Goal: Task Accomplishment & Management: Use online tool/utility

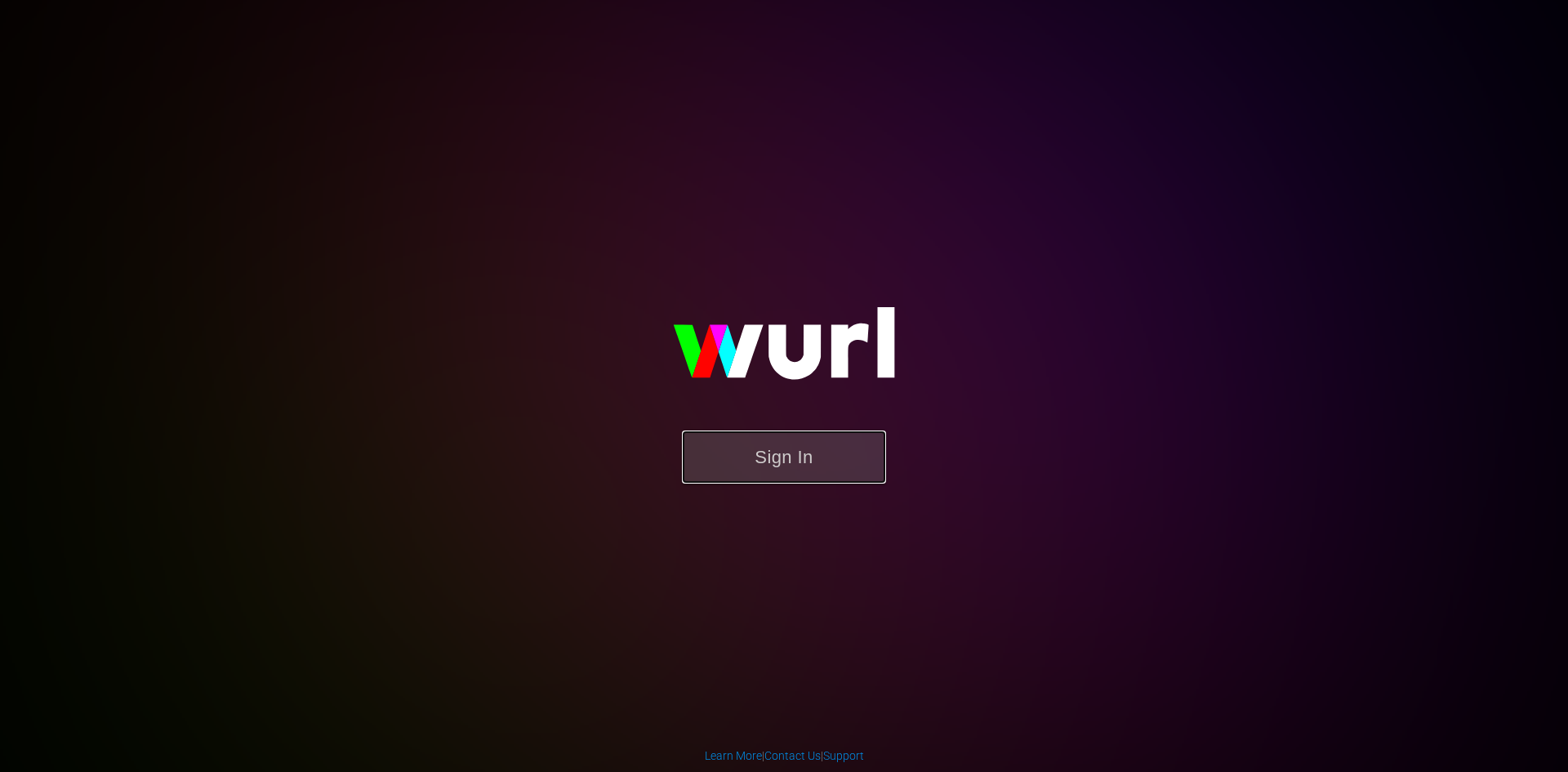
click at [809, 467] on button "Sign In" at bounding box center [784, 456] width 204 height 53
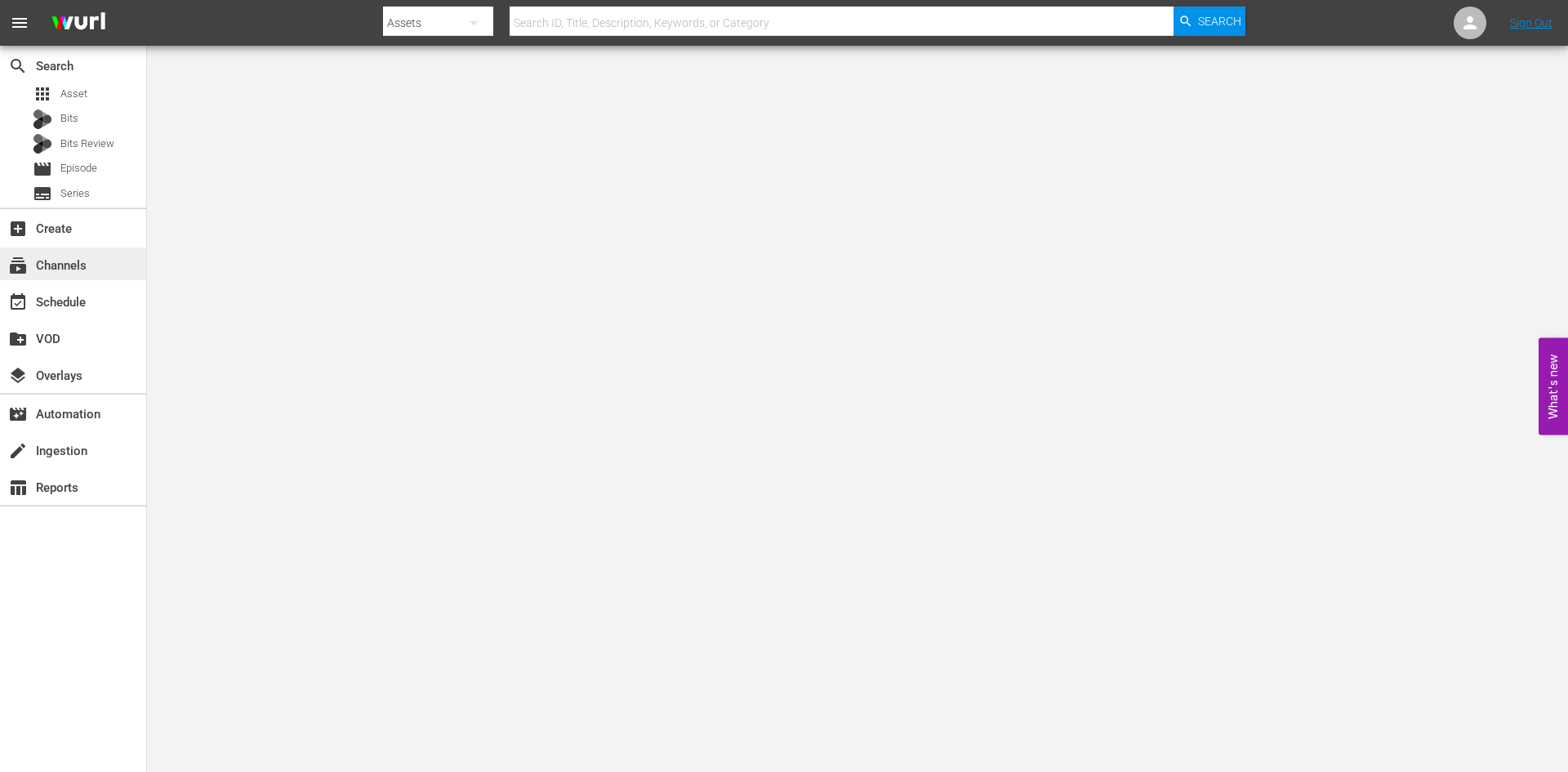
click at [122, 258] on div "subscriptions Channels" at bounding box center [73, 263] width 147 height 33
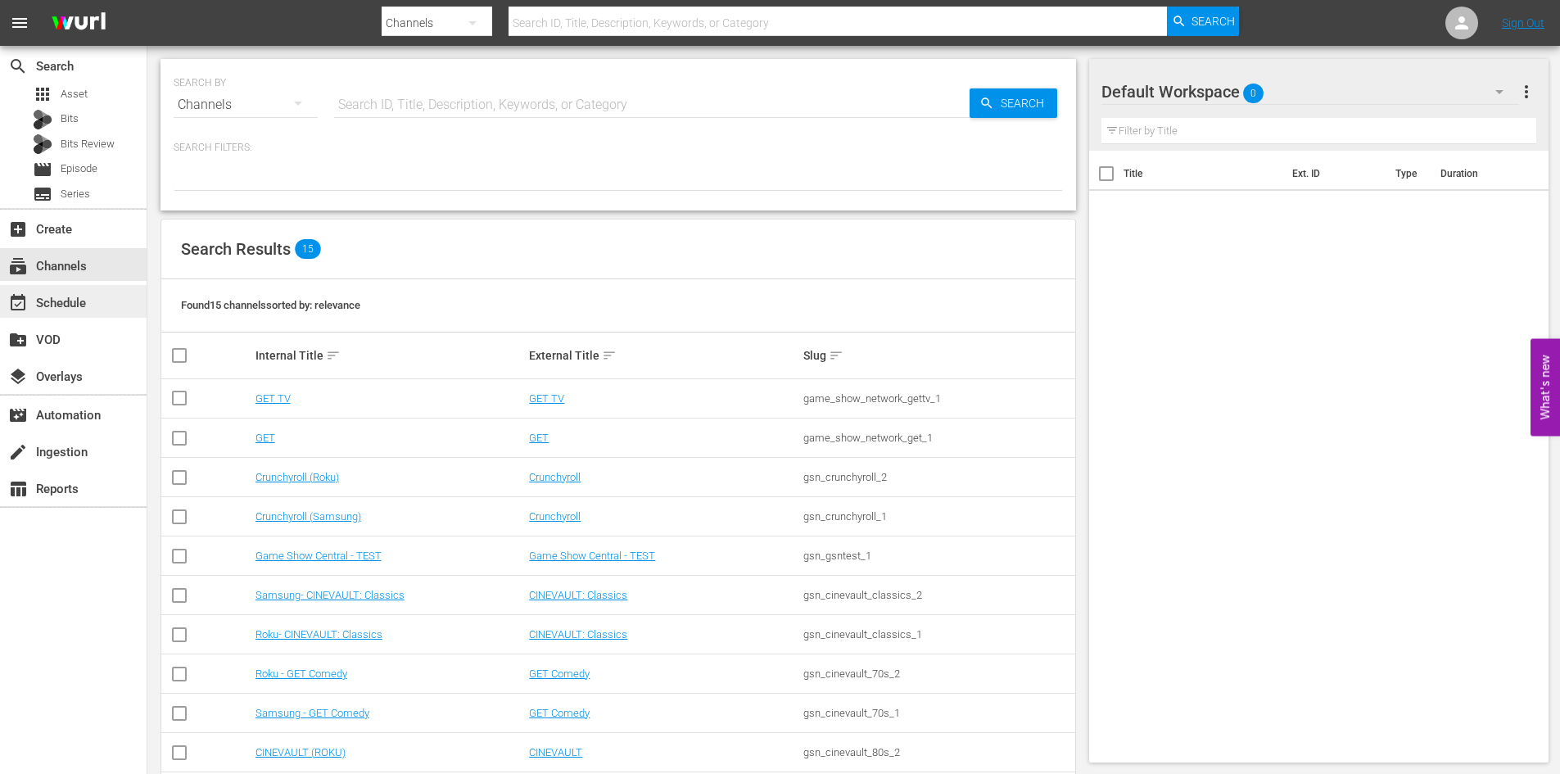
click at [82, 308] on div "event_available Schedule" at bounding box center [46, 300] width 92 height 15
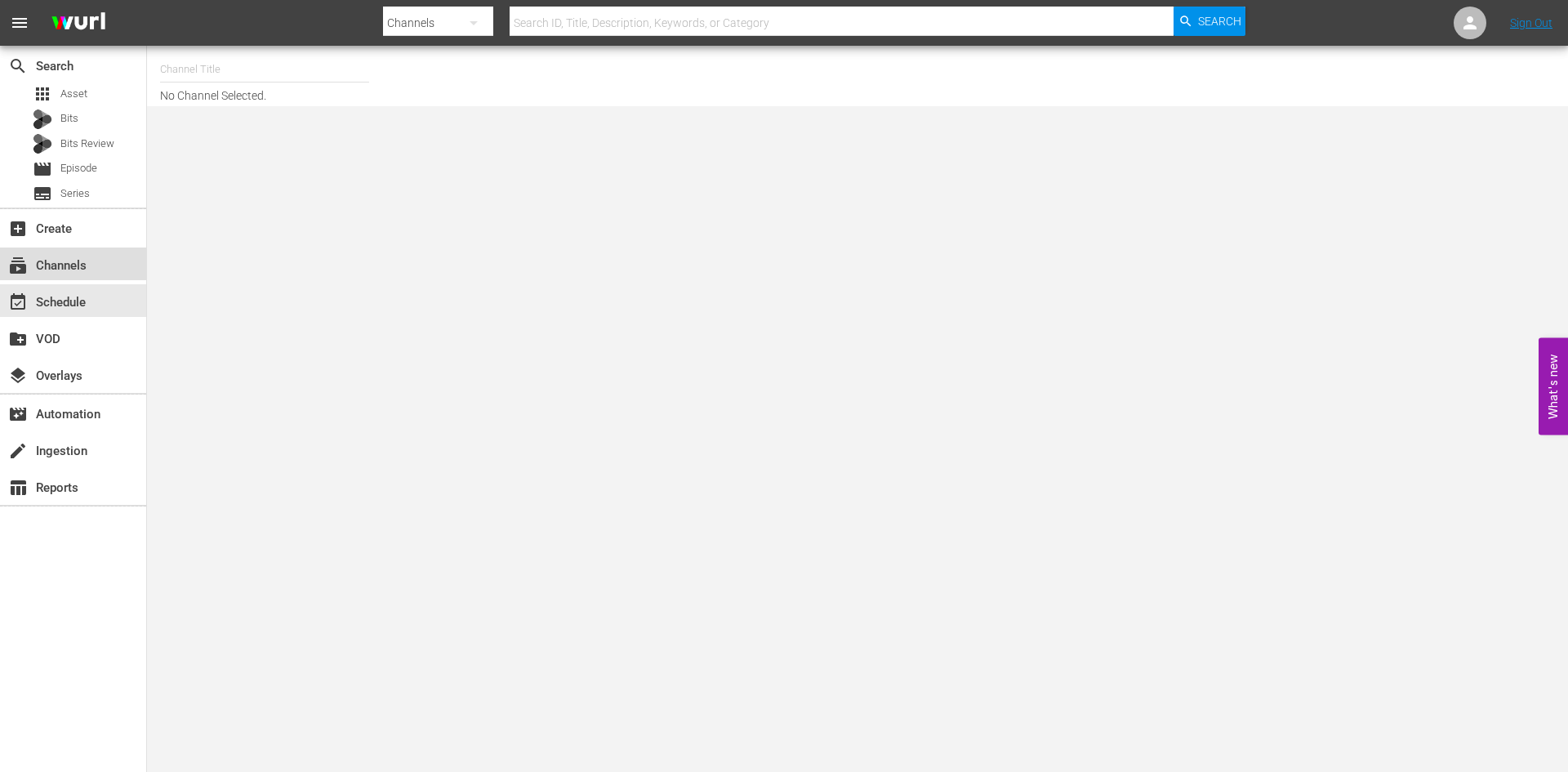
click at [88, 253] on div "subscriptions Channels" at bounding box center [73, 263] width 147 height 33
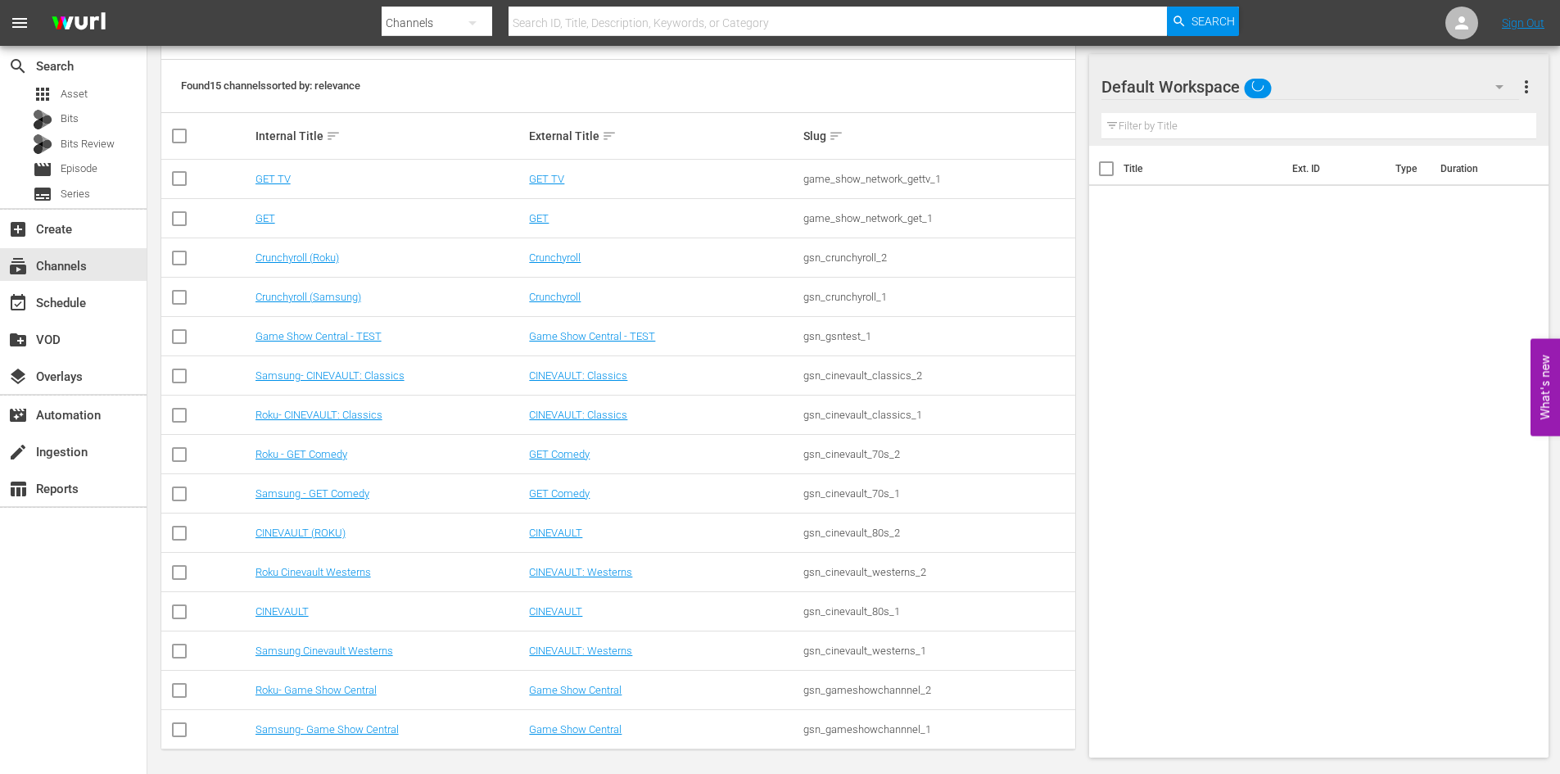
scroll to position [217, 0]
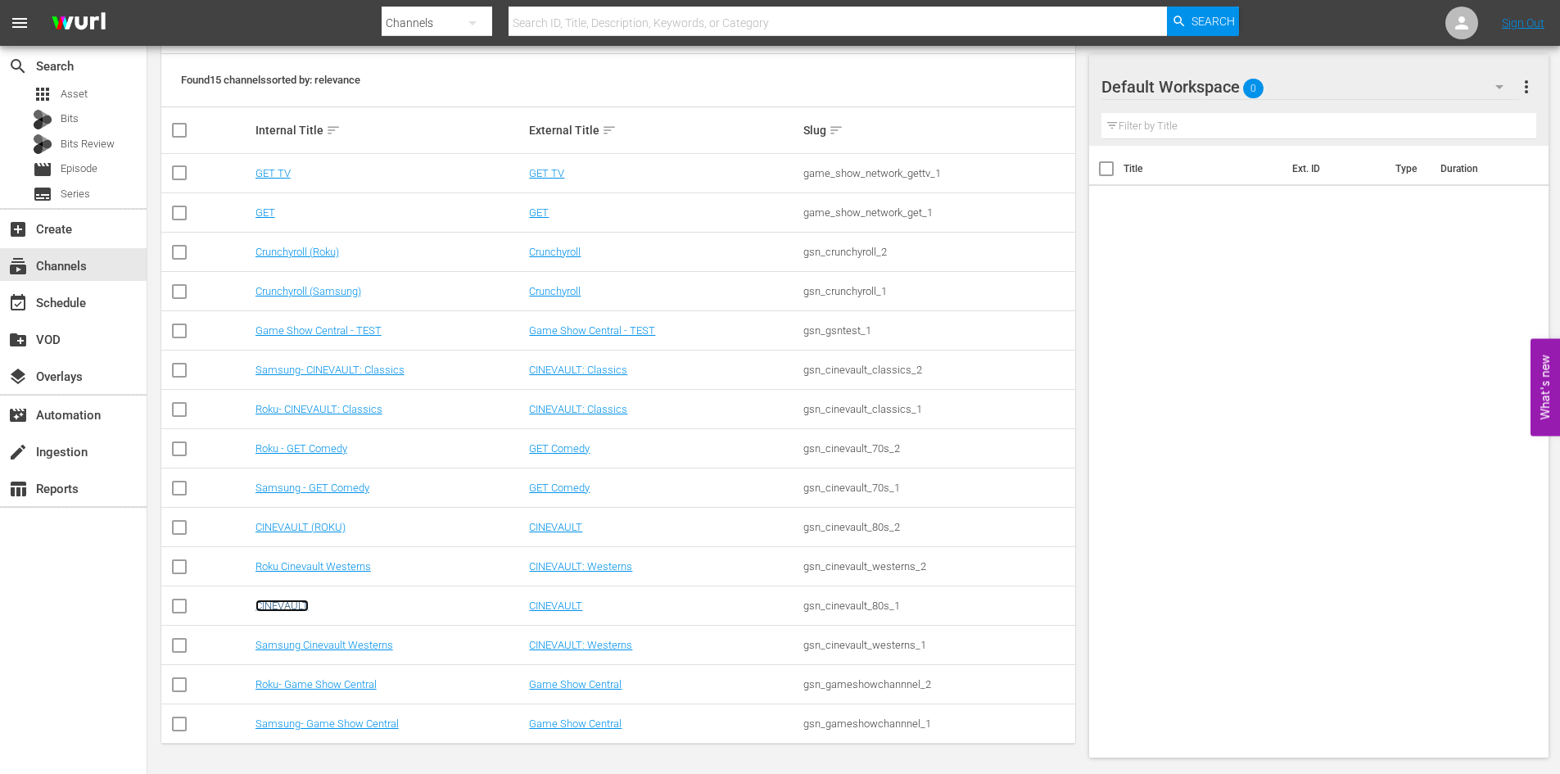
click at [290, 605] on link "CINEVAULT" at bounding box center [281, 605] width 53 height 12
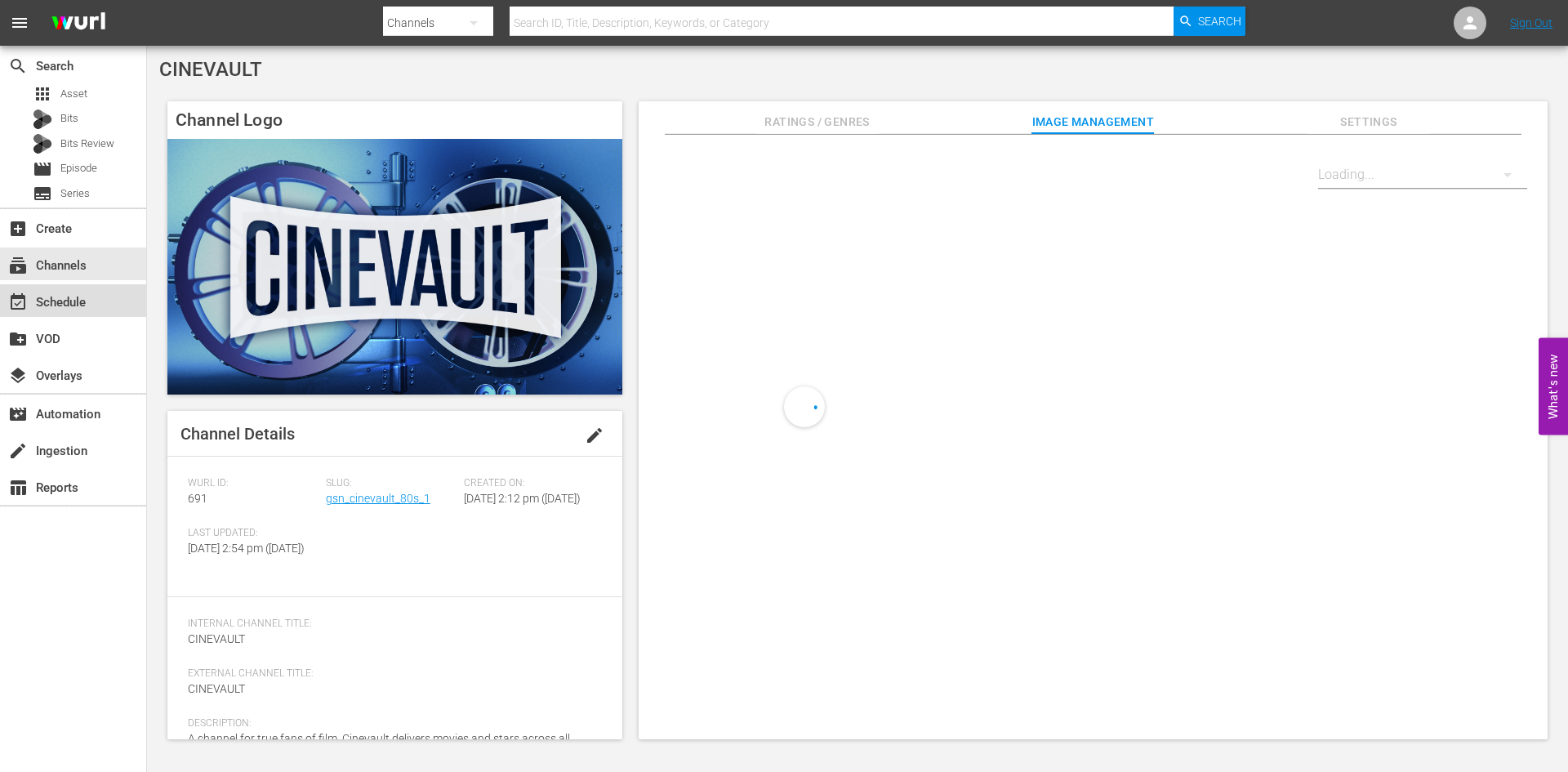
click at [57, 307] on div "event_available Schedule" at bounding box center [46, 299] width 92 height 15
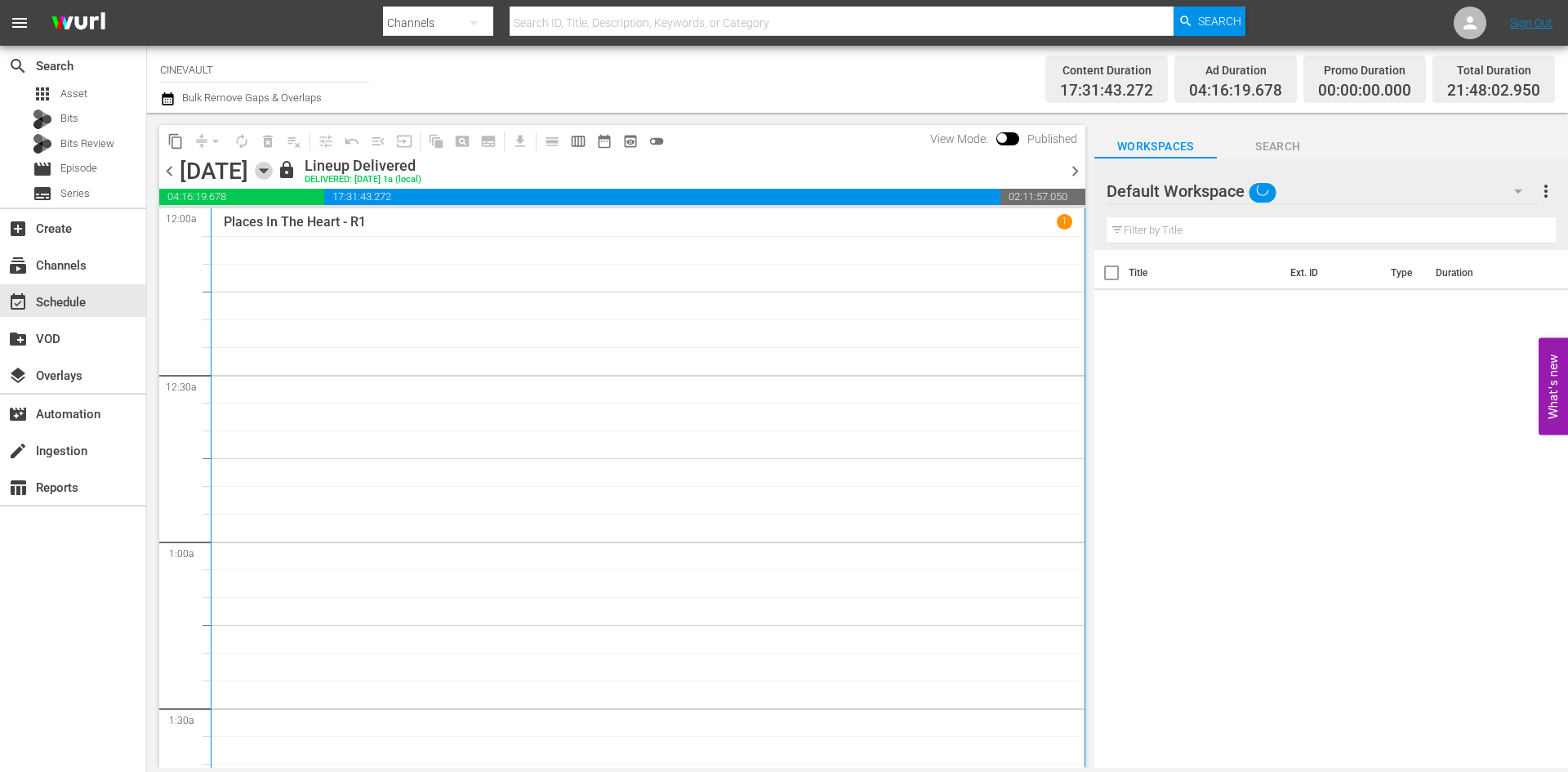
click at [267, 171] on icon "button" at bounding box center [262, 171] width 7 height 4
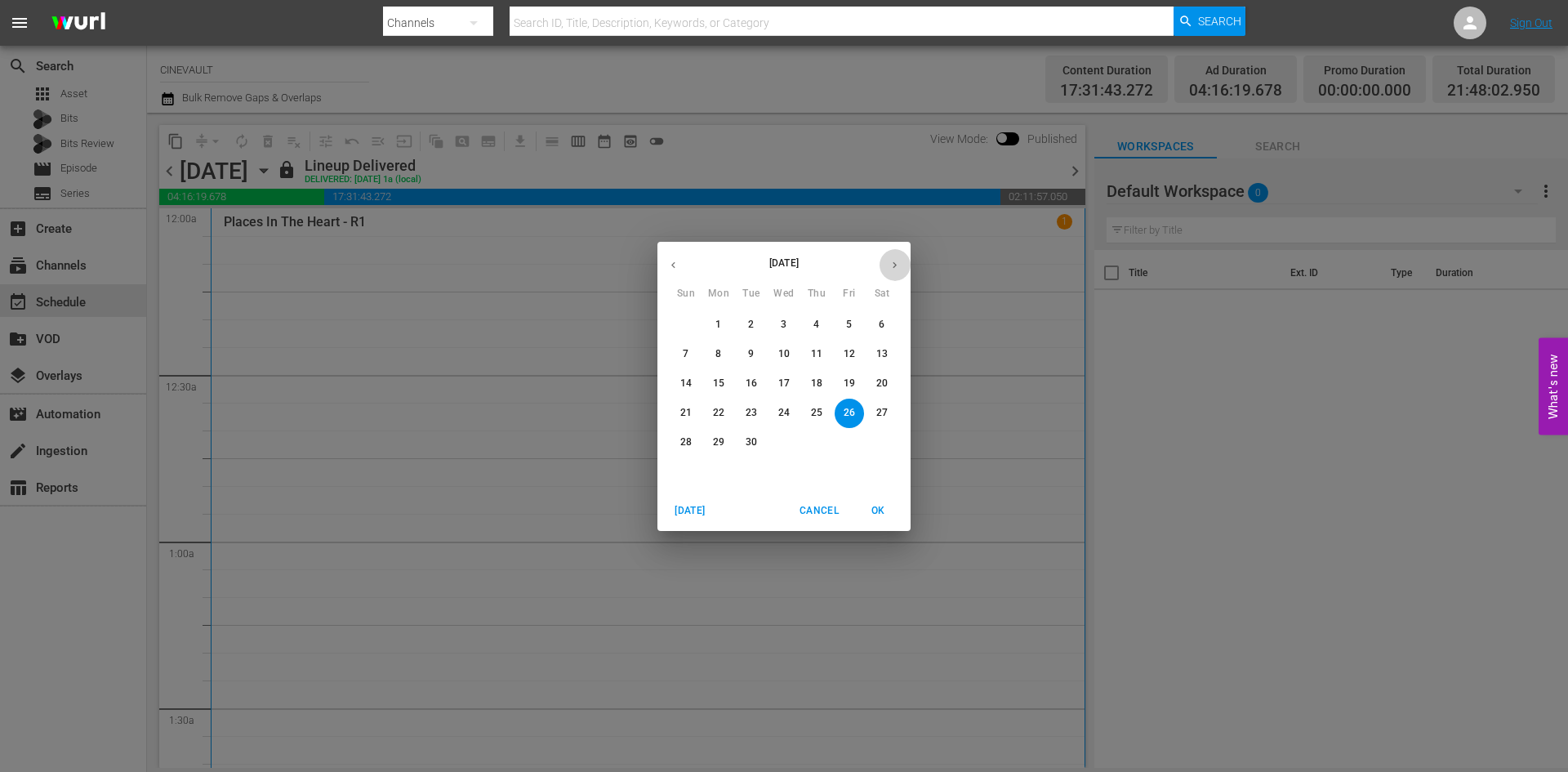
click at [895, 259] on icon "button" at bounding box center [895, 265] width 12 height 12
click at [782, 323] on p "1" at bounding box center [784, 325] width 6 height 14
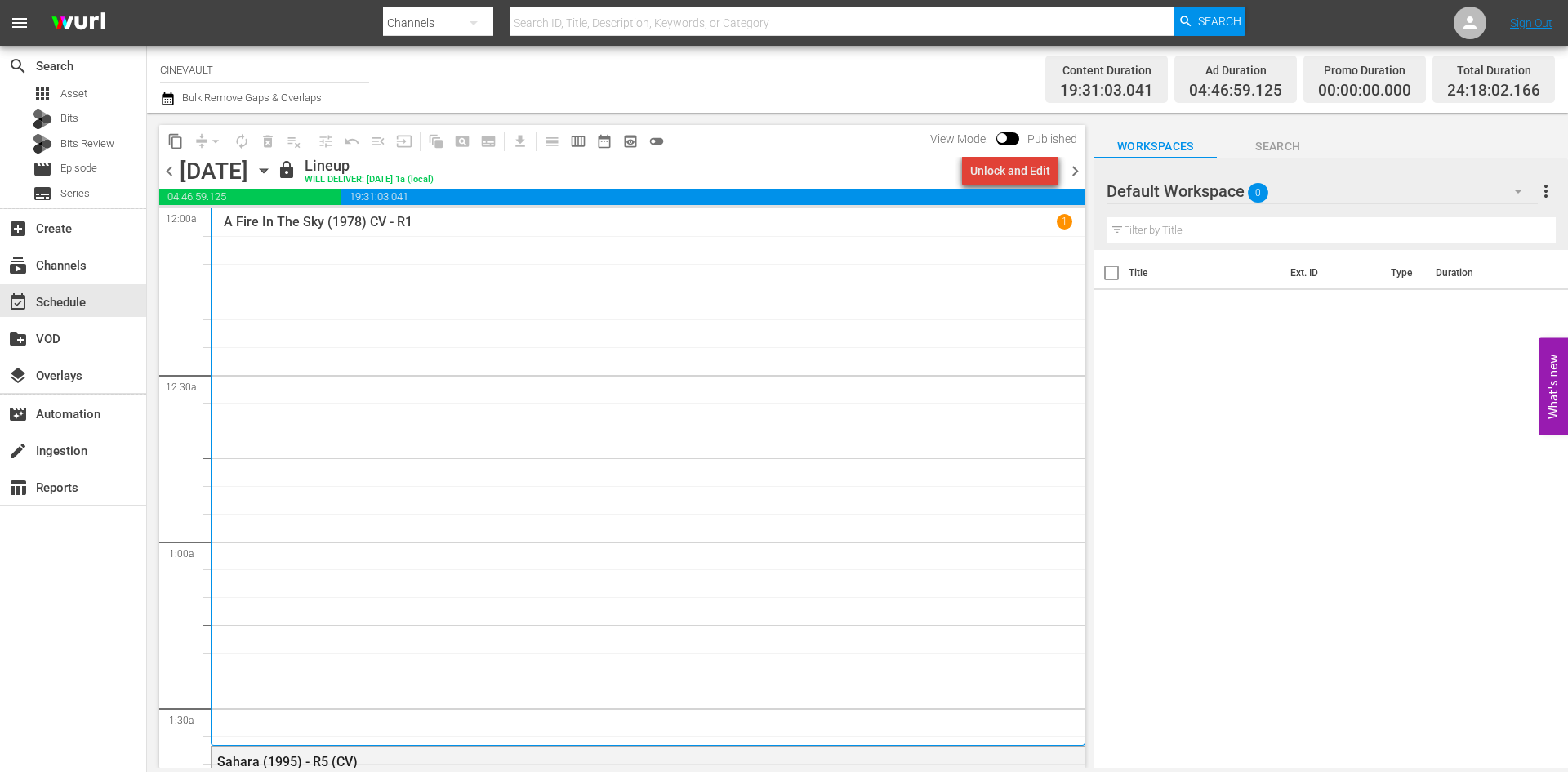
click at [1025, 170] on div "Unlock and Edit" at bounding box center [1010, 170] width 80 height 29
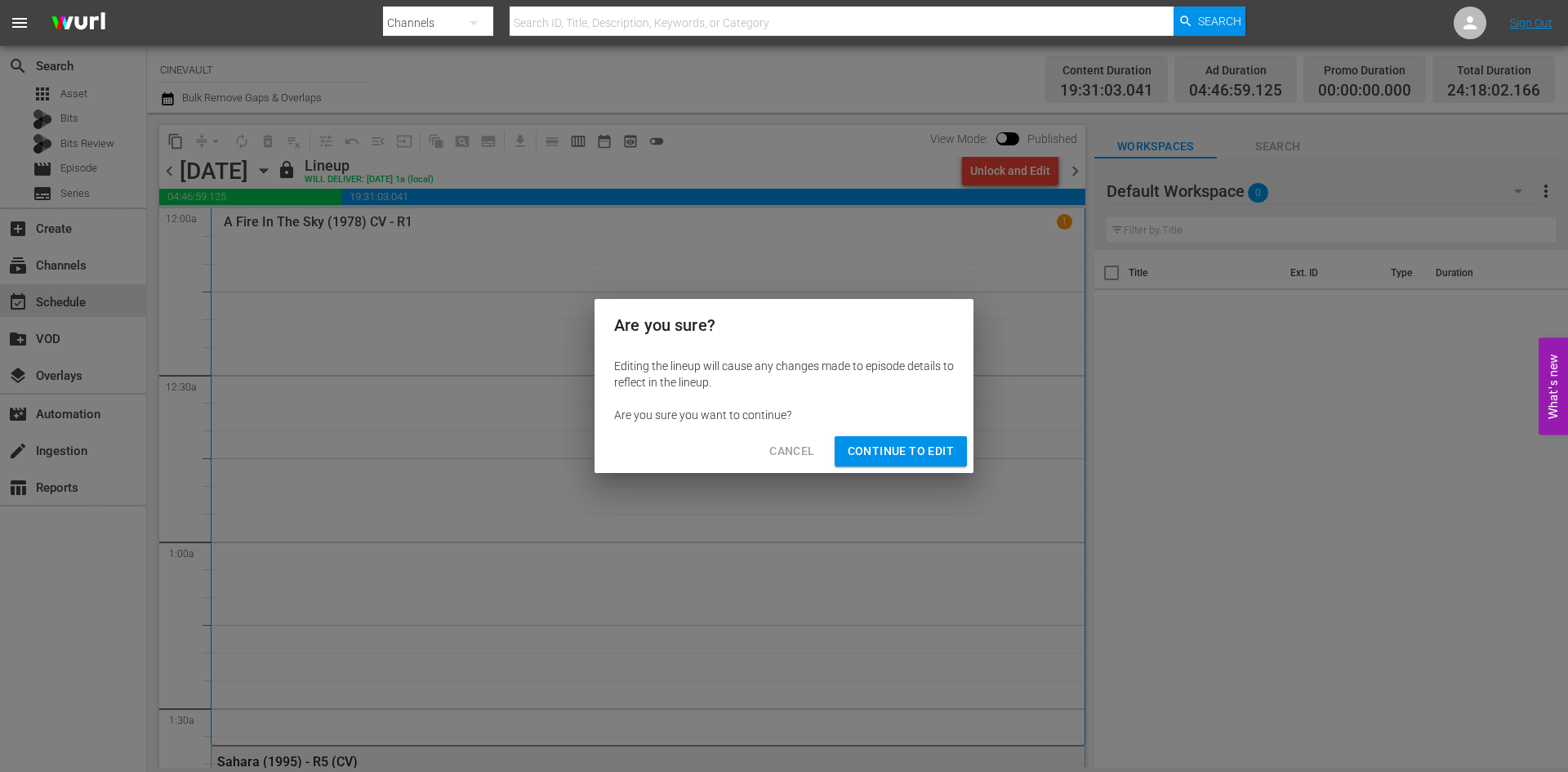
click at [927, 442] on span "Continue to Edit" at bounding box center [901, 451] width 106 height 20
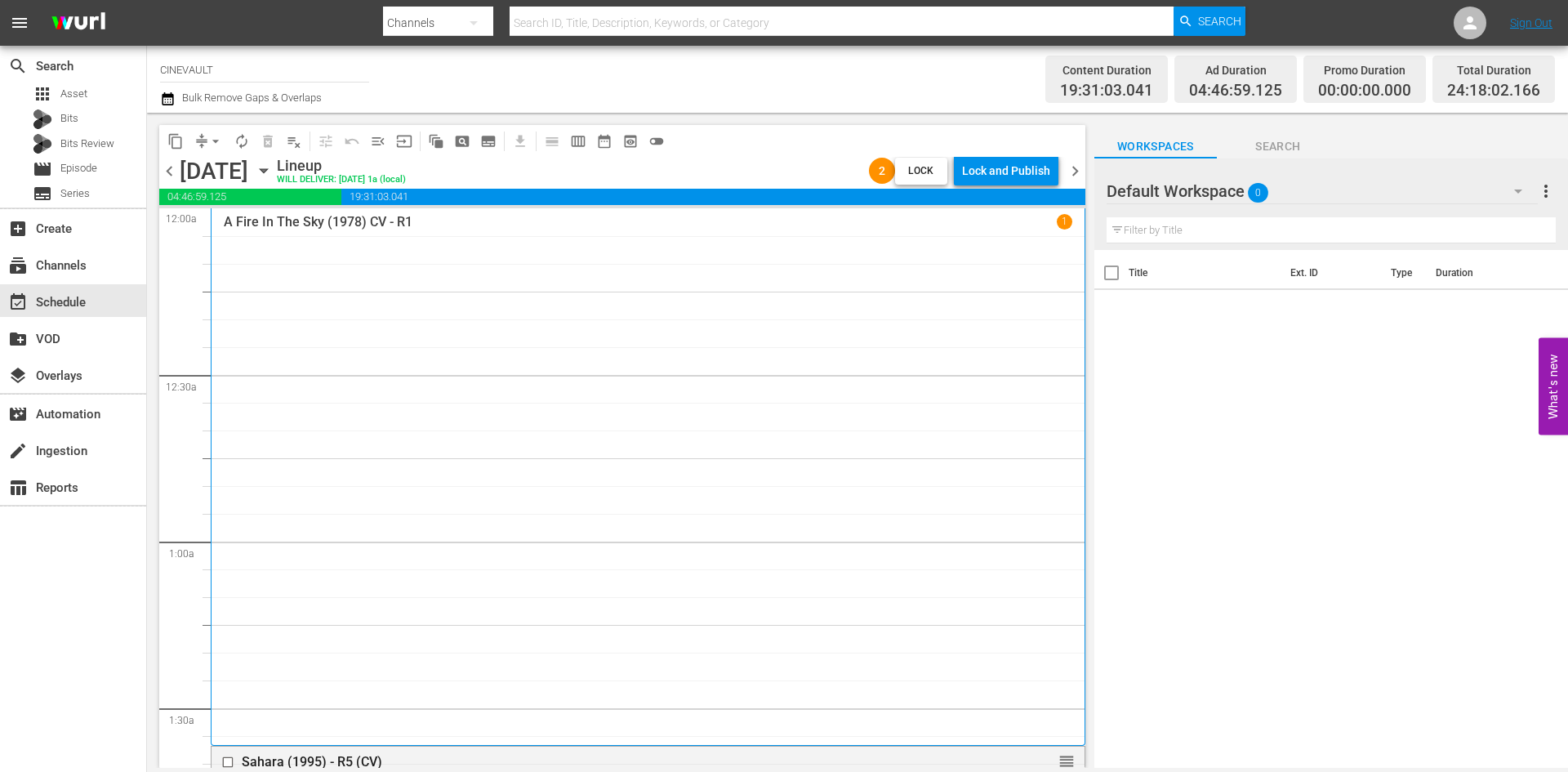
click at [1079, 169] on span "chevron_right" at bounding box center [1075, 171] width 20 height 20
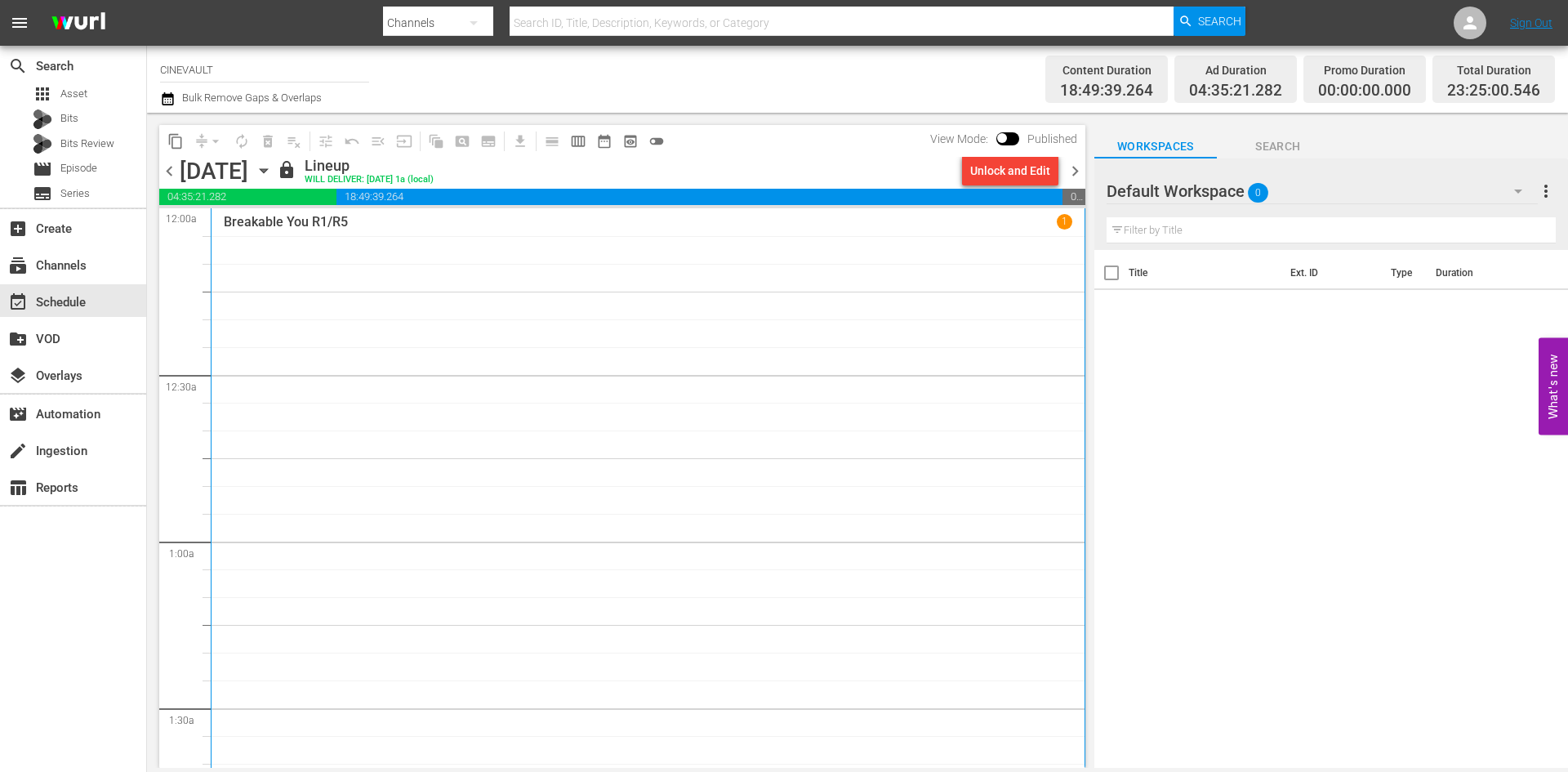
click at [1017, 170] on div "Unlock and Edit" at bounding box center [1010, 170] width 80 height 29
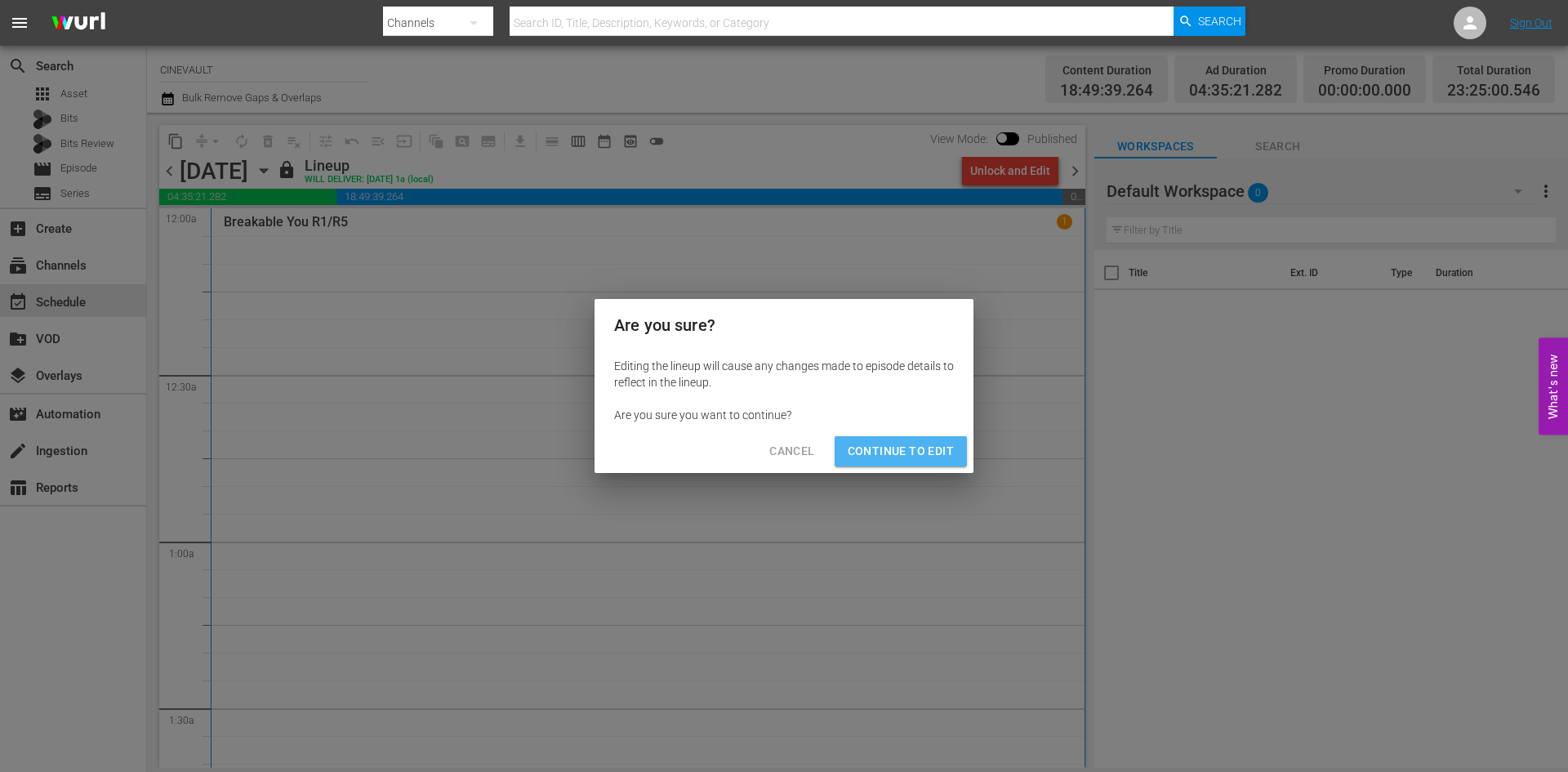
click at [940, 442] on span "Continue to Edit" at bounding box center [901, 451] width 106 height 20
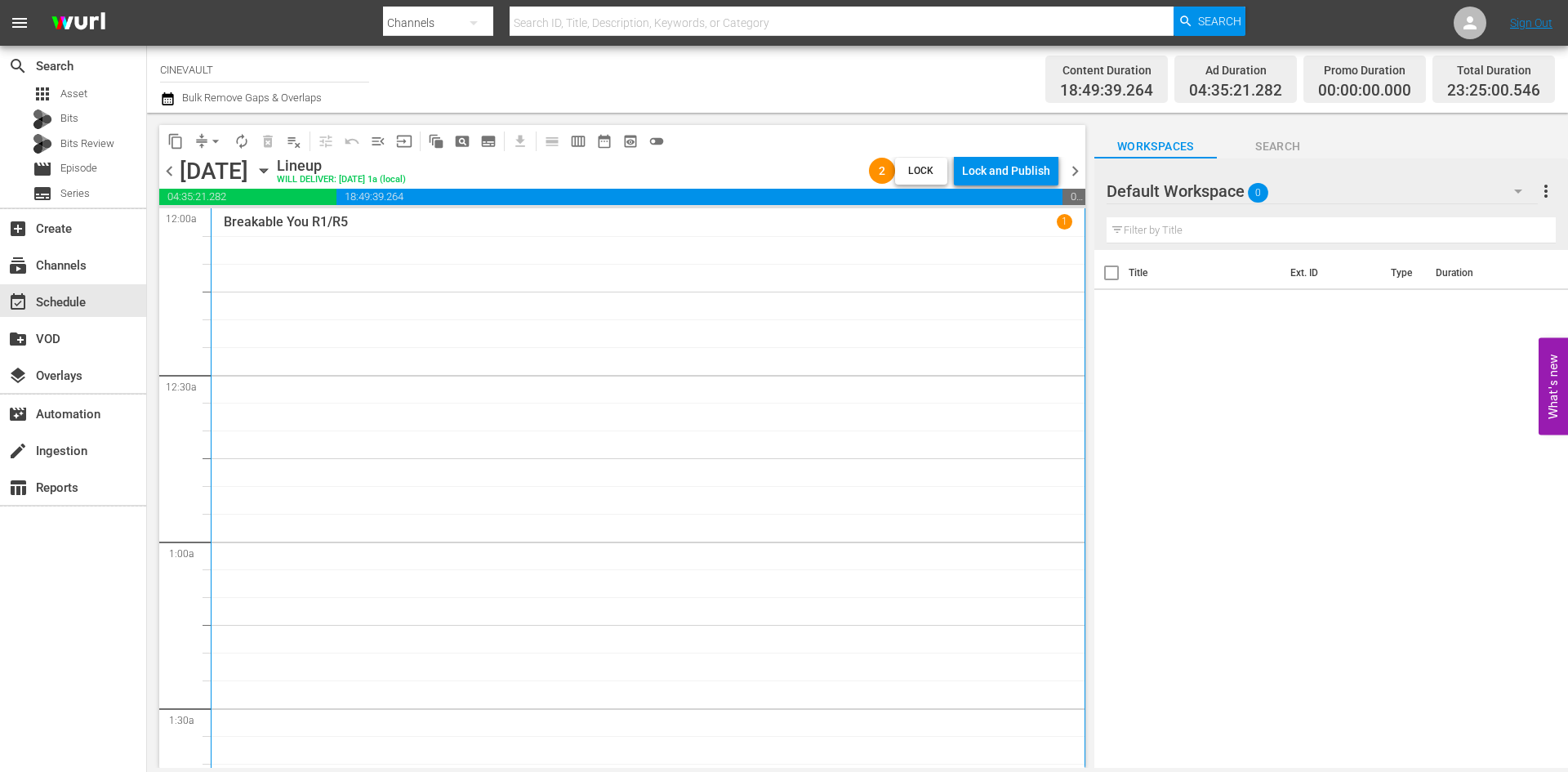
click at [1075, 165] on span "chevron_right" at bounding box center [1075, 171] width 20 height 20
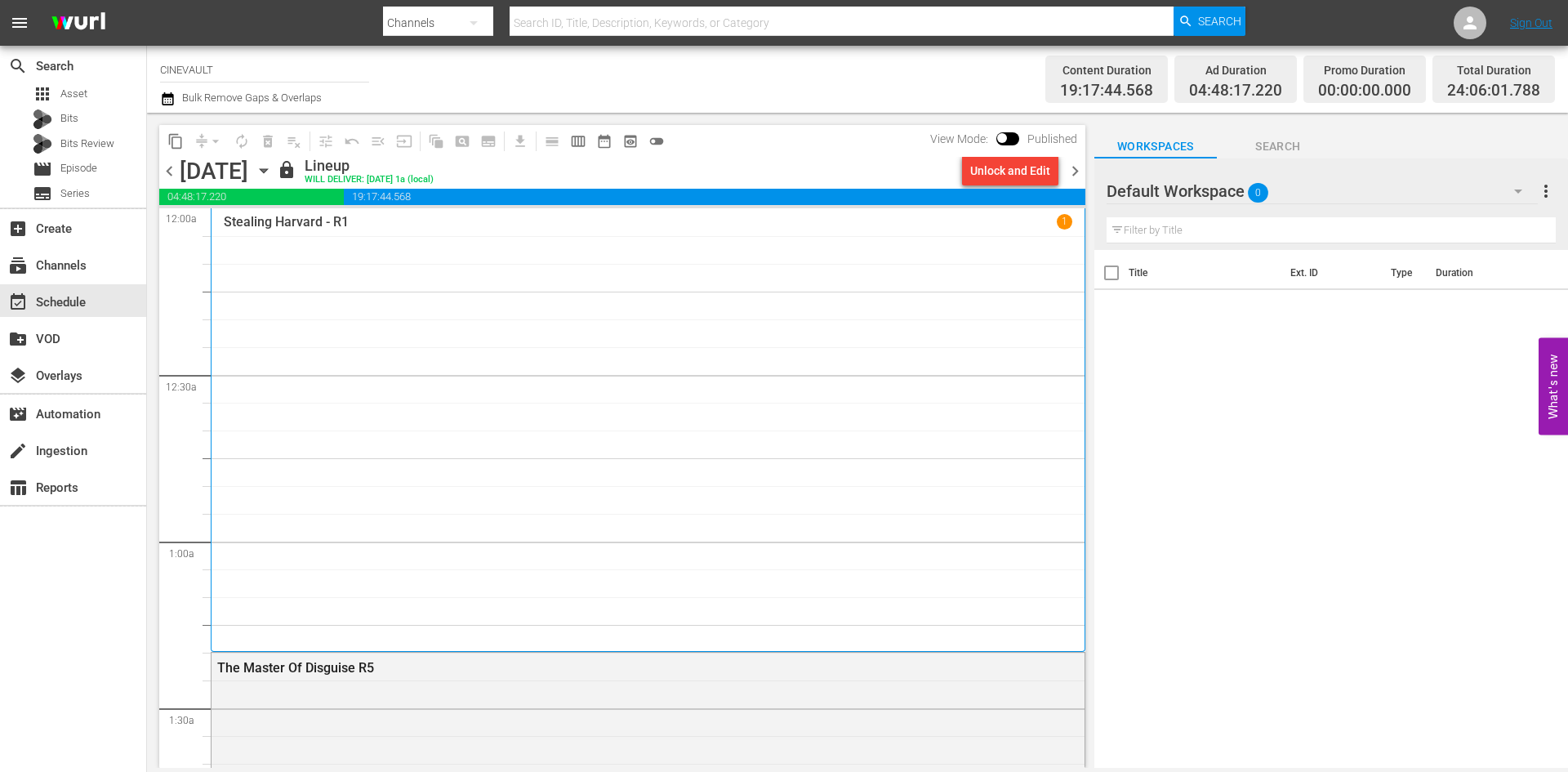
click at [1020, 174] on div "Unlock and Edit" at bounding box center [1010, 170] width 80 height 29
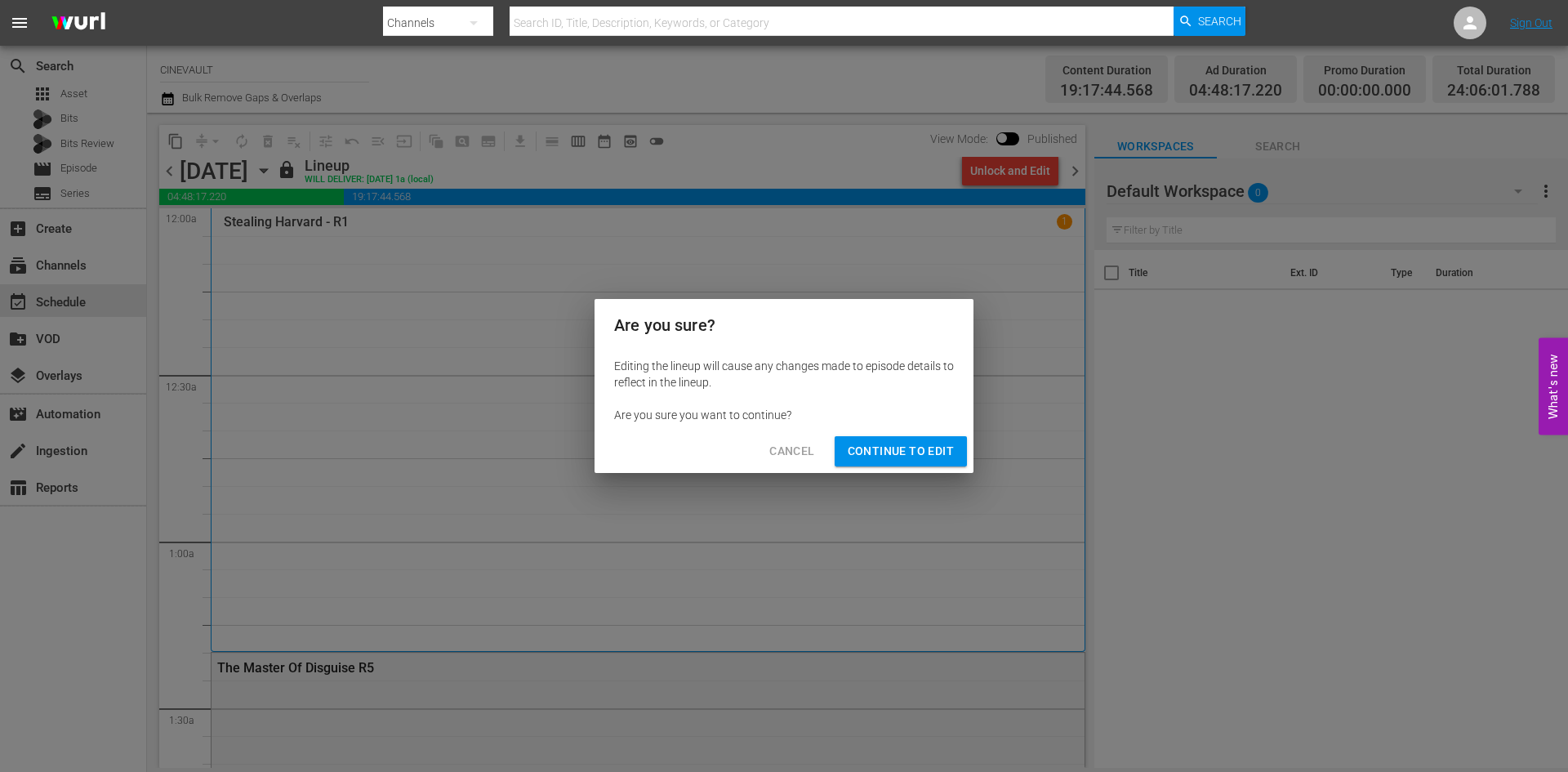
click at [924, 467] on div "Cancel Continue to Edit" at bounding box center [784, 451] width 379 height 43
click at [924, 462] on button "Continue to Edit" at bounding box center [901, 451] width 133 height 30
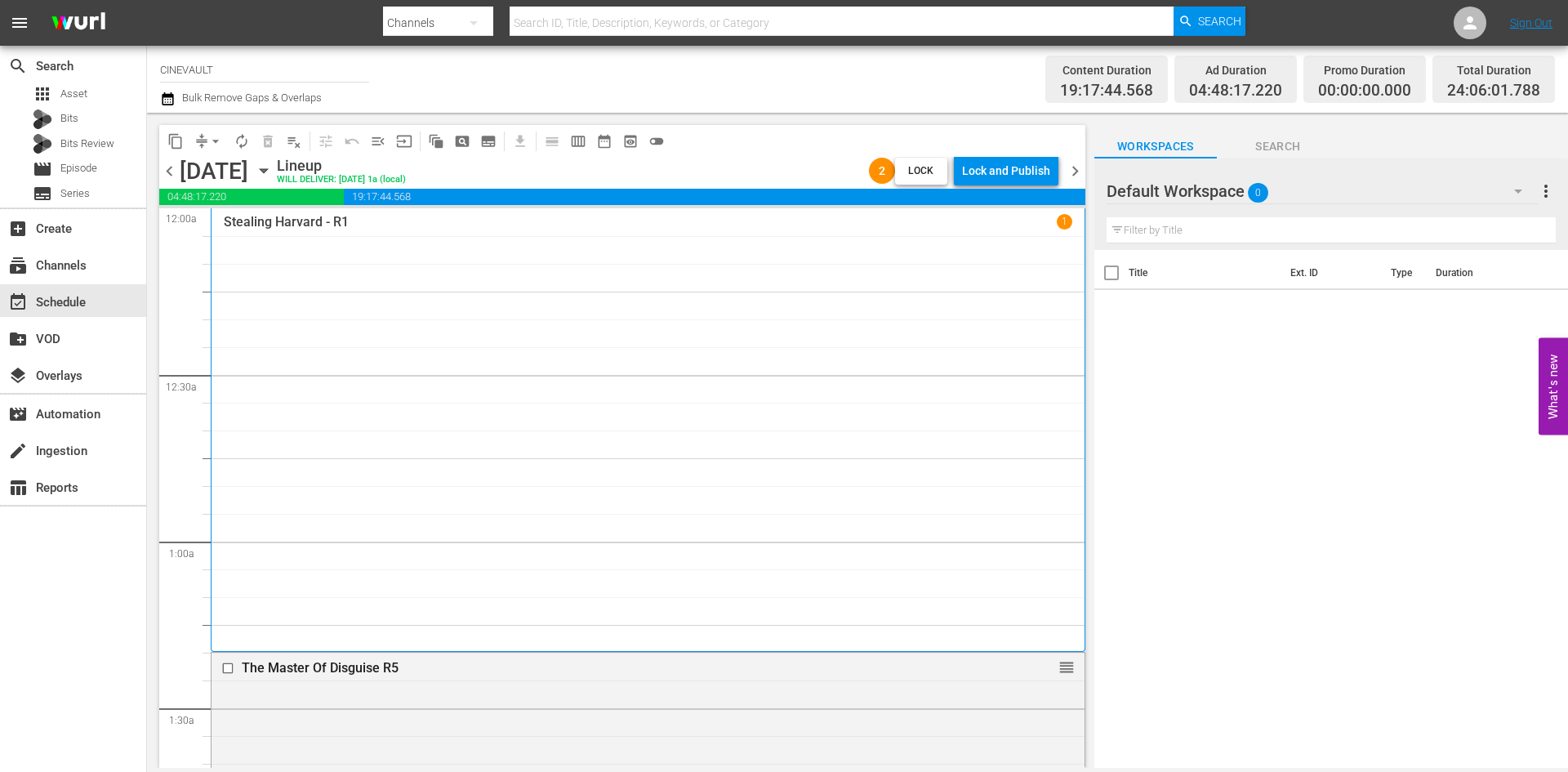
click at [1074, 166] on span "chevron_right" at bounding box center [1075, 171] width 20 height 20
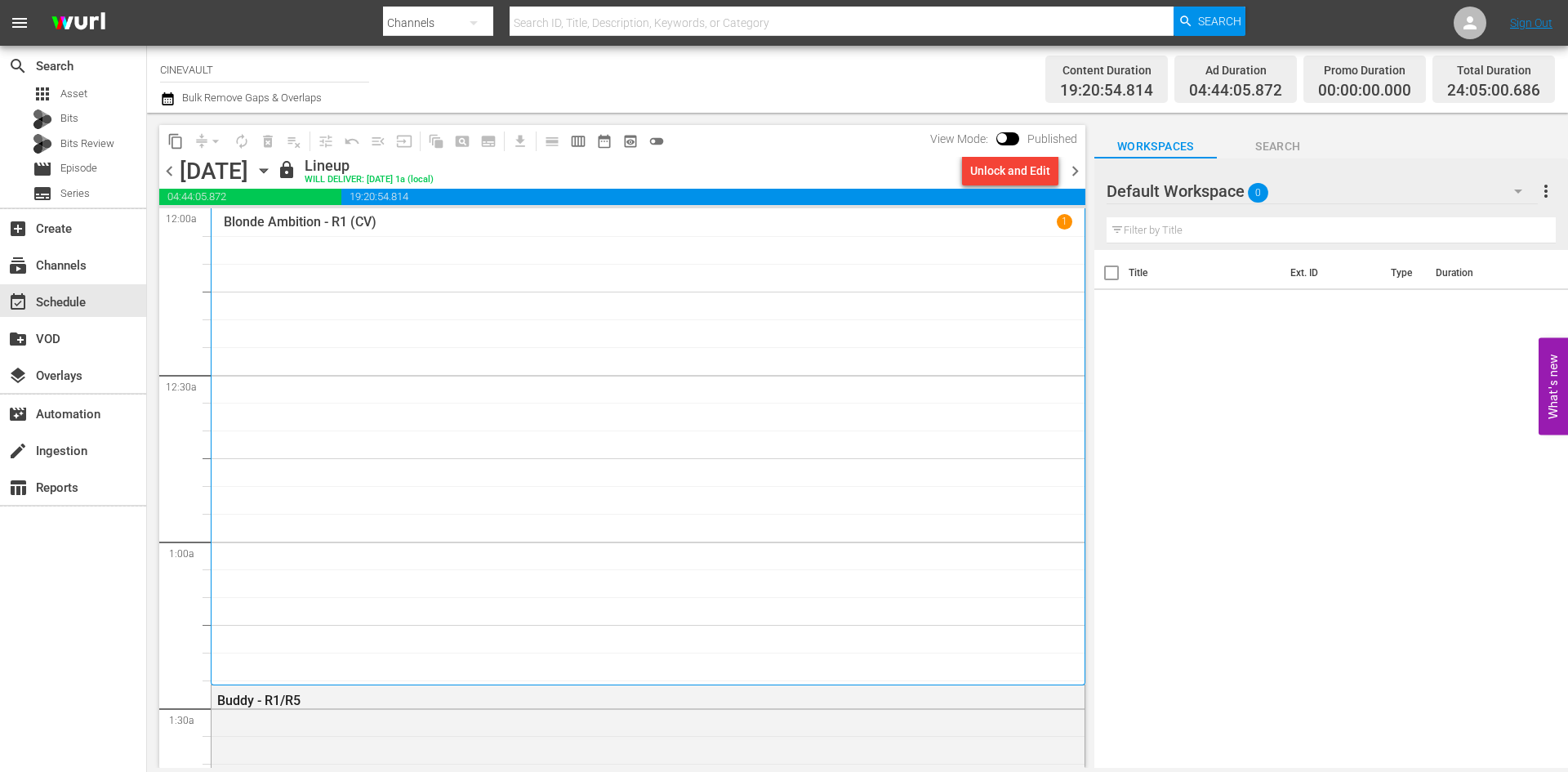
click at [1033, 166] on div "Unlock and Edit" at bounding box center [1010, 170] width 80 height 29
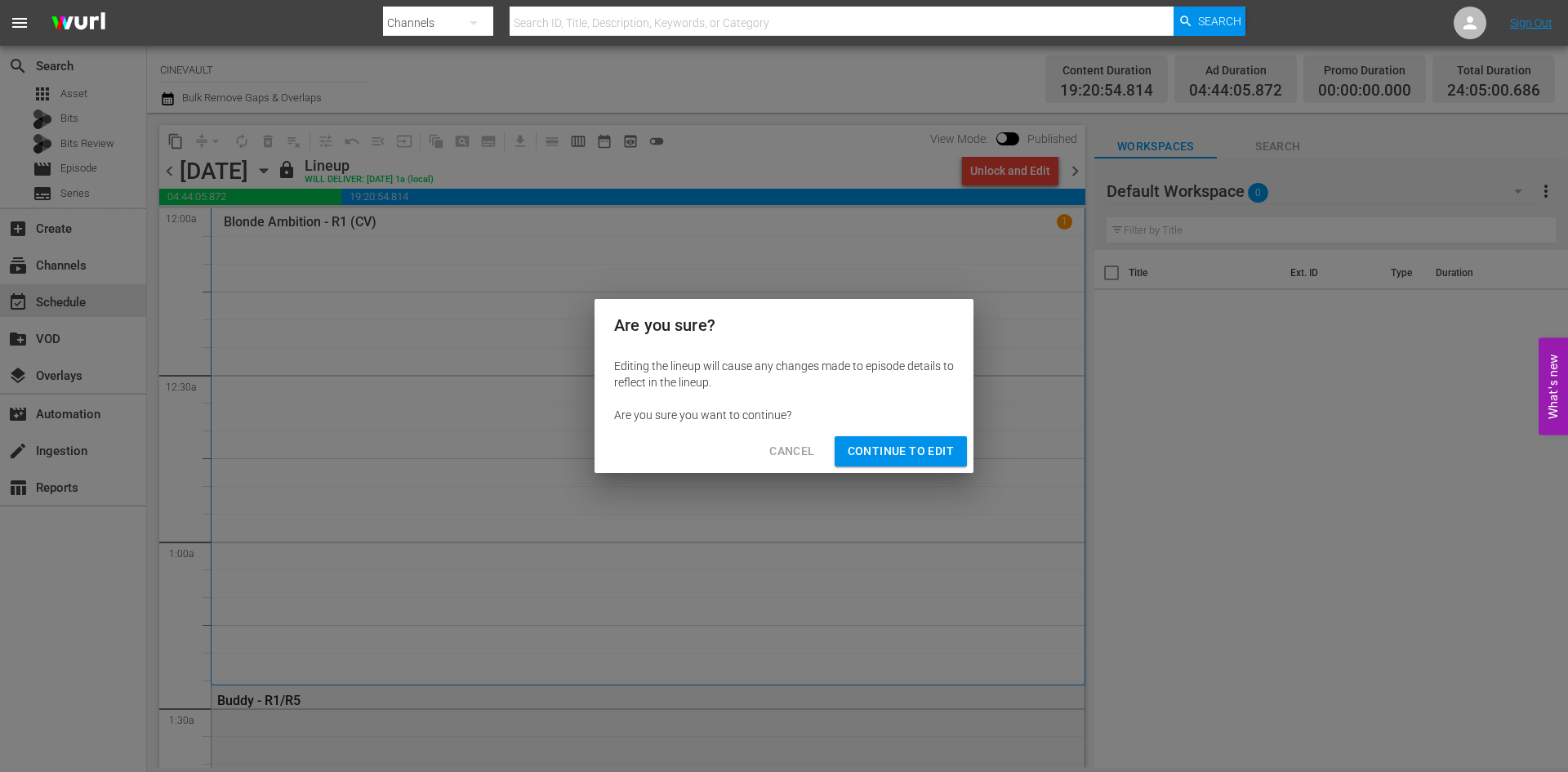
click at [925, 446] on span "Continue to Edit" at bounding box center [901, 451] width 106 height 20
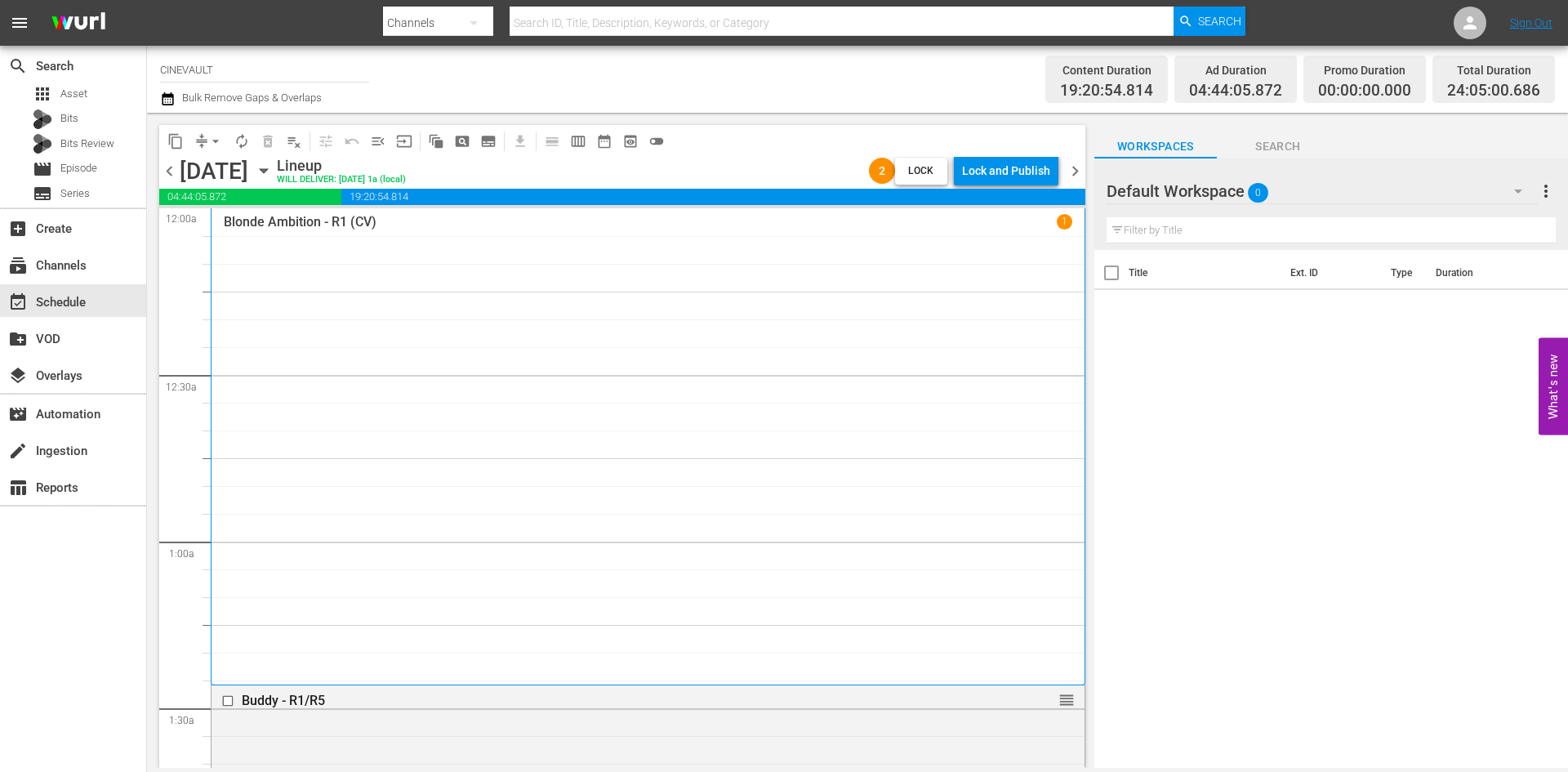
click at [1073, 175] on span "chevron_right" at bounding box center [1075, 171] width 20 height 20
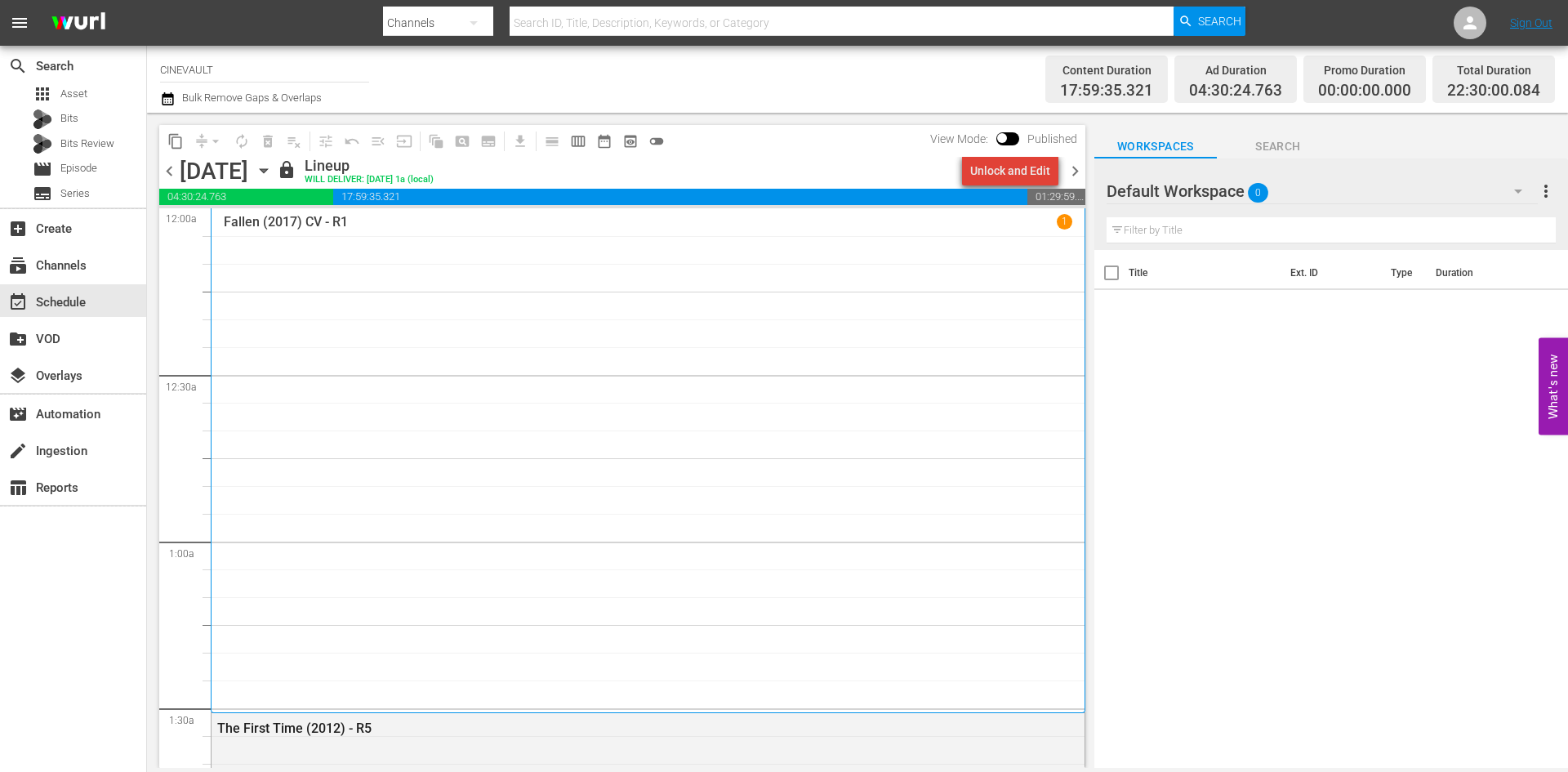
click at [1033, 170] on div "Unlock and Edit" at bounding box center [1010, 170] width 80 height 29
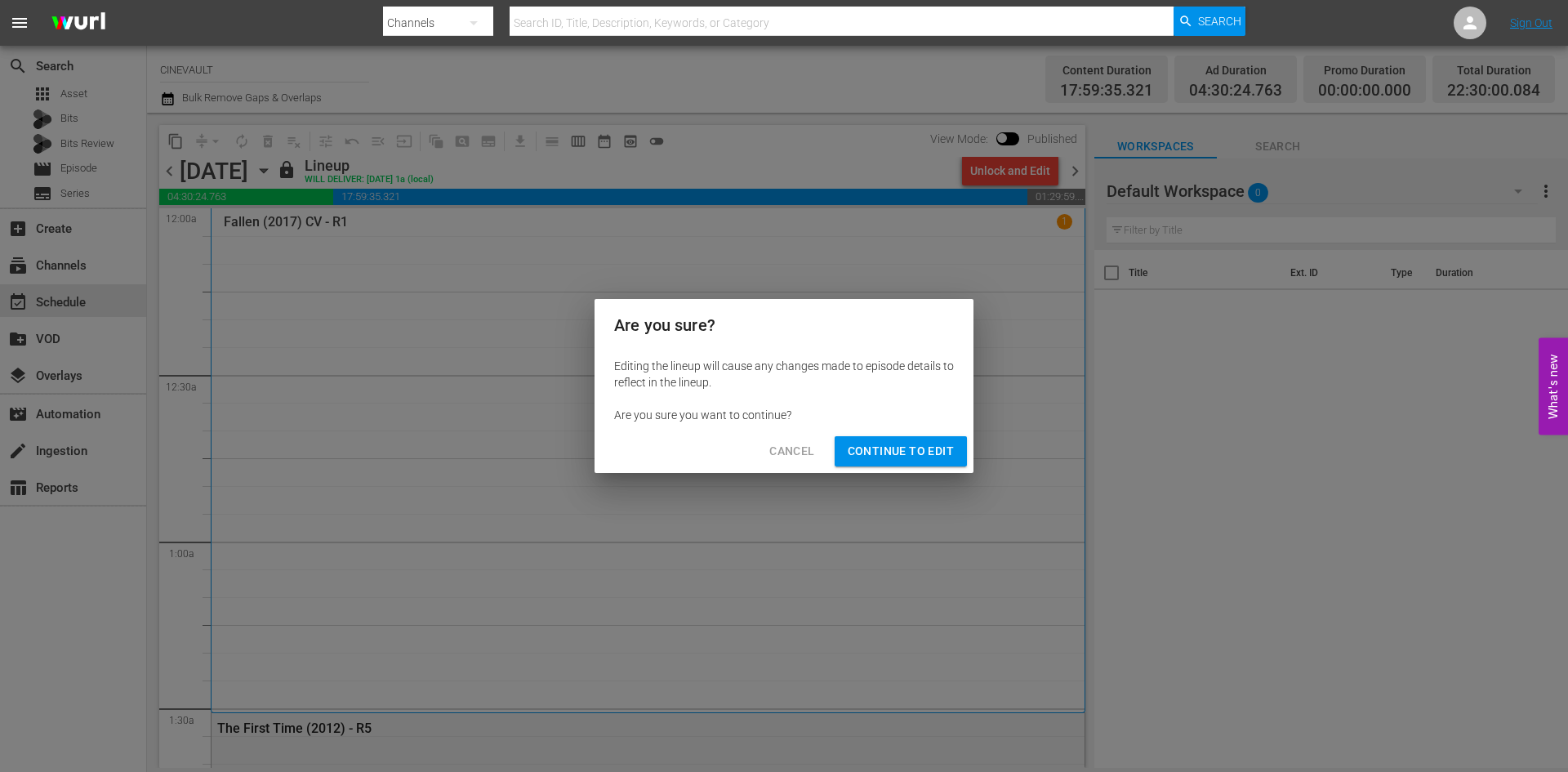
click at [900, 447] on span "Continue to Edit" at bounding box center [901, 451] width 106 height 20
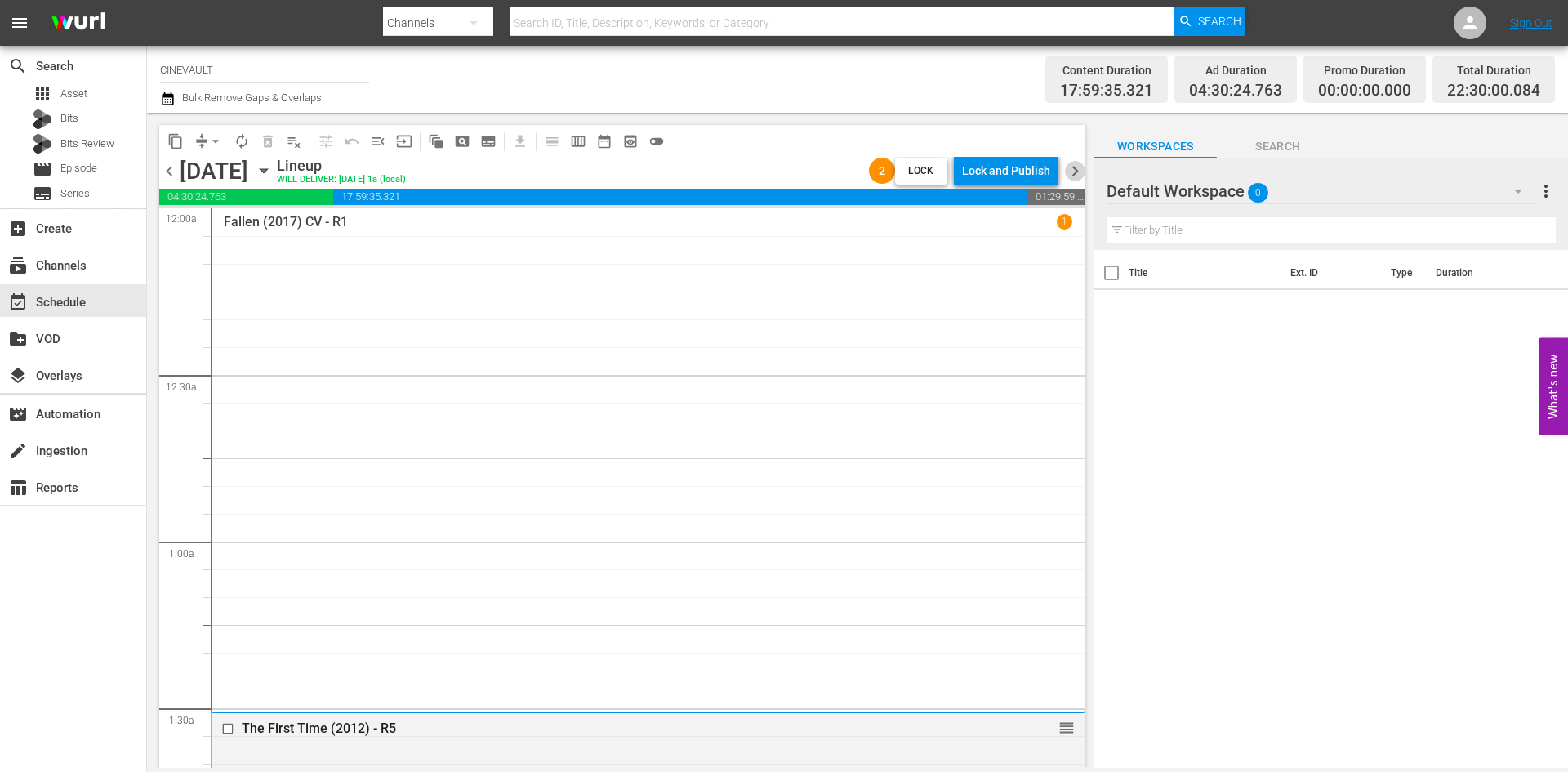
click at [1075, 172] on span "chevron_right" at bounding box center [1075, 171] width 20 height 20
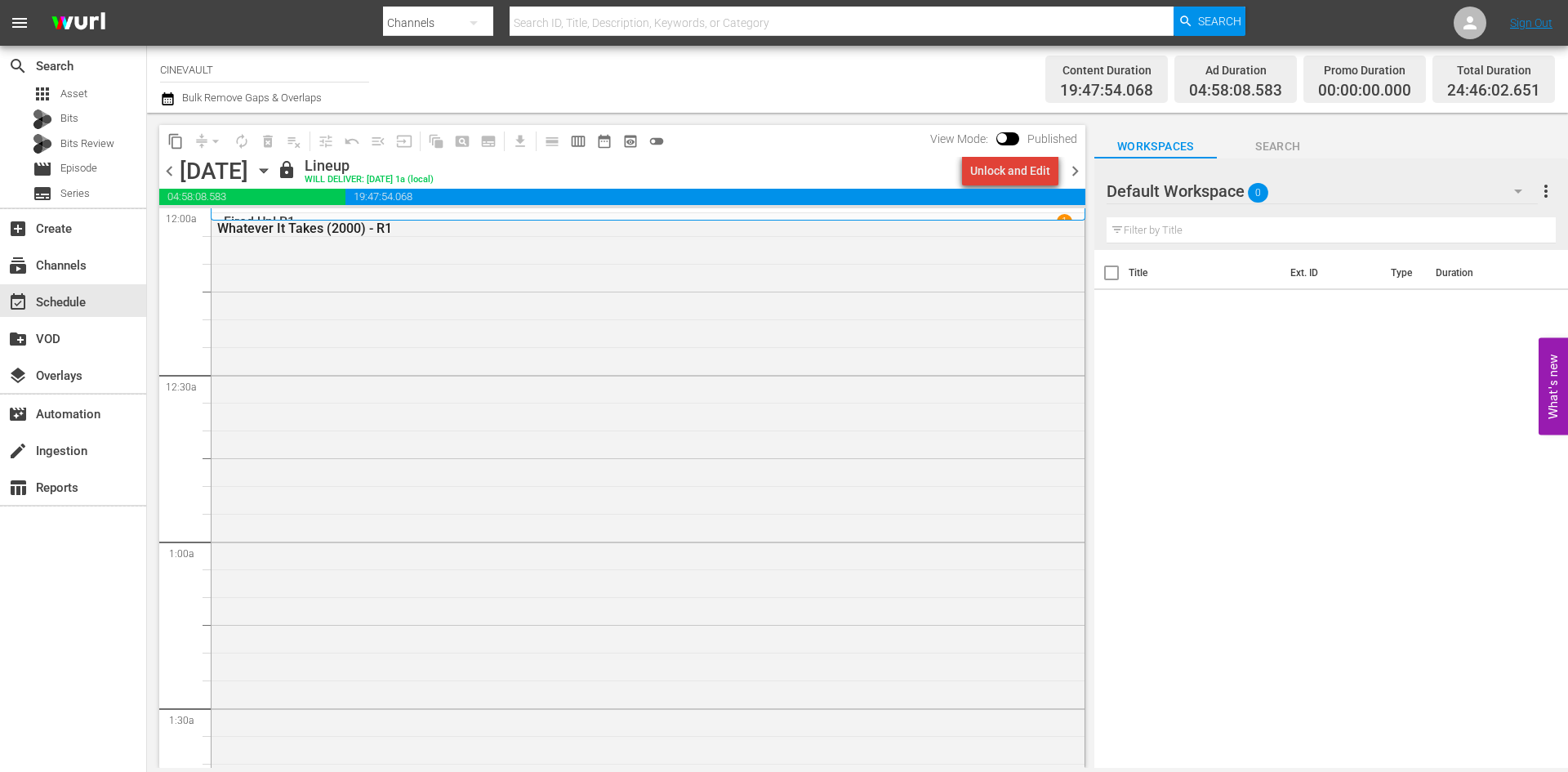
click at [1022, 175] on div "Unlock and Edit" at bounding box center [1010, 170] width 80 height 29
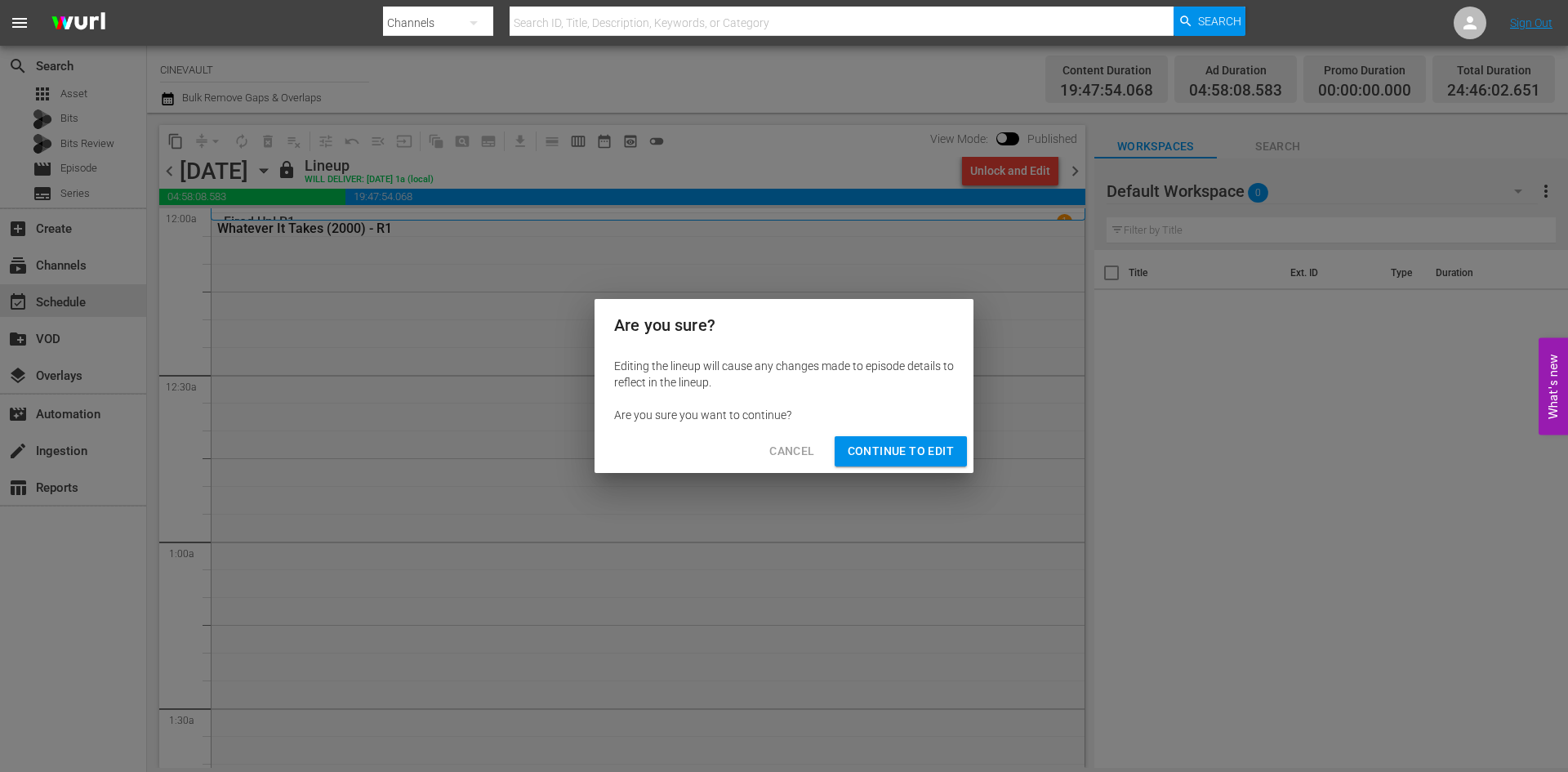
click at [926, 455] on span "Continue to Edit" at bounding box center [901, 451] width 106 height 20
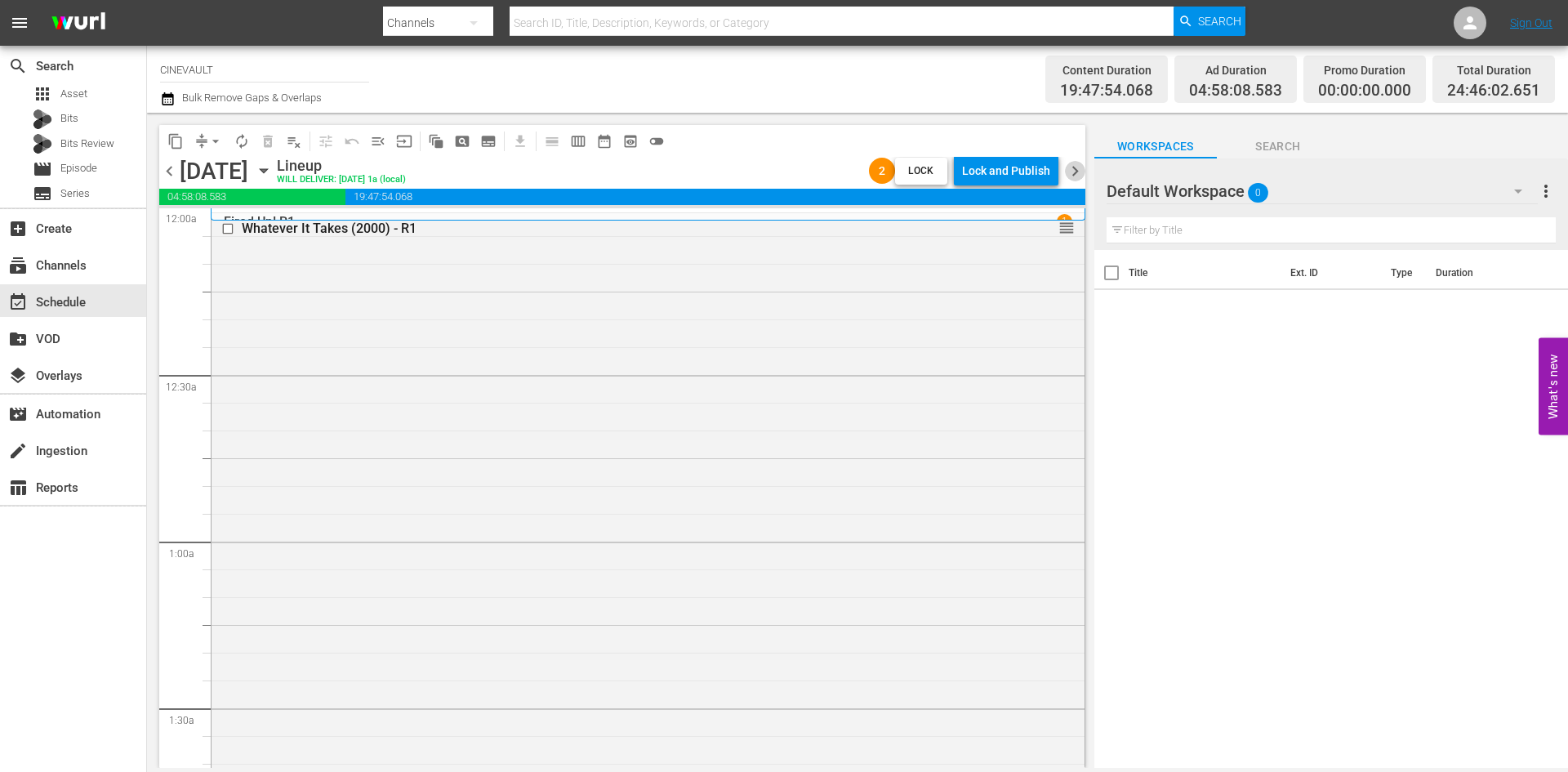
click at [1070, 169] on span "chevron_right" at bounding box center [1075, 171] width 20 height 20
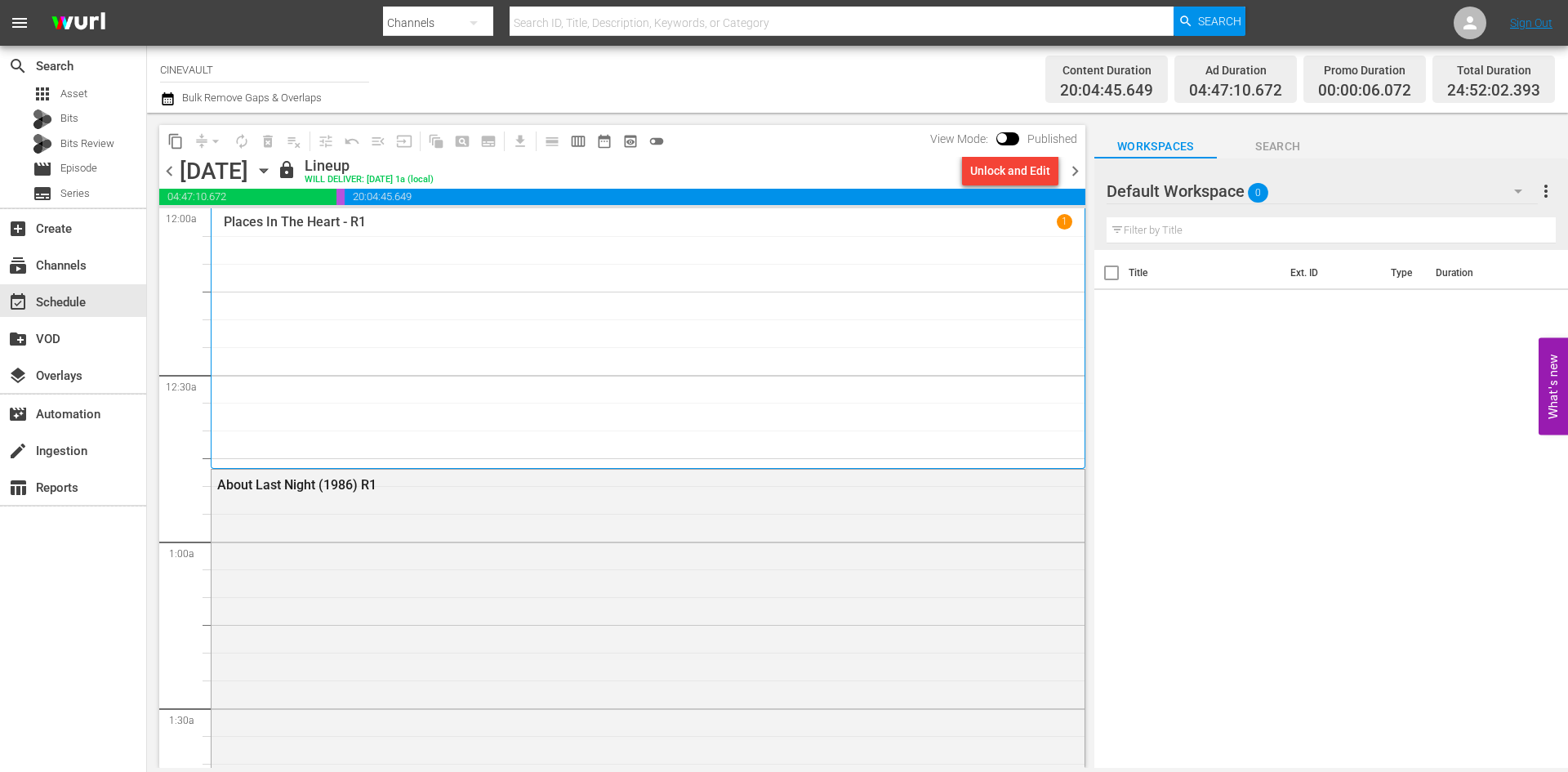
click at [1038, 169] on div "Unlock and Edit" at bounding box center [1010, 170] width 80 height 29
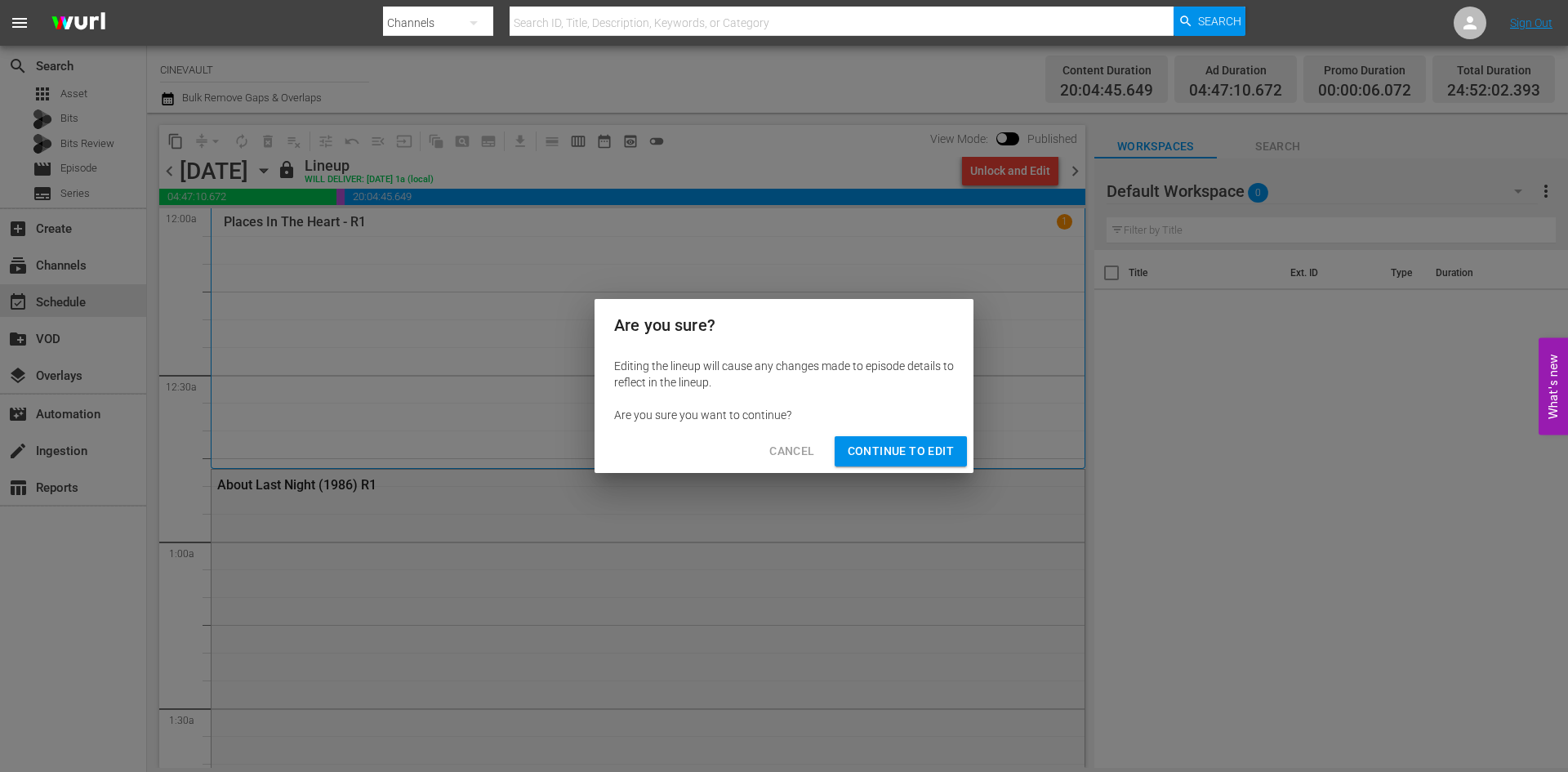
click at [936, 457] on span "Continue to Edit" at bounding box center [901, 451] width 106 height 20
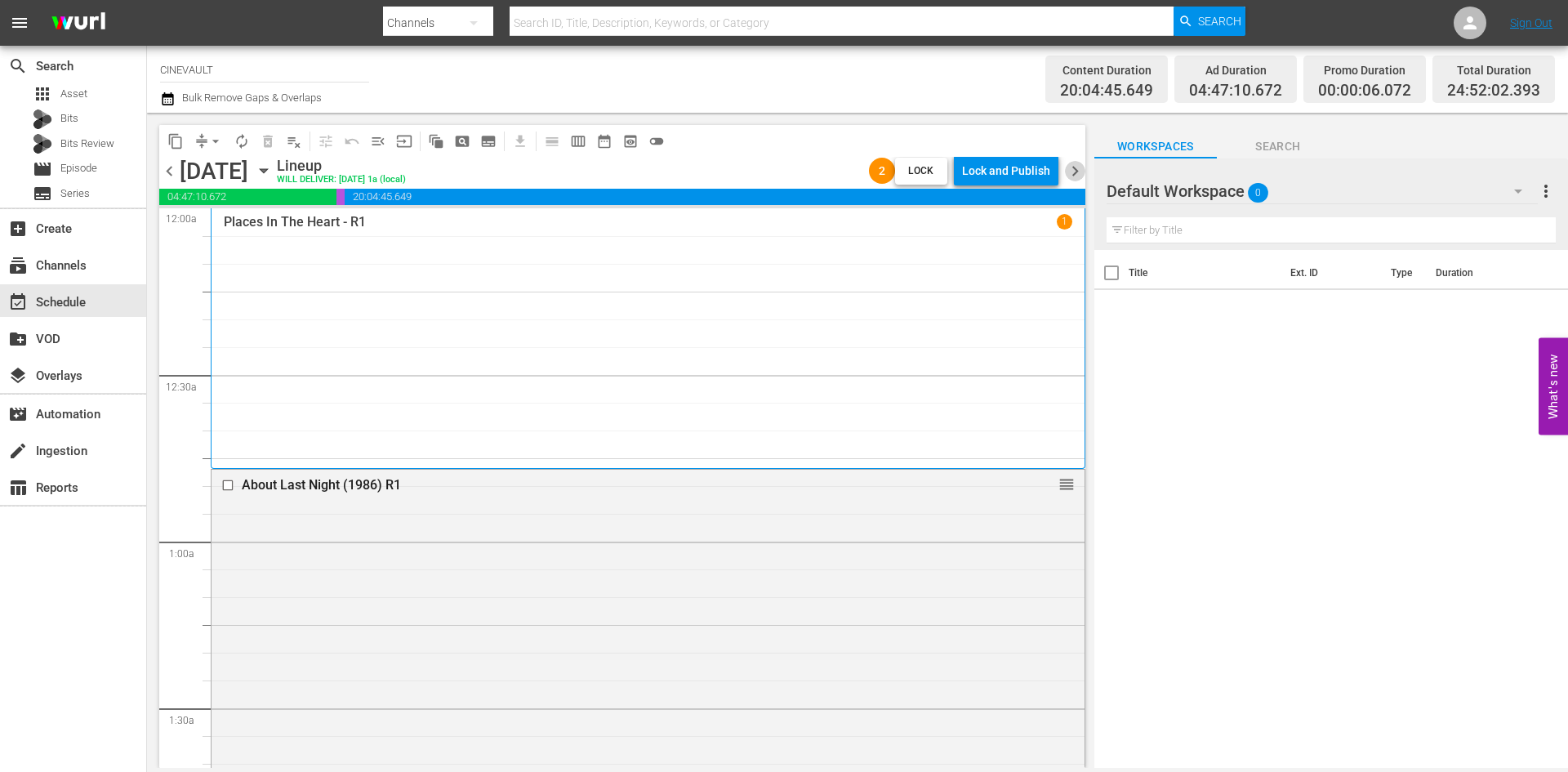
click at [1079, 169] on span "chevron_right" at bounding box center [1075, 171] width 20 height 20
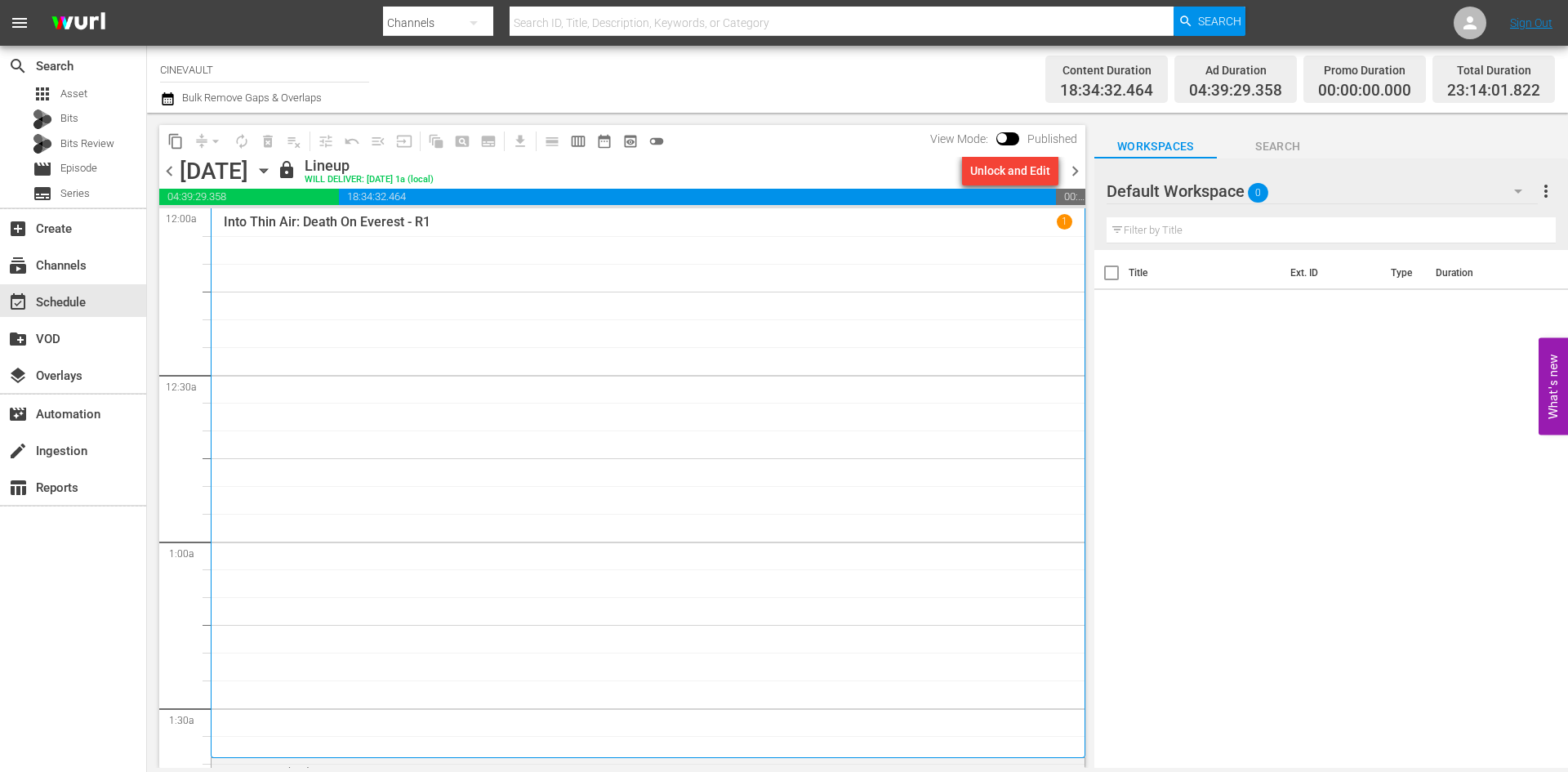
click at [993, 173] on div "Unlock and Edit" at bounding box center [1010, 170] width 80 height 29
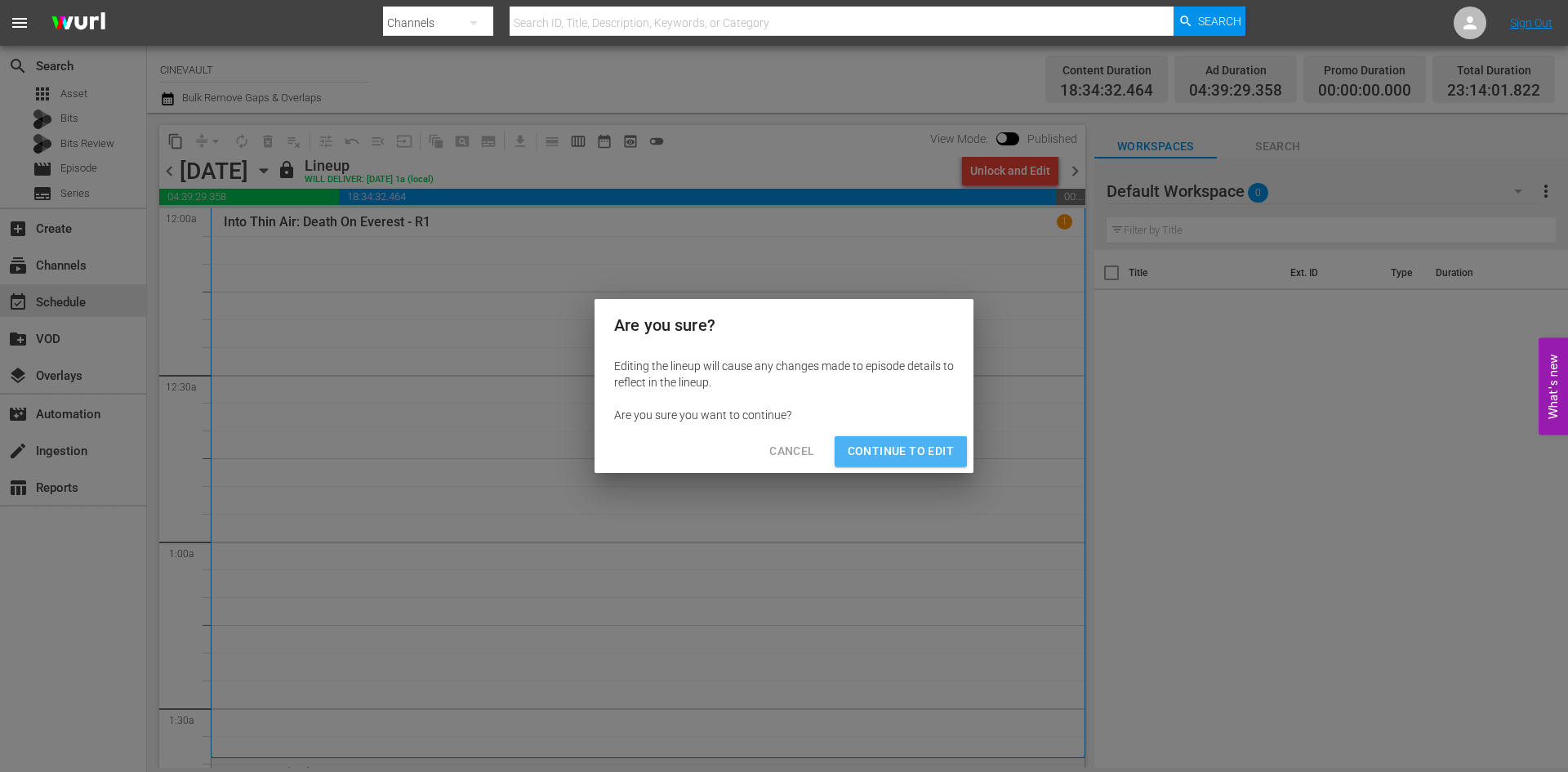
click at [904, 446] on span "Continue to Edit" at bounding box center [901, 451] width 106 height 20
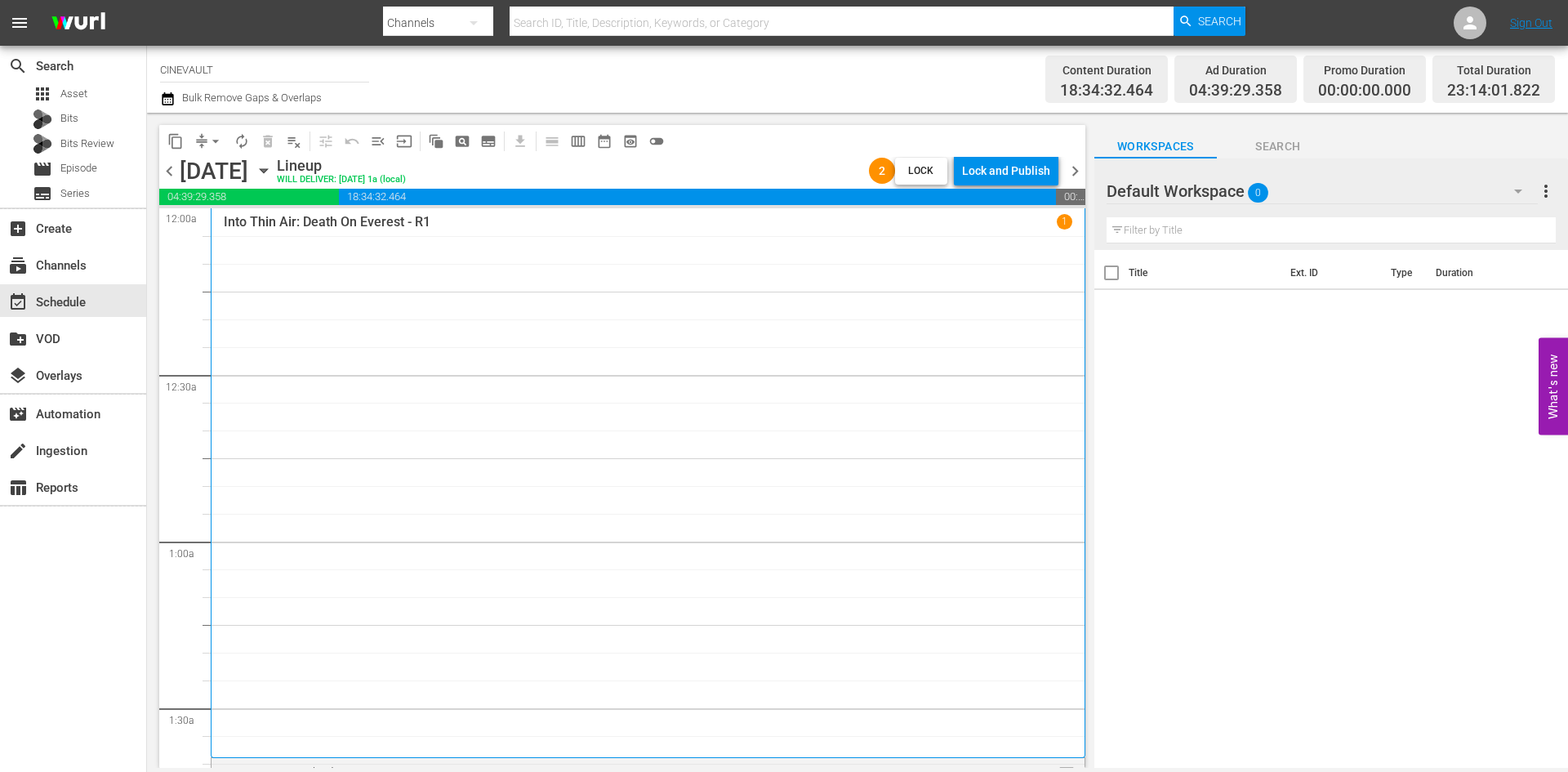
click at [1070, 177] on span "chevron_right" at bounding box center [1075, 171] width 20 height 20
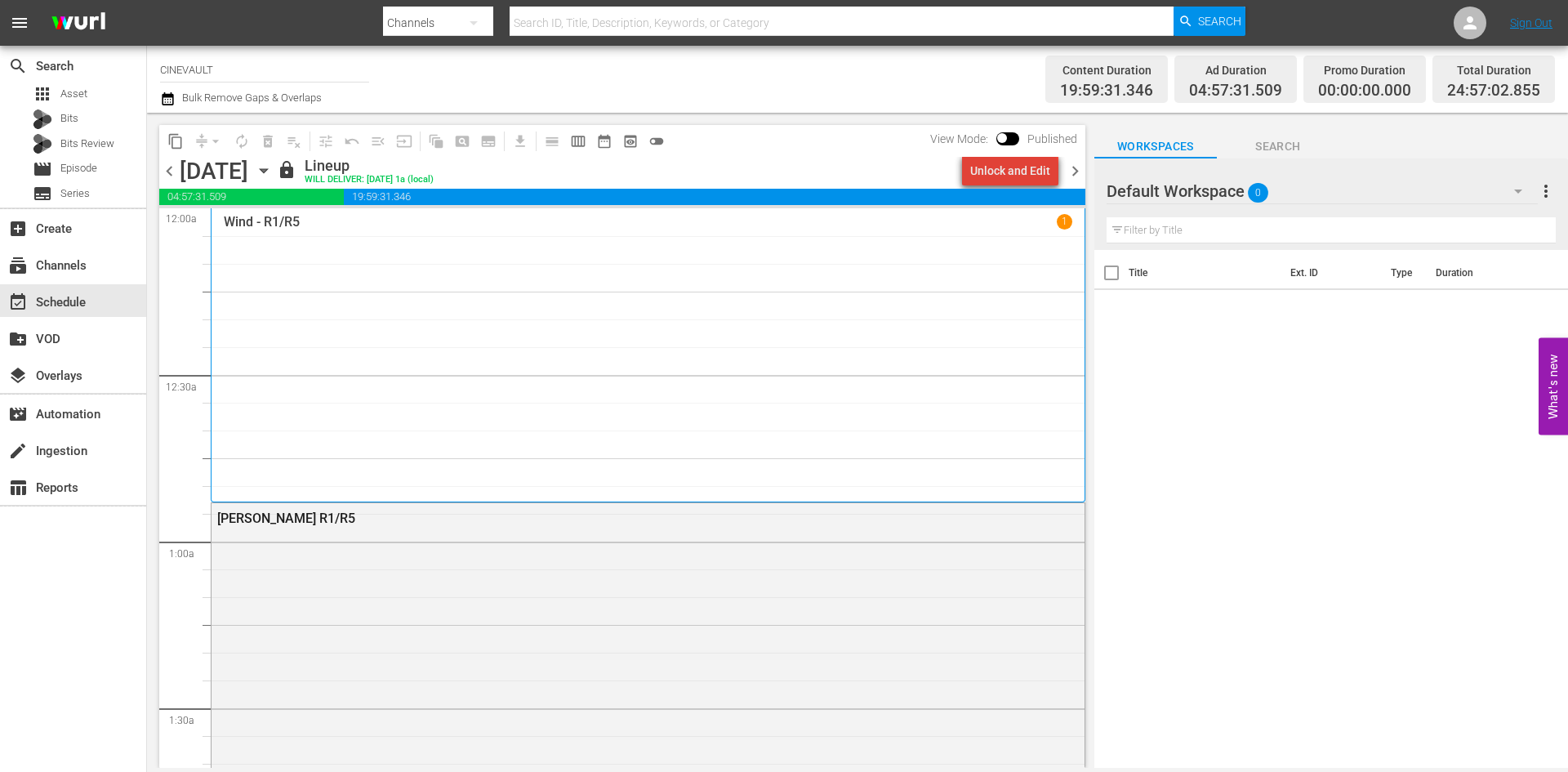
click at [1017, 174] on div "Unlock and Edit" at bounding box center [1010, 170] width 80 height 29
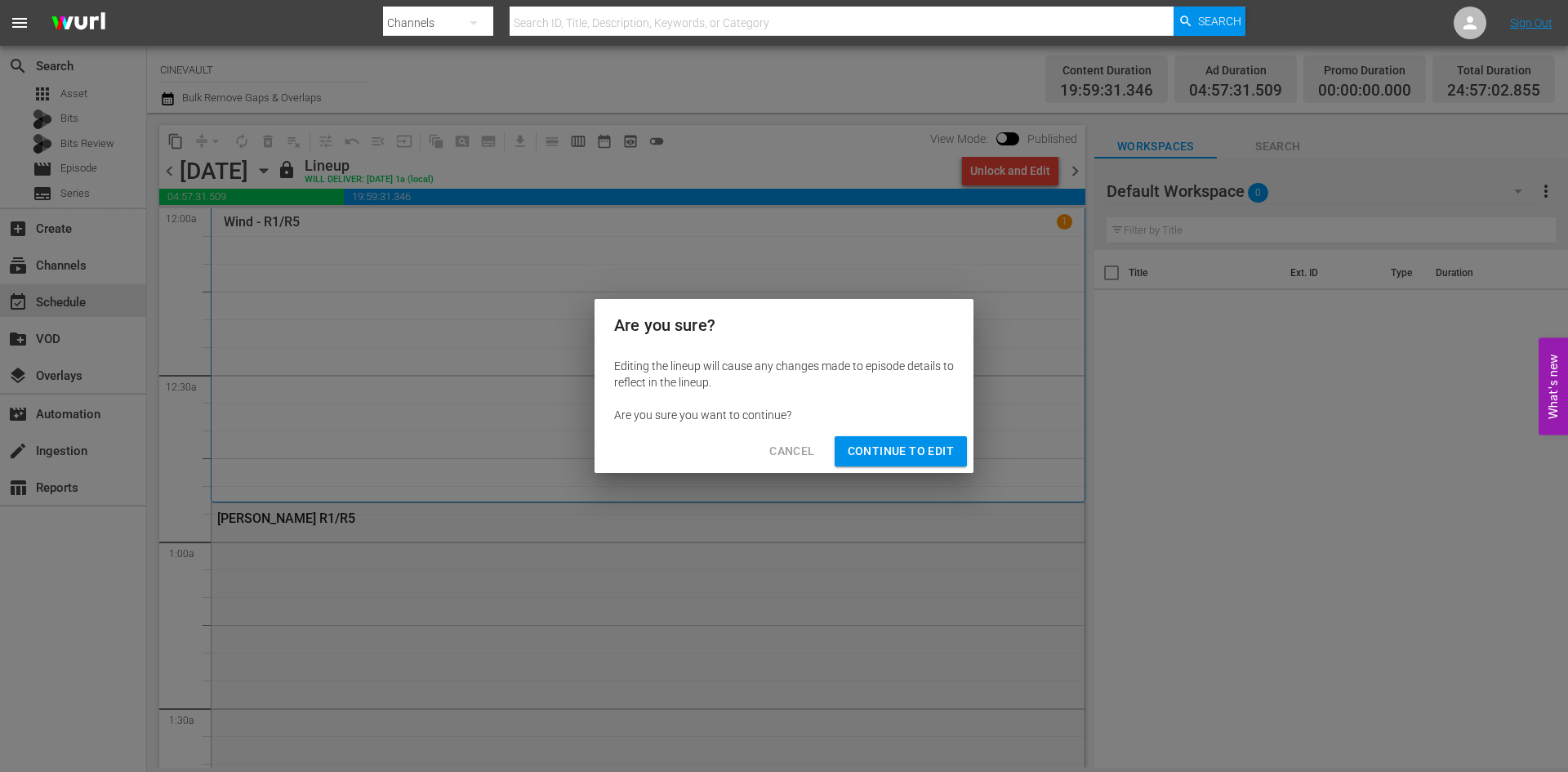
click at [935, 446] on span "Continue to Edit" at bounding box center [901, 451] width 106 height 20
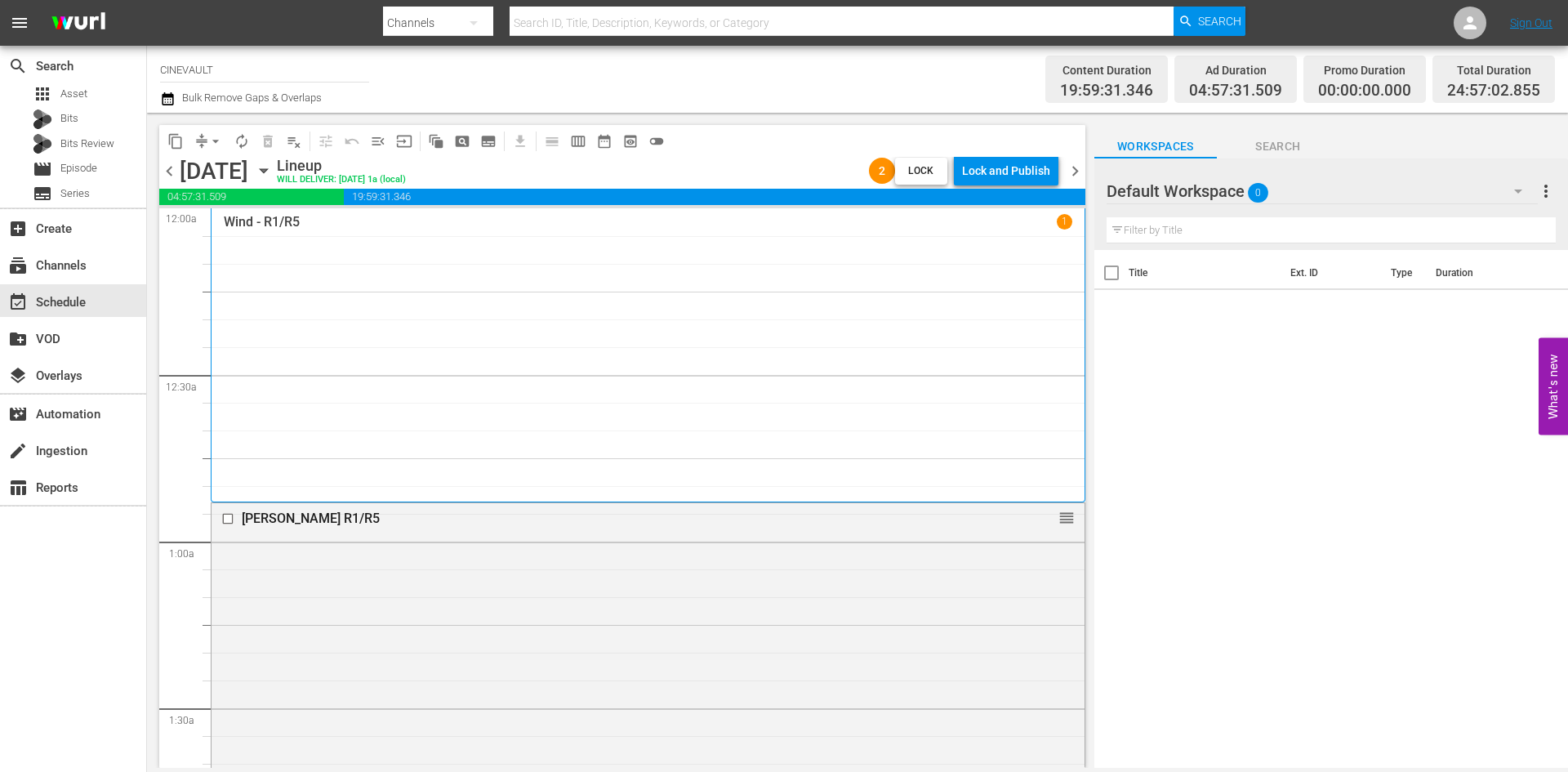
click at [1070, 170] on span "chevron_right" at bounding box center [1075, 171] width 20 height 20
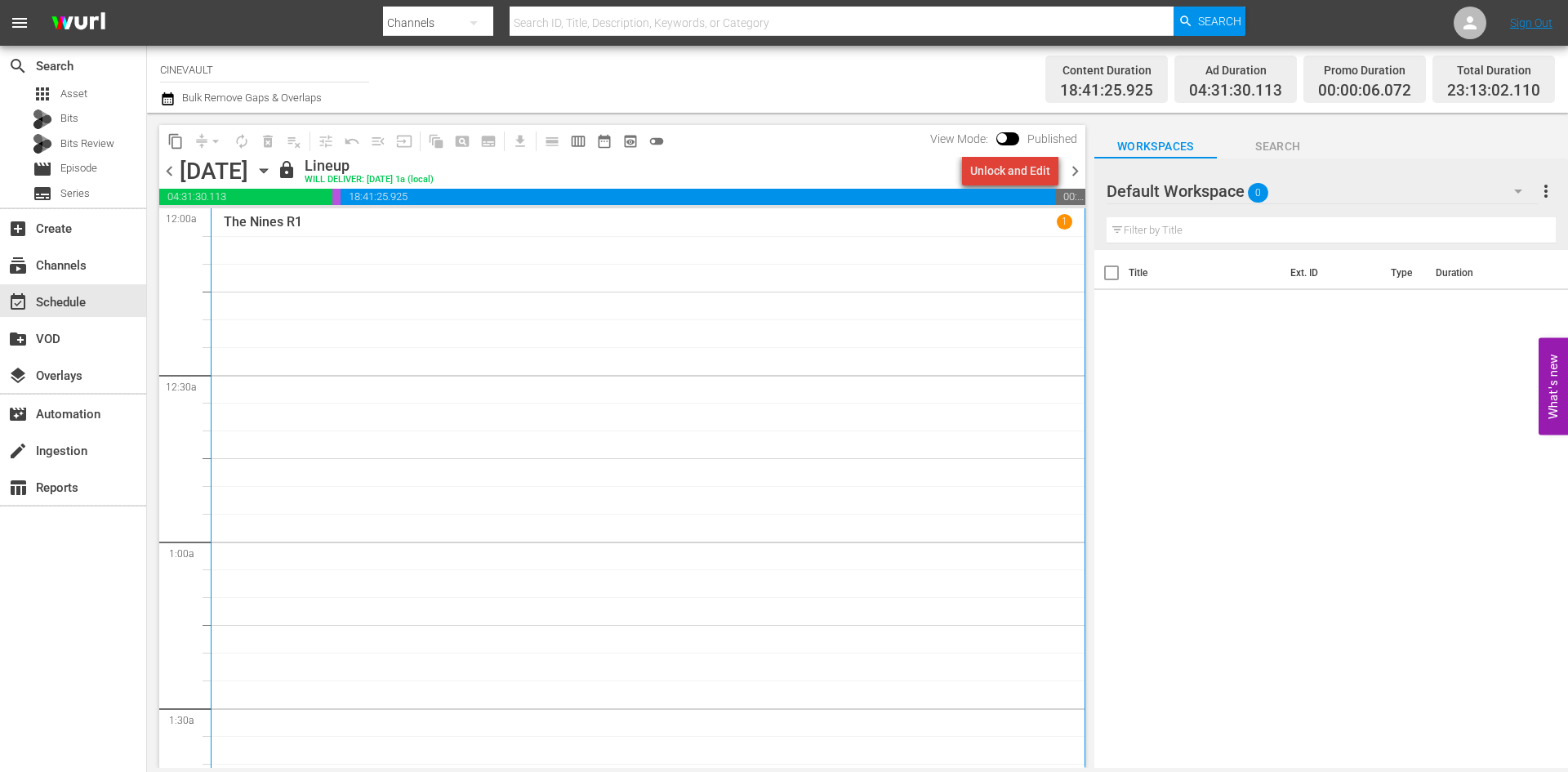
click at [1029, 177] on div "Unlock and Edit" at bounding box center [1010, 170] width 80 height 29
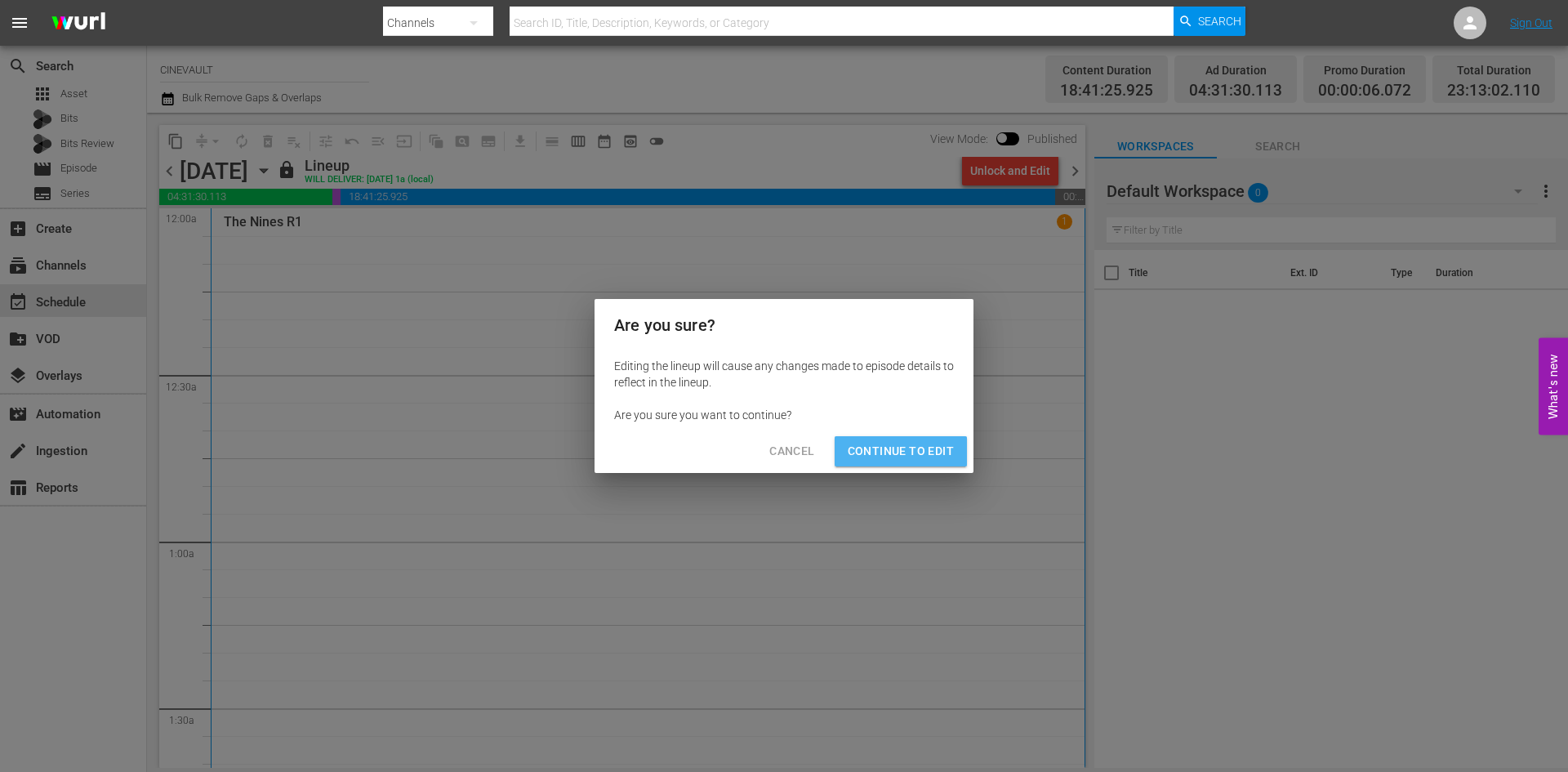
click at [943, 447] on span "Continue to Edit" at bounding box center [901, 451] width 106 height 20
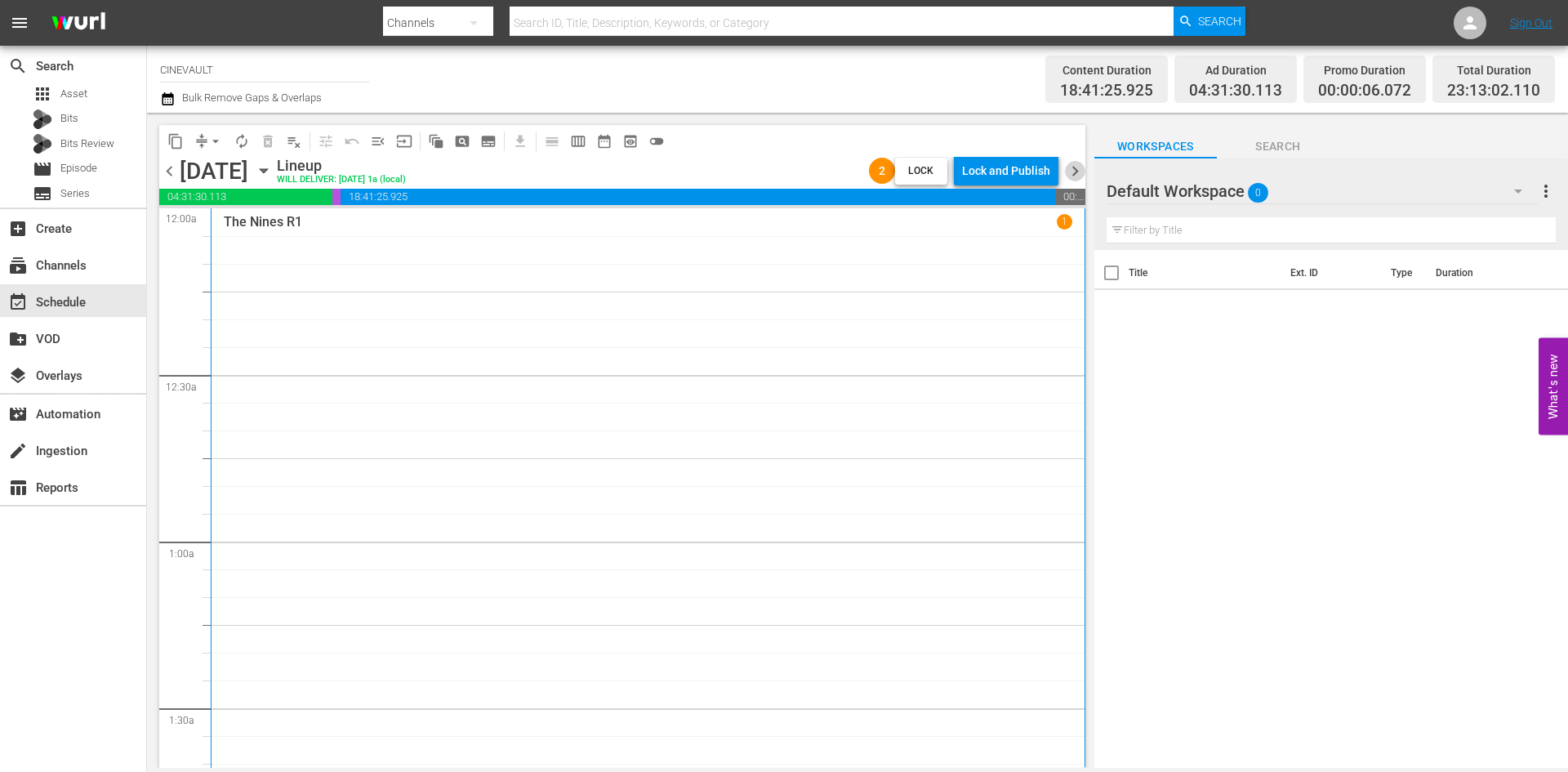
click at [1075, 169] on span "chevron_right" at bounding box center [1075, 171] width 20 height 20
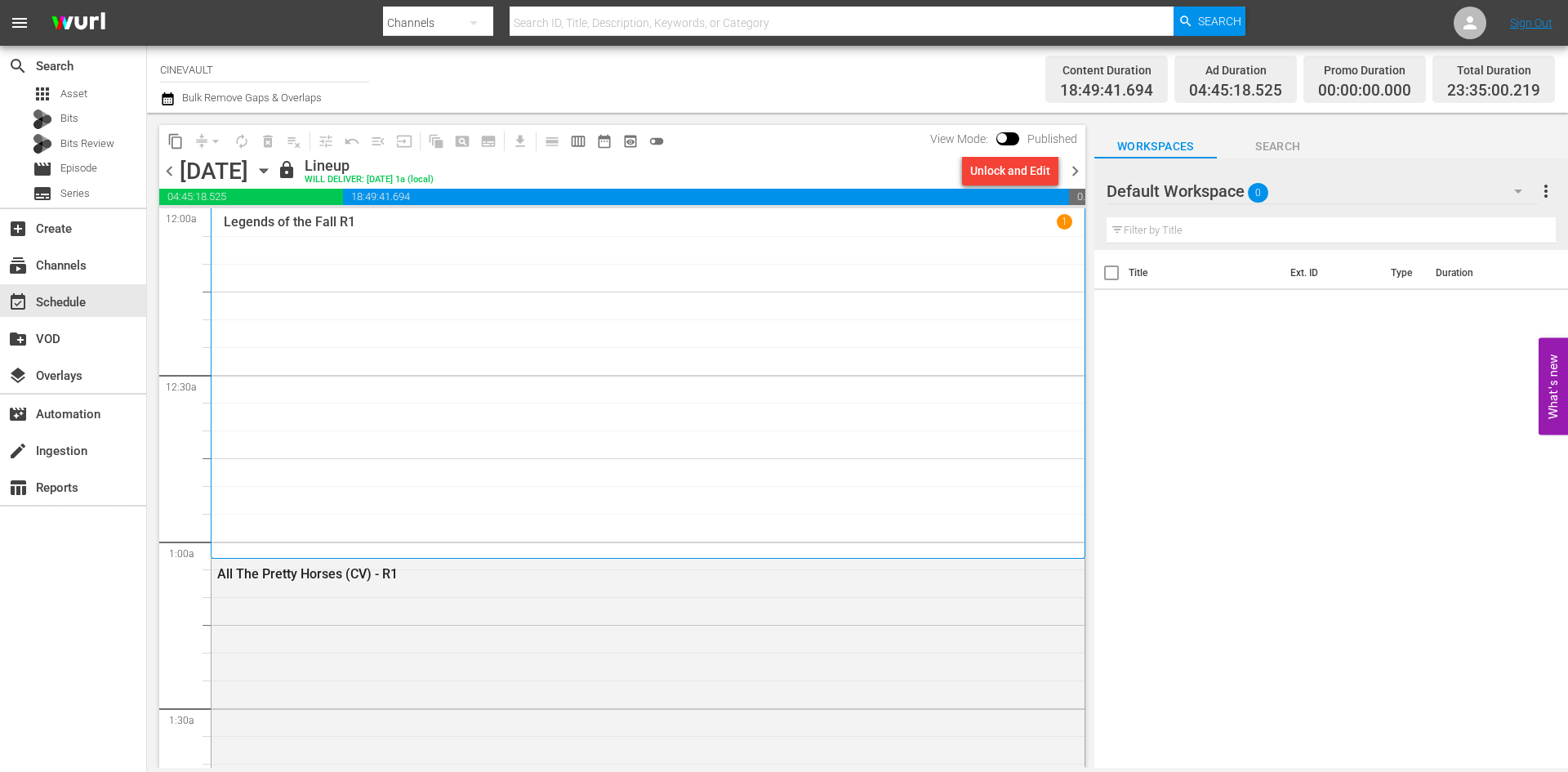
click at [1023, 174] on div "Unlock and Edit" at bounding box center [1010, 170] width 80 height 29
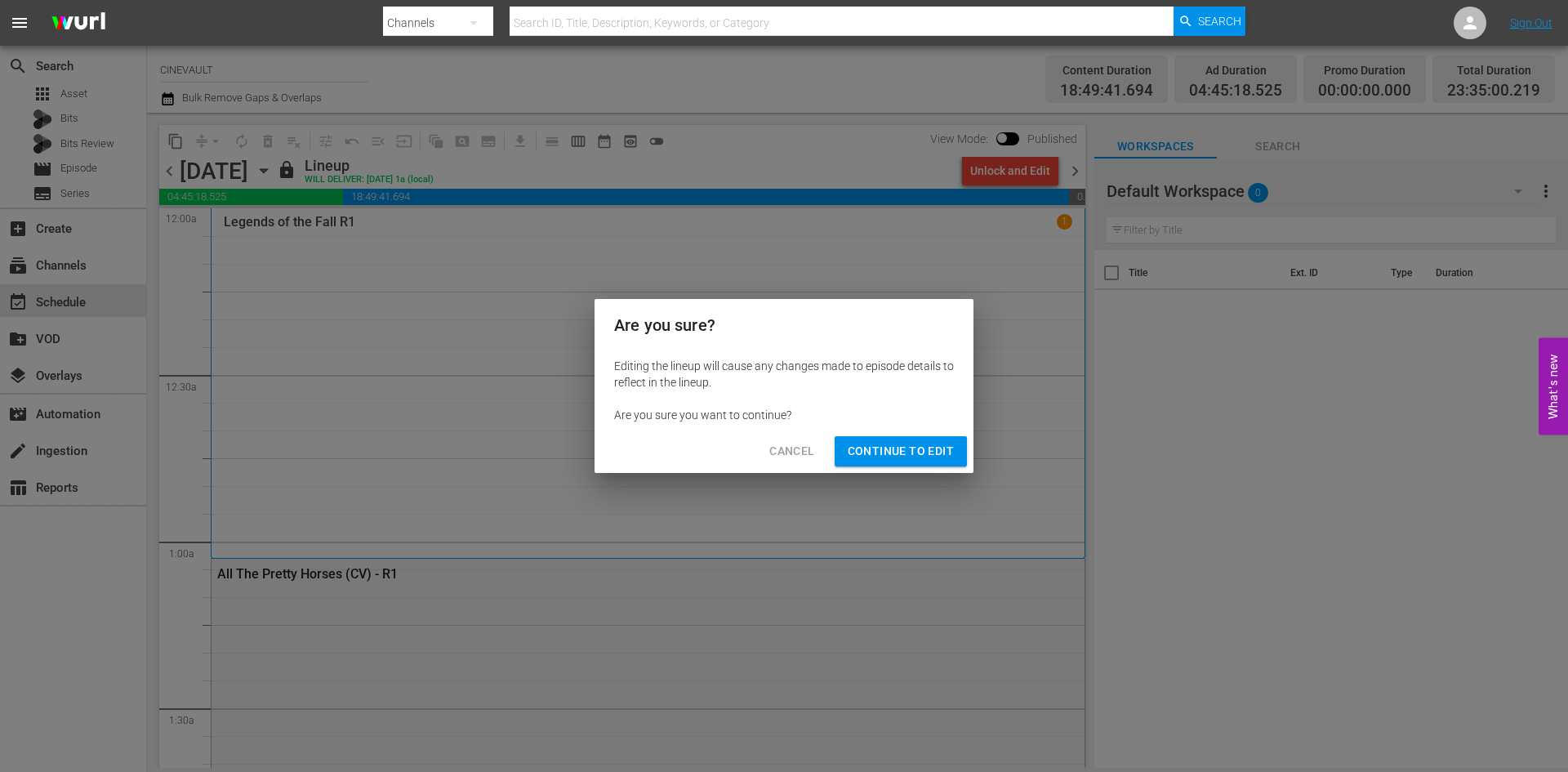
click at [917, 453] on span "Continue to Edit" at bounding box center [901, 451] width 106 height 20
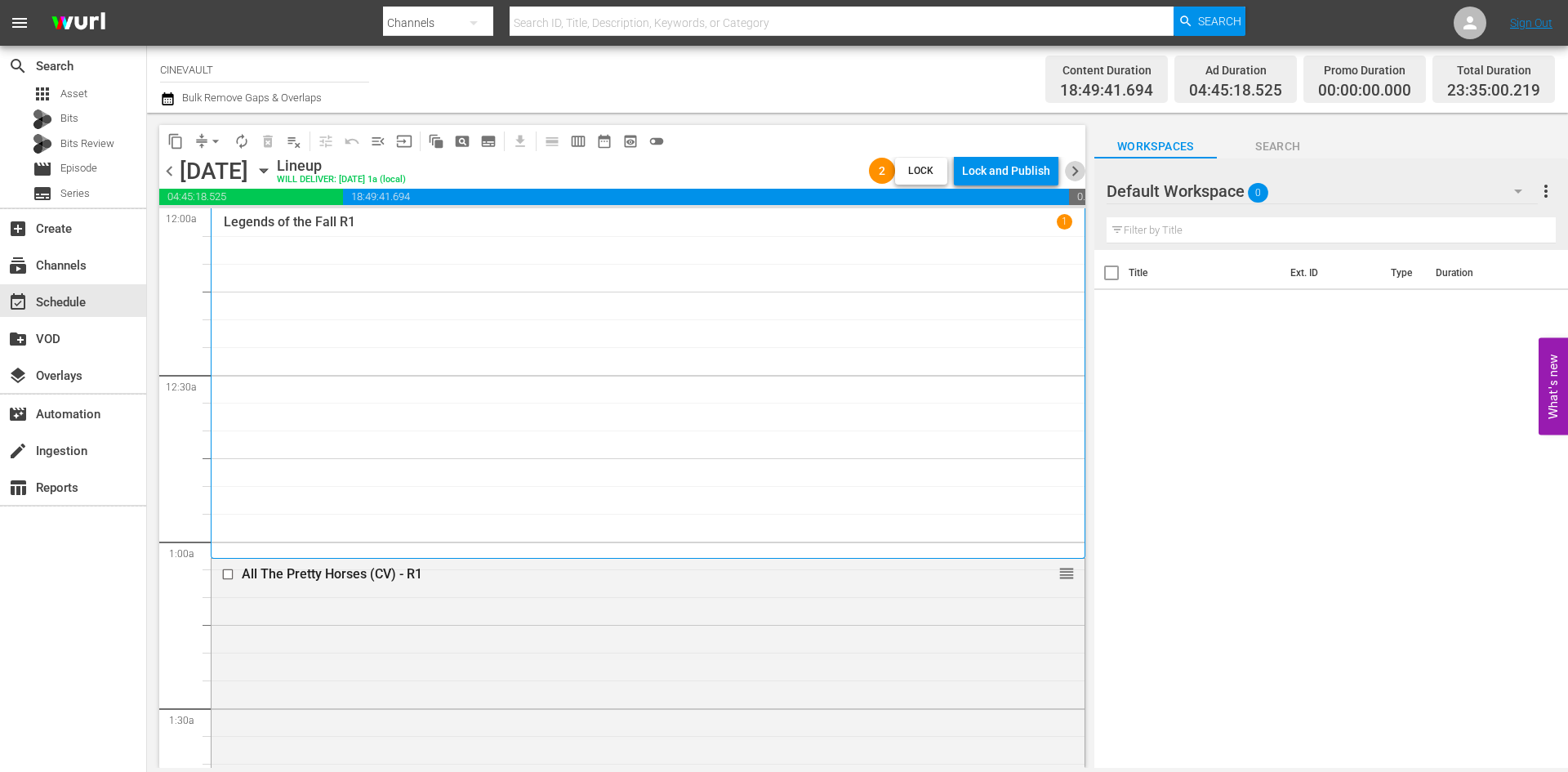
click at [1076, 165] on span "chevron_right" at bounding box center [1075, 171] width 20 height 20
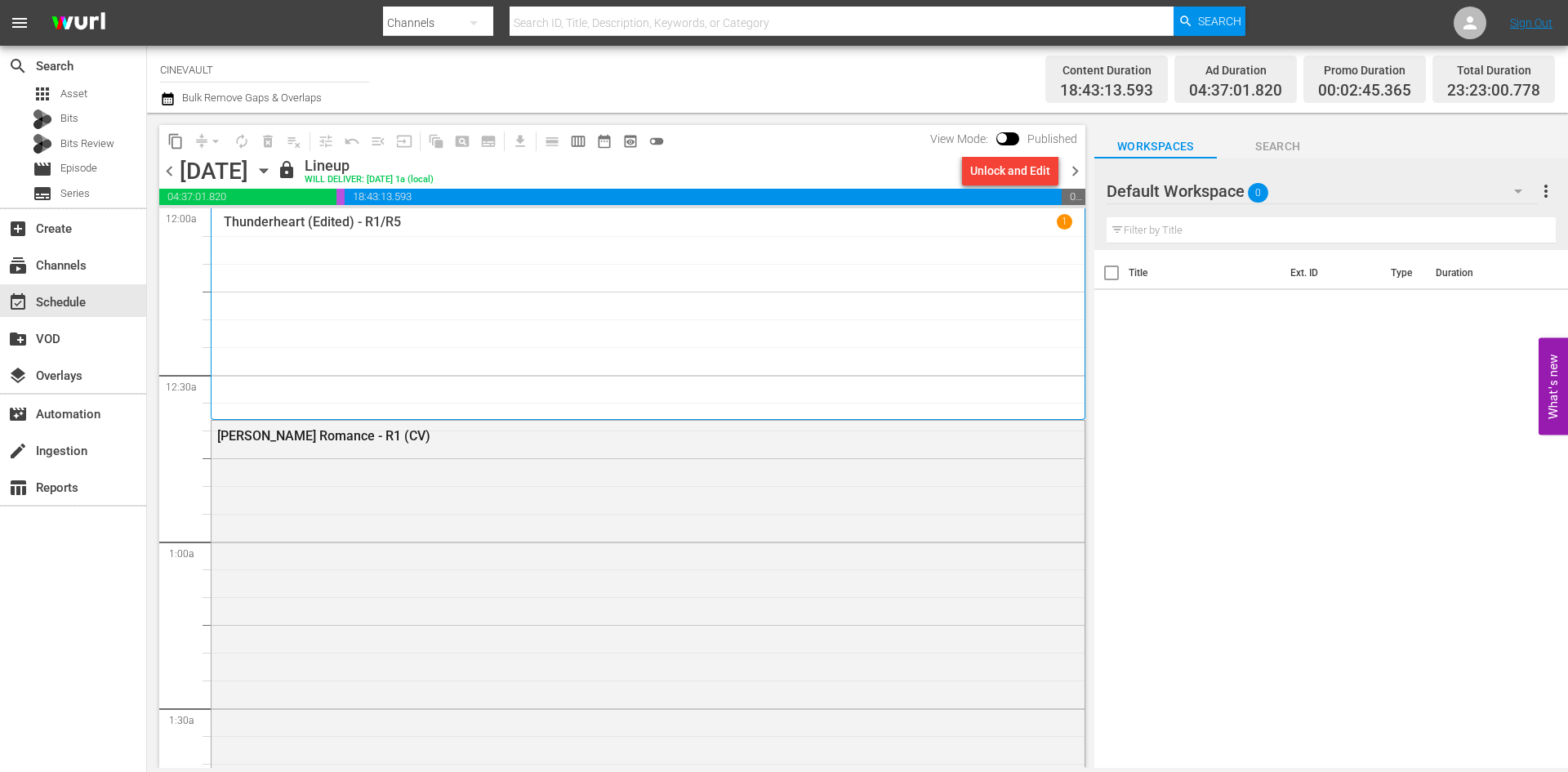
click at [1027, 175] on div "Unlock and Edit" at bounding box center [1010, 170] width 80 height 29
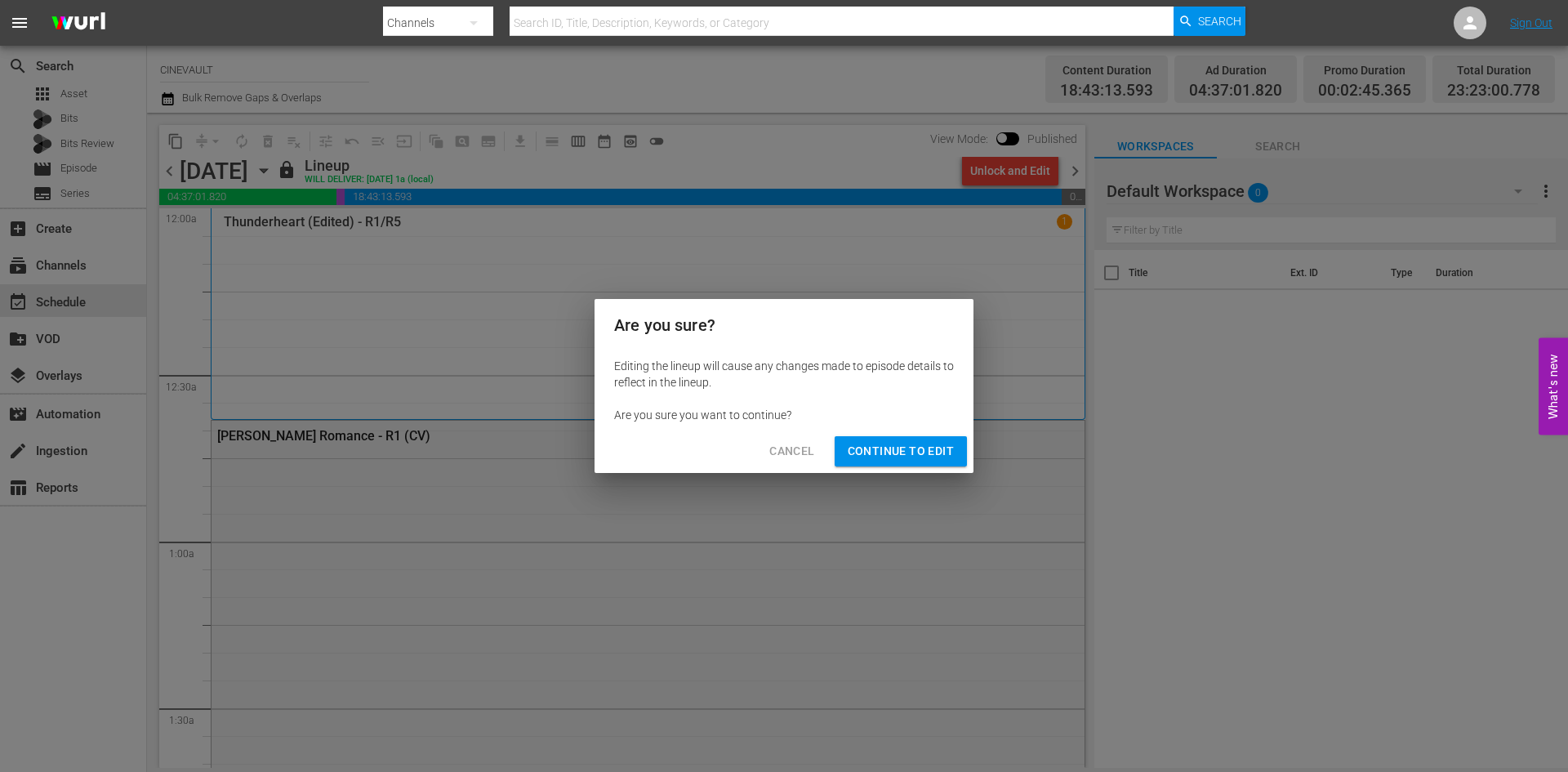
click at [948, 440] on button "Continue to Edit" at bounding box center [901, 451] width 133 height 30
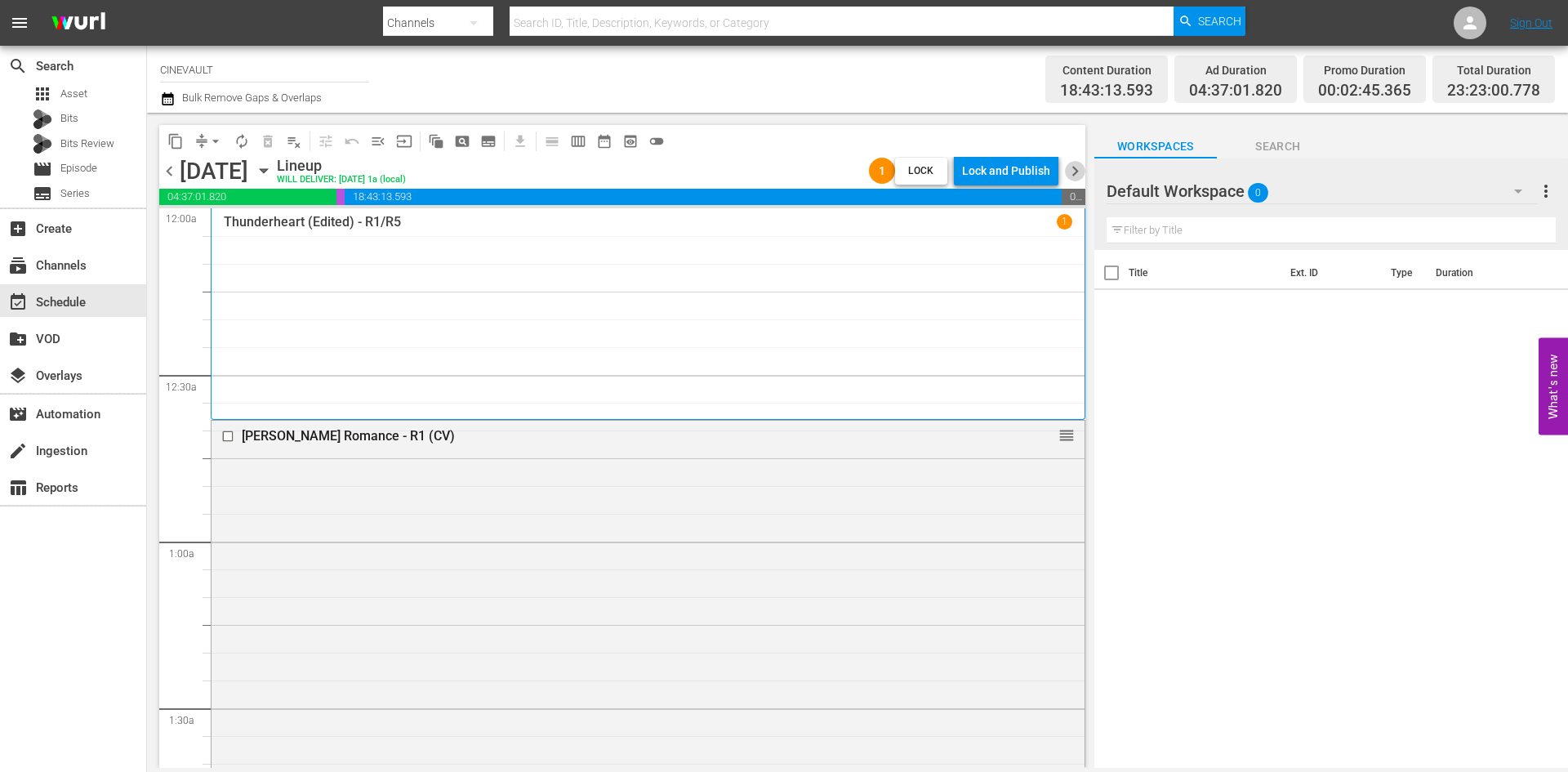
click at [1072, 173] on span "chevron_right" at bounding box center [1075, 171] width 20 height 20
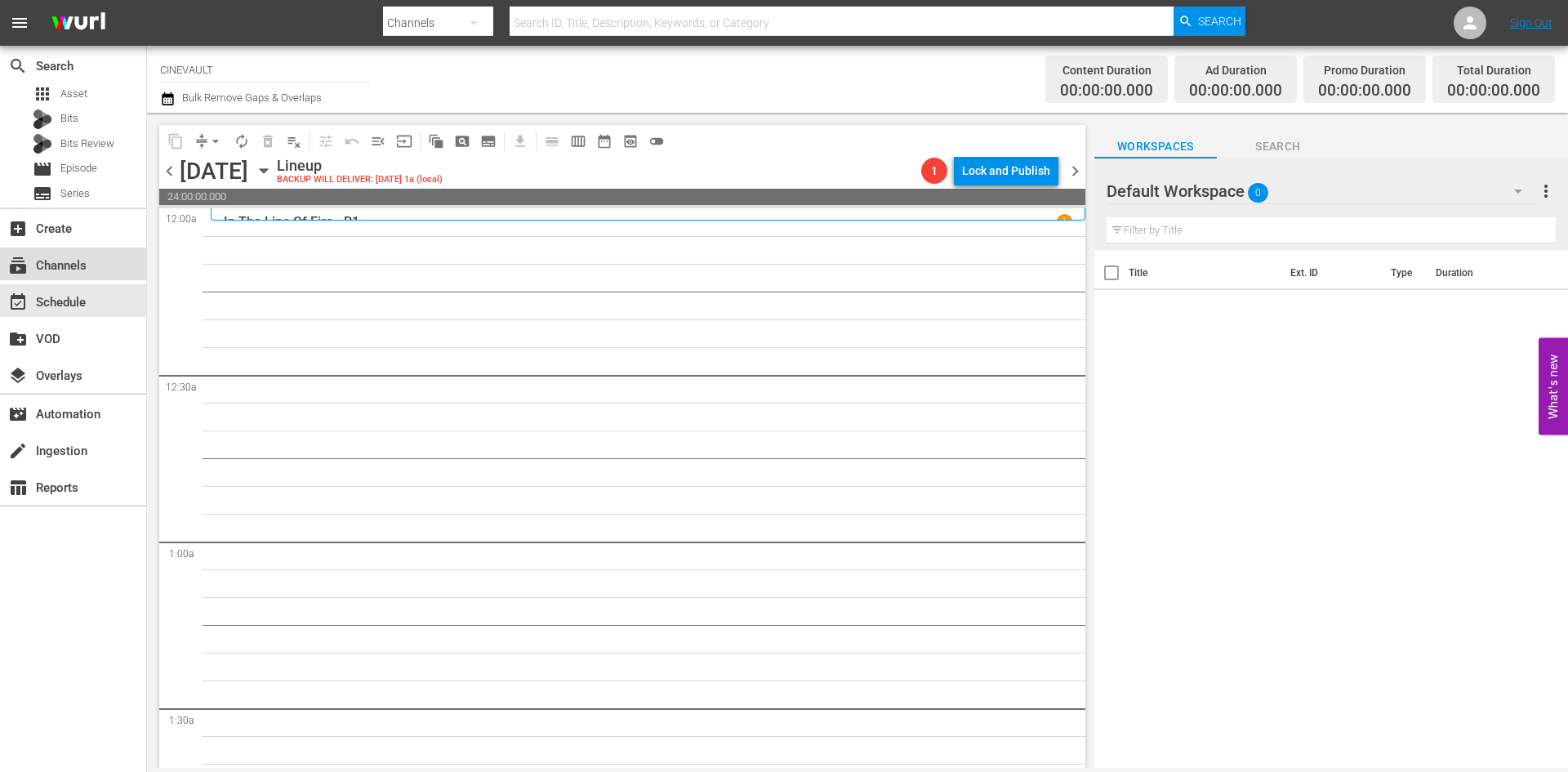
click at [102, 264] on div "subscriptions Channels" at bounding box center [73, 263] width 147 height 33
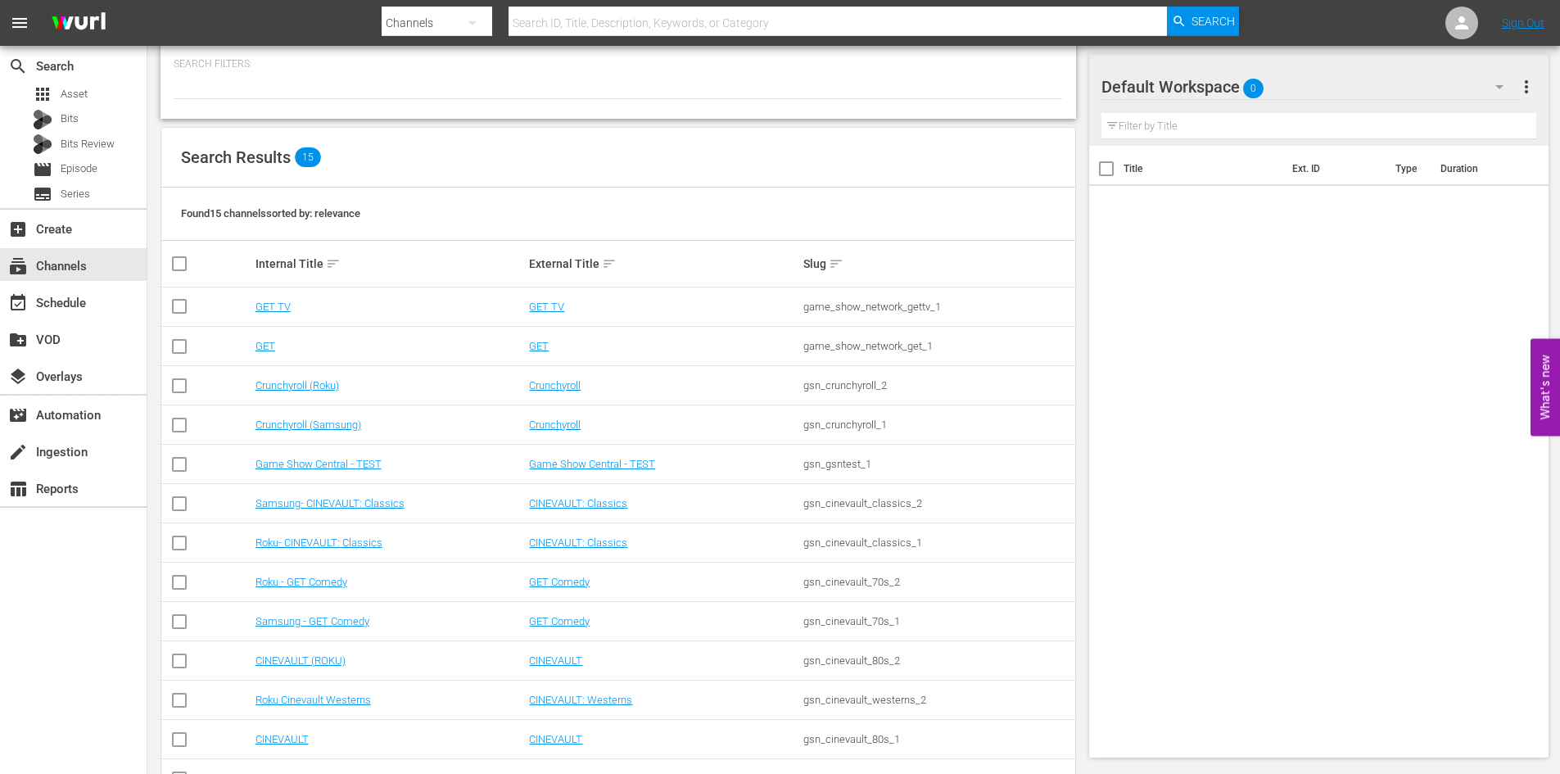
scroll to position [164, 0]
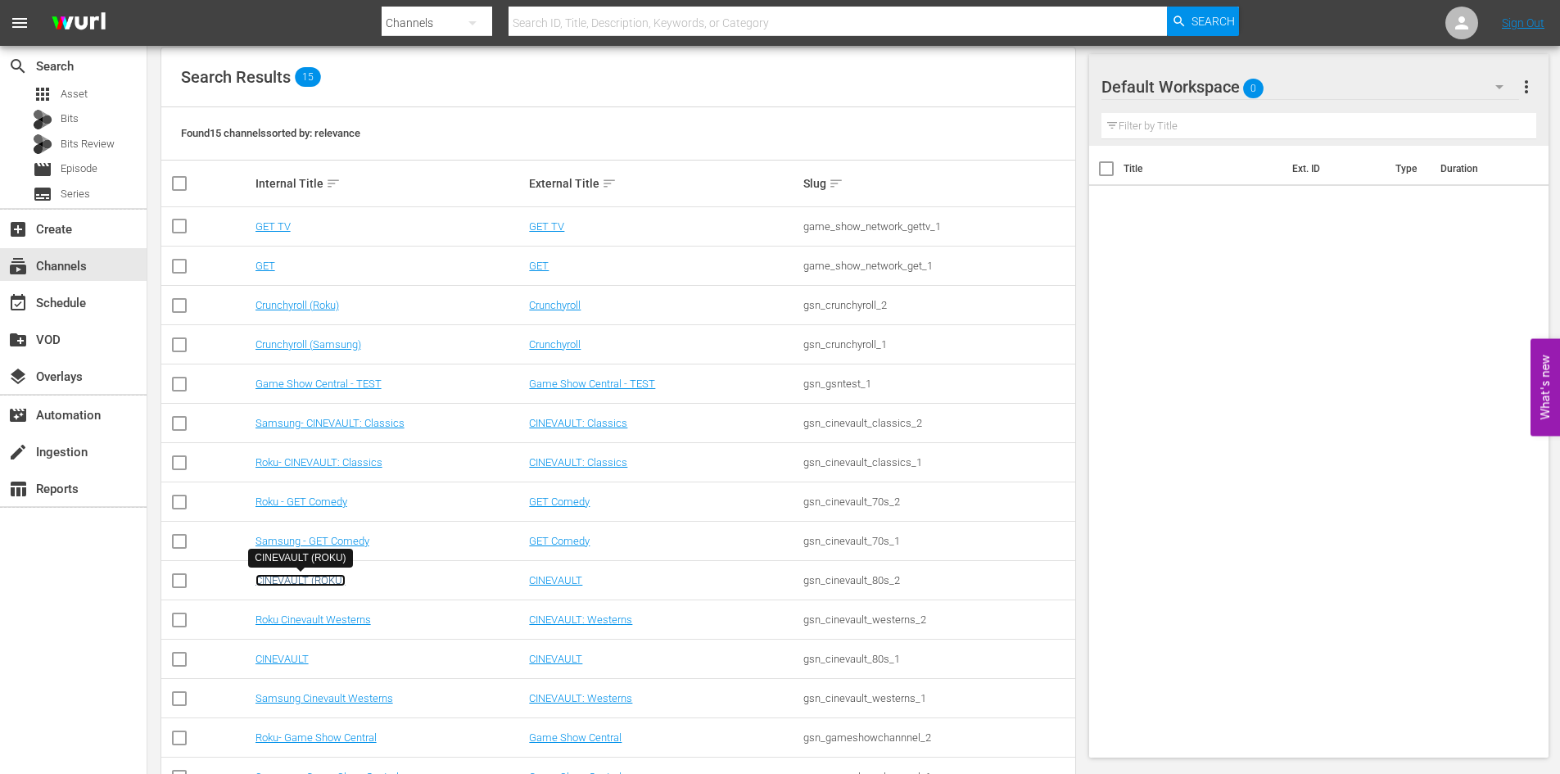
click at [301, 584] on link "CINEVAULT (ROKU)" at bounding box center [300, 580] width 90 height 12
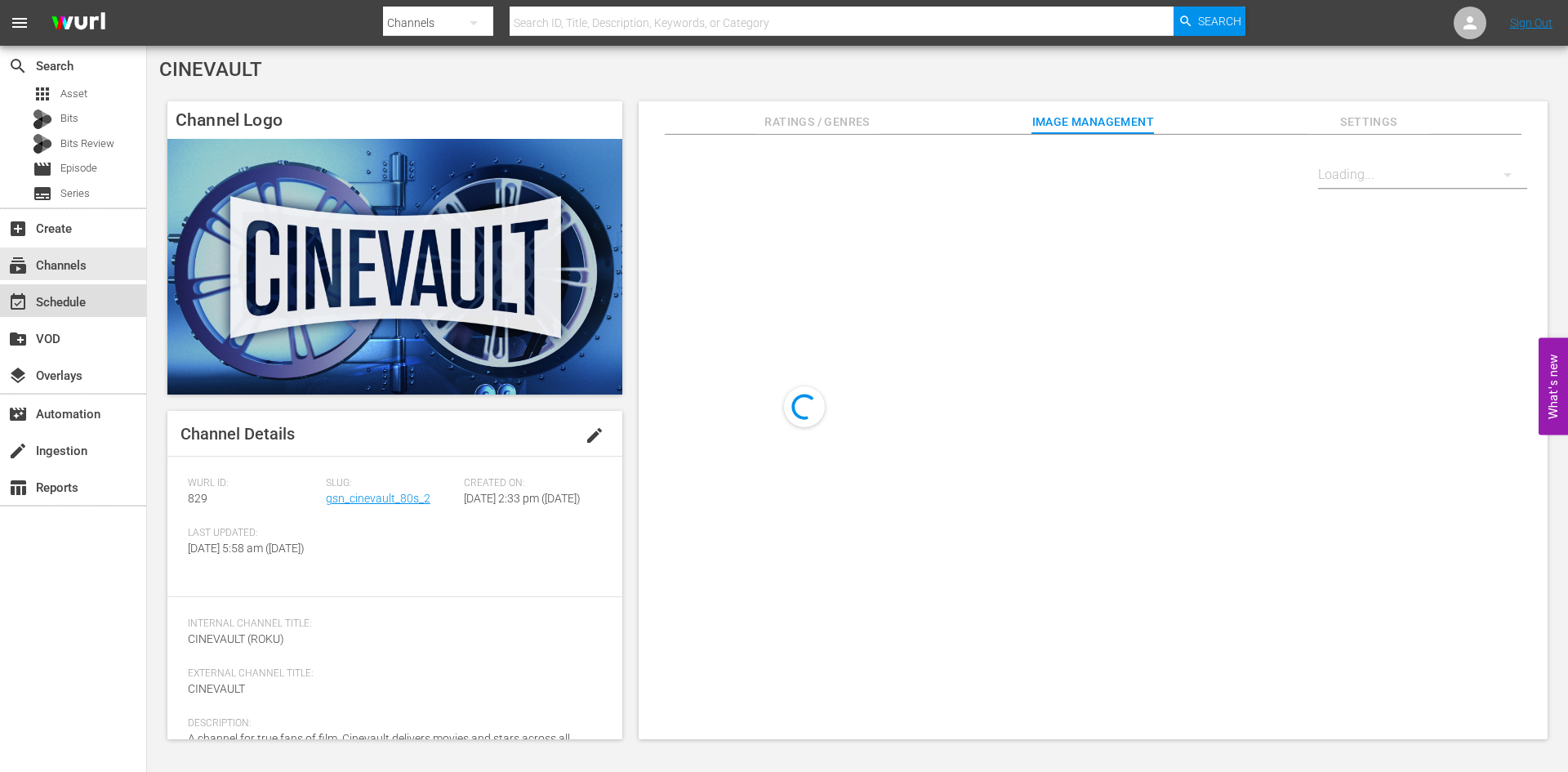
click at [129, 307] on div "event_available Schedule" at bounding box center [73, 300] width 147 height 33
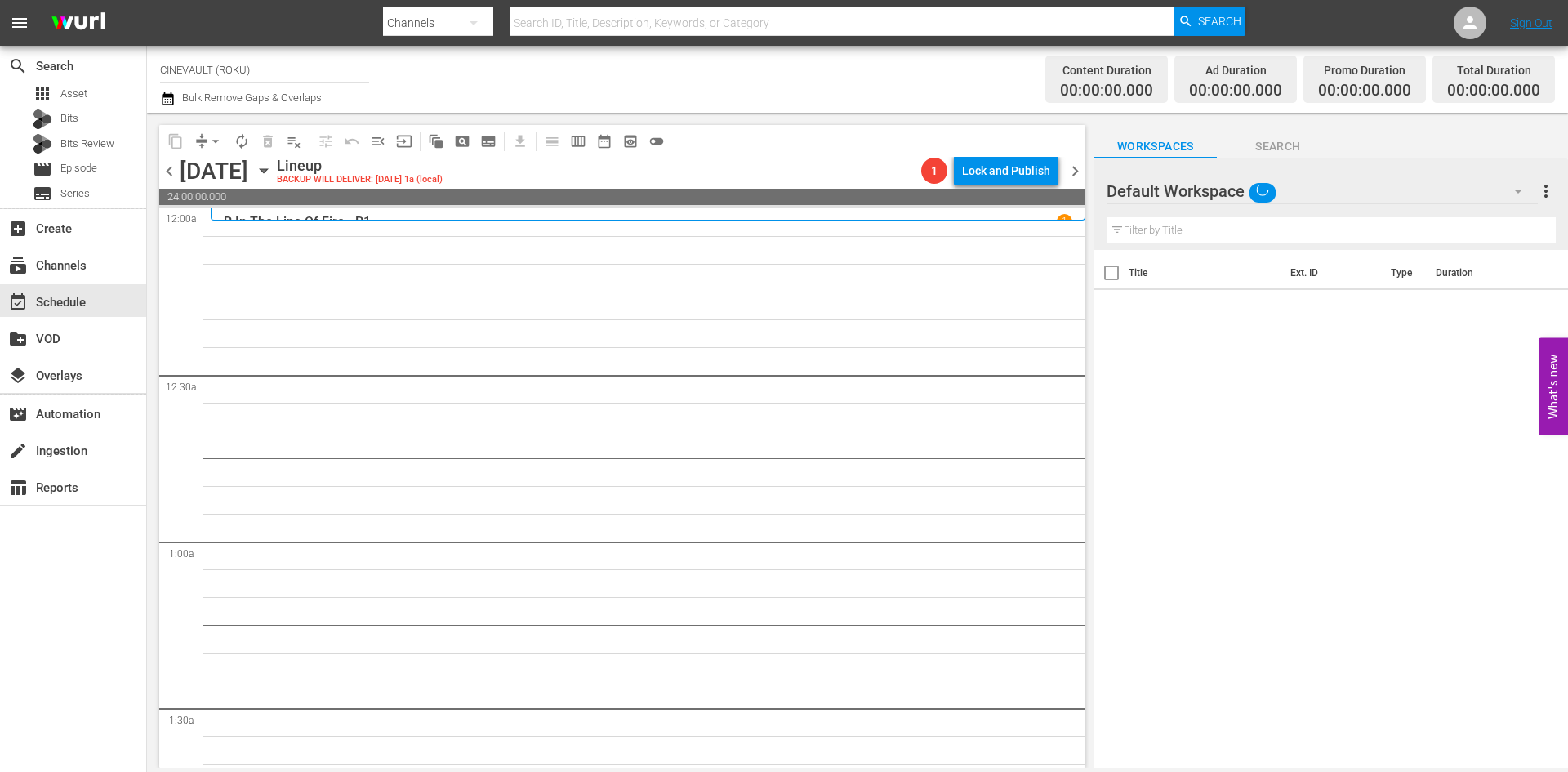
click at [272, 175] on div "[DATE] [DATE]" at bounding box center [225, 171] width 93 height 27
click at [272, 165] on div "[DATE] [DATE]" at bounding box center [225, 171] width 93 height 27
click at [272, 167] on icon "button" at bounding box center [263, 171] width 18 height 18
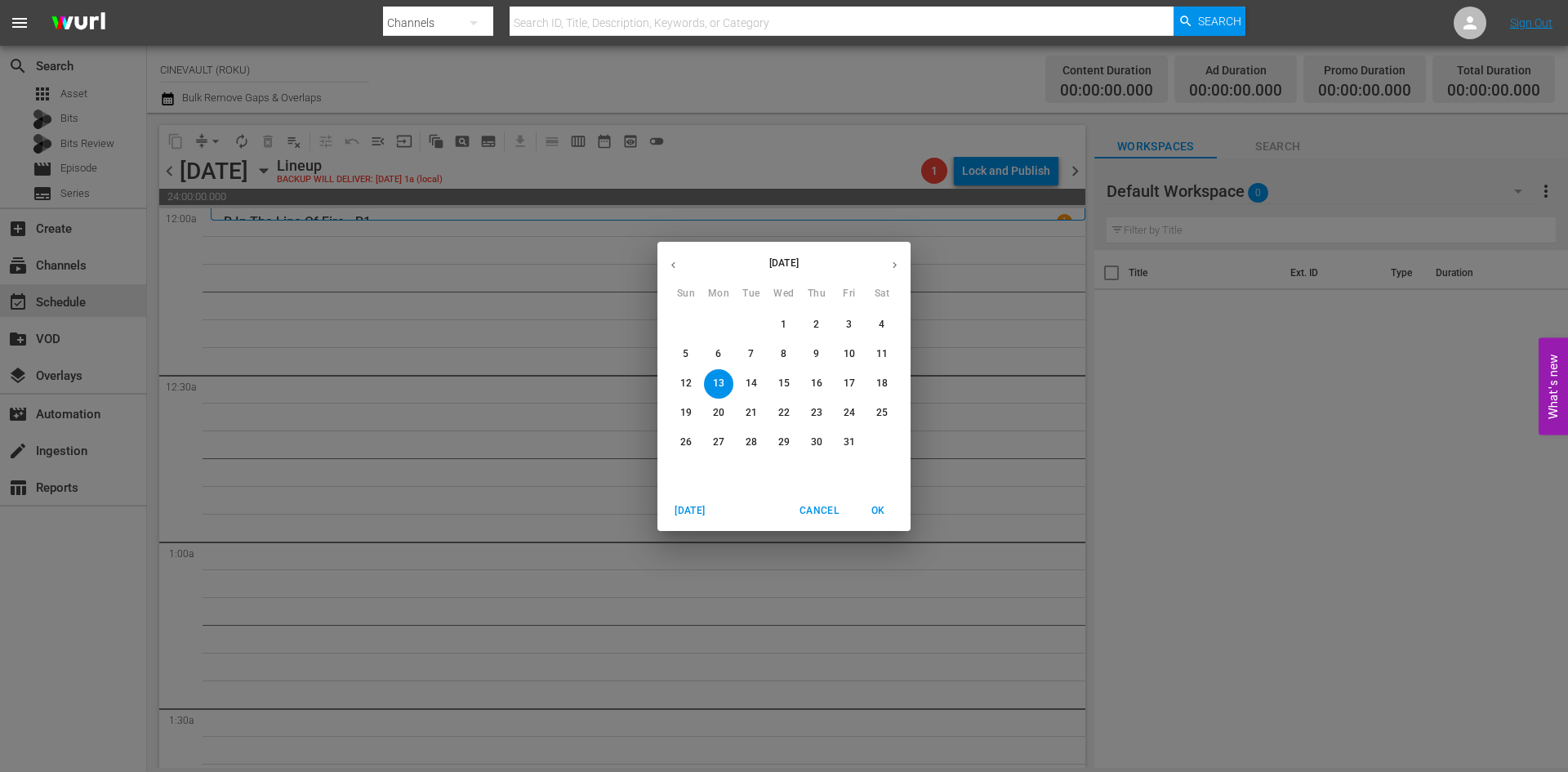
drag, startPoint x: 720, startPoint y: 354, endPoint x: 814, endPoint y: 318, distance: 100.7
click at [814, 318] on div "28 29 30 1 2 3 4 5 6 7 8 9 10 11 12 13 14 15 16 17 18 19 20 21 22 23 24 25 26 2…" at bounding box center [784, 383] width 253 height 147
click at [786, 321] on p "1" at bounding box center [784, 325] width 6 height 14
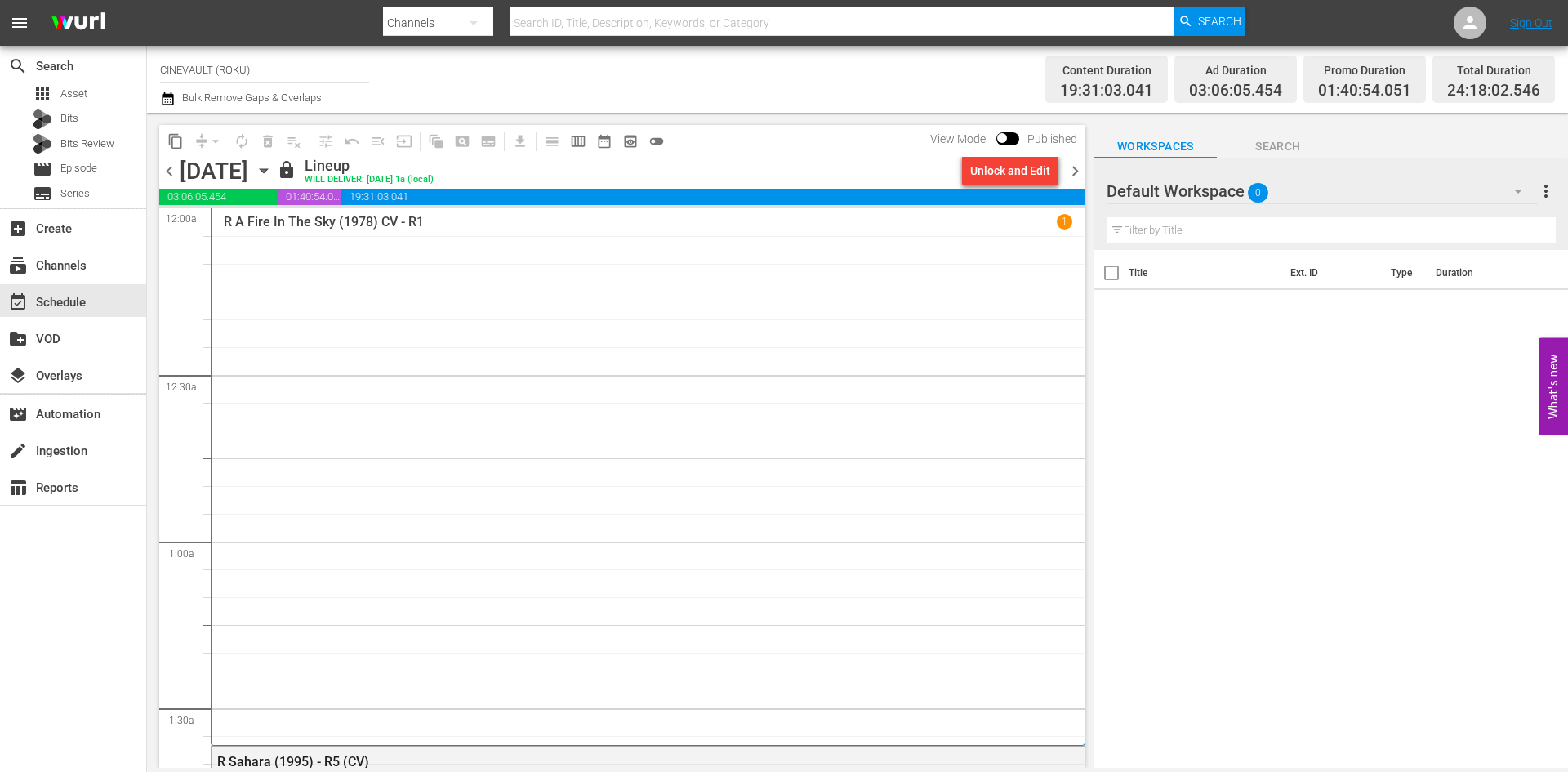
click at [1014, 167] on div "Unlock and Edit" at bounding box center [1010, 170] width 80 height 29
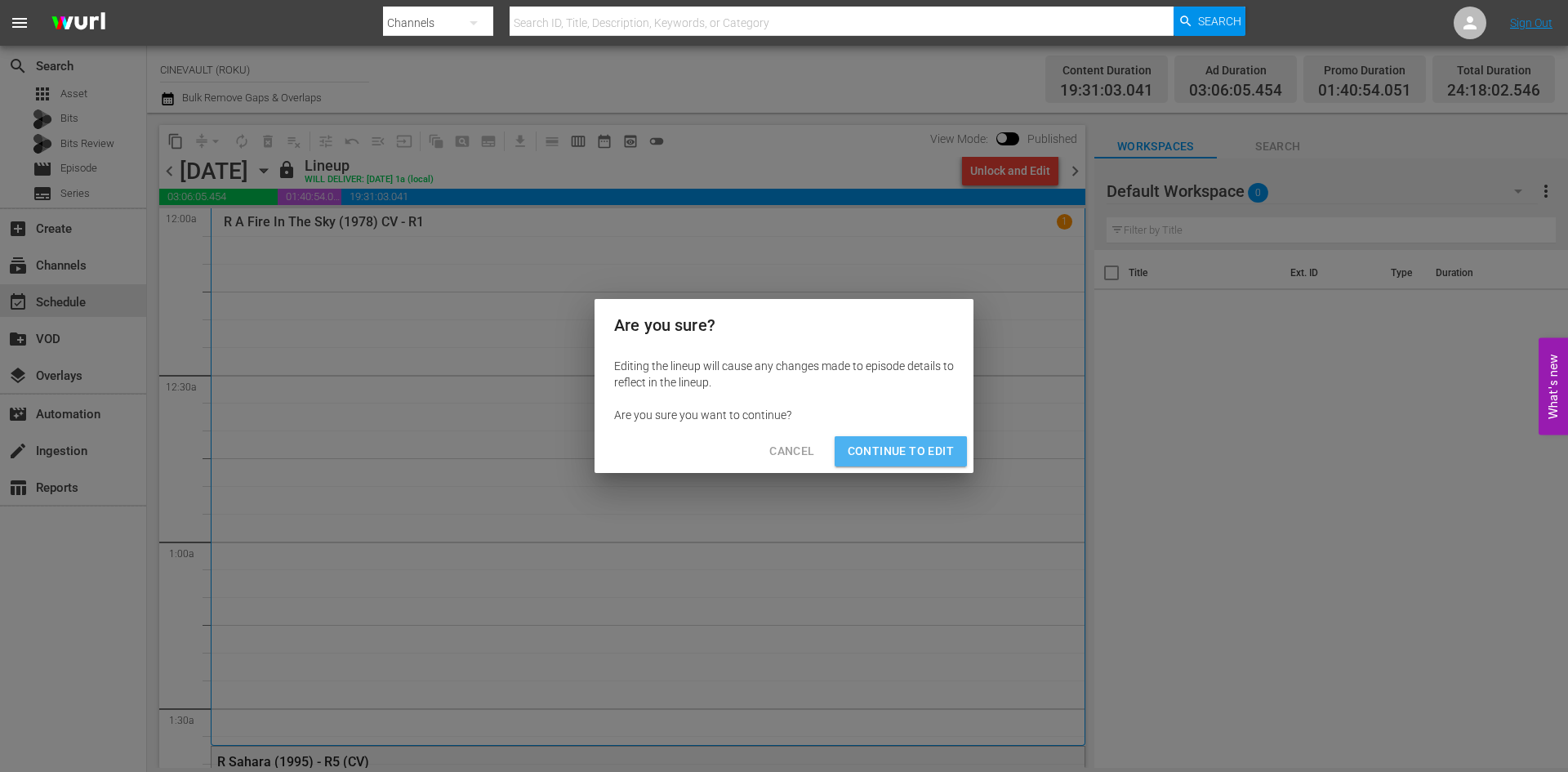
click at [931, 442] on span "Continue to Edit" at bounding box center [901, 451] width 106 height 20
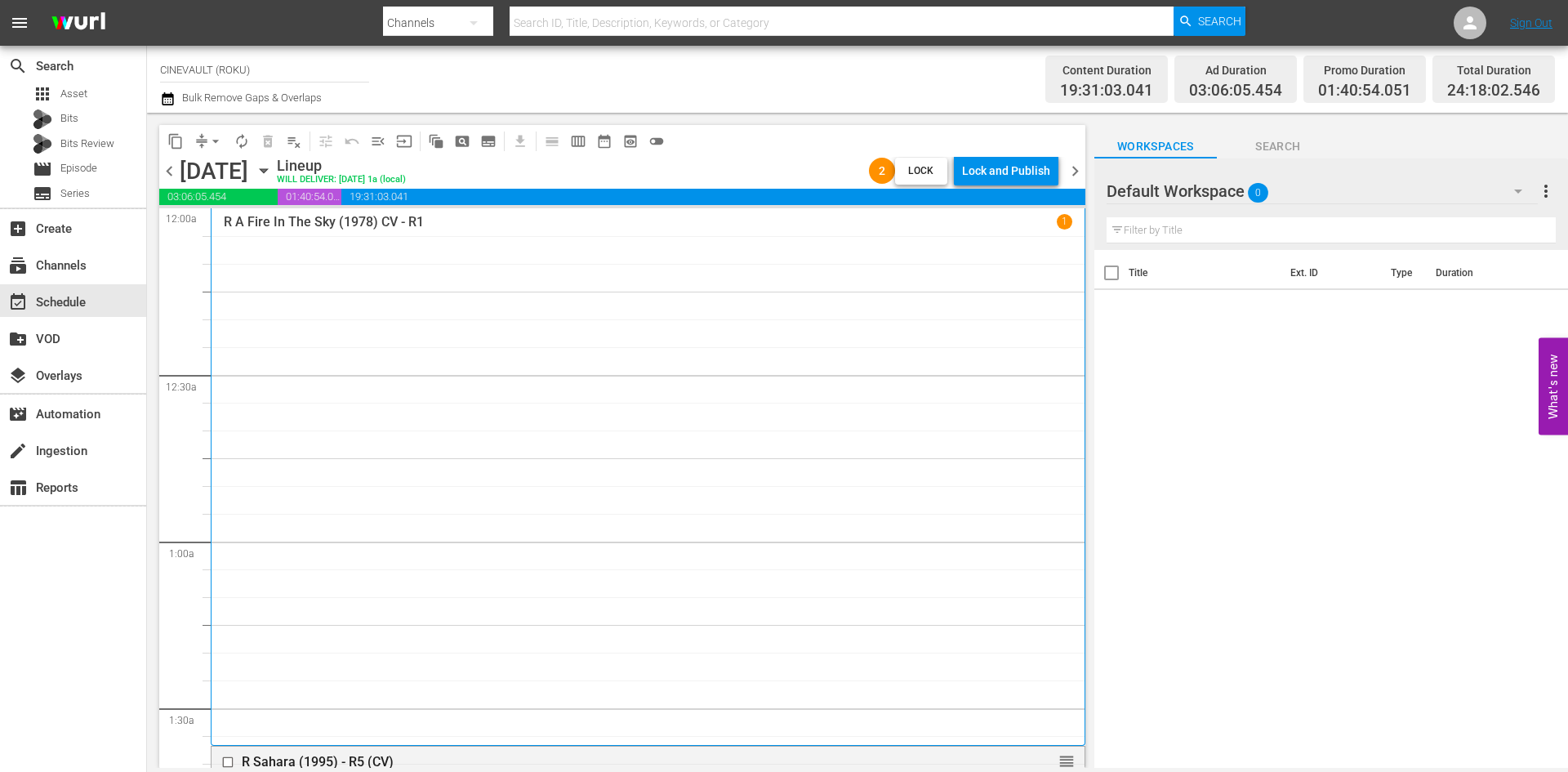
click at [1073, 170] on span "chevron_right" at bounding box center [1075, 171] width 20 height 20
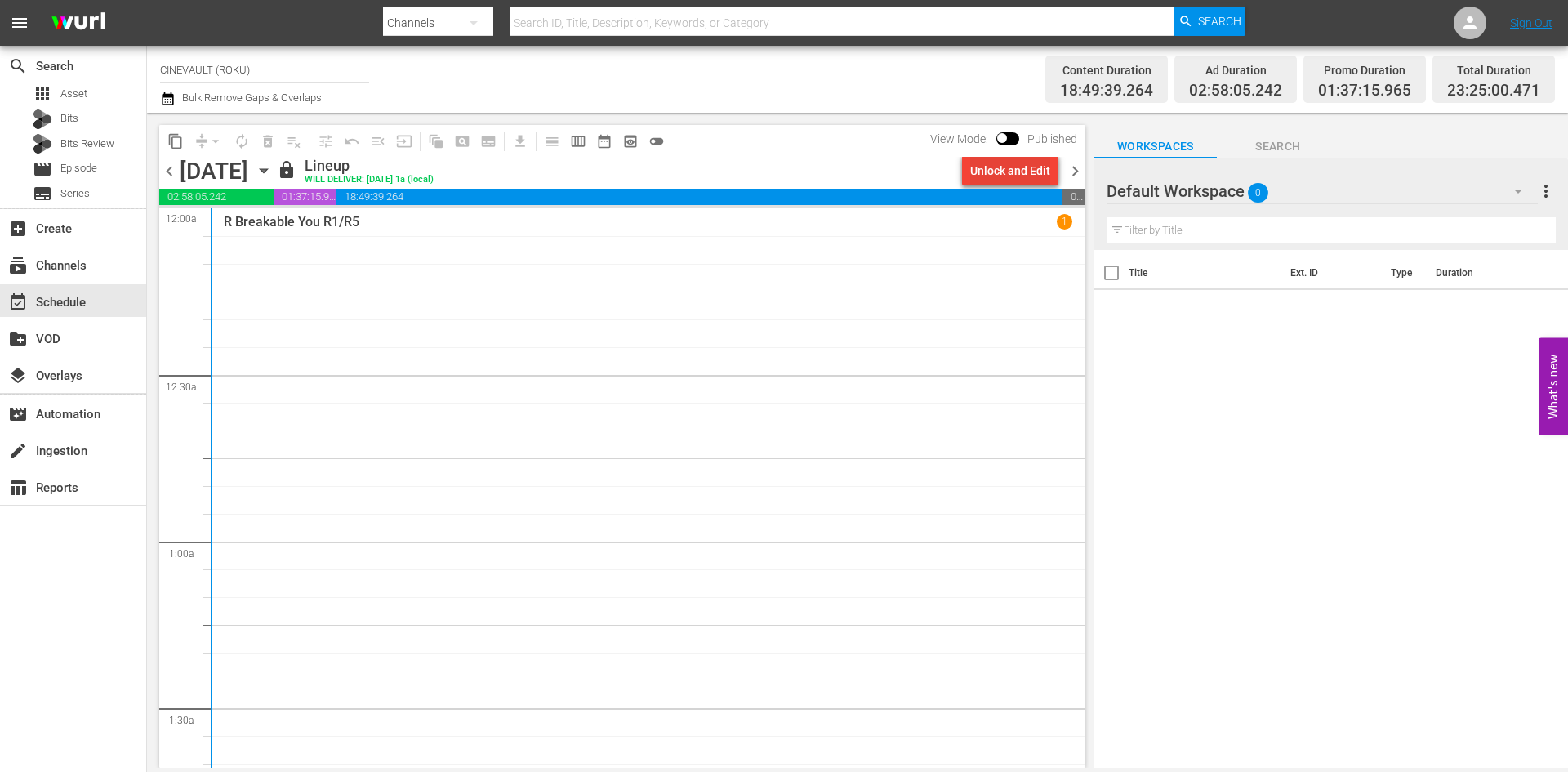
click at [1017, 170] on div "Unlock and Edit" at bounding box center [1010, 170] width 80 height 29
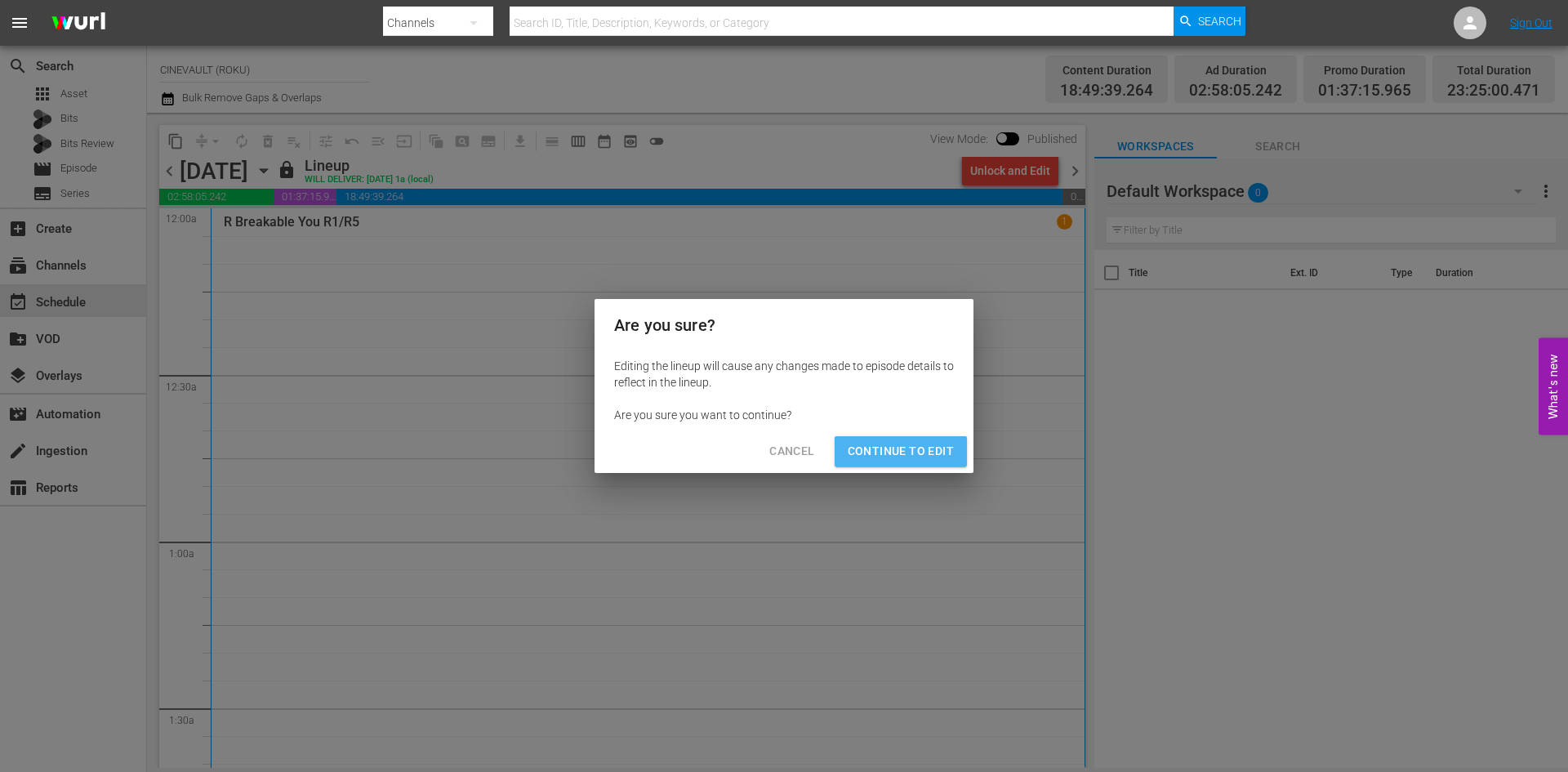
click at [917, 440] on button "Continue to Edit" at bounding box center [901, 451] width 133 height 30
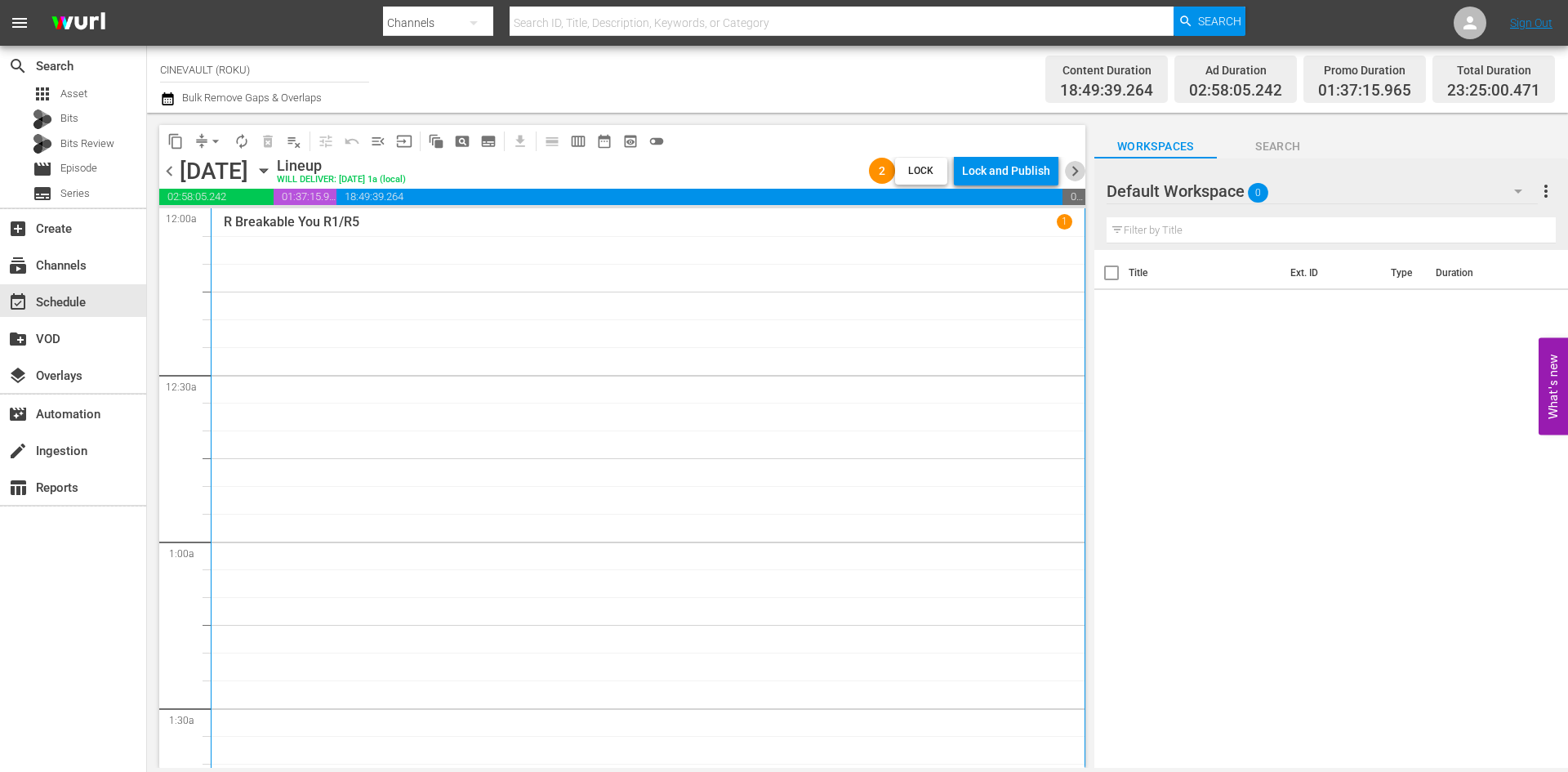
click at [1075, 175] on span "chevron_right" at bounding box center [1075, 171] width 20 height 20
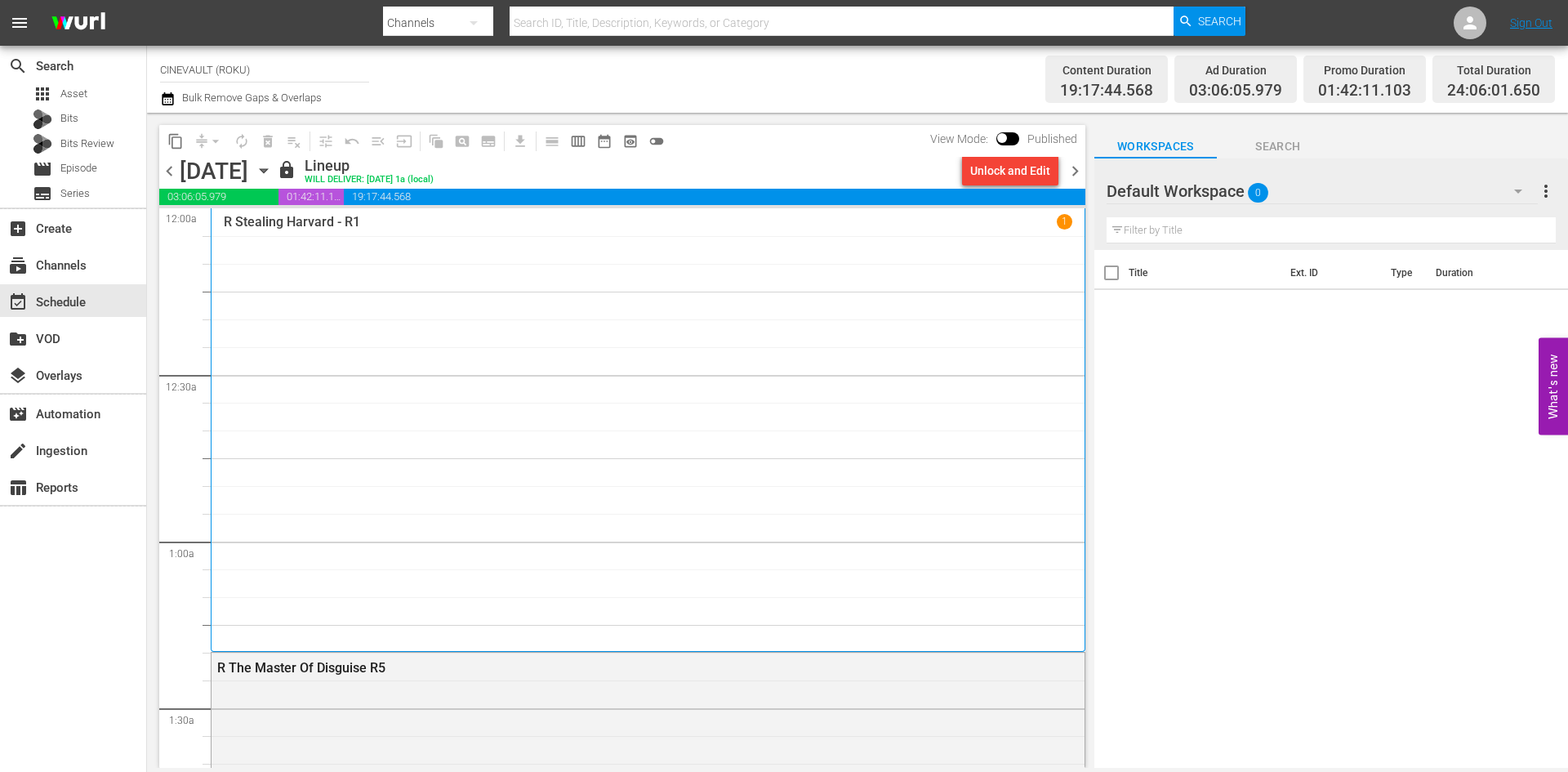
click at [1025, 162] on div "Unlock and Edit" at bounding box center [1010, 170] width 80 height 29
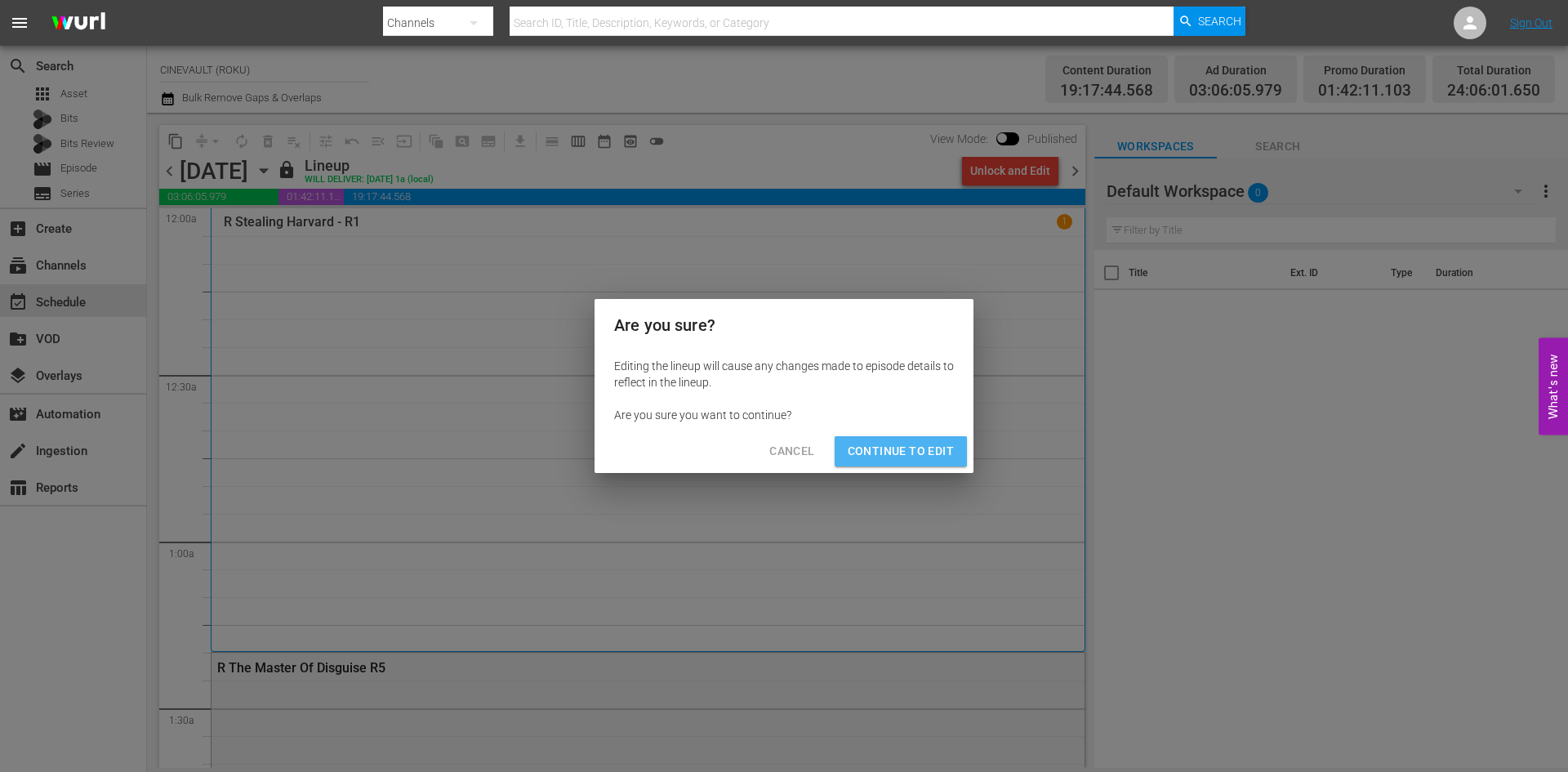
click at [908, 445] on span "Continue to Edit" at bounding box center [901, 451] width 106 height 20
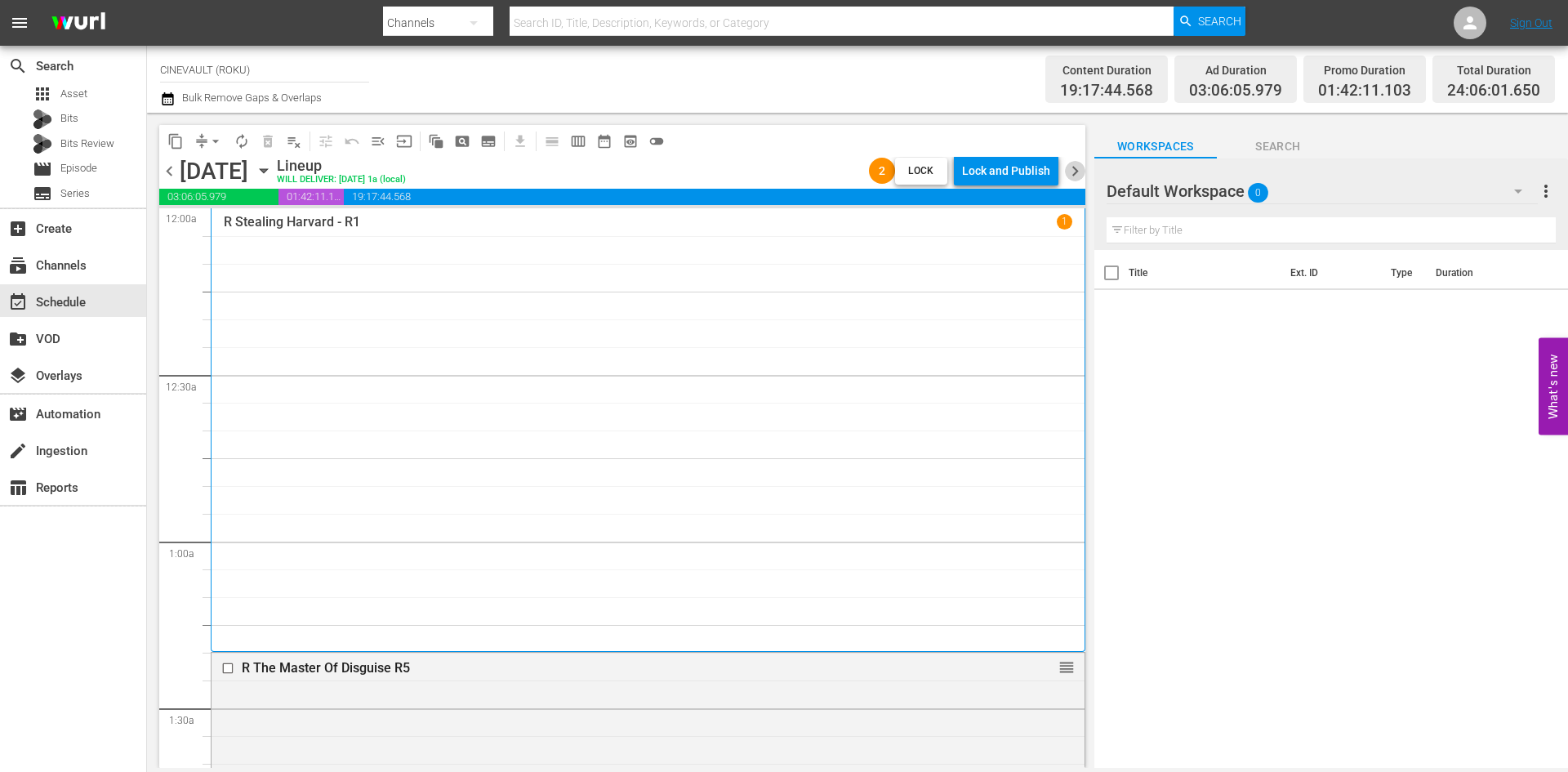
click at [1079, 178] on span "chevron_right" at bounding box center [1075, 171] width 20 height 20
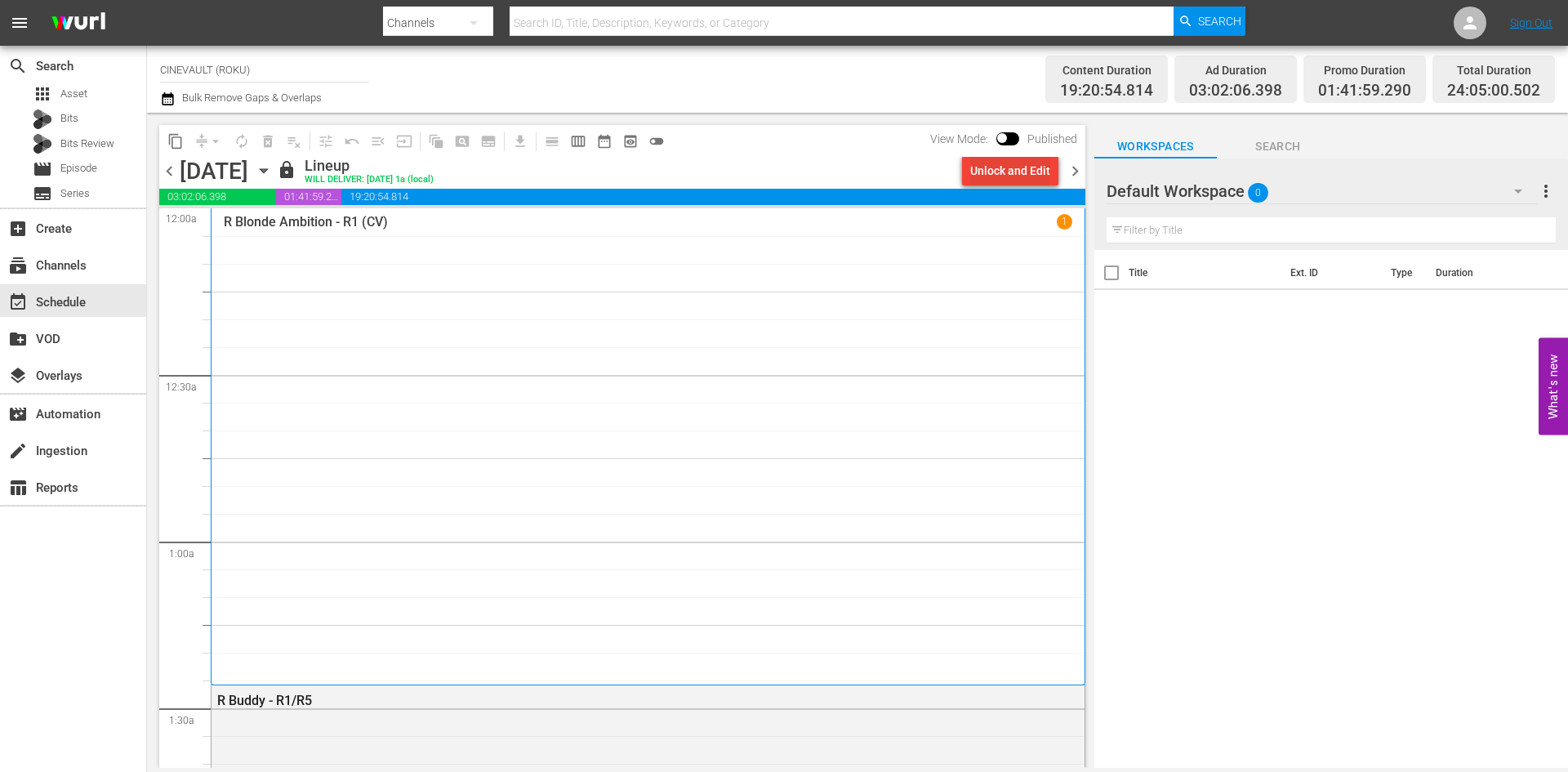
click at [1033, 158] on div "Unlock and Edit" at bounding box center [1010, 170] width 80 height 29
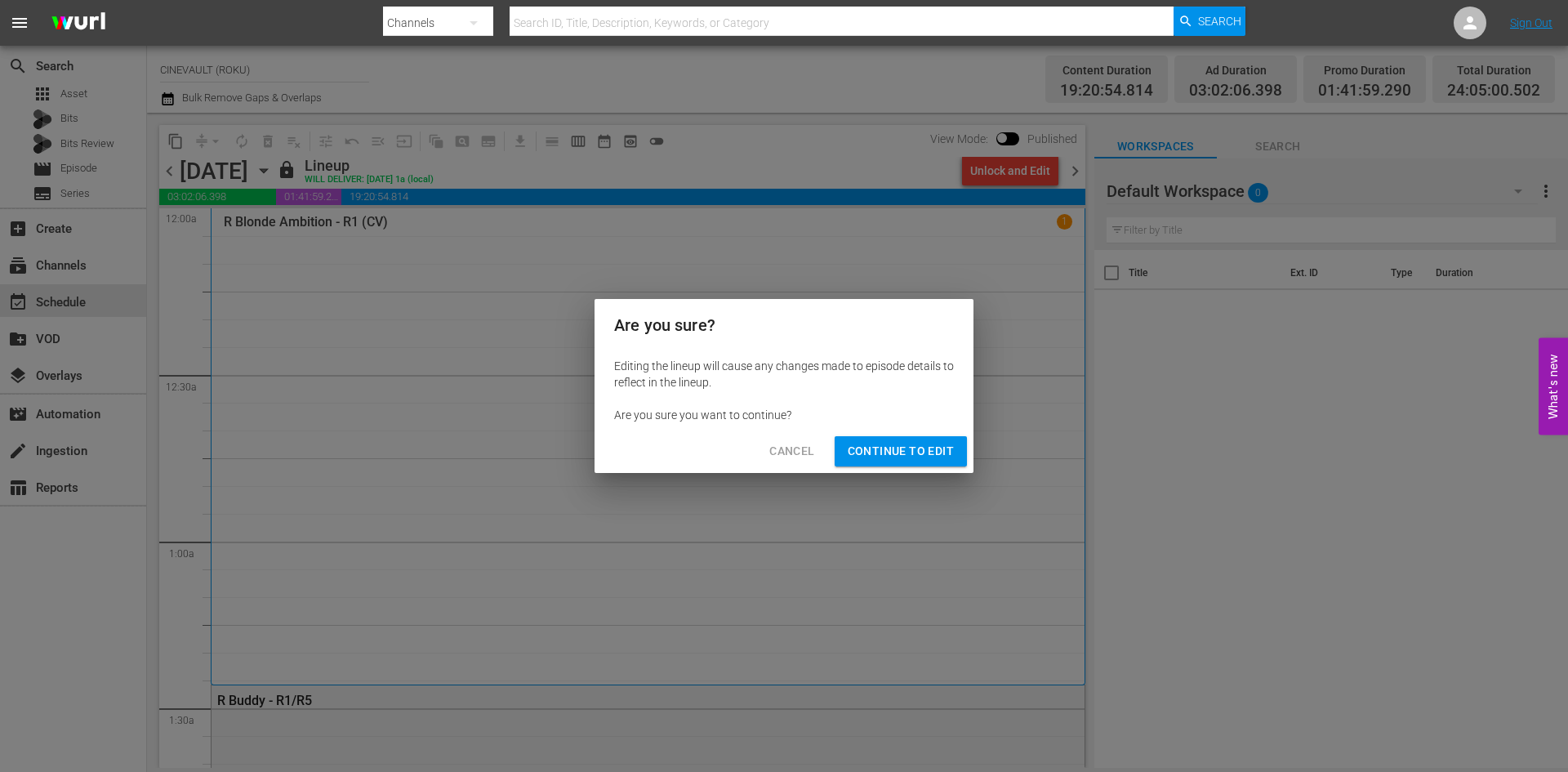
click at [926, 449] on span "Continue to Edit" at bounding box center [901, 451] width 106 height 20
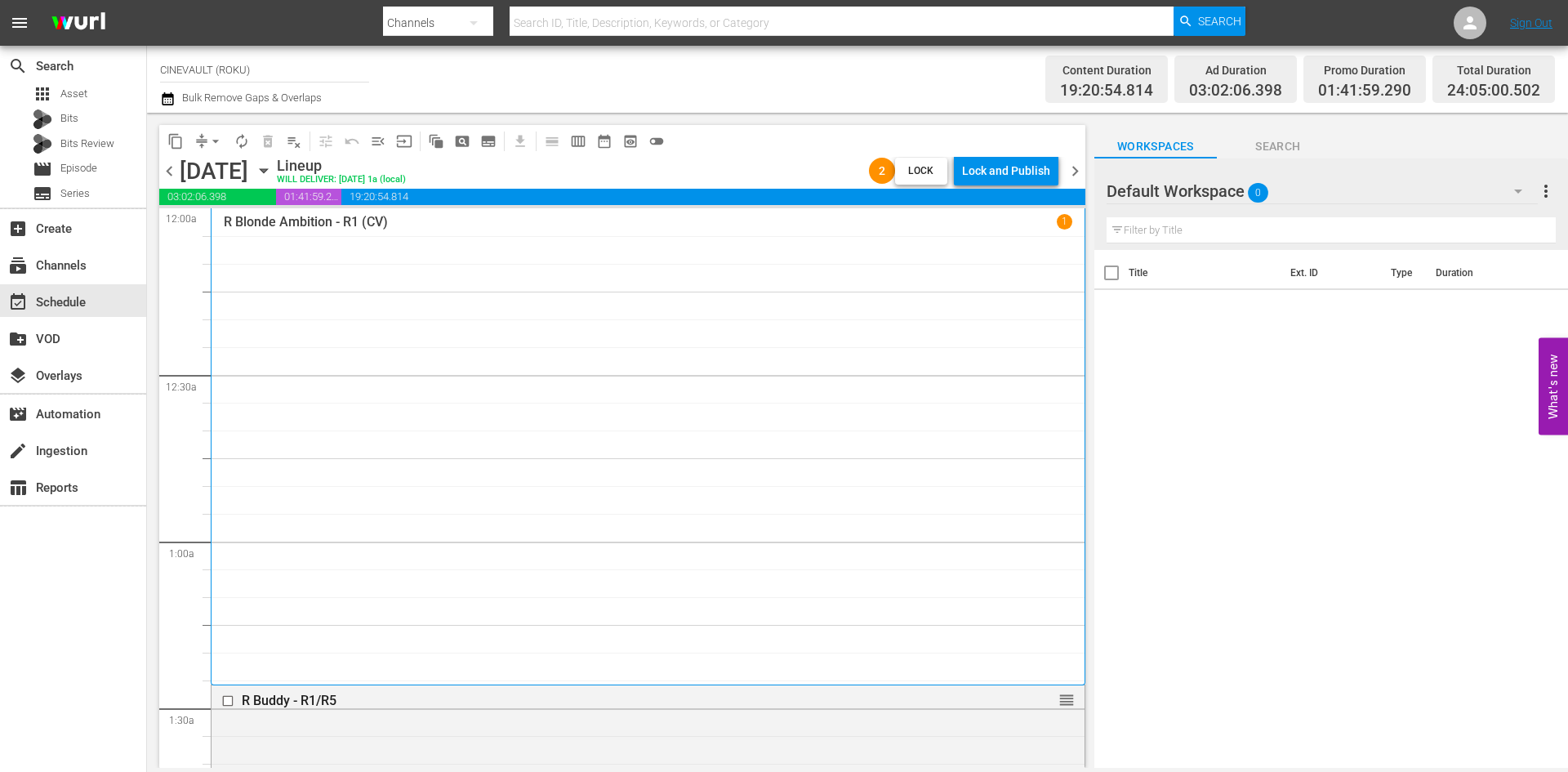
click at [1075, 169] on span "chevron_right" at bounding box center [1075, 171] width 20 height 20
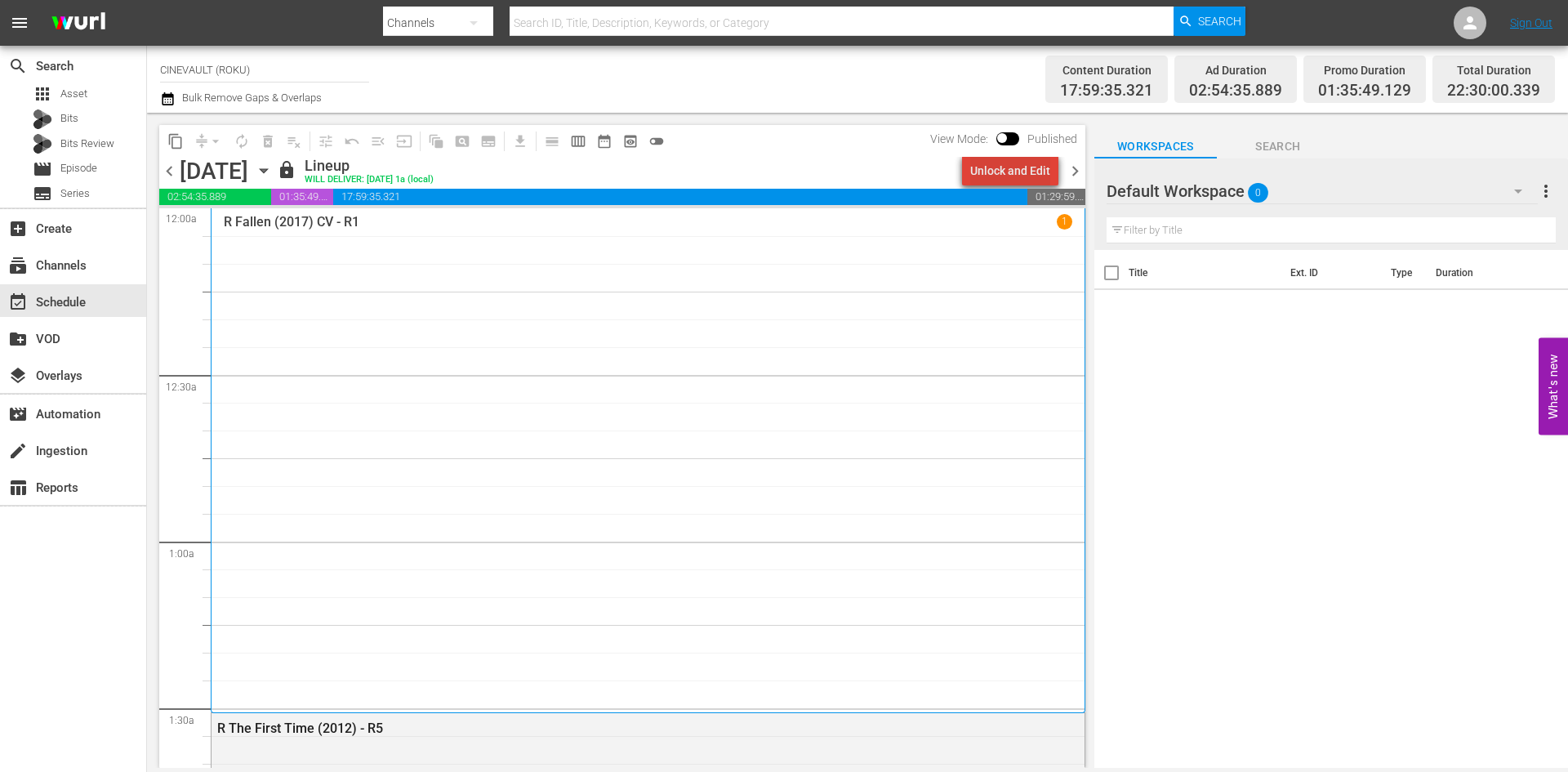
click at [1031, 175] on div "Unlock and Edit" at bounding box center [1010, 170] width 80 height 29
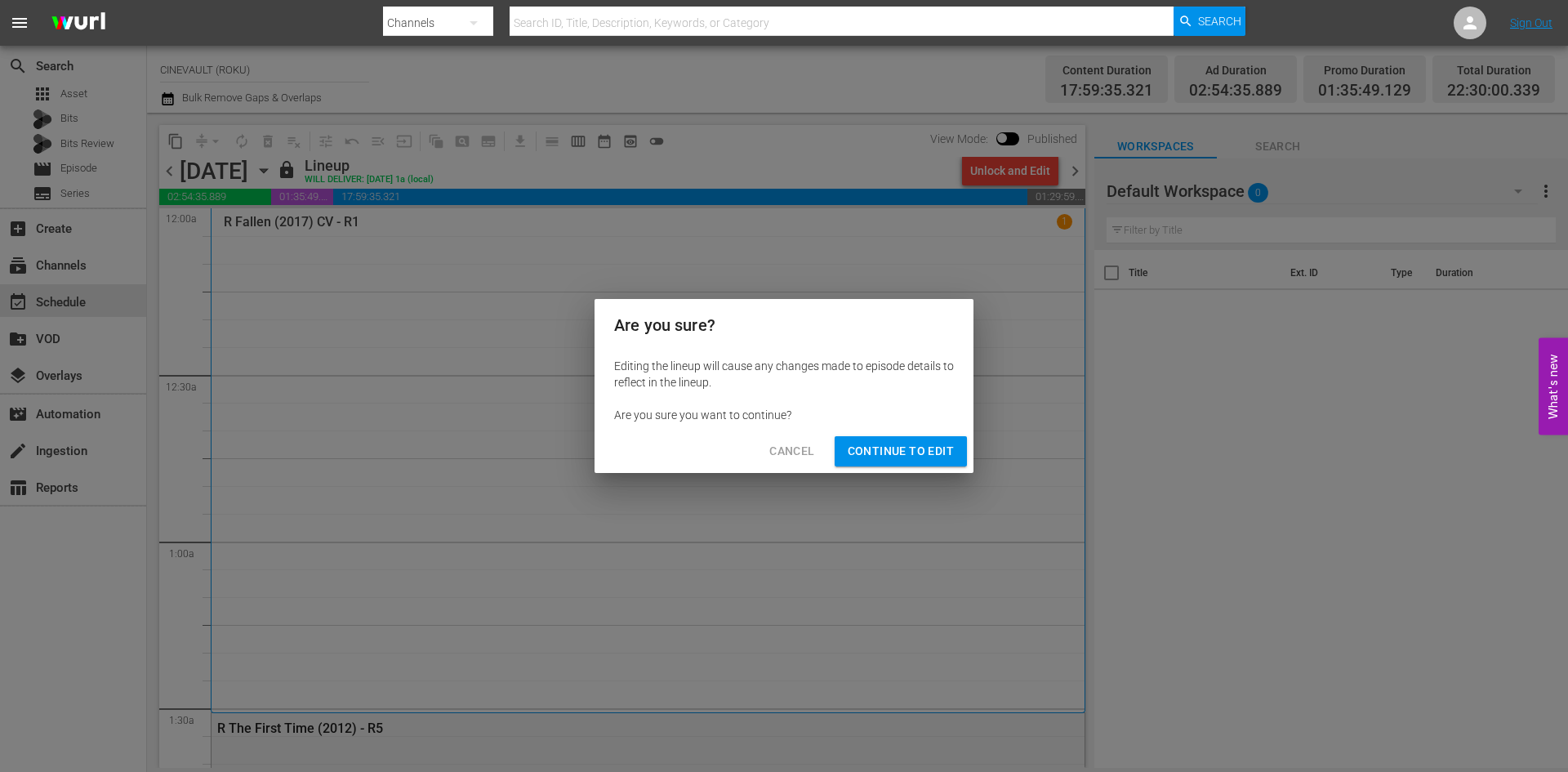
click at [923, 449] on span "Continue to Edit" at bounding box center [901, 451] width 106 height 20
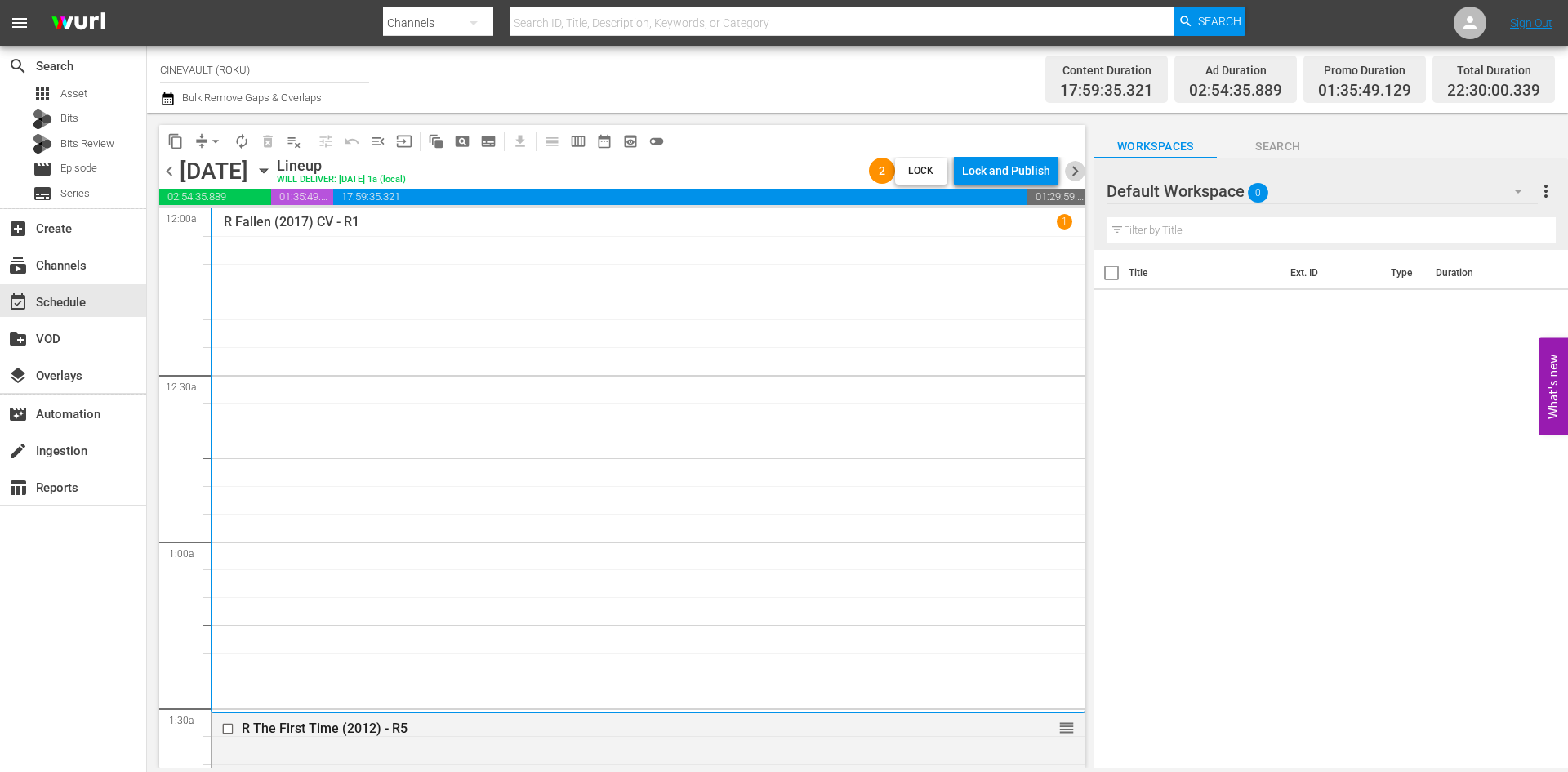
click at [1080, 165] on span "chevron_right" at bounding box center [1075, 171] width 20 height 20
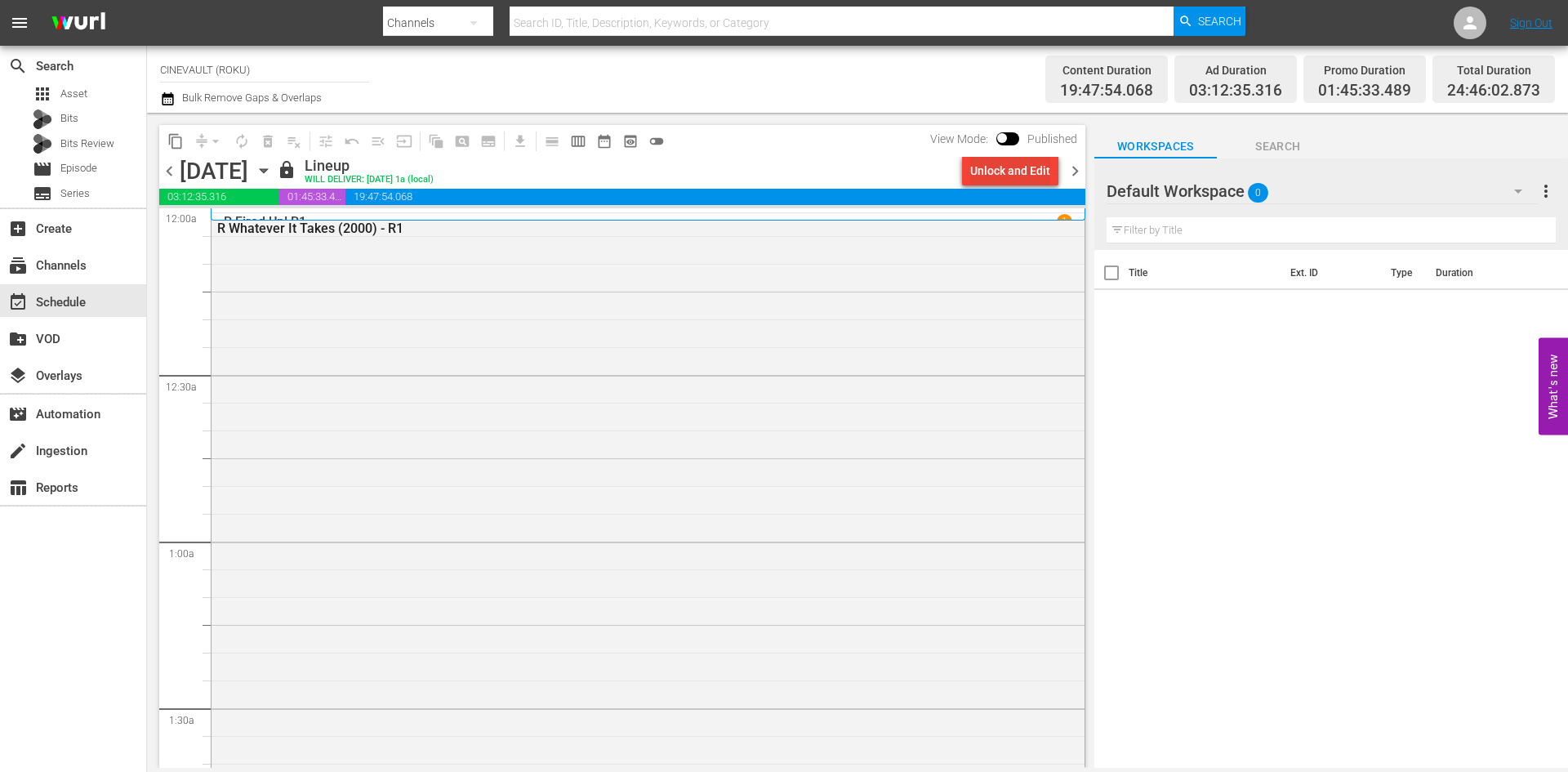
click at [994, 170] on div "Unlock and Edit" at bounding box center [1010, 170] width 80 height 29
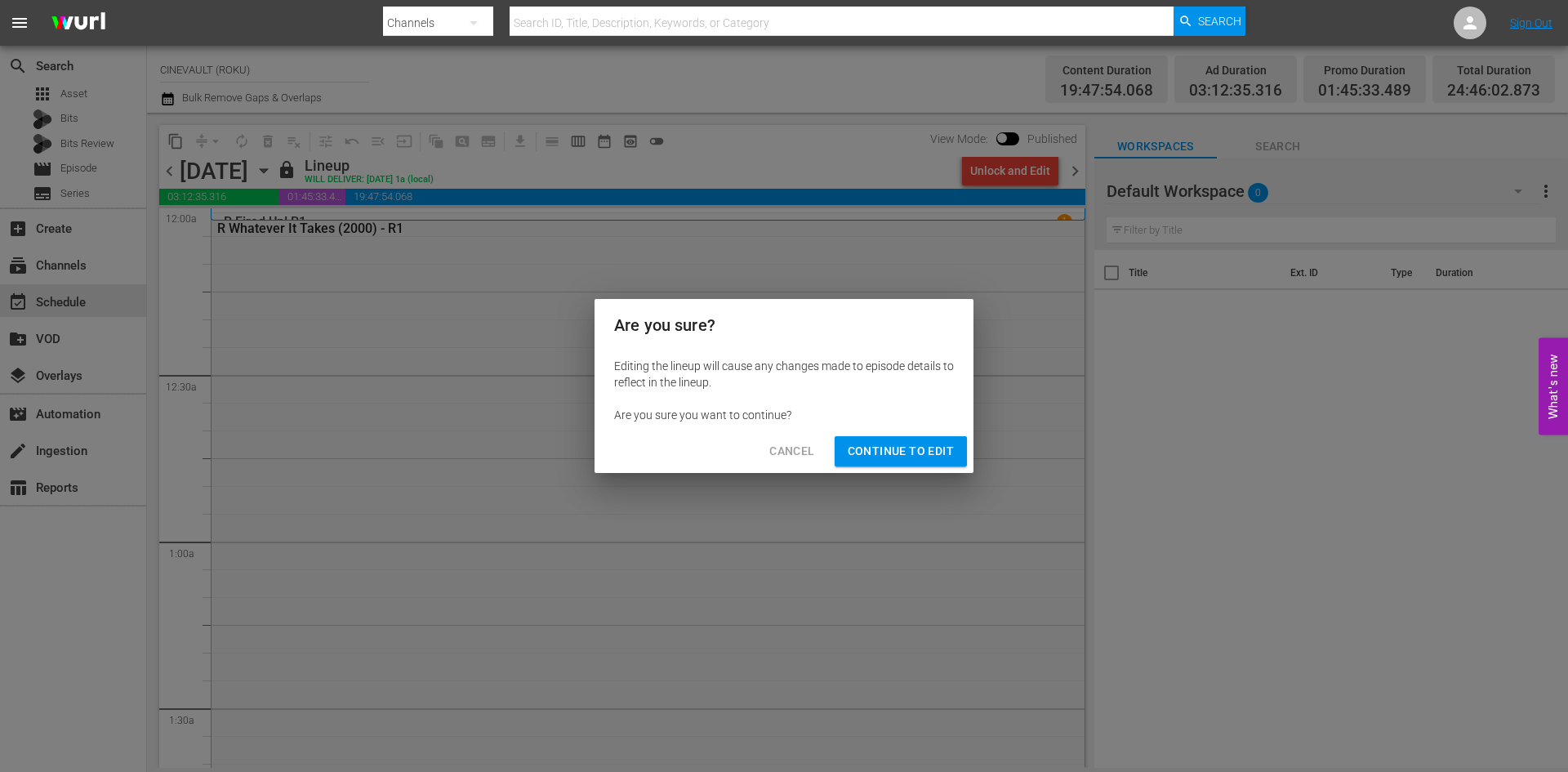
click at [939, 450] on span "Continue to Edit" at bounding box center [901, 451] width 106 height 20
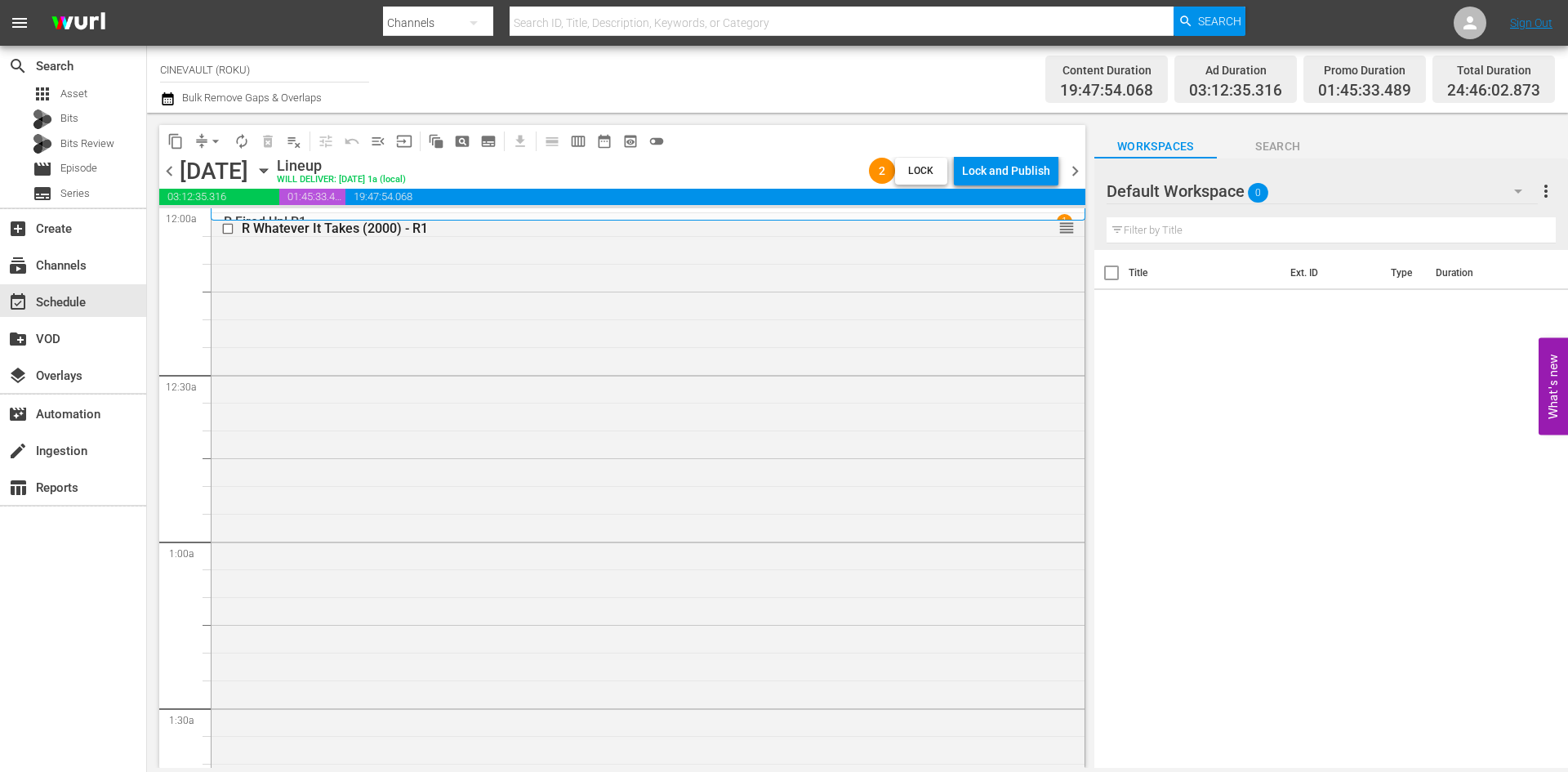
click at [1081, 165] on span "chevron_right" at bounding box center [1075, 171] width 20 height 20
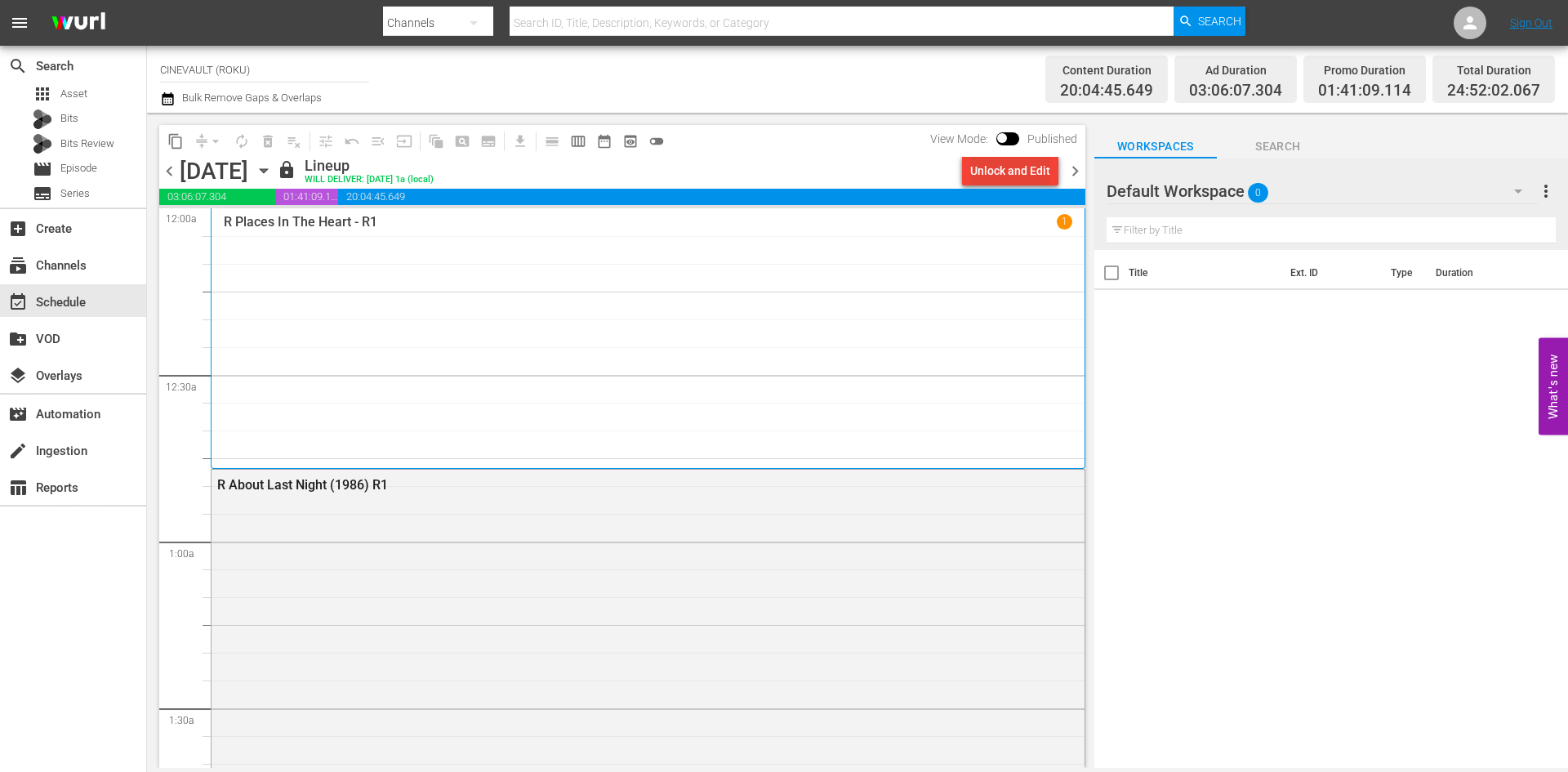
click at [1038, 175] on div "Unlock and Edit" at bounding box center [1010, 170] width 80 height 29
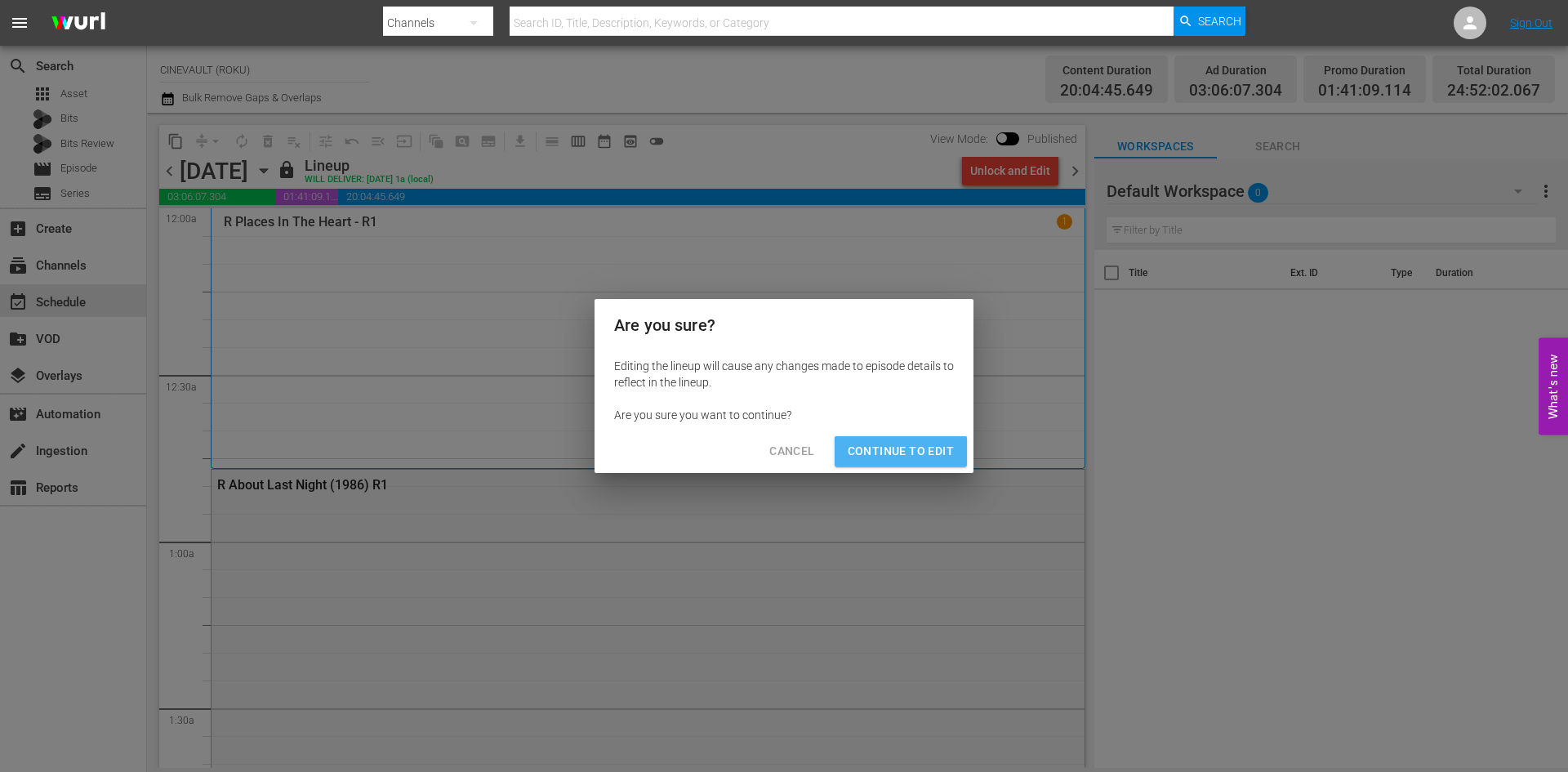
click at [938, 444] on span "Continue to Edit" at bounding box center [901, 451] width 106 height 20
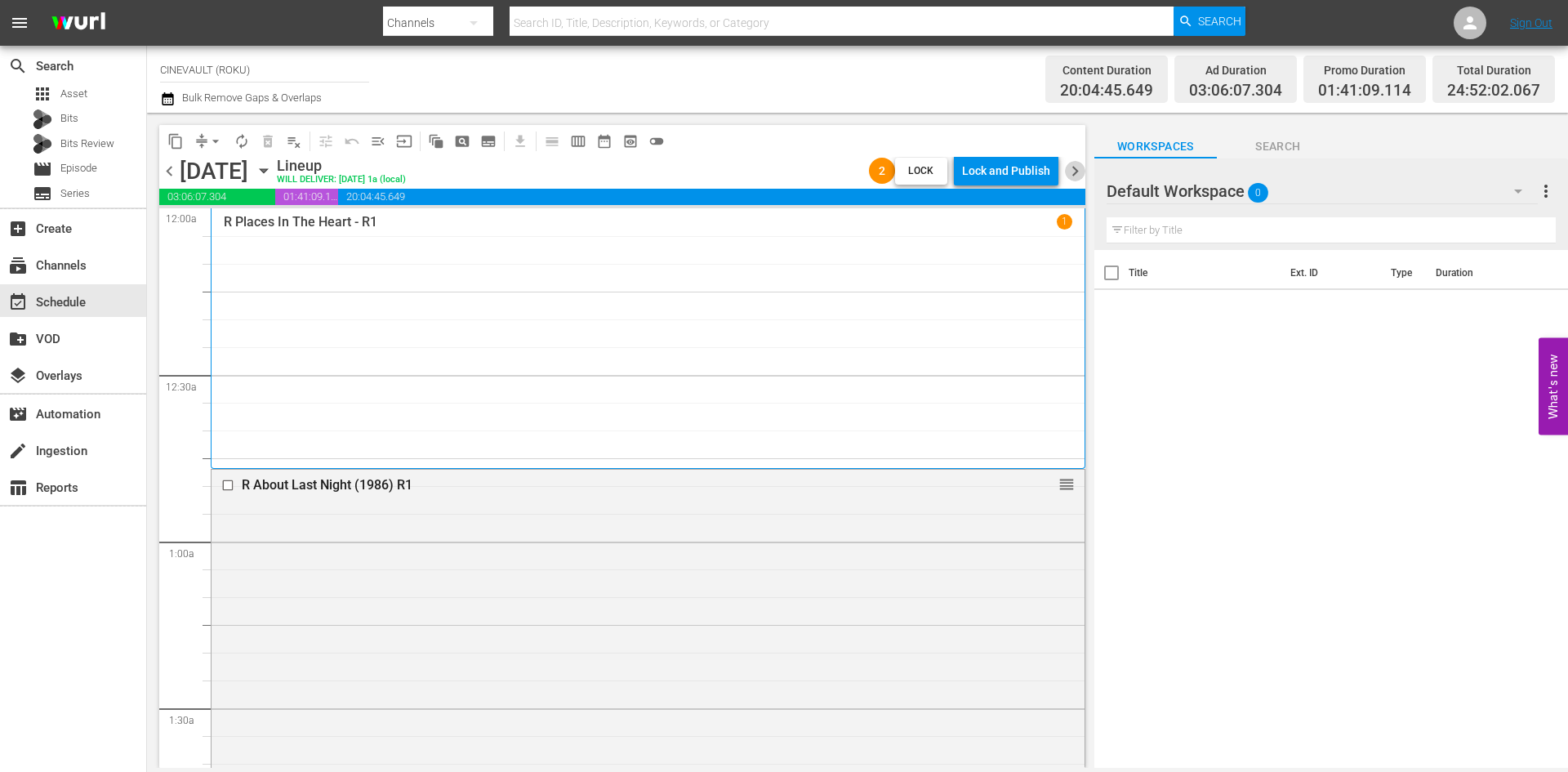
click at [1077, 167] on span "chevron_right" at bounding box center [1075, 171] width 20 height 20
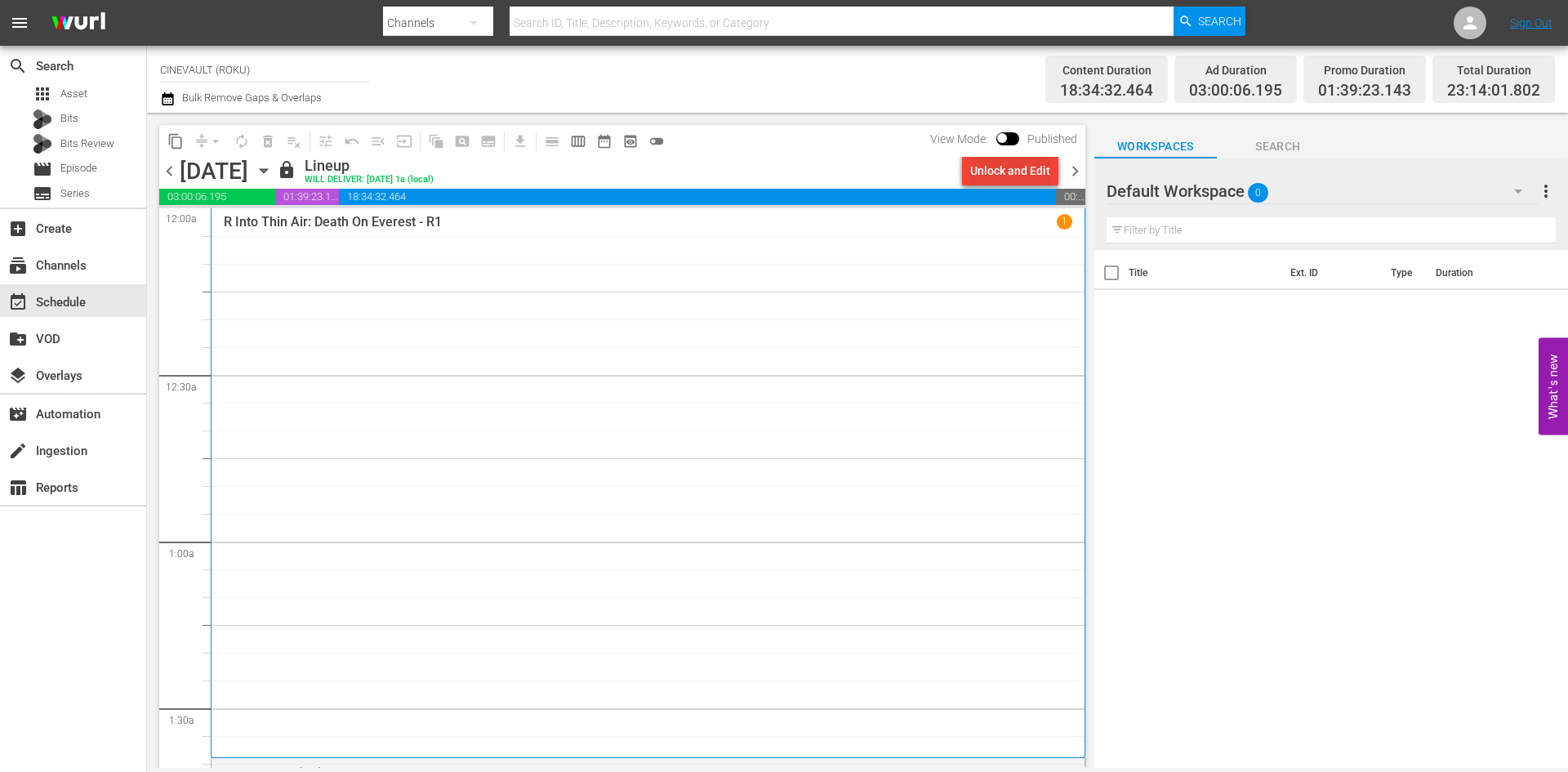
click at [980, 158] on div "Unlock and Edit" at bounding box center [1010, 170] width 80 height 29
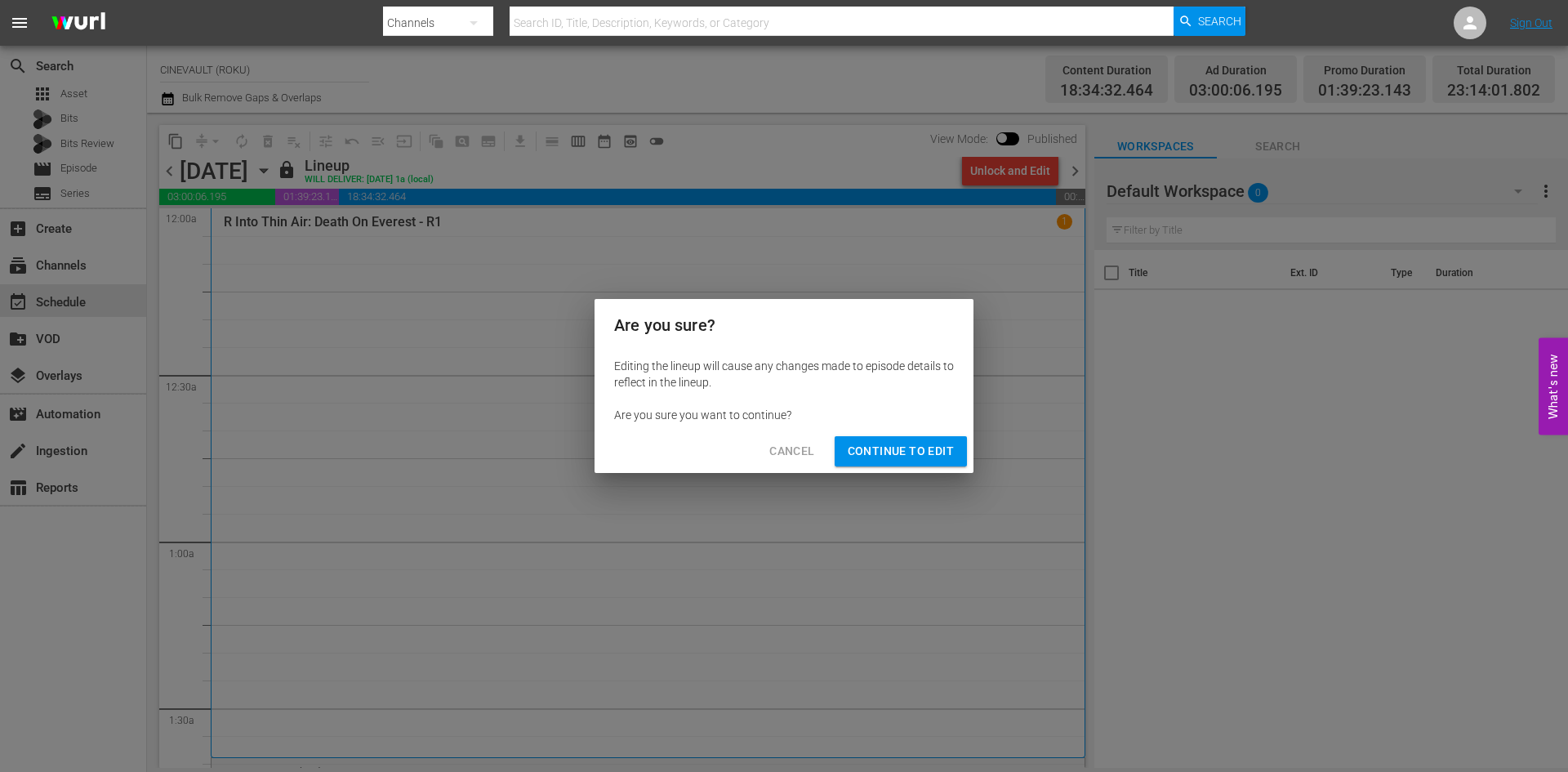
click at [908, 444] on span "Continue to Edit" at bounding box center [901, 451] width 106 height 20
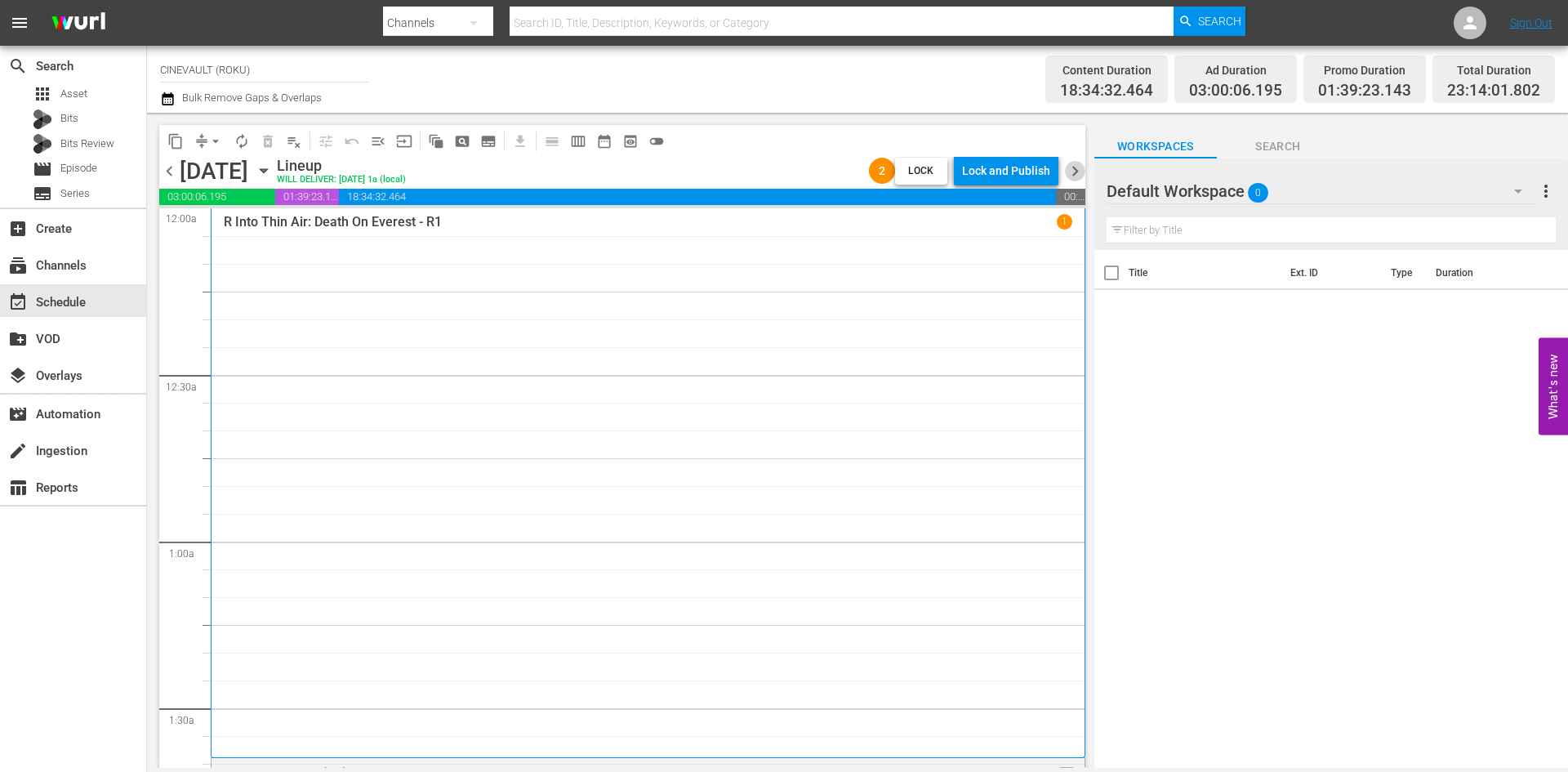
click at [1081, 169] on span "chevron_right" at bounding box center [1075, 171] width 20 height 20
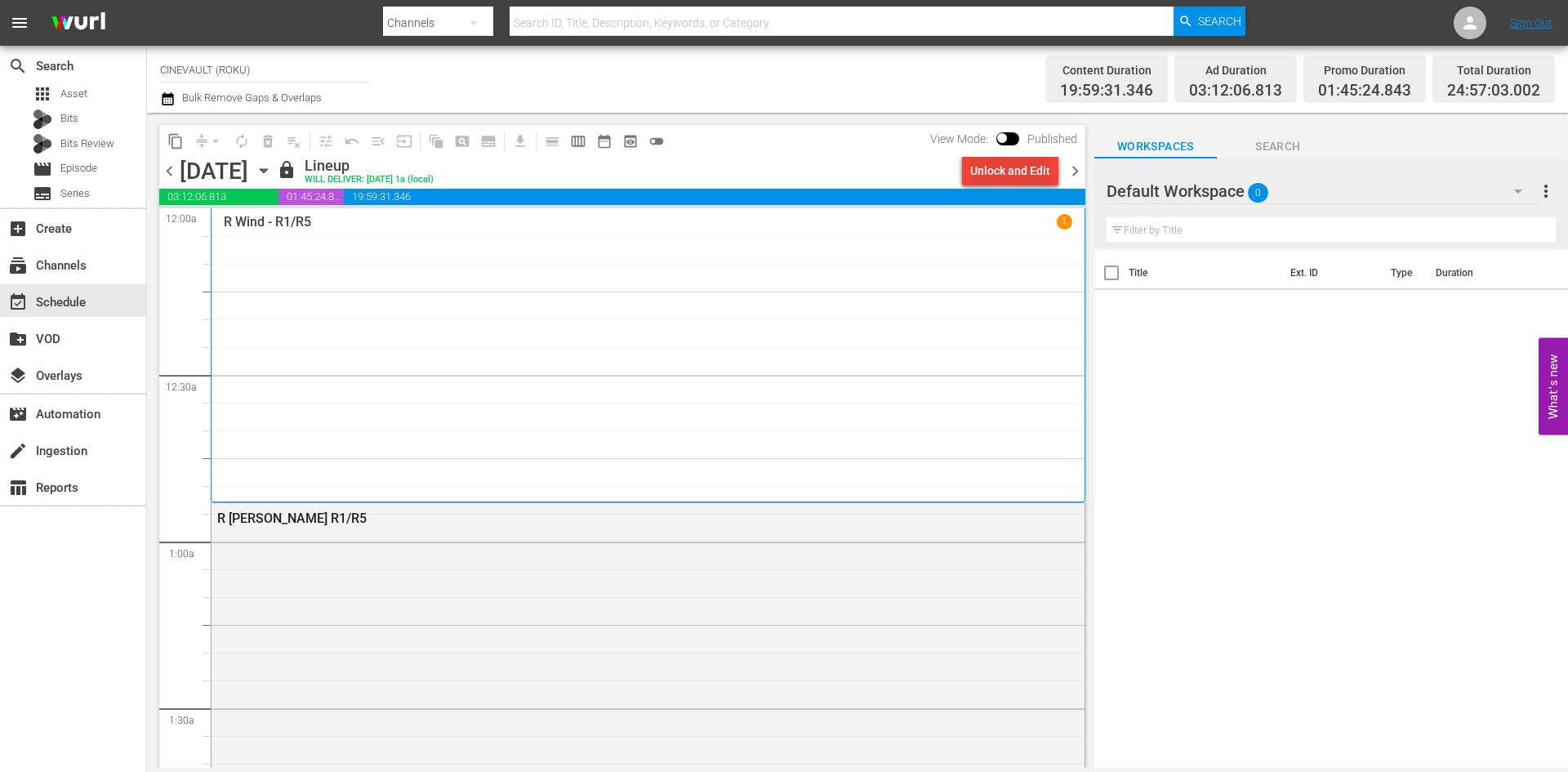
click at [1025, 166] on div "Unlock and Edit" at bounding box center [1010, 170] width 80 height 29
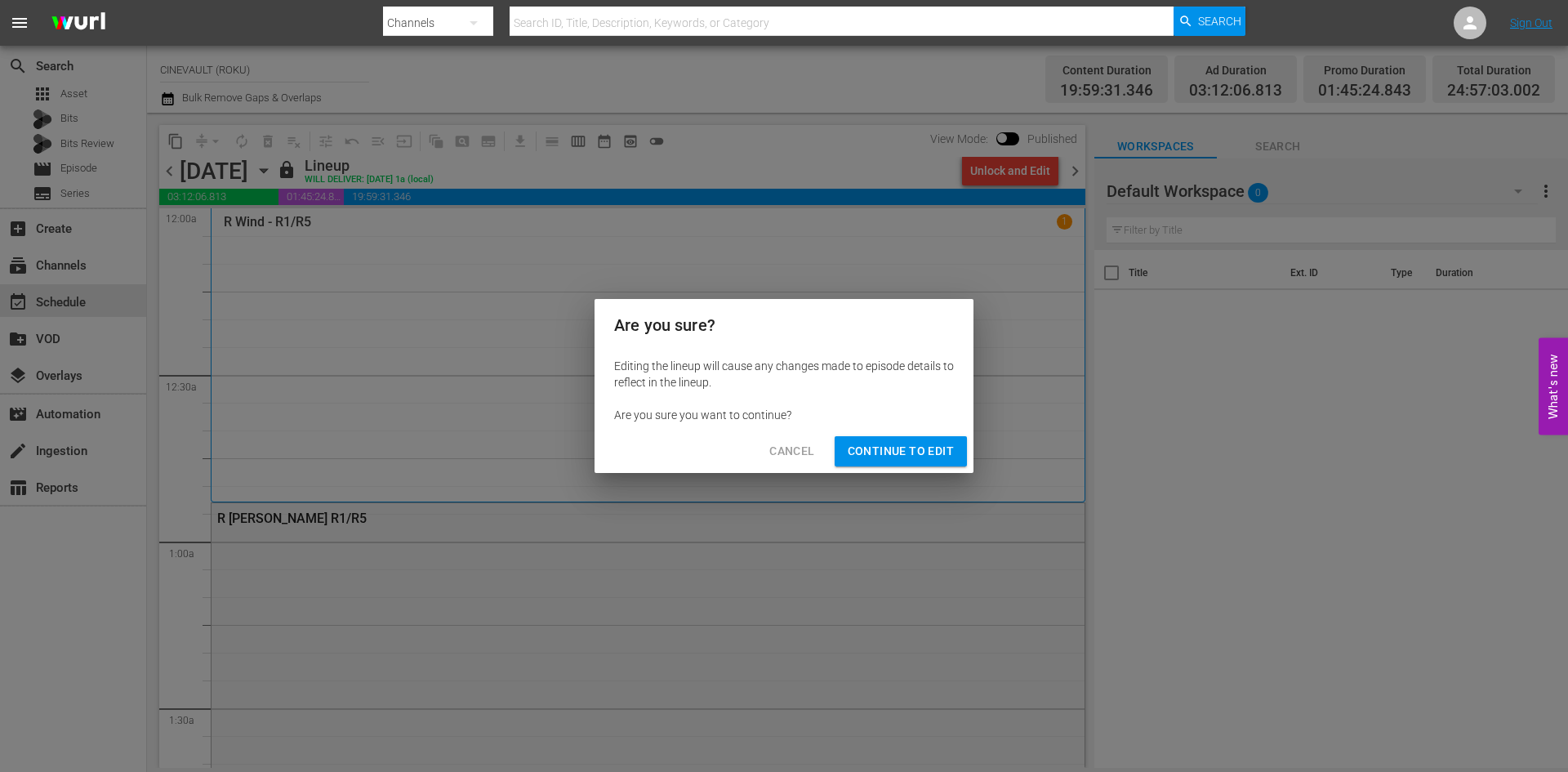
click at [934, 447] on span "Continue to Edit" at bounding box center [901, 451] width 106 height 20
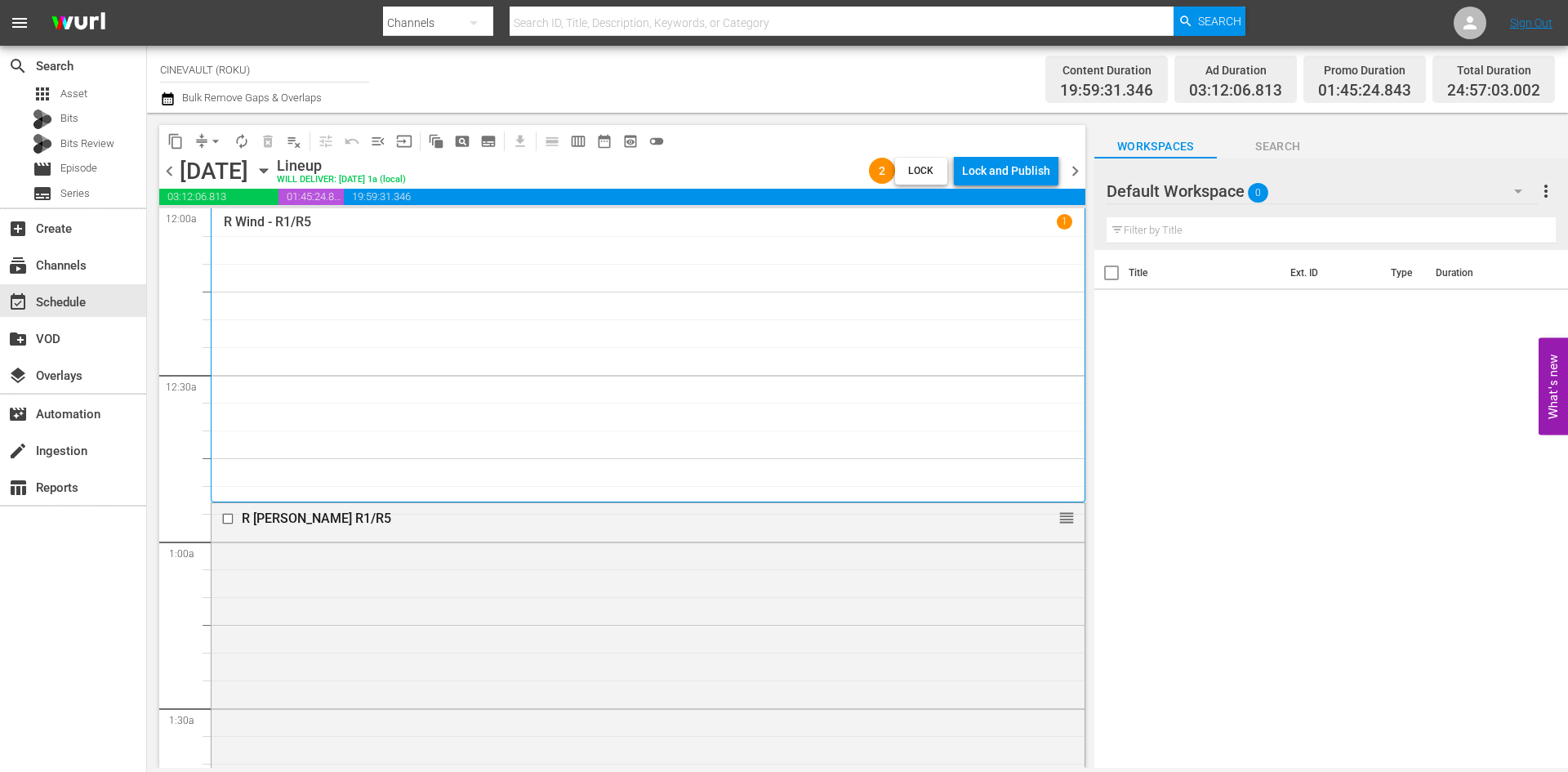
click at [1075, 177] on span "chevron_right" at bounding box center [1075, 171] width 20 height 20
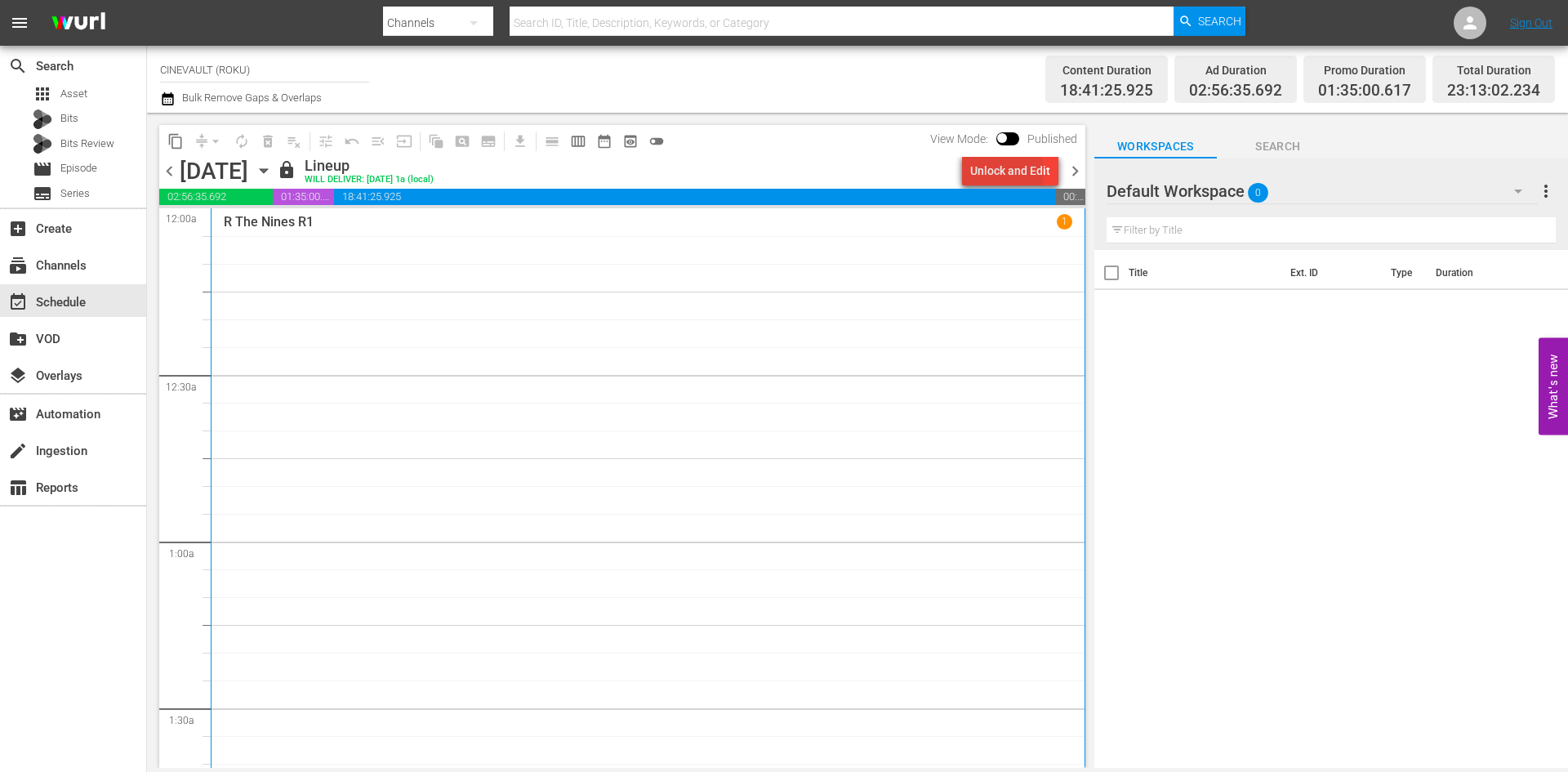
click at [999, 173] on div "Unlock and Edit" at bounding box center [1010, 170] width 80 height 29
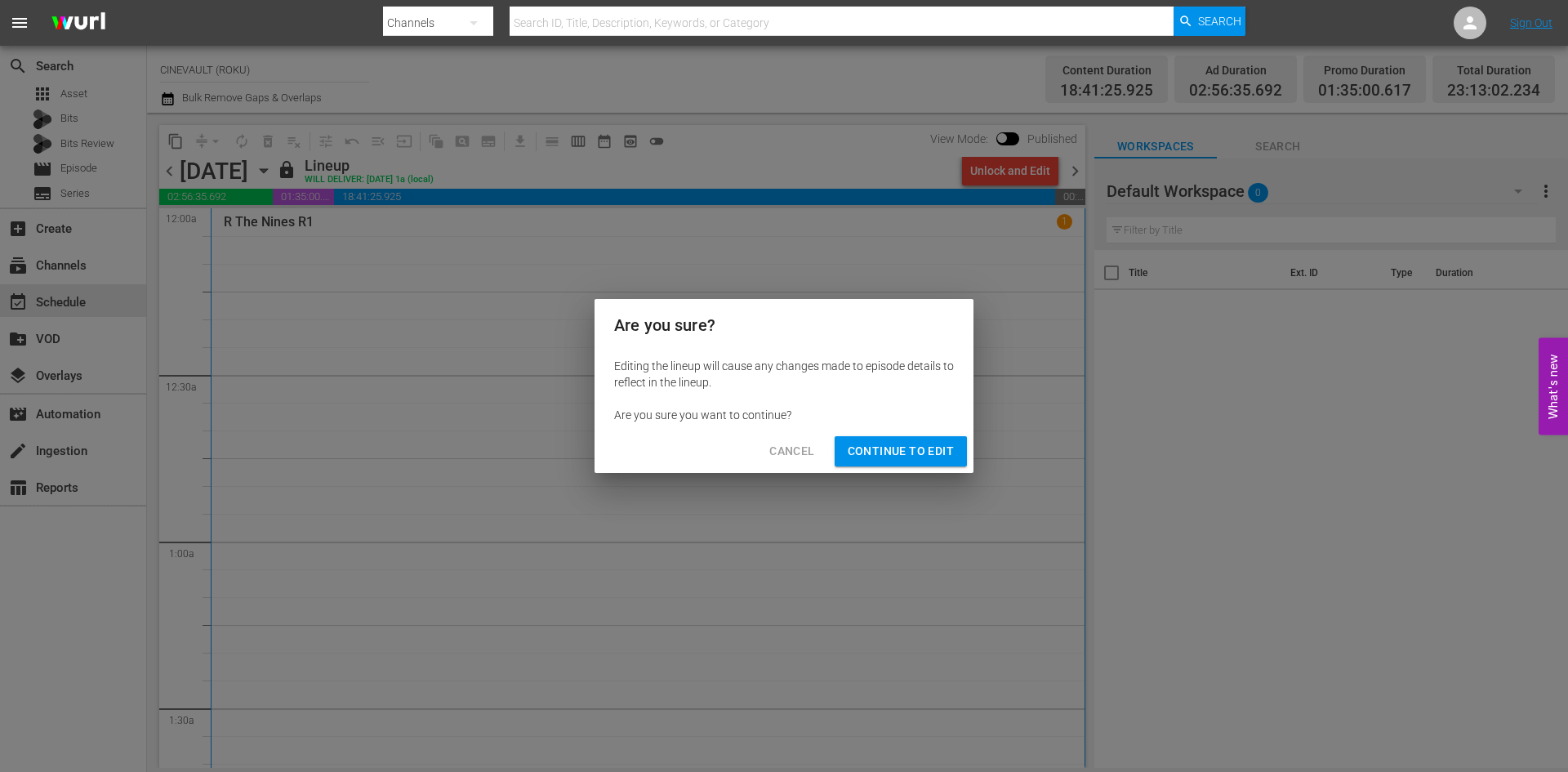
click at [921, 450] on span "Continue to Edit" at bounding box center [901, 451] width 106 height 20
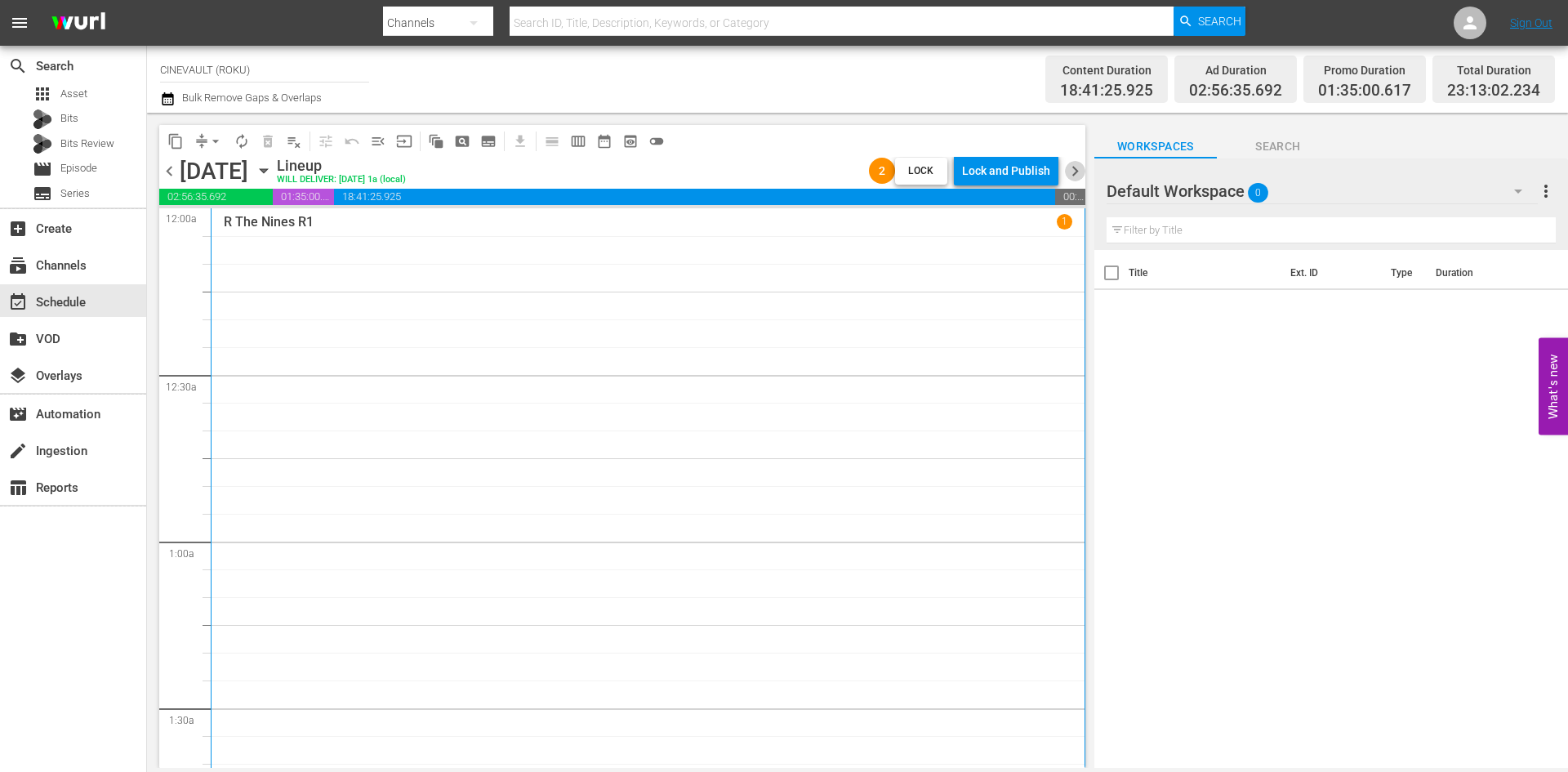
click at [1074, 176] on span "chevron_right" at bounding box center [1075, 171] width 20 height 20
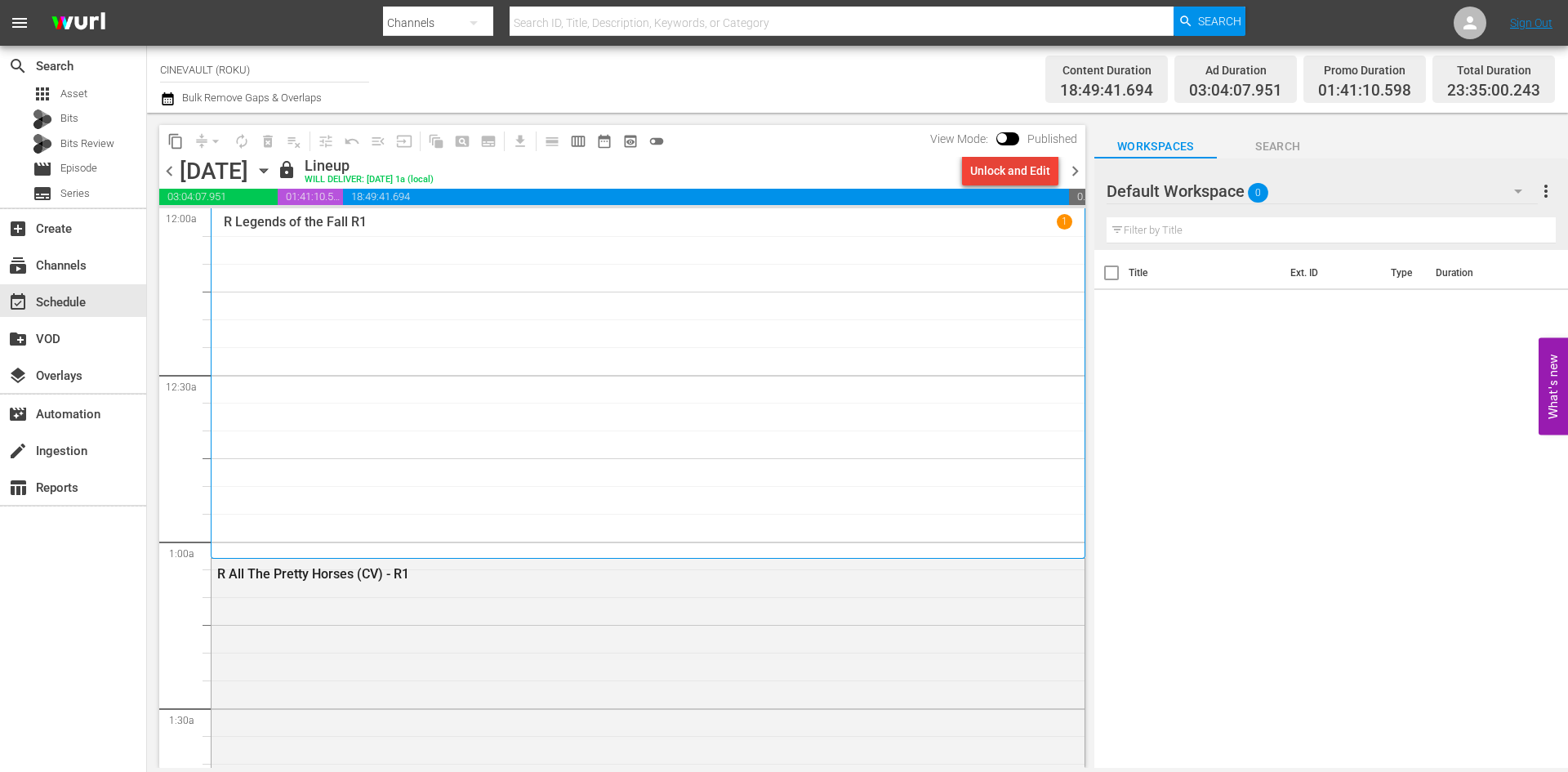
click at [996, 174] on div "Unlock and Edit" at bounding box center [1010, 170] width 80 height 29
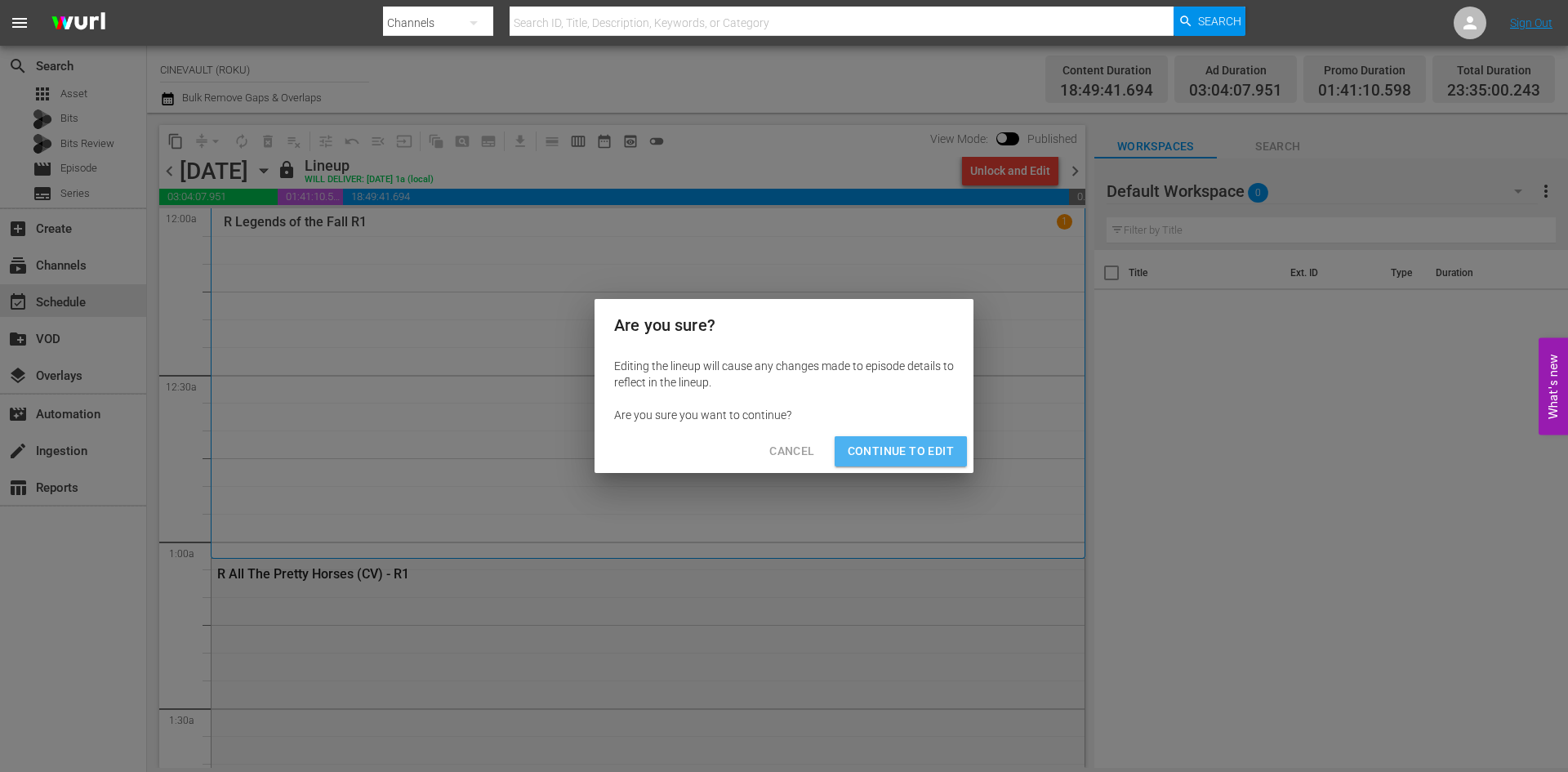
click at [936, 448] on span "Continue to Edit" at bounding box center [901, 451] width 106 height 20
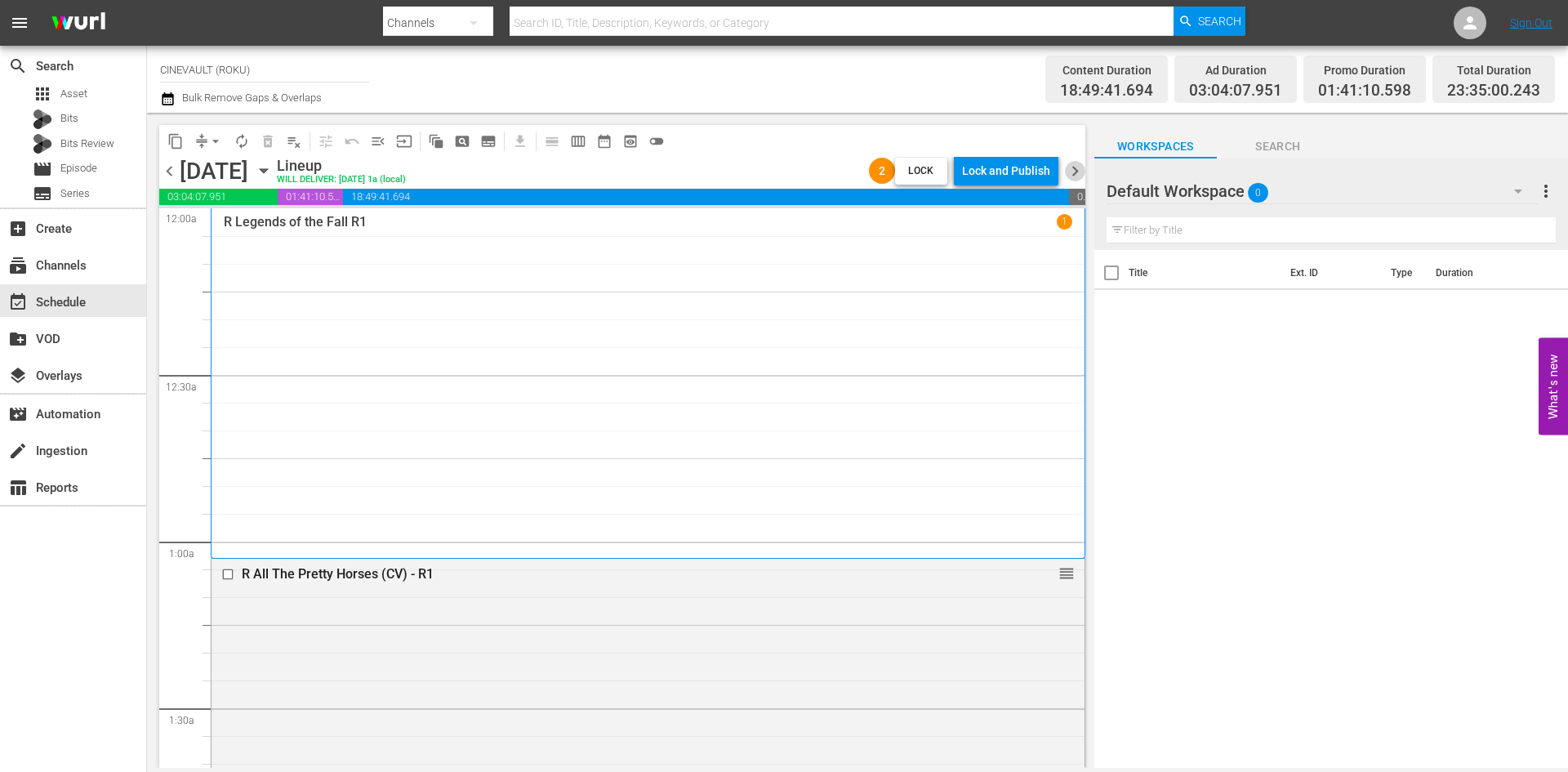
click at [1078, 172] on span "chevron_right" at bounding box center [1075, 171] width 20 height 20
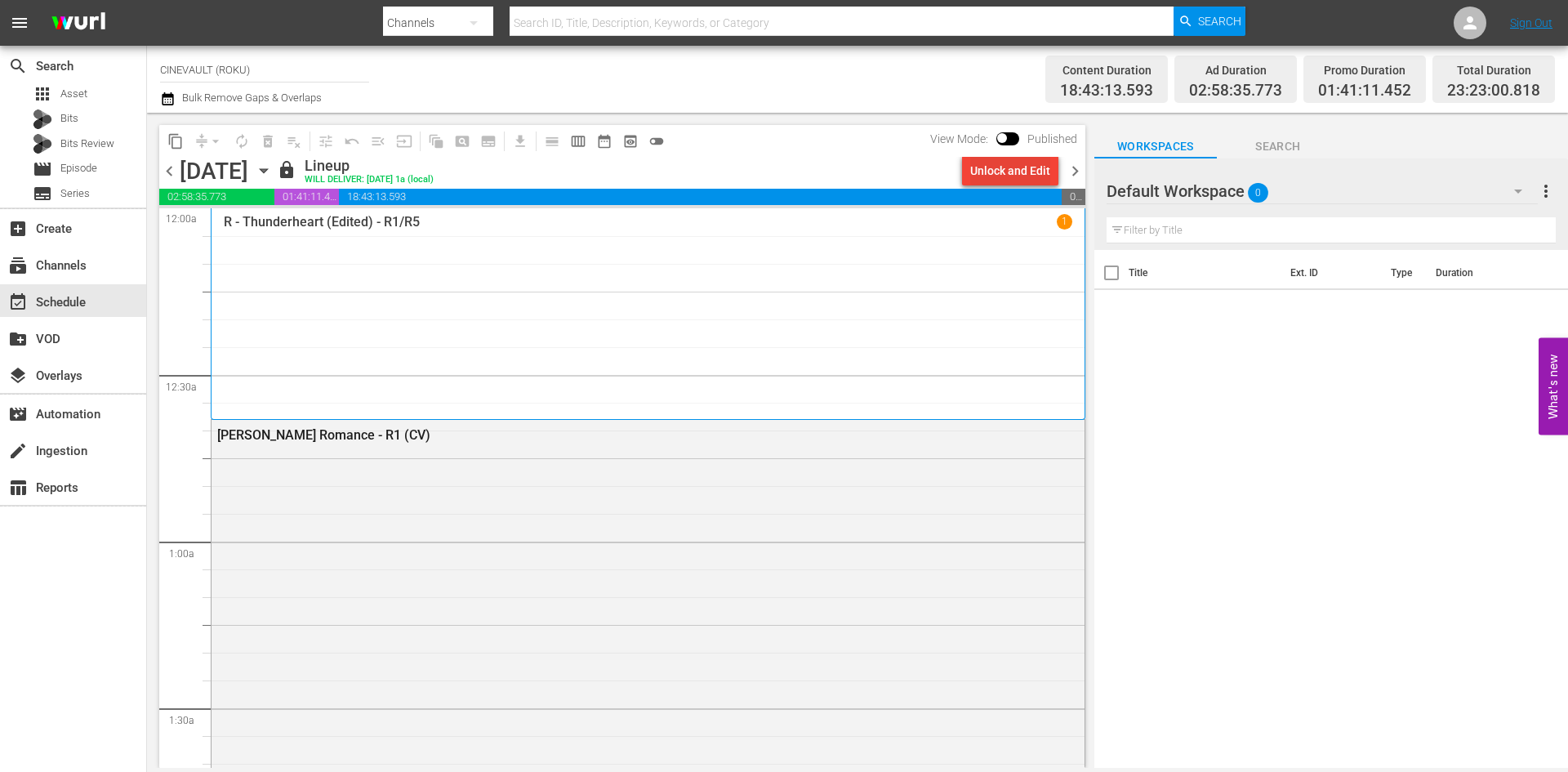
click at [1034, 170] on div "Unlock and Edit" at bounding box center [1010, 170] width 80 height 29
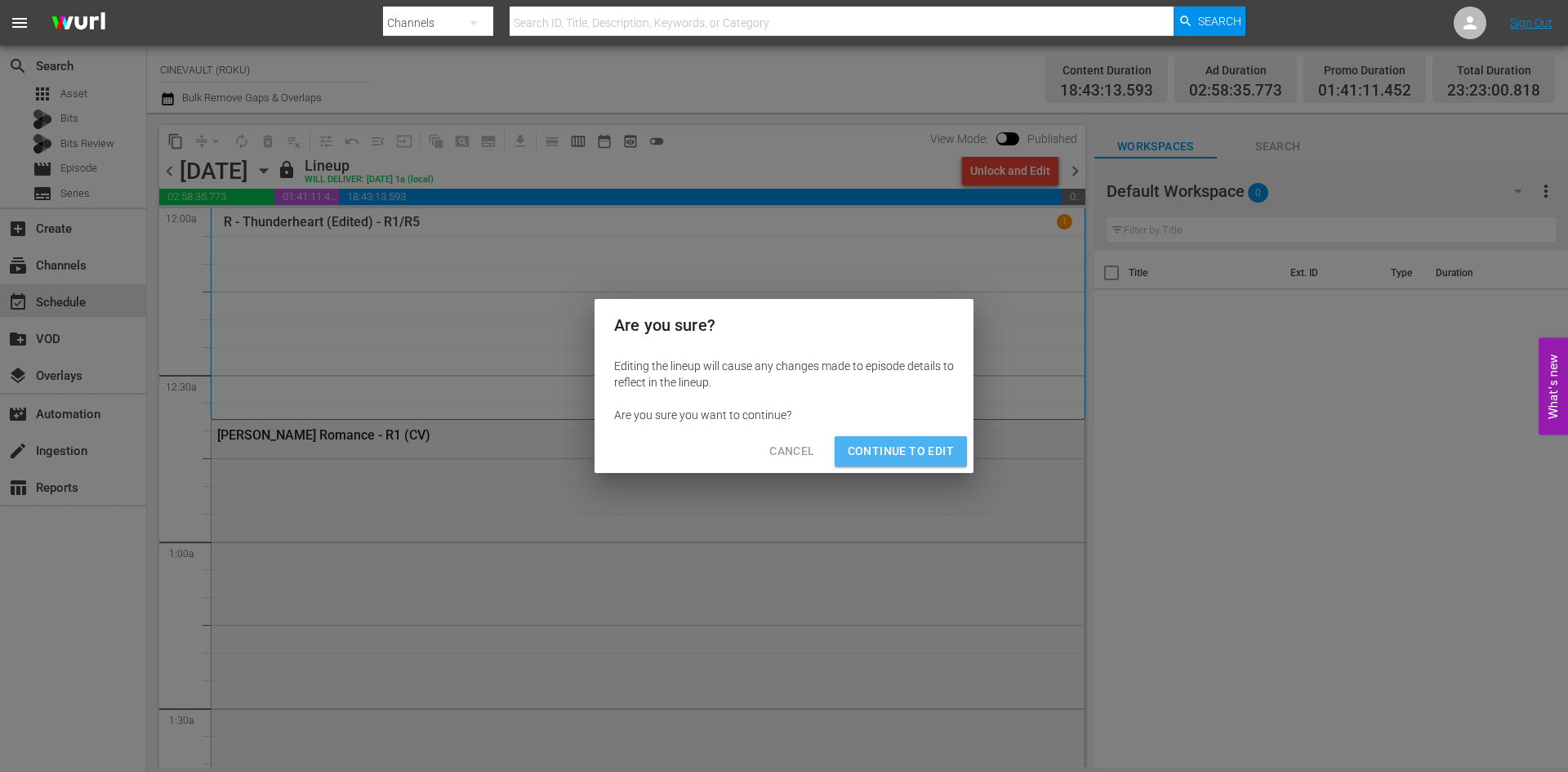
click at [945, 444] on span "Continue to Edit" at bounding box center [901, 451] width 106 height 20
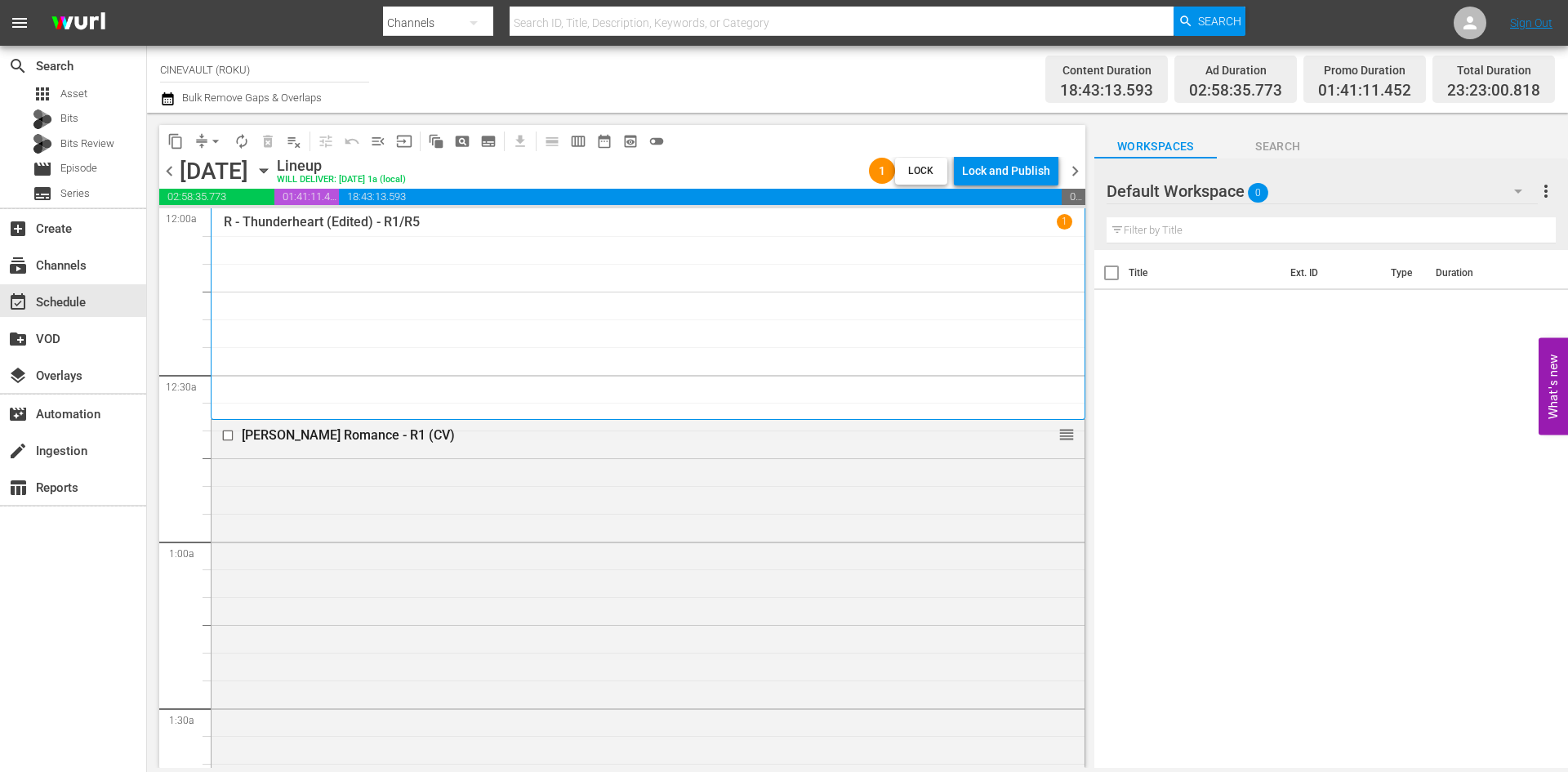
click at [1068, 173] on span "chevron_right" at bounding box center [1075, 171] width 20 height 20
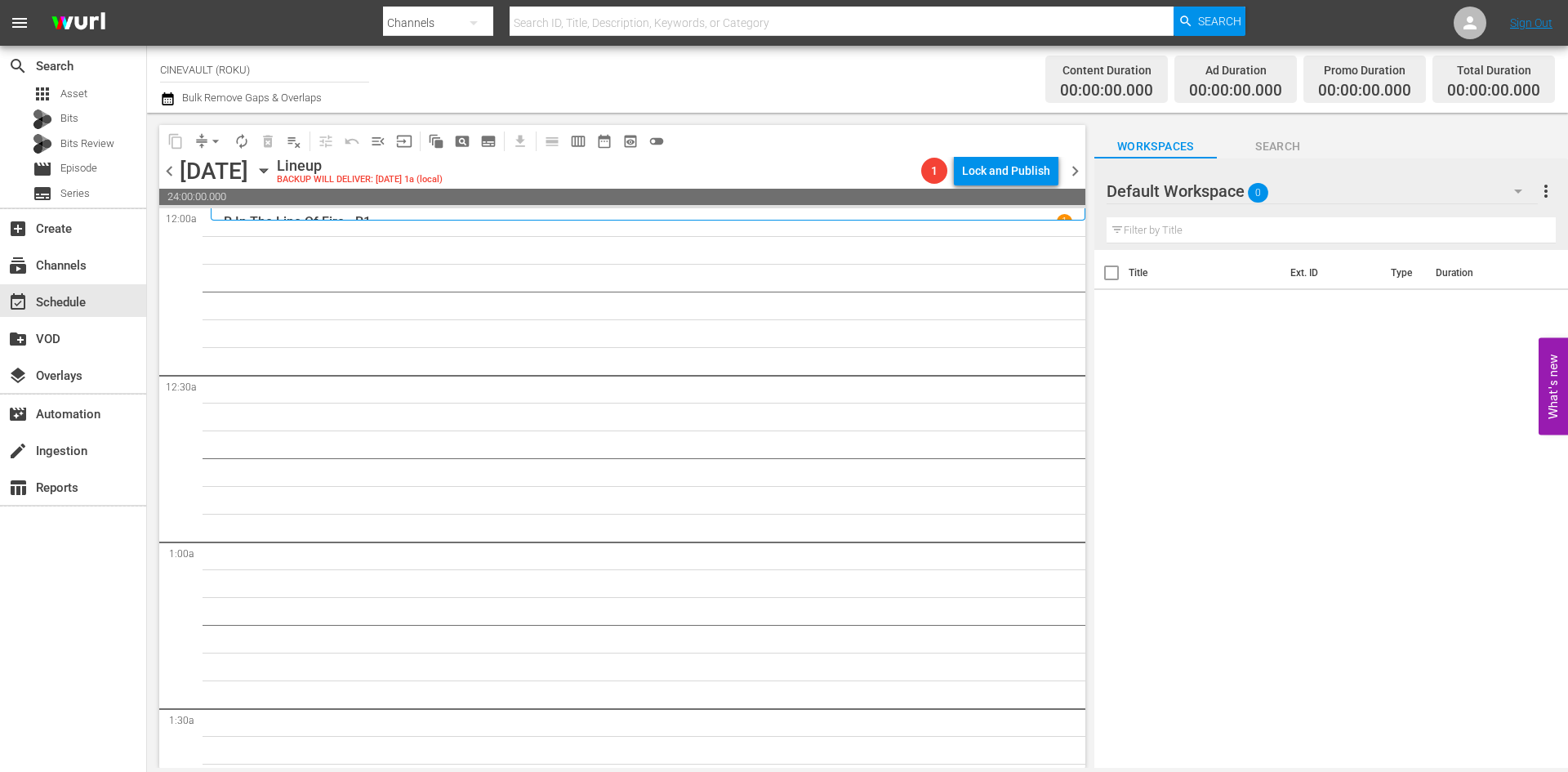
click at [272, 168] on icon "button" at bounding box center [263, 171] width 18 height 18
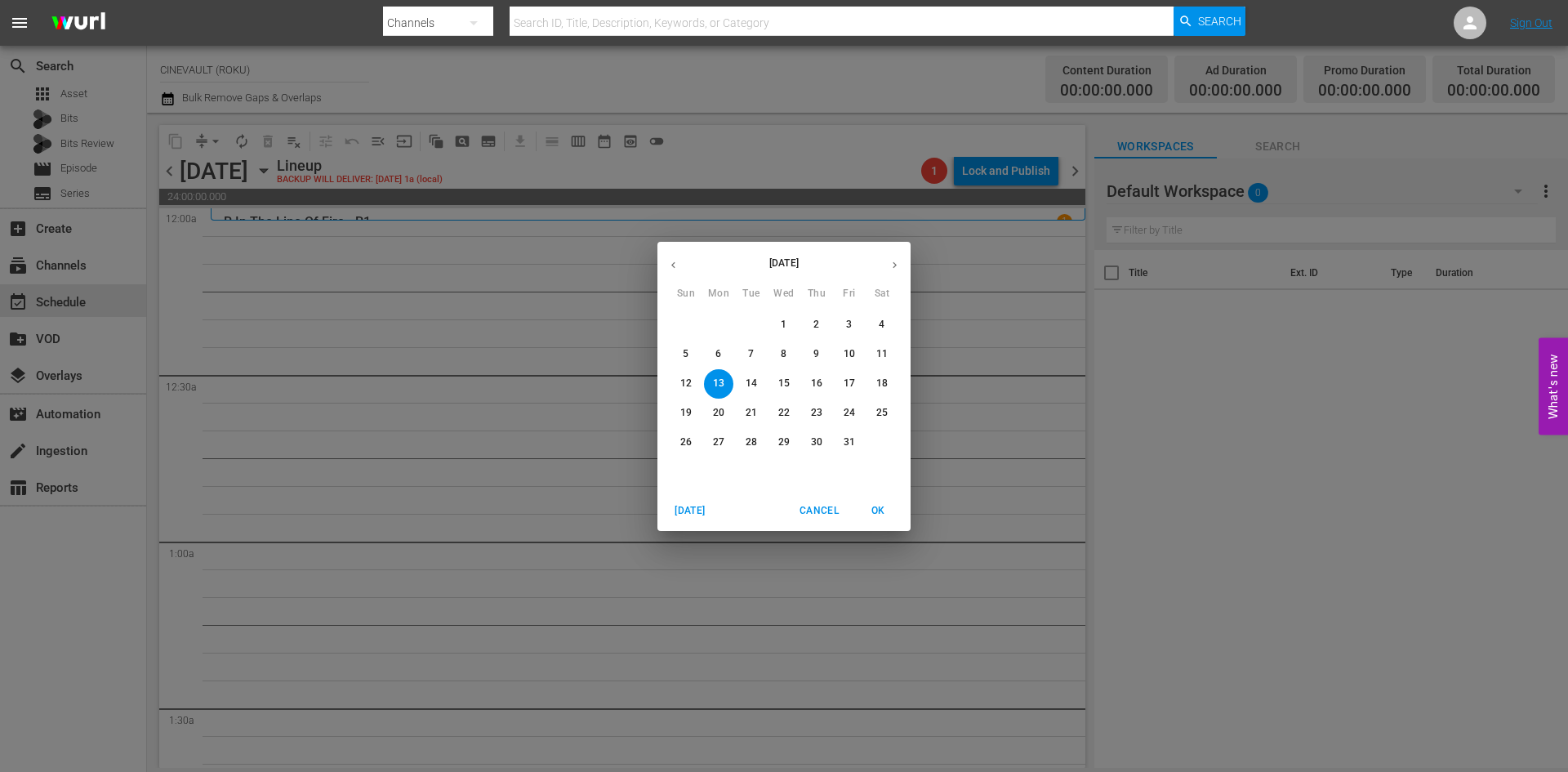
click at [417, 168] on div "[DATE] Sun Mon Tue Wed Thu Fri Sat 28 29 30 1 2 3 4 5 6 7 8 9 10 11 12 13 14 15…" at bounding box center [784, 386] width 1568 height 772
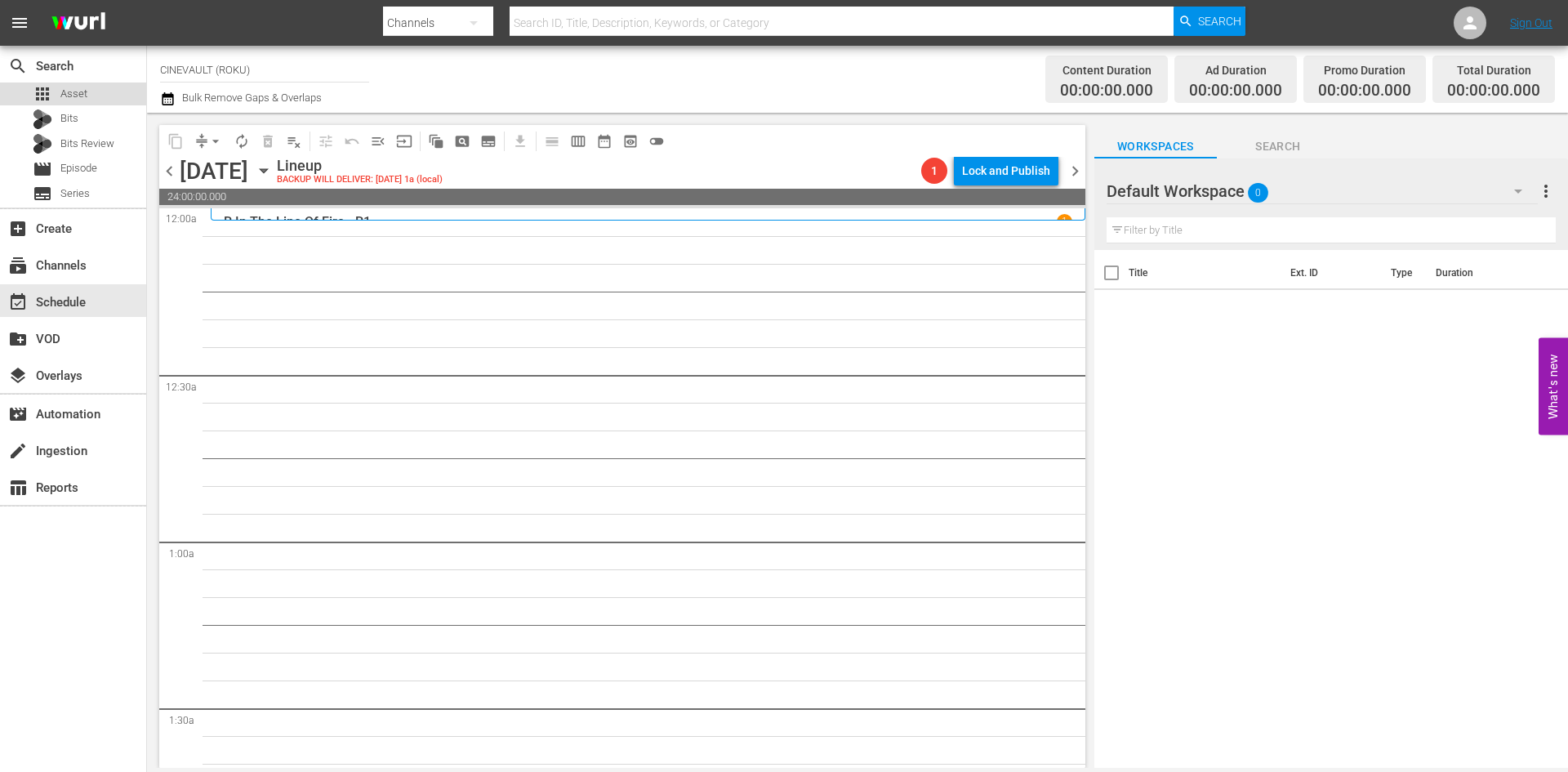
click at [107, 99] on div "apps Asset" at bounding box center [73, 94] width 147 height 23
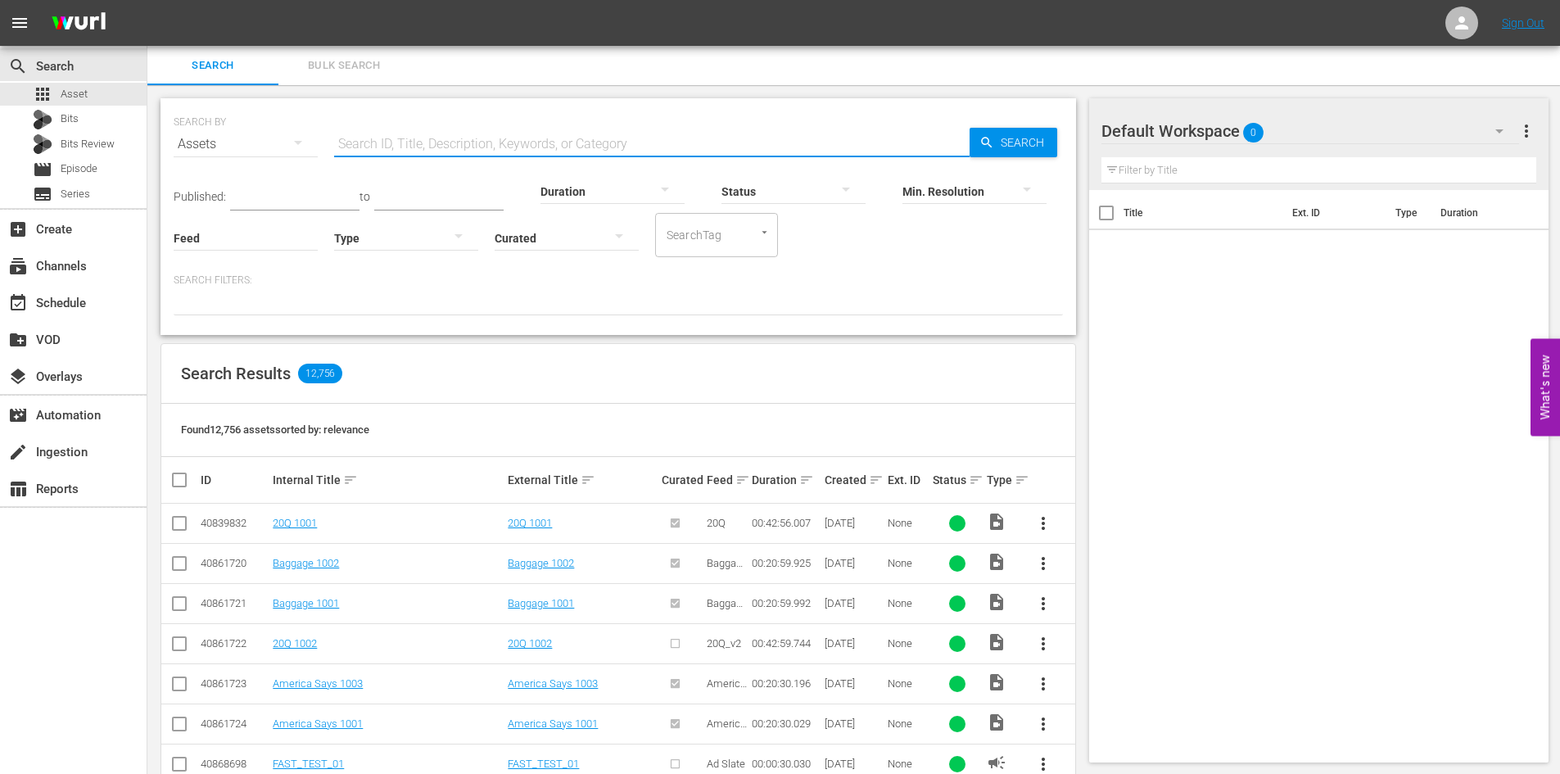
click at [391, 144] on input "text" at bounding box center [651, 143] width 635 height 39
click at [1010, 144] on span "Search" at bounding box center [1025, 142] width 63 height 29
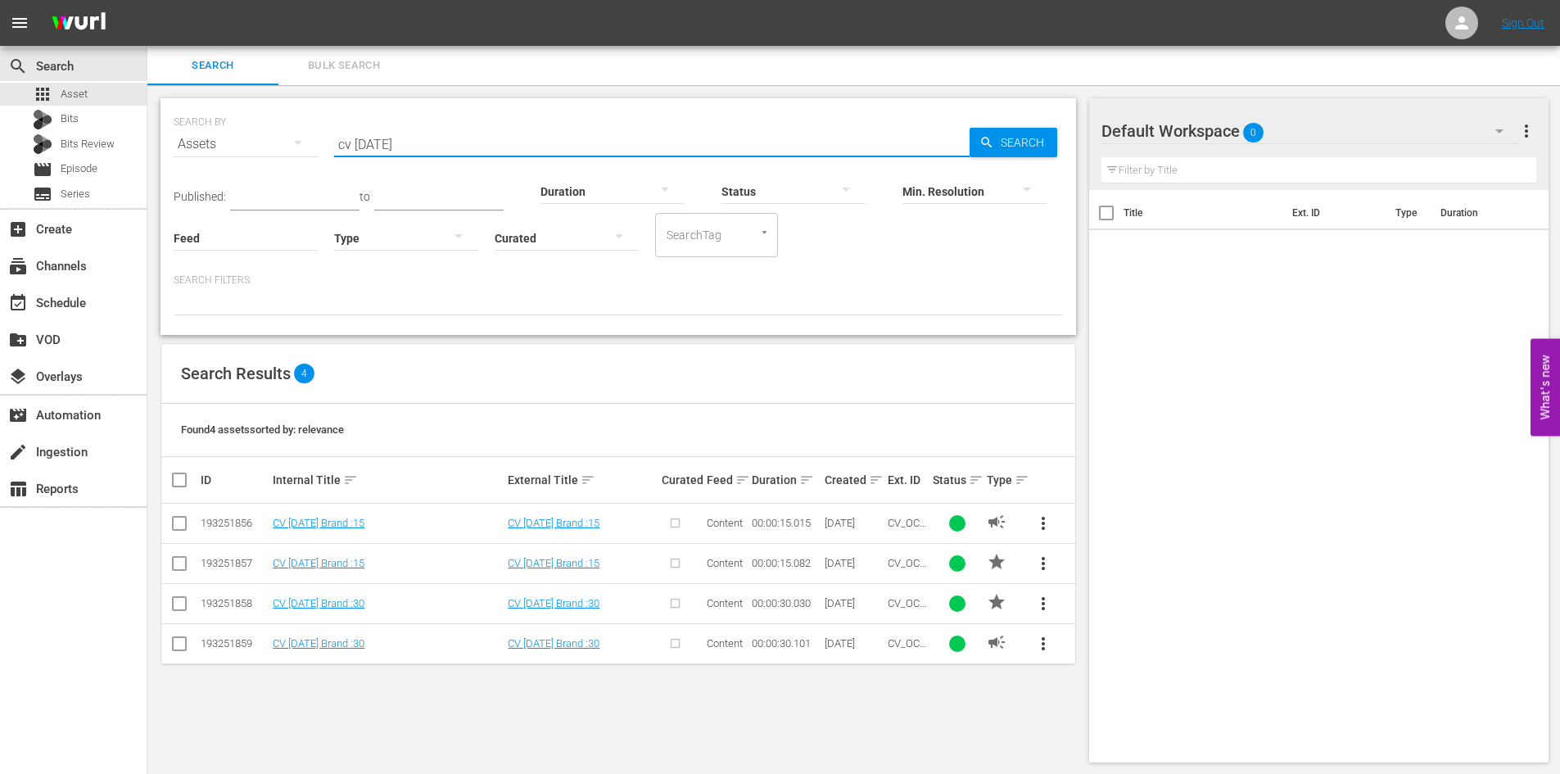
drag, startPoint x: 445, startPoint y: 154, endPoint x: 243, endPoint y: 138, distance: 202.1
click at [243, 138] on div "SEARCH BY Search By Assets Search ID, Title, Description, Keywords, or Category…" at bounding box center [618, 134] width 889 height 59
type input "cv 0925 brand"
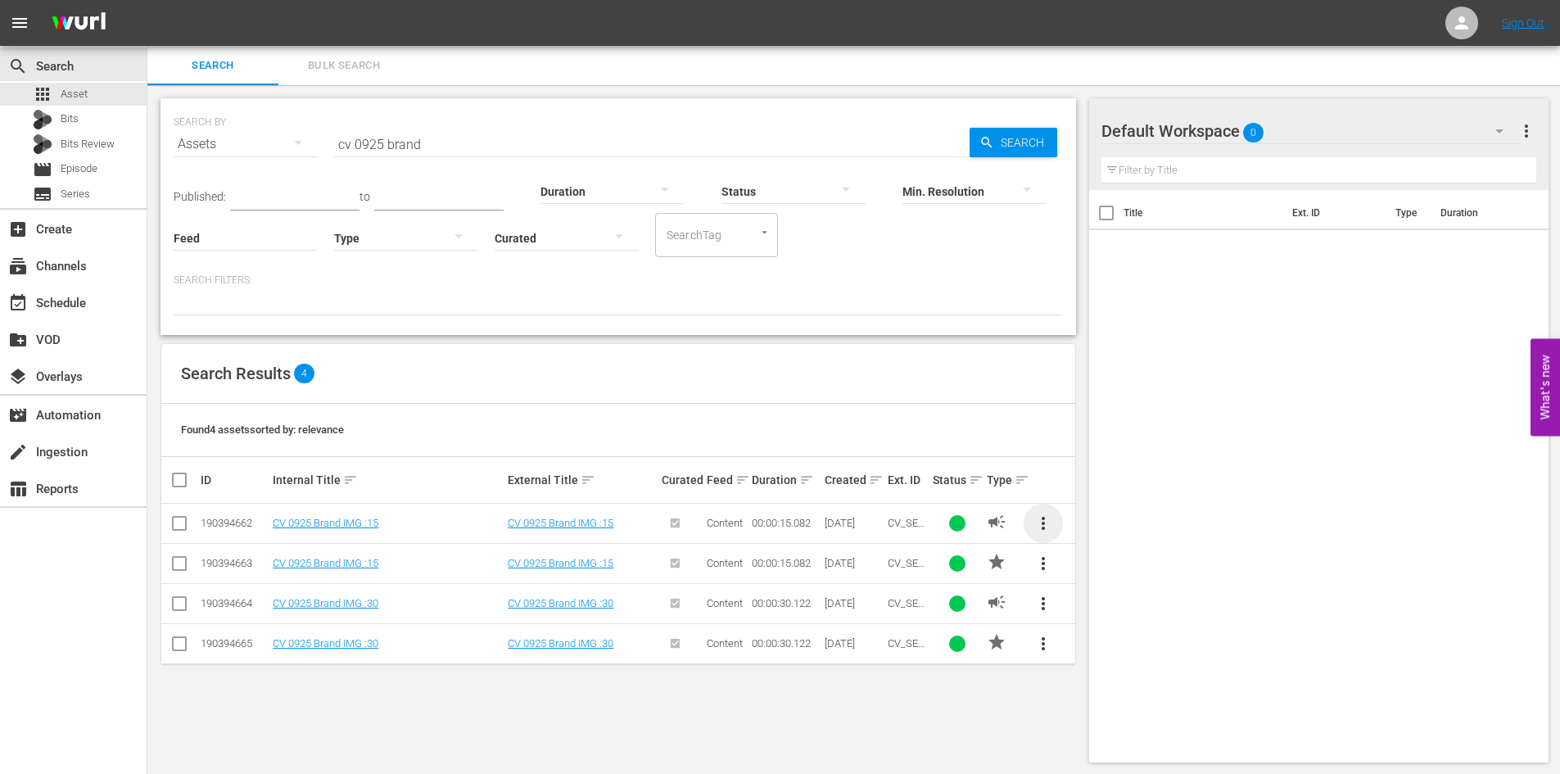
click at [1043, 523] on span "more_vert" at bounding box center [1043, 523] width 20 height 20
click at [1143, 649] on div "Replace within all episodes" at bounding box center [1154, 648] width 157 height 39
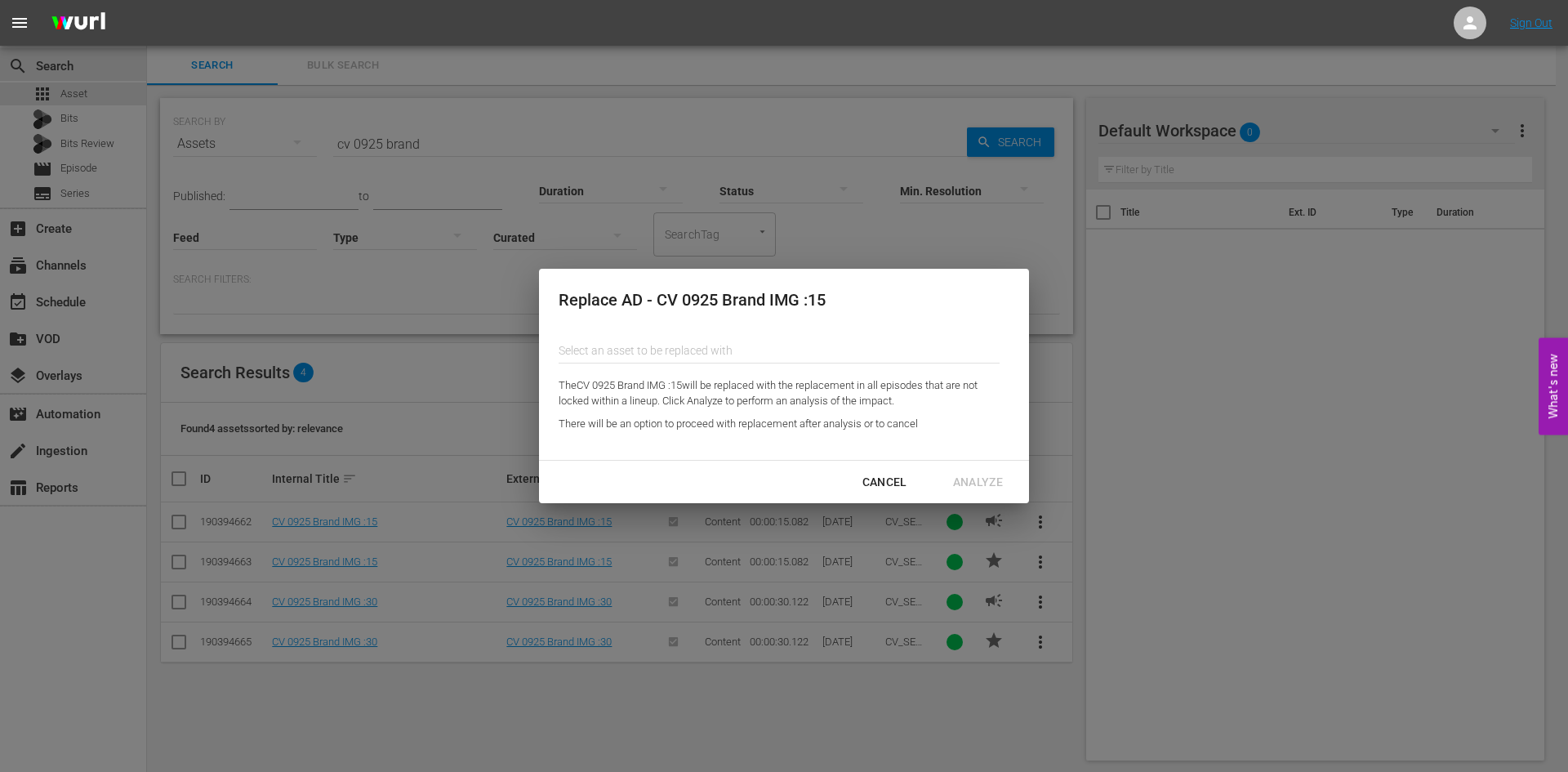
click at [808, 354] on input "text" at bounding box center [779, 350] width 441 height 39
click at [759, 395] on div "CV [DATE] Brand :15 (193251856)" at bounding box center [691, 395] width 239 height 39
type input "CV [DATE] Brand :15 (193251856)"
click at [980, 477] on div "Analyze" at bounding box center [978, 482] width 76 height 20
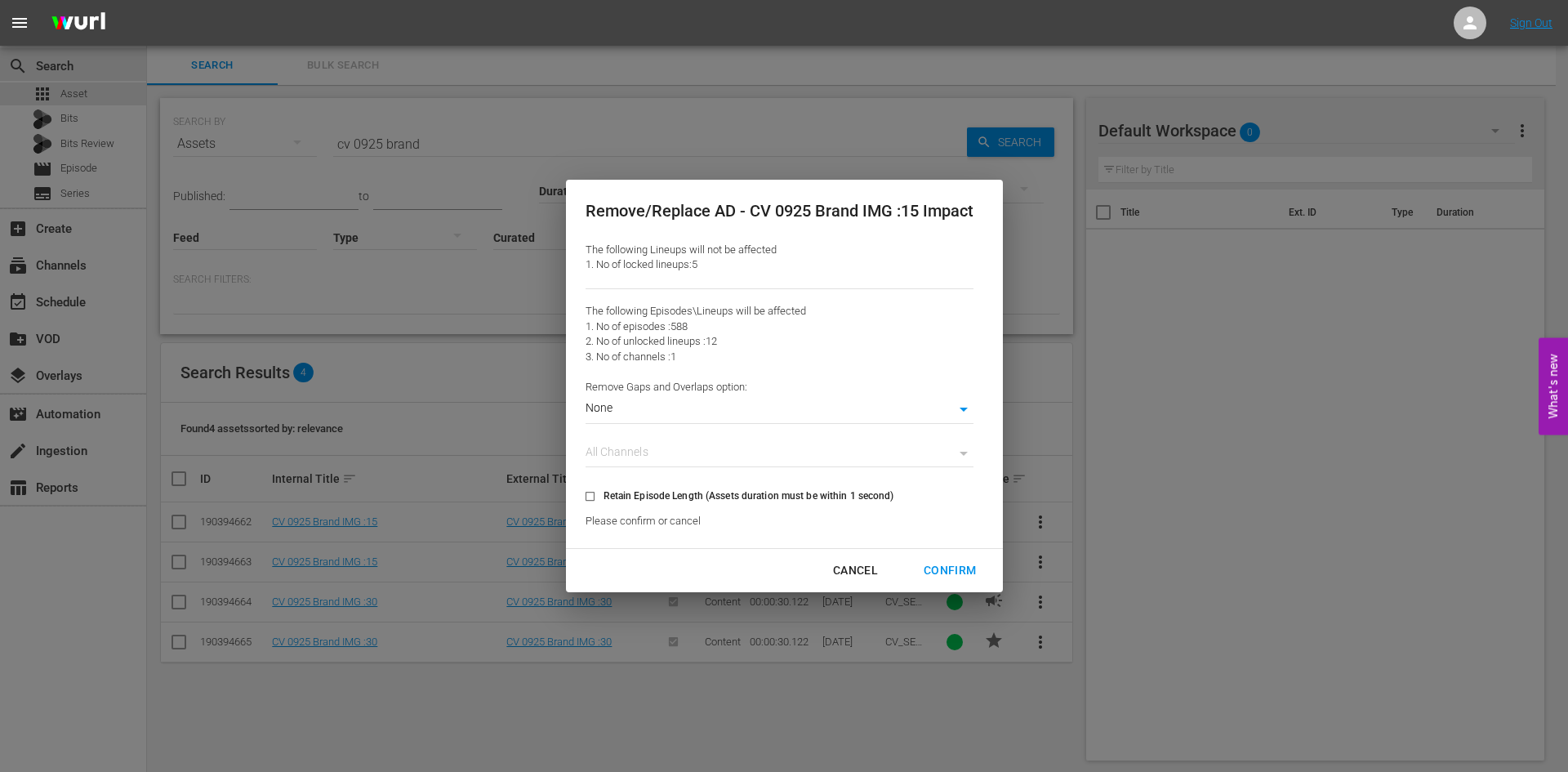
click at [592, 500] on input "Retain Episode Length (Assets duration must be within 1 second)" at bounding box center [589, 499] width 27 height 27
checkbox input "true"
click at [949, 568] on div "Confirm" at bounding box center [950, 571] width 79 height 20
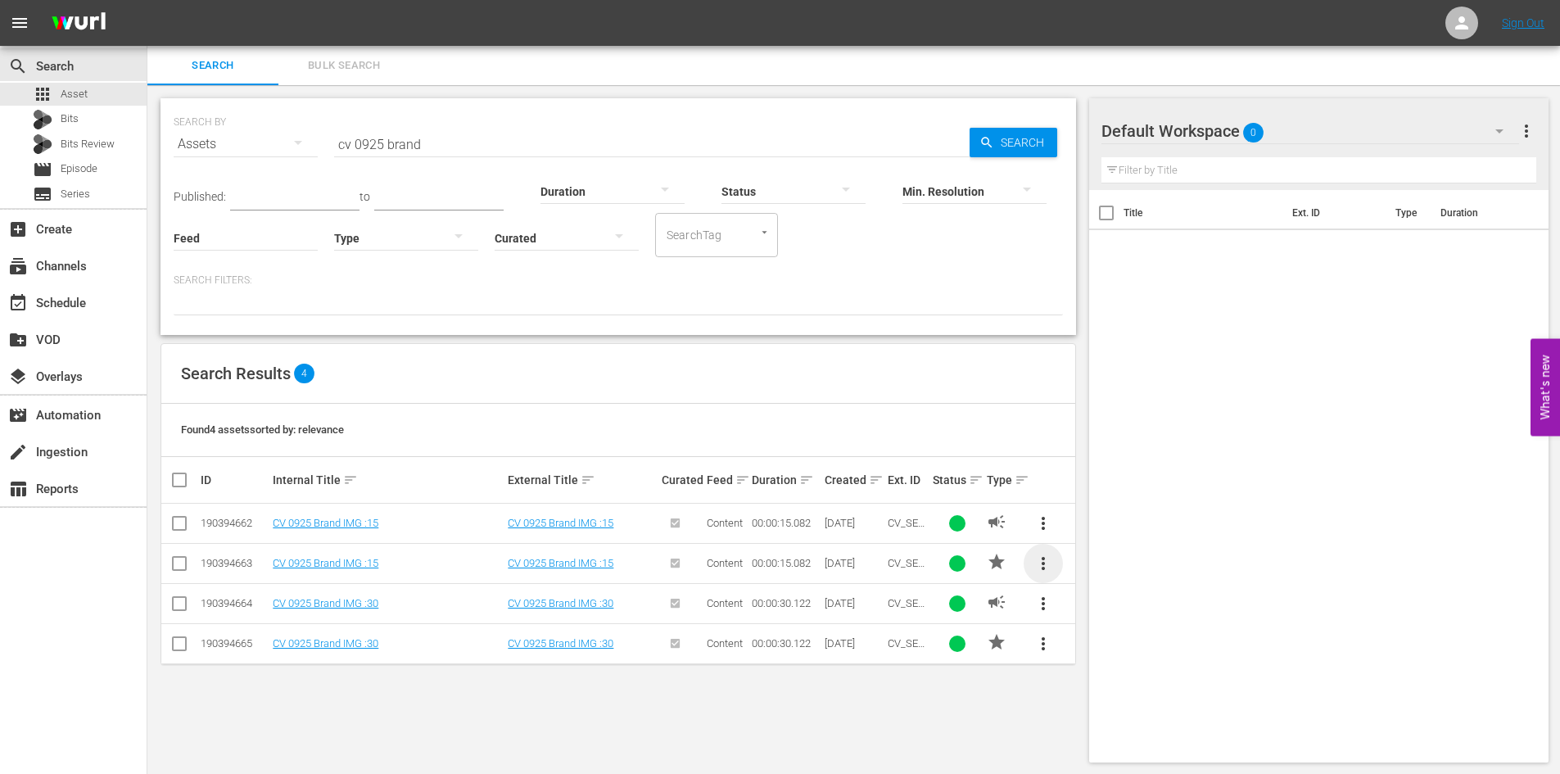
click at [1043, 560] on span "more_vert" at bounding box center [1043, 563] width 20 height 20
click at [1101, 685] on div "Replace within all episodes" at bounding box center [1154, 688] width 157 height 39
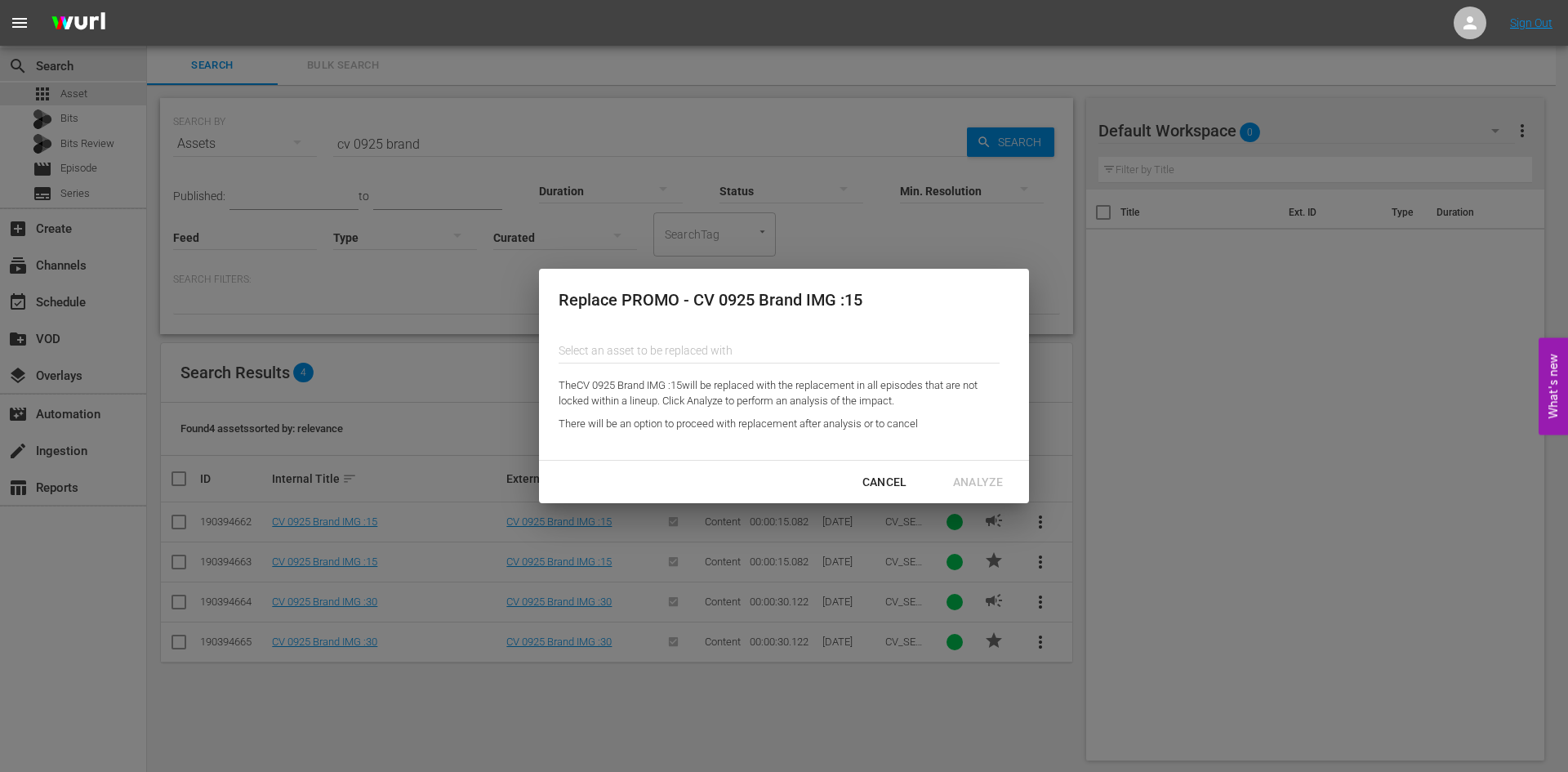
click at [702, 348] on input "text" at bounding box center [779, 350] width 441 height 39
click at [741, 391] on div "CV [DATE] Brand :15 (193251857)" at bounding box center [691, 395] width 239 height 39
type input "CV [DATE] Brand :15 (193251857)"
click at [993, 480] on div "Analyze" at bounding box center [978, 482] width 76 height 20
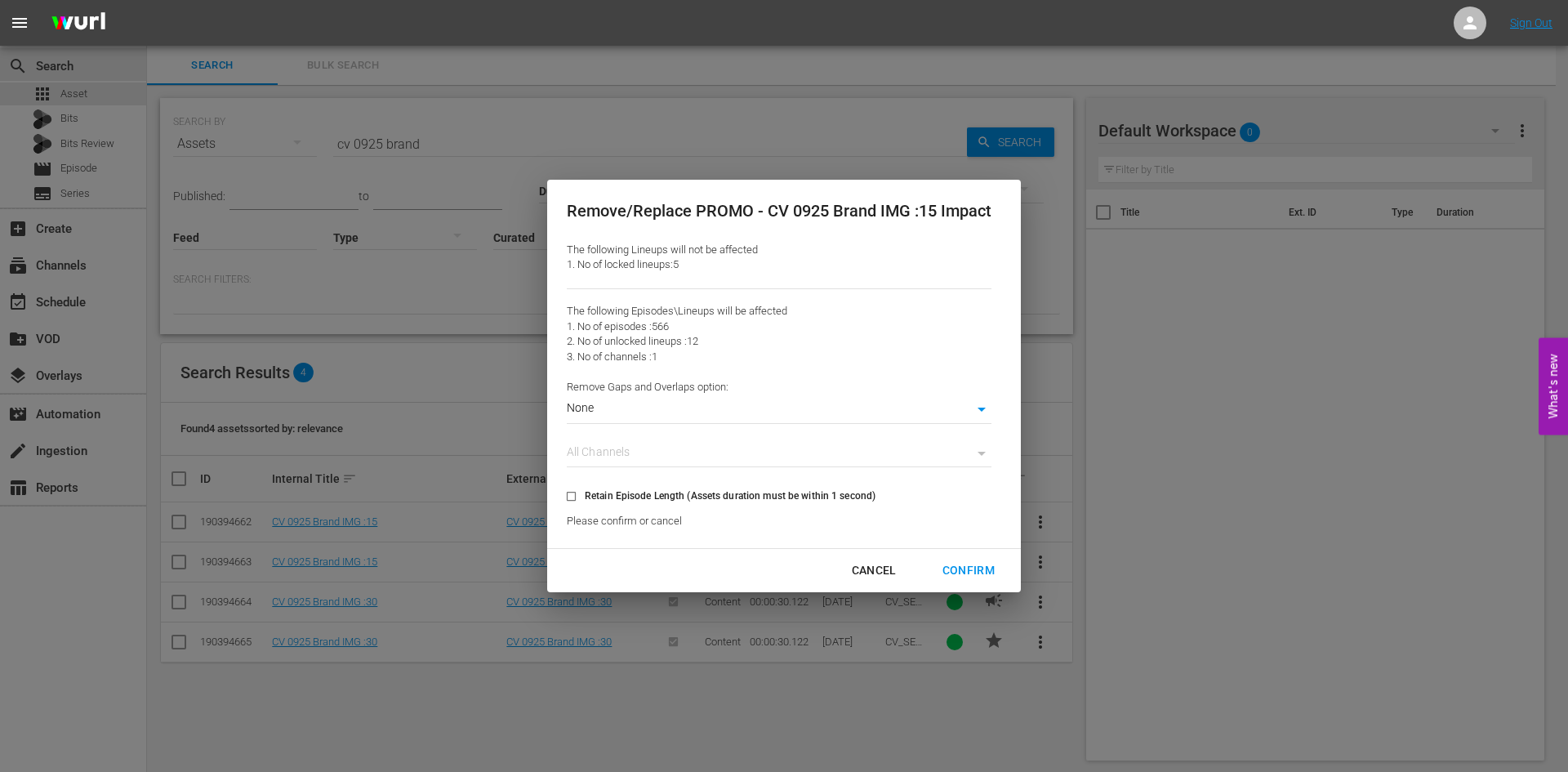
click at [570, 506] on input "Retain Episode Length (Assets duration must be within 1 second)" at bounding box center [571, 499] width 27 height 27
checkbox input "true"
click at [985, 568] on div "Confirm" at bounding box center [969, 571] width 79 height 20
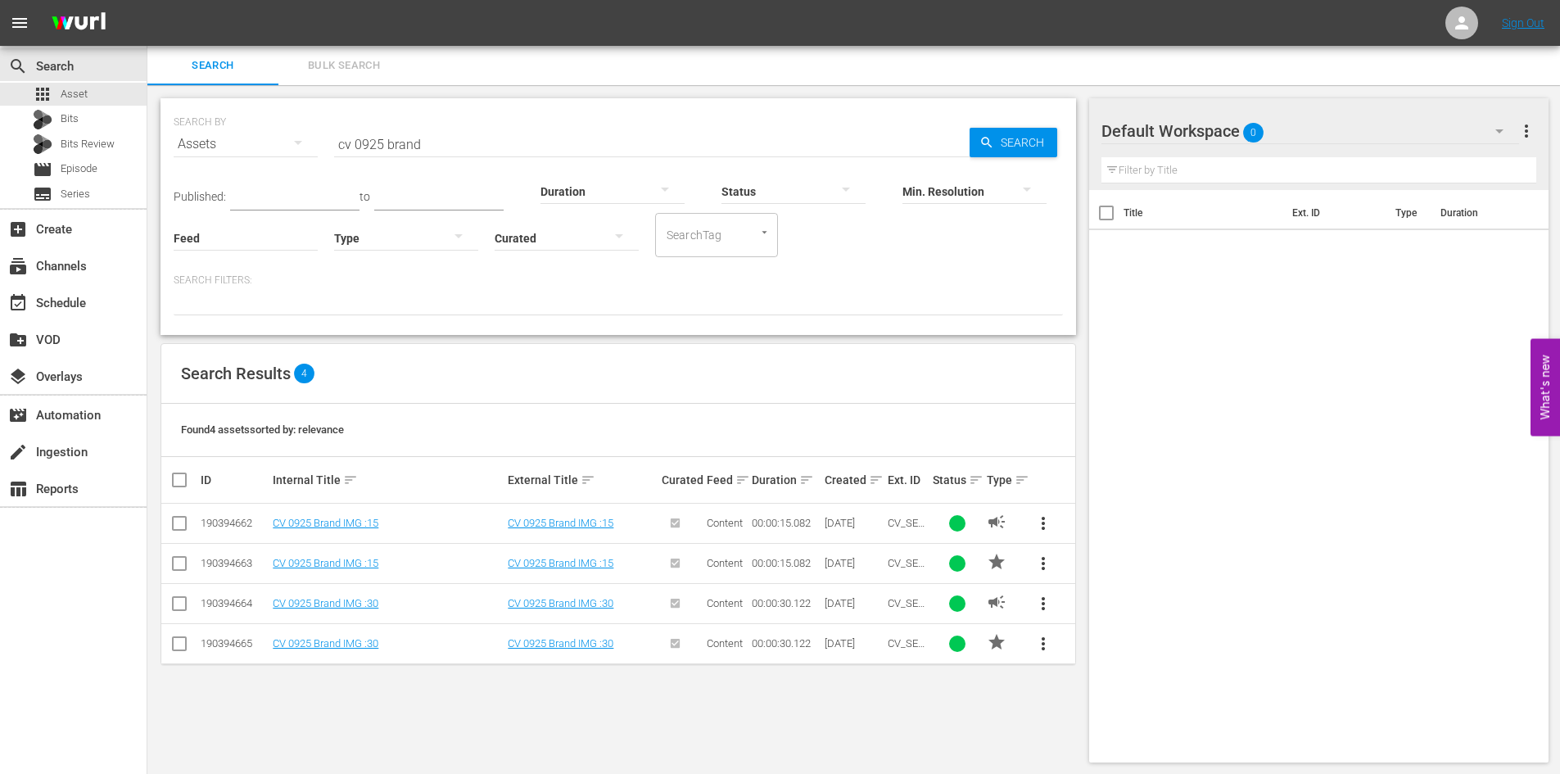
click at [1050, 603] on span "more_vert" at bounding box center [1043, 604] width 20 height 20
click at [1099, 727] on div "Replace within all episodes" at bounding box center [1154, 728] width 157 height 39
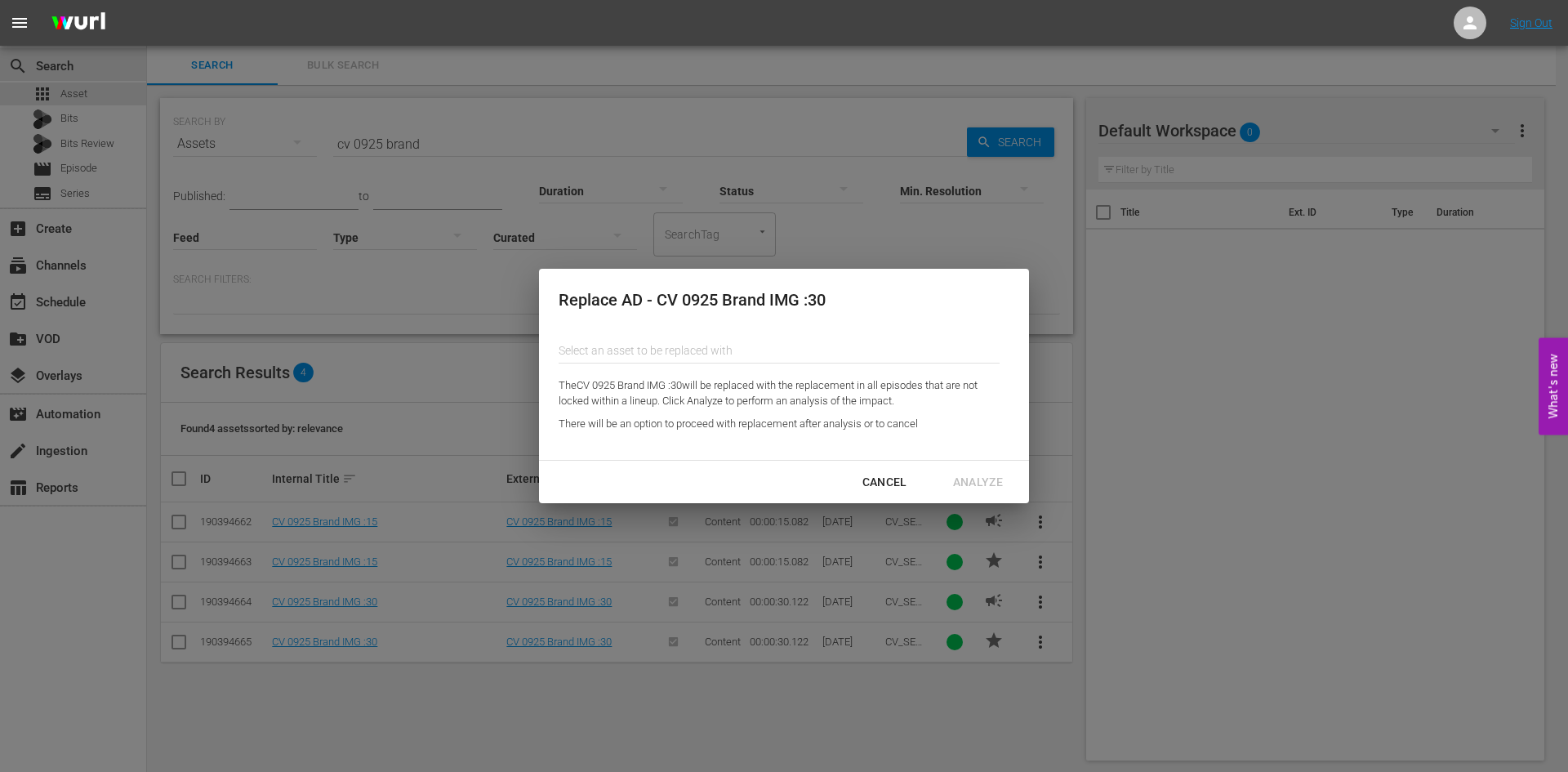
click at [841, 356] on input "text" at bounding box center [779, 350] width 441 height 39
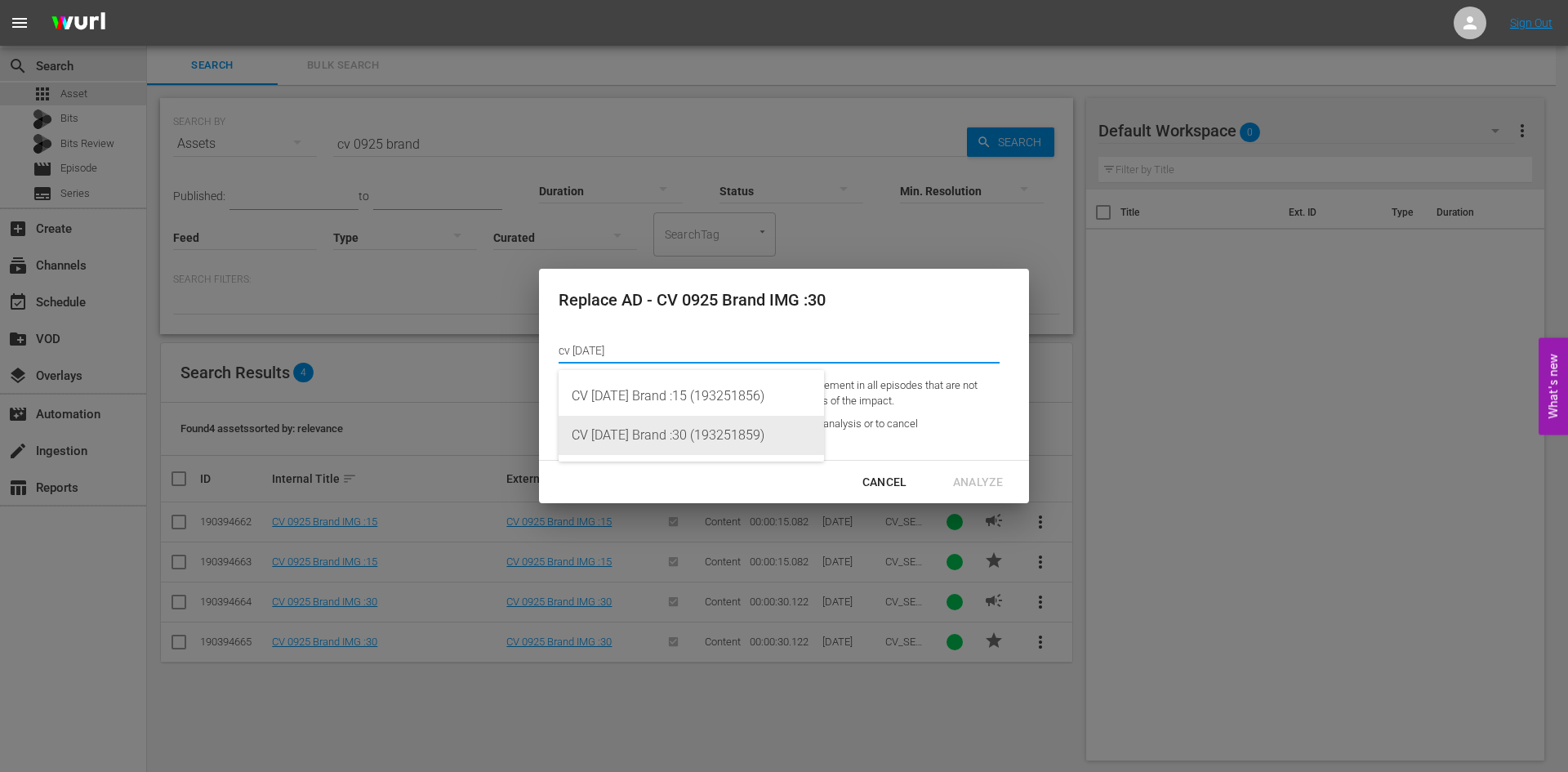
click at [748, 425] on div "CV [DATE] Brand :30 (193251859)" at bounding box center [691, 435] width 239 height 39
type input "CV [DATE] Brand :30 (193251859)"
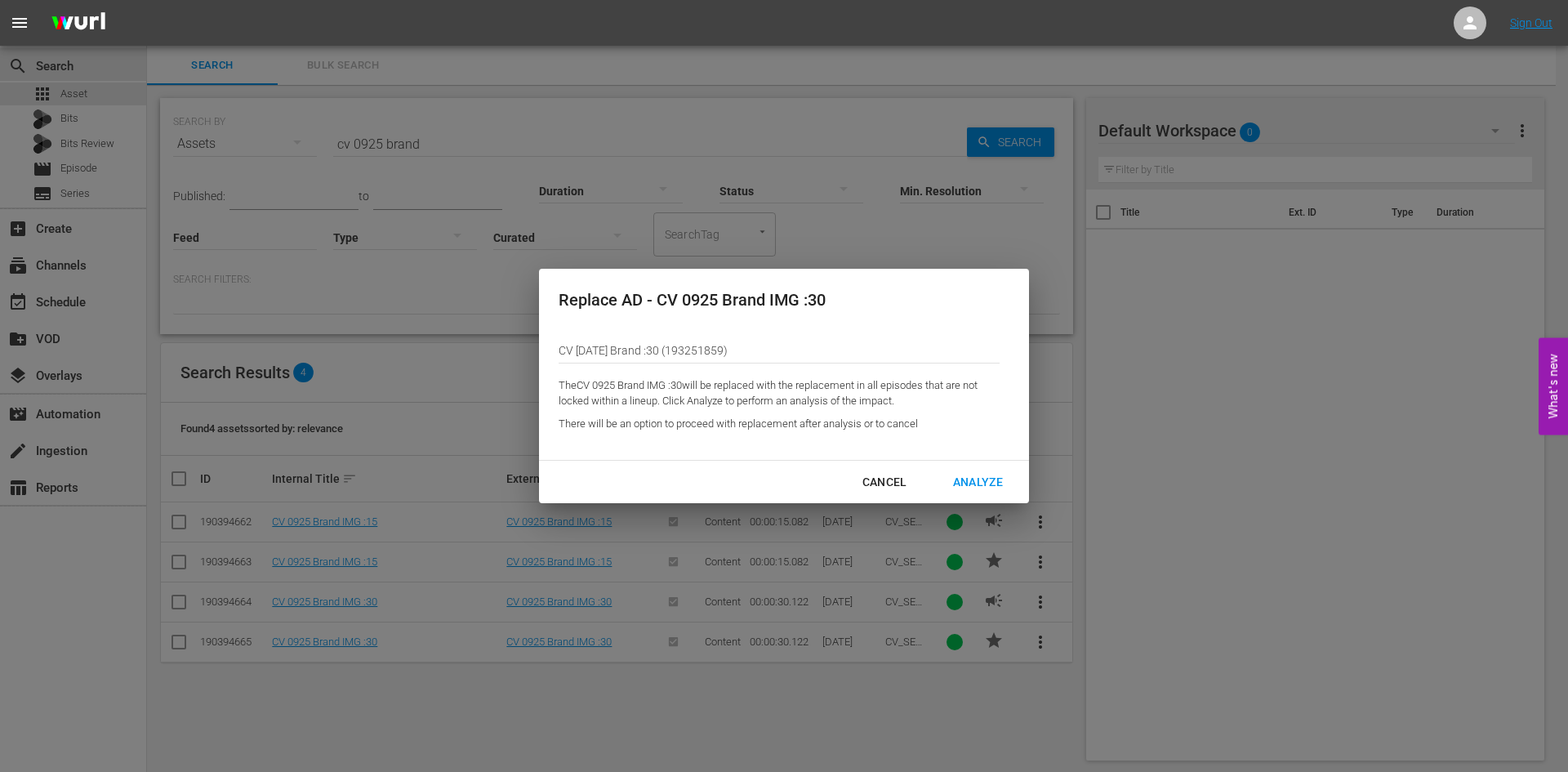
click at [985, 478] on div "Analyze" at bounding box center [978, 482] width 76 height 20
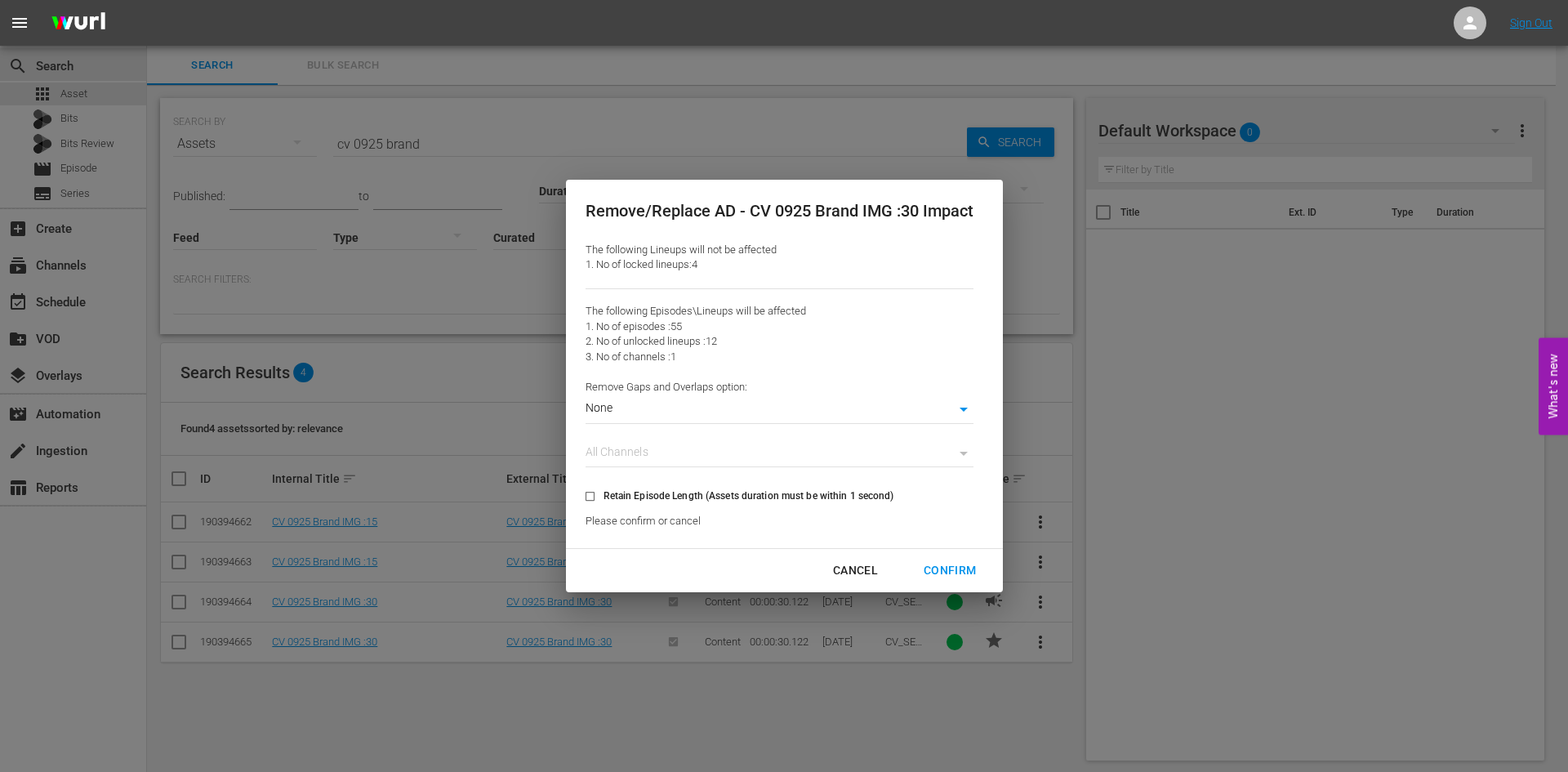
click at [723, 489] on span "Retain Episode Length (Assets duration must be within 1 second)" at bounding box center [748, 496] width 290 height 15
click at [603, 489] on input "Retain Episode Length (Assets duration must be within 1 second)" at bounding box center [589, 499] width 27 height 27
checkbox input "true"
click at [956, 568] on div "Confirm" at bounding box center [950, 571] width 79 height 20
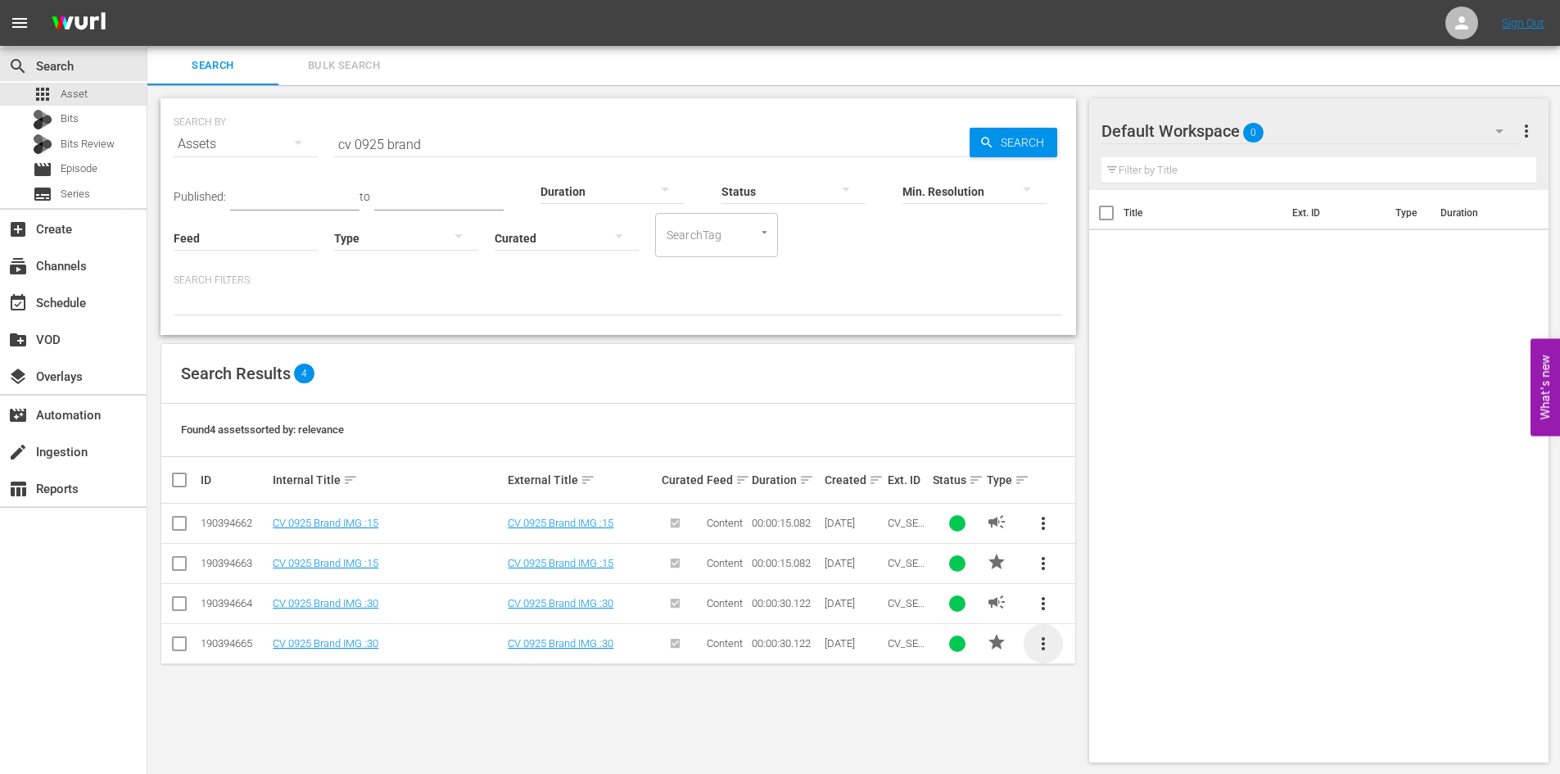
click at [1044, 644] on span "more_vert" at bounding box center [1043, 644] width 20 height 20
click at [1096, 627] on div "Replace within all episodes" at bounding box center [1154, 636] width 157 height 39
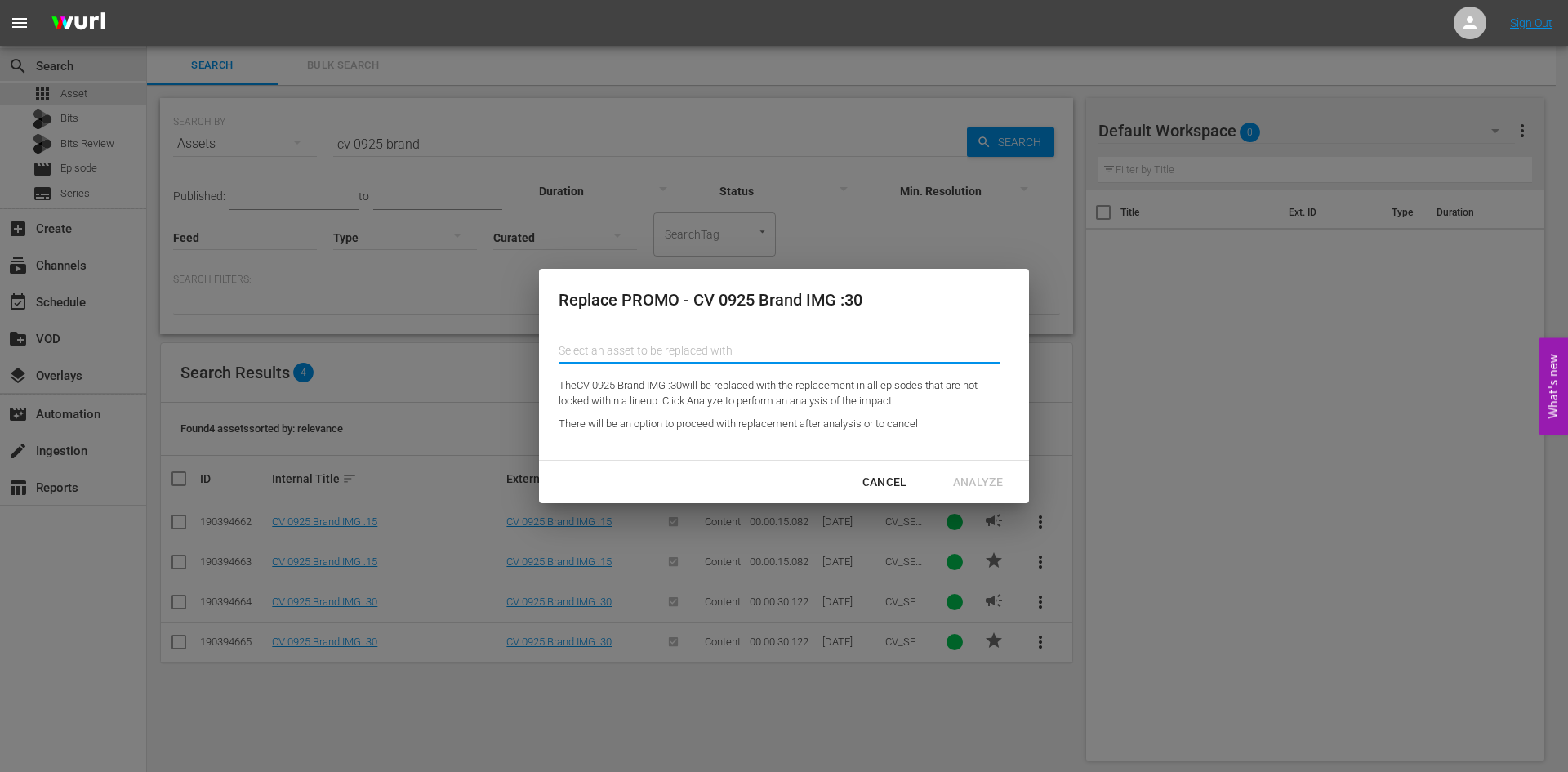
click at [795, 349] on input "text" at bounding box center [779, 350] width 441 height 39
click at [751, 440] on div "CV [DATE] Brand :30 (193251858)" at bounding box center [691, 435] width 239 height 39
type input "CV [DATE] Brand :30 (193251858)"
click at [998, 477] on div "Analyze" at bounding box center [978, 482] width 76 height 20
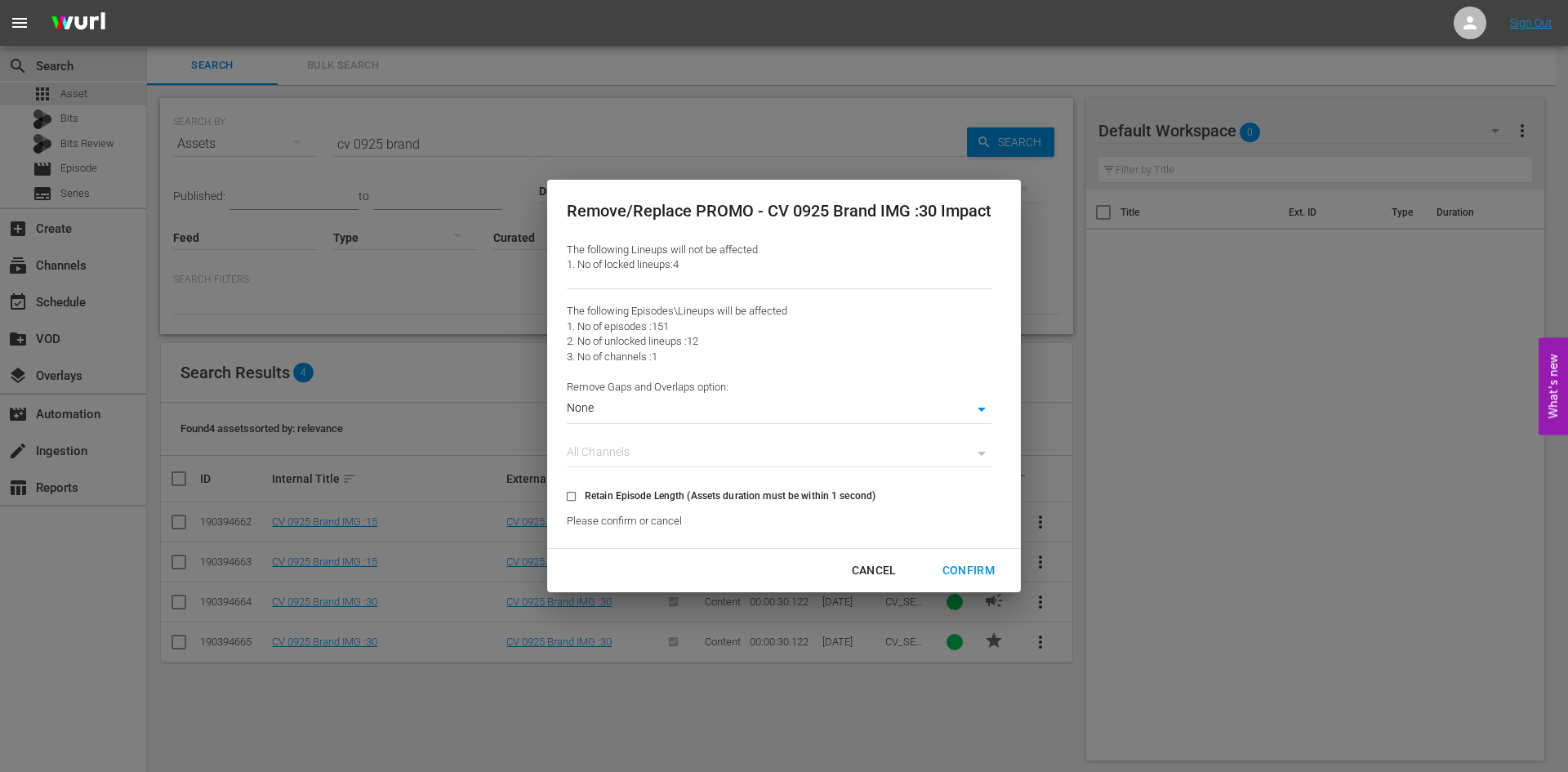
click at [572, 494] on input "Retain Episode Length (Assets duration must be within 1 second)" at bounding box center [571, 499] width 27 height 27
checkbox input "true"
click at [986, 580] on button "Confirm" at bounding box center [969, 571] width 92 height 30
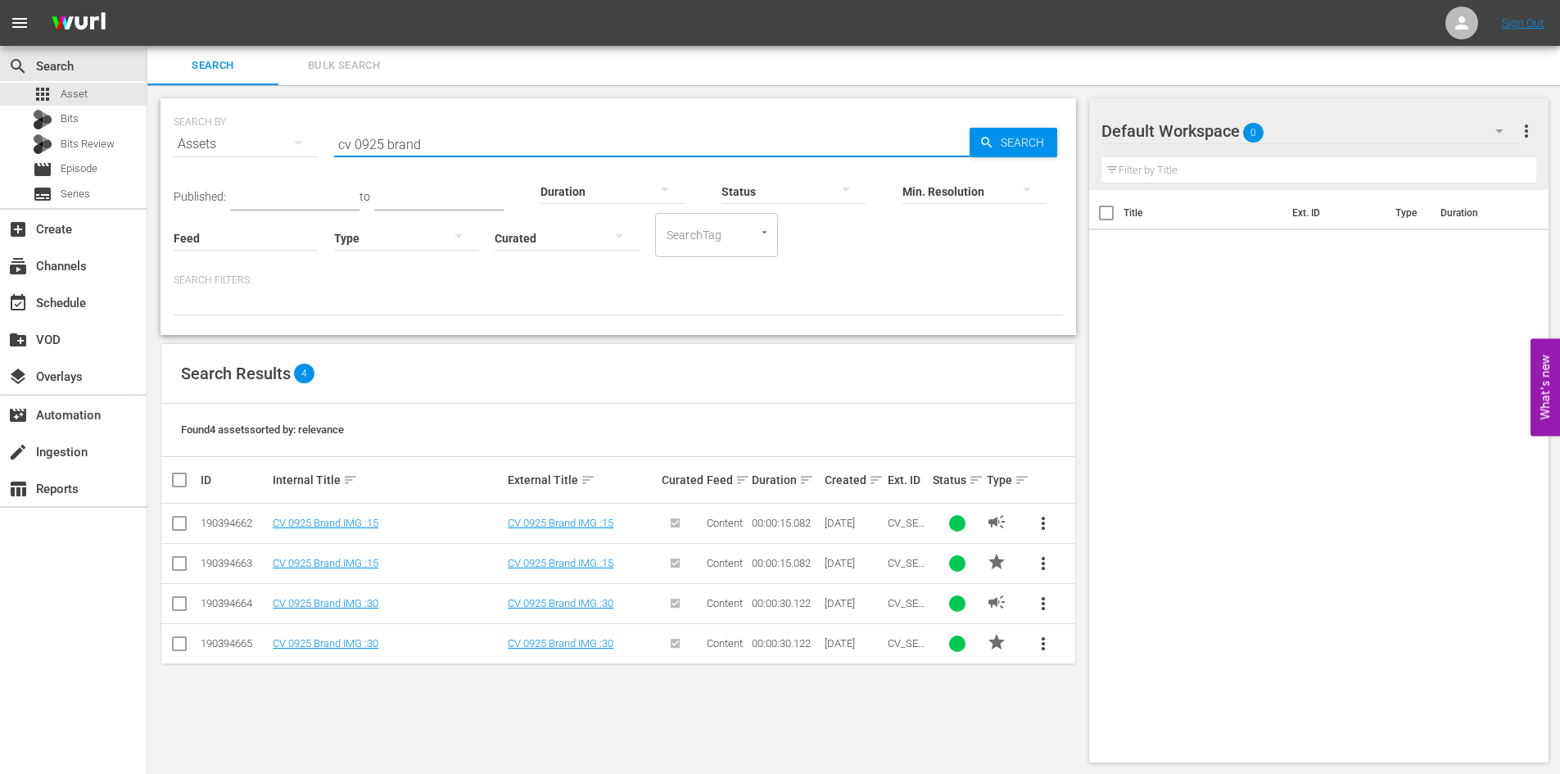
drag, startPoint x: 514, startPoint y: 135, endPoint x: 337, endPoint y: 163, distance: 179.8
click at [350, 160] on input "cv 0925 brand" at bounding box center [651, 143] width 635 height 39
click at [337, 163] on input "cv 0925 brand" at bounding box center [651, 143] width 635 height 39
drag, startPoint x: 428, startPoint y: 141, endPoint x: 359, endPoint y: 147, distance: 69.0
click at [359, 147] on input "cv 0925 brand" at bounding box center [651, 143] width 635 height 39
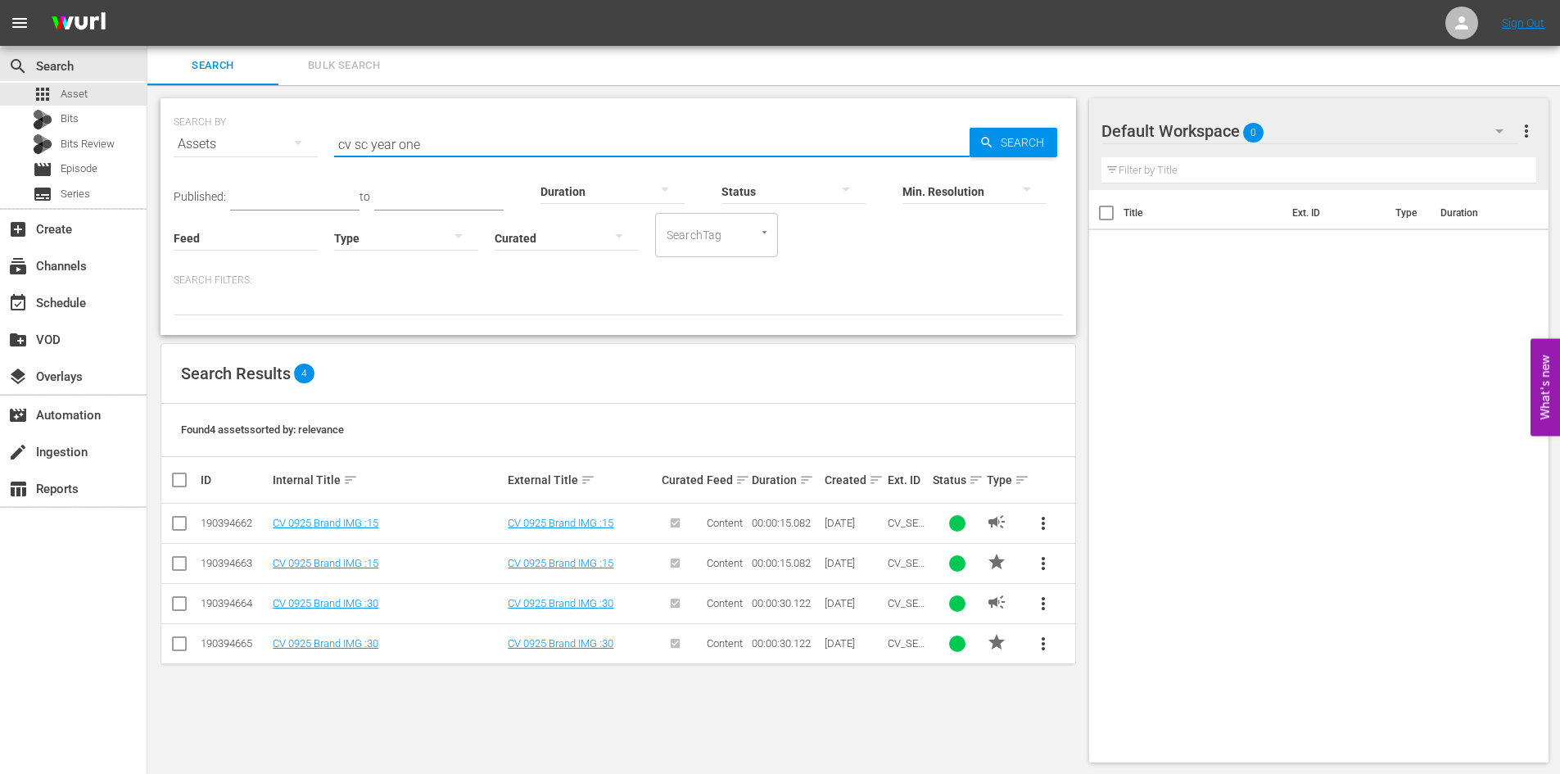
type input "cv sc year one"
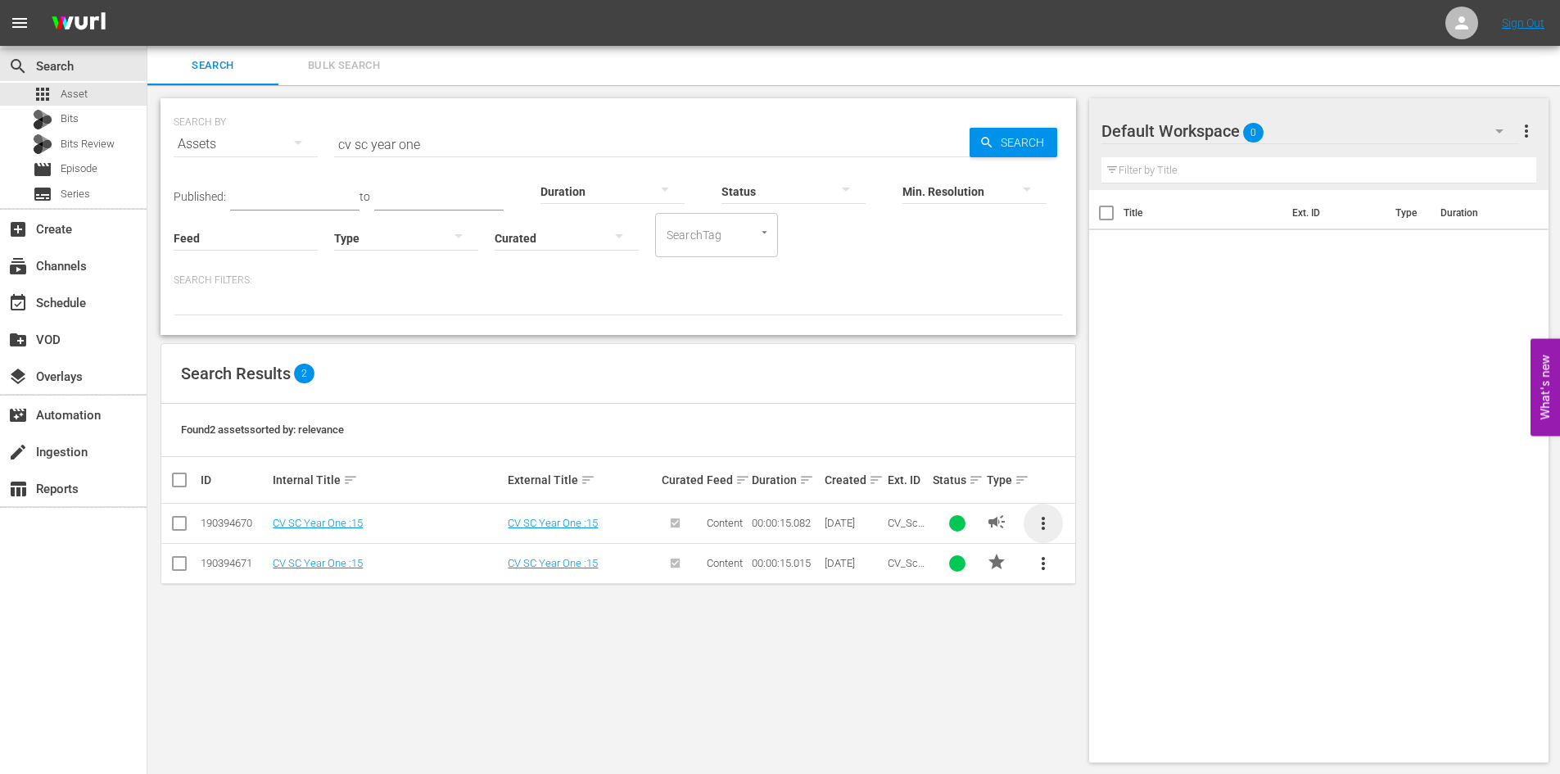
click at [1045, 513] on span "more_vert" at bounding box center [1043, 523] width 20 height 20
click at [1097, 639] on div "Replace within all episodes" at bounding box center [1154, 648] width 157 height 39
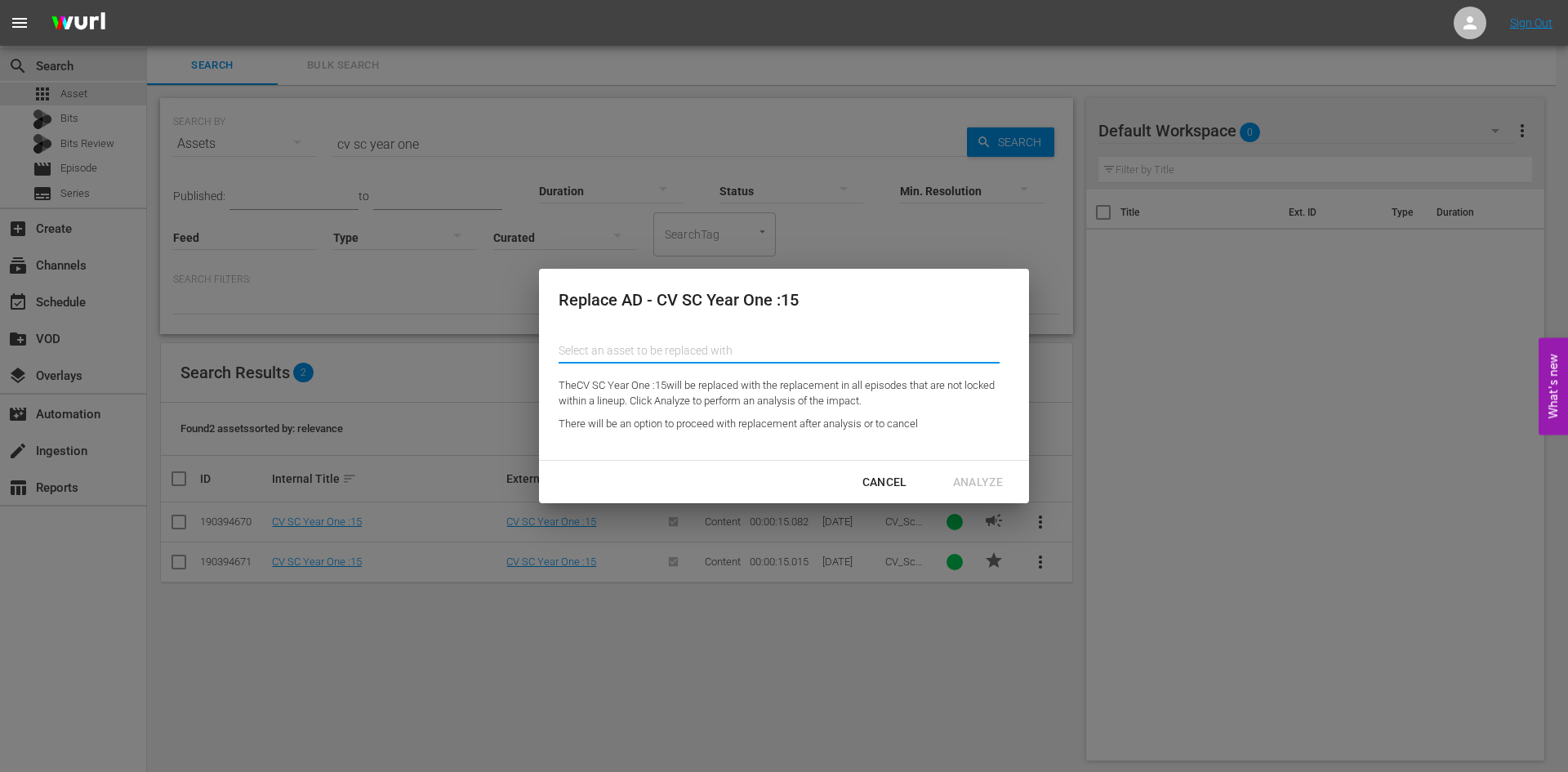
click at [831, 348] on input "text" at bounding box center [779, 350] width 441 height 39
click at [743, 407] on div "CV SC Darkness Falls :15 (193251860)" at bounding box center [691, 395] width 239 height 39
type input "CV SC Darkness Falls :15 (193251860)"
click at [983, 484] on div "Analyze" at bounding box center [978, 482] width 76 height 20
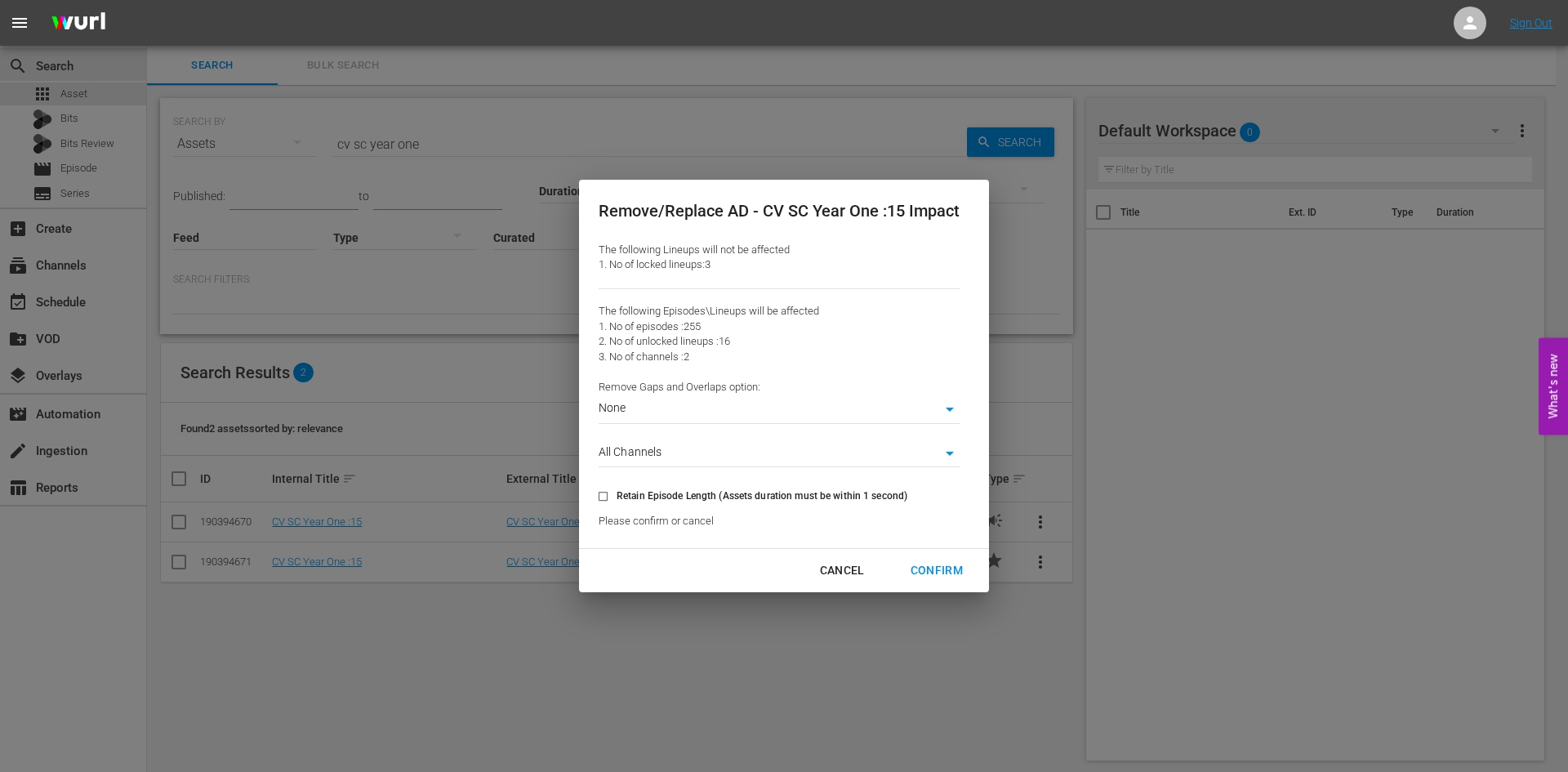
click at [598, 495] on input "Retain Episode Length (Assets duration must be within 1 second)" at bounding box center [602, 499] width 27 height 27
checkbox input "true"
click at [952, 570] on div "Confirm" at bounding box center [937, 571] width 79 height 20
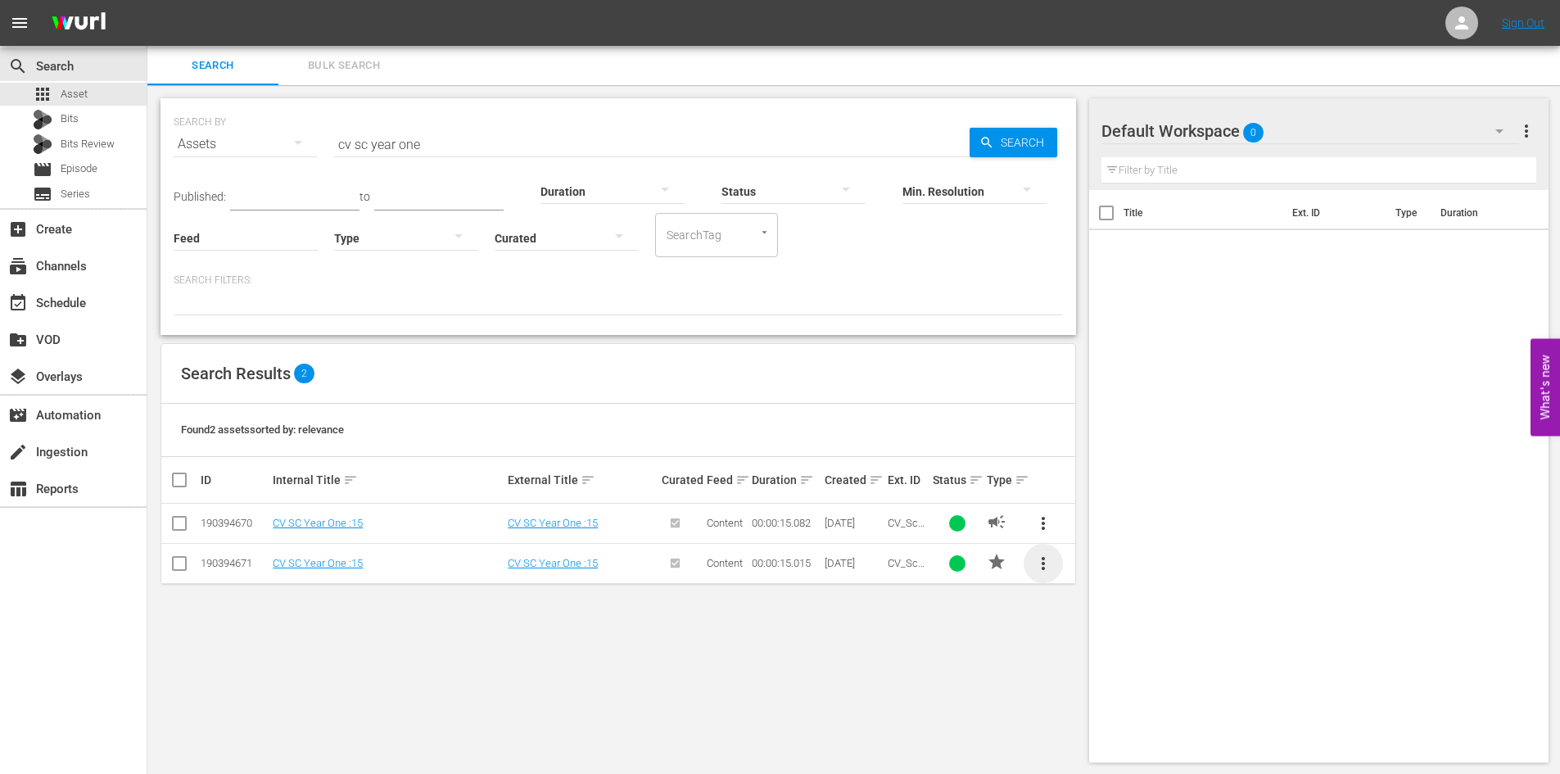
click at [1046, 563] on span "more_vert" at bounding box center [1043, 563] width 20 height 20
click at [1114, 685] on div "Replace within all episodes" at bounding box center [1154, 688] width 157 height 39
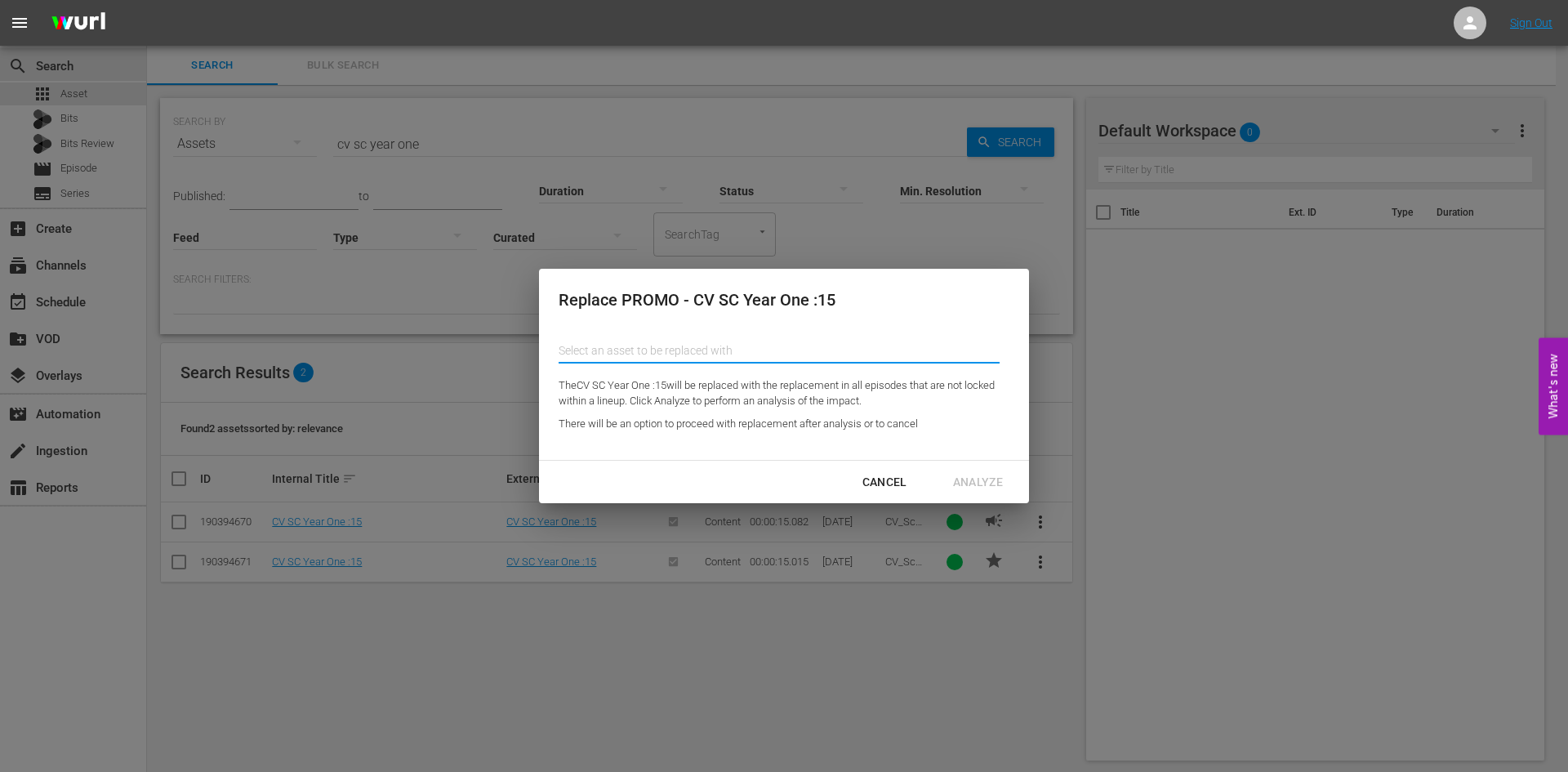
click at [786, 358] on input "text" at bounding box center [779, 350] width 441 height 39
click at [712, 386] on div "CV SC Darkness Falls :15 (193251861)" at bounding box center [691, 395] width 239 height 39
type input "CV SC Darkness Falls :15 (193251861)"
click at [990, 481] on div "Analyze" at bounding box center [978, 482] width 76 height 20
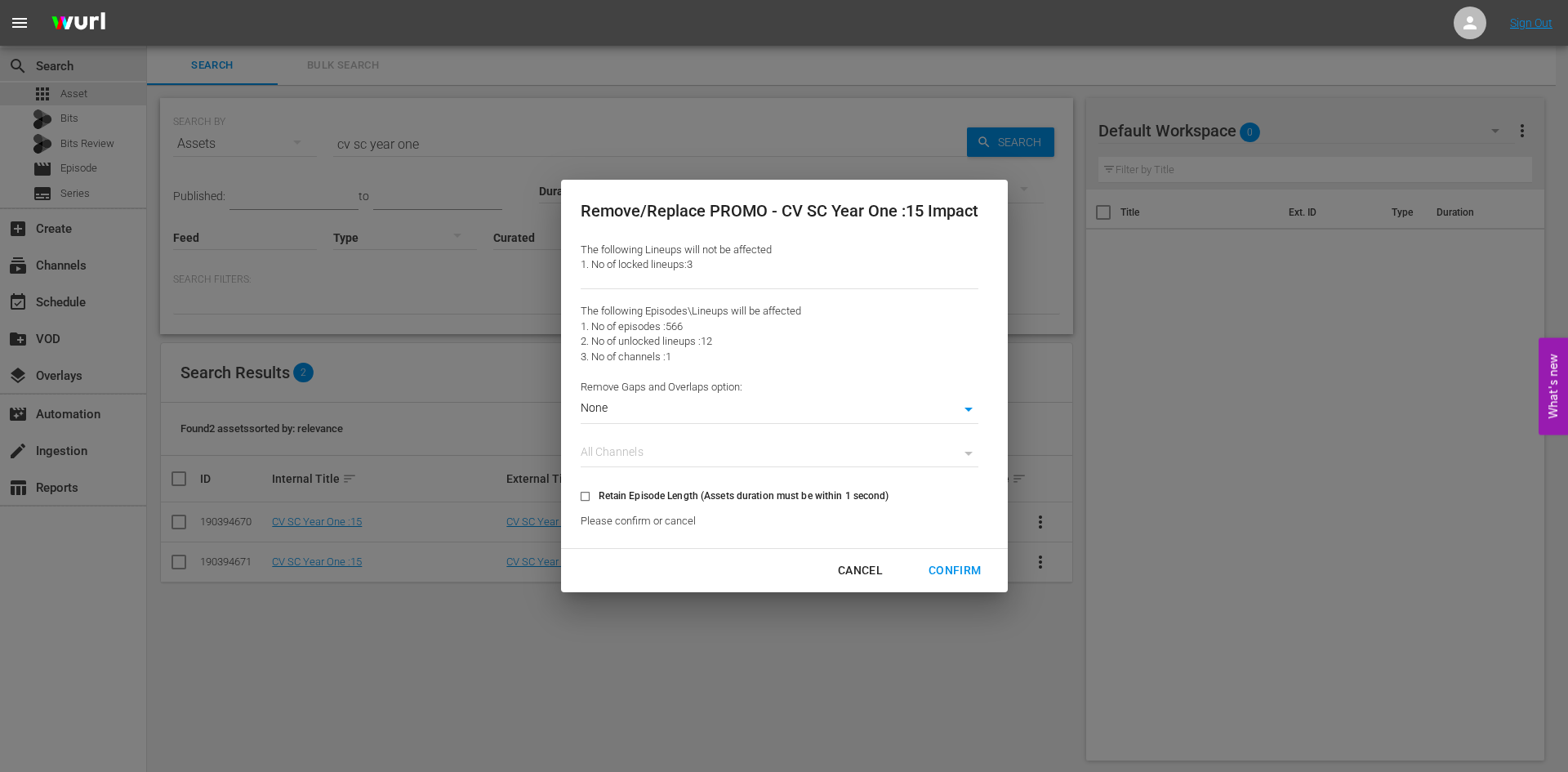
click at [583, 491] on input "Retain Episode Length (Assets duration must be within 1 second)" at bounding box center [585, 499] width 27 height 27
checkbox input "true"
click at [963, 574] on div "Confirm" at bounding box center [955, 571] width 79 height 20
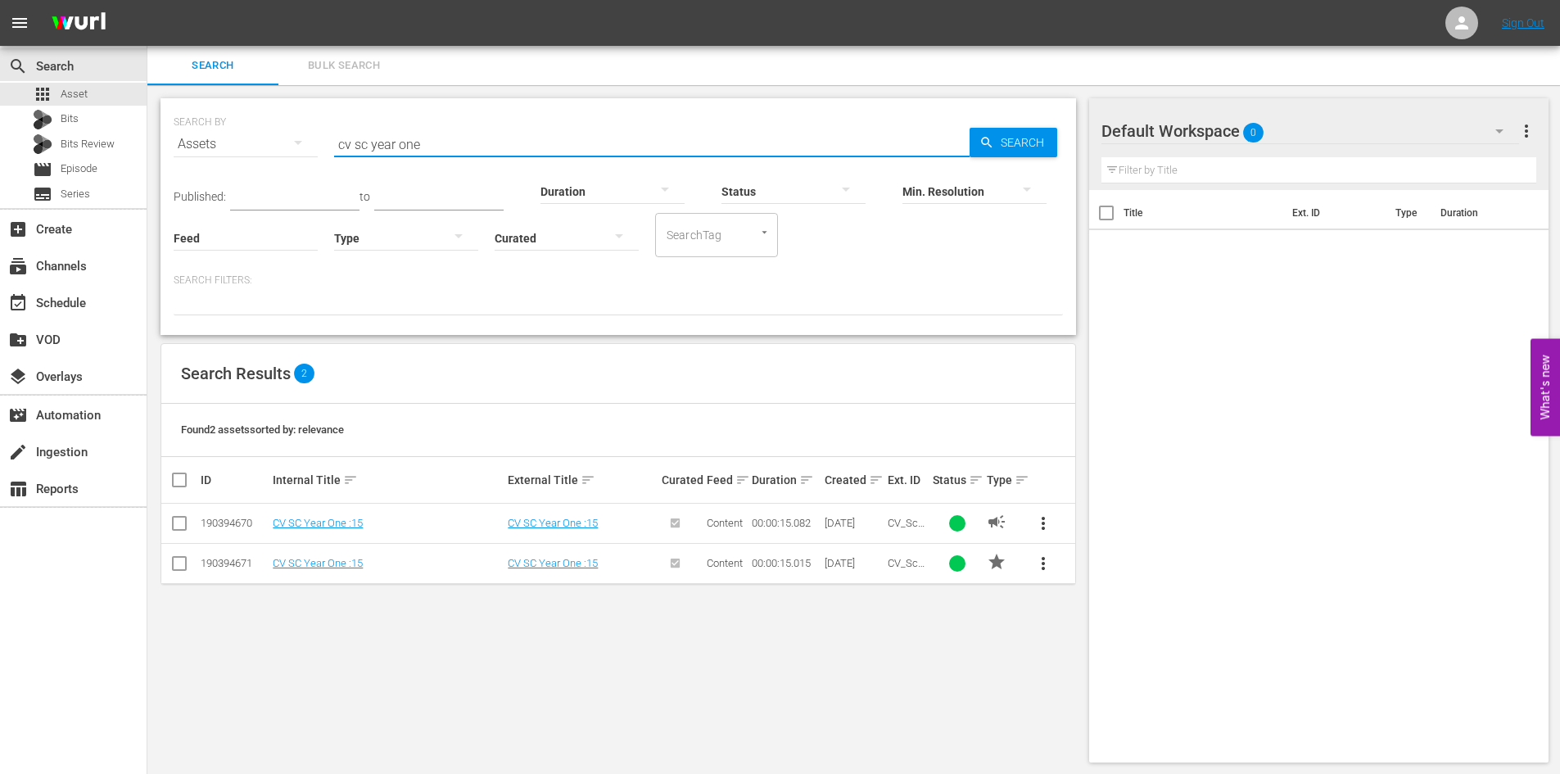
drag, startPoint x: 438, startPoint y: 147, endPoint x: 373, endPoint y: 142, distance: 65.7
click at [373, 142] on input "cv sc year one" at bounding box center [651, 143] width 635 height 39
type input "cv sc dick"
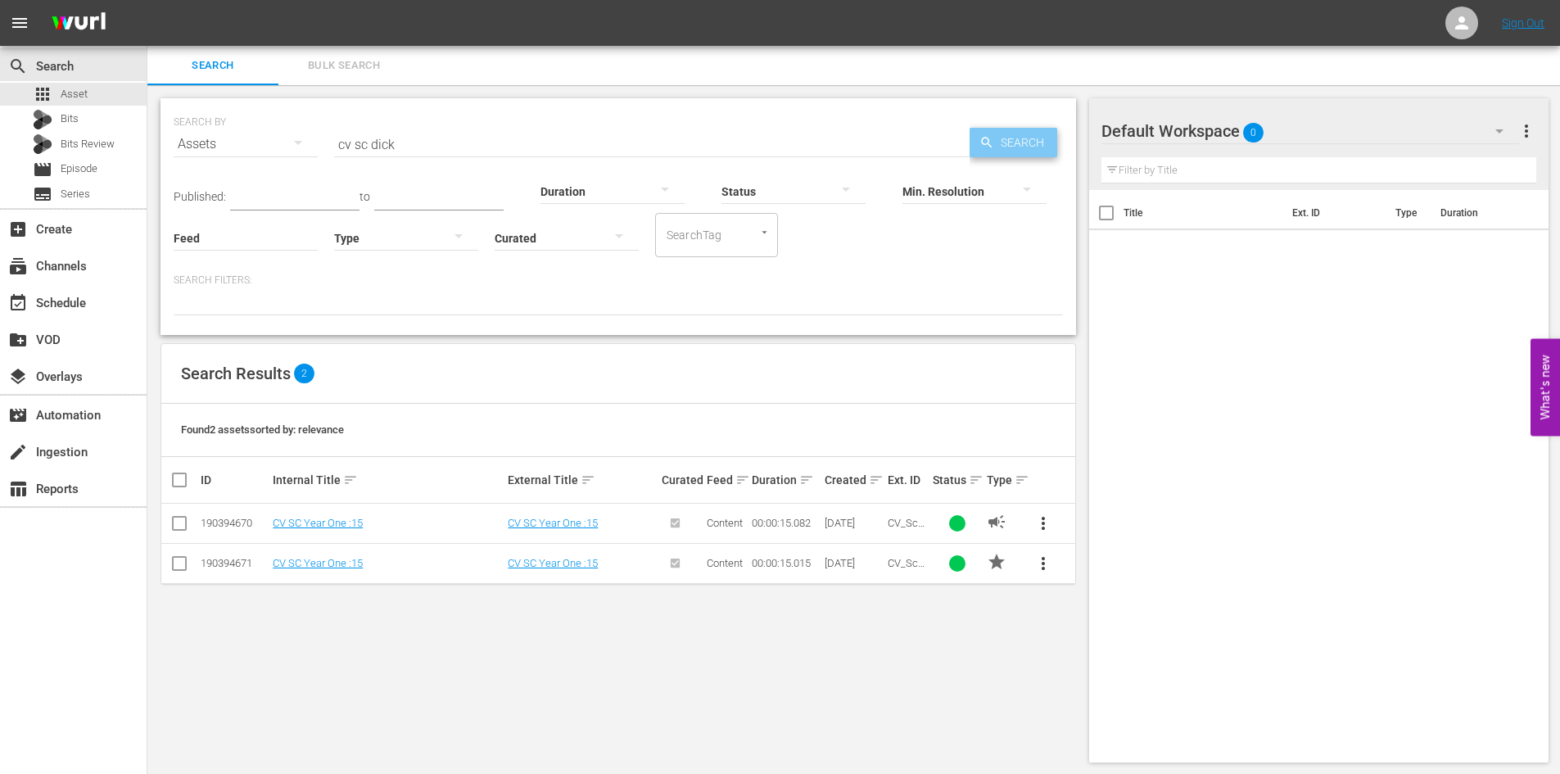
click at [997, 129] on span "Search" at bounding box center [1025, 142] width 63 height 29
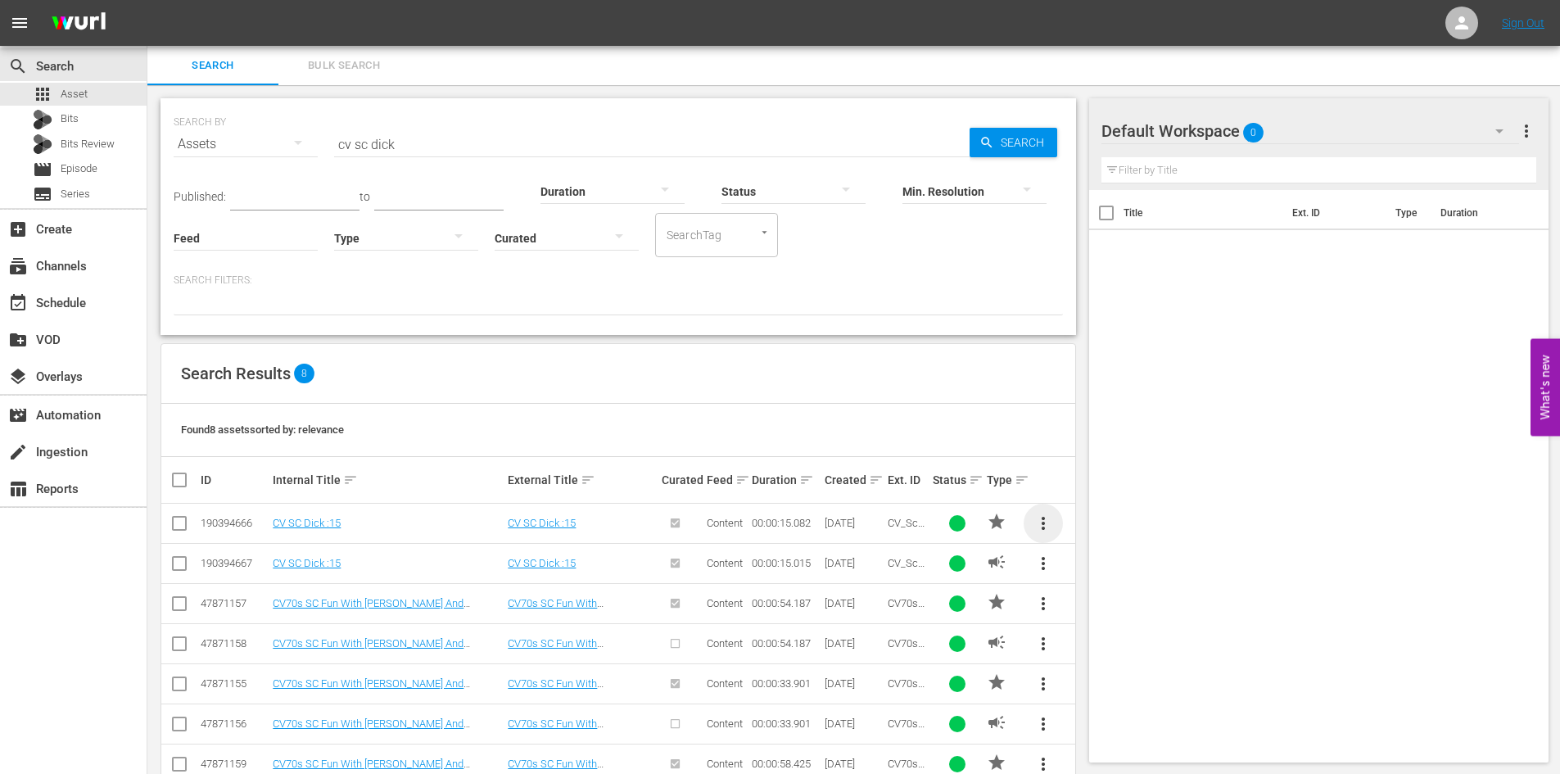
click at [1039, 519] on span "more_vert" at bounding box center [1043, 523] width 20 height 20
click at [1094, 647] on div "Replace within all episodes" at bounding box center [1154, 648] width 157 height 39
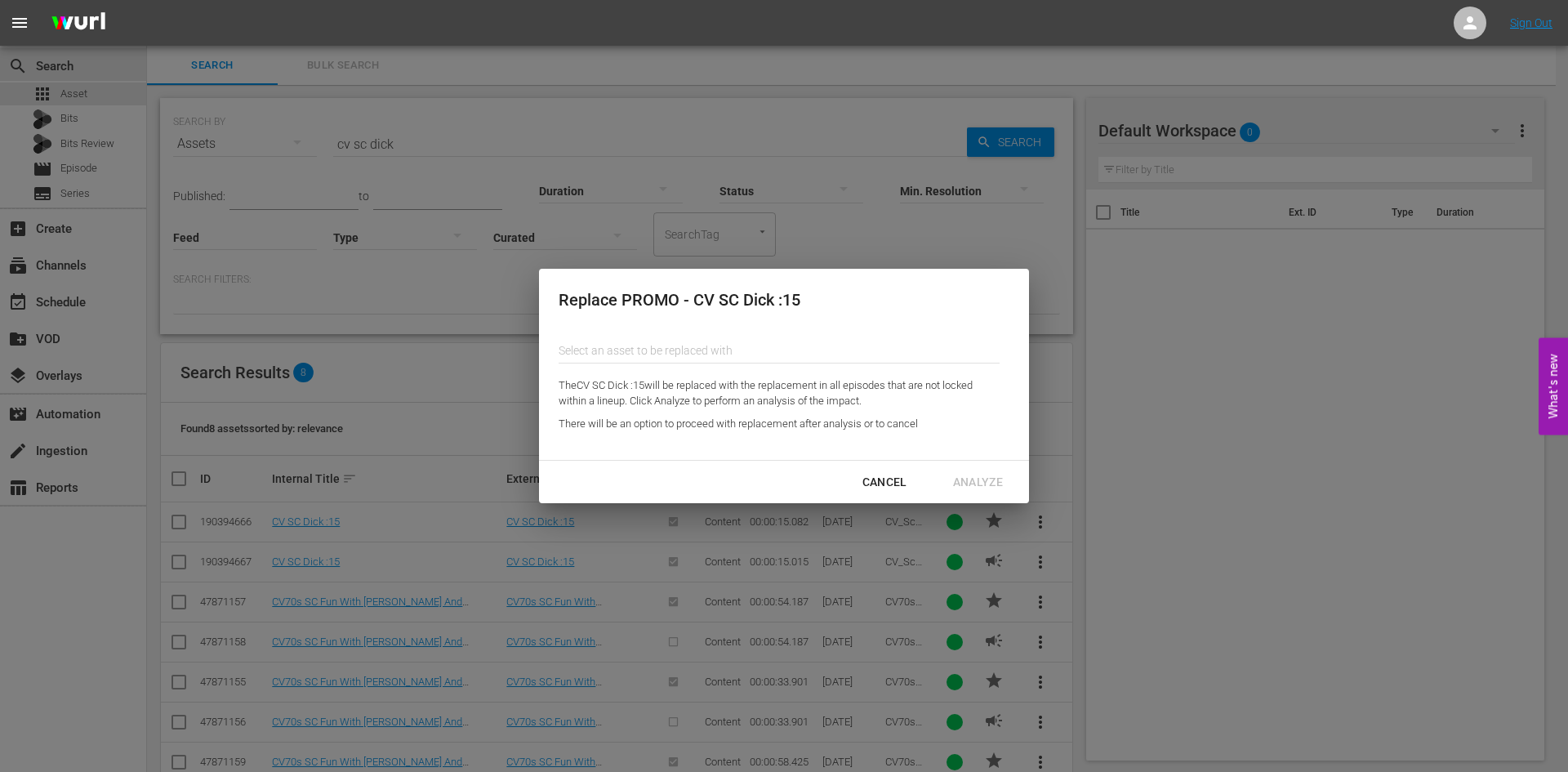
click at [677, 340] on input "text" at bounding box center [779, 350] width 441 height 39
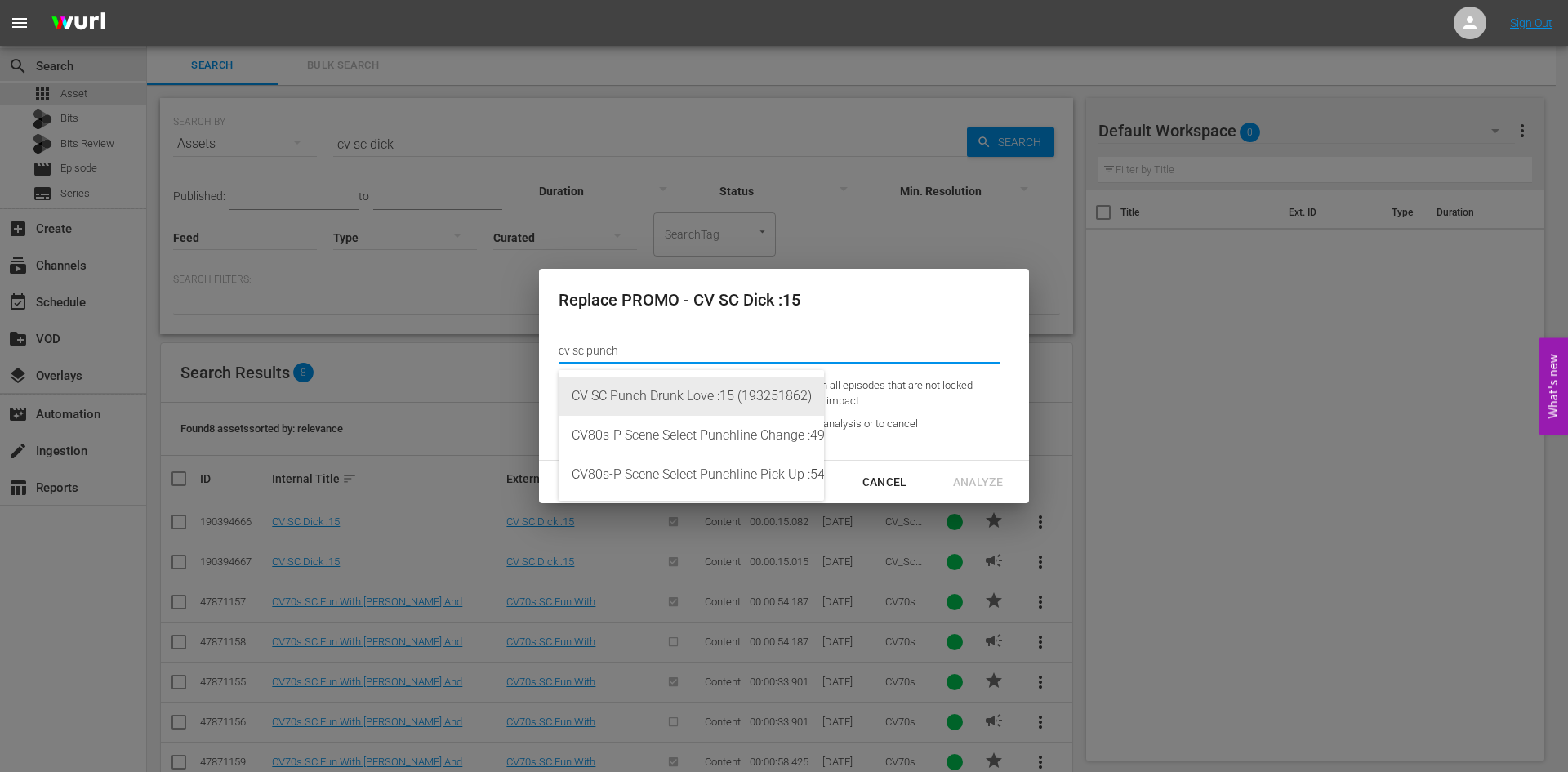
click at [755, 396] on div "CV SC Punch Drunk Love :15 (193251862)" at bounding box center [691, 395] width 239 height 39
type input "CV SC Punch Drunk Love :15 (193251862)"
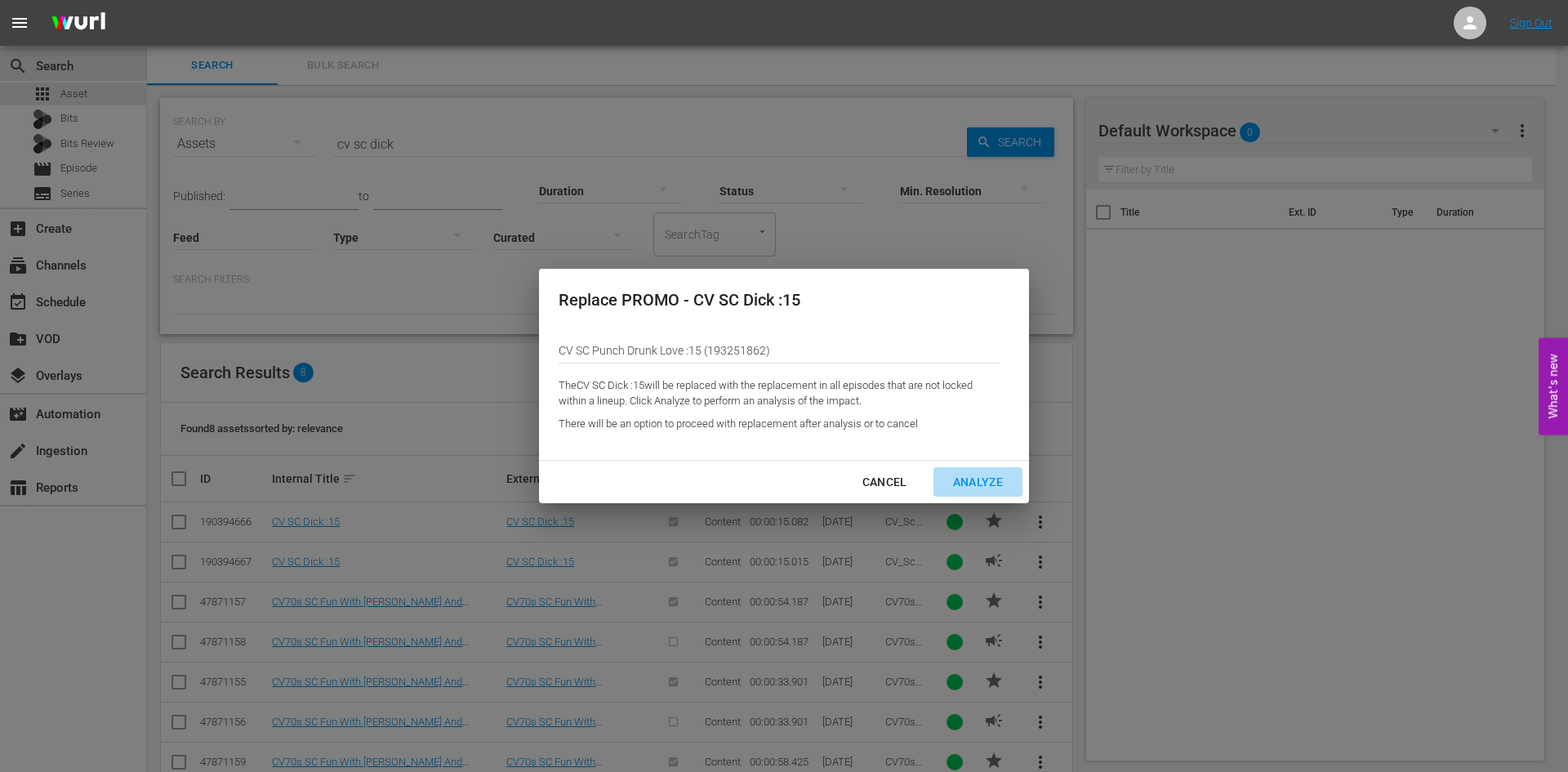
click at [989, 479] on div "Analyze" at bounding box center [978, 482] width 76 height 20
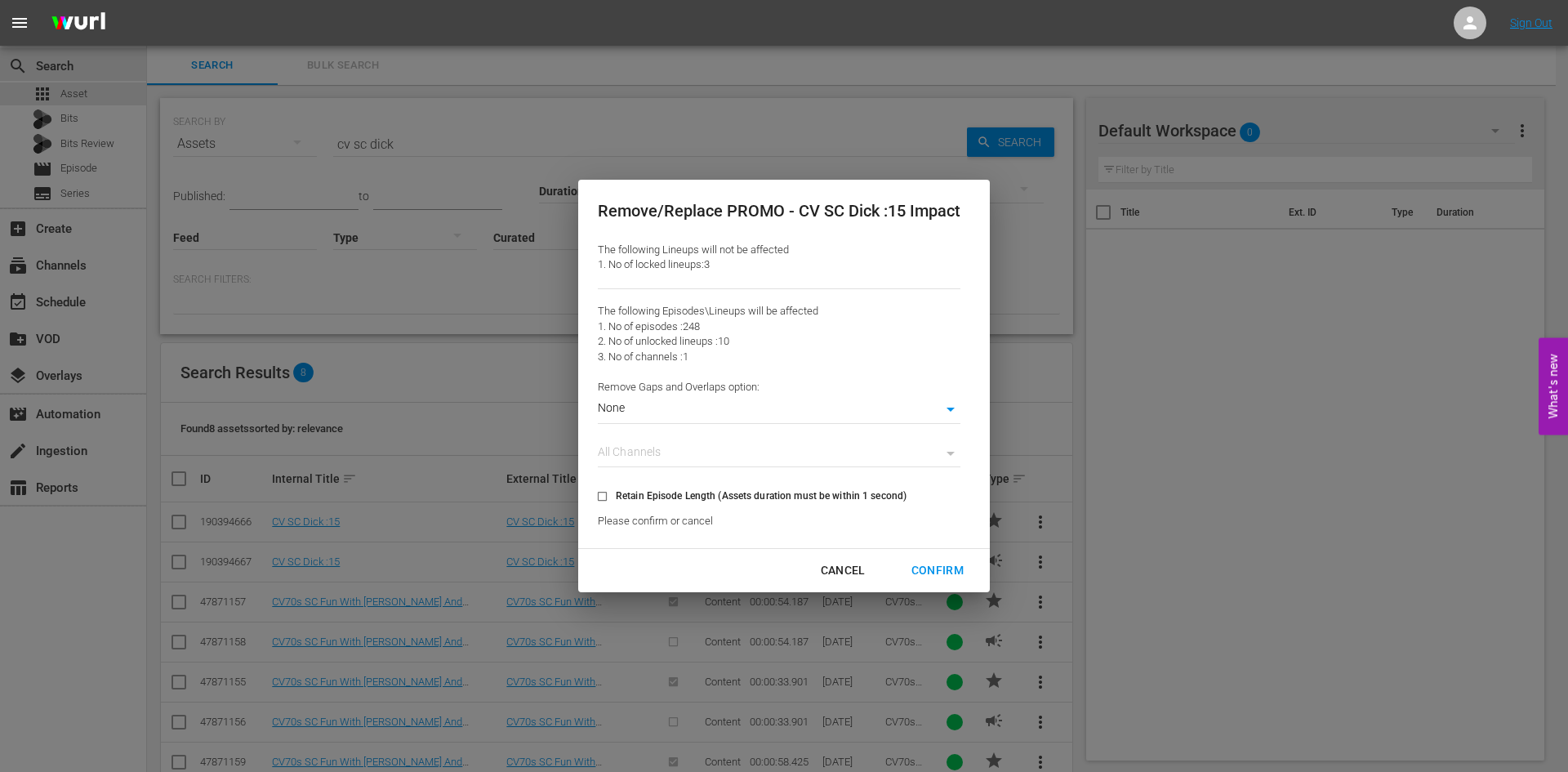
click at [609, 498] on input "Retain Episode Length (Assets duration must be within 1 second)" at bounding box center [601, 499] width 27 height 27
checkbox input "true"
click at [958, 572] on div "Confirm" at bounding box center [938, 571] width 79 height 20
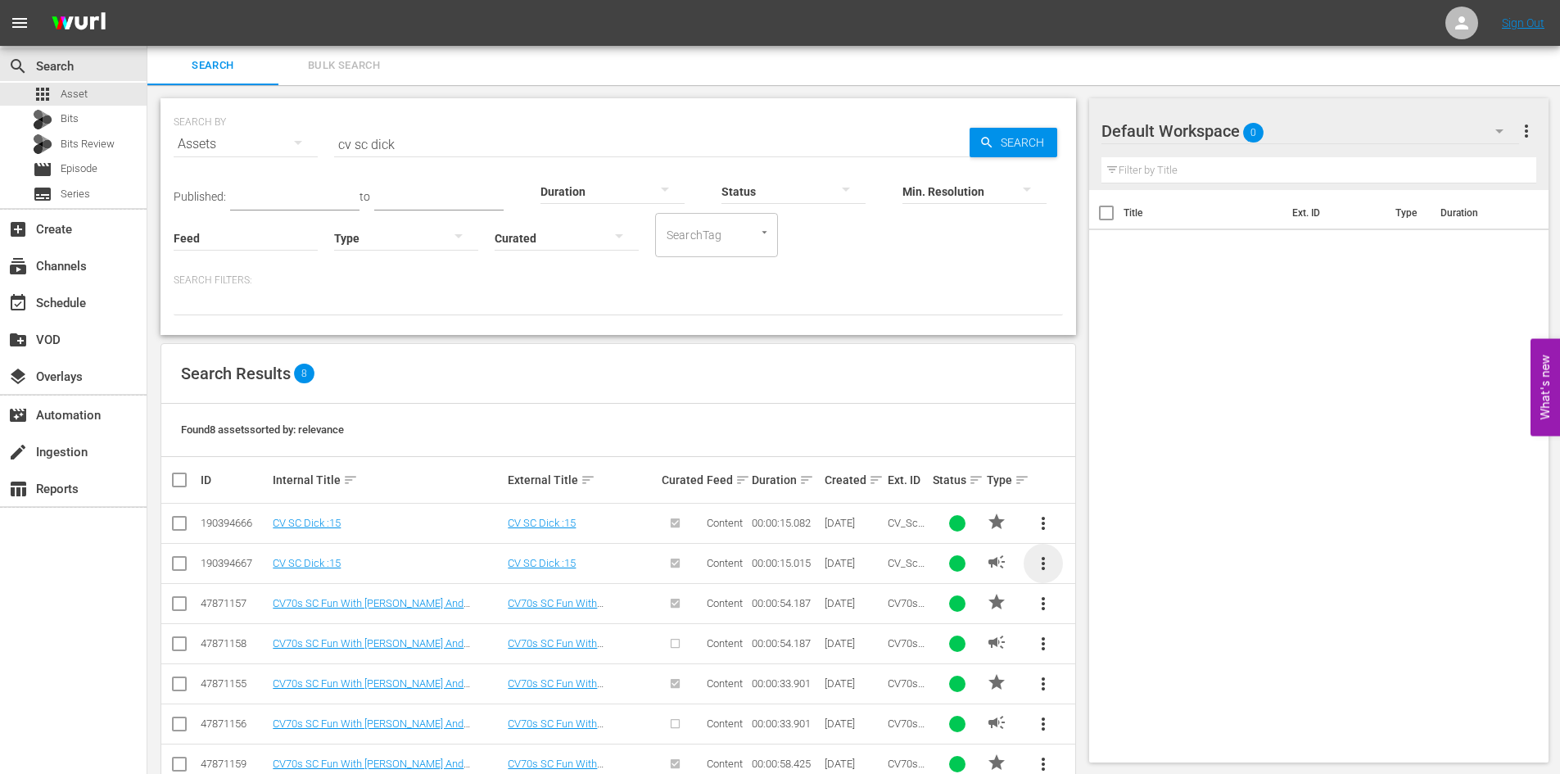
click at [1050, 563] on span "more_vert" at bounding box center [1043, 563] width 20 height 20
click at [1130, 690] on div "Replace within all episodes" at bounding box center [1154, 688] width 157 height 39
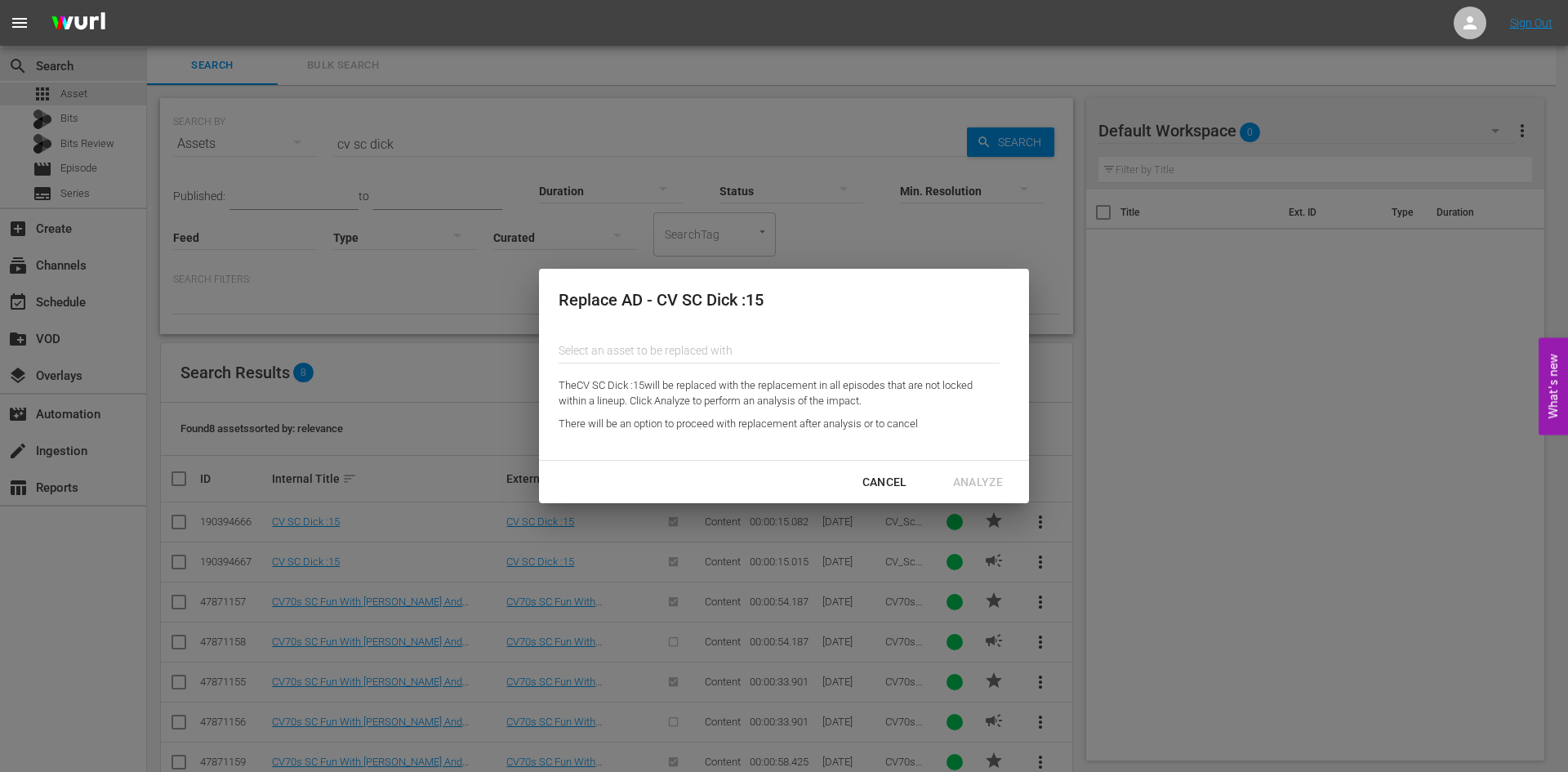
click at [754, 358] on input "text" at bounding box center [779, 350] width 441 height 39
type input "s"
click at [739, 407] on div "CV SC Darkness Falls :15 (193251860)" at bounding box center [691, 395] width 239 height 39
type input "CV SC Darkness Falls :15 (193251860)"
click at [980, 475] on div "Analyze" at bounding box center [978, 482] width 76 height 20
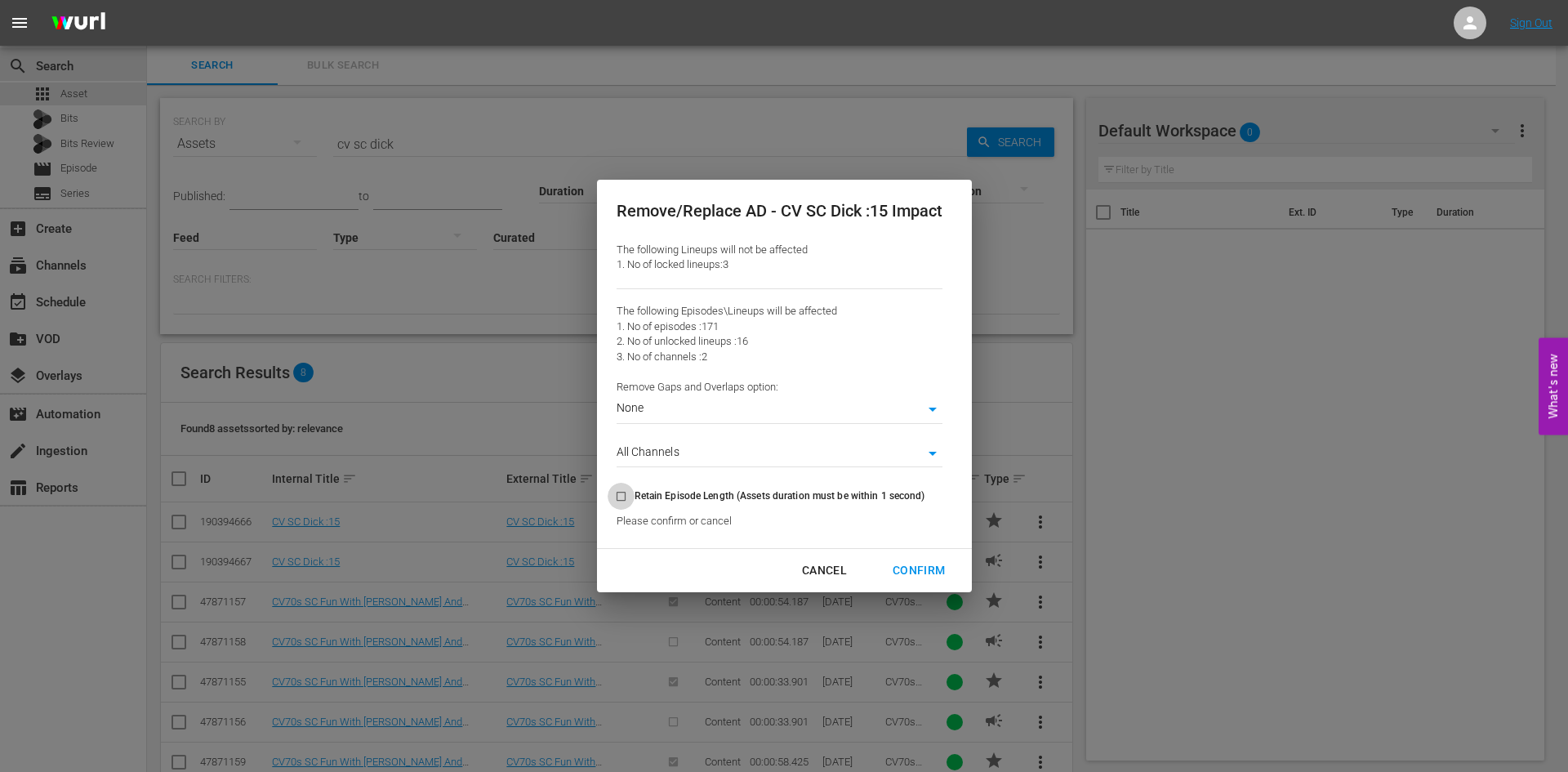
click at [627, 496] on input "Retain Episode Length (Assets duration must be within 1 second)" at bounding box center [620, 499] width 27 height 27
checkbox input "true"
click at [929, 567] on div "Confirm" at bounding box center [919, 571] width 79 height 20
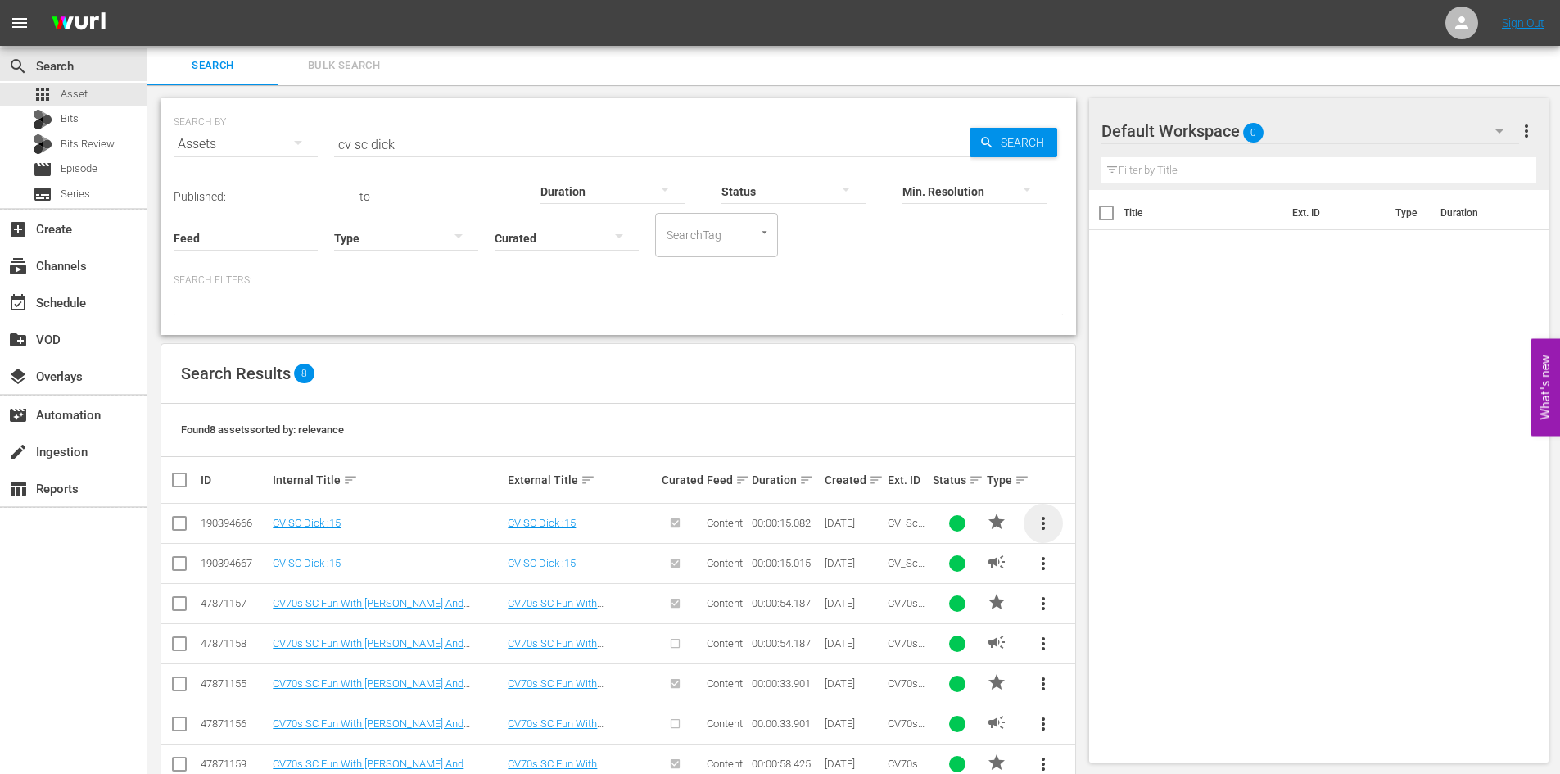
click at [1042, 515] on span "more_vert" at bounding box center [1043, 523] width 20 height 20
click at [1116, 656] on div "Replace within all episodes" at bounding box center [1154, 648] width 157 height 39
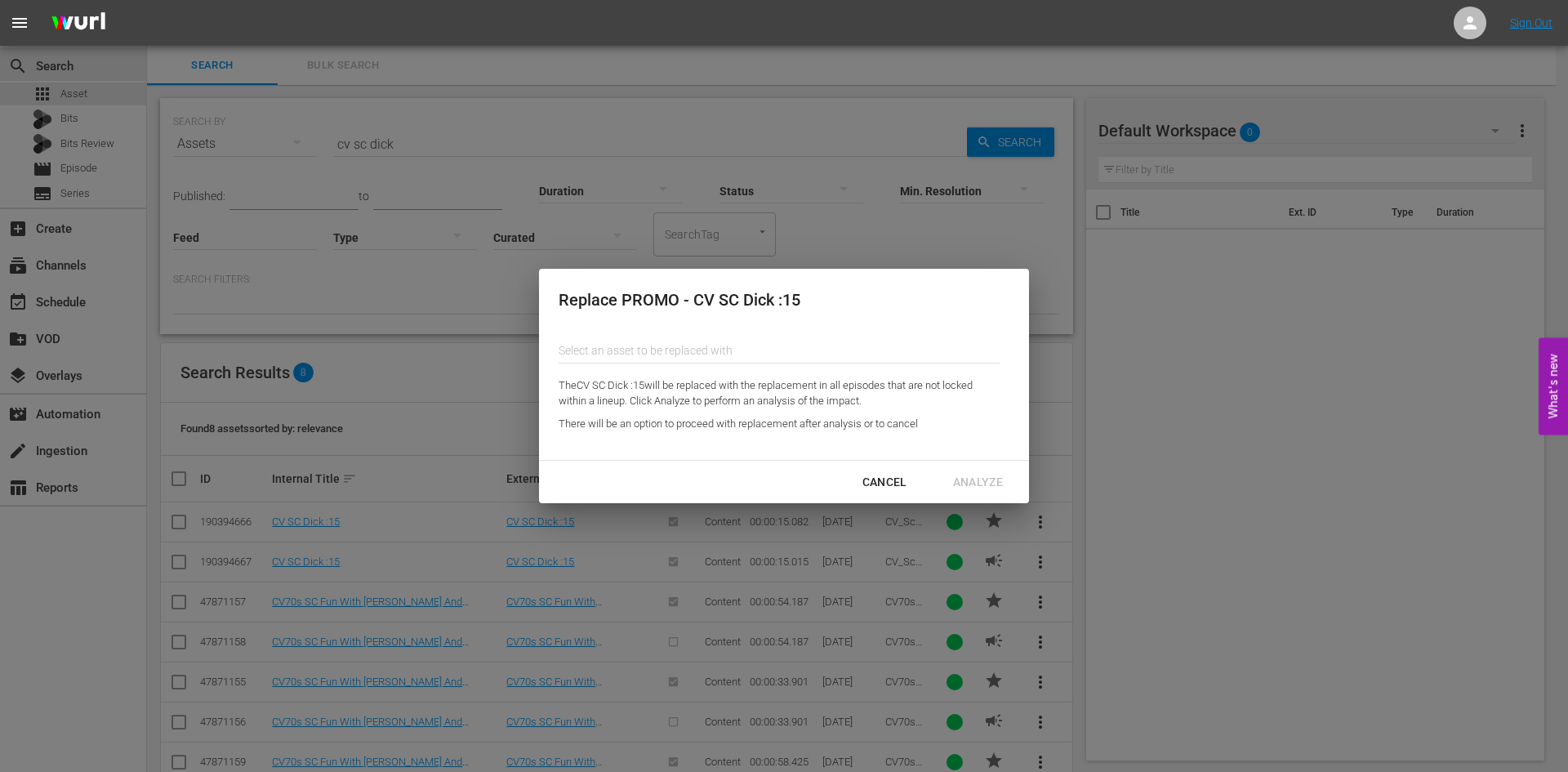
click at [704, 347] on input "text" at bounding box center [779, 350] width 441 height 39
click at [722, 406] on div "CV SC Darkness Falls :15 (193251861)" at bounding box center [691, 395] width 239 height 39
type input "CV SC Darkness Falls :15 (193251861)"
click at [976, 481] on div "Analyze" at bounding box center [978, 482] width 76 height 20
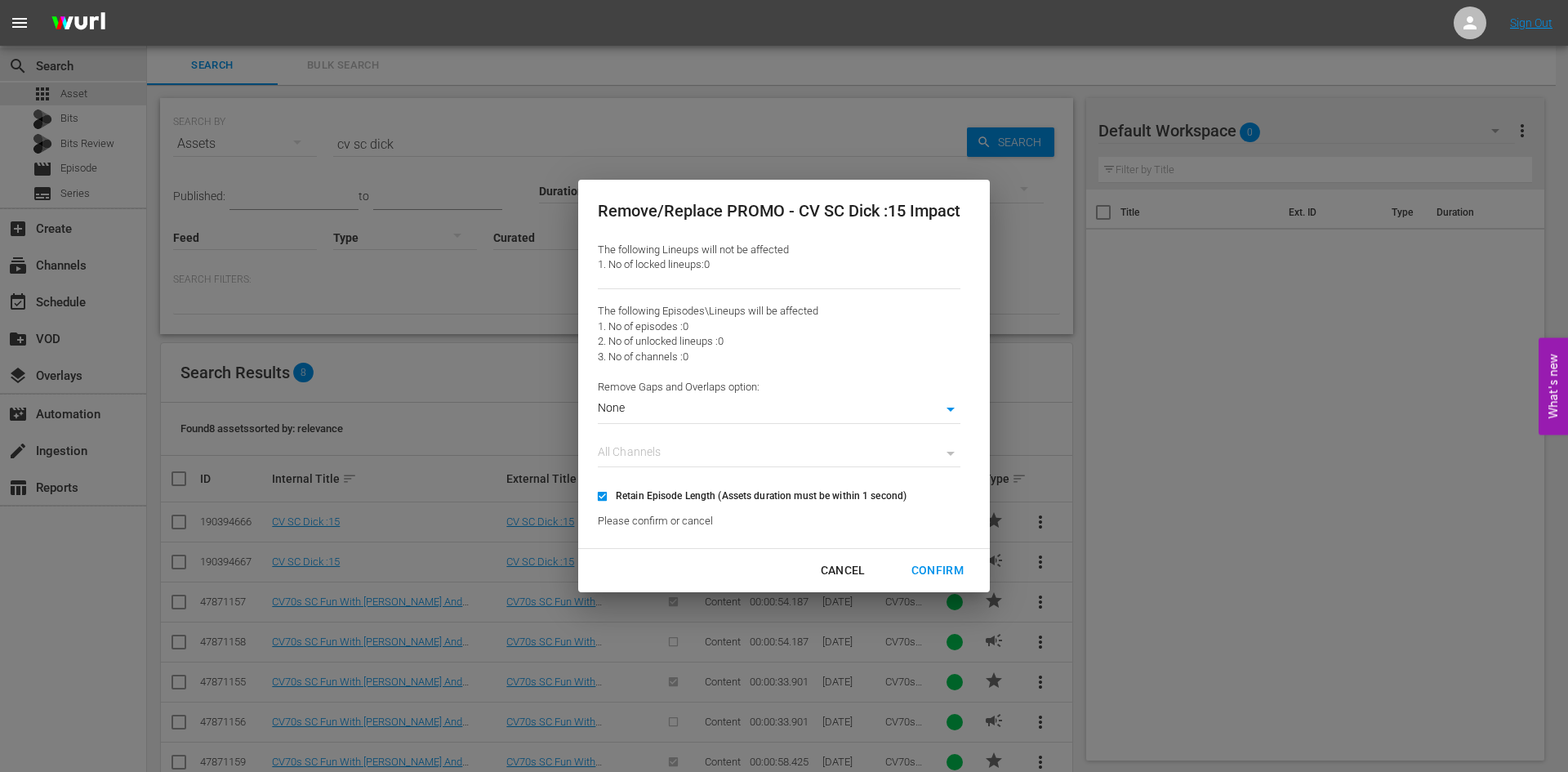
click at [829, 562] on div "Cancel" at bounding box center [843, 571] width 71 height 20
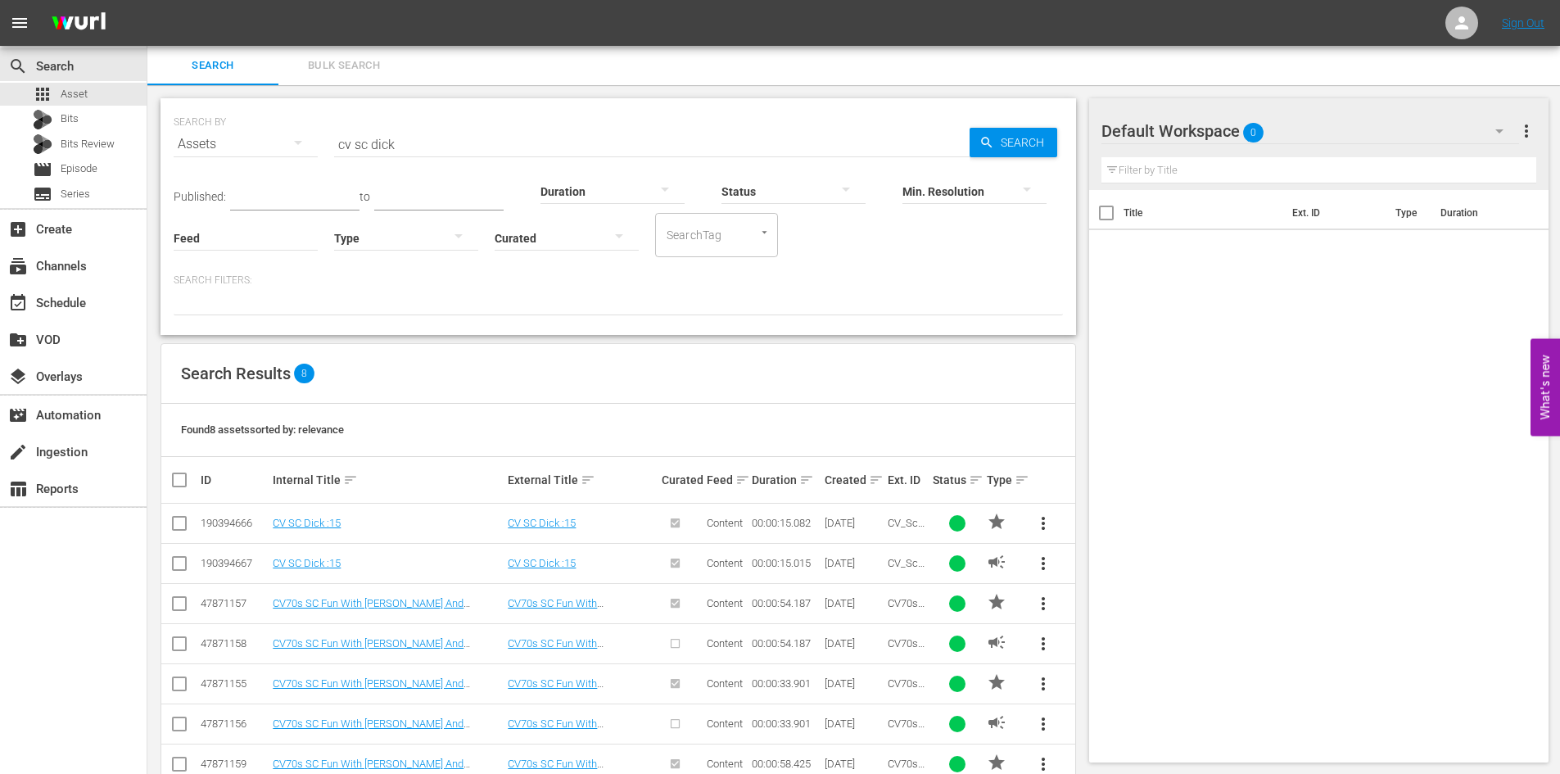
click at [1050, 566] on span "more_vert" at bounding box center [1043, 563] width 20 height 20
click at [1118, 689] on div "Replace within all episodes" at bounding box center [1154, 688] width 157 height 39
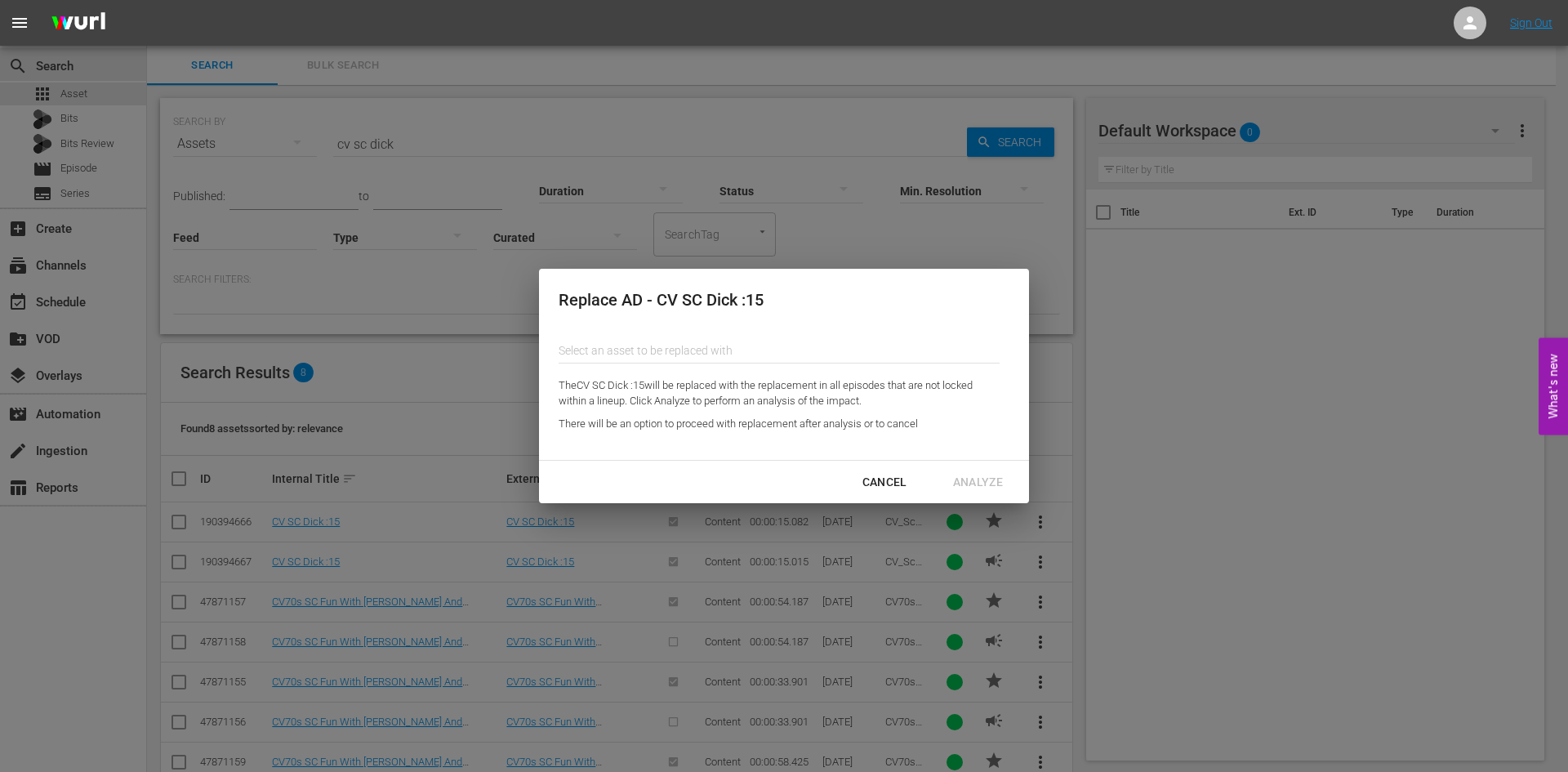
click at [854, 349] on input "text" at bounding box center [779, 350] width 441 height 39
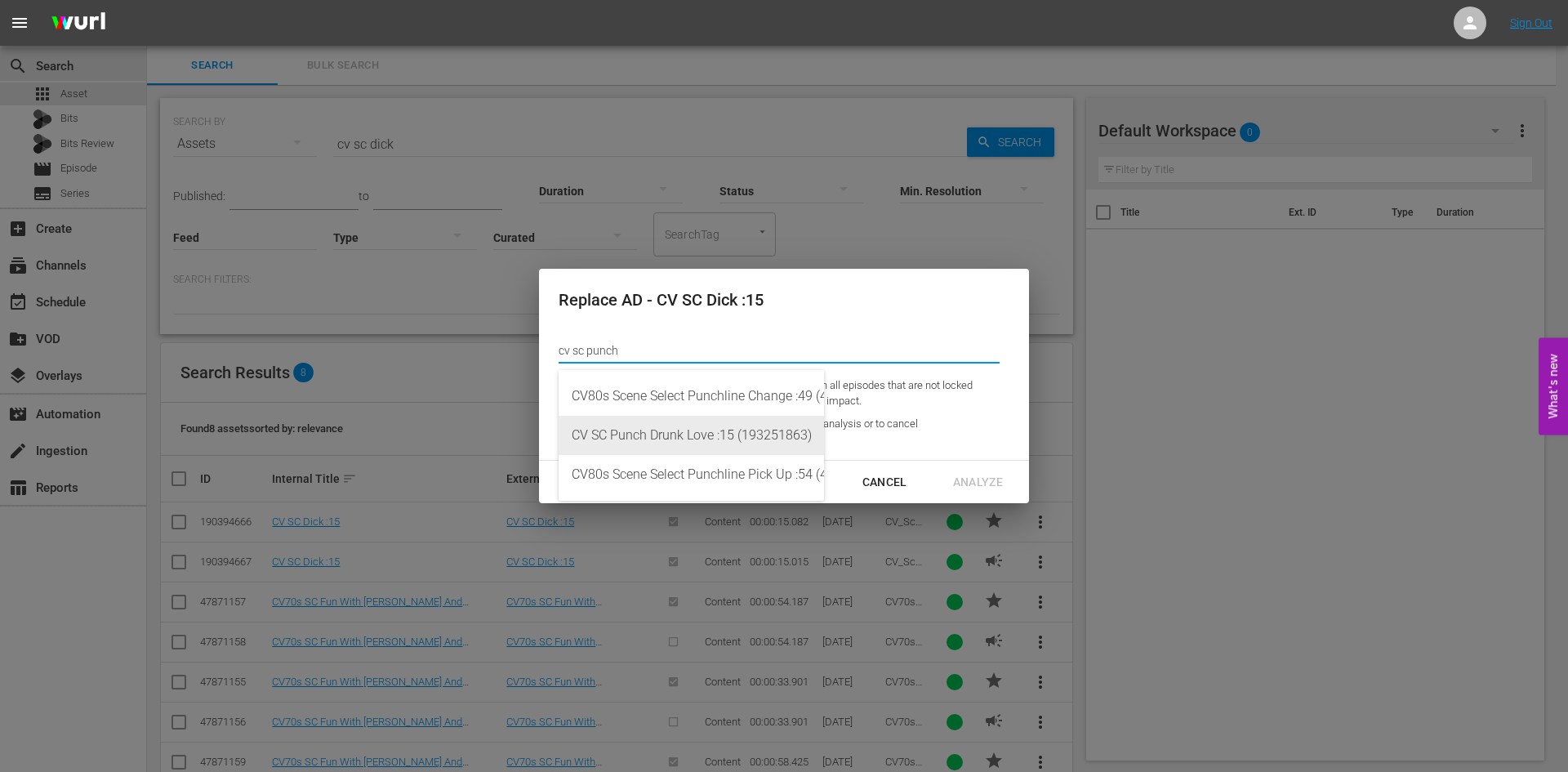
click at [766, 440] on div "CV SC Punch Drunk Love :15 (193251863)" at bounding box center [691, 435] width 239 height 39
type input "CV SC Punch Drunk Love :15 (193251863)"
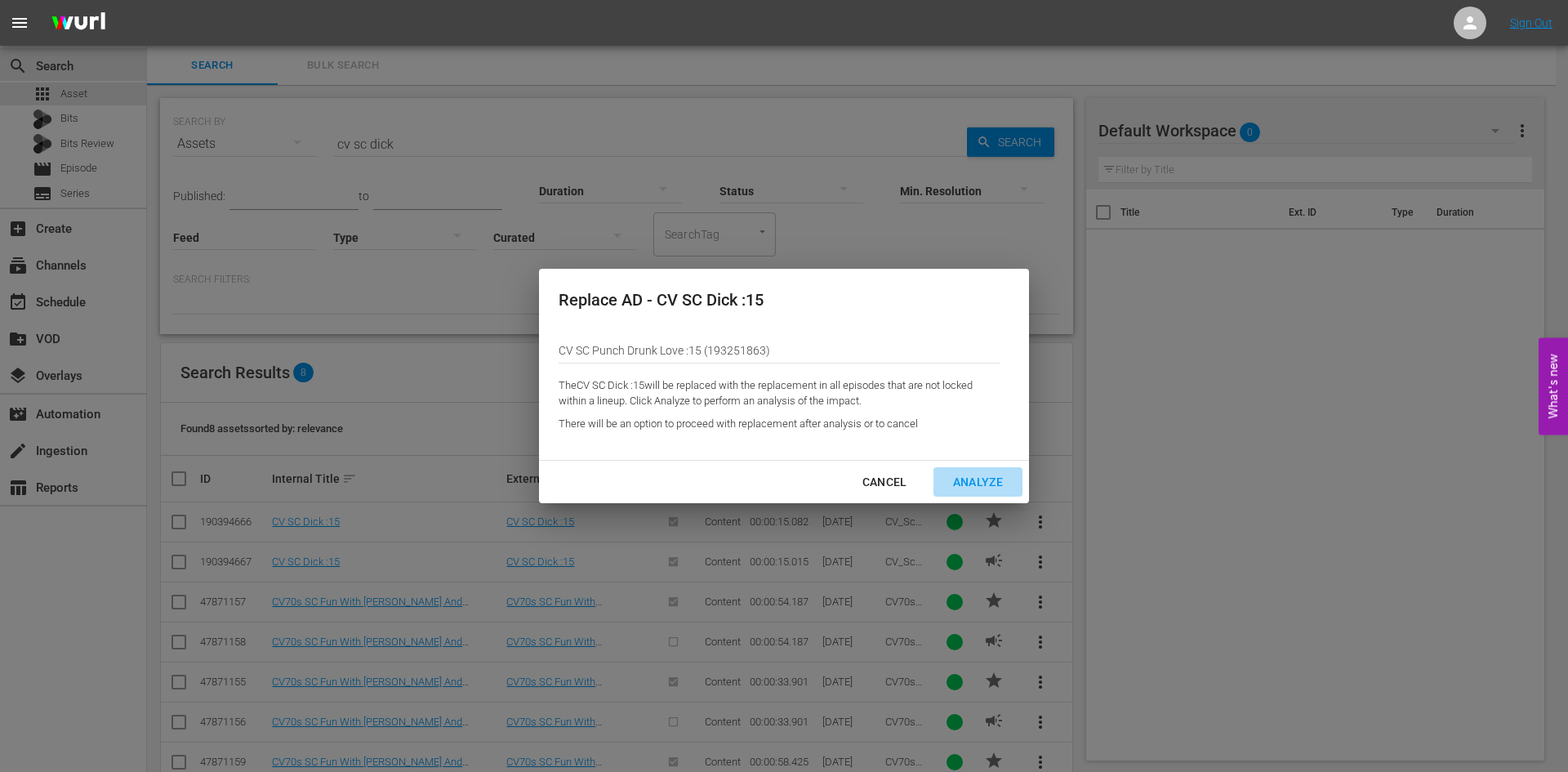
click at [972, 476] on div "Analyze" at bounding box center [978, 482] width 76 height 20
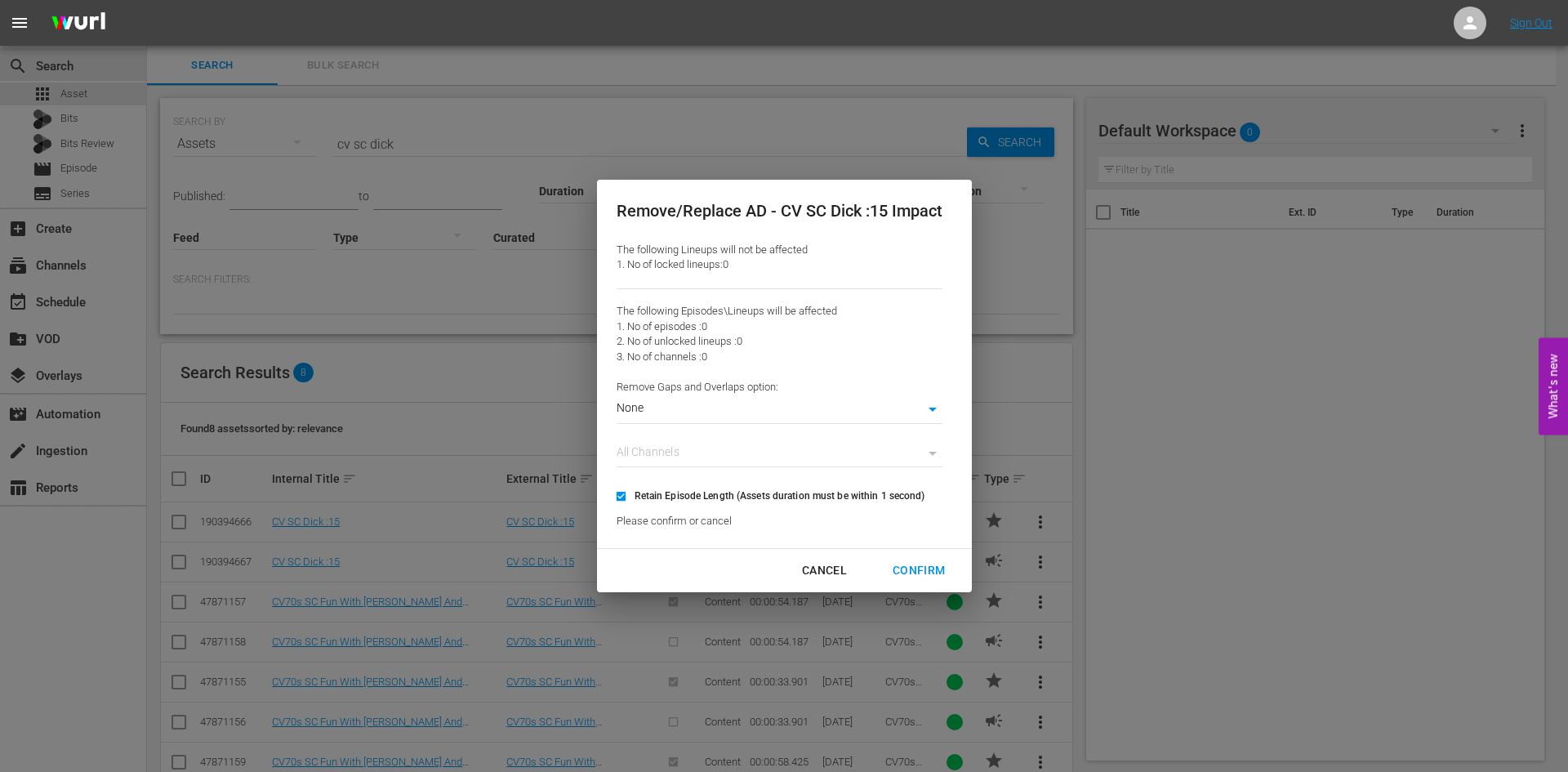
click at [825, 569] on div "Cancel" at bounding box center [824, 571] width 71 height 20
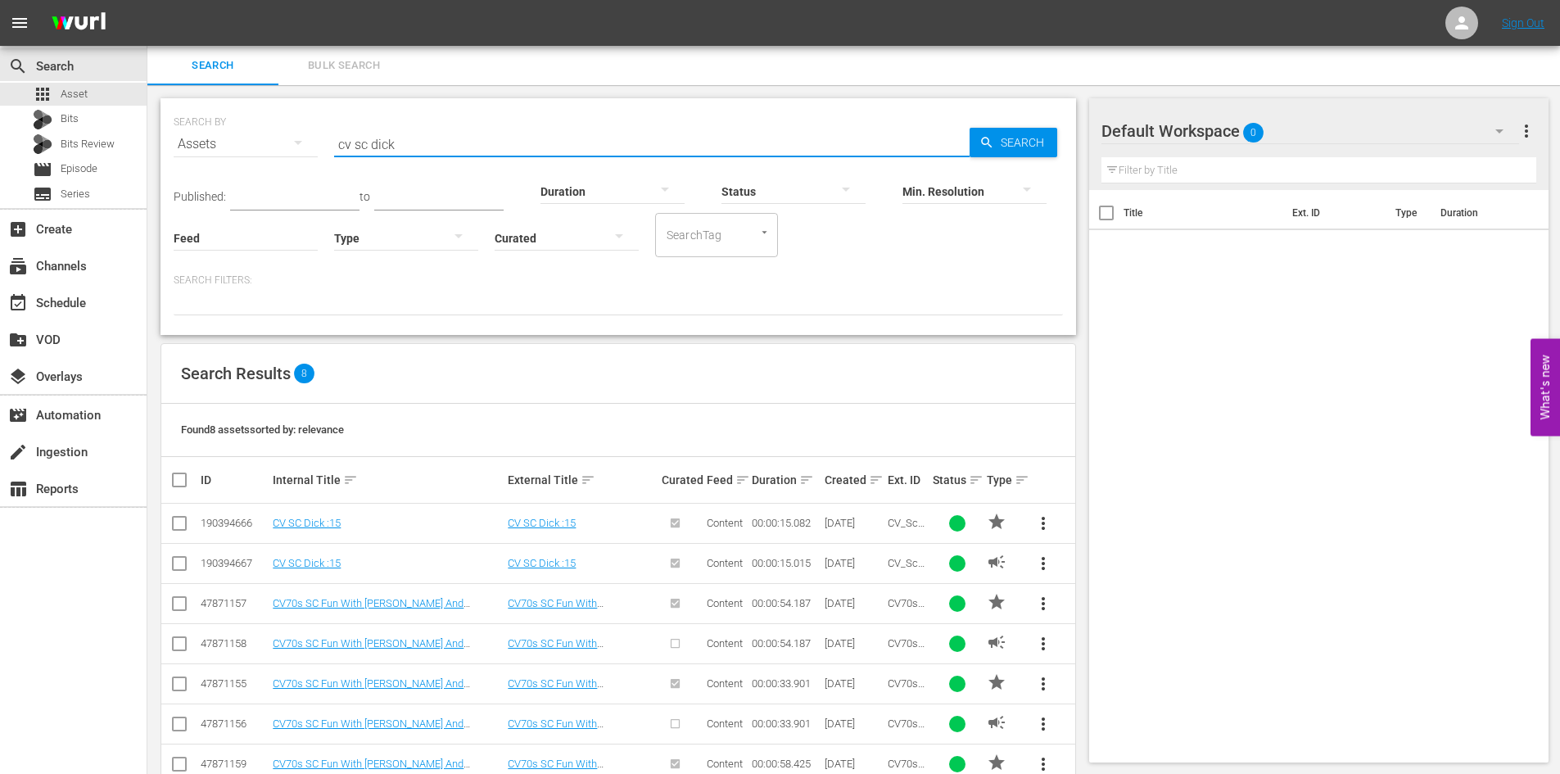
drag, startPoint x: 426, startPoint y: 142, endPoint x: 374, endPoint y: 142, distance: 51.6
click at [374, 142] on input "cv sc dick" at bounding box center [651, 143] width 635 height 39
type input "cv sc the [PERSON_NAME]"
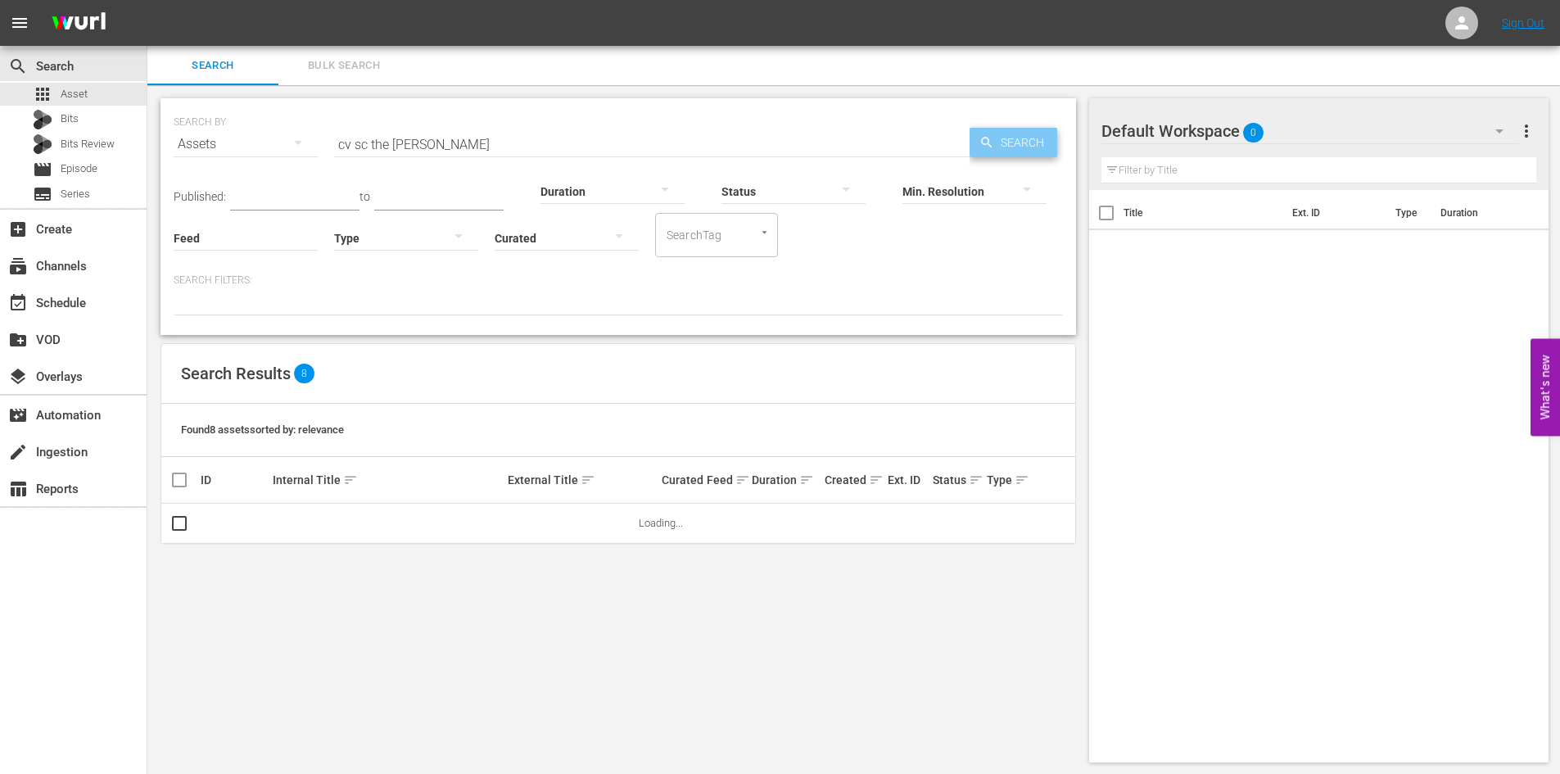
click at [1020, 145] on span "Search" at bounding box center [1025, 142] width 63 height 29
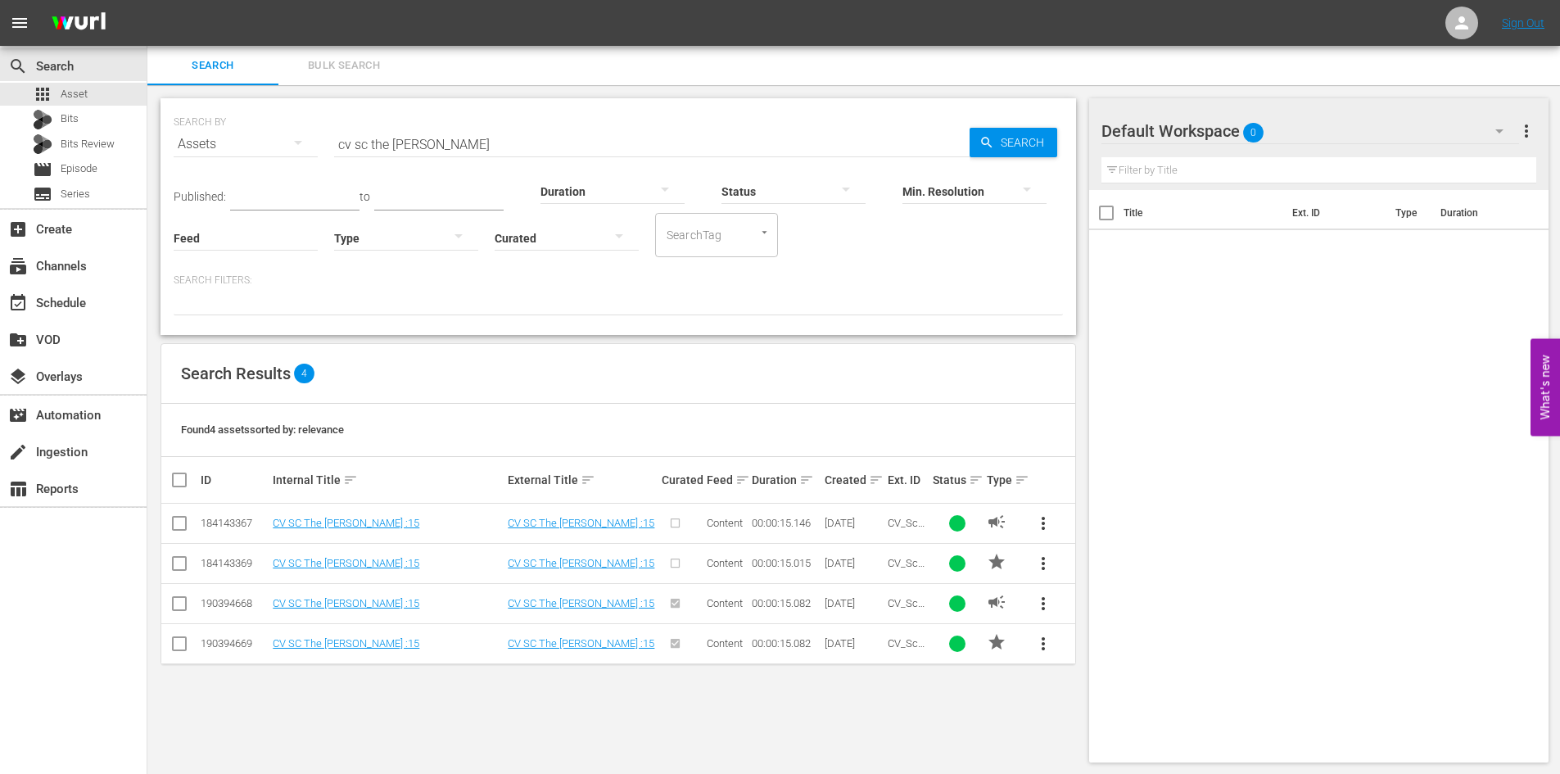
click at [1039, 597] on span "more_vert" at bounding box center [1043, 604] width 20 height 20
click at [1114, 724] on div "Replace within all episodes" at bounding box center [1154, 728] width 157 height 39
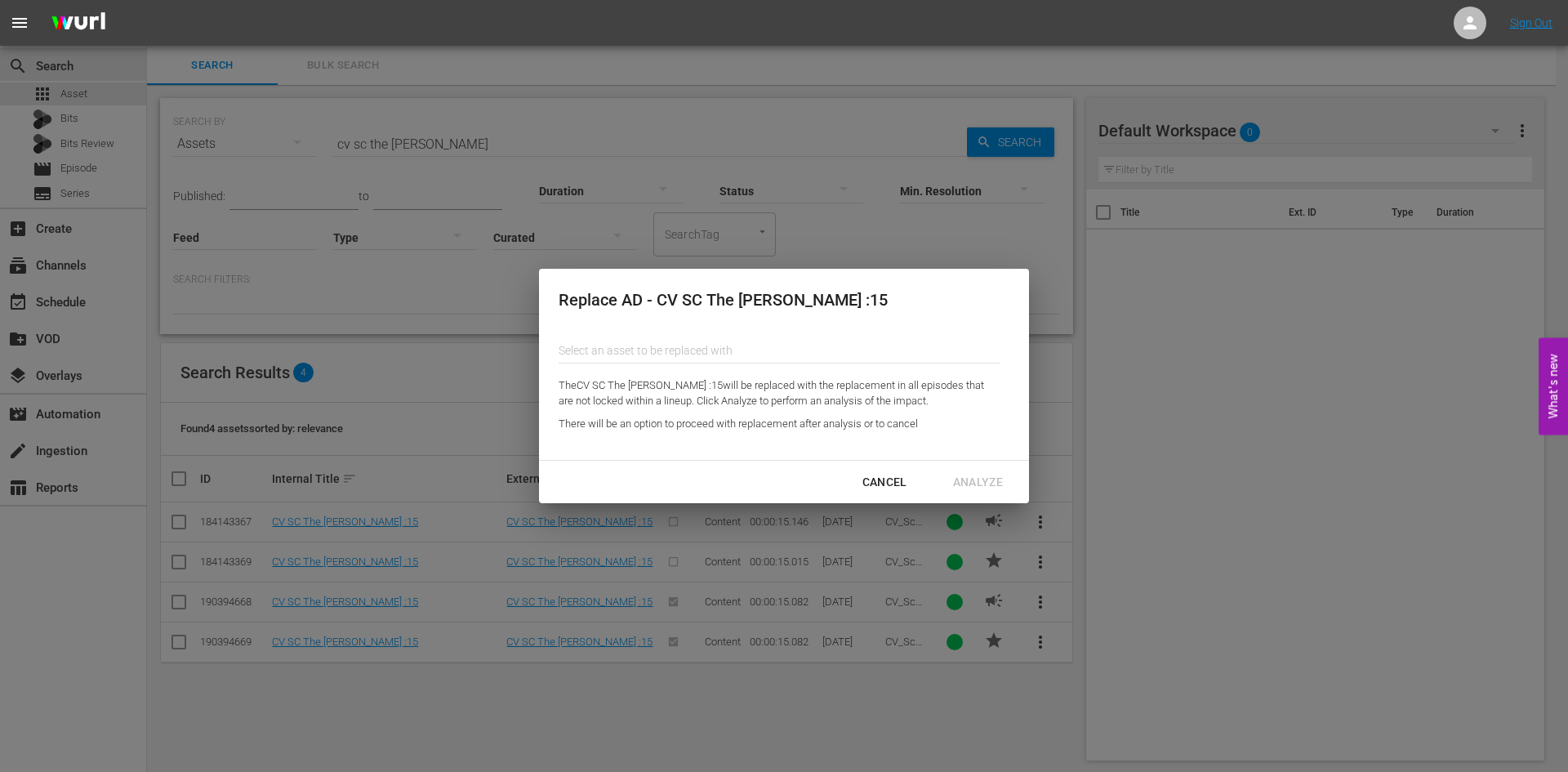
click at [827, 343] on input "text" at bounding box center [779, 350] width 441 height 39
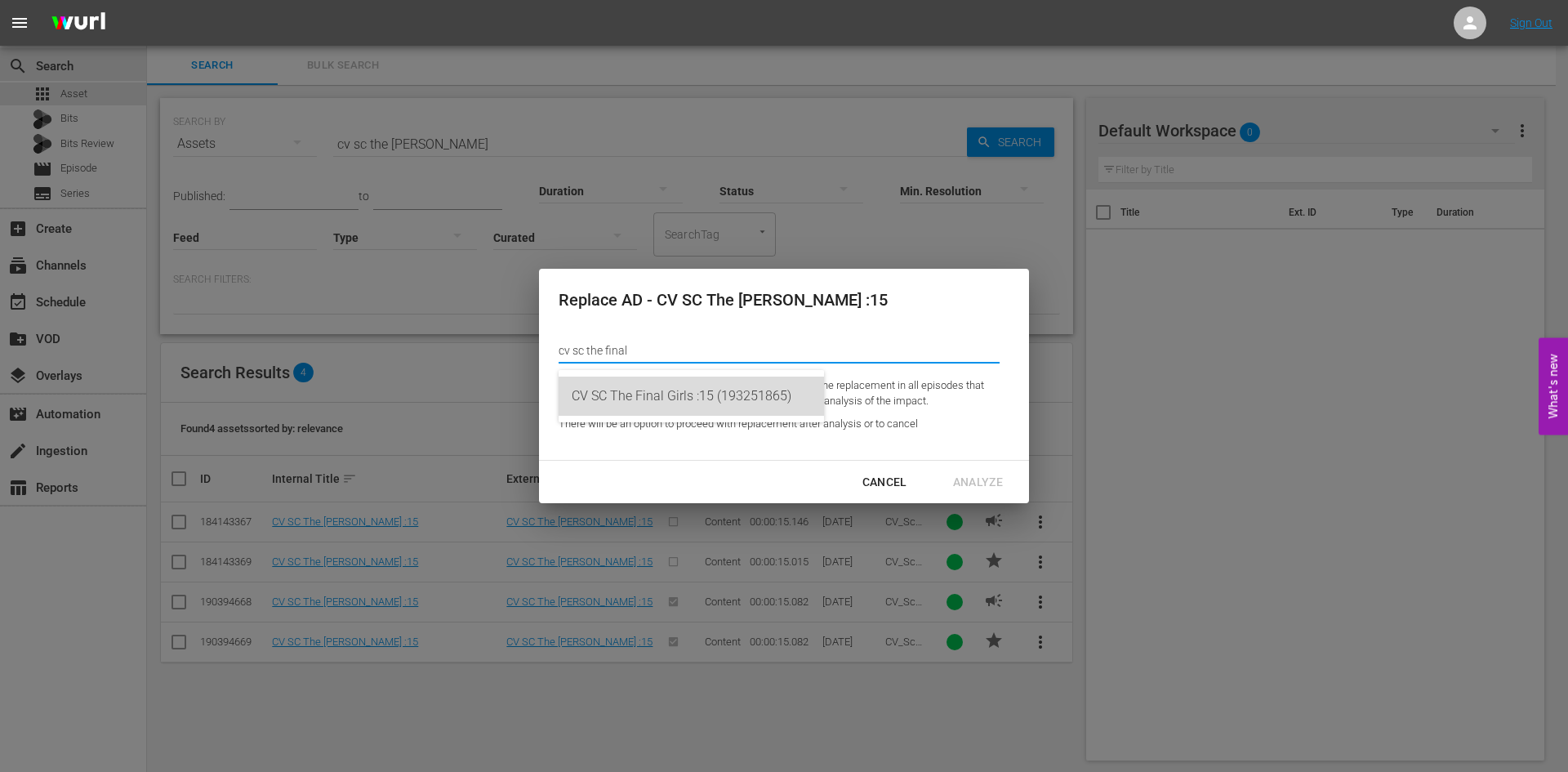
click at [782, 390] on div "CV SC The Final Girls :15 (193251865)" at bounding box center [691, 395] width 239 height 39
type input "CV SC The Final Girls :15 (193251865)"
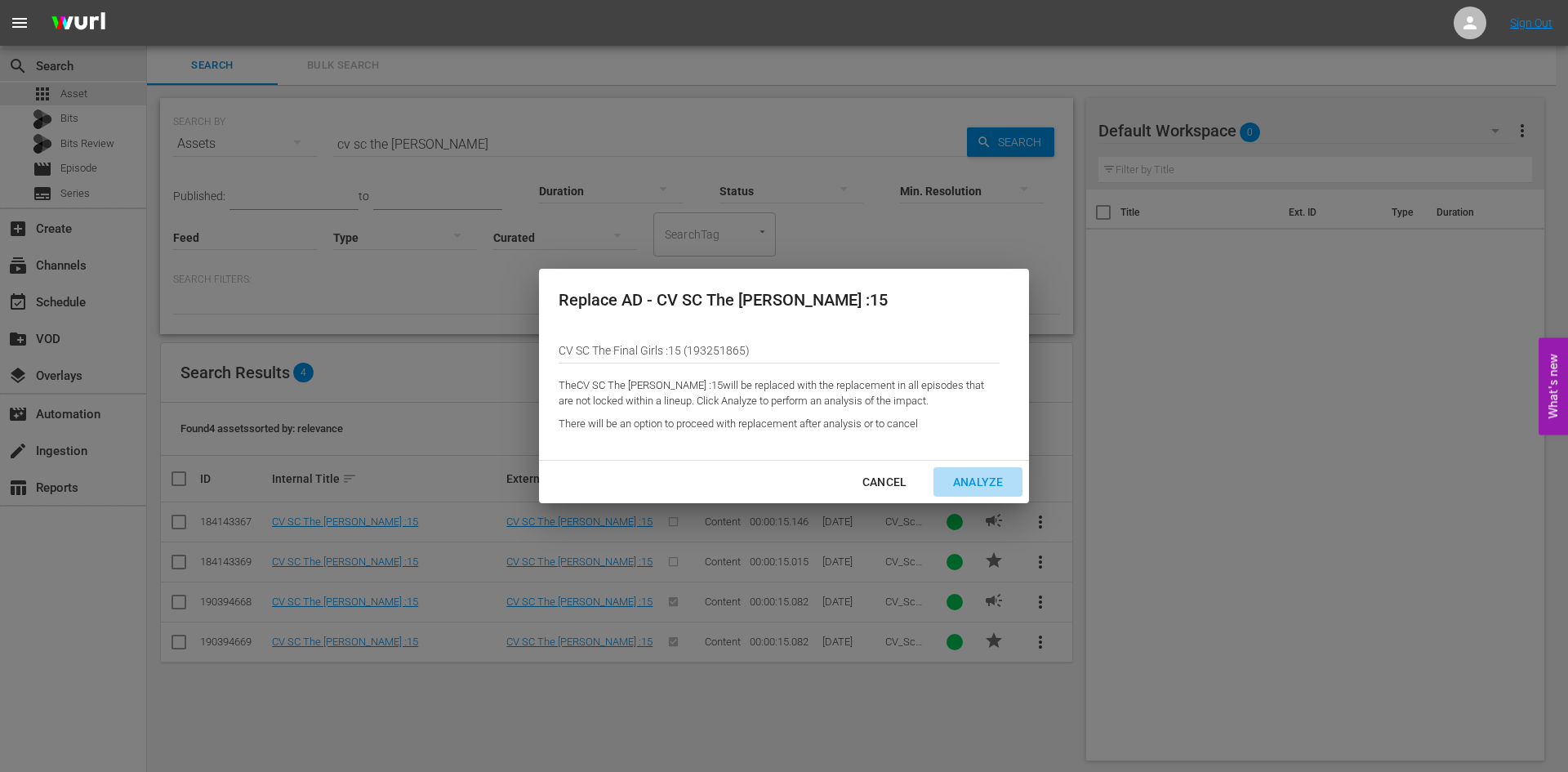
click at [1002, 485] on div "Analyze" at bounding box center [978, 482] width 76 height 20
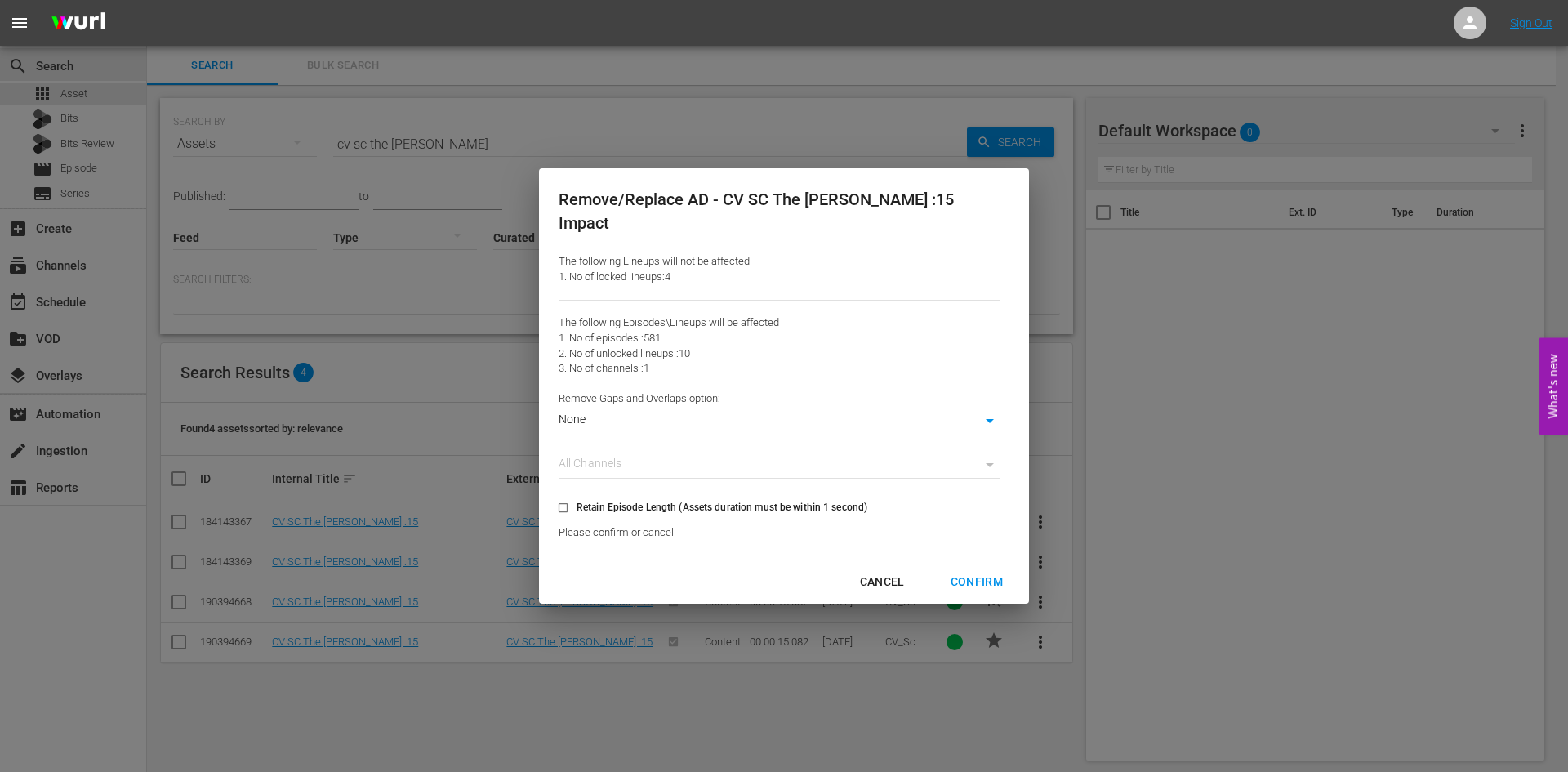
click at [577, 499] on input "Retain Episode Length (Assets duration must be within 1 second)" at bounding box center [563, 511] width 27 height 27
checkbox input "true"
click at [957, 572] on div "Confirm" at bounding box center [977, 581] width 79 height 20
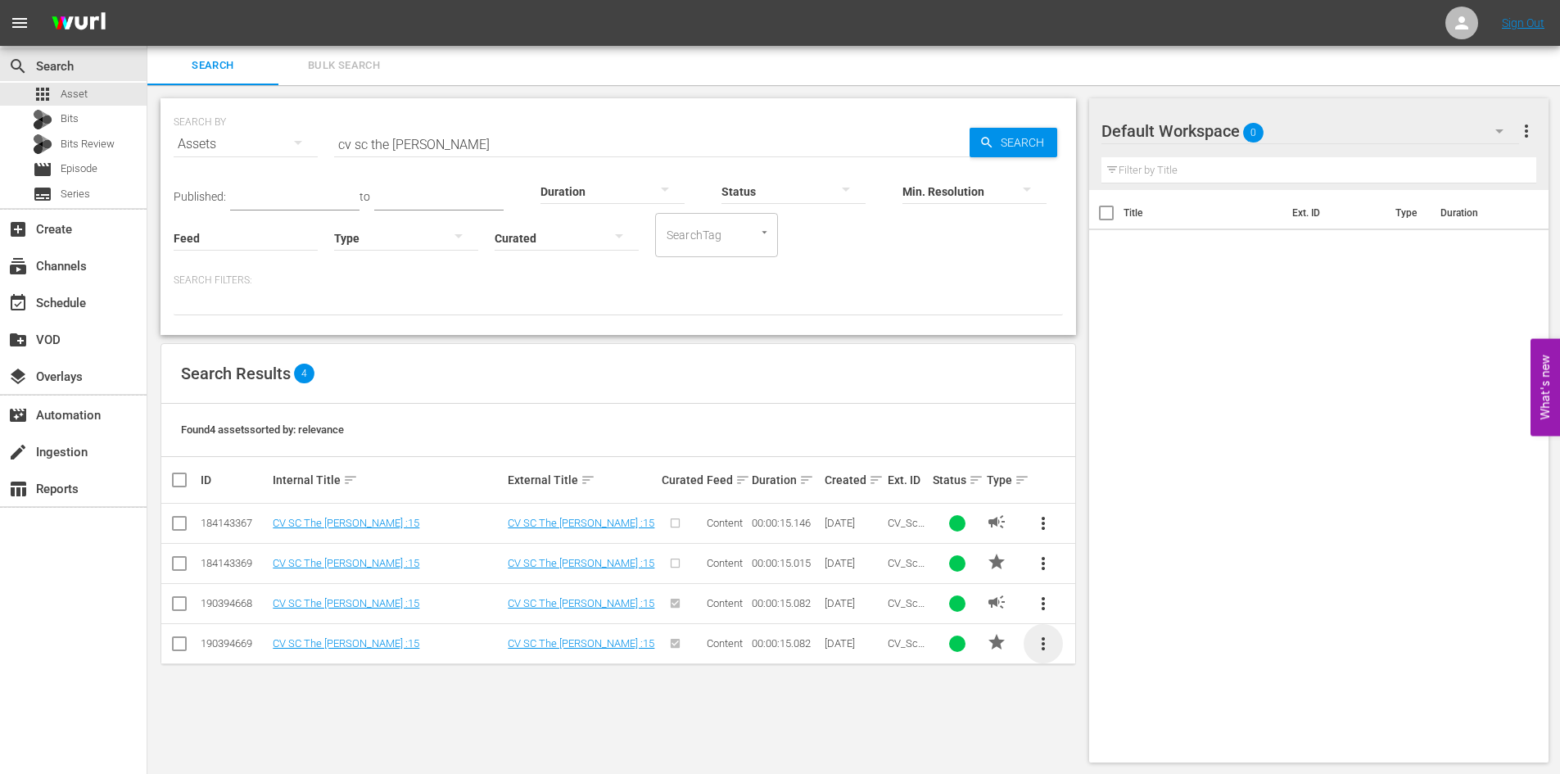
click at [1045, 641] on span "more_vert" at bounding box center [1043, 644] width 20 height 20
click at [1138, 648] on div "Replace within all episodes" at bounding box center [1154, 636] width 157 height 39
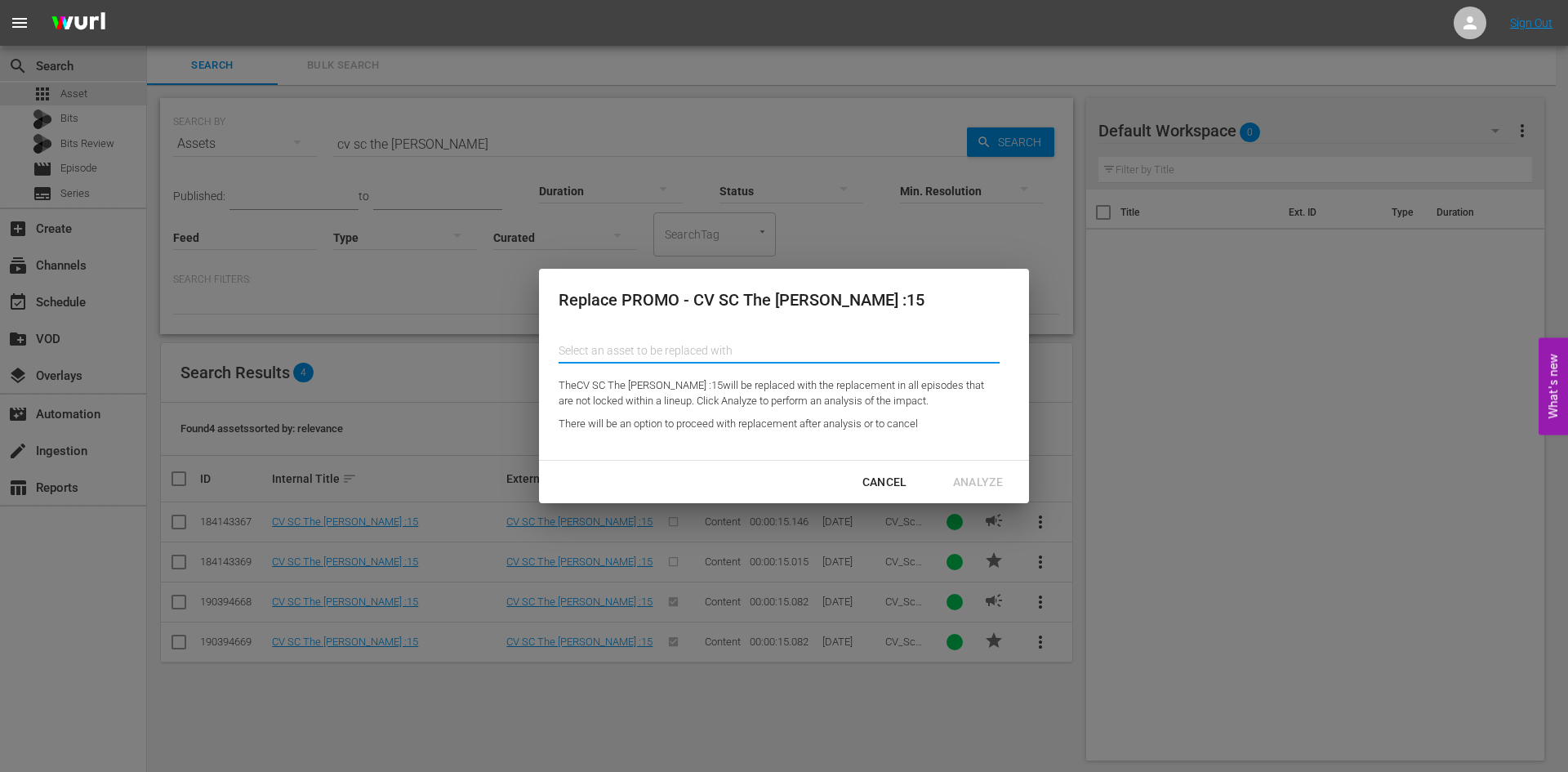
click at [709, 338] on input "text" at bounding box center [779, 350] width 441 height 39
click at [720, 340] on input "cv sc" at bounding box center [779, 350] width 441 height 39
click at [734, 394] on div "CV SC The Final Girls :15 (193251864)" at bounding box center [691, 395] width 239 height 39
type input "CV SC The Final Girls :15 (193251864)"
click at [987, 476] on div "Analyze" at bounding box center [978, 482] width 76 height 20
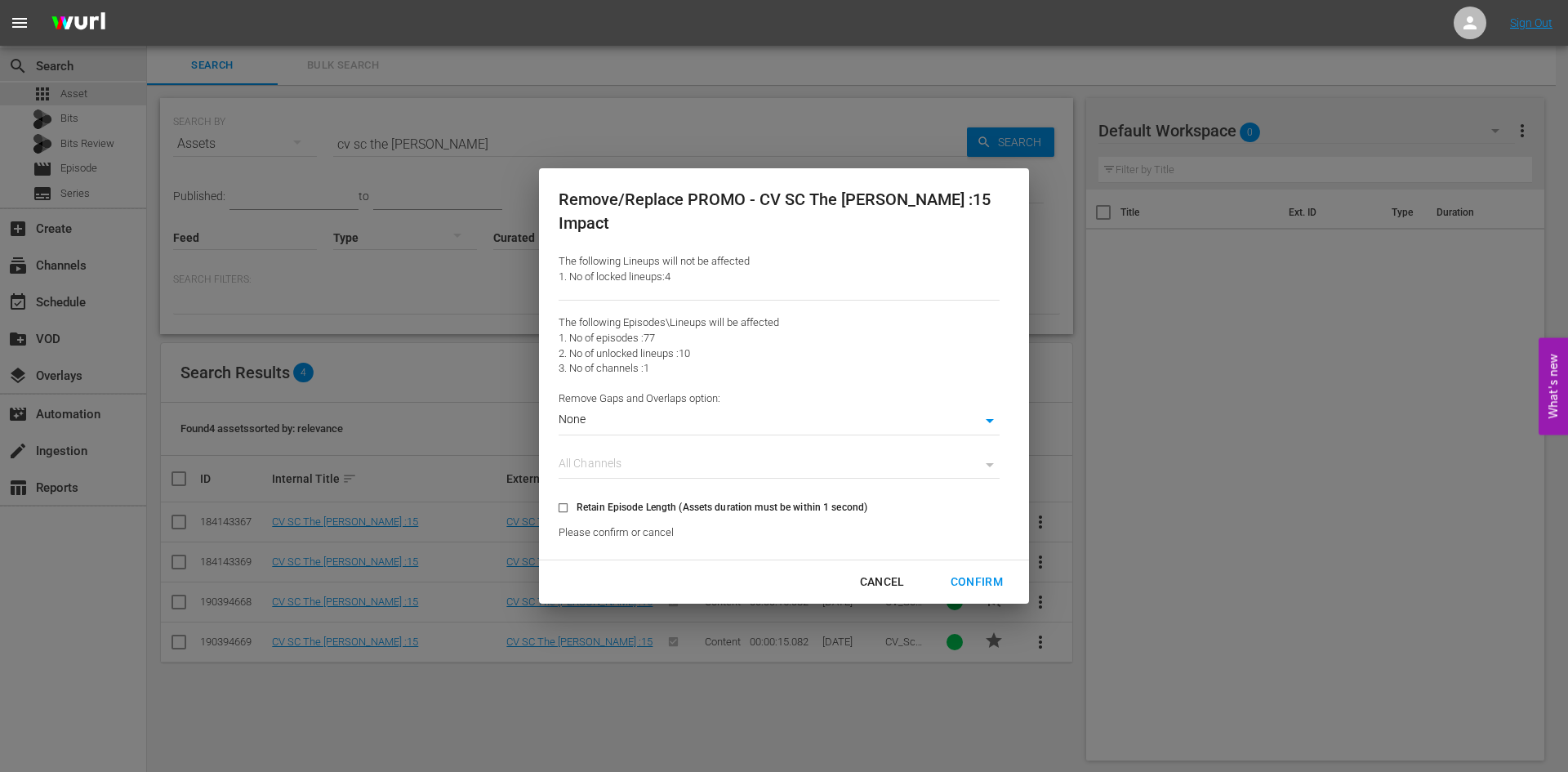
click at [577, 501] on input "Retain Episode Length (Assets duration must be within 1 second)" at bounding box center [563, 511] width 27 height 27
checkbox input "true"
click at [966, 572] on div "Confirm" at bounding box center [977, 581] width 79 height 20
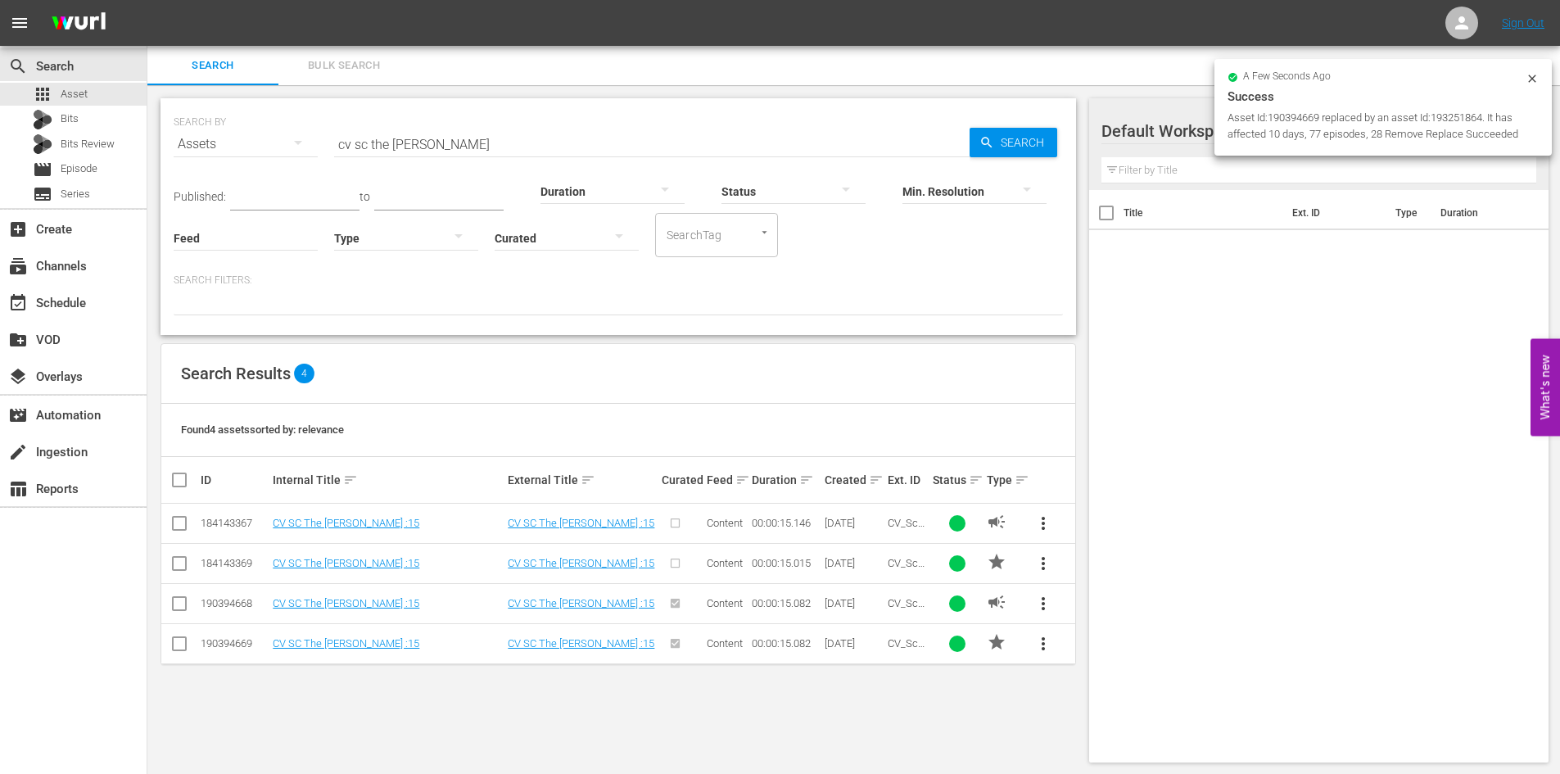
click at [1049, 607] on span "more_vert" at bounding box center [1043, 604] width 20 height 20
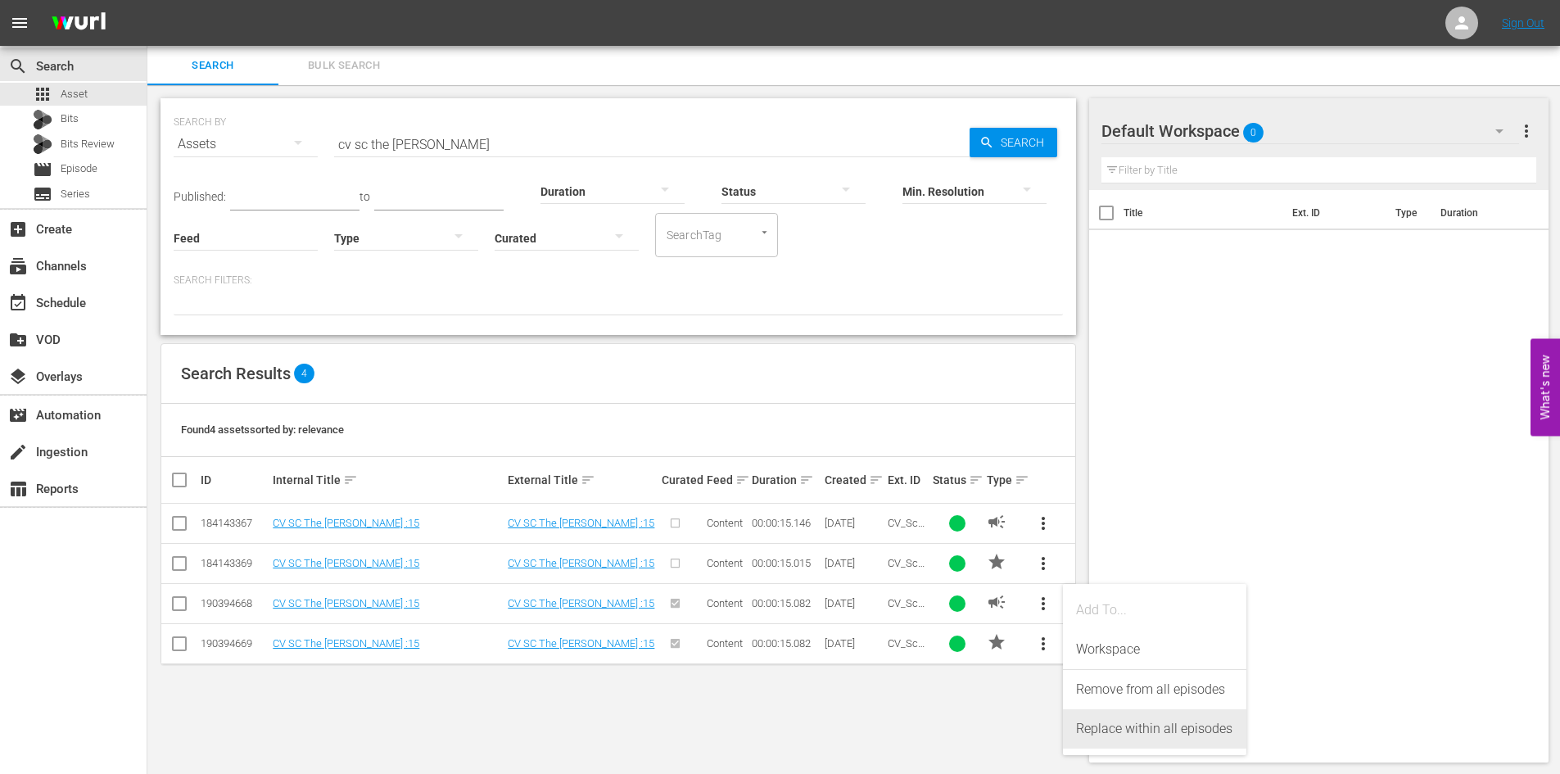
click at [1127, 725] on div "Replace within all episodes" at bounding box center [1154, 728] width 157 height 39
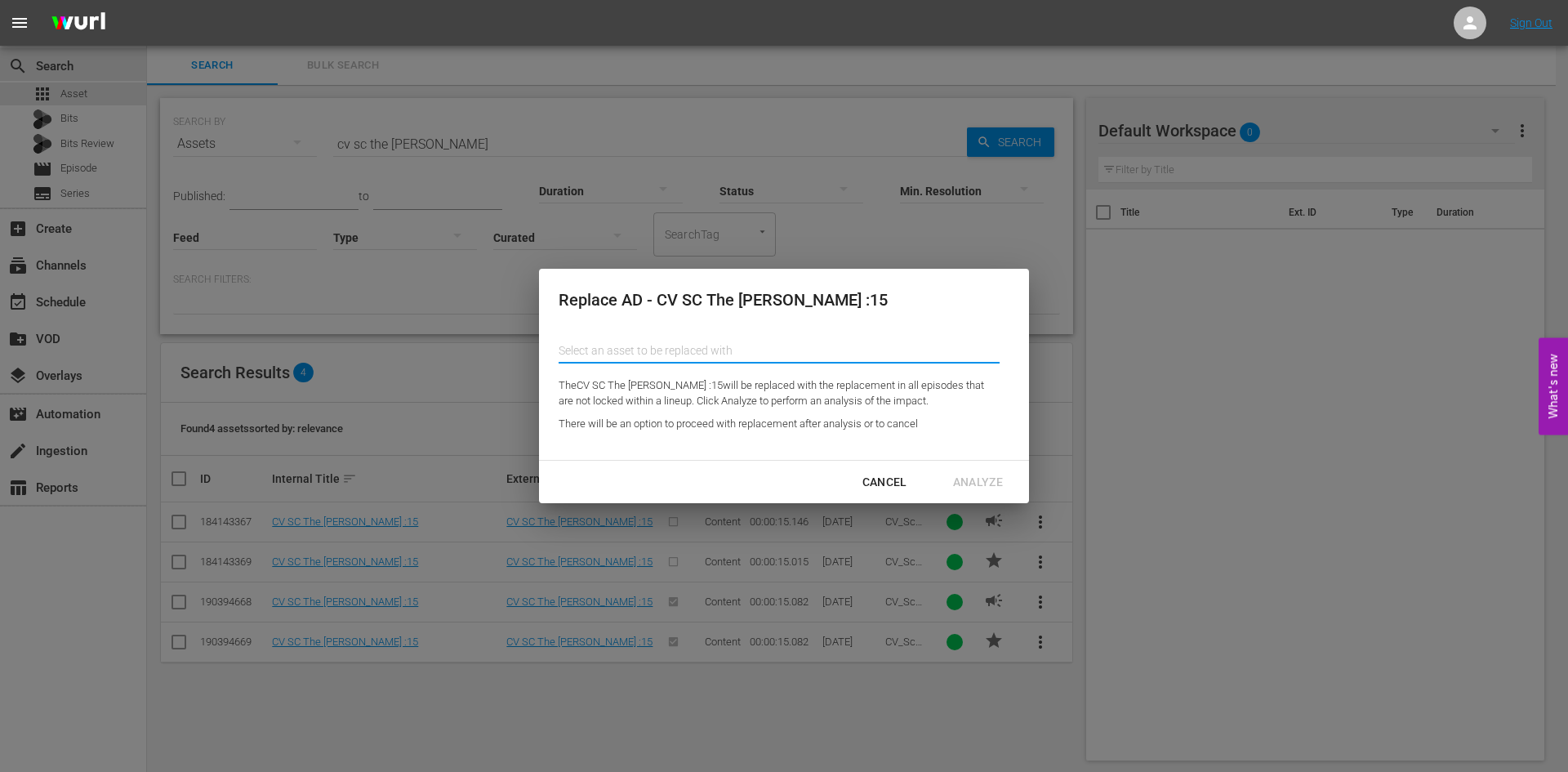
click at [809, 358] on input "text" at bounding box center [779, 350] width 441 height 39
click at [772, 415] on div "CV SC The Final Girls :15 (193251865)" at bounding box center [691, 395] width 239 height 39
type input "CV SC The Final Girls :15 (193251865)"
click at [987, 473] on div "Analyze" at bounding box center [978, 482] width 76 height 20
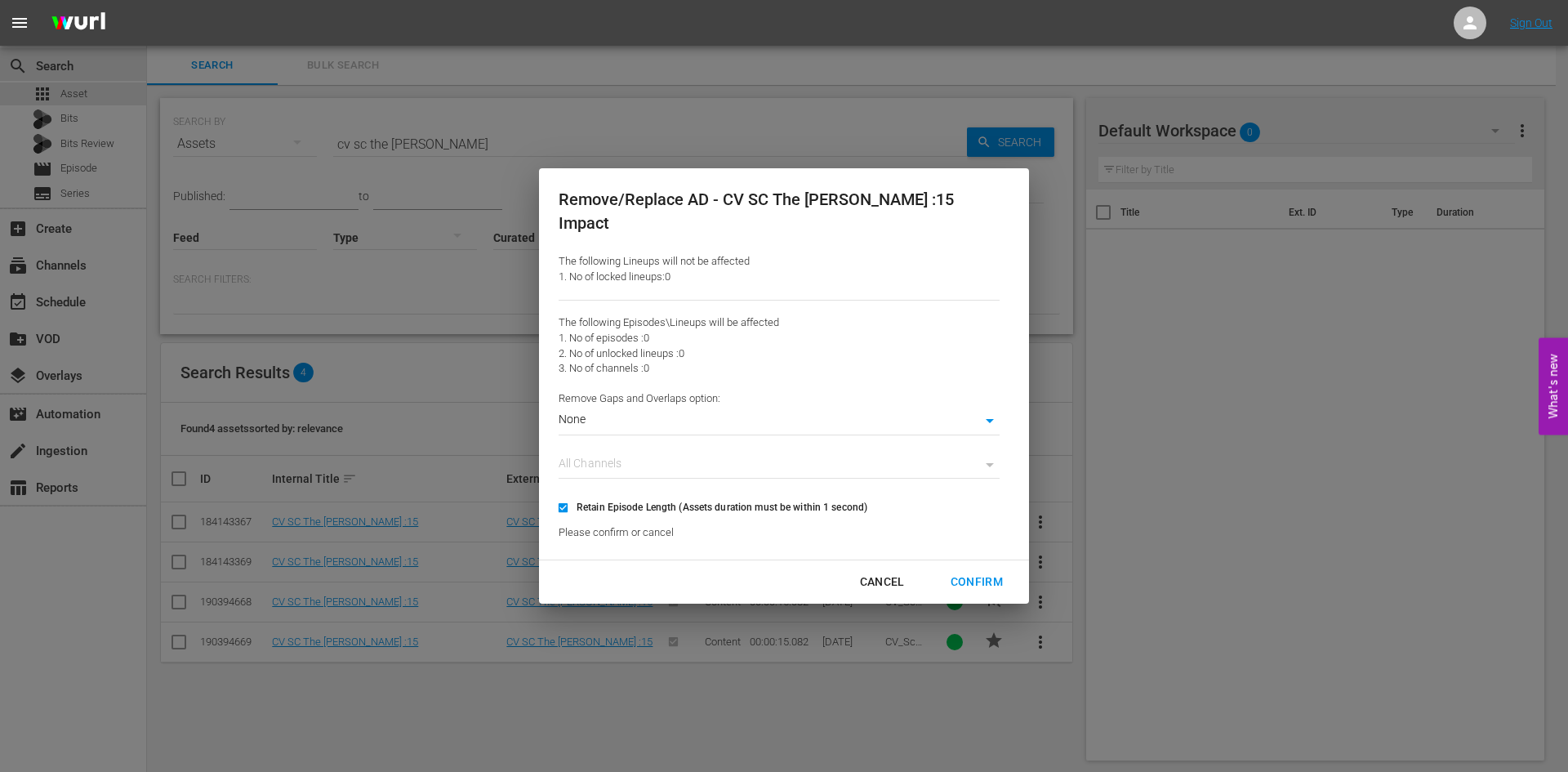
click at [851, 572] on div "Cancel" at bounding box center [882, 581] width 71 height 20
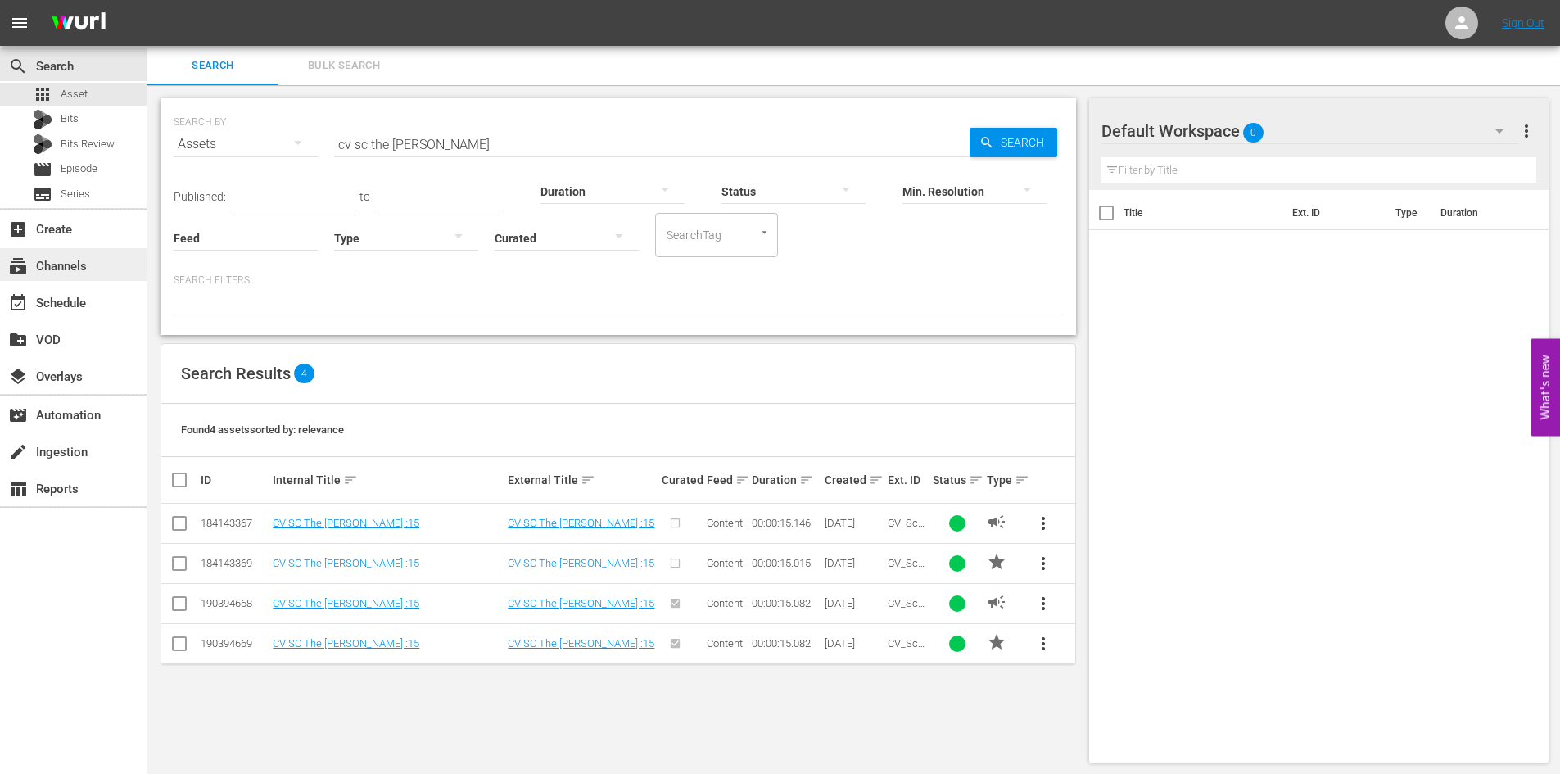
click at [100, 260] on div "subscriptions Channels" at bounding box center [73, 264] width 147 height 33
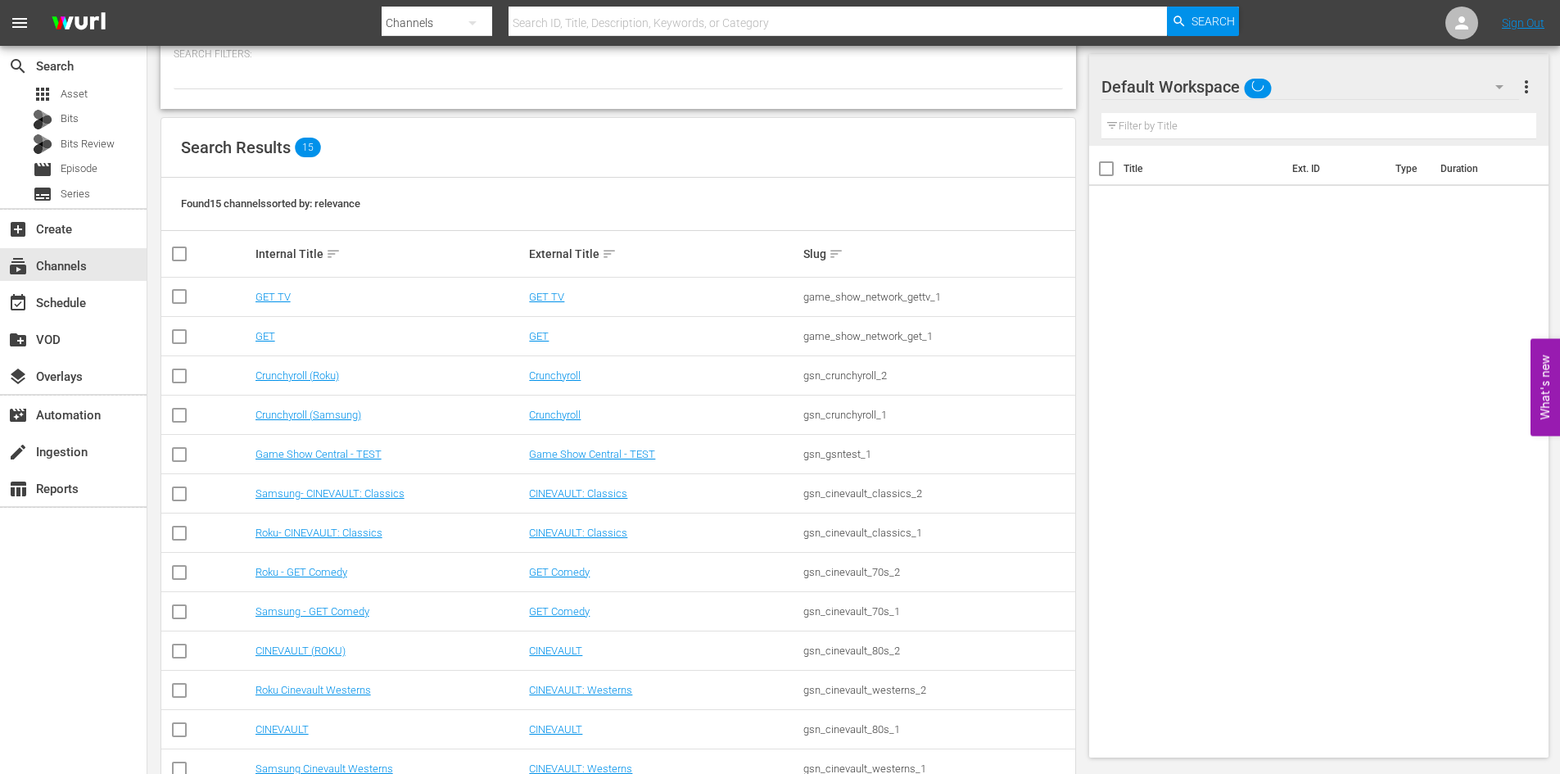
scroll to position [217, 0]
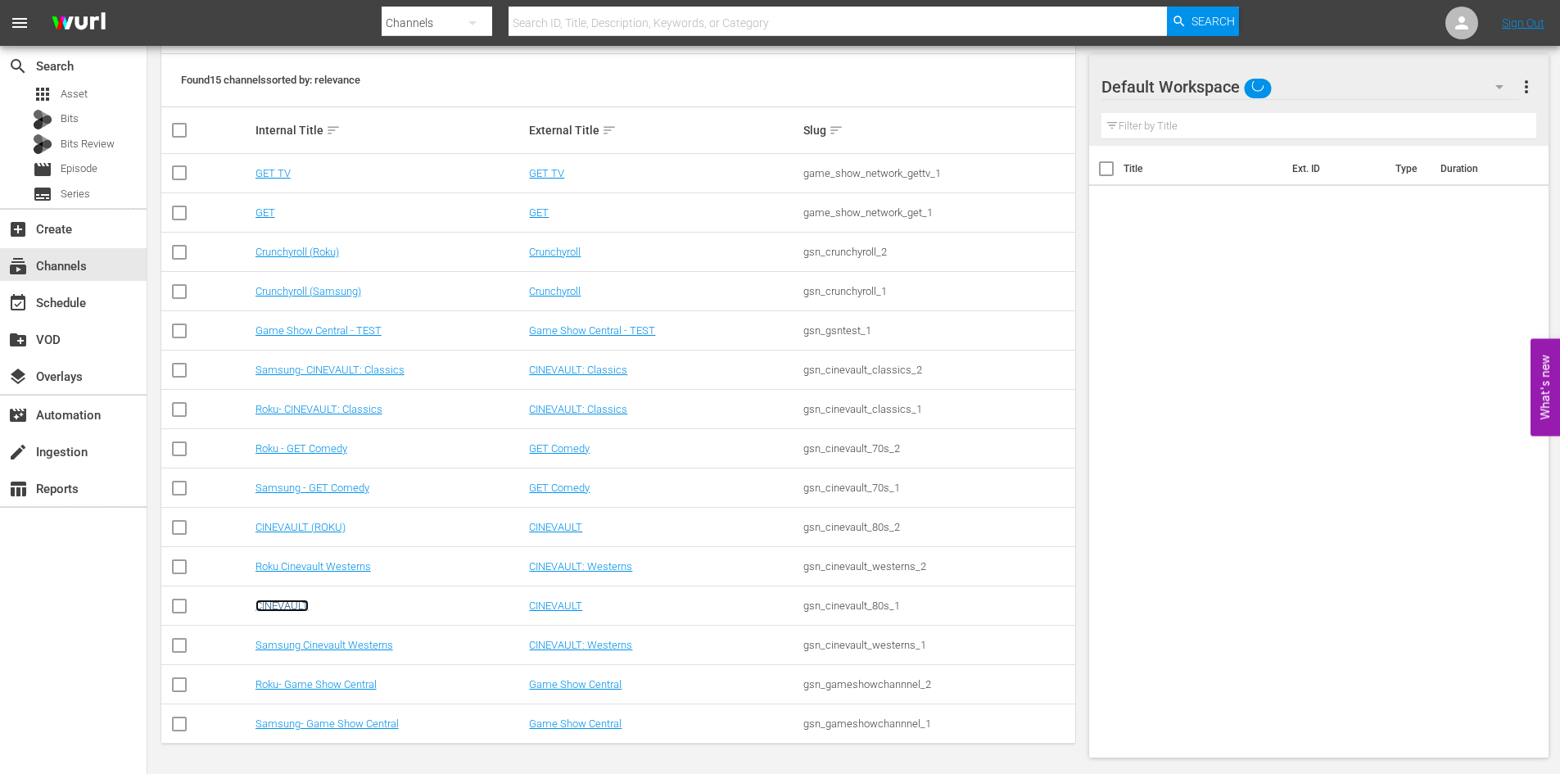
click at [290, 610] on link "CINEVAULT" at bounding box center [281, 605] width 53 height 12
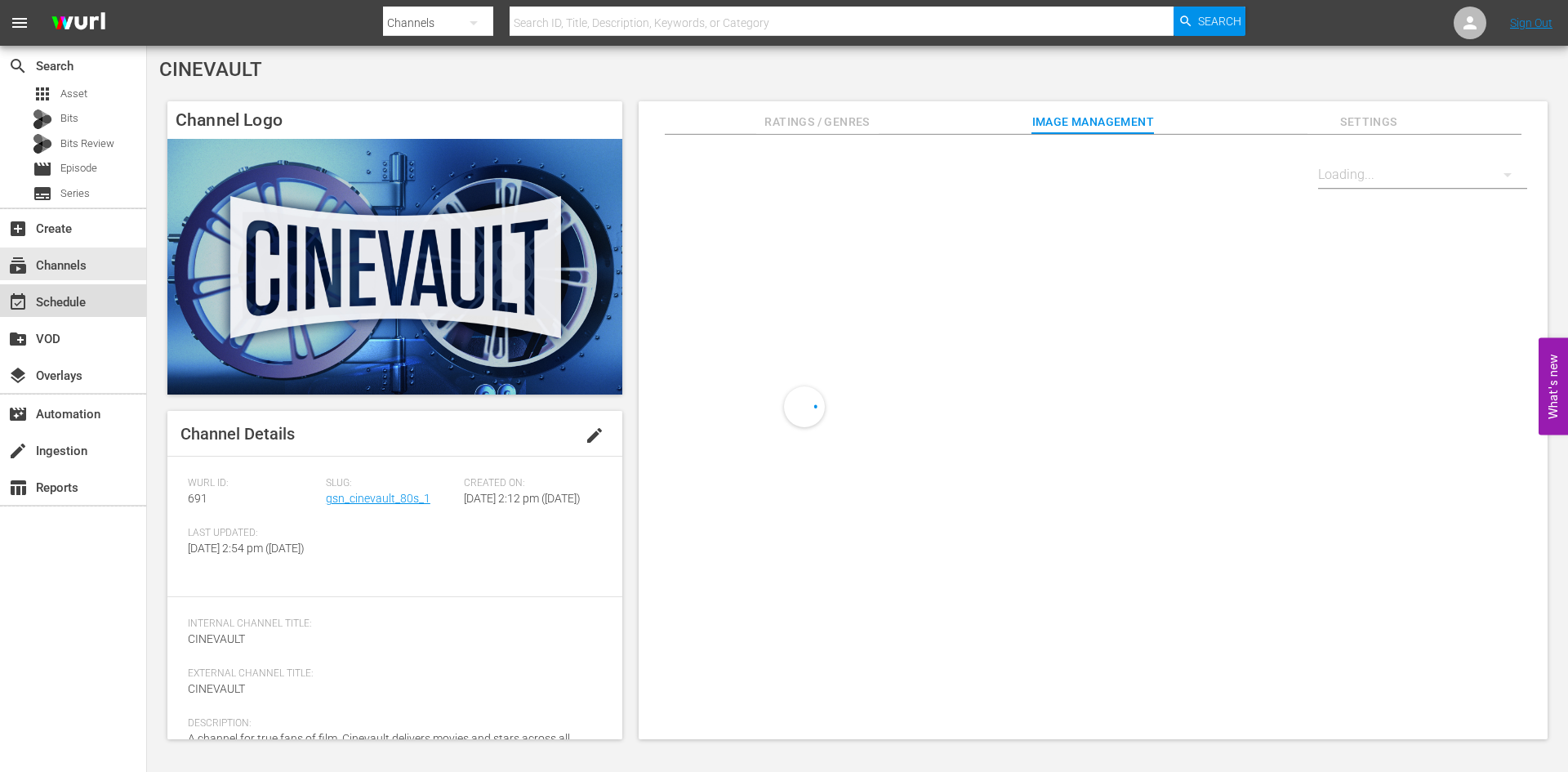
click at [70, 298] on div "event_available Schedule" at bounding box center [46, 299] width 92 height 15
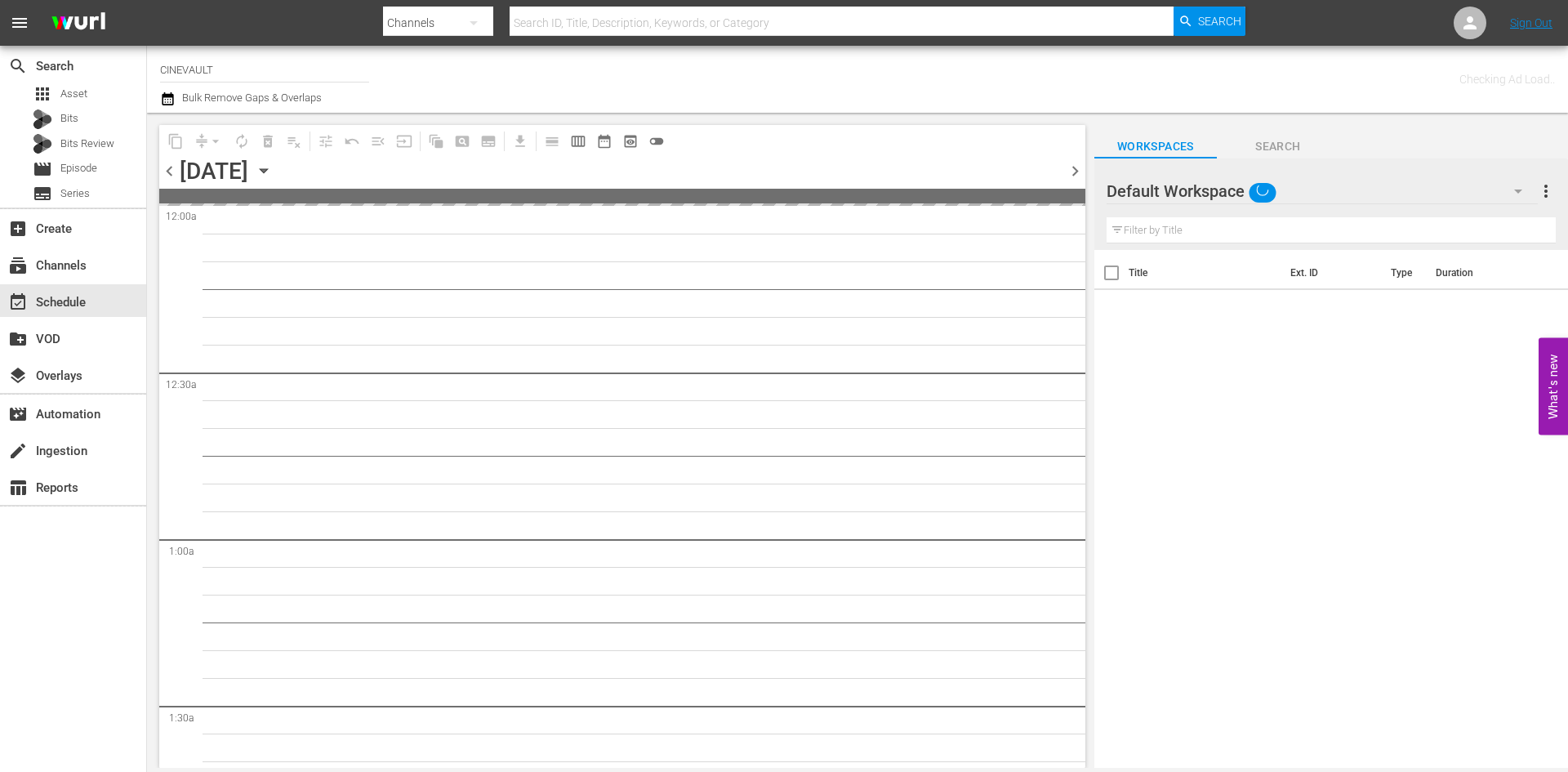
click at [272, 177] on icon "button" at bounding box center [263, 171] width 18 height 18
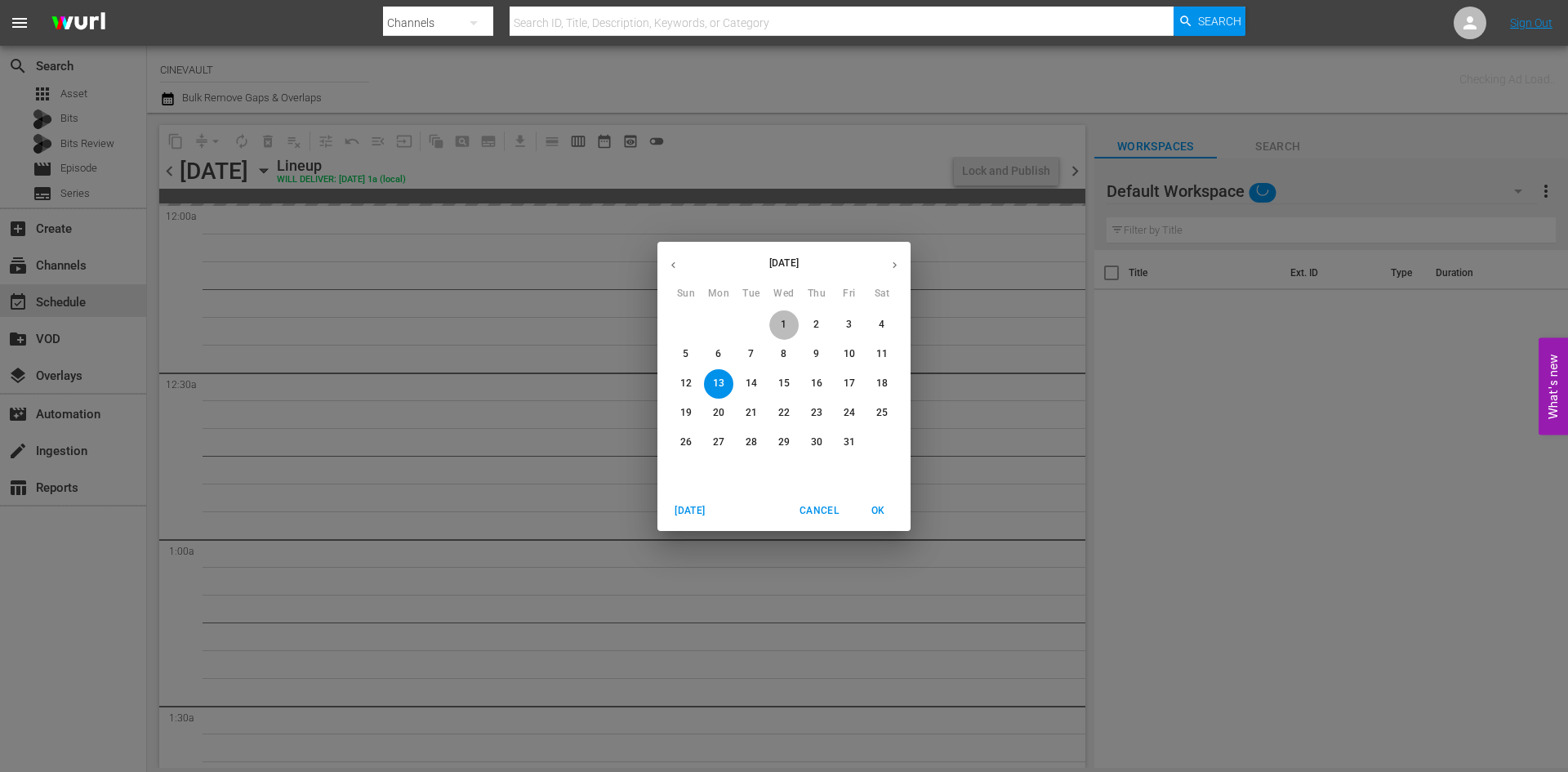
click at [778, 328] on span "1" at bounding box center [783, 325] width 29 height 14
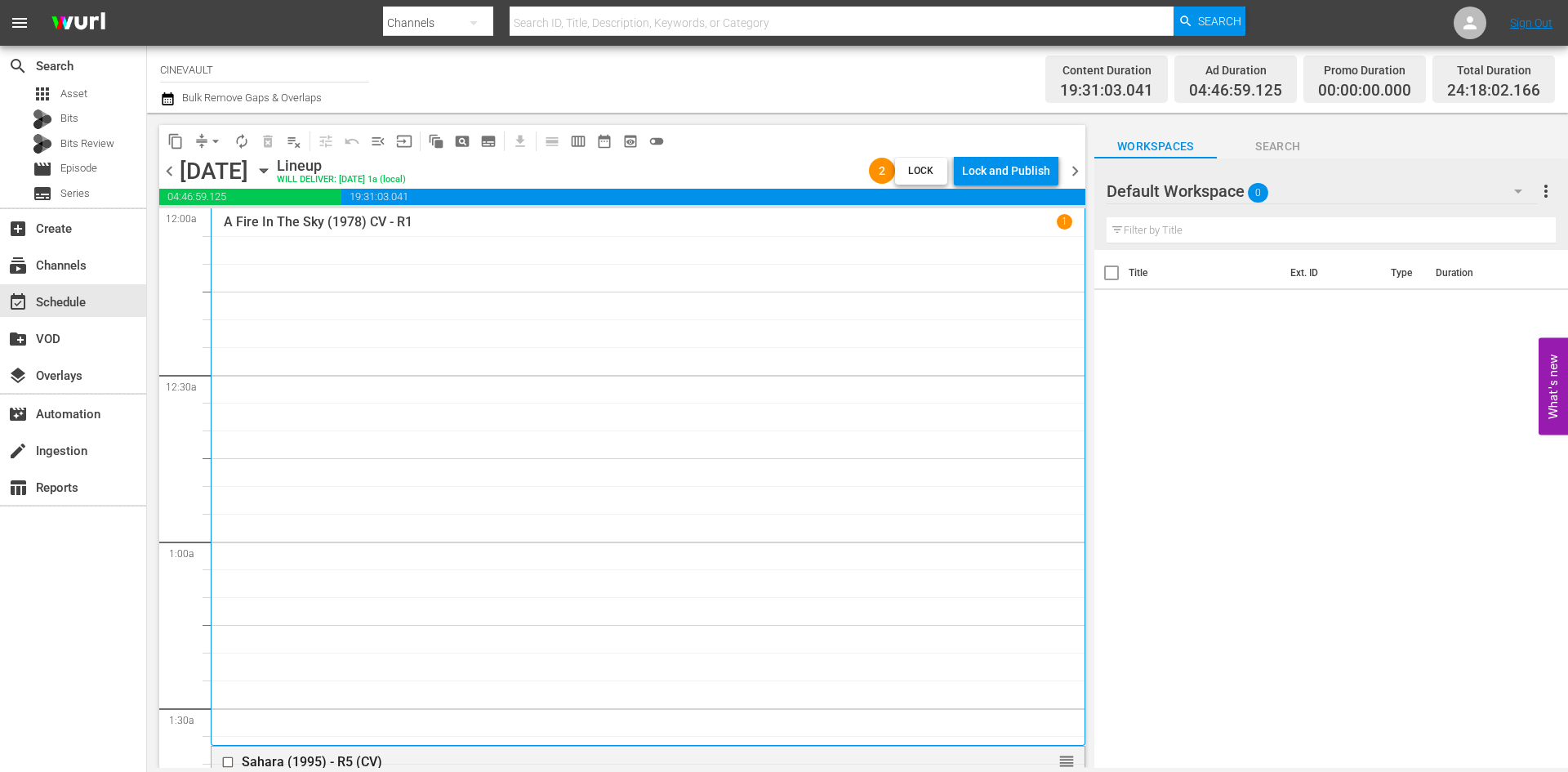
click at [989, 156] on div "content_copy compress arrow_drop_down autorenew_outlined delete_forever_outline…" at bounding box center [622, 141] width 927 height 32
click at [1007, 165] on div "Lock and Publish" at bounding box center [1006, 170] width 88 height 29
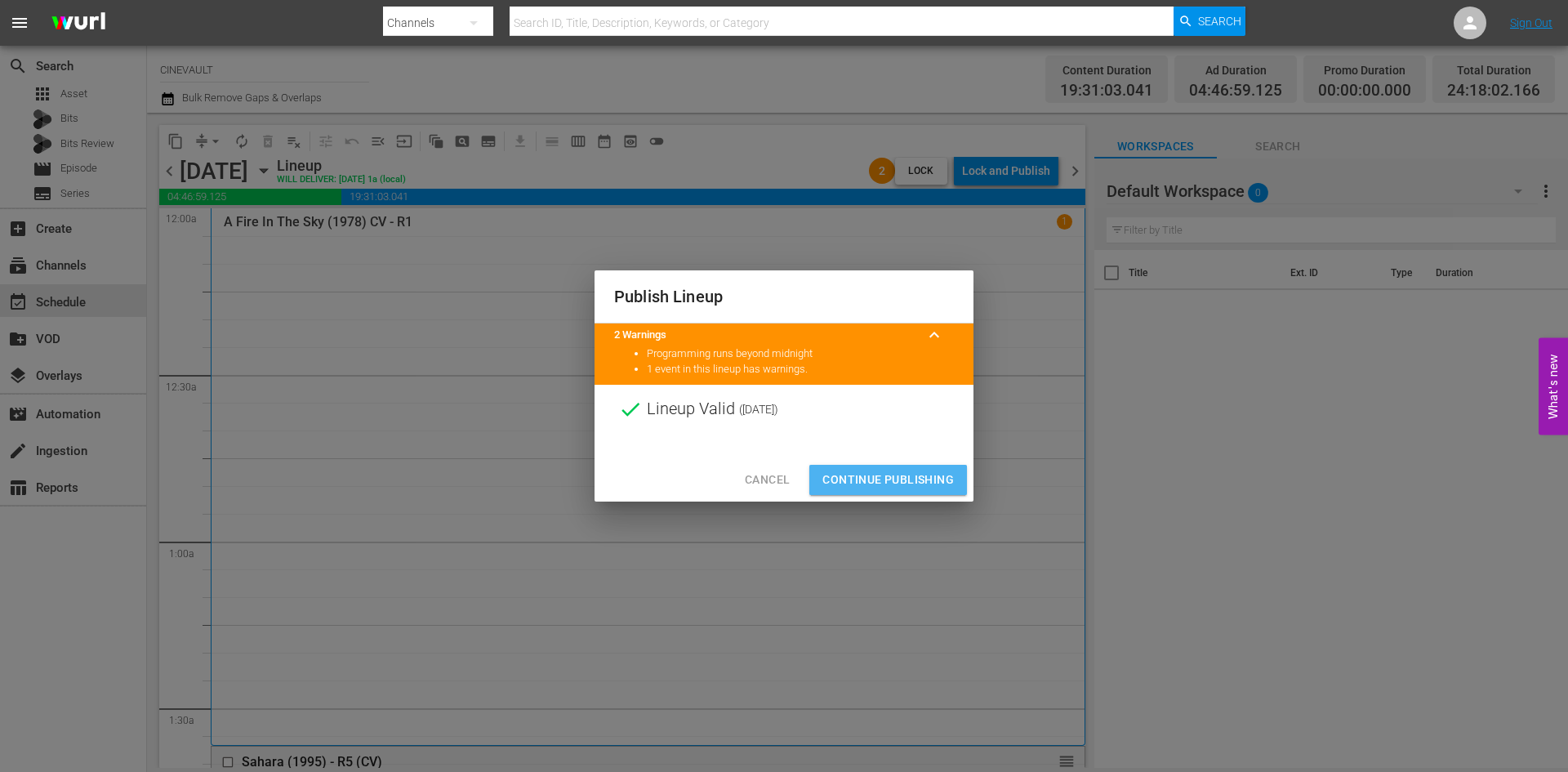
click at [927, 476] on span "Continue Publishing" at bounding box center [889, 480] width 132 height 20
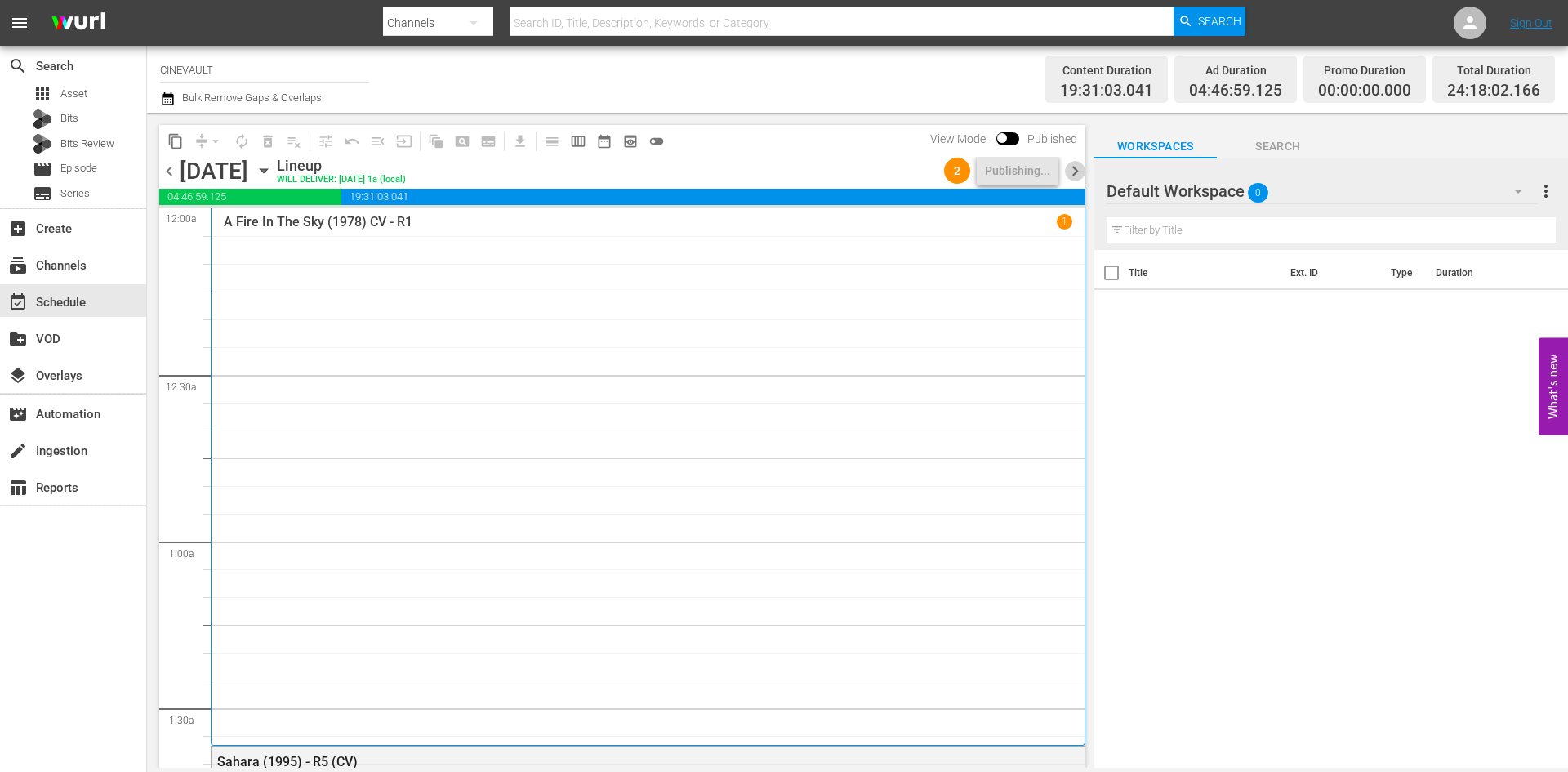
click at [1078, 164] on span "chevron_right" at bounding box center [1075, 171] width 20 height 20
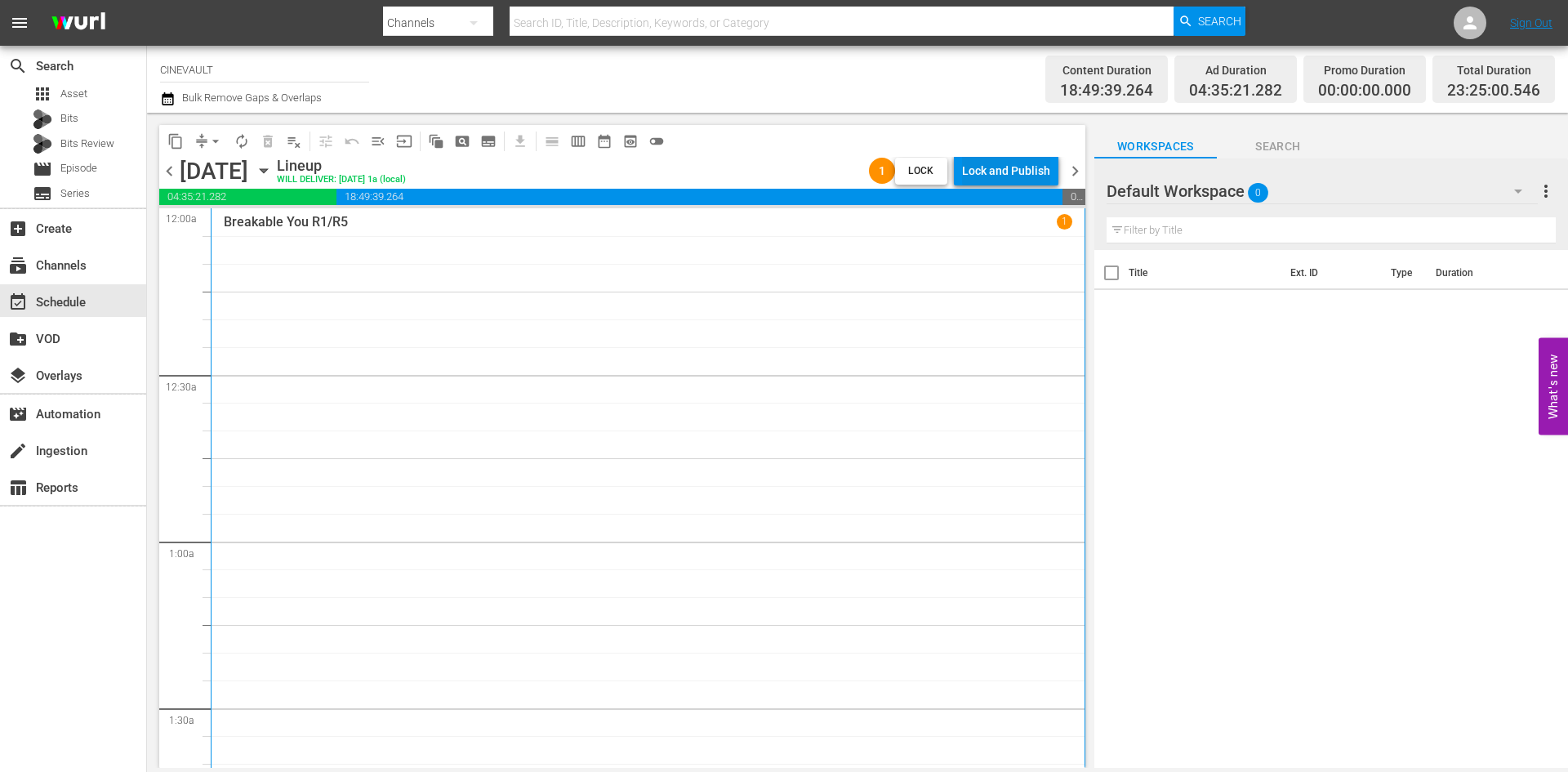
click at [1023, 174] on div "Lock and Publish" at bounding box center [1006, 170] width 88 height 29
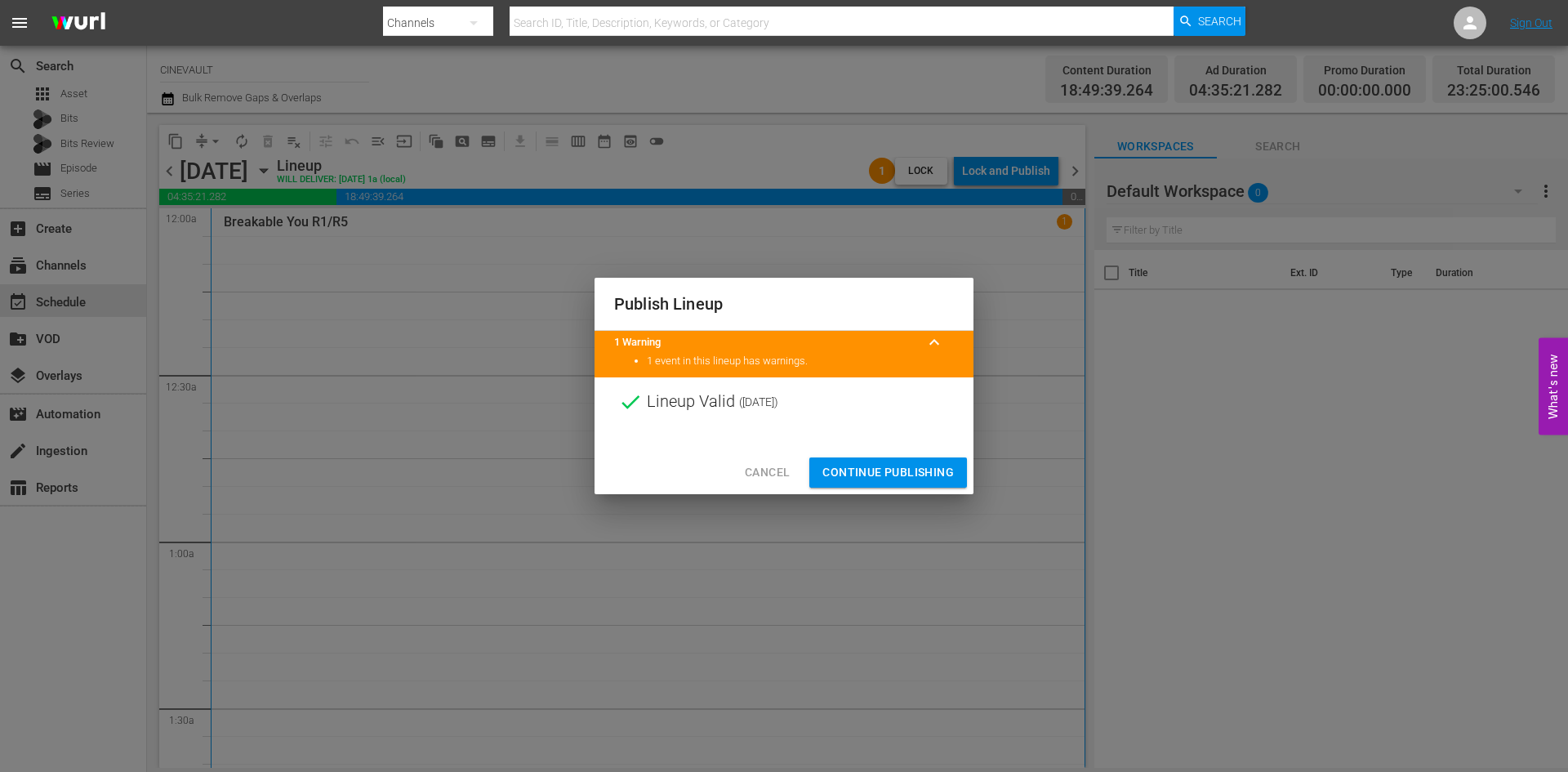
click at [957, 476] on button "Continue Publishing" at bounding box center [888, 473] width 158 height 30
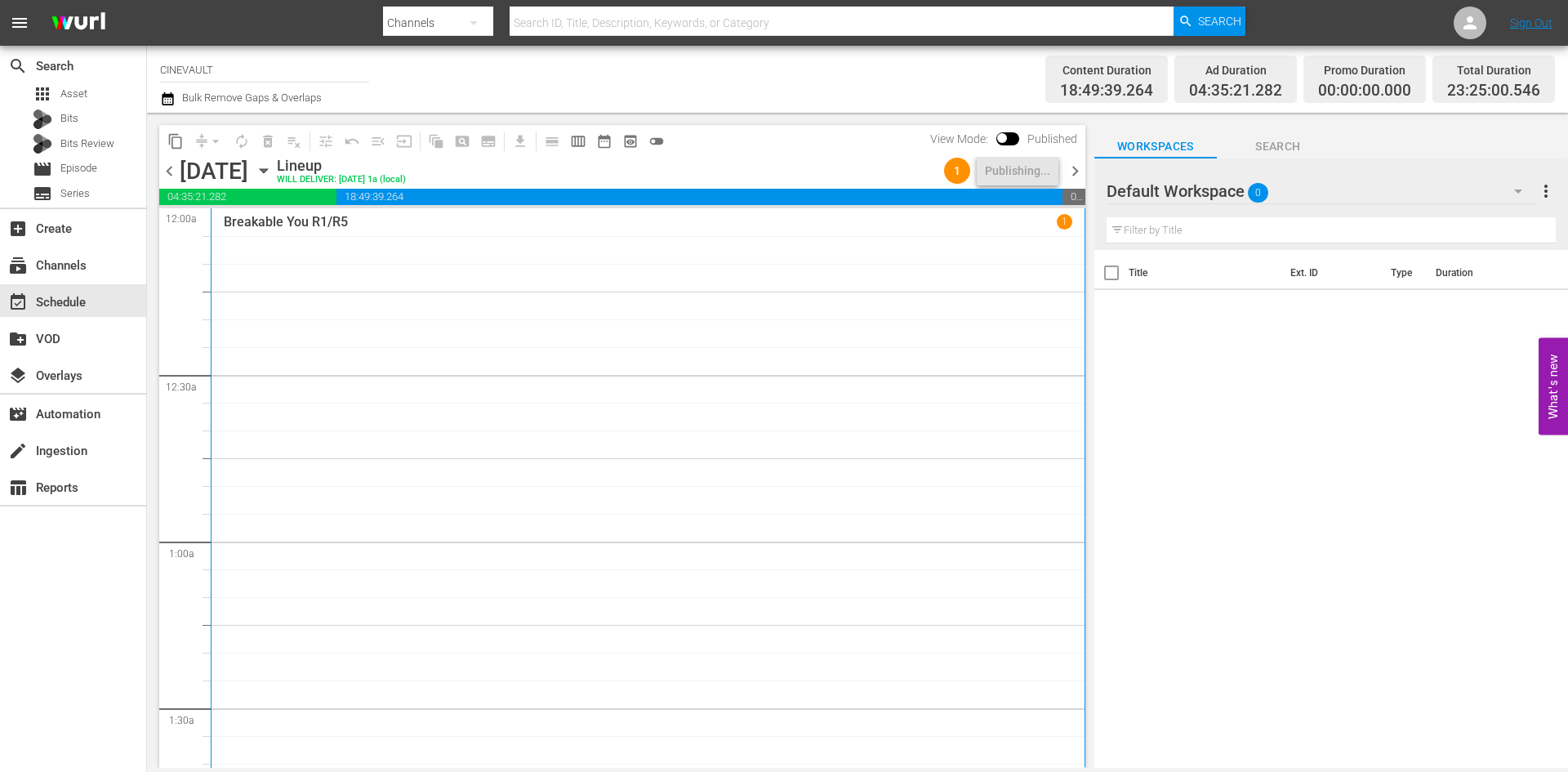
click at [177, 168] on span "chevron_left" at bounding box center [170, 171] width 20 height 20
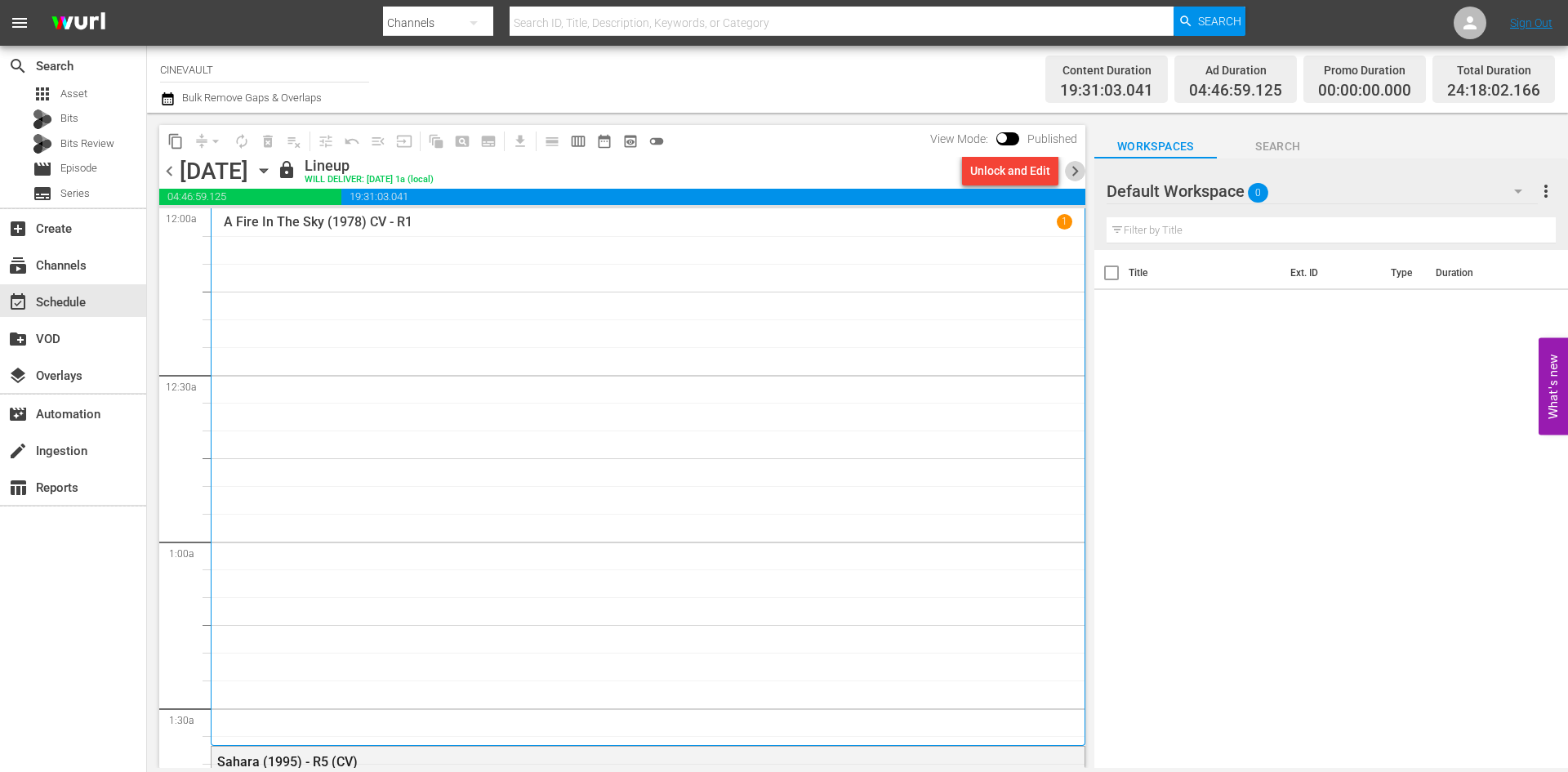
click at [1079, 171] on span "chevron_right" at bounding box center [1075, 171] width 20 height 20
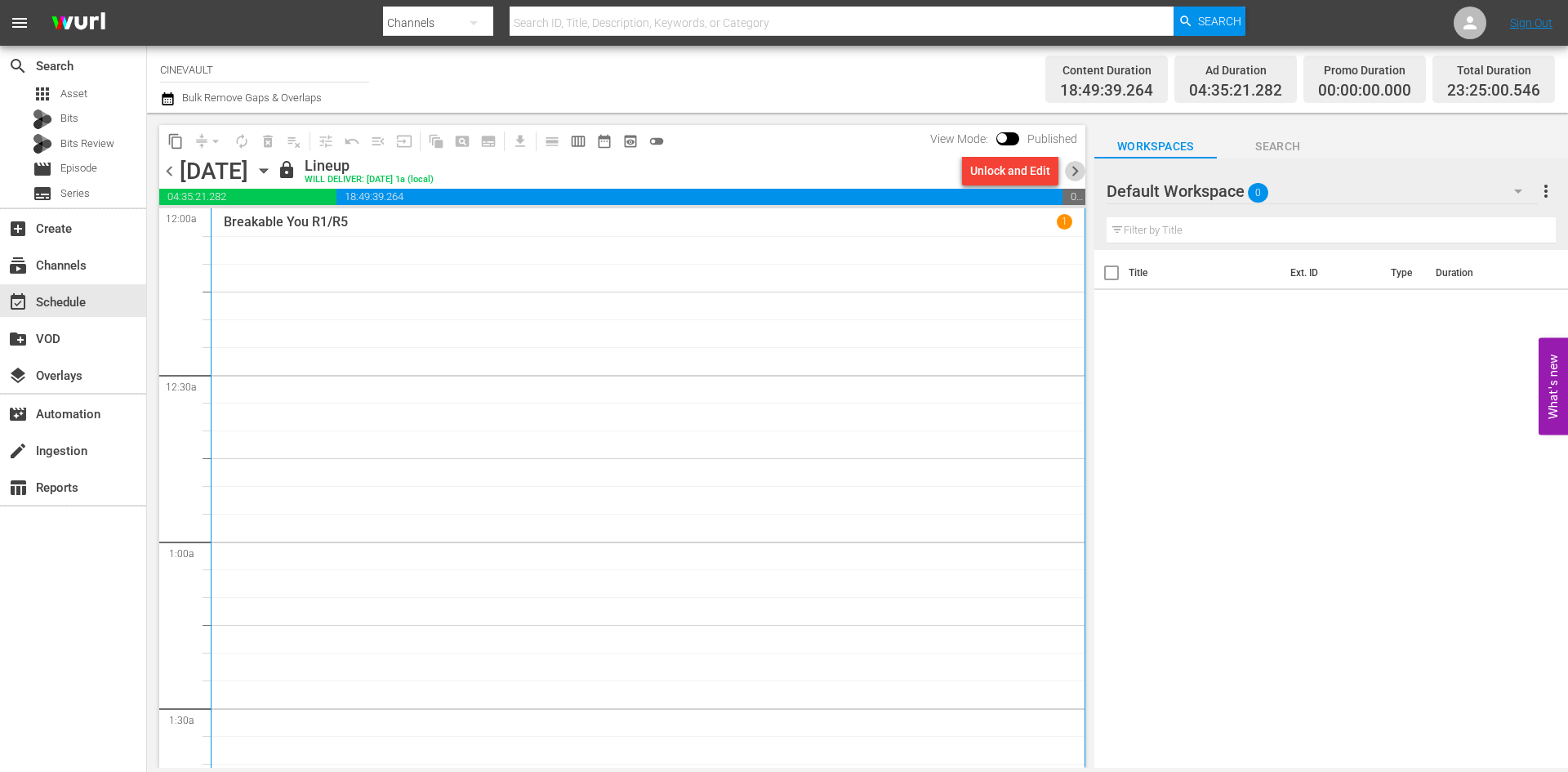
click at [1078, 165] on span "chevron_right" at bounding box center [1075, 171] width 20 height 20
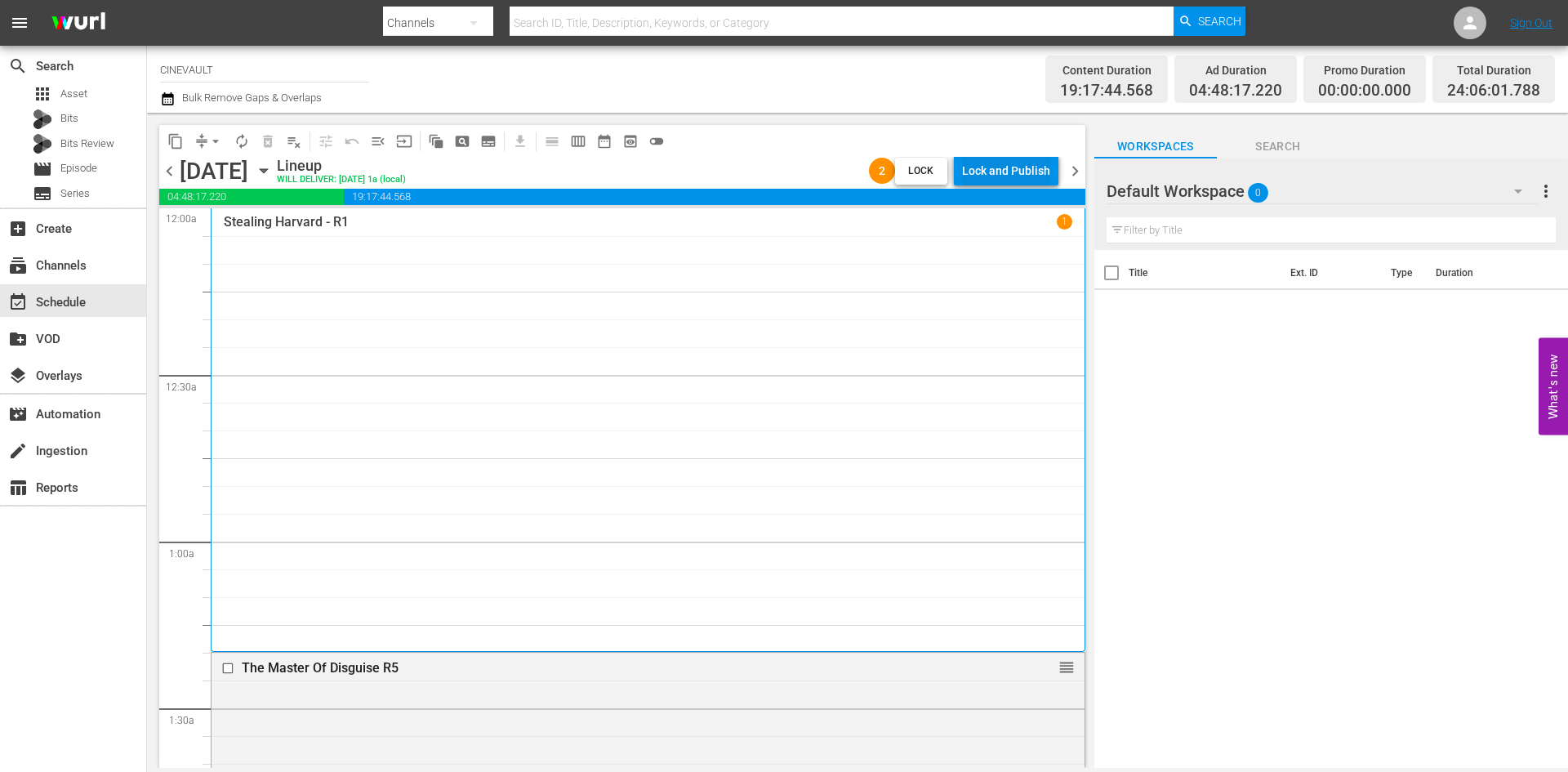
click at [1022, 177] on div "Lock and Publish" at bounding box center [1006, 170] width 88 height 29
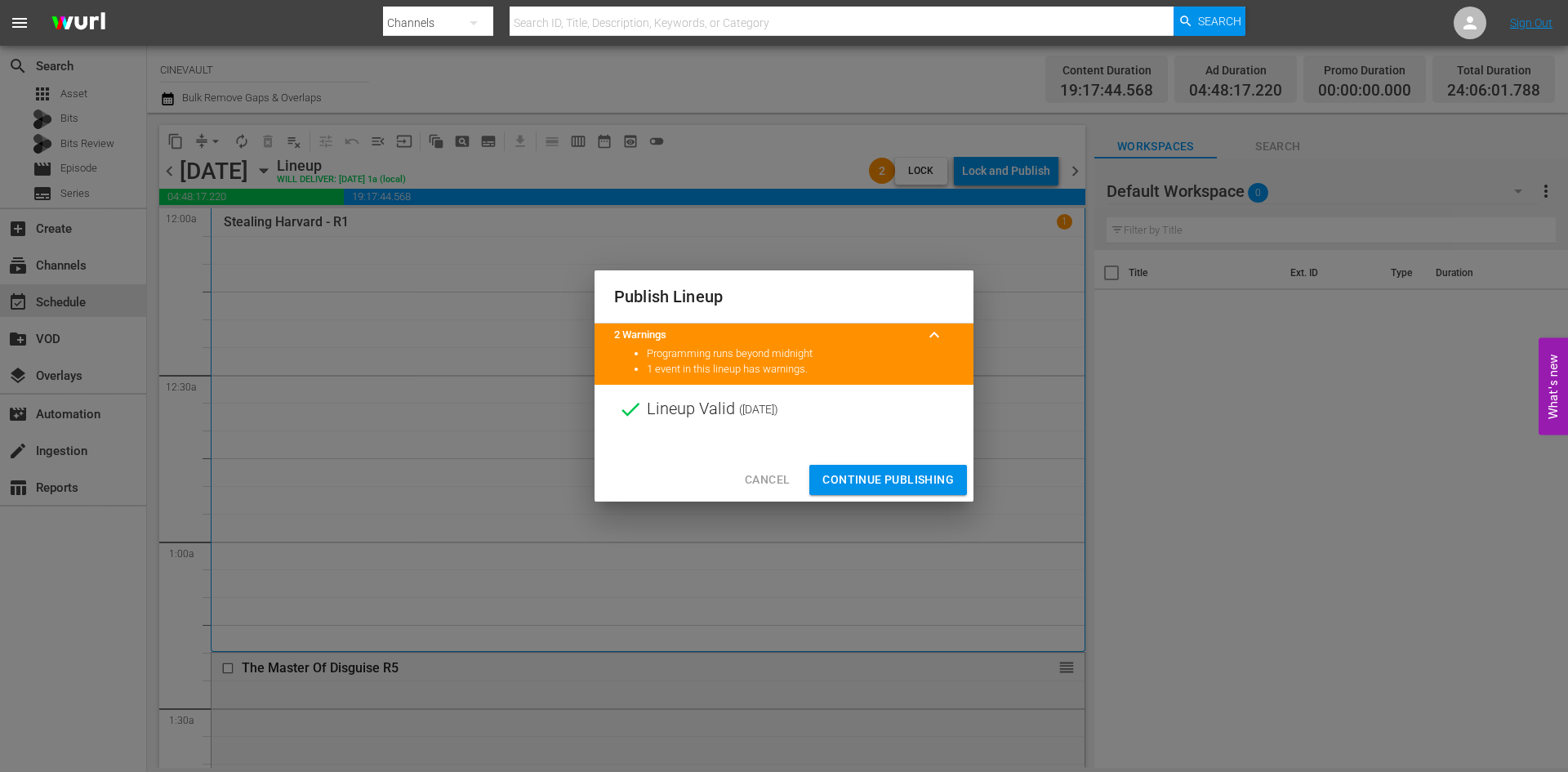
click at [942, 471] on span "Continue Publishing" at bounding box center [889, 480] width 132 height 20
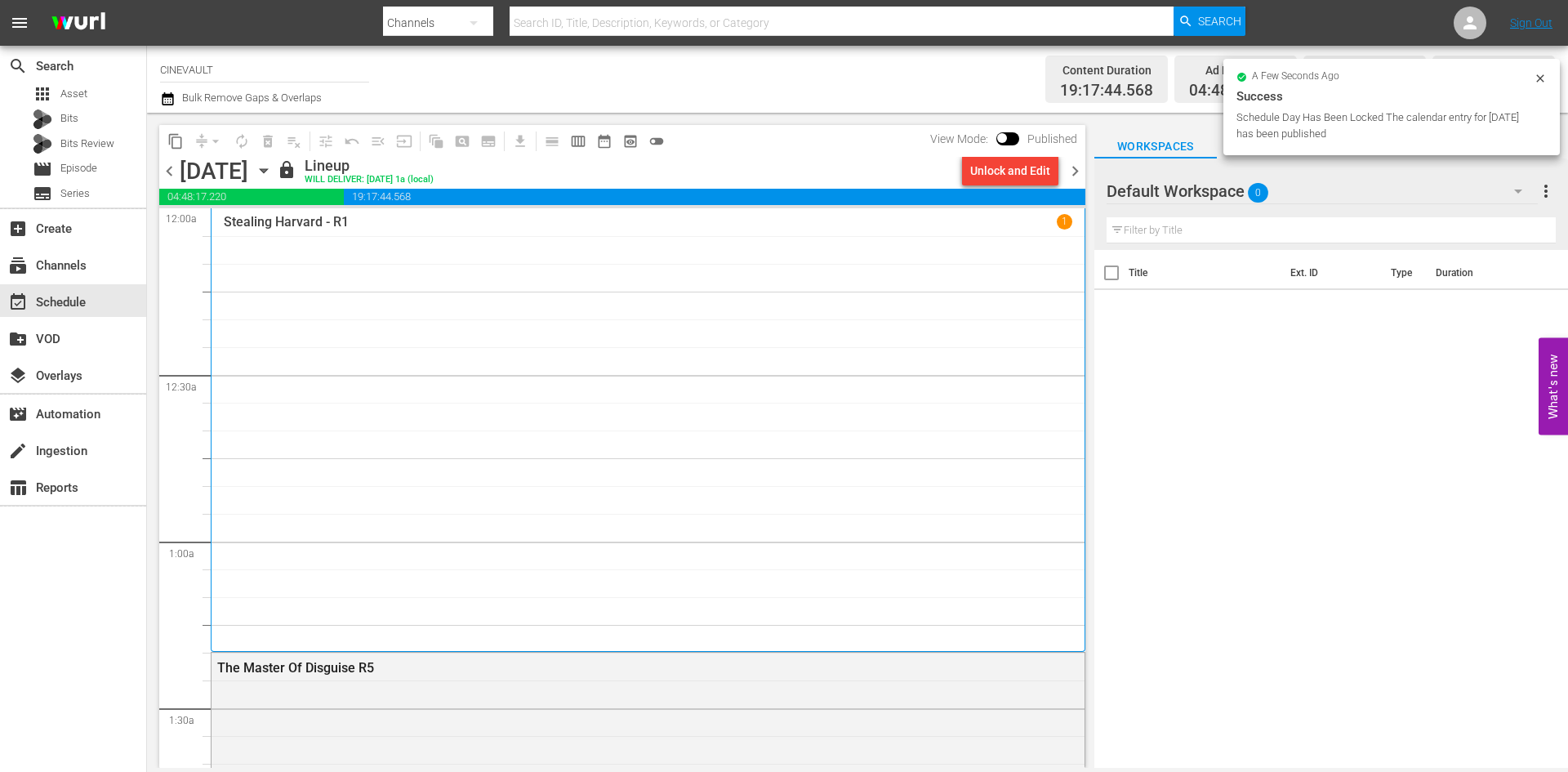
click at [1071, 168] on span "chevron_right" at bounding box center [1075, 171] width 20 height 20
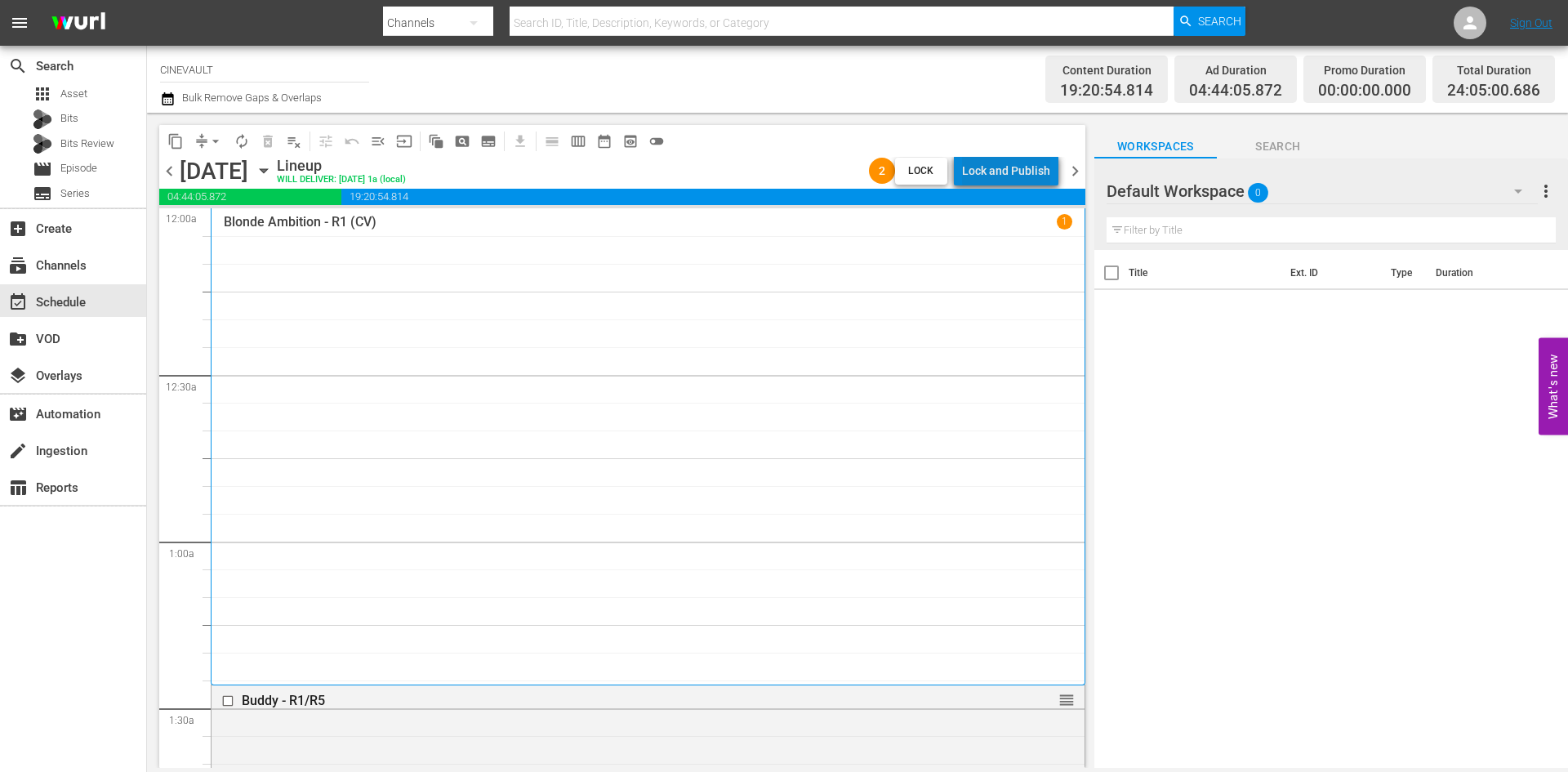
click at [1025, 162] on div "Lock and Publish" at bounding box center [1006, 170] width 88 height 29
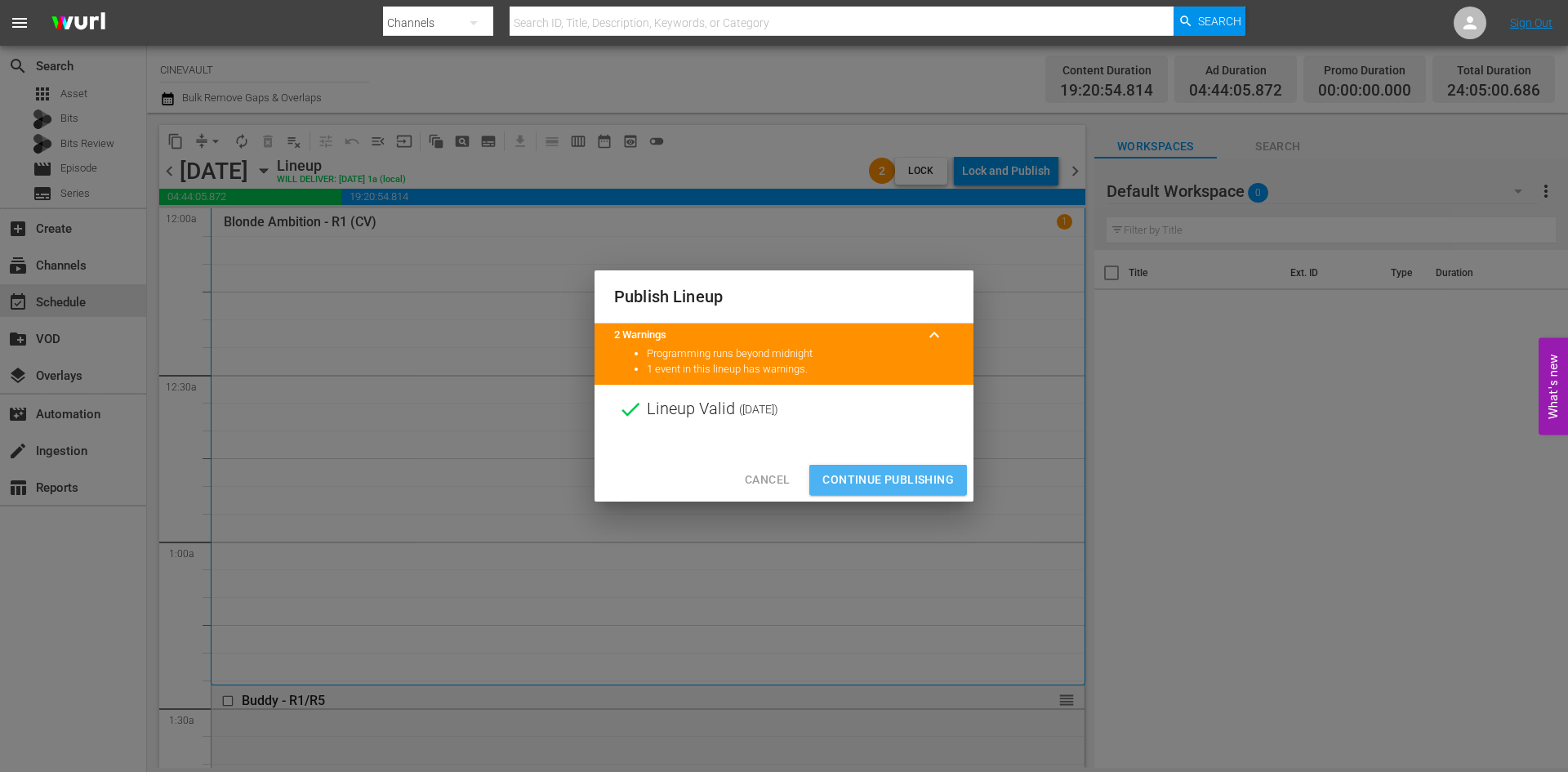
click at [943, 467] on button "Continue Publishing" at bounding box center [888, 480] width 158 height 30
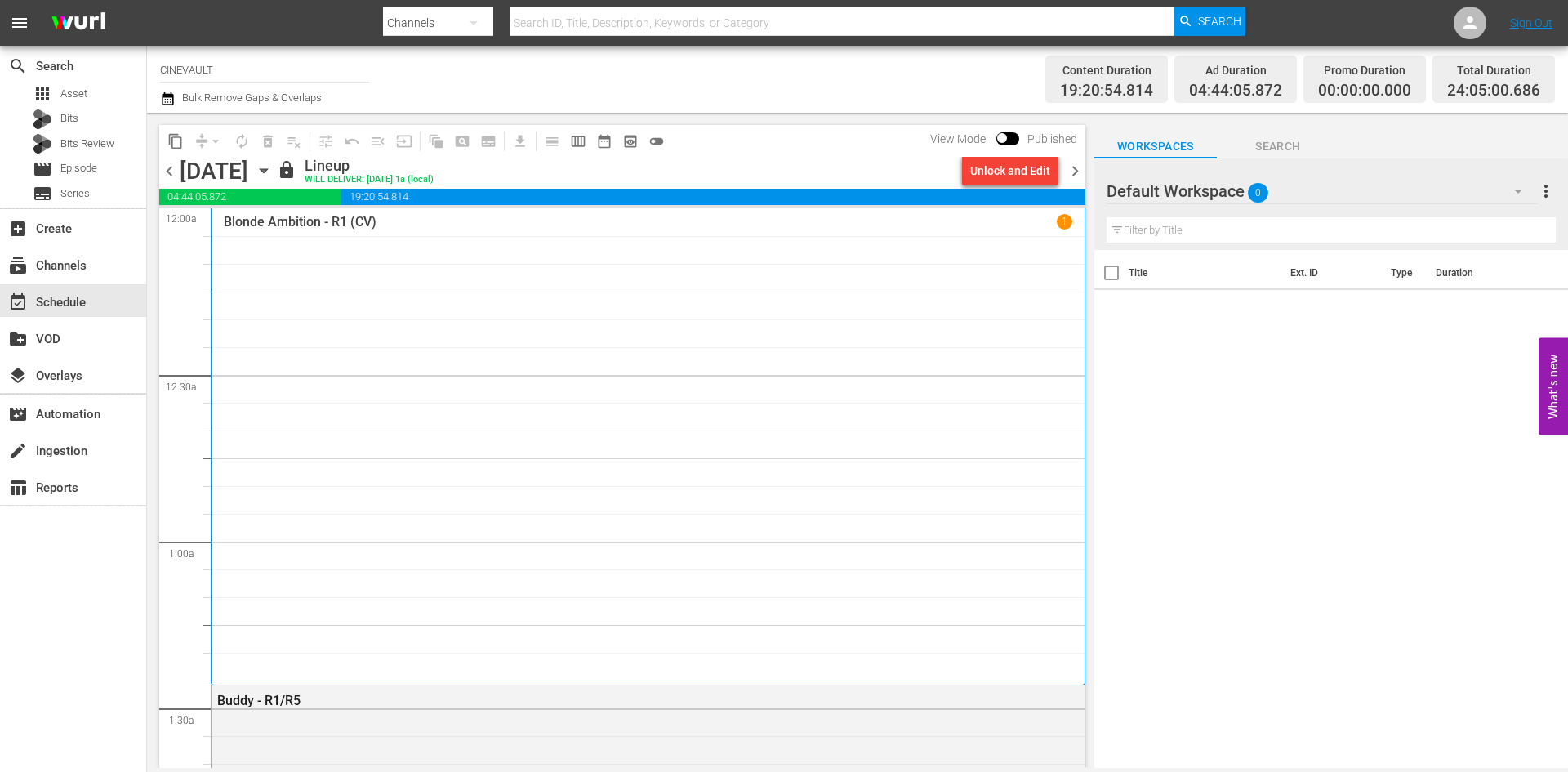
click at [1081, 162] on span "chevron_right" at bounding box center [1075, 171] width 20 height 20
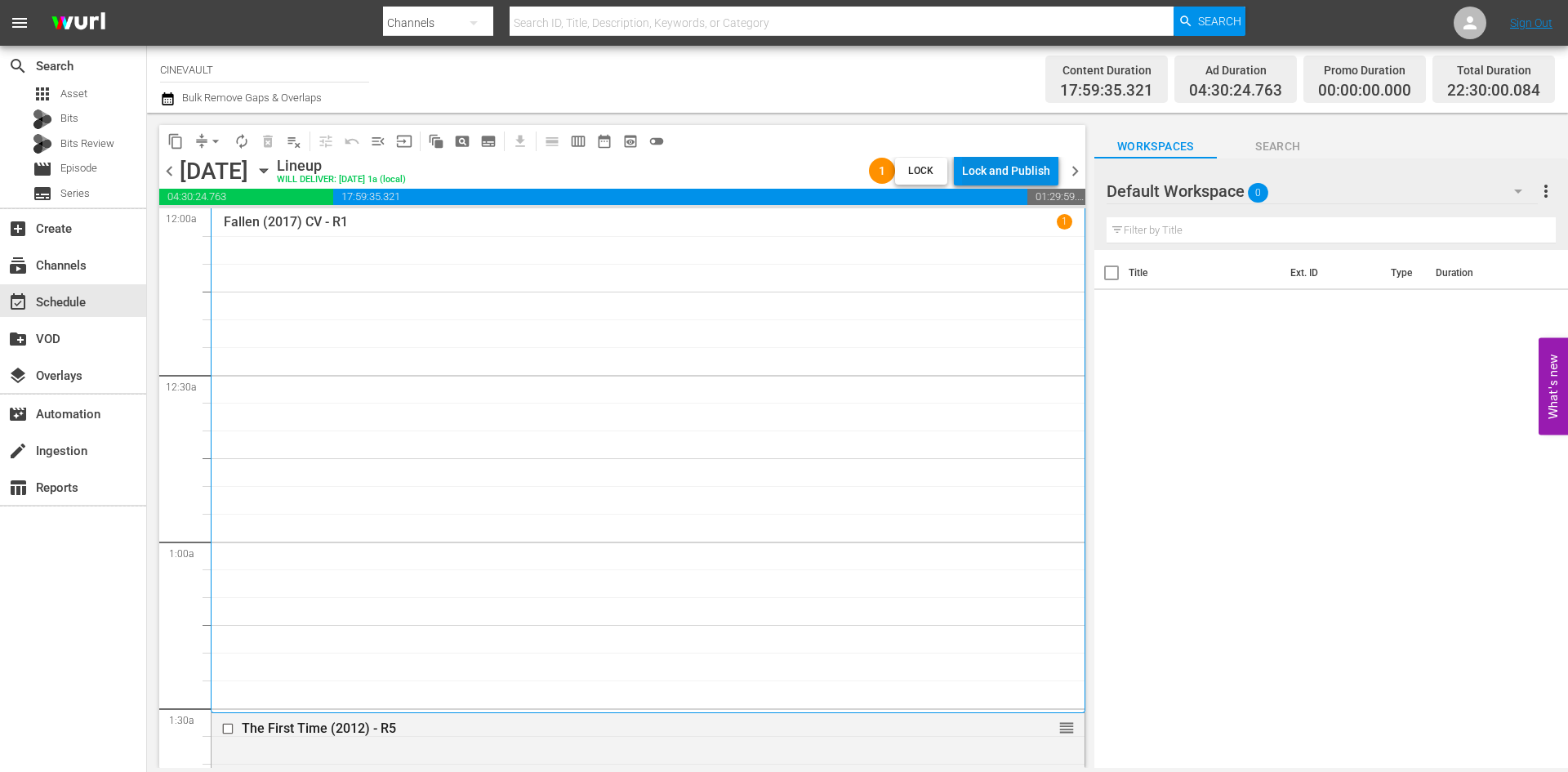
click at [1018, 174] on div "Lock and Publish" at bounding box center [1006, 170] width 88 height 29
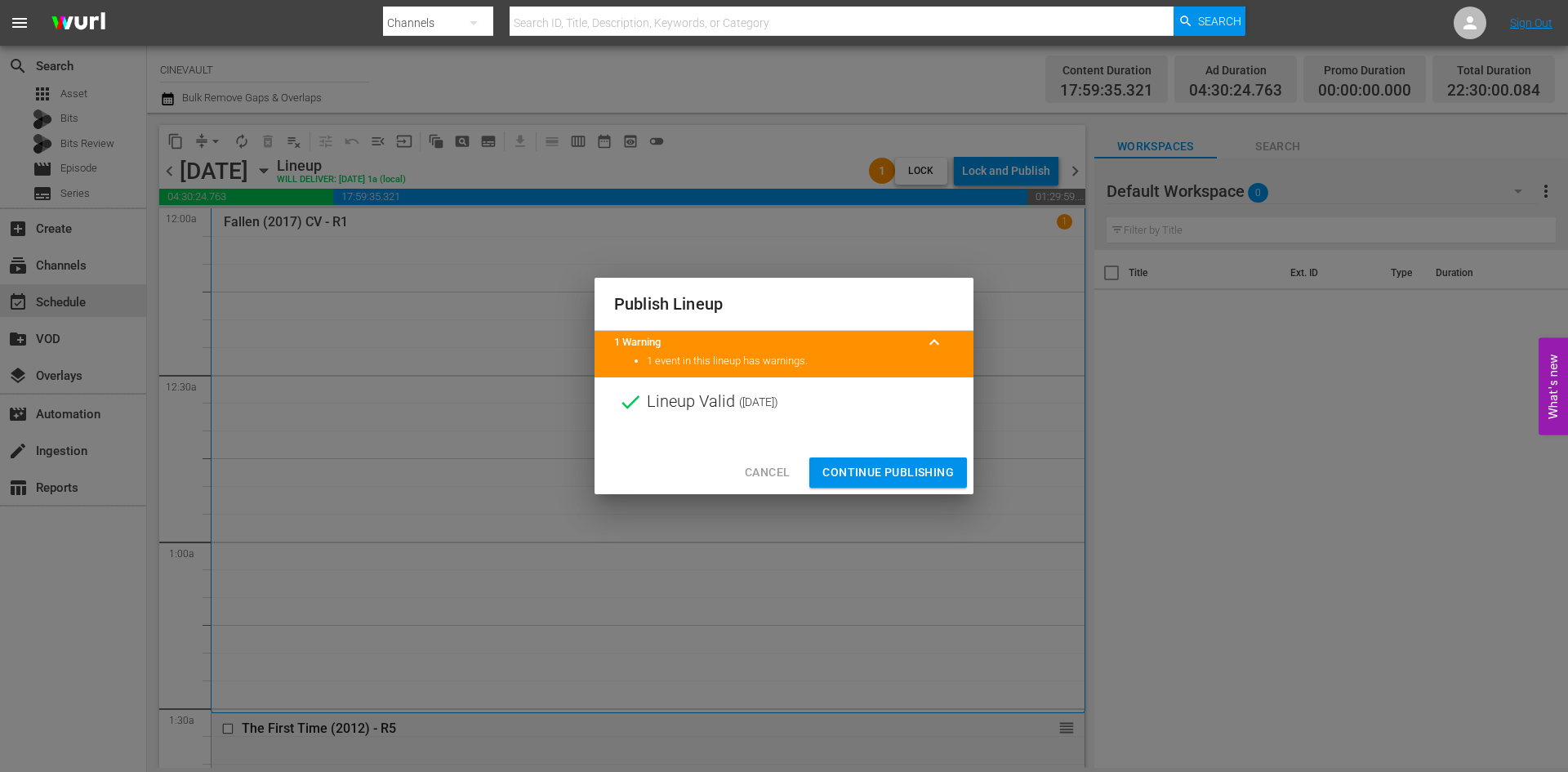
click at [923, 467] on span "Continue Publishing" at bounding box center [889, 472] width 132 height 20
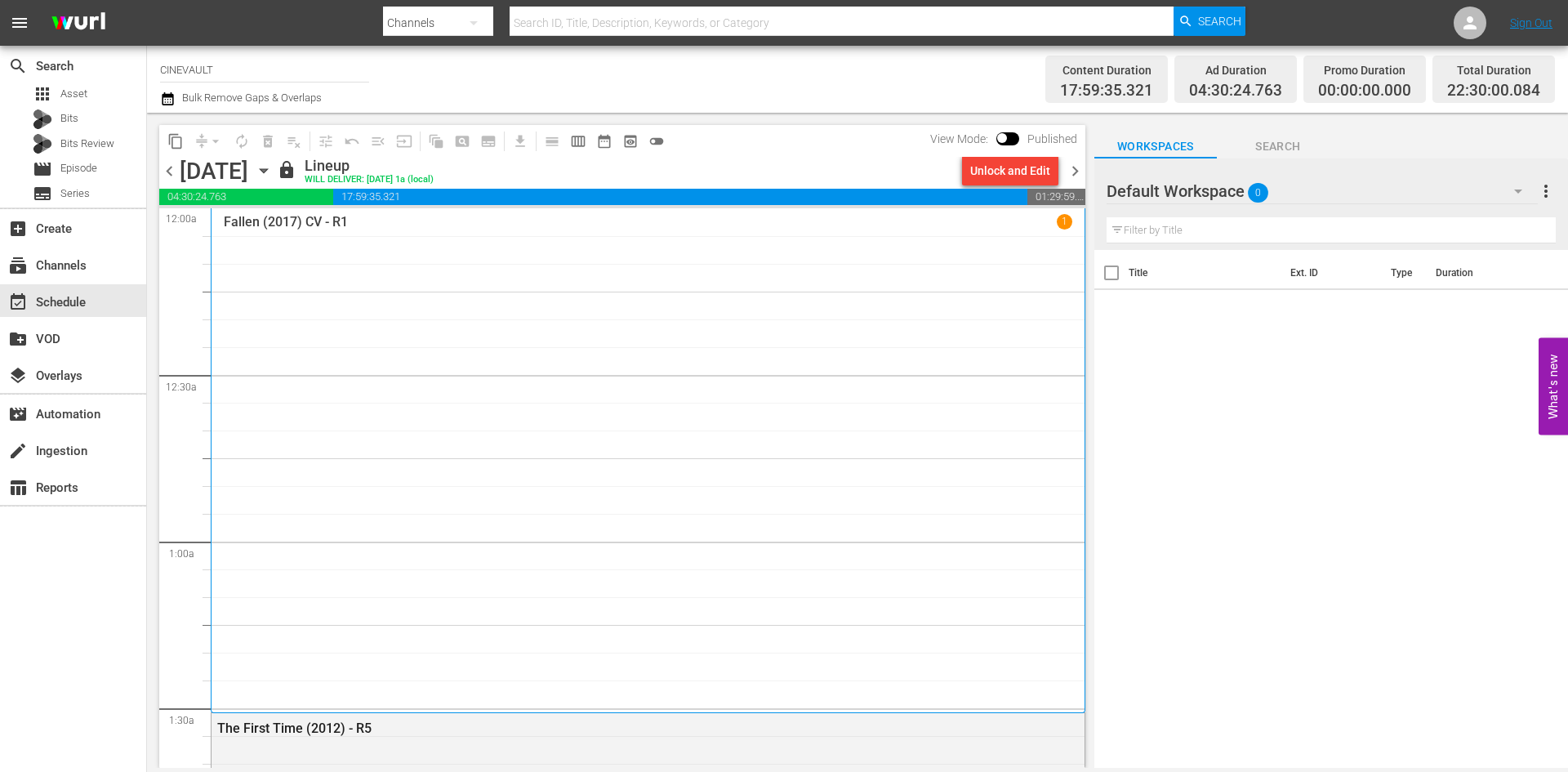
click at [1074, 174] on span "chevron_right" at bounding box center [1075, 171] width 20 height 20
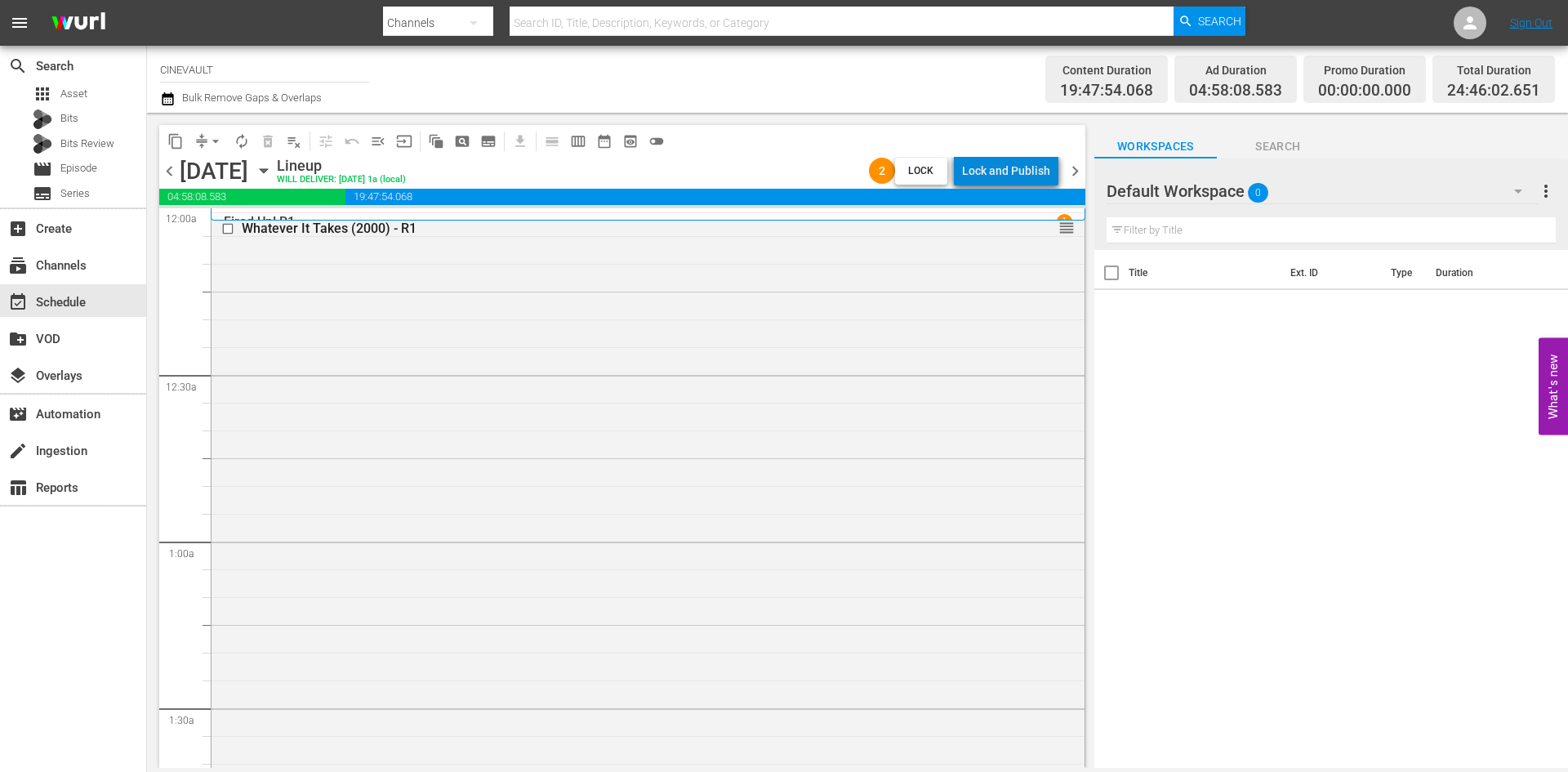
click at [1033, 174] on div "Lock and Publish" at bounding box center [1006, 170] width 88 height 29
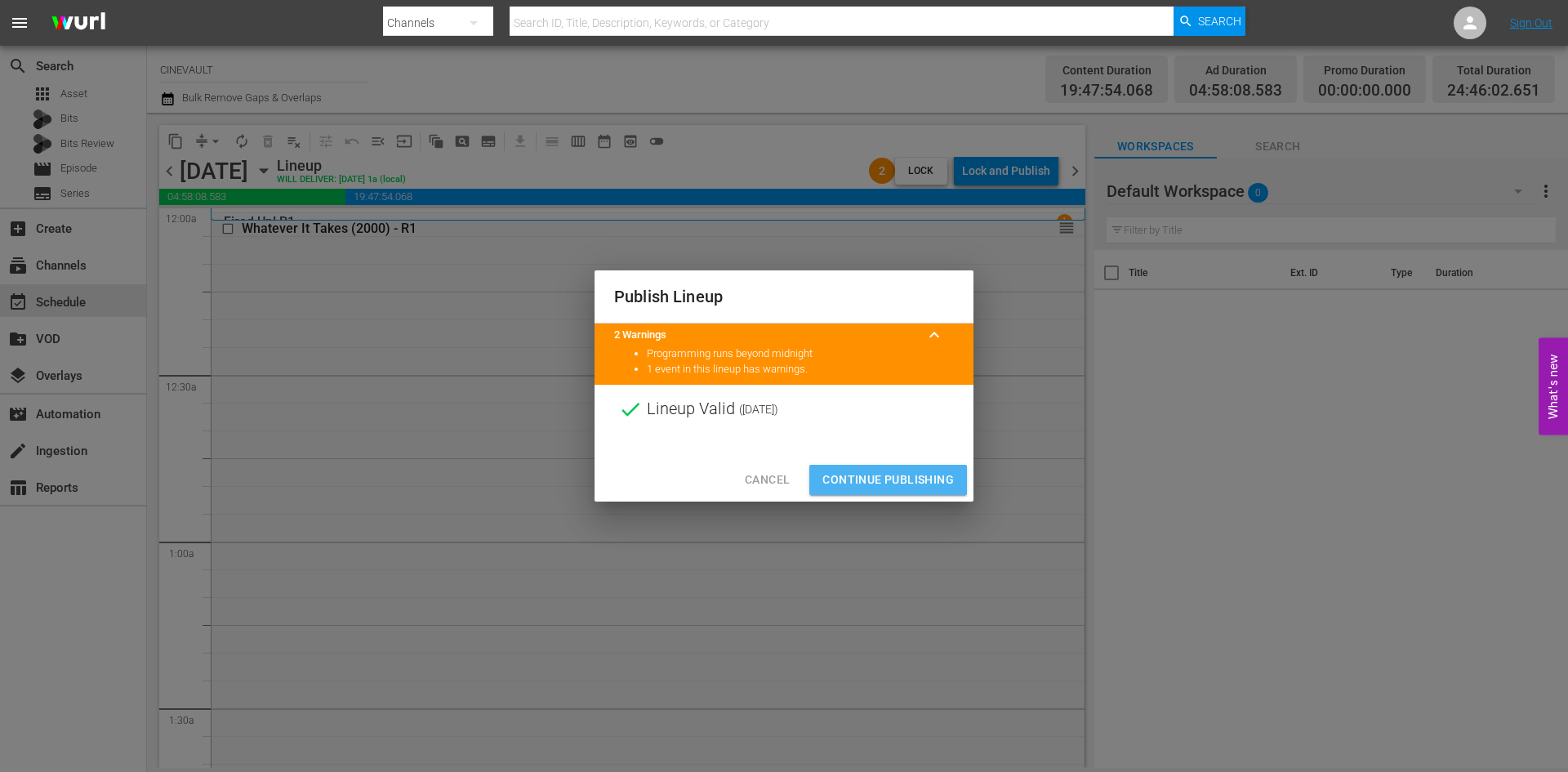
click at [906, 483] on span "Continue Publishing" at bounding box center [889, 480] width 132 height 20
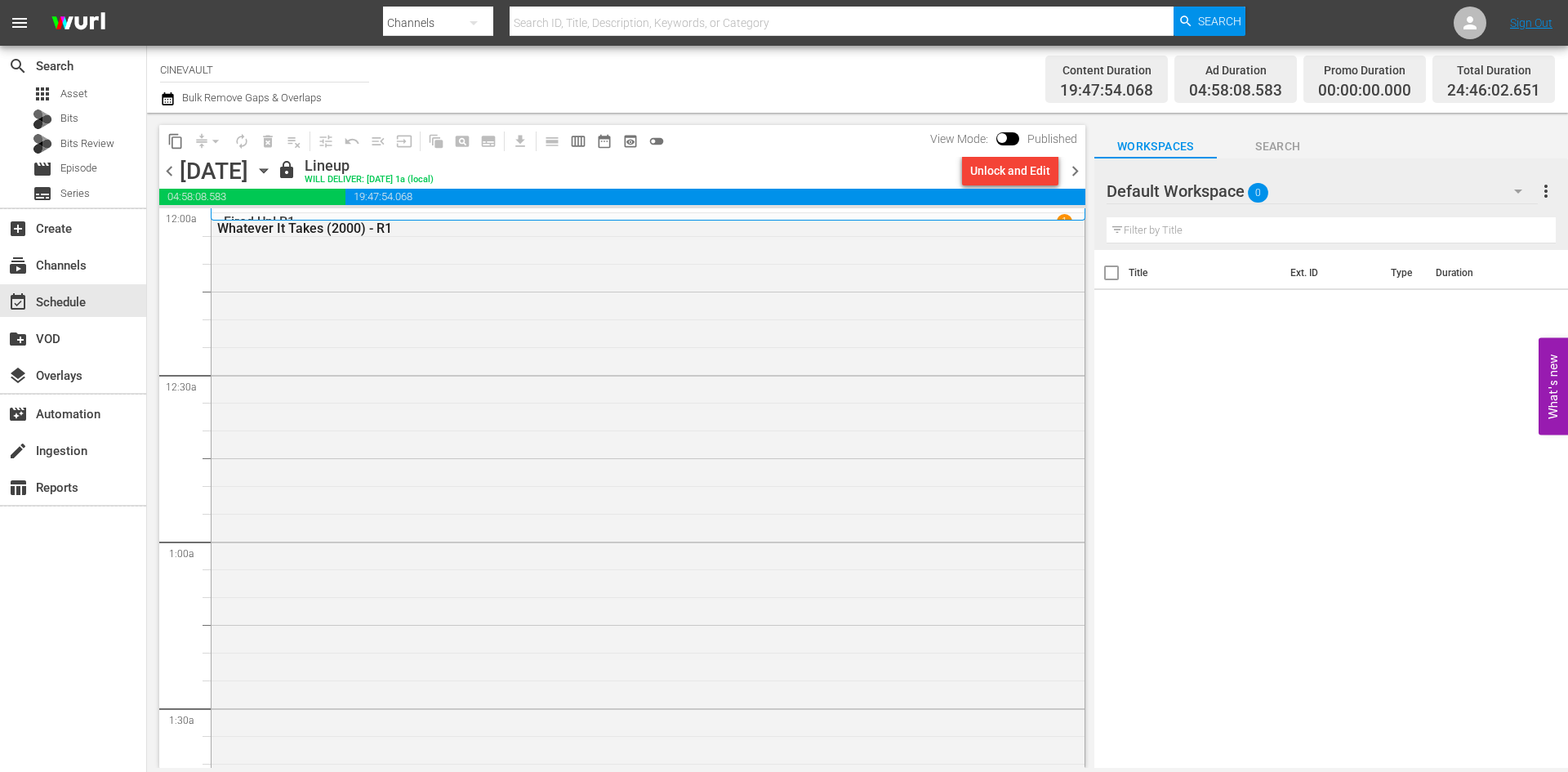
click at [1081, 167] on span "chevron_right" at bounding box center [1075, 171] width 20 height 20
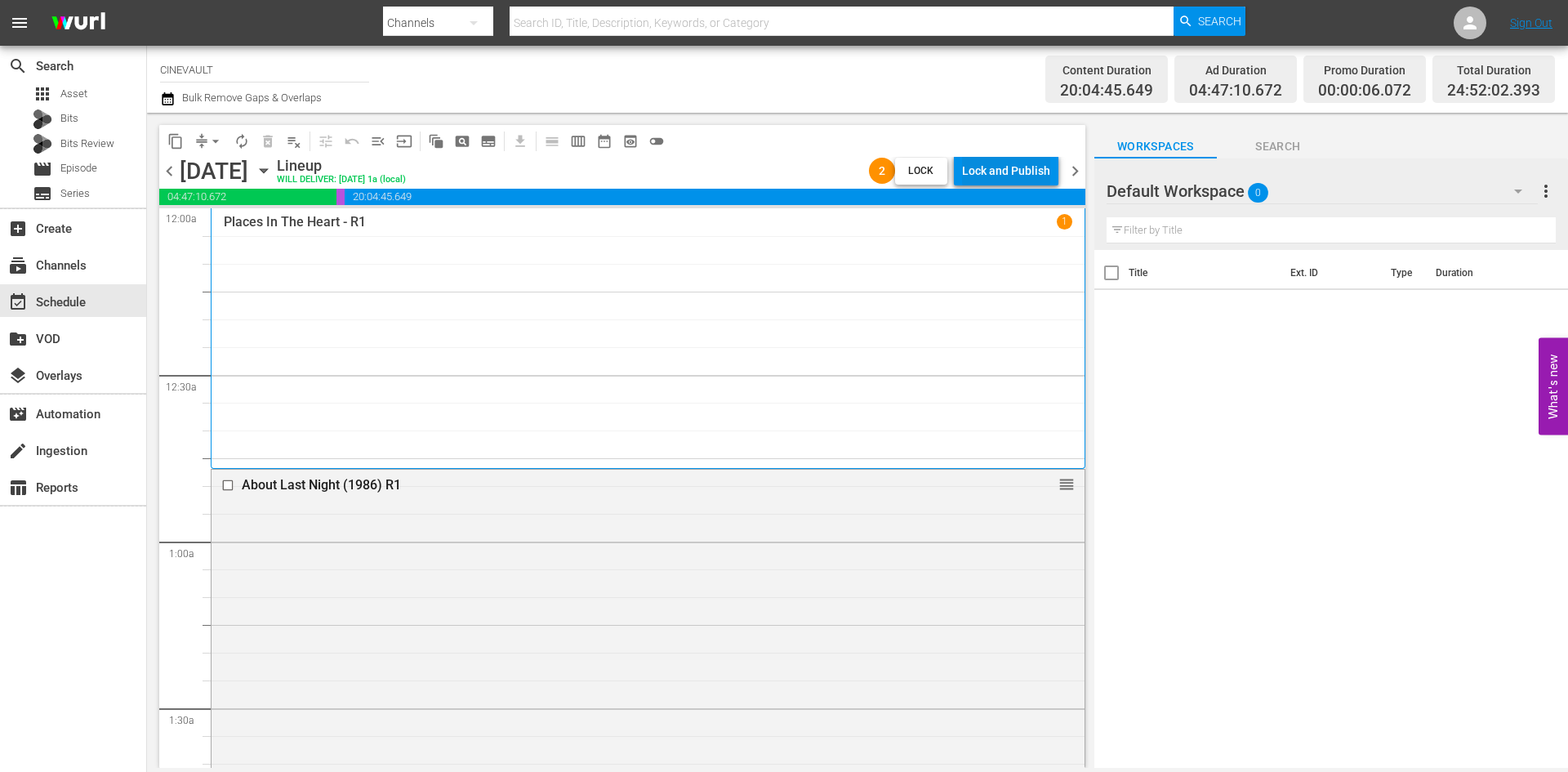
click at [1006, 177] on div "Lock and Publish" at bounding box center [1006, 170] width 88 height 29
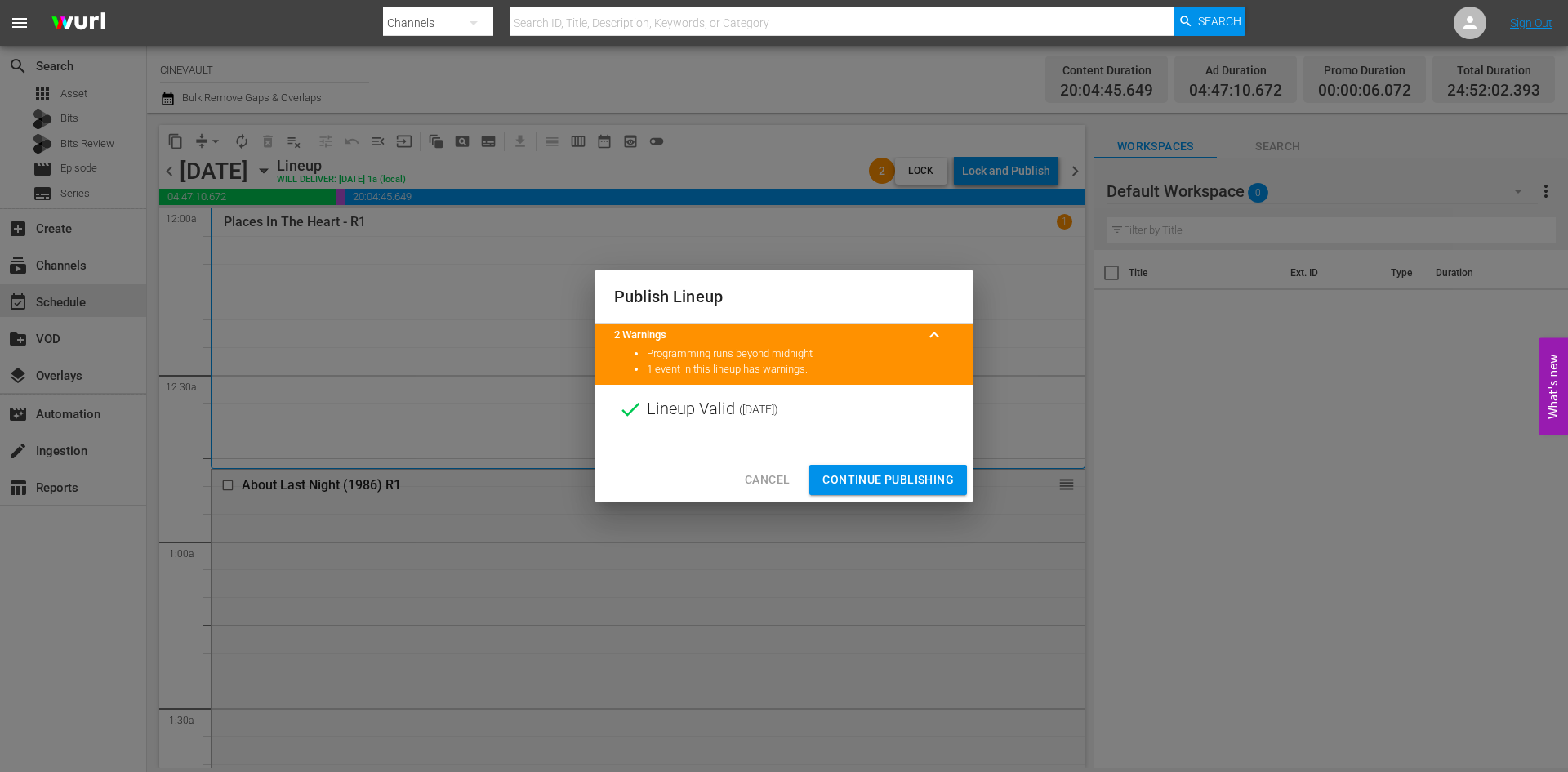
click at [924, 471] on span "Continue Publishing" at bounding box center [889, 480] width 132 height 20
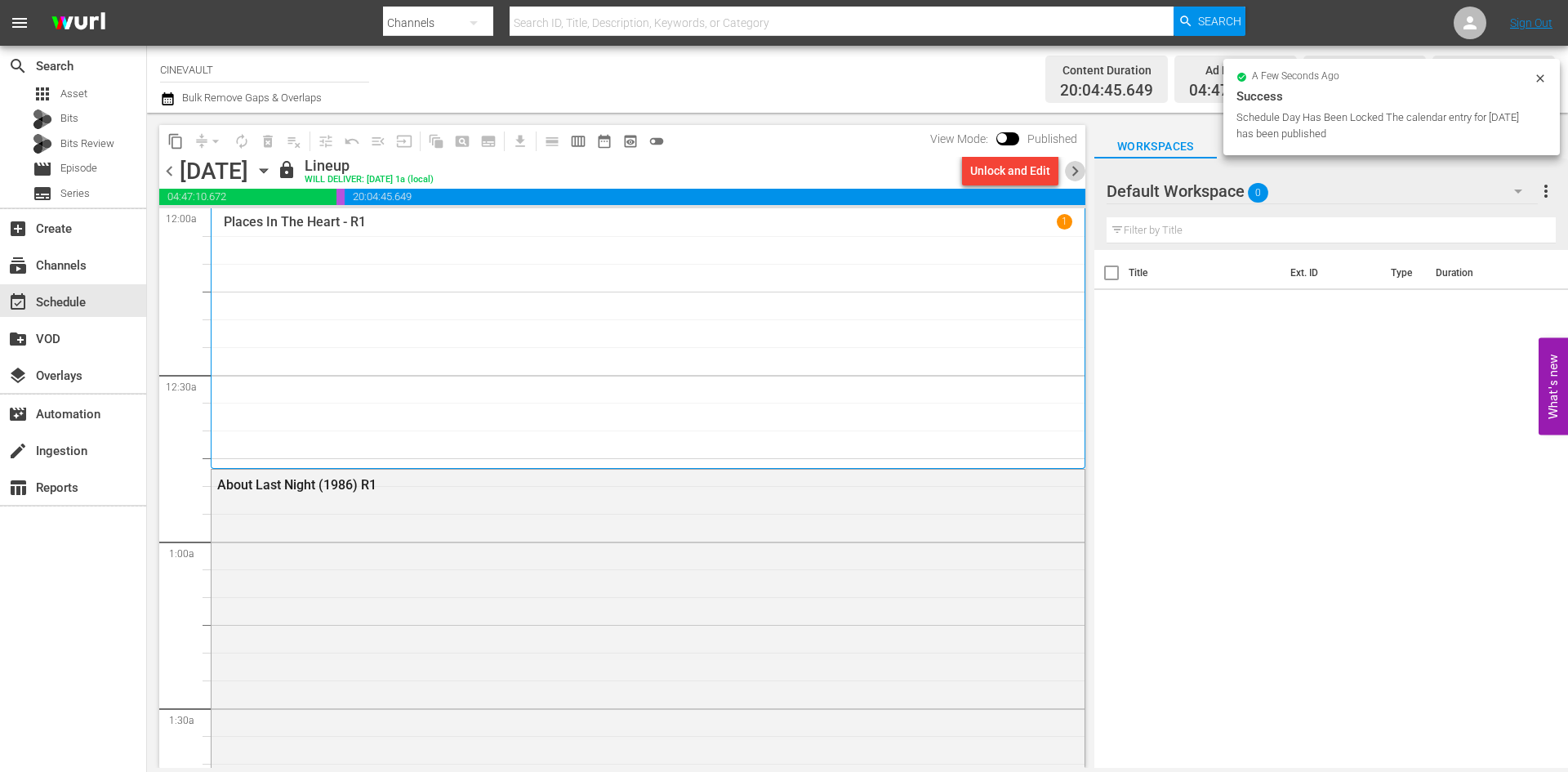
click at [1079, 181] on span "chevron_right" at bounding box center [1075, 171] width 20 height 20
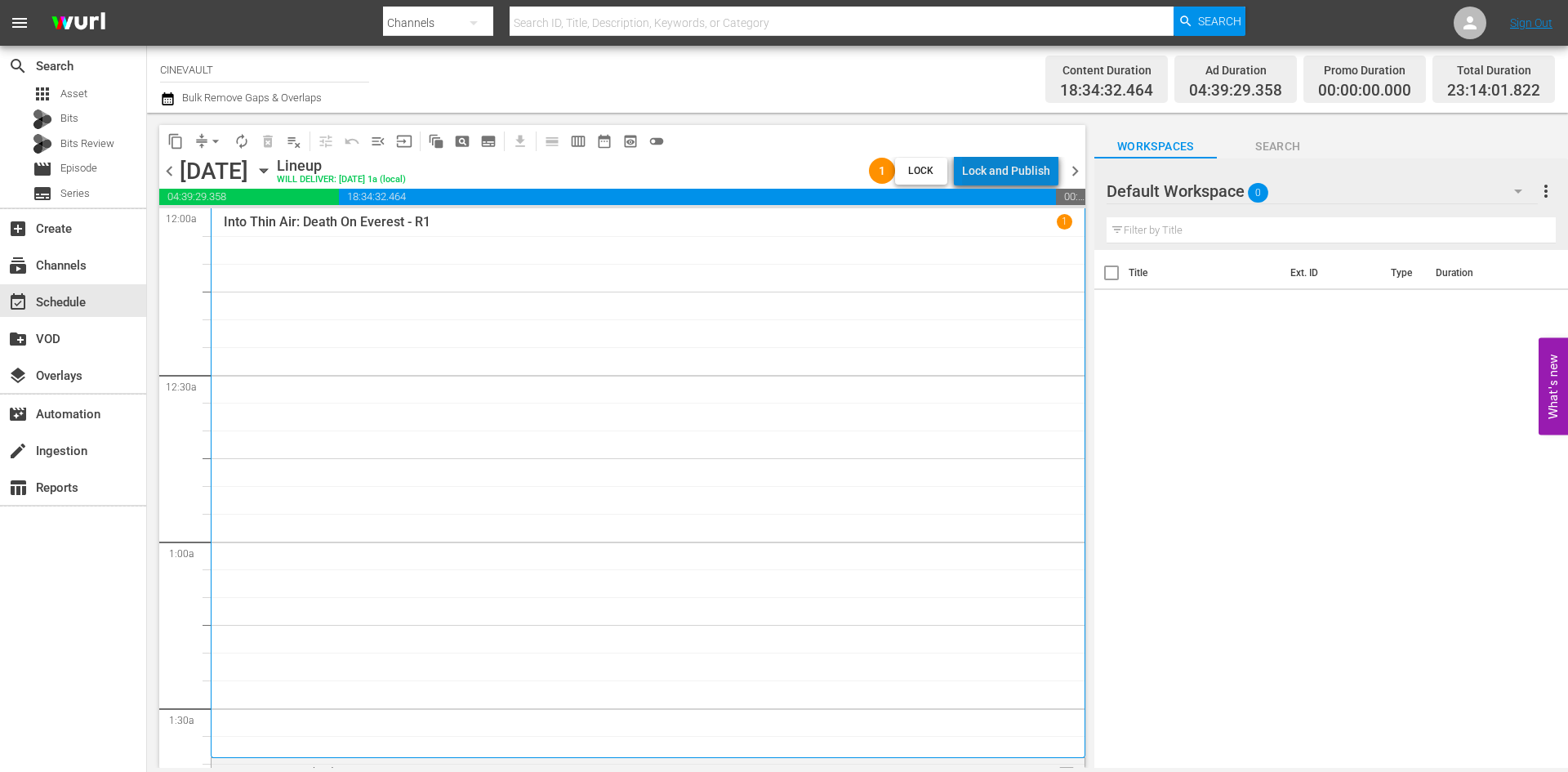
click at [1020, 179] on div "Lock and Publish" at bounding box center [1006, 170] width 88 height 29
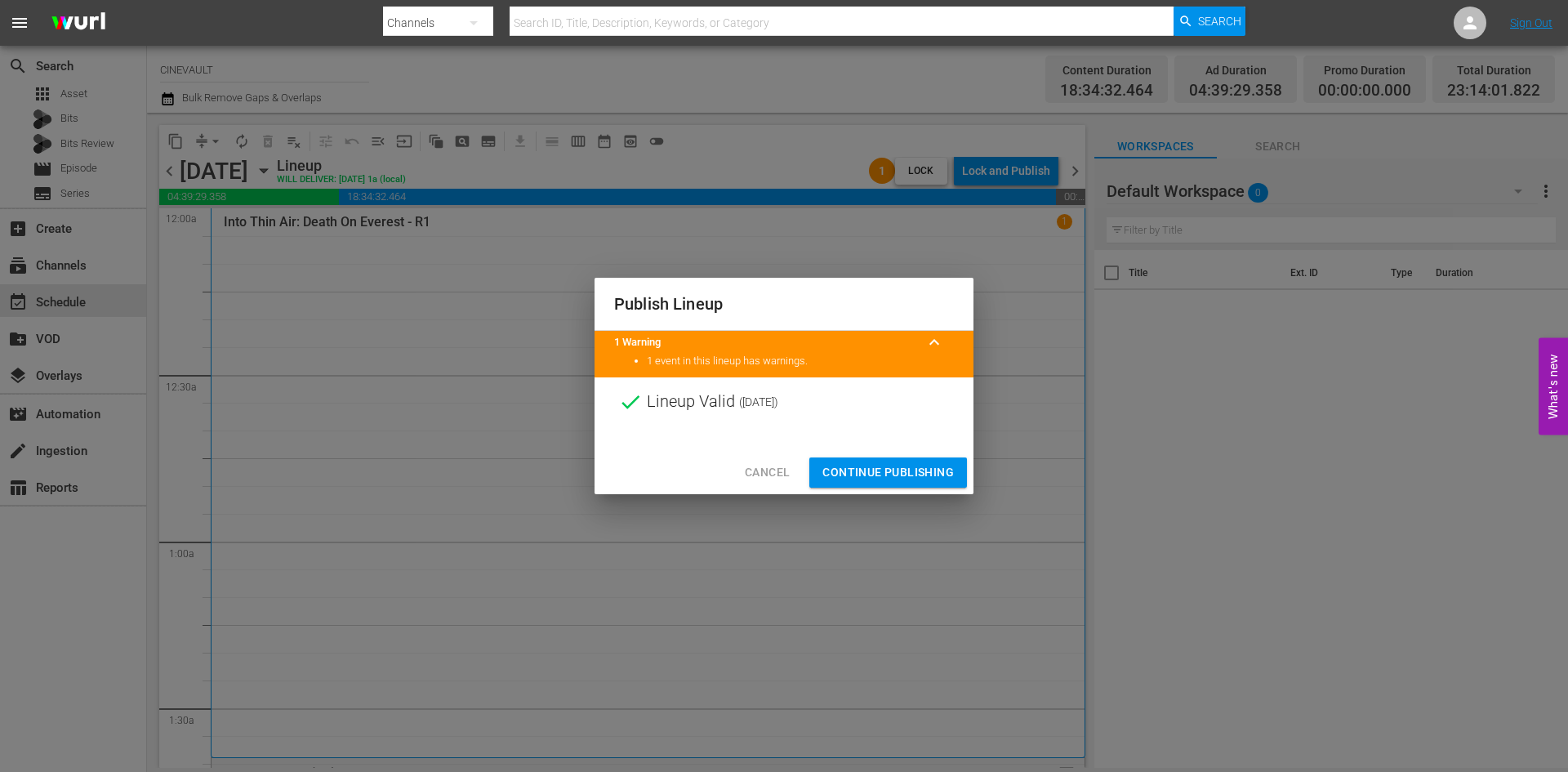
click at [916, 462] on span "Continue Publishing" at bounding box center [889, 472] width 132 height 20
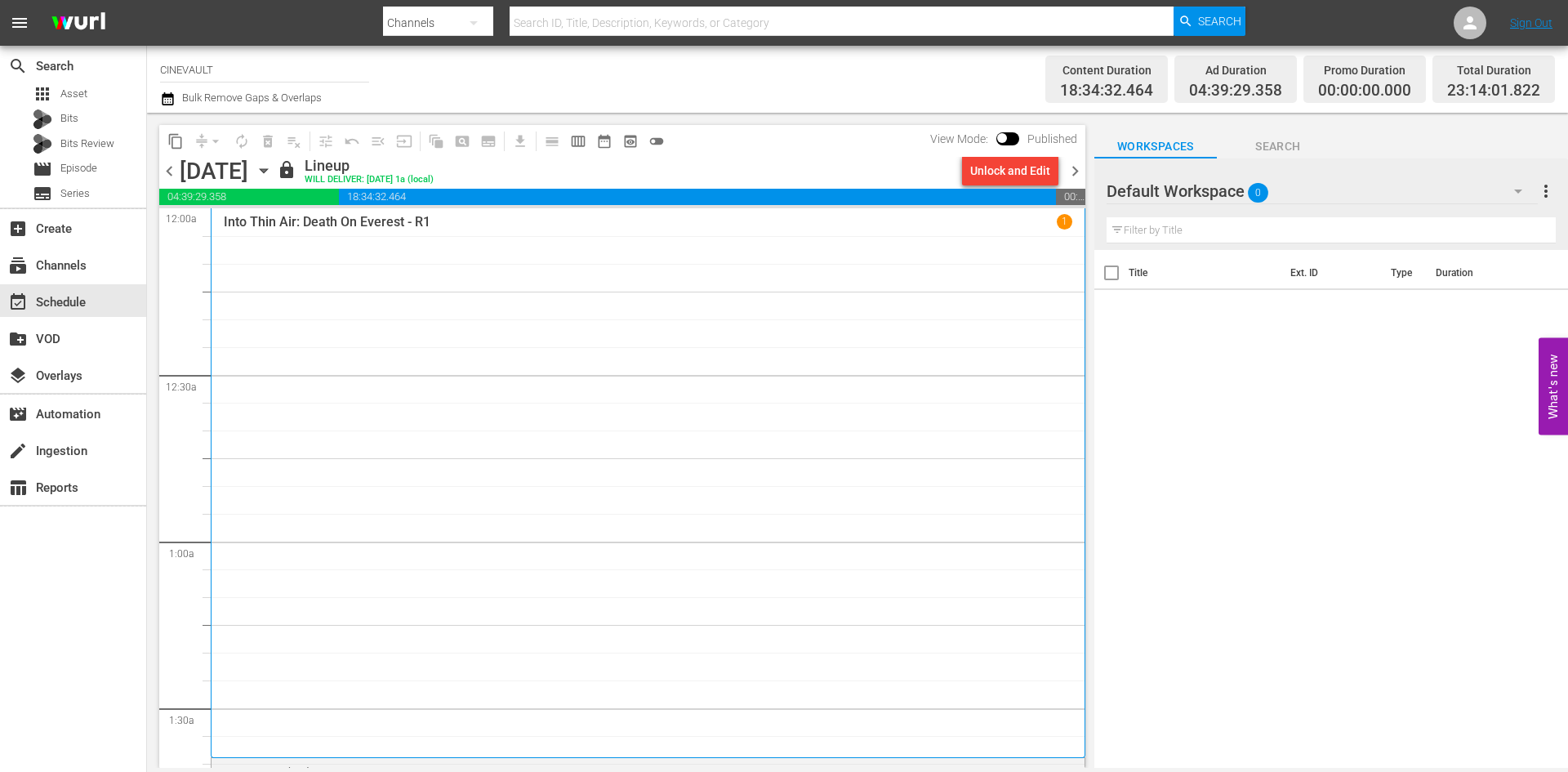
click at [1081, 171] on span "chevron_right" at bounding box center [1075, 171] width 20 height 20
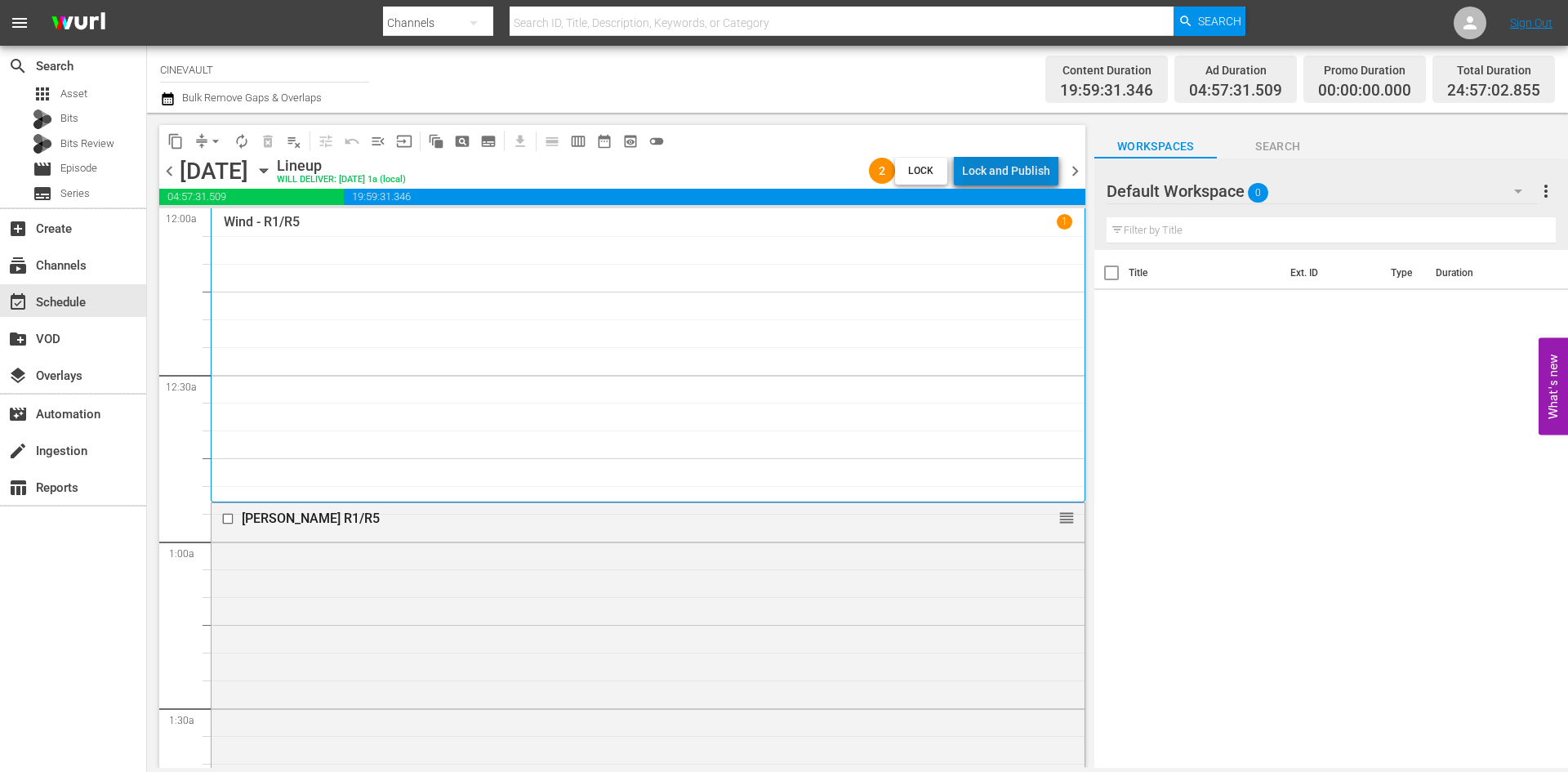
click at [1031, 171] on div "Lock and Publish" at bounding box center [1006, 170] width 88 height 29
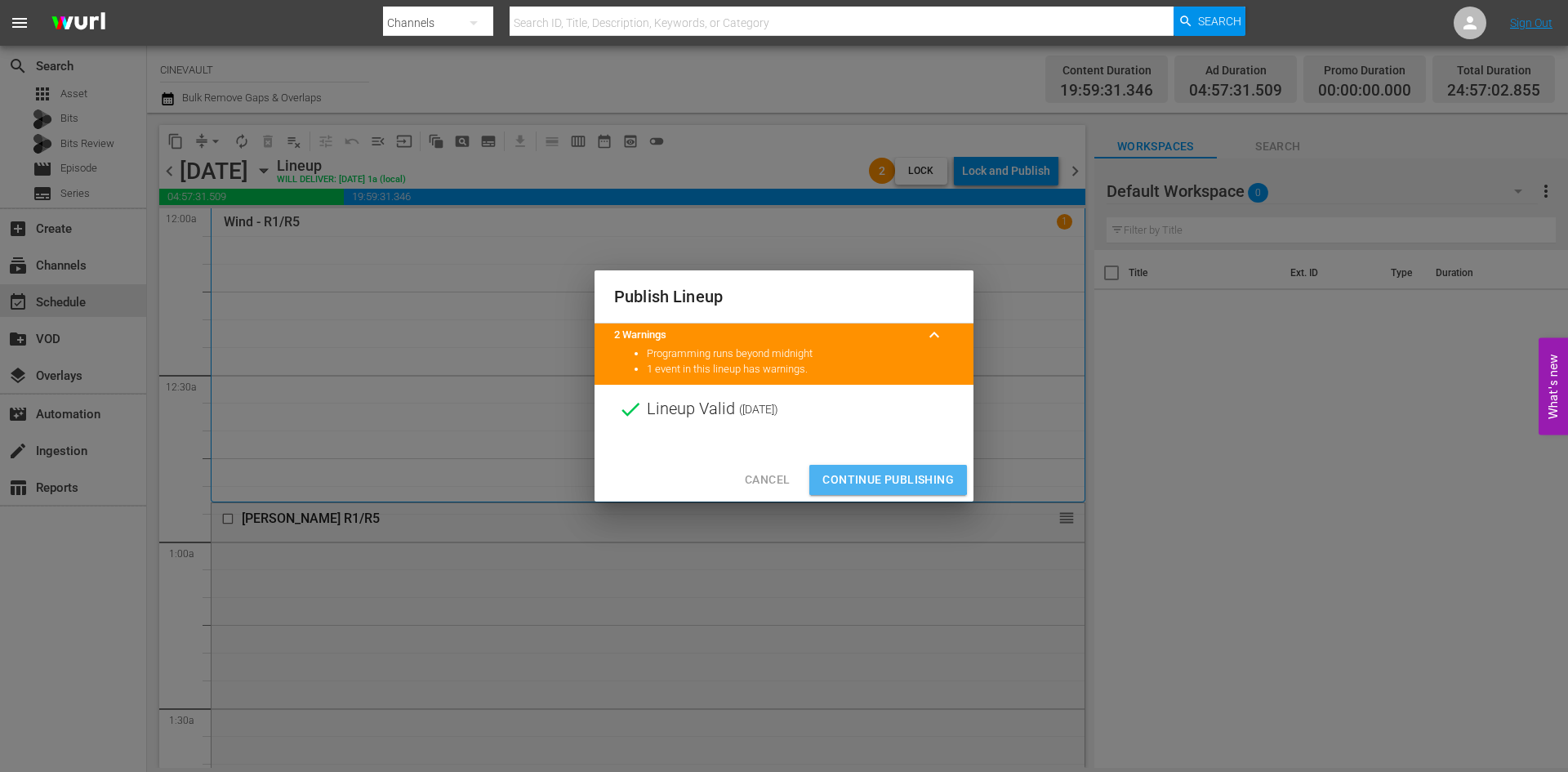
click at [876, 475] on span "Continue Publishing" at bounding box center [889, 480] width 132 height 20
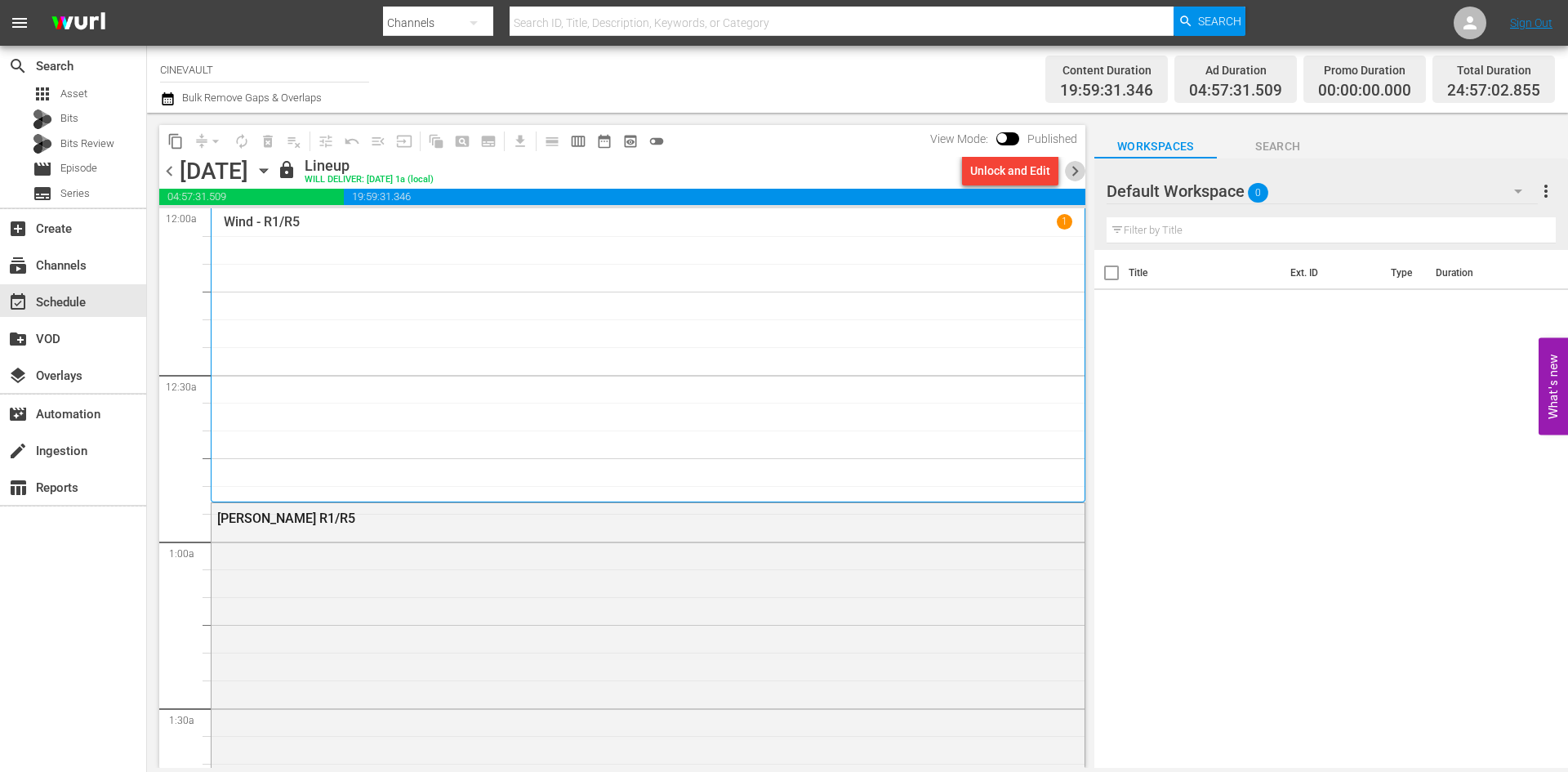
click at [1079, 169] on span "chevron_right" at bounding box center [1075, 171] width 20 height 20
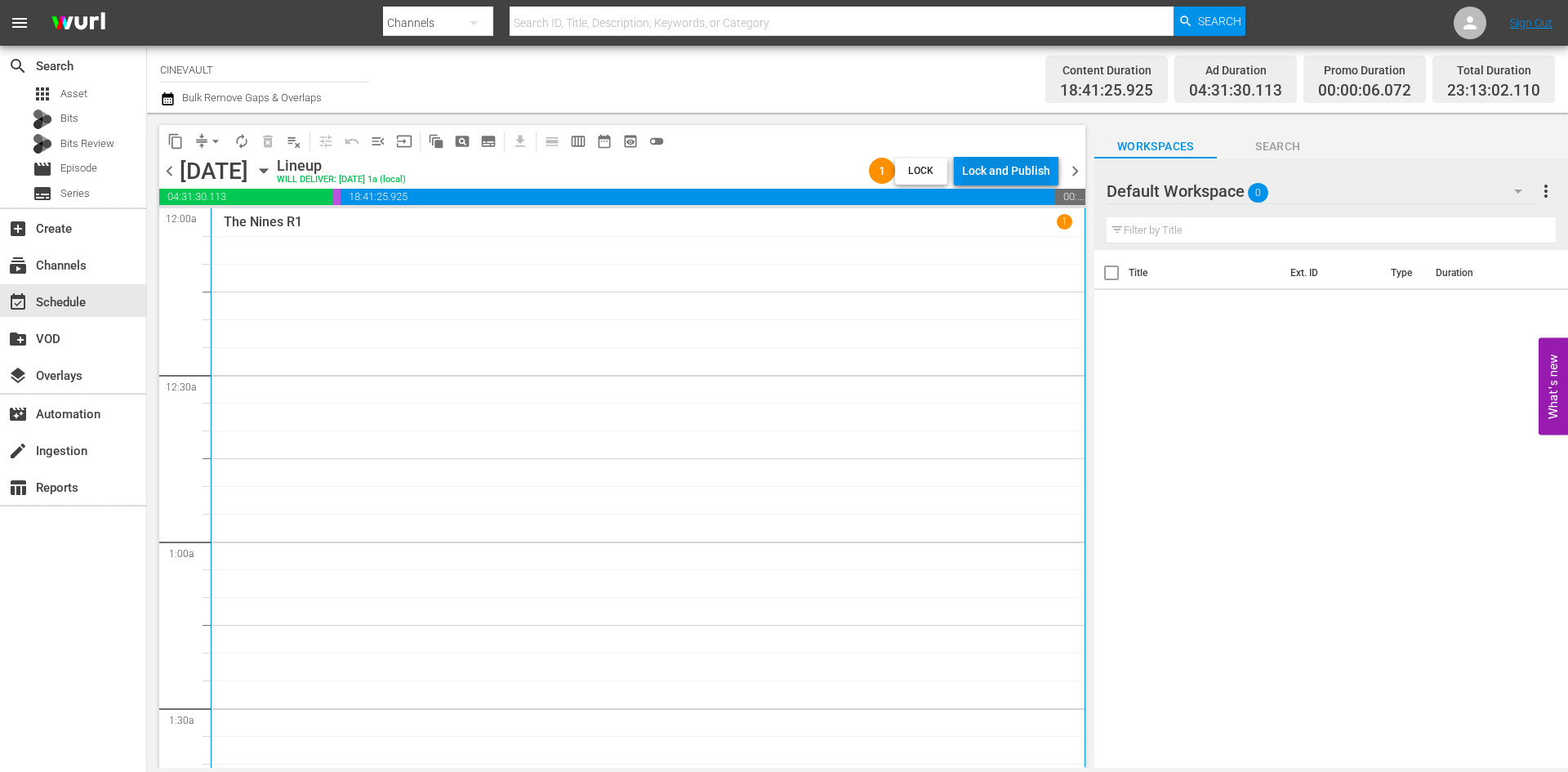
click at [1043, 161] on div "Lock and Publish" at bounding box center [1006, 170] width 88 height 29
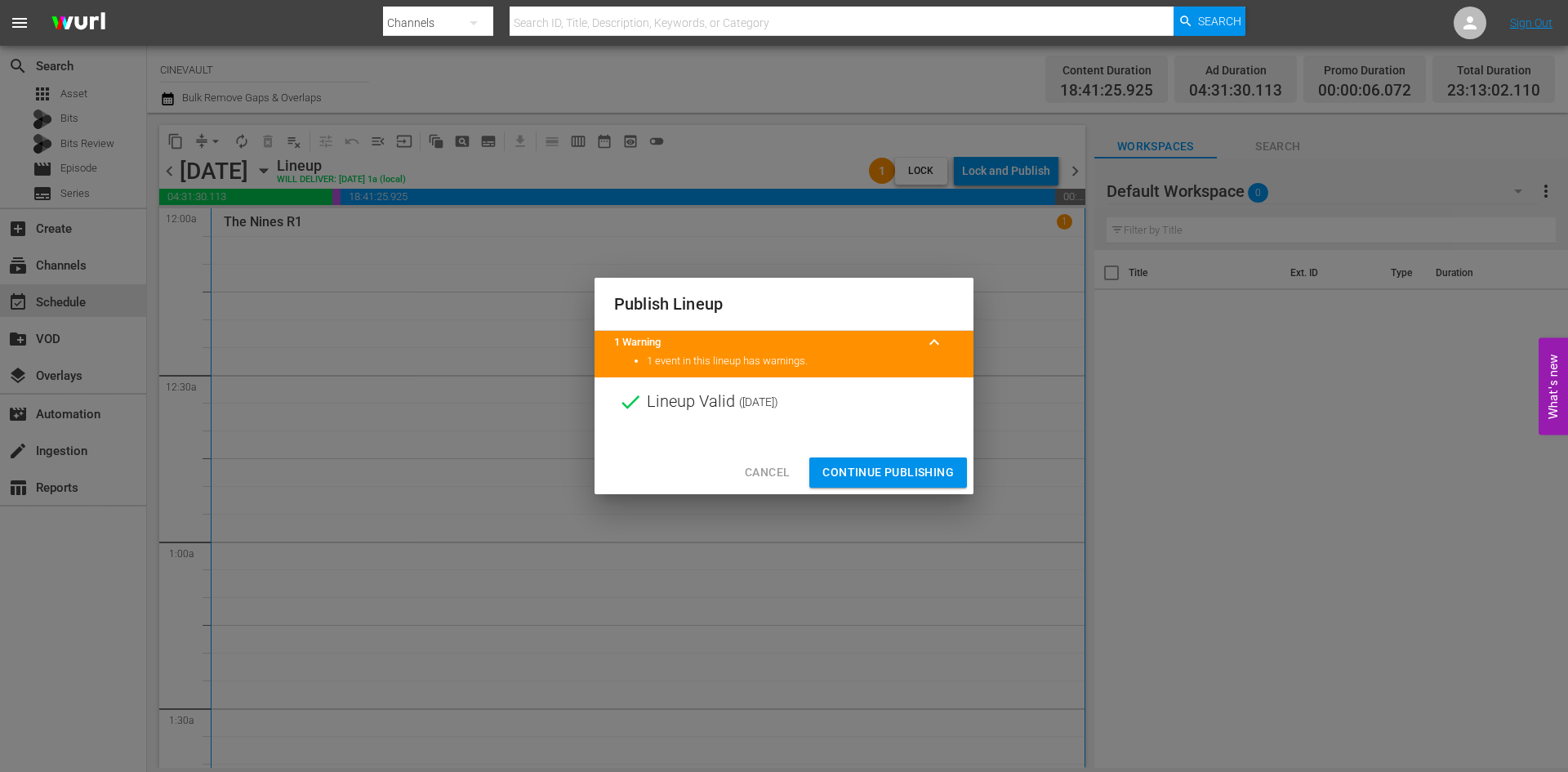
click at [915, 476] on span "Continue Publishing" at bounding box center [889, 472] width 132 height 20
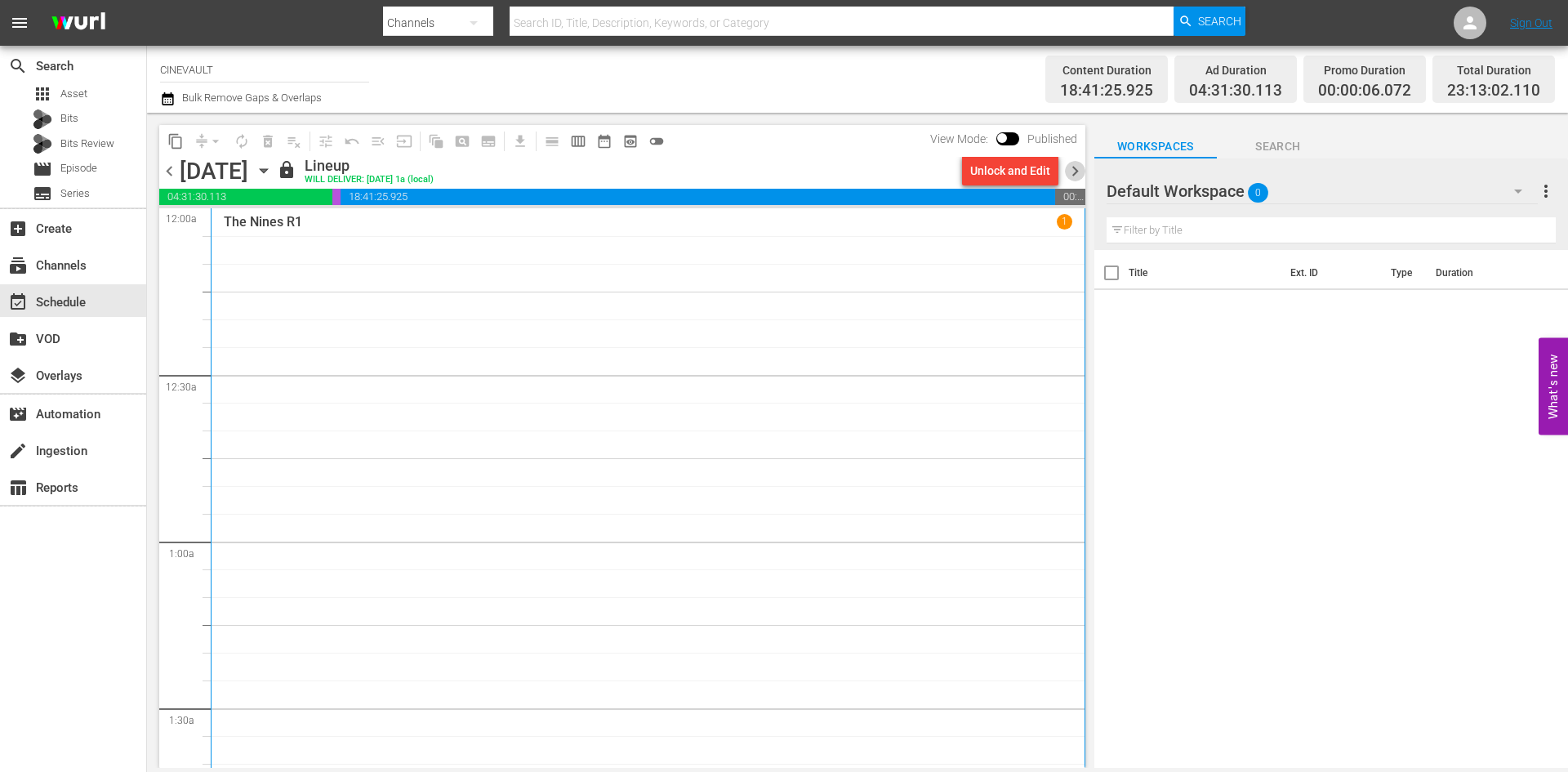
click at [1075, 164] on span "chevron_right" at bounding box center [1075, 171] width 20 height 20
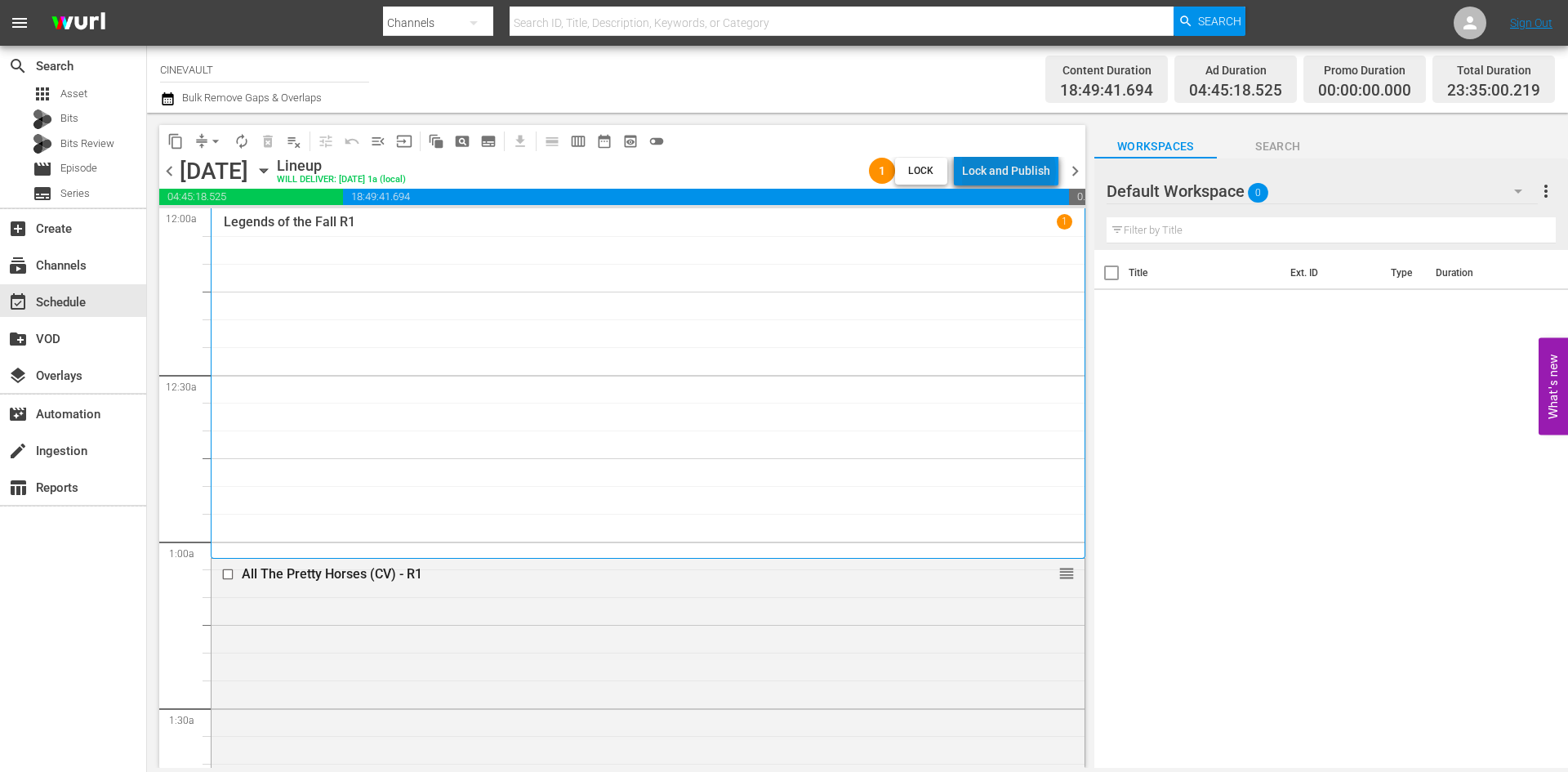
click at [1012, 171] on div "Lock and Publish" at bounding box center [1006, 170] width 88 height 29
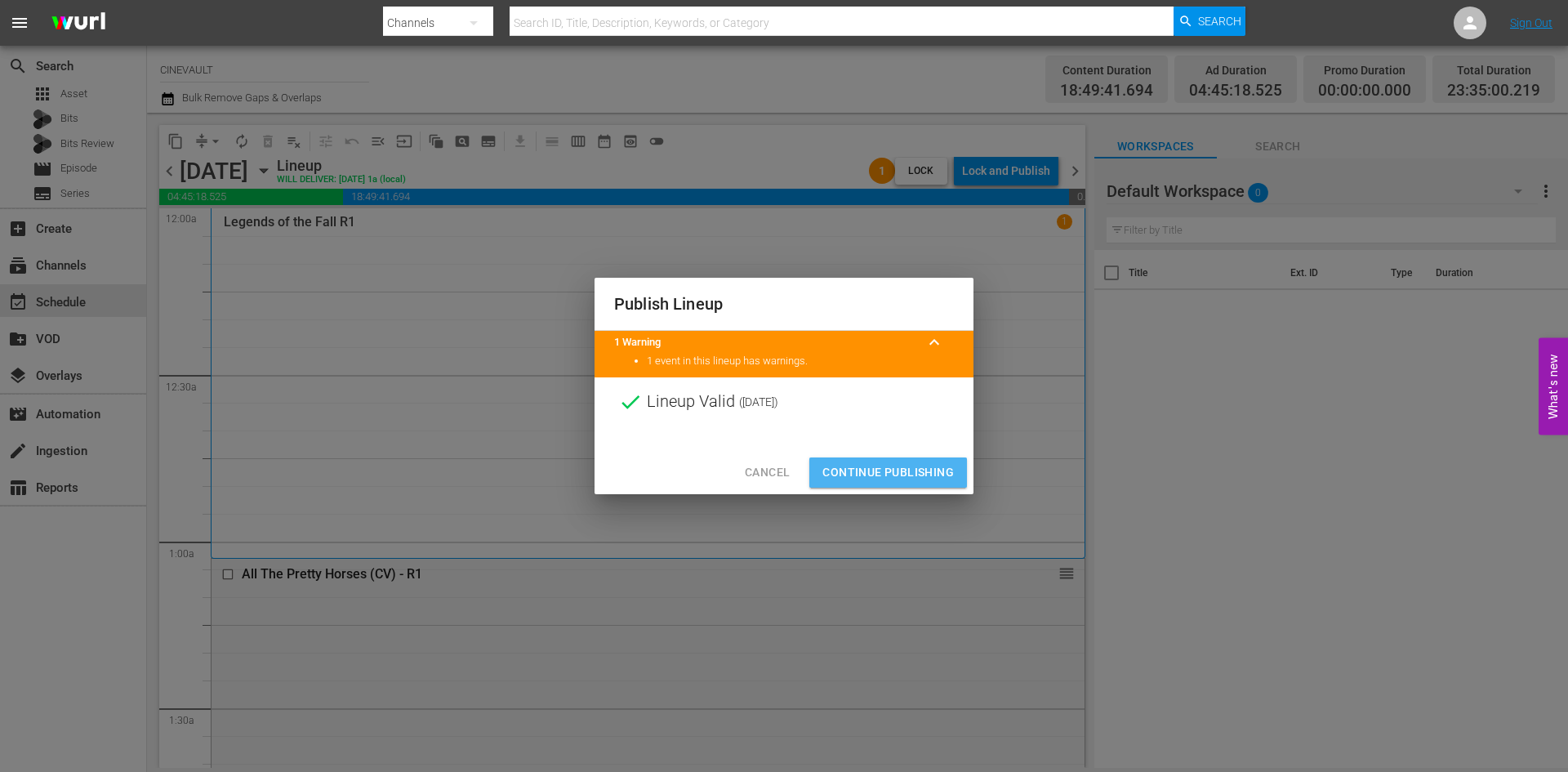
click at [908, 468] on span "Continue Publishing" at bounding box center [889, 472] width 132 height 20
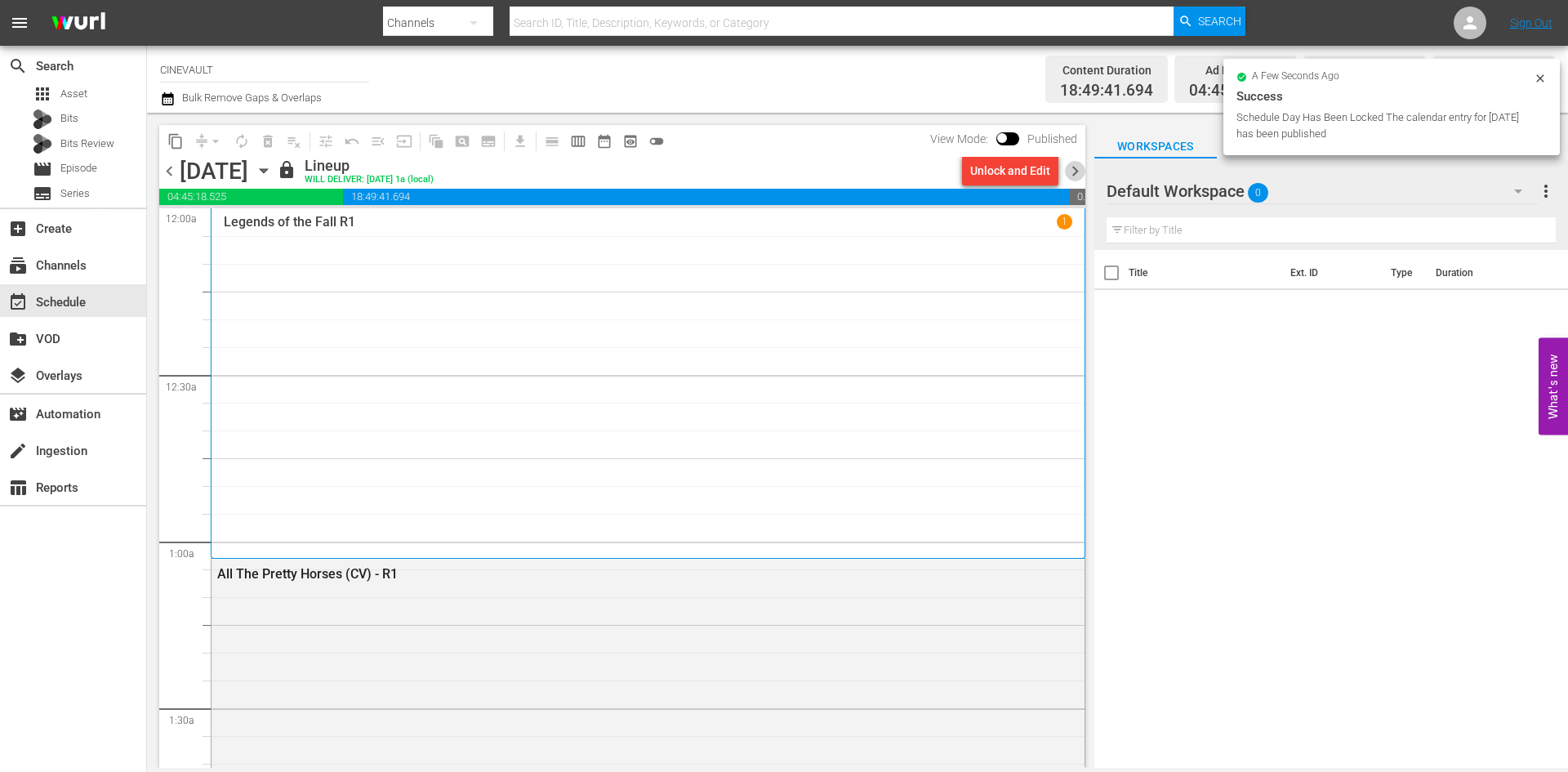
click at [1073, 169] on span "chevron_right" at bounding box center [1075, 171] width 20 height 20
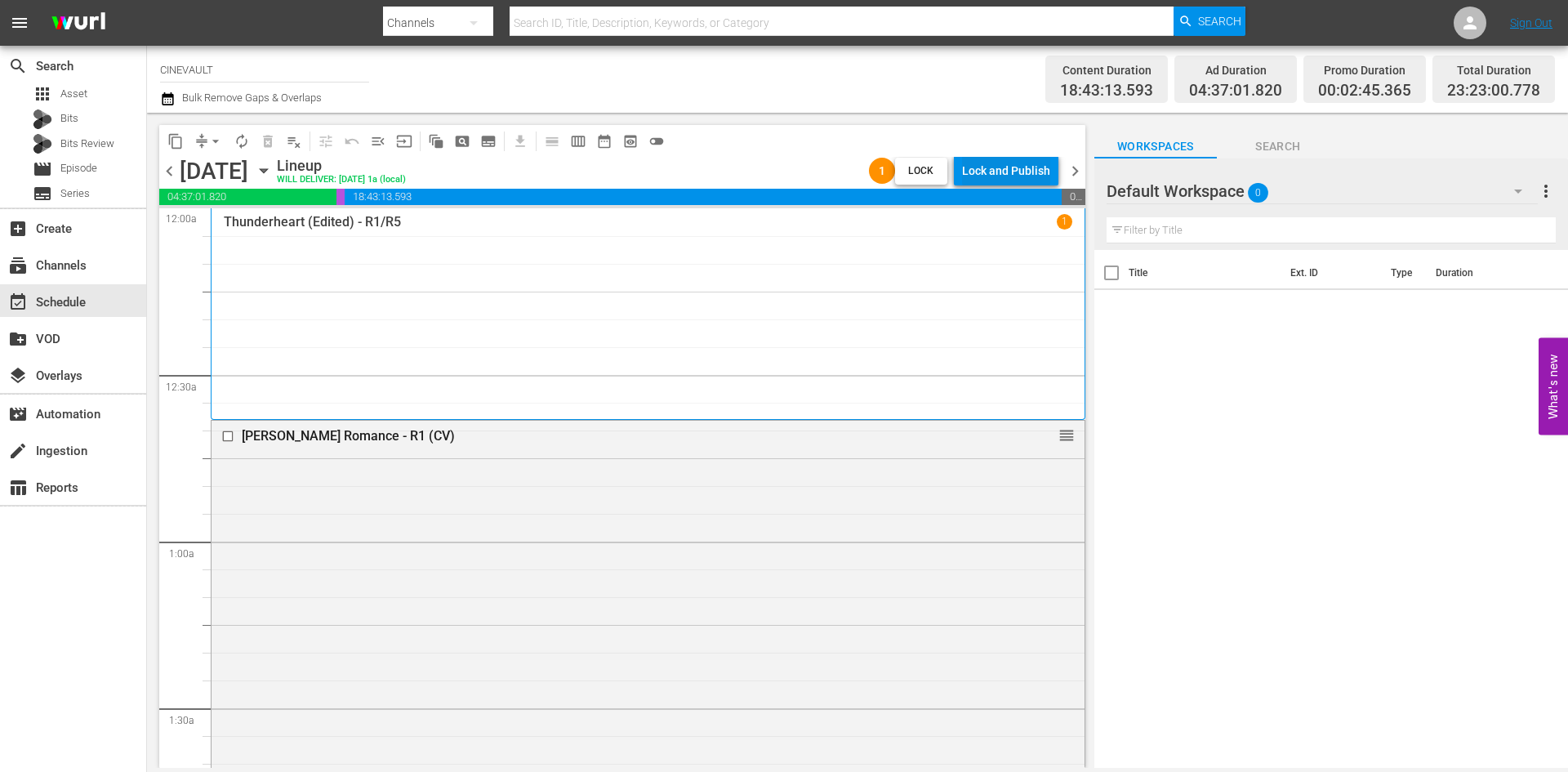
click at [1038, 169] on div "Lock and Publish" at bounding box center [1006, 170] width 88 height 29
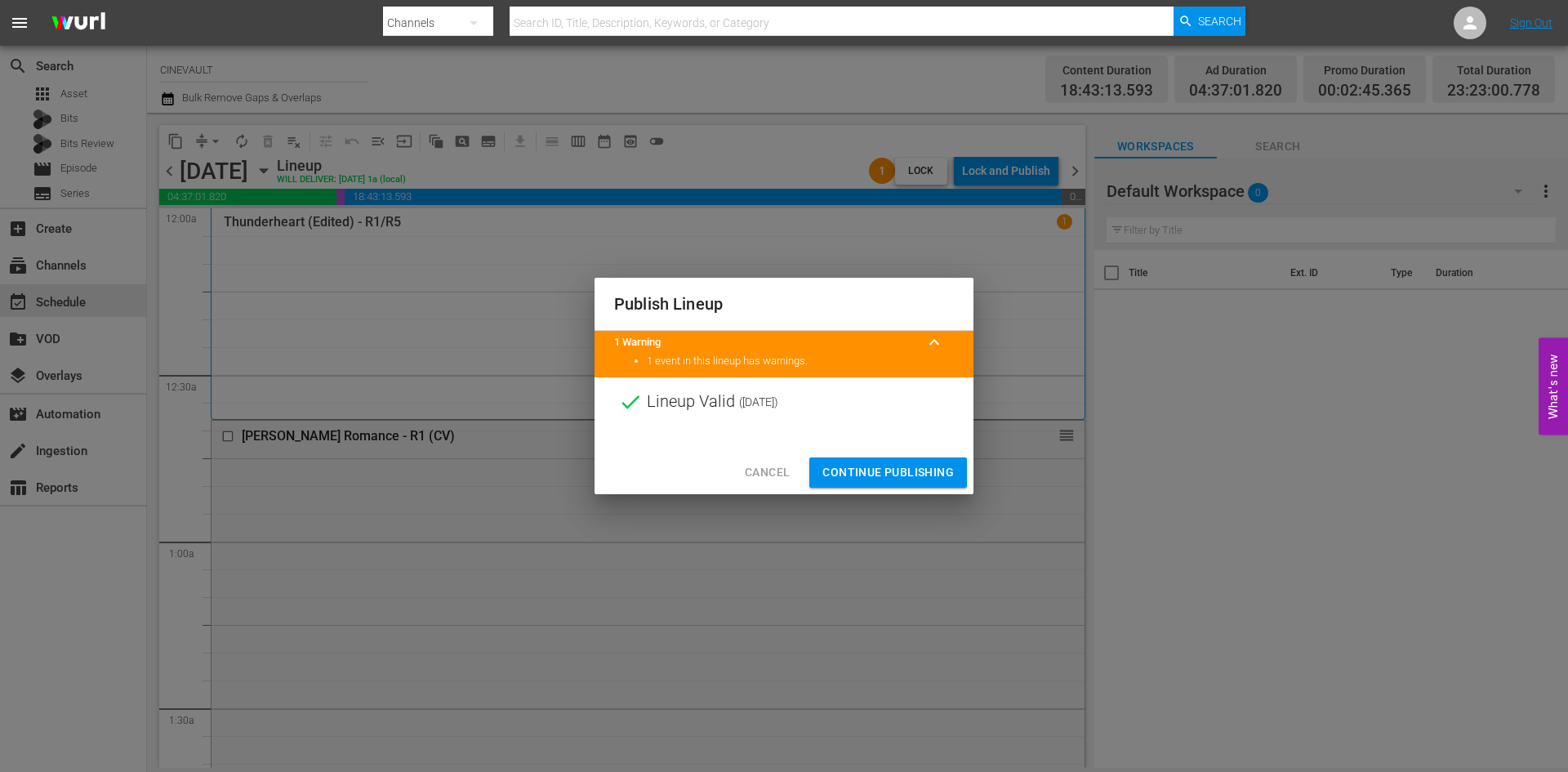
click at [926, 478] on span "Continue Publishing" at bounding box center [889, 472] width 132 height 20
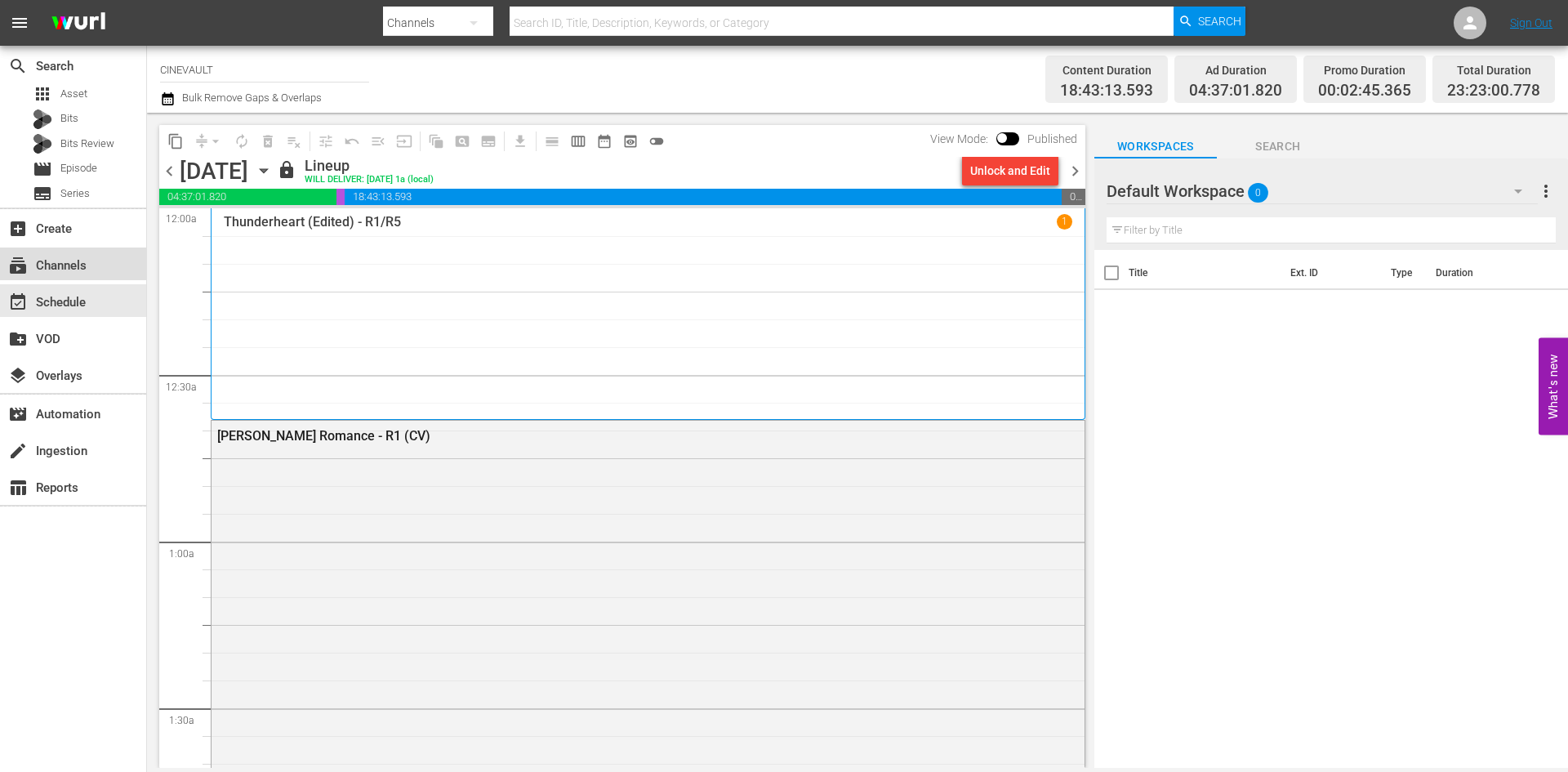
click at [84, 270] on div "subscriptions Channels" at bounding box center [46, 262] width 92 height 15
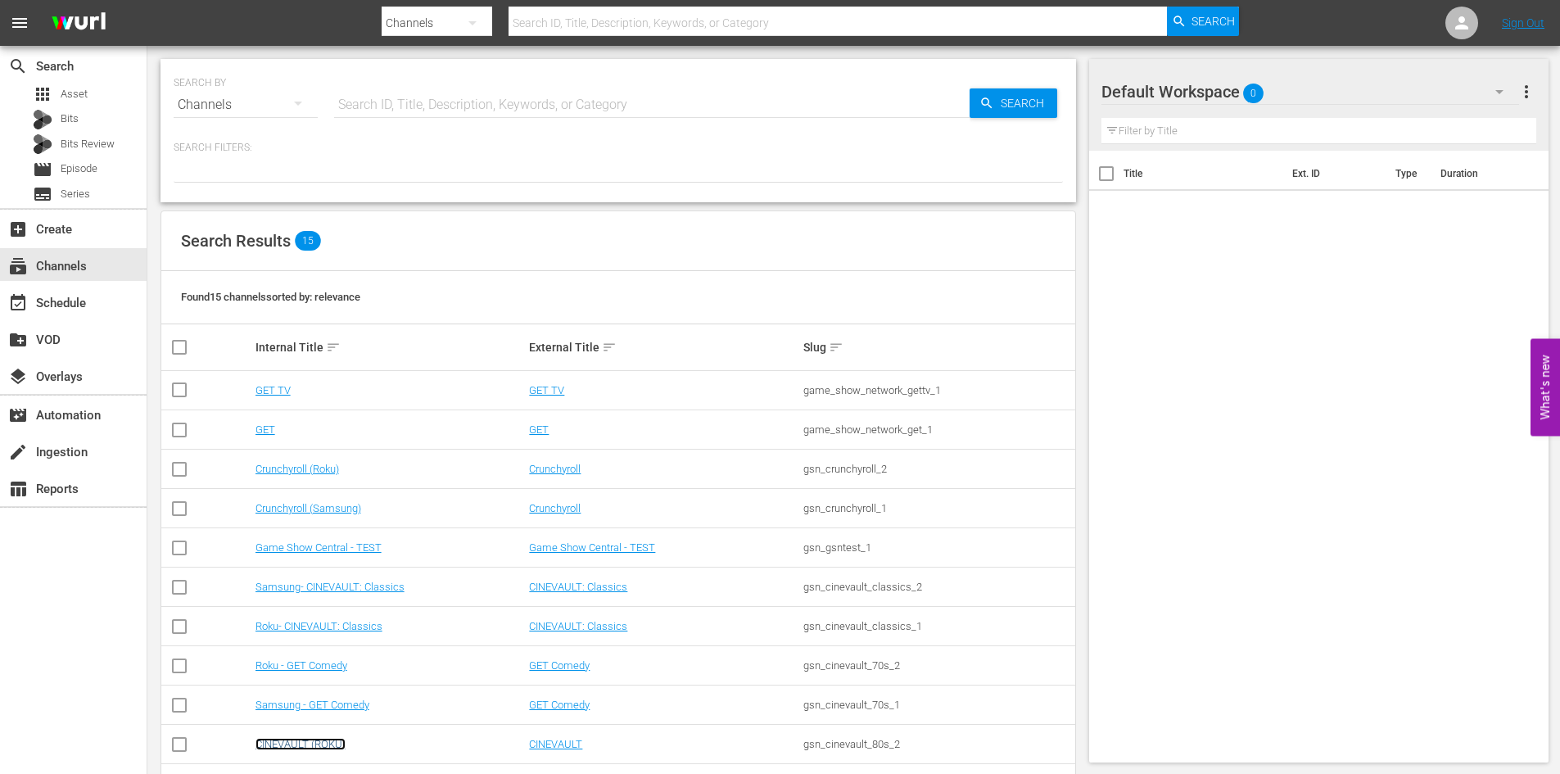
click at [283, 746] on link "CINEVAULT (ROKU)" at bounding box center [300, 744] width 90 height 12
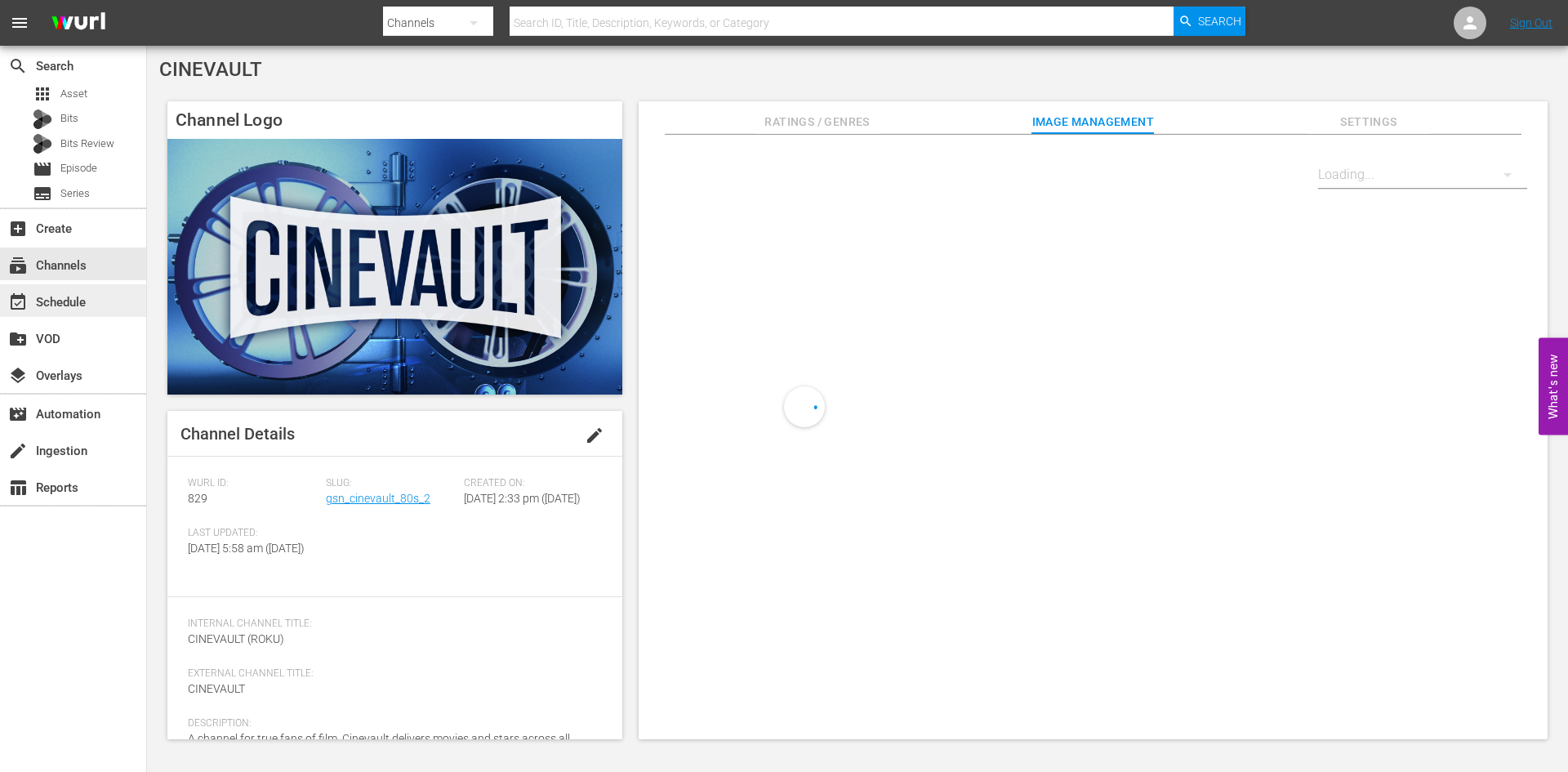
click at [101, 308] on div "event_available Schedule" at bounding box center [73, 300] width 147 height 33
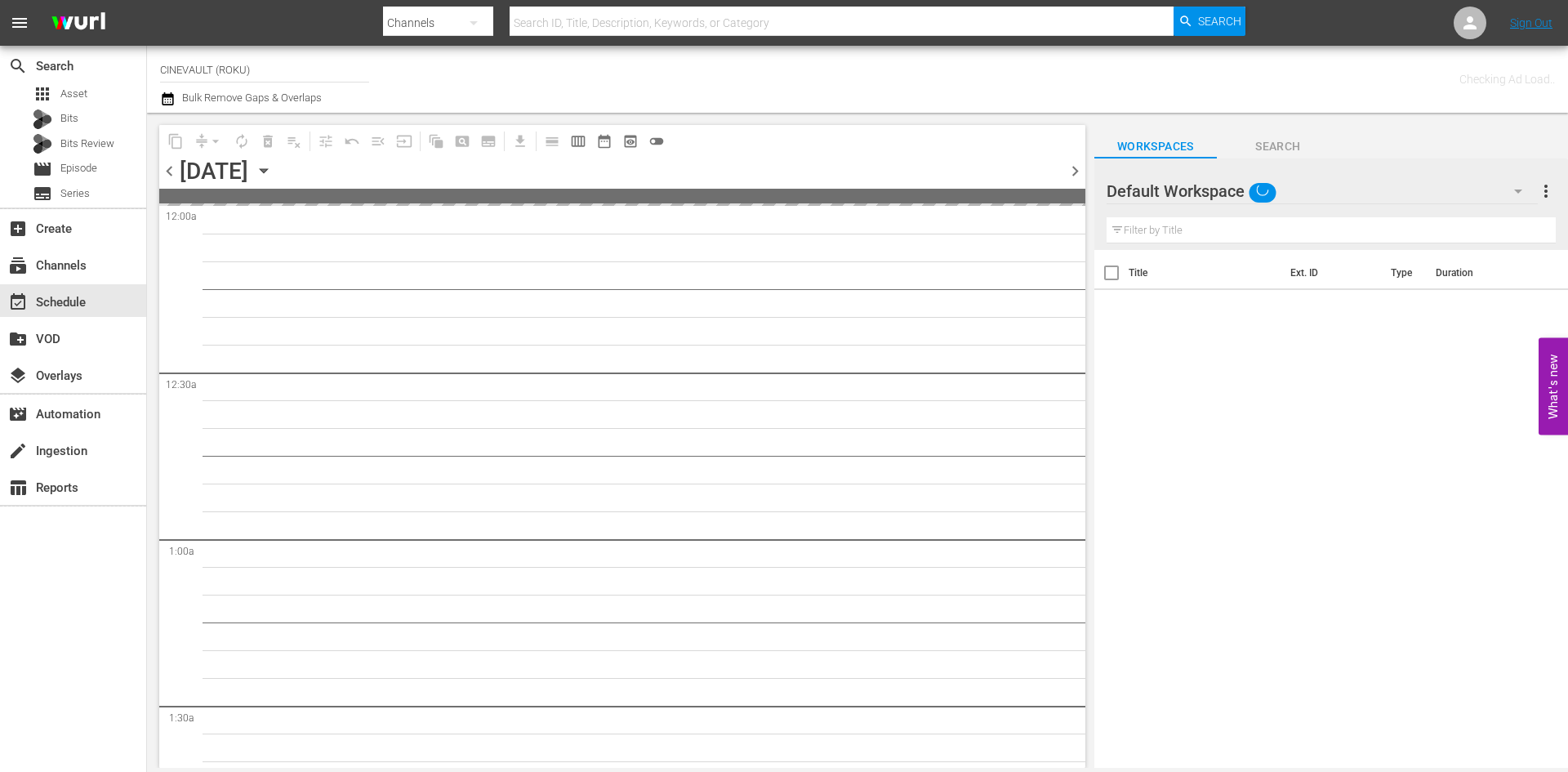
click at [272, 174] on icon "button" at bounding box center [263, 171] width 18 height 18
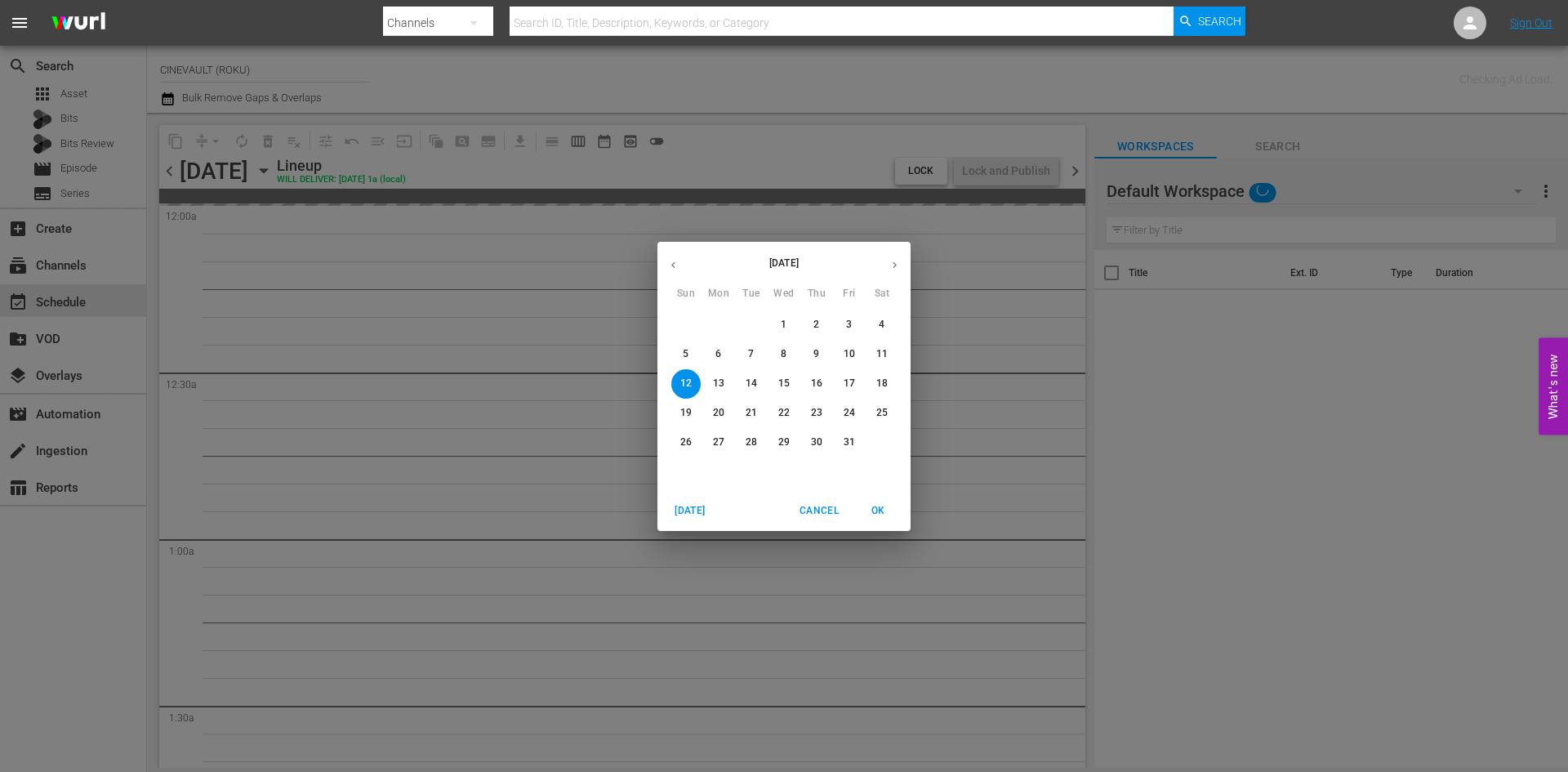
click at [782, 322] on p "1" at bounding box center [784, 325] width 6 height 14
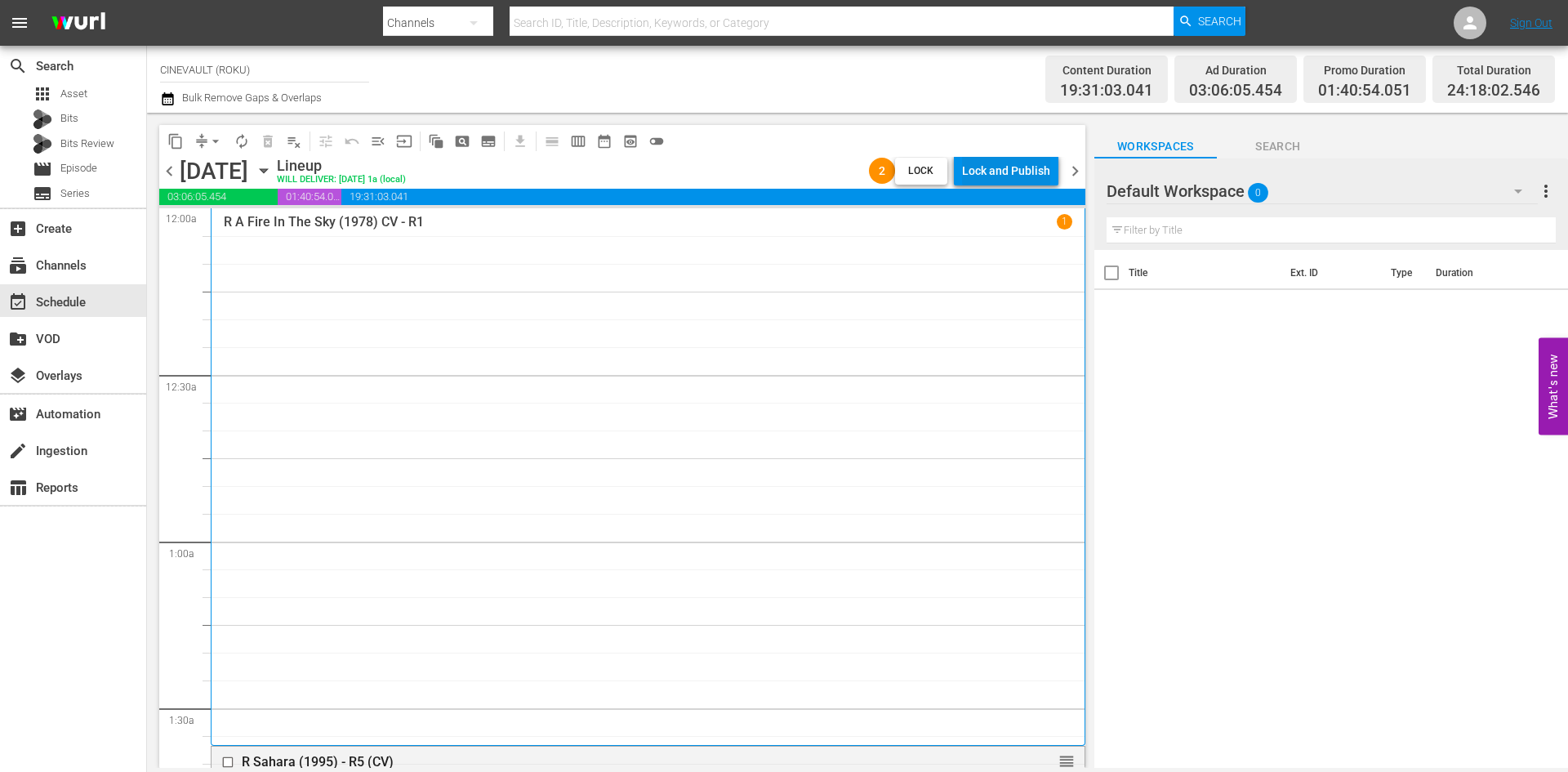
click at [1009, 184] on div "Lock and Publish" at bounding box center [1006, 170] width 88 height 29
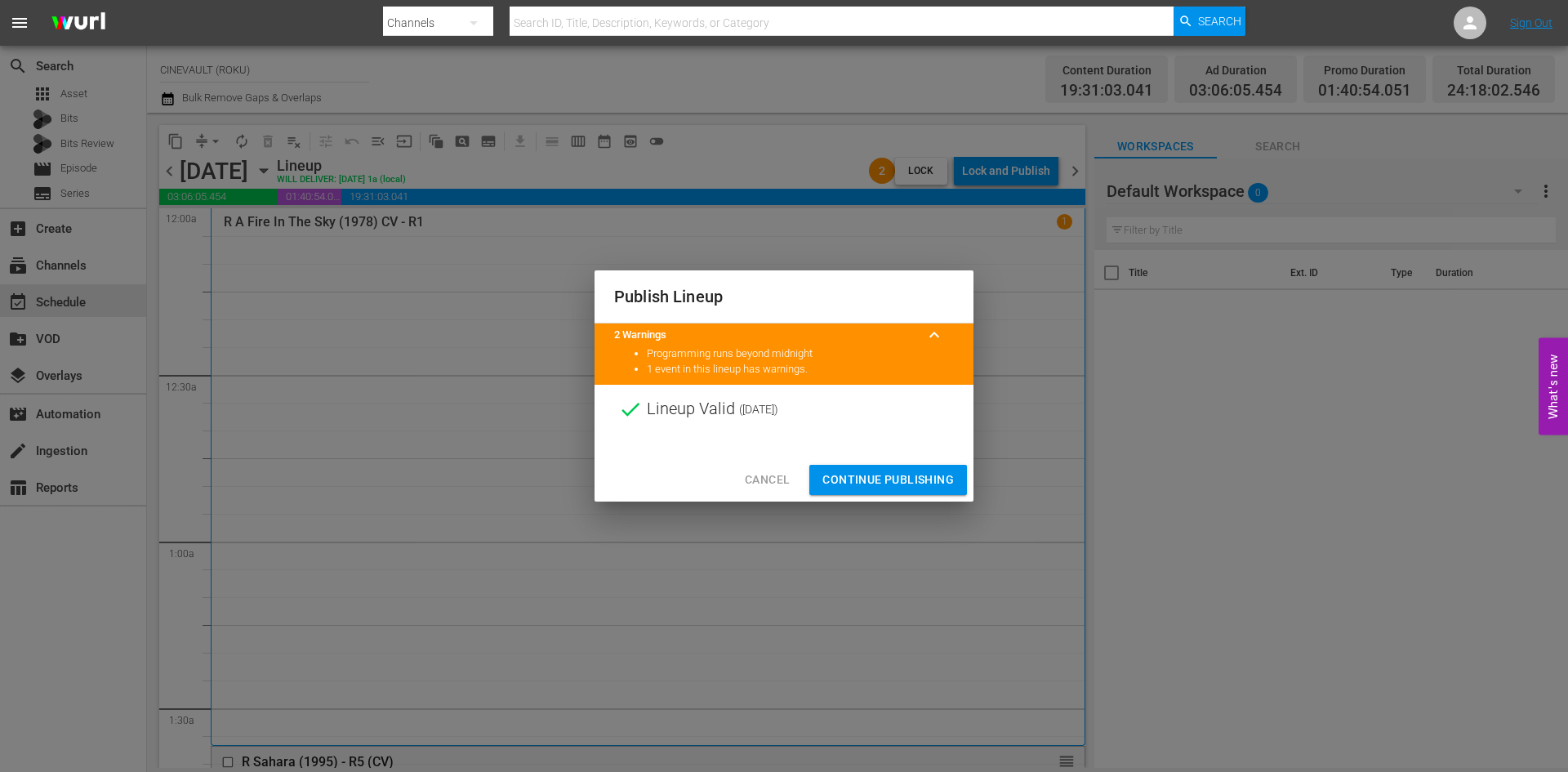
click at [923, 475] on span "Continue Publishing" at bounding box center [889, 480] width 132 height 20
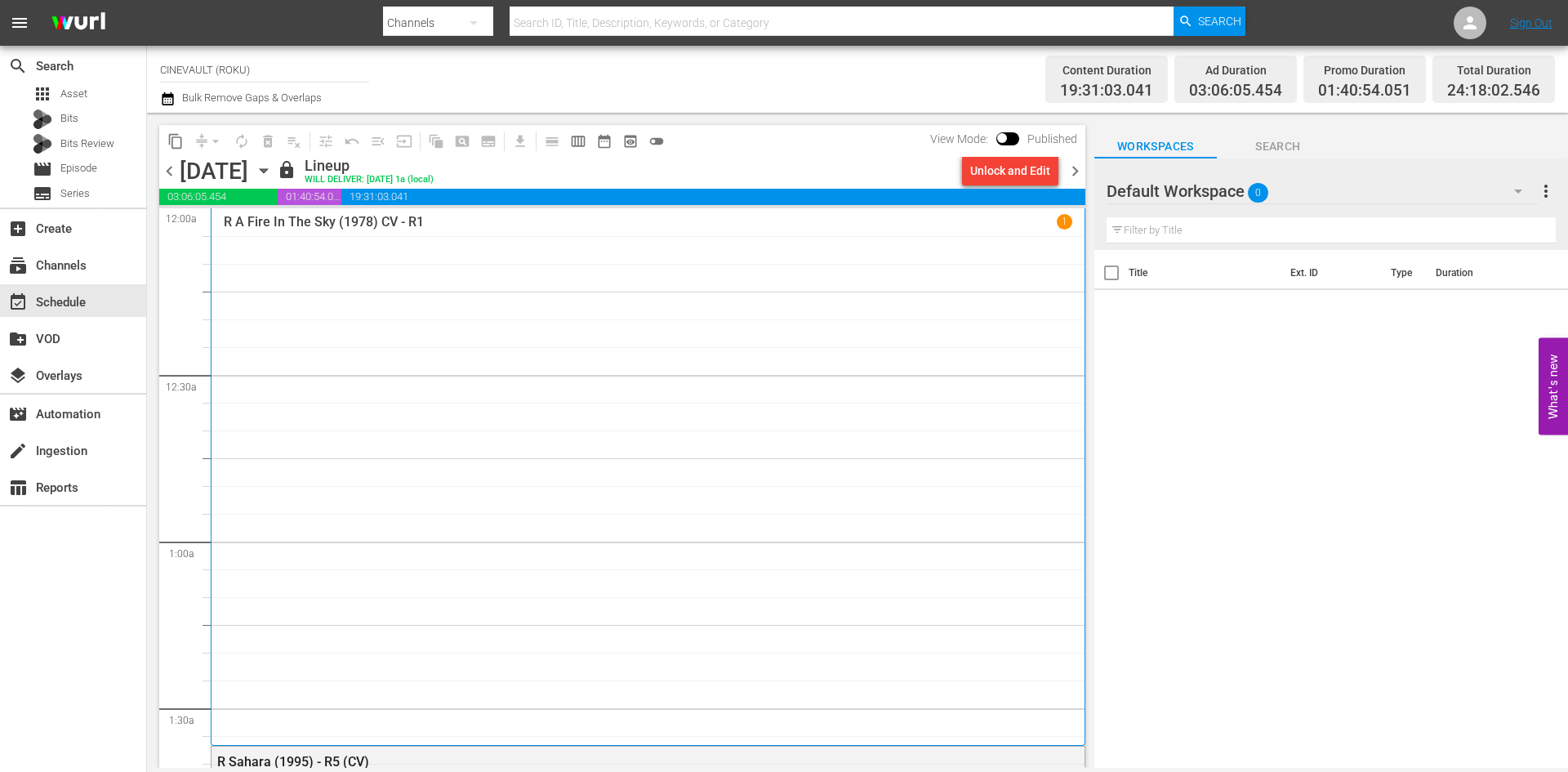
click at [1084, 166] on span "chevron_right" at bounding box center [1075, 171] width 20 height 20
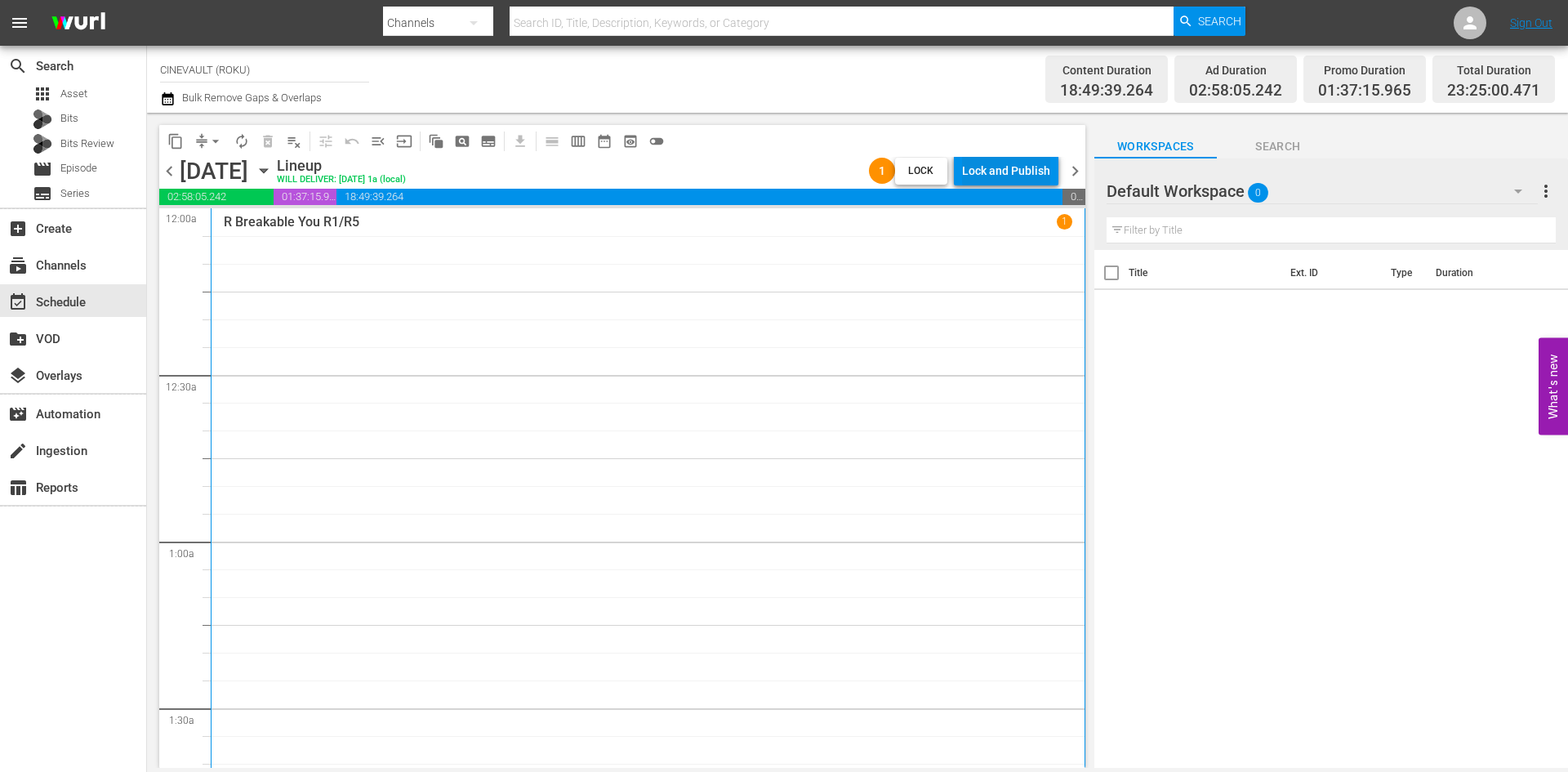
click at [1047, 167] on div "Lock and Publish" at bounding box center [1006, 170] width 88 height 29
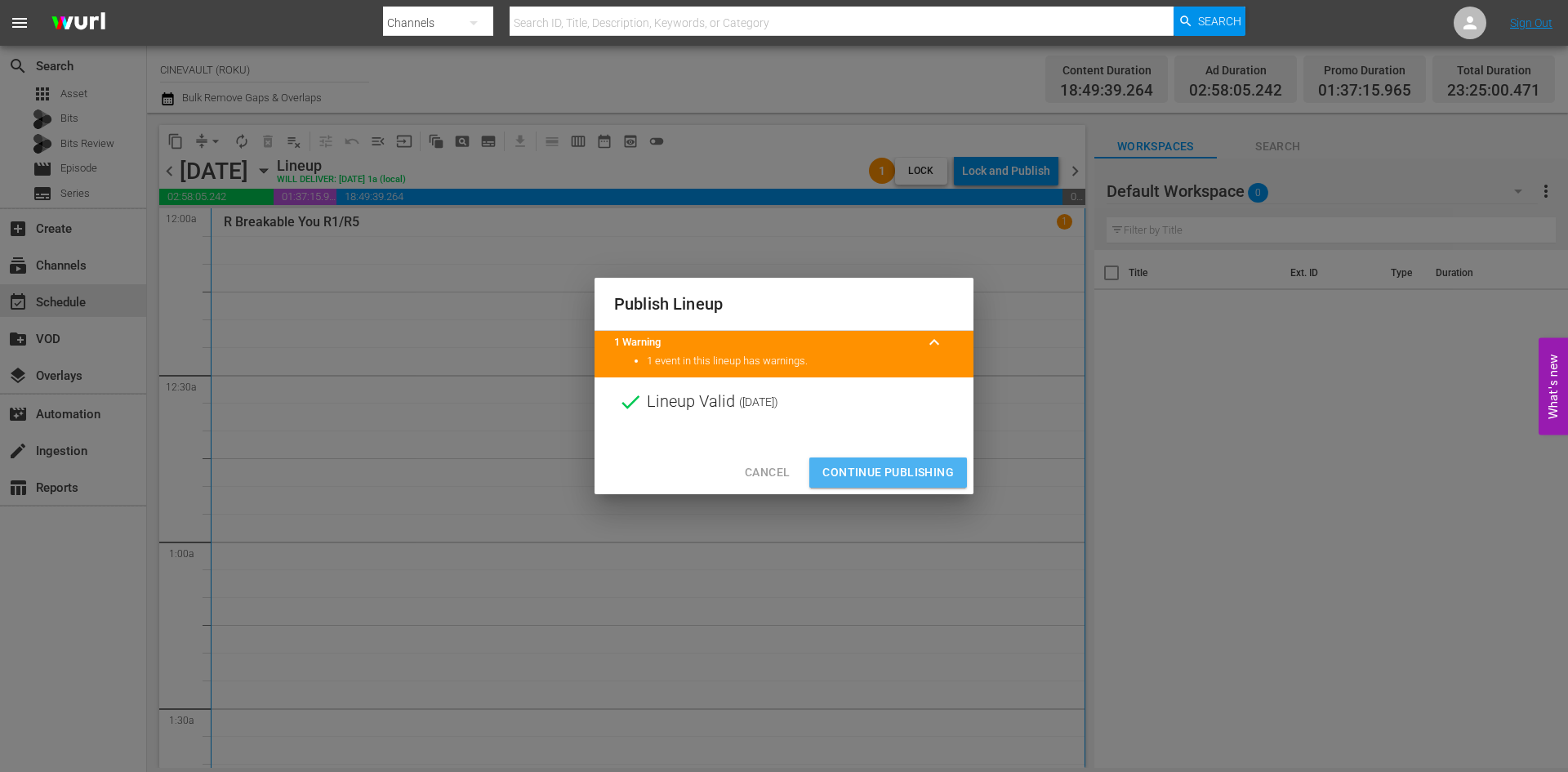
click at [868, 469] on span "Continue Publishing" at bounding box center [889, 472] width 132 height 20
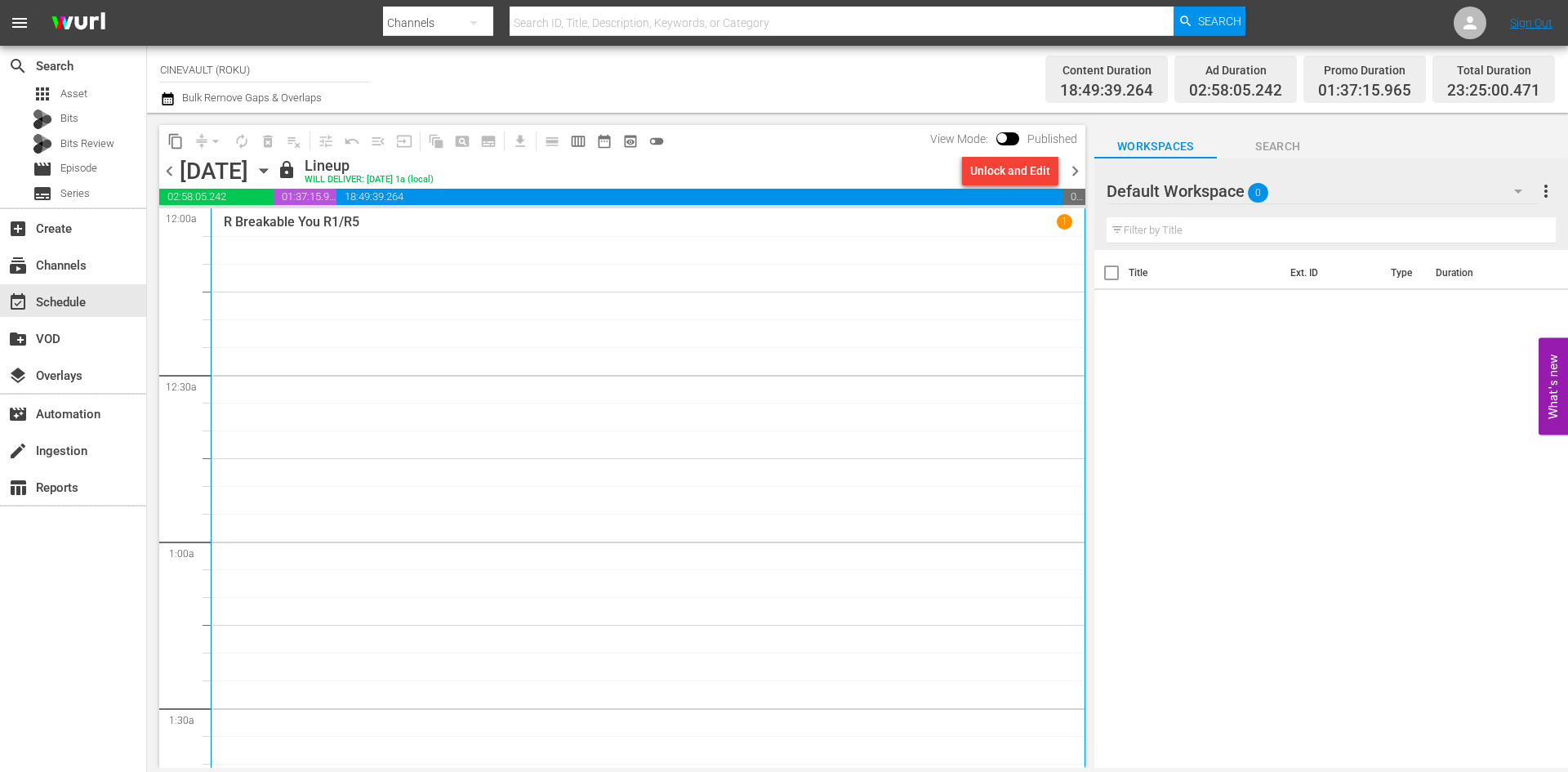
click at [1075, 170] on span "chevron_right" at bounding box center [1075, 171] width 20 height 20
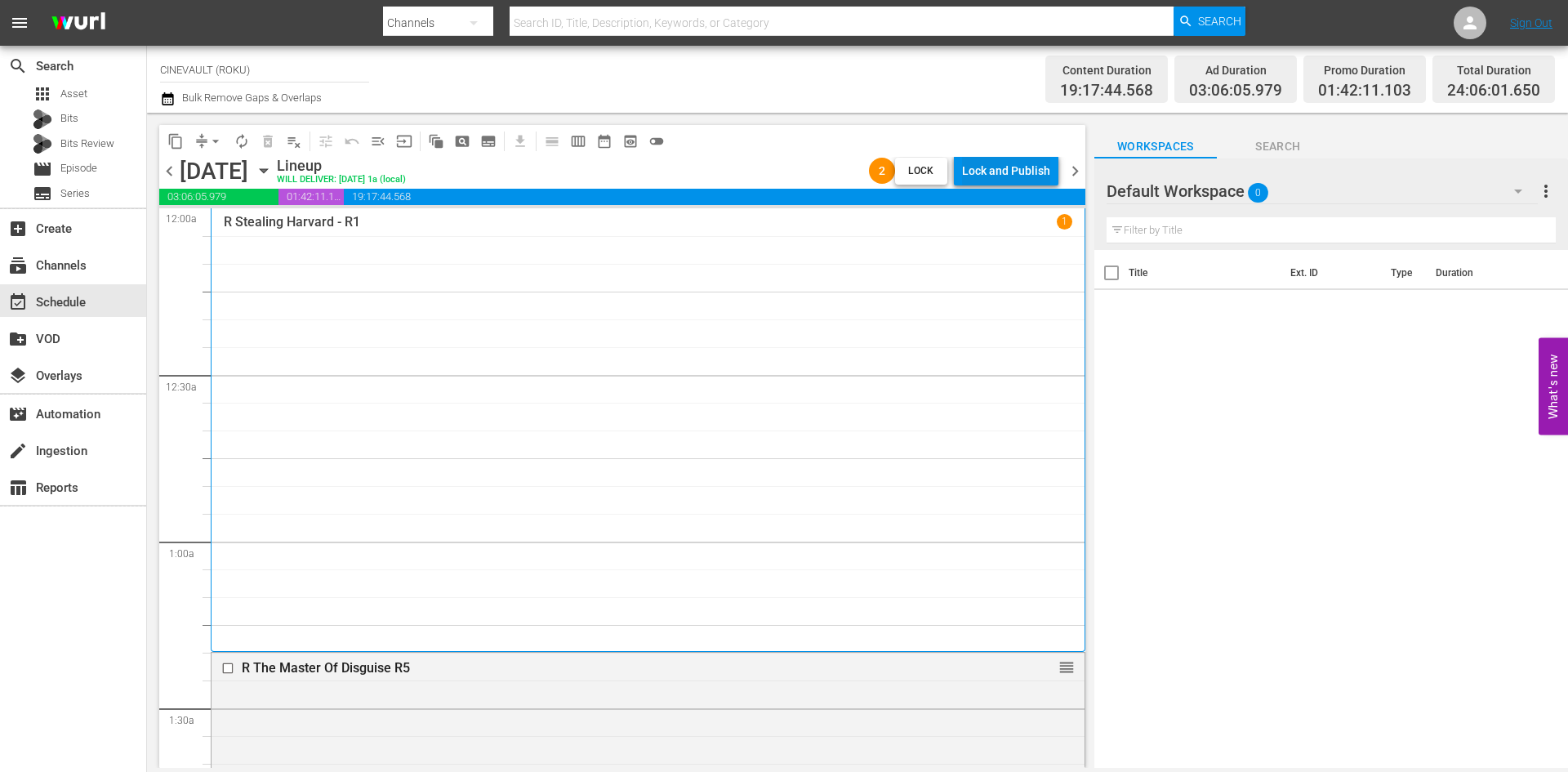
click at [1029, 177] on div "Lock and Publish" at bounding box center [1006, 170] width 88 height 29
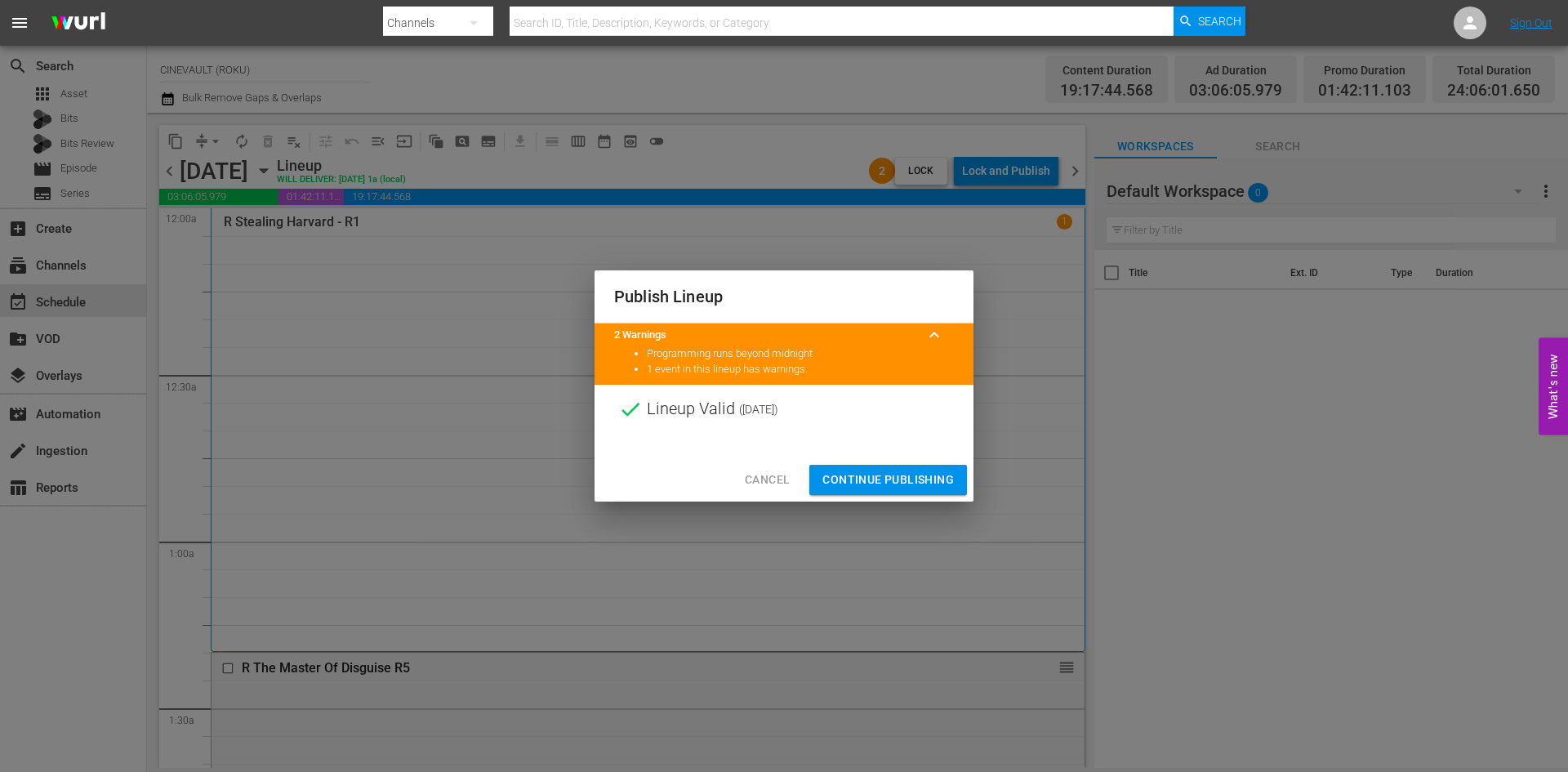
click at [921, 470] on span "Continue Publishing" at bounding box center [889, 480] width 132 height 20
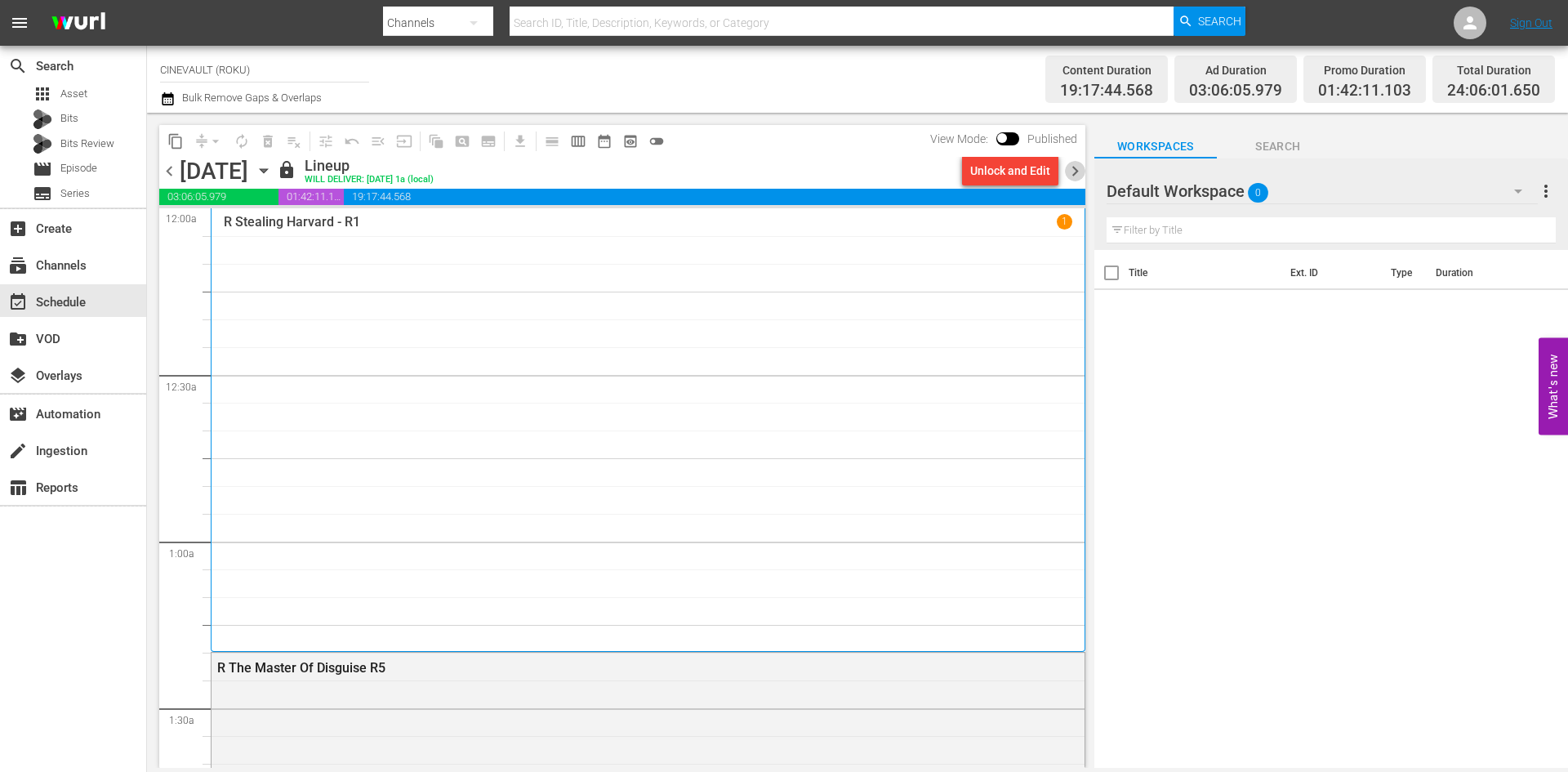
click at [1079, 172] on span "chevron_right" at bounding box center [1075, 171] width 20 height 20
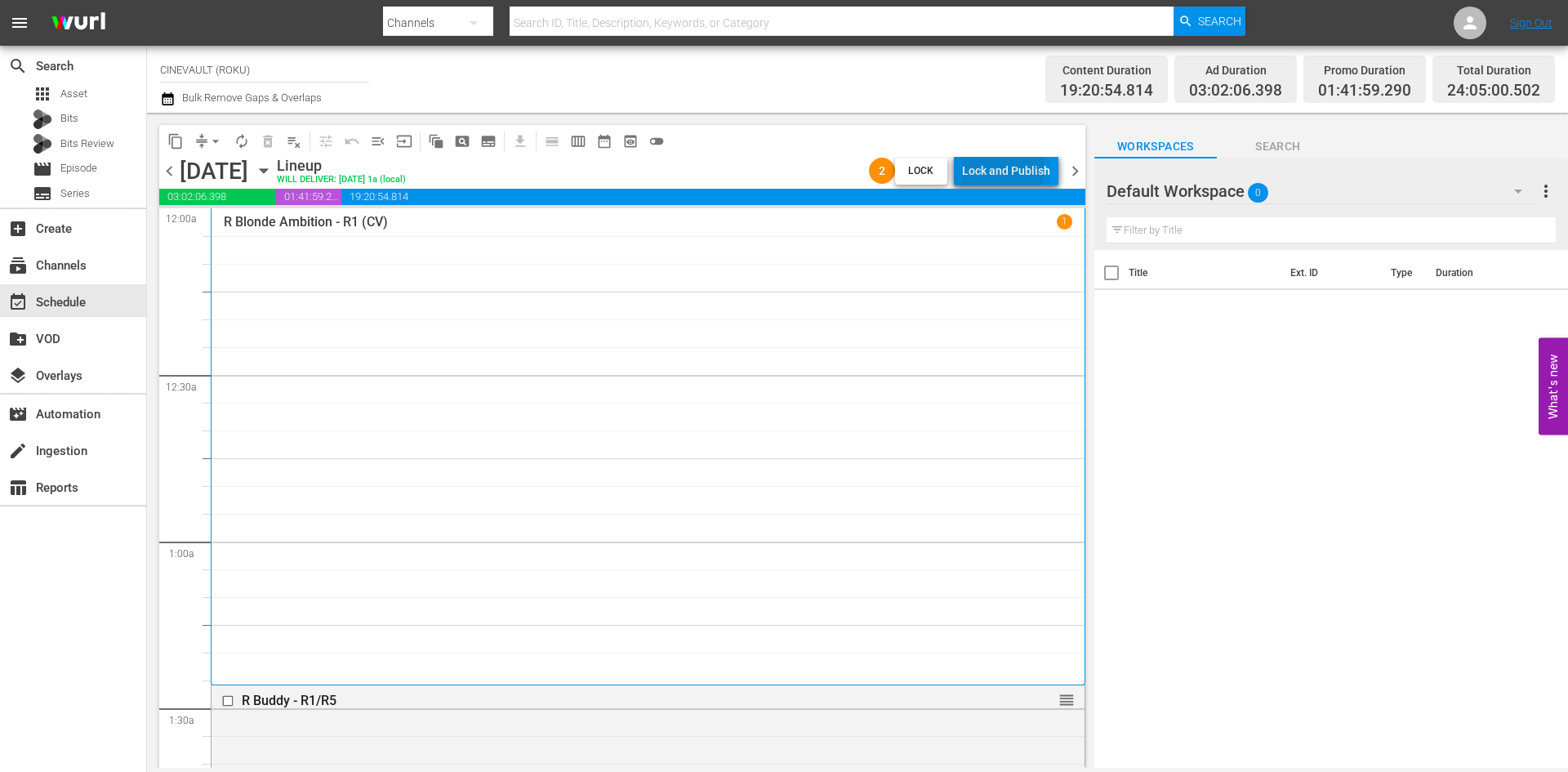
click at [1001, 167] on div "Lock and Publish" at bounding box center [1006, 170] width 88 height 29
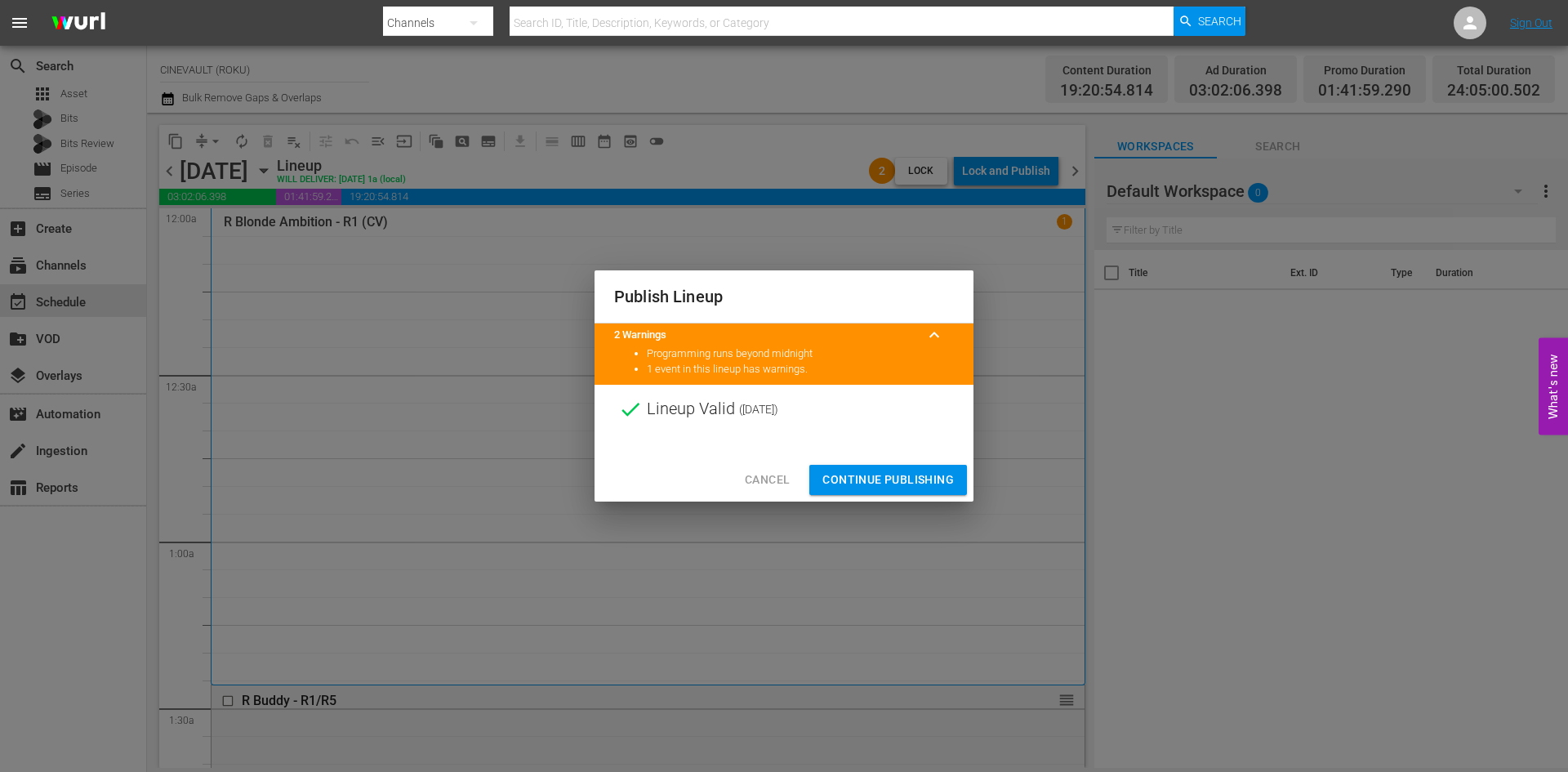
click at [869, 489] on span "Continue Publishing" at bounding box center [889, 480] width 132 height 20
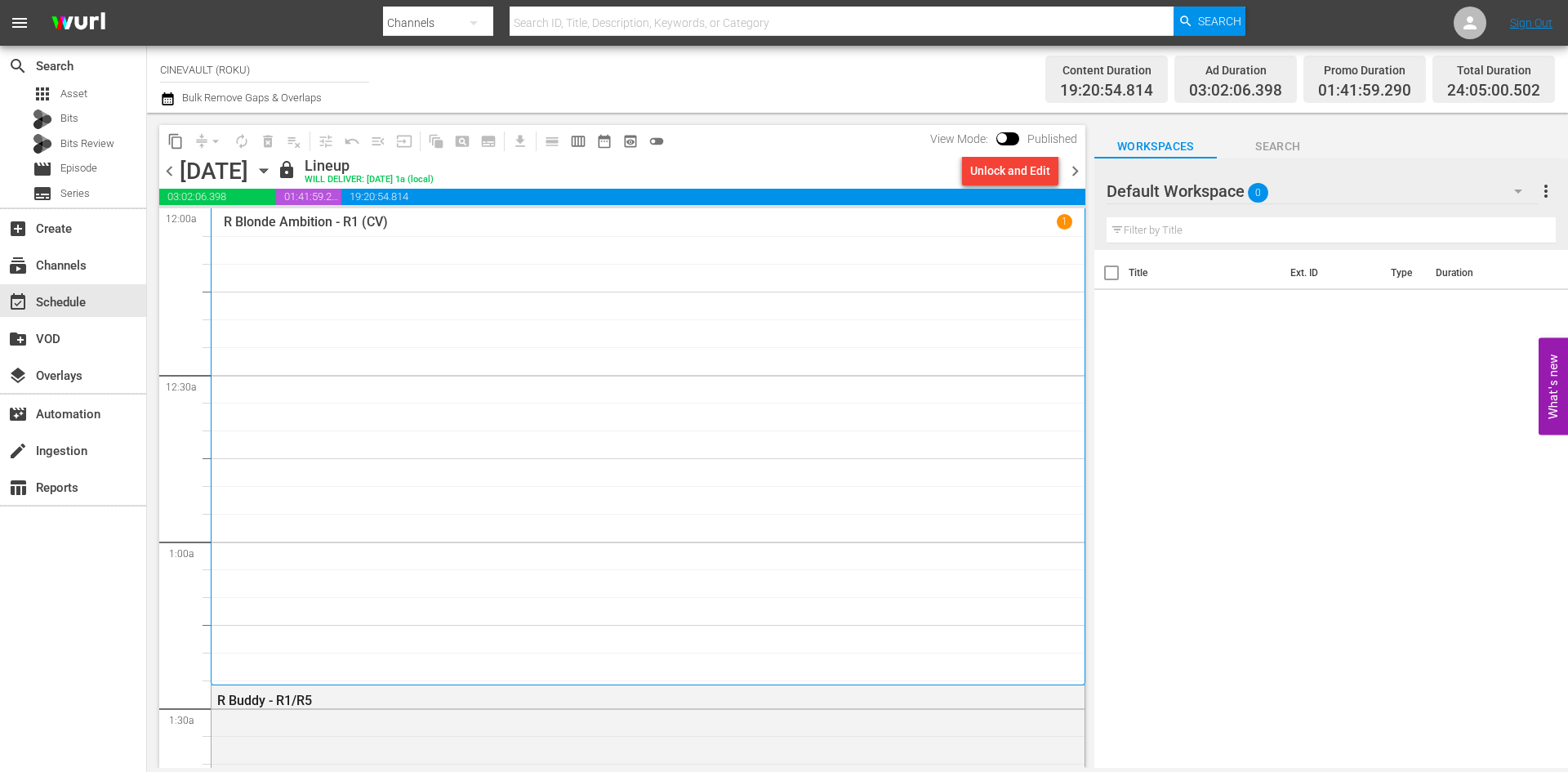
click at [1081, 161] on span "chevron_right" at bounding box center [1075, 171] width 20 height 20
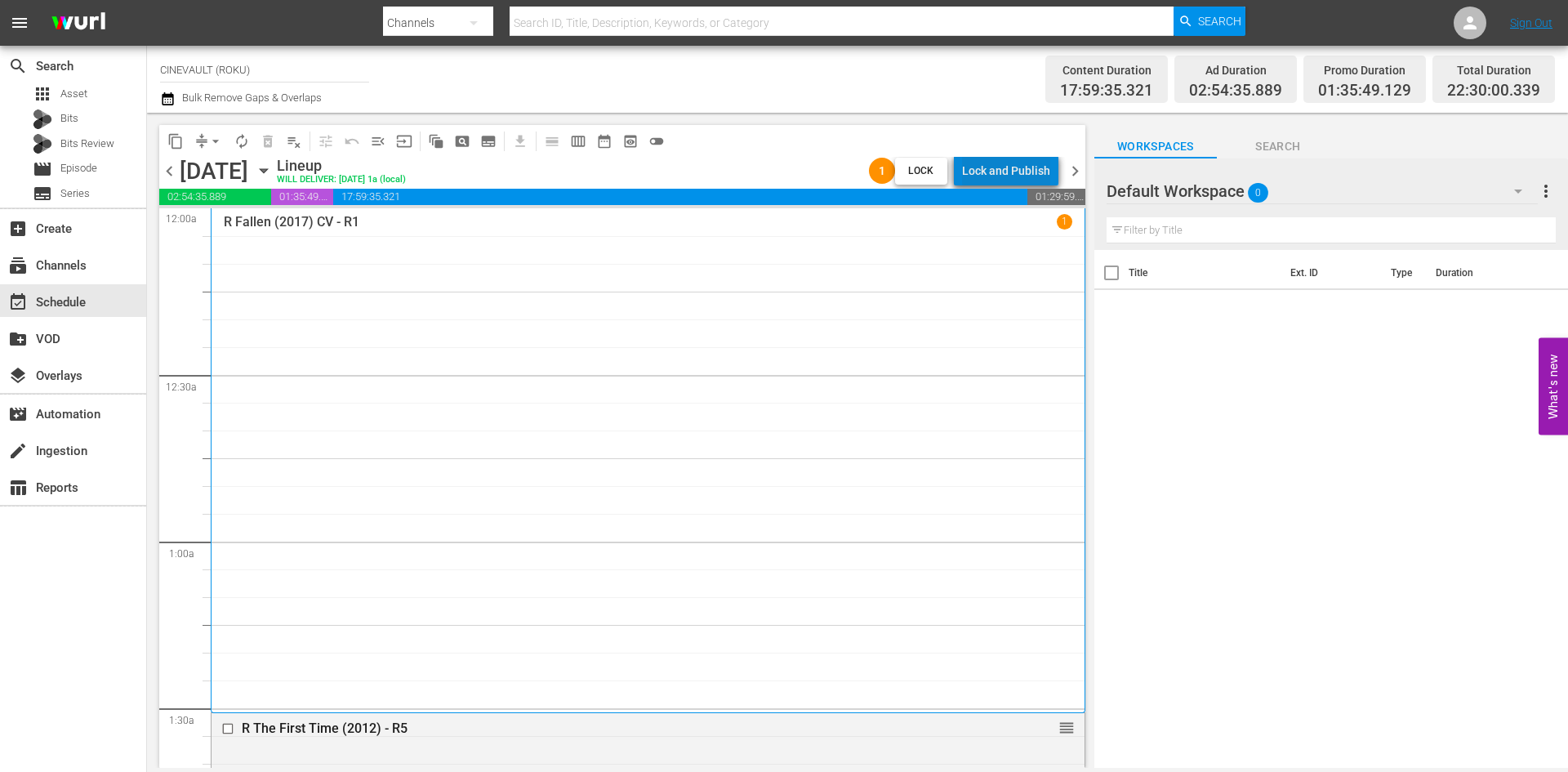
click at [1013, 161] on div "Lock and Publish" at bounding box center [1006, 170] width 88 height 29
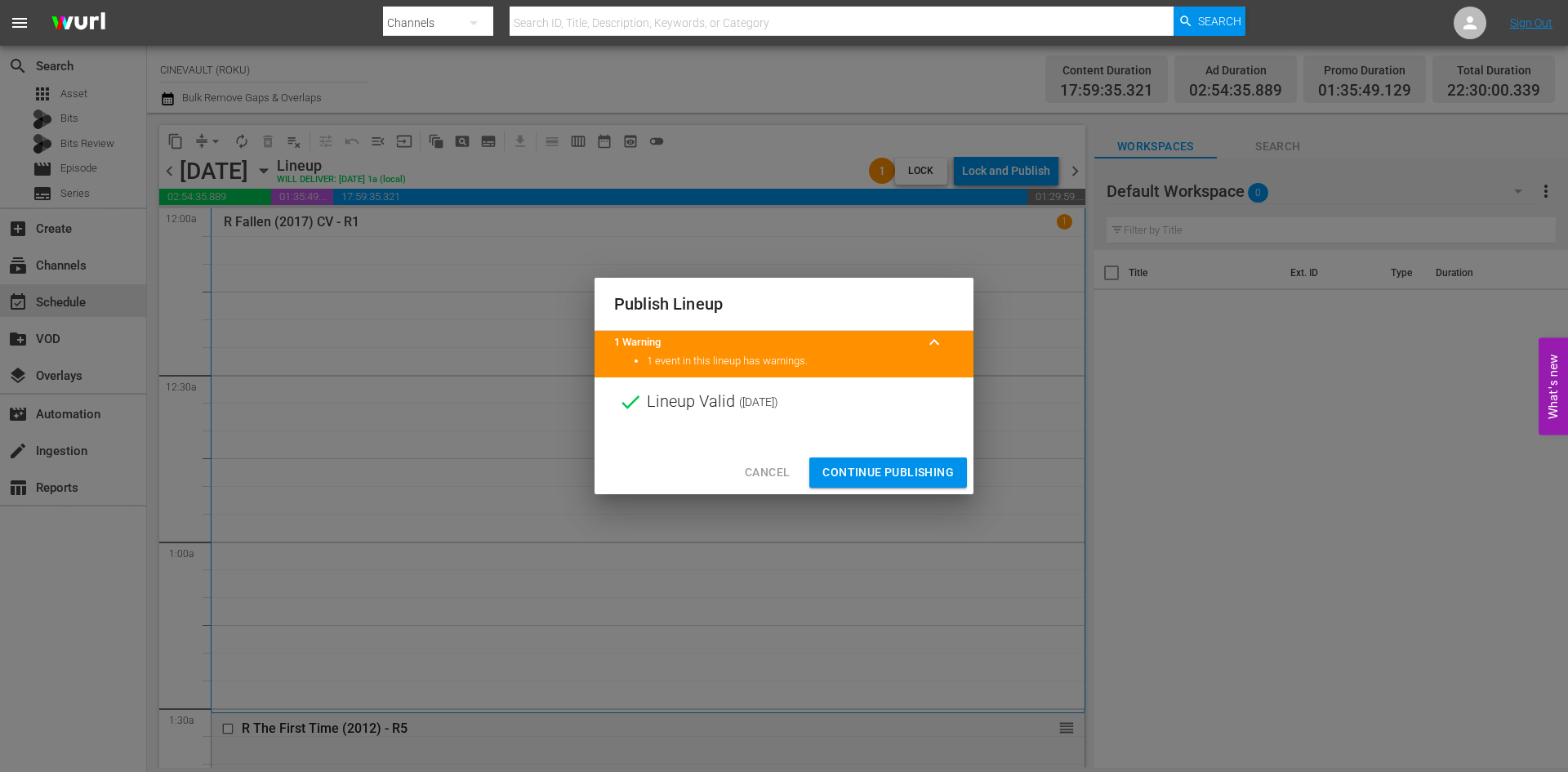
click at [899, 463] on span "Continue Publishing" at bounding box center [889, 472] width 132 height 20
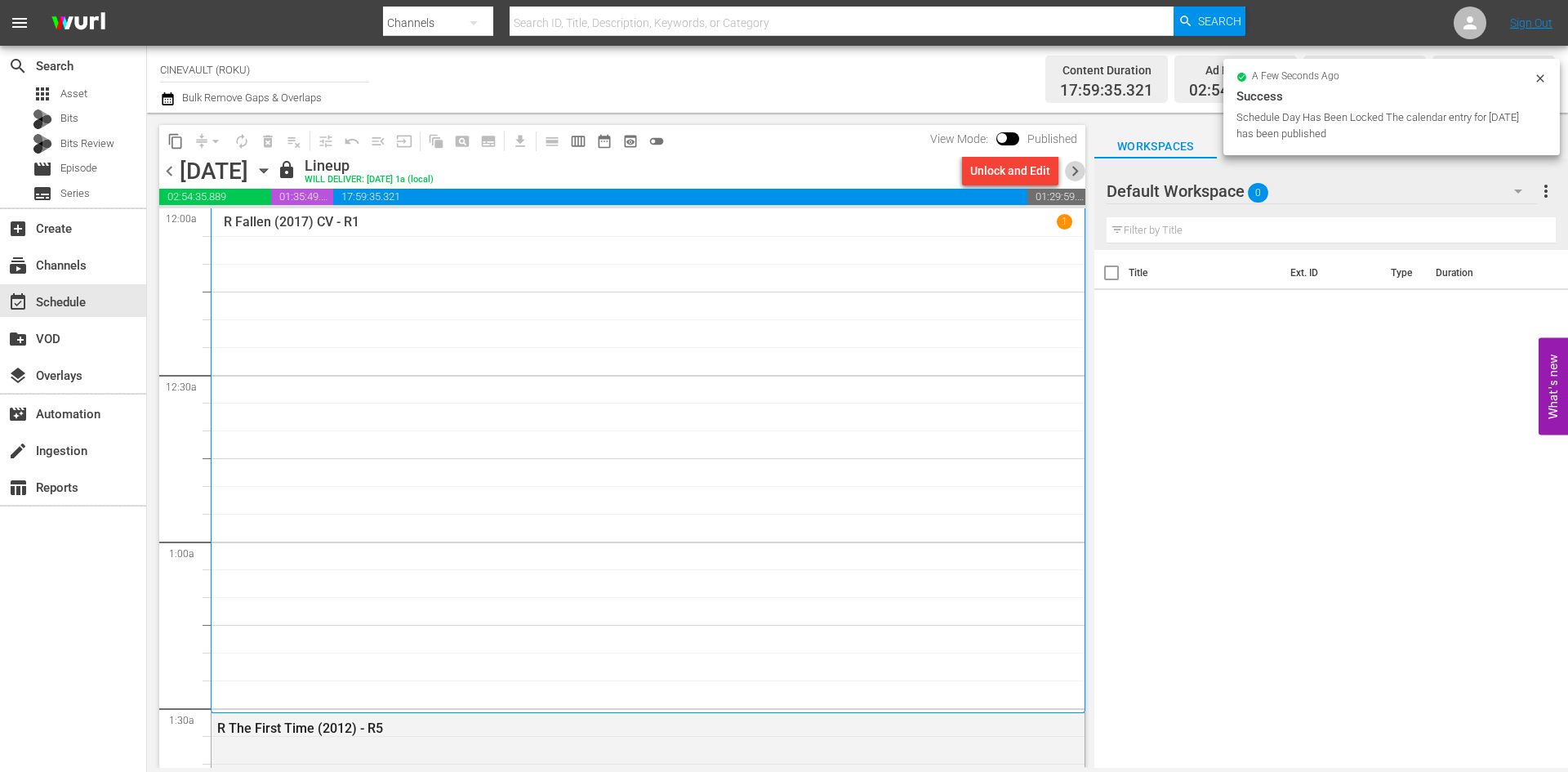
click at [1070, 170] on span "chevron_right" at bounding box center [1075, 171] width 20 height 20
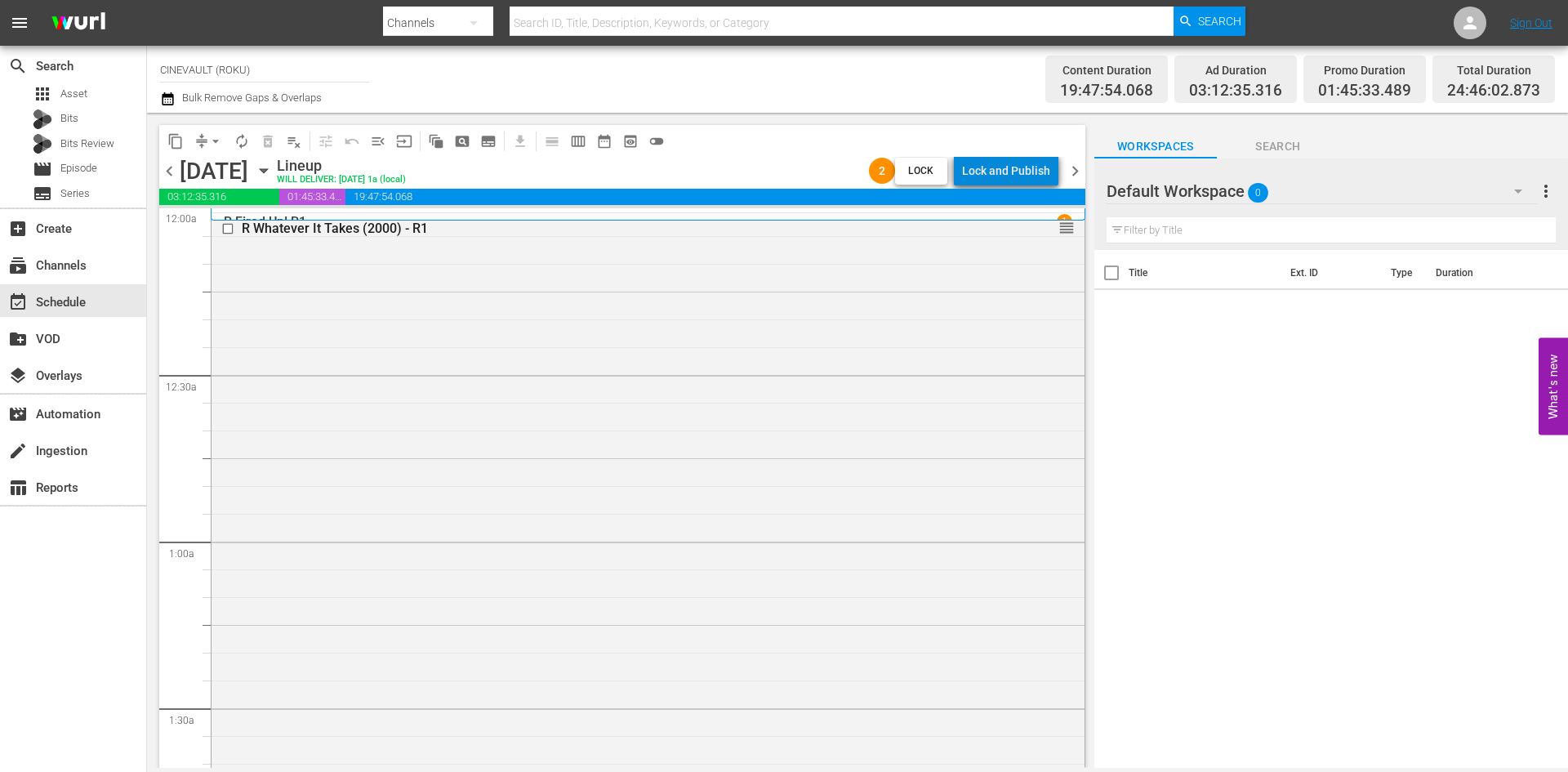
click at [1025, 174] on div "Lock and Publish" at bounding box center [1006, 170] width 88 height 29
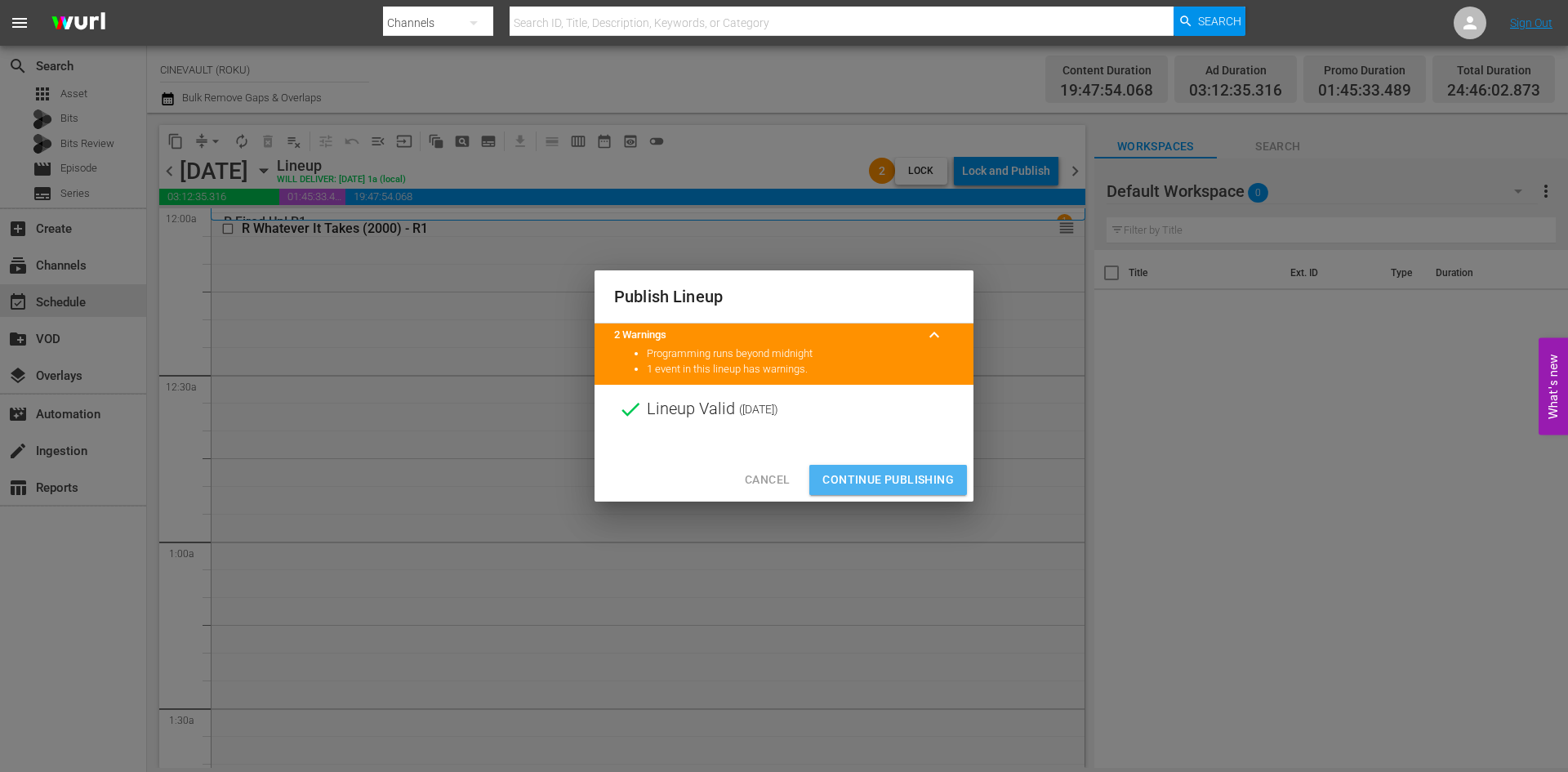
click at [919, 479] on span "Continue Publishing" at bounding box center [889, 480] width 132 height 20
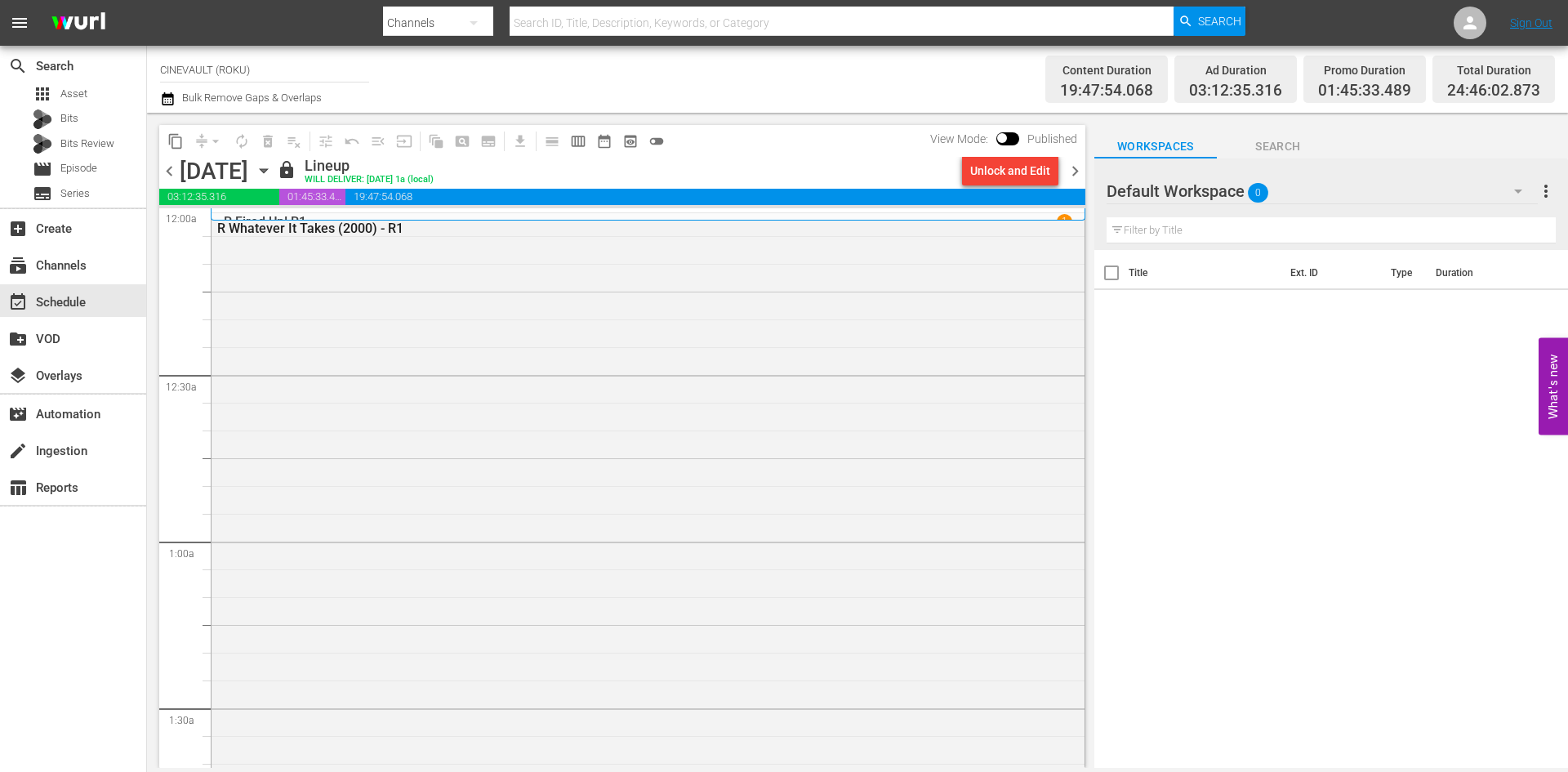
click at [1078, 165] on span "chevron_right" at bounding box center [1075, 171] width 20 height 20
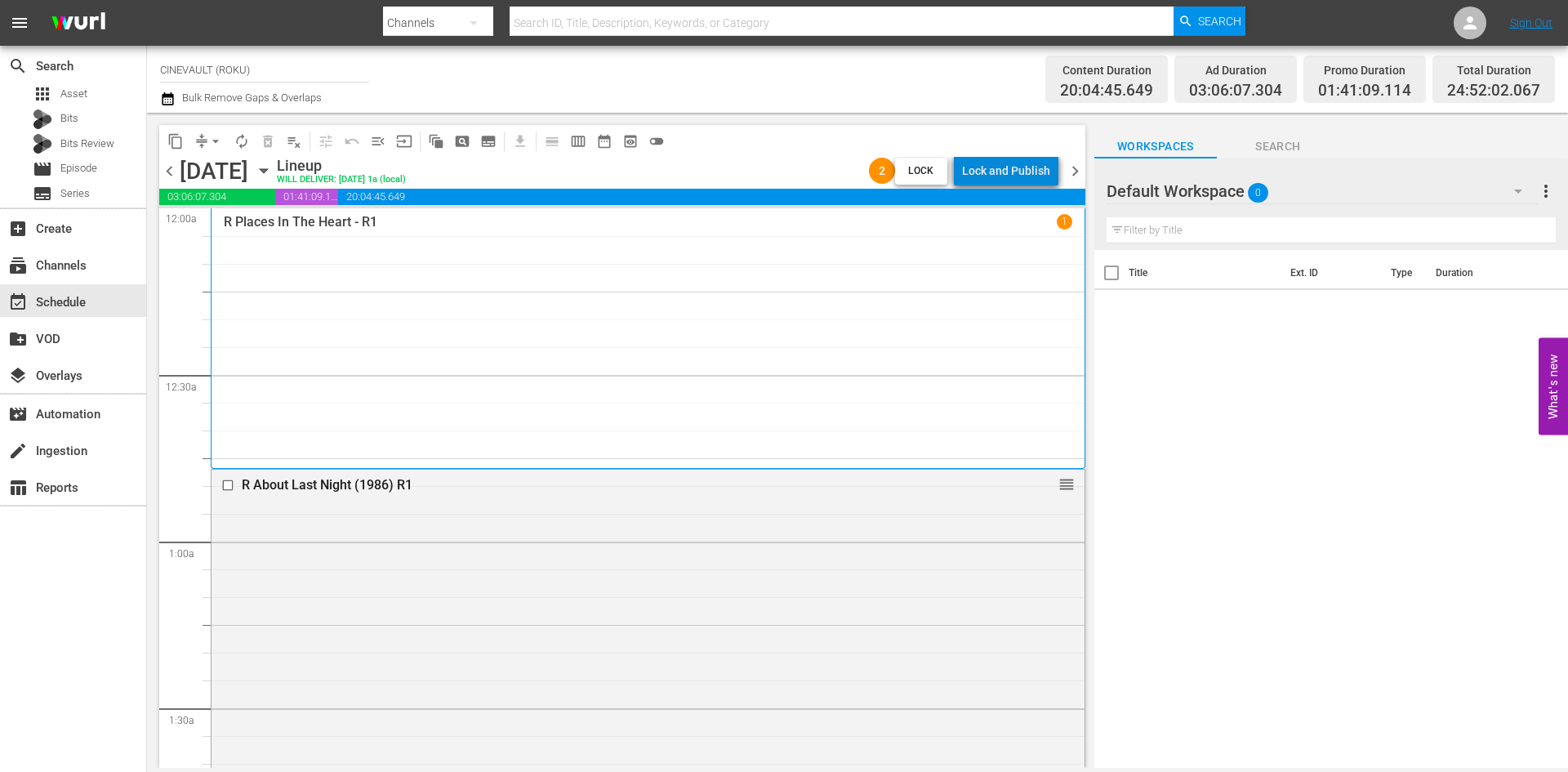
click at [1029, 173] on div "Lock and Publish" at bounding box center [1006, 170] width 88 height 29
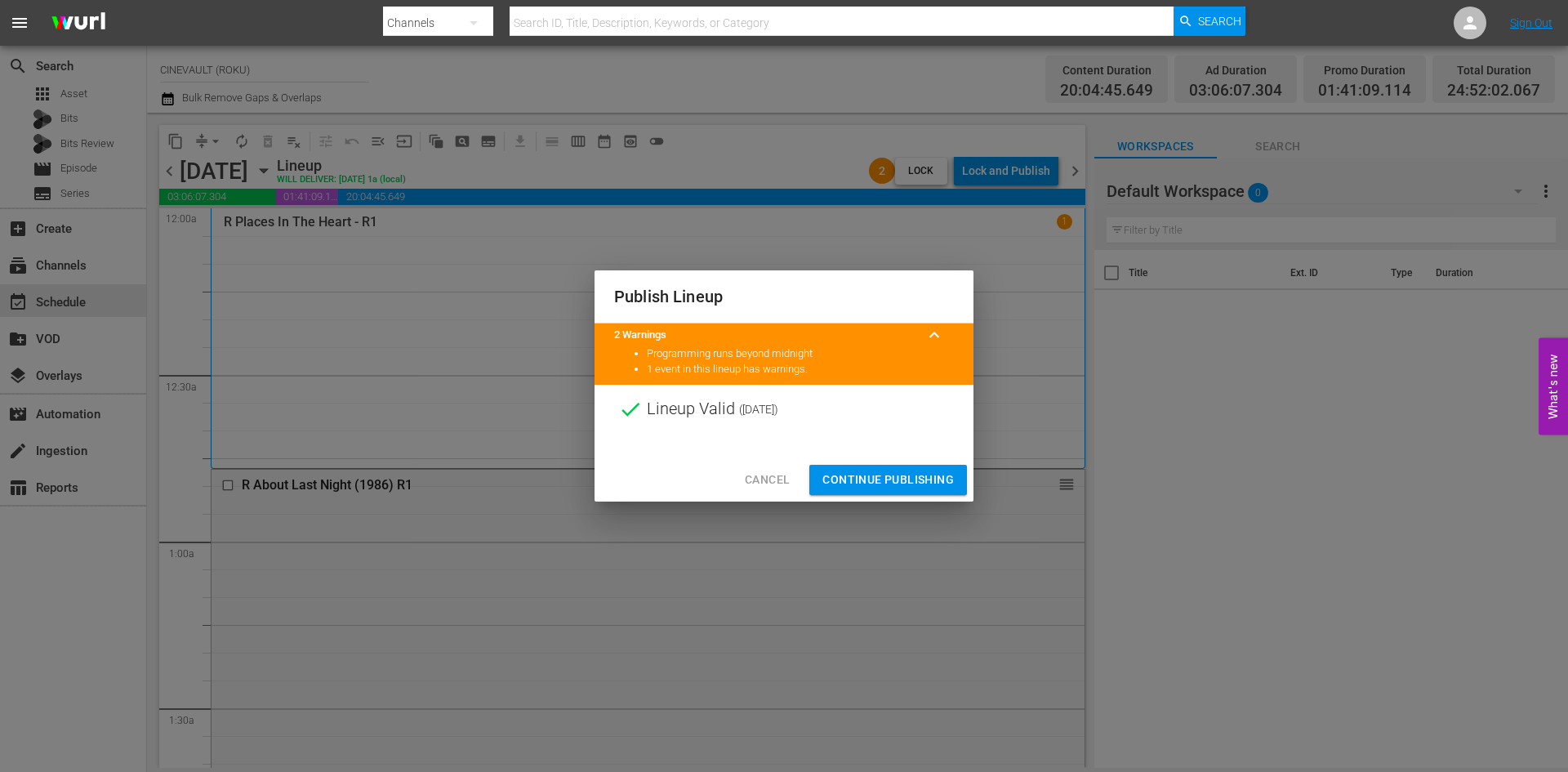
click at [927, 484] on span "Continue Publishing" at bounding box center [889, 480] width 132 height 20
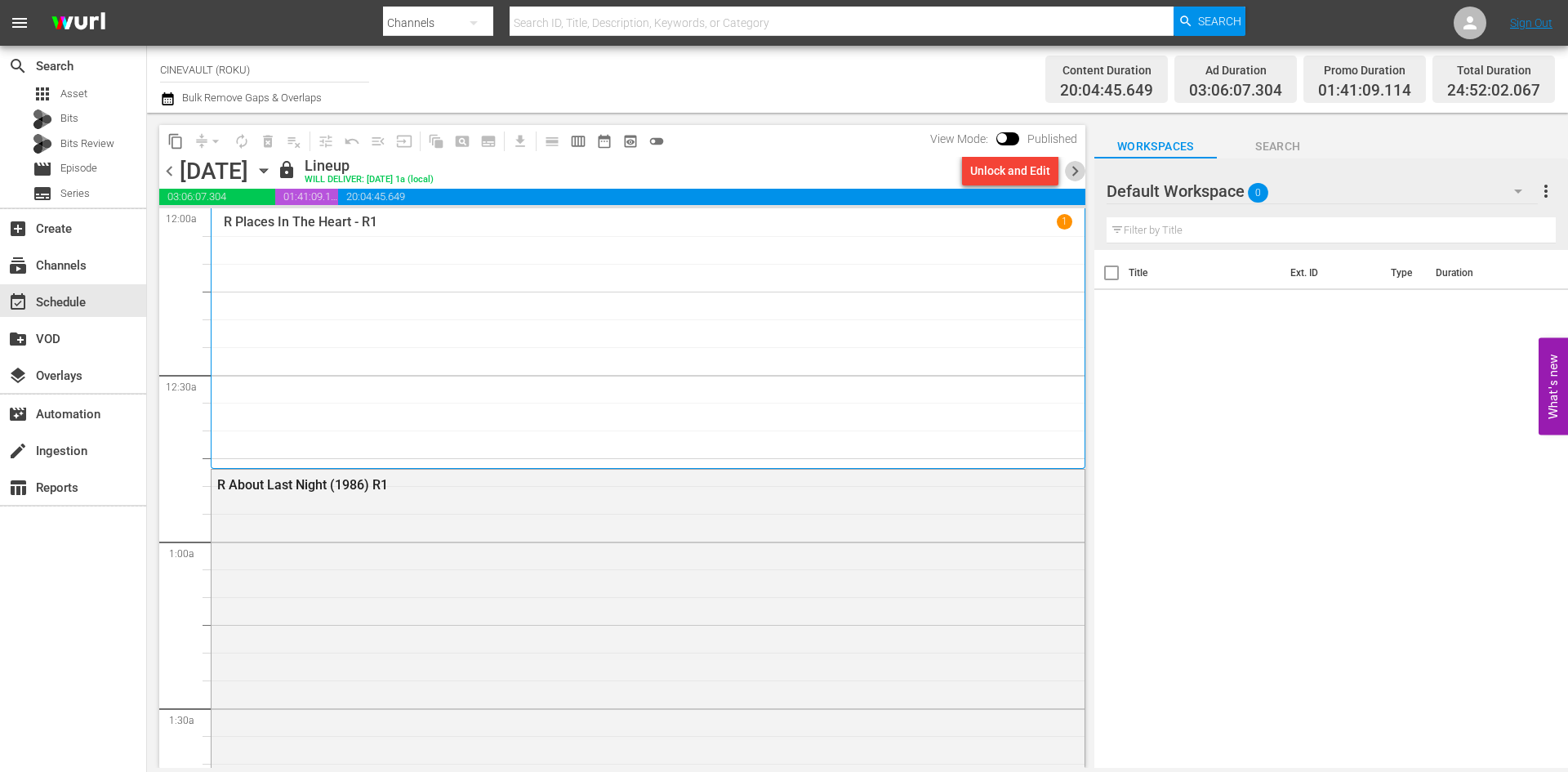
click at [1074, 174] on span "chevron_right" at bounding box center [1075, 171] width 20 height 20
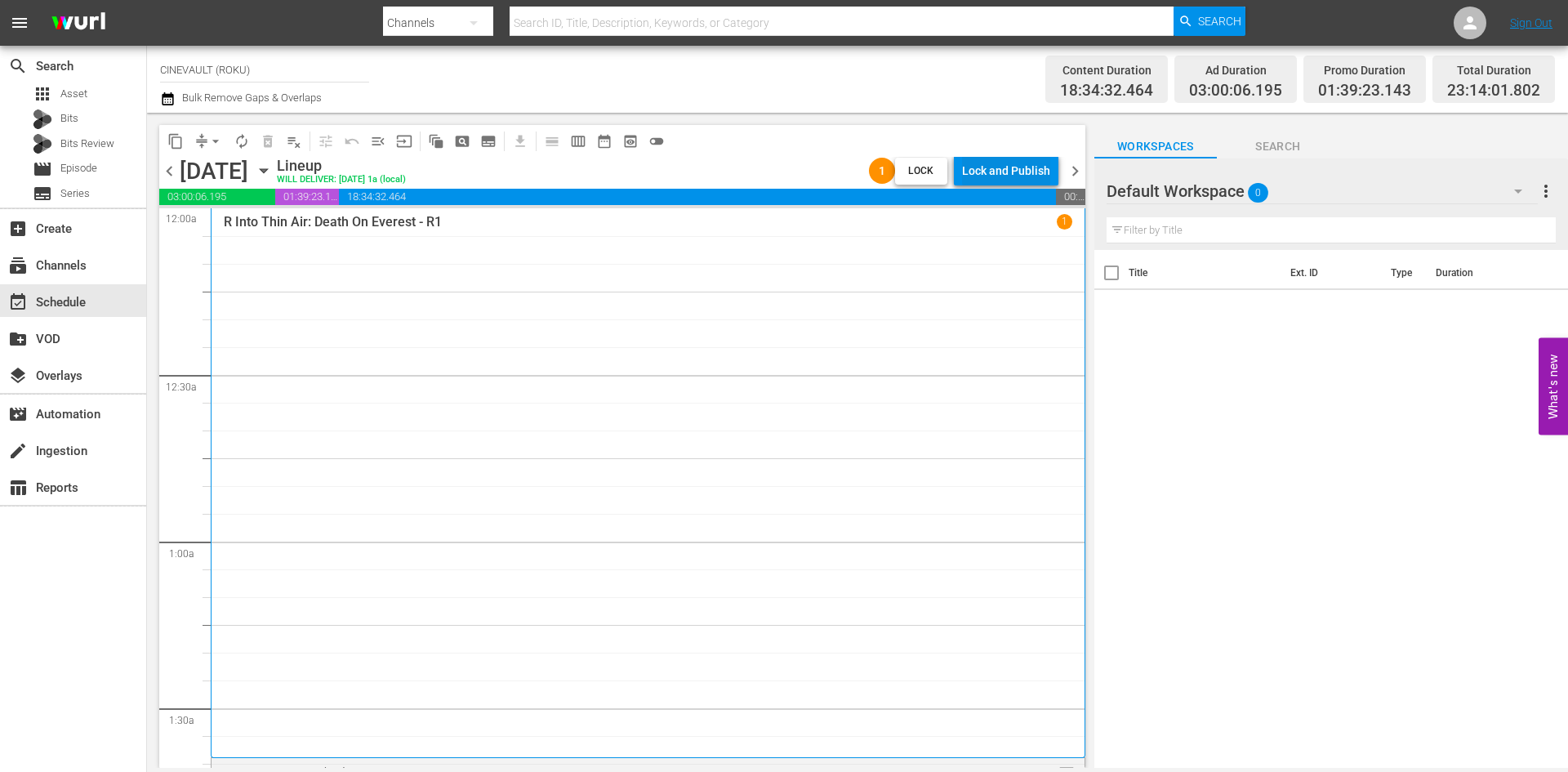
click at [1028, 163] on div "Lock and Publish" at bounding box center [1006, 170] width 88 height 29
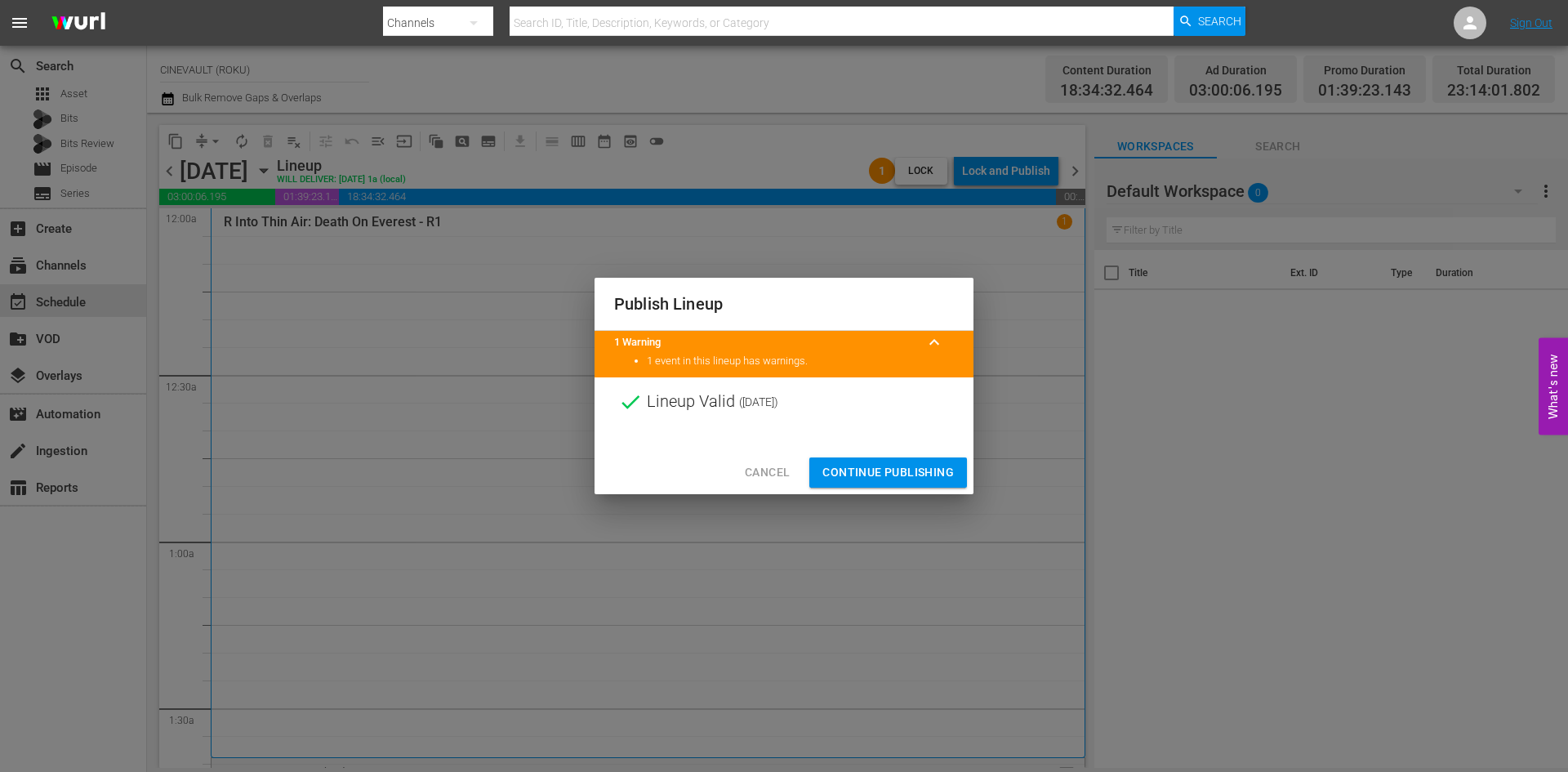
click at [934, 476] on span "Continue Publishing" at bounding box center [889, 472] width 132 height 20
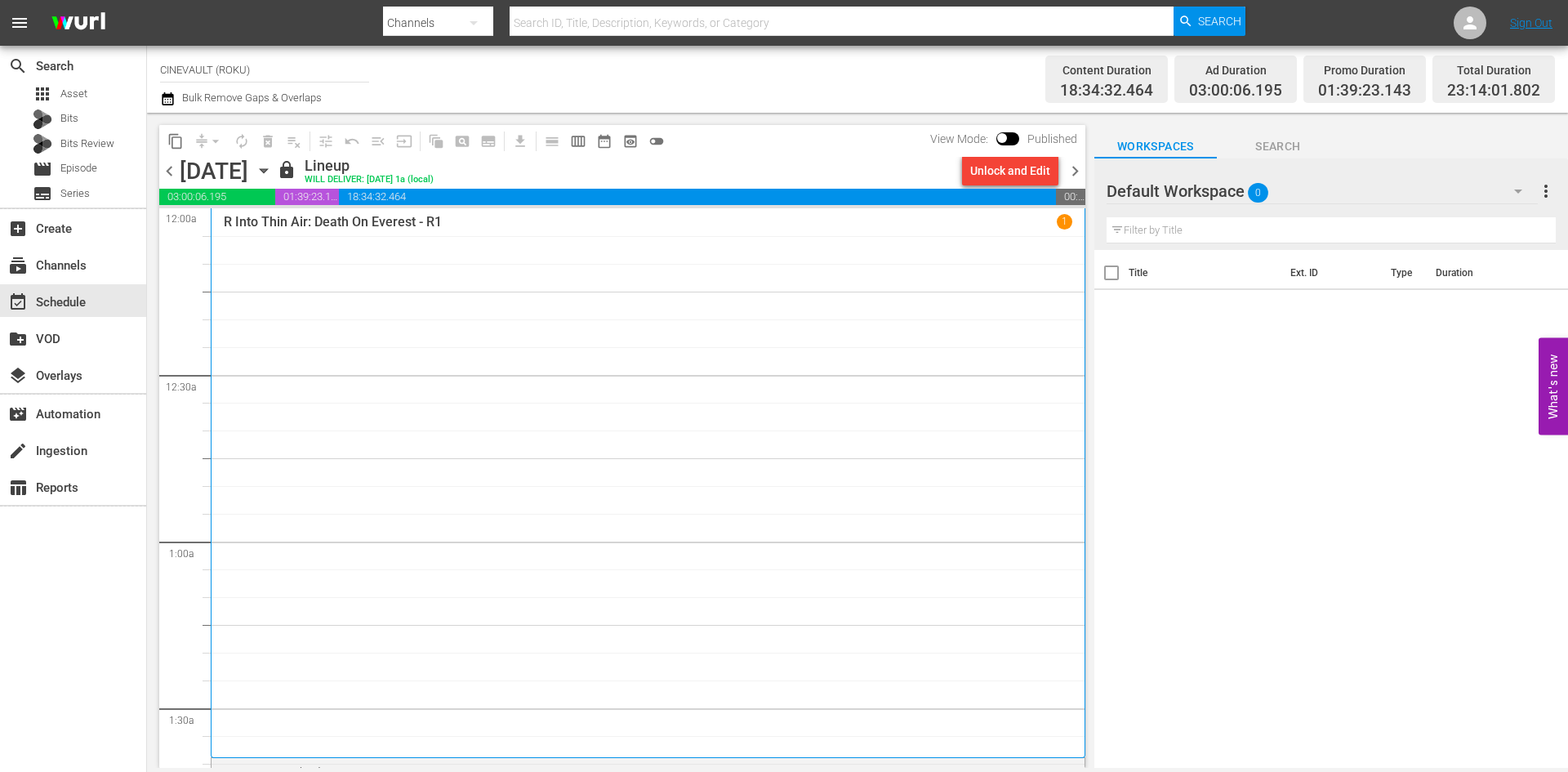
click at [1082, 165] on span "chevron_right" at bounding box center [1075, 171] width 20 height 20
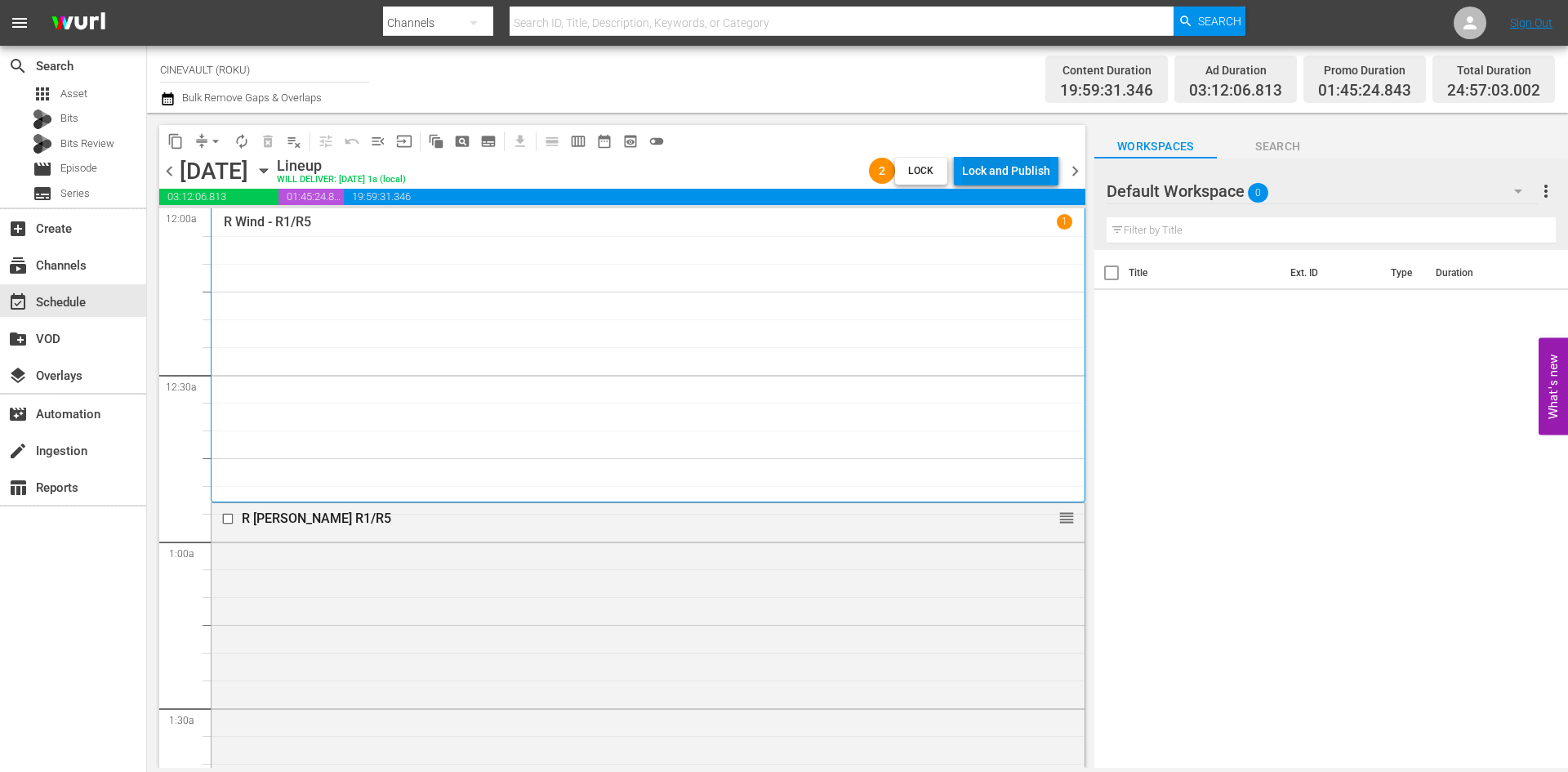
click at [1040, 178] on div "Lock and Publish" at bounding box center [1006, 170] width 88 height 29
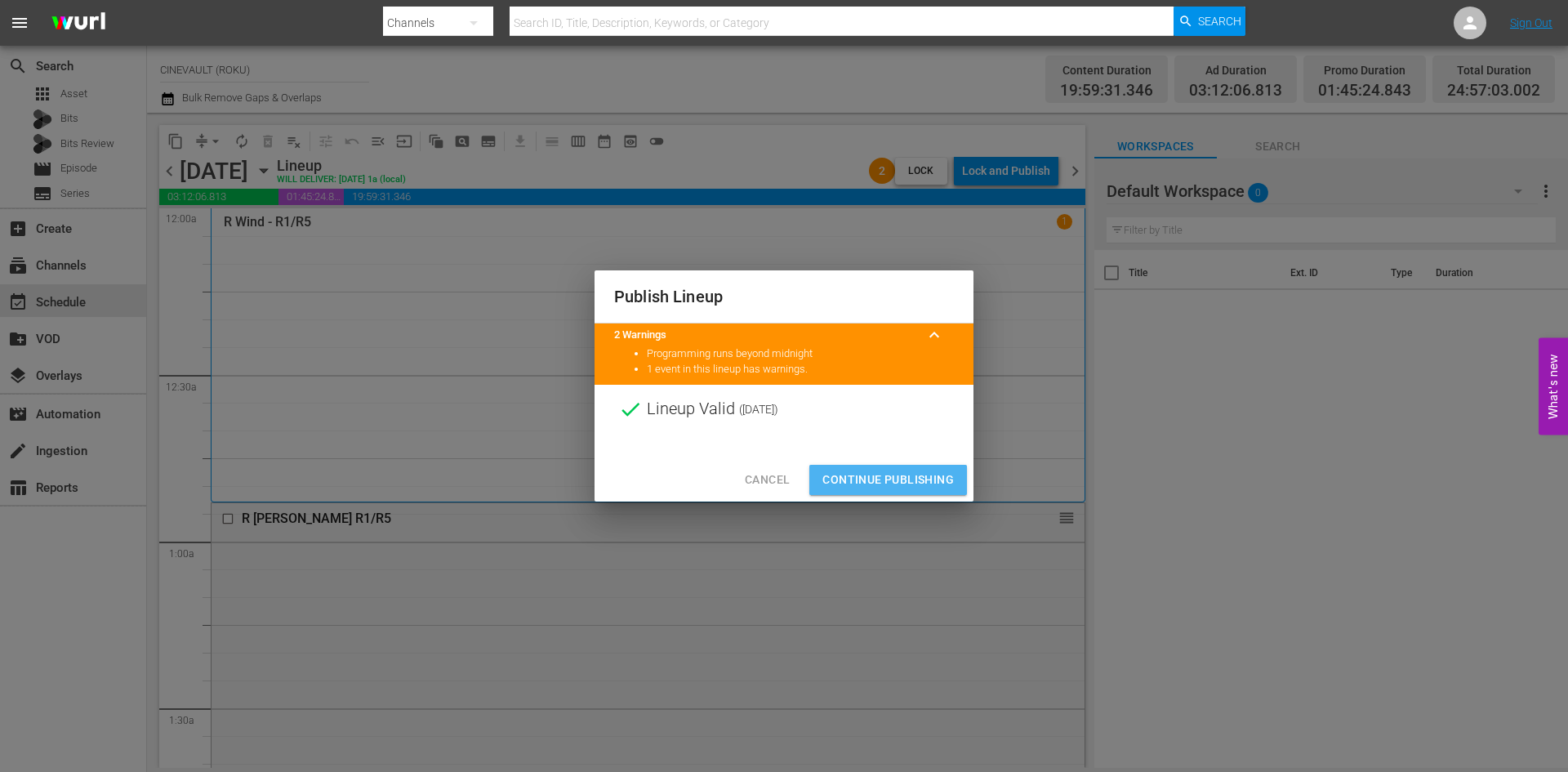
click at [898, 472] on span "Continue Publishing" at bounding box center [889, 480] width 132 height 20
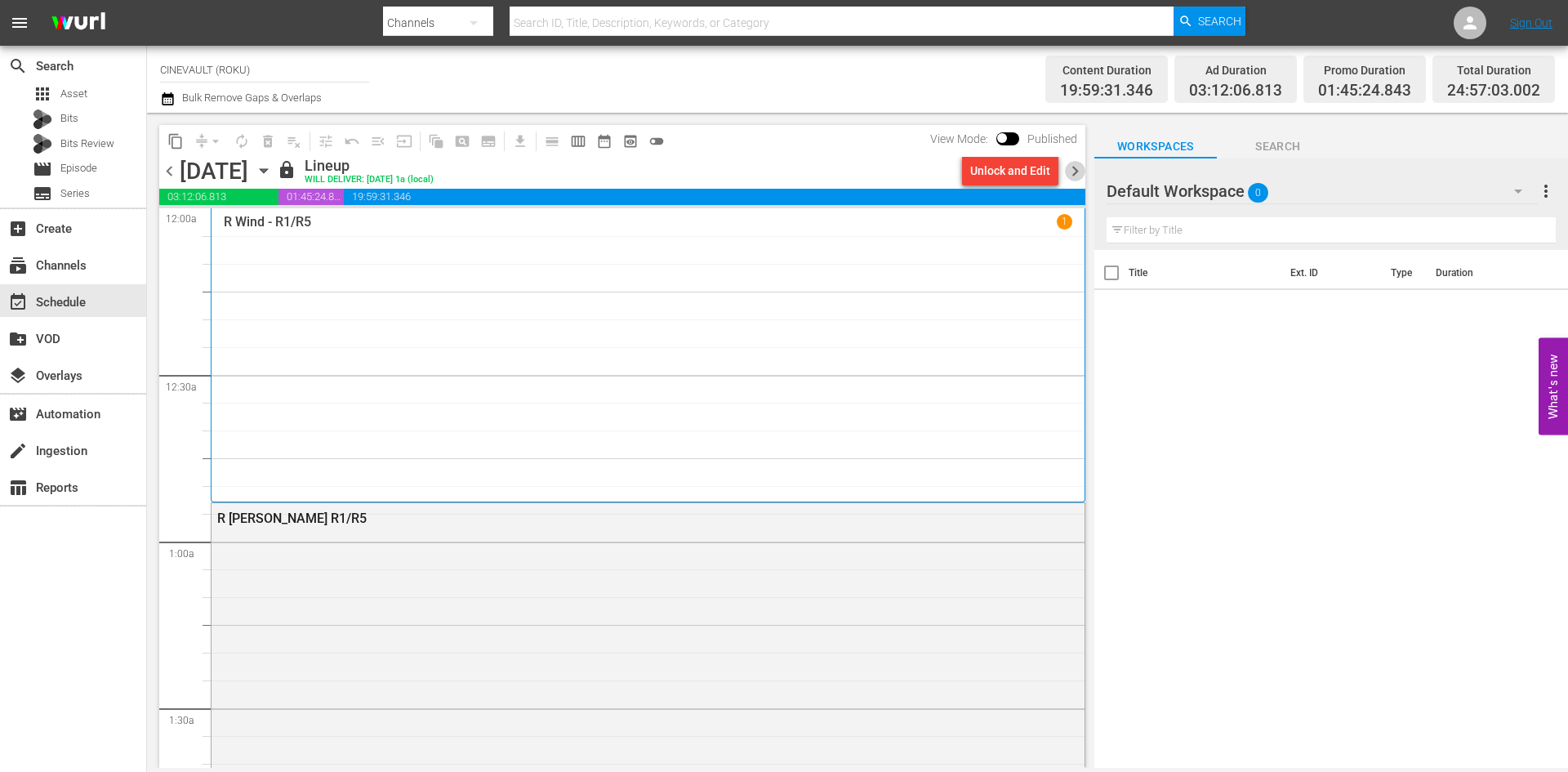
click at [1078, 171] on span "chevron_right" at bounding box center [1075, 171] width 20 height 20
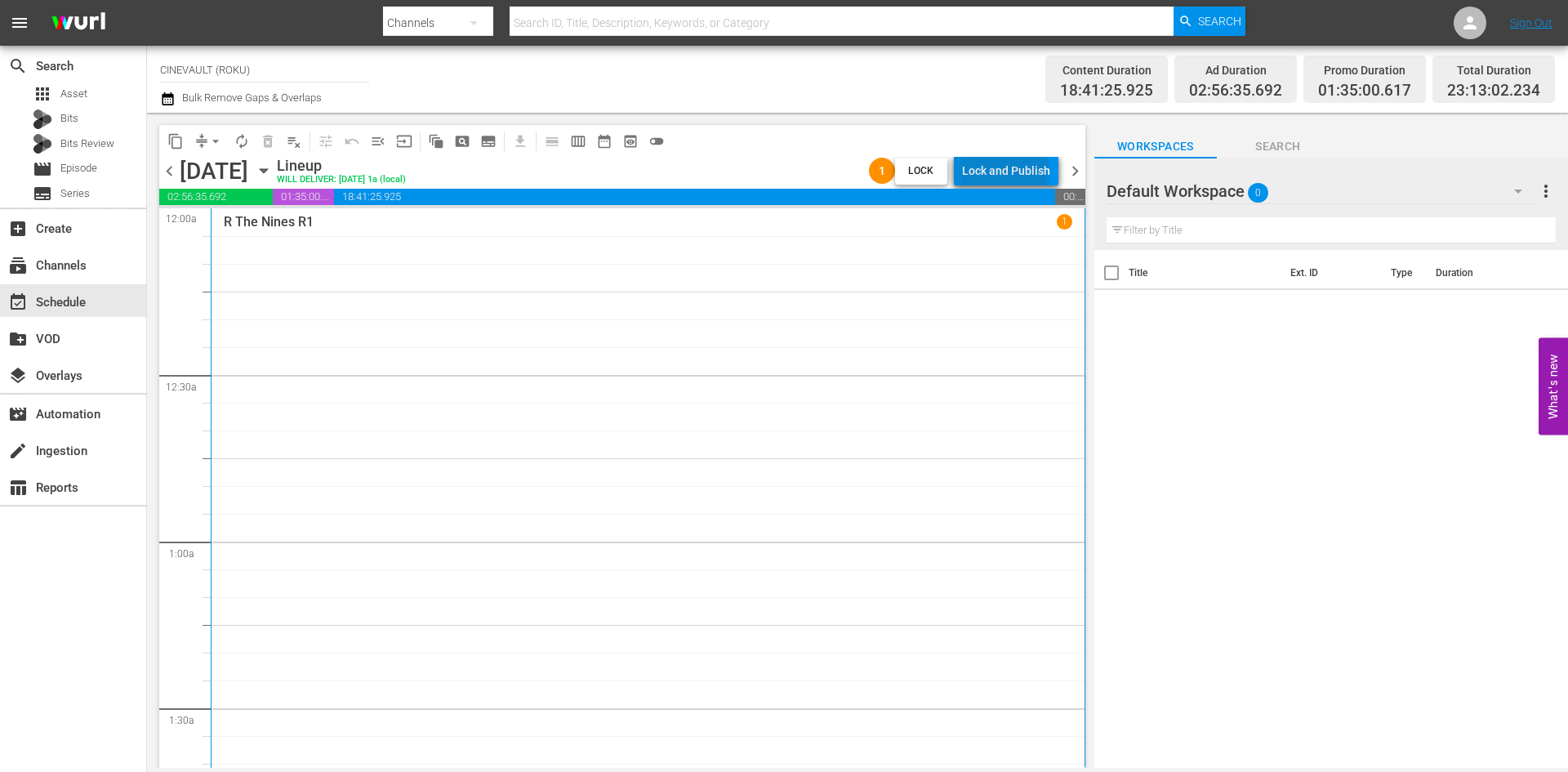
click at [1008, 171] on div "Lock and Publish" at bounding box center [1006, 170] width 88 height 29
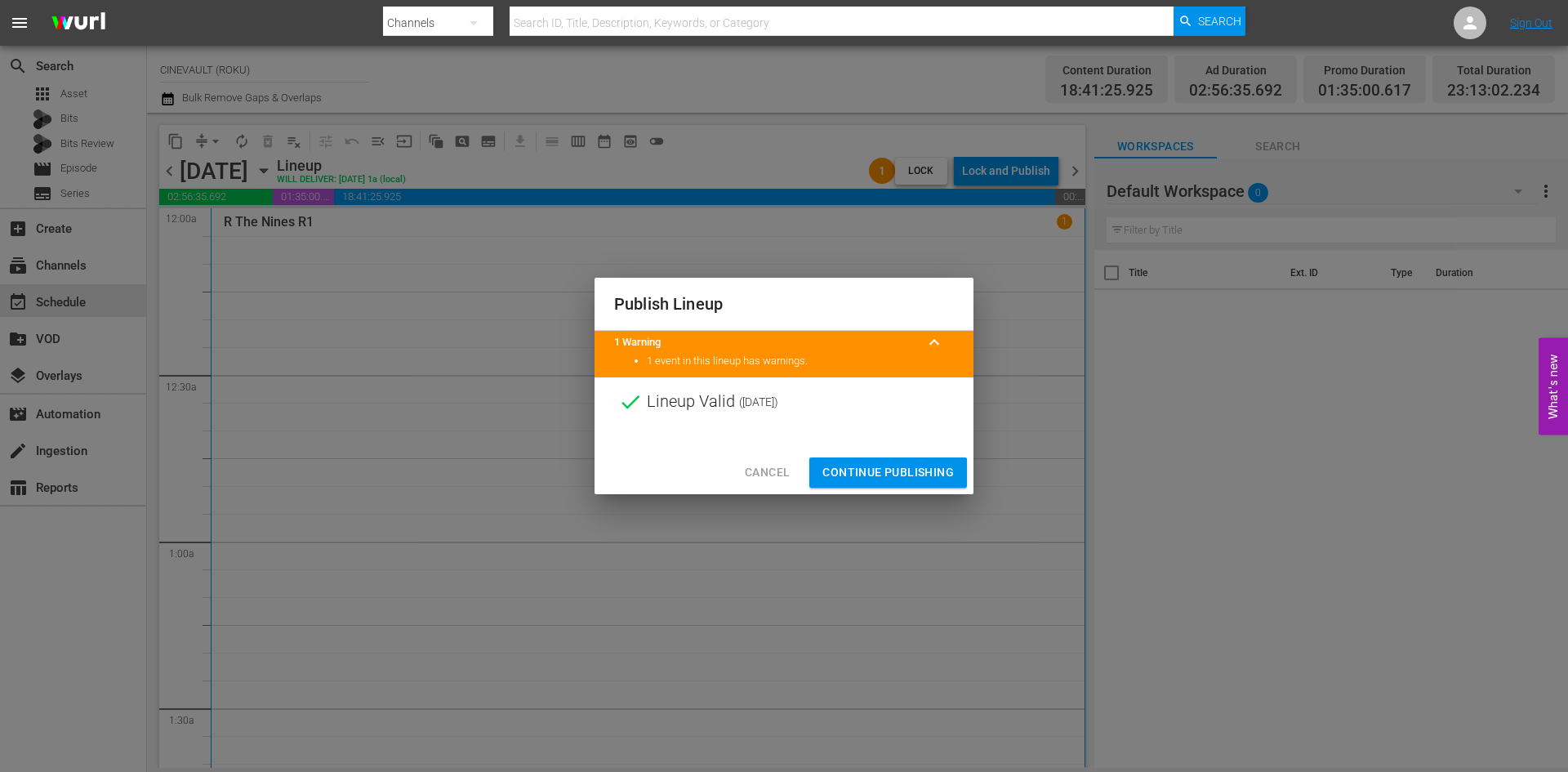
click at [887, 463] on span "Continue Publishing" at bounding box center [889, 472] width 132 height 20
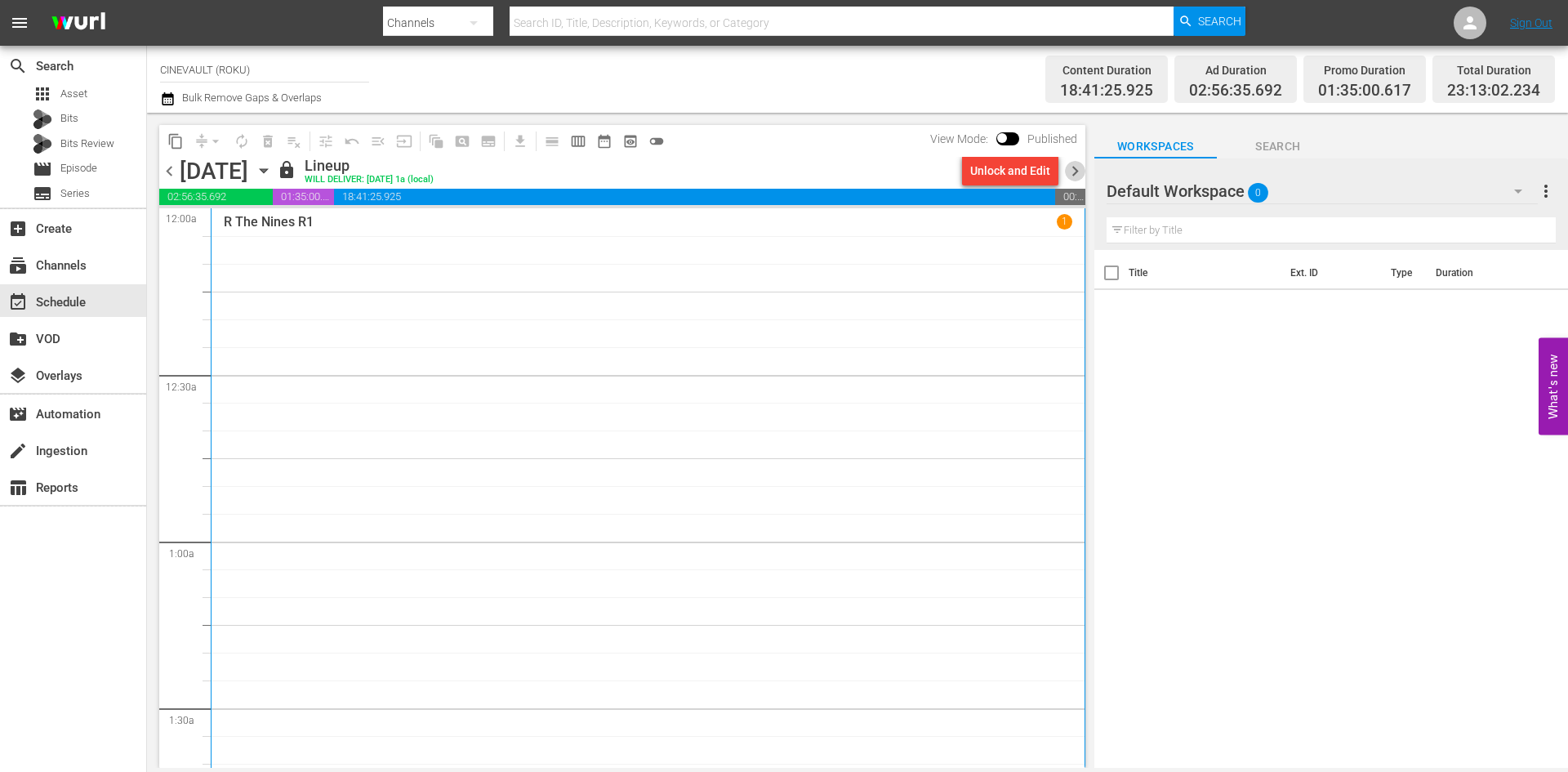
click at [1075, 177] on span "chevron_right" at bounding box center [1075, 171] width 20 height 20
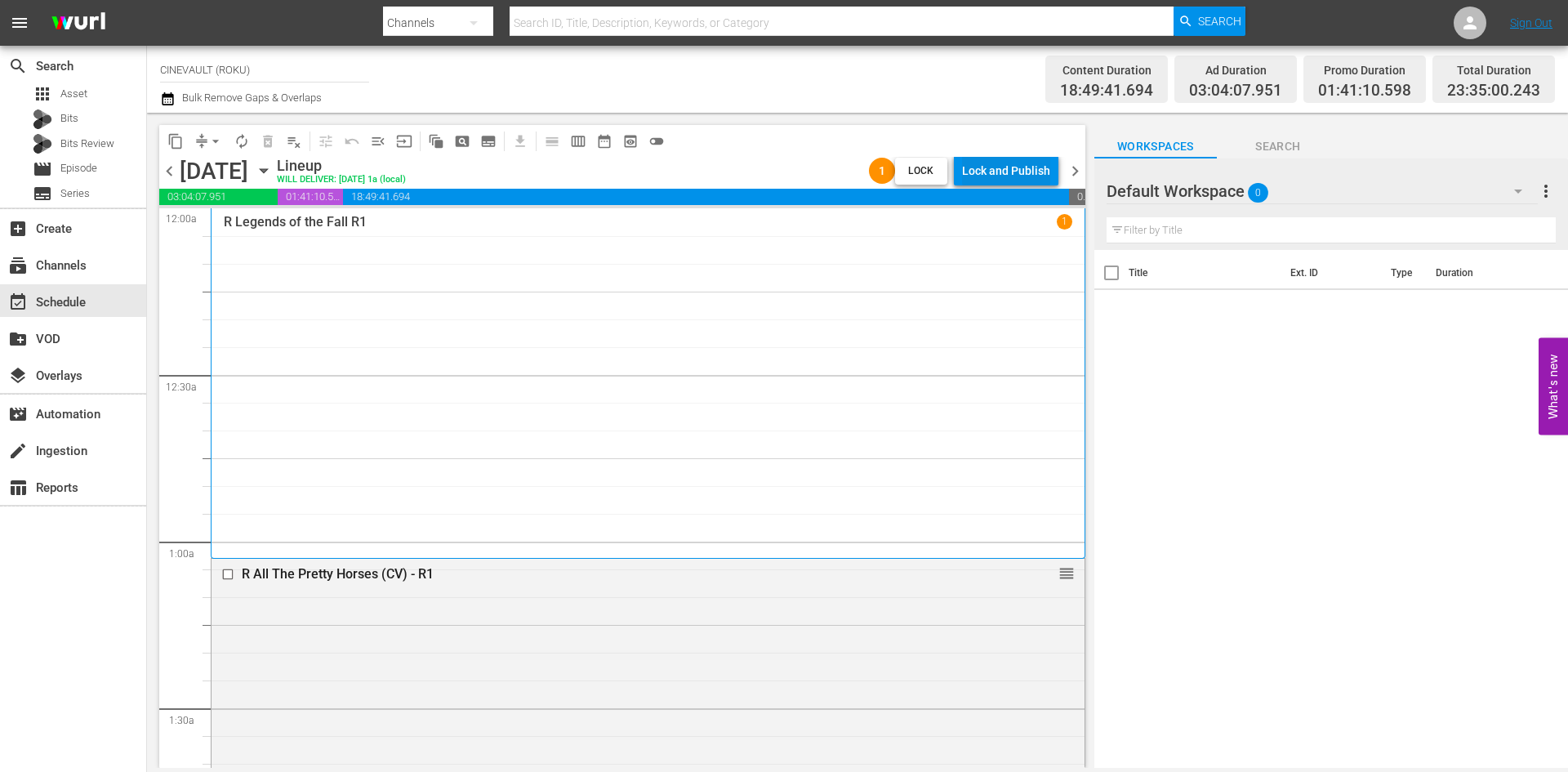
click at [1016, 185] on div "Lock and Publish" at bounding box center [1006, 170] width 88 height 29
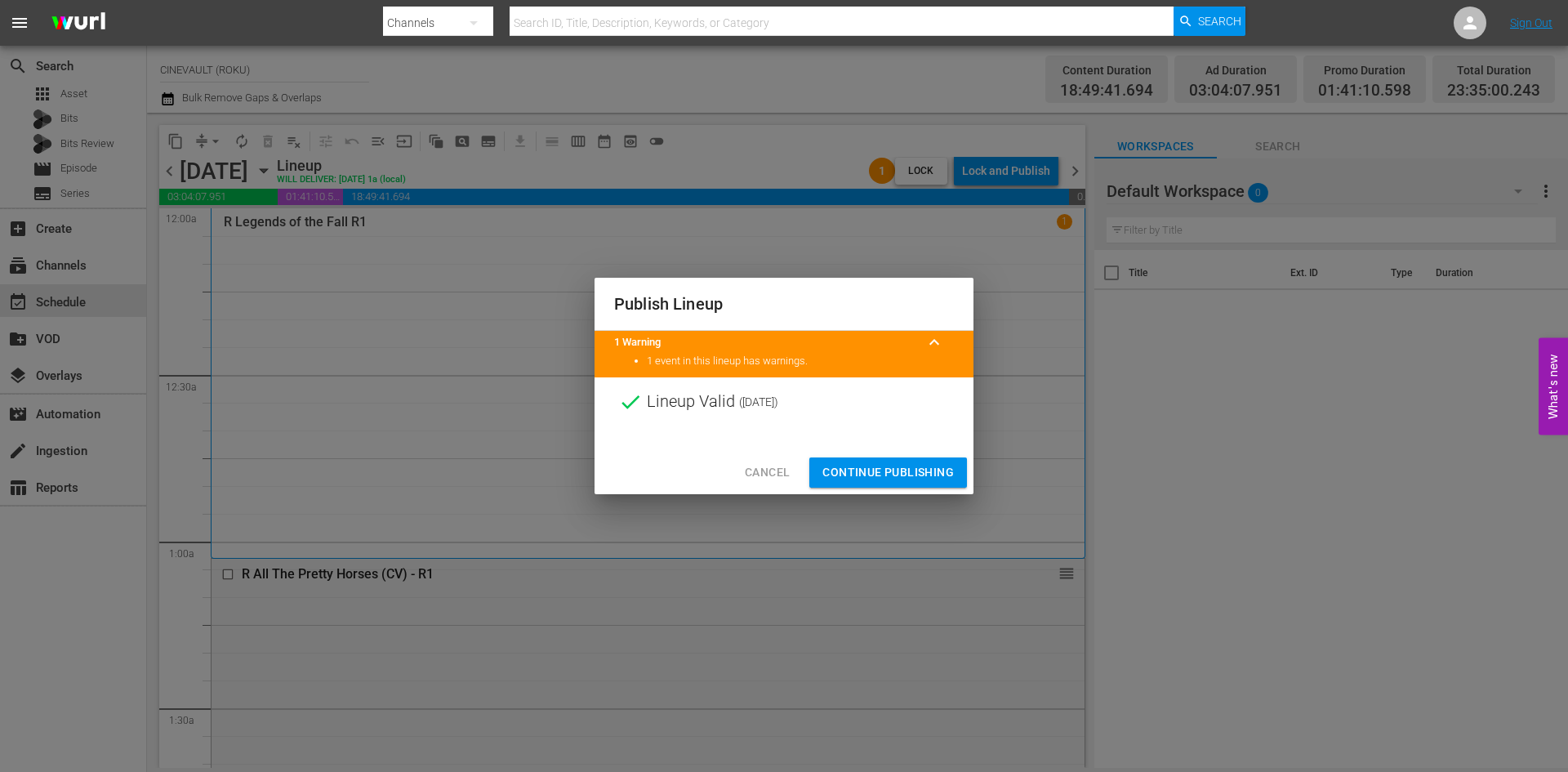
click at [908, 472] on span "Continue Publishing" at bounding box center [889, 472] width 132 height 20
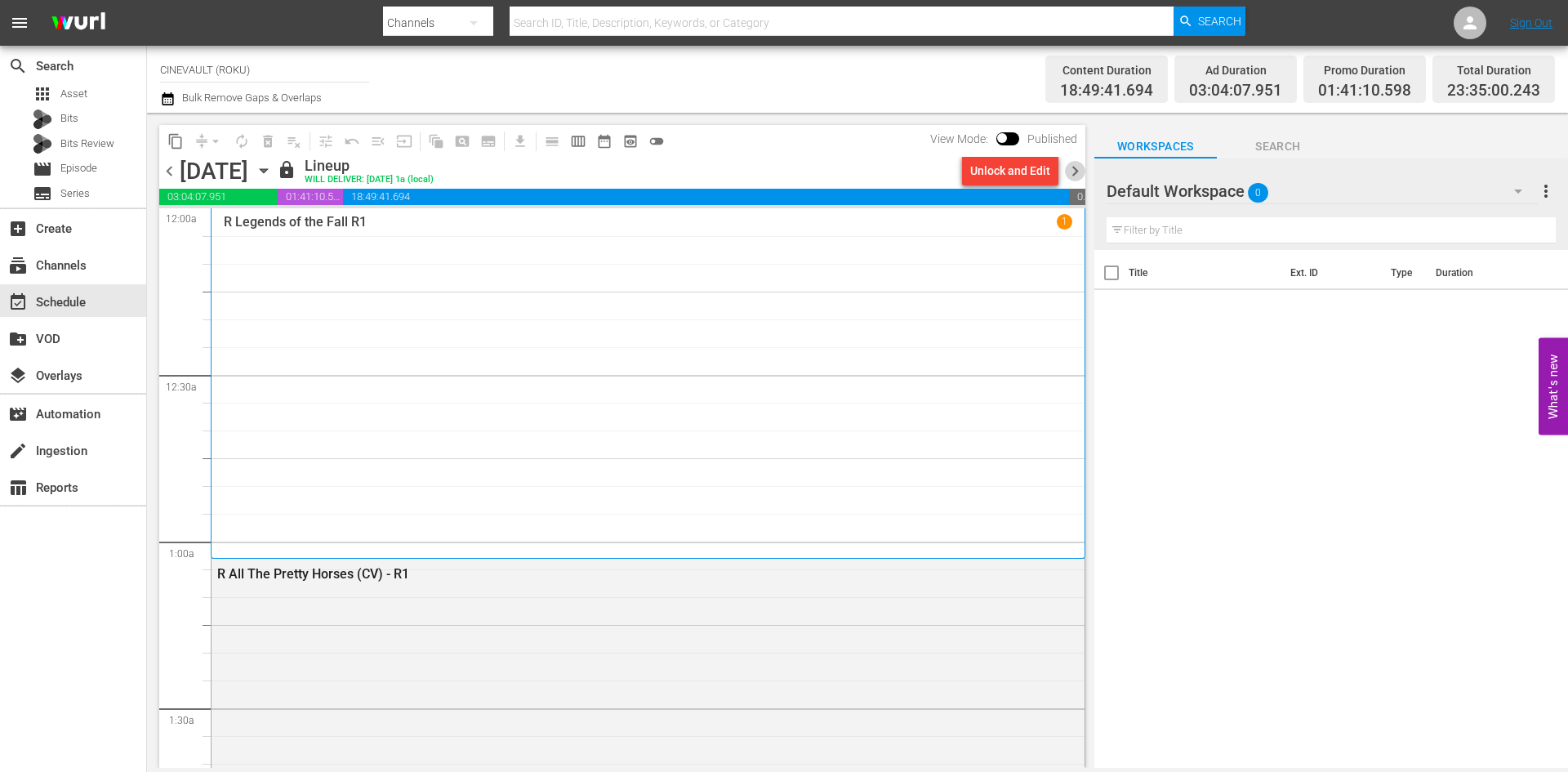
click at [1078, 170] on span "chevron_right" at bounding box center [1075, 171] width 20 height 20
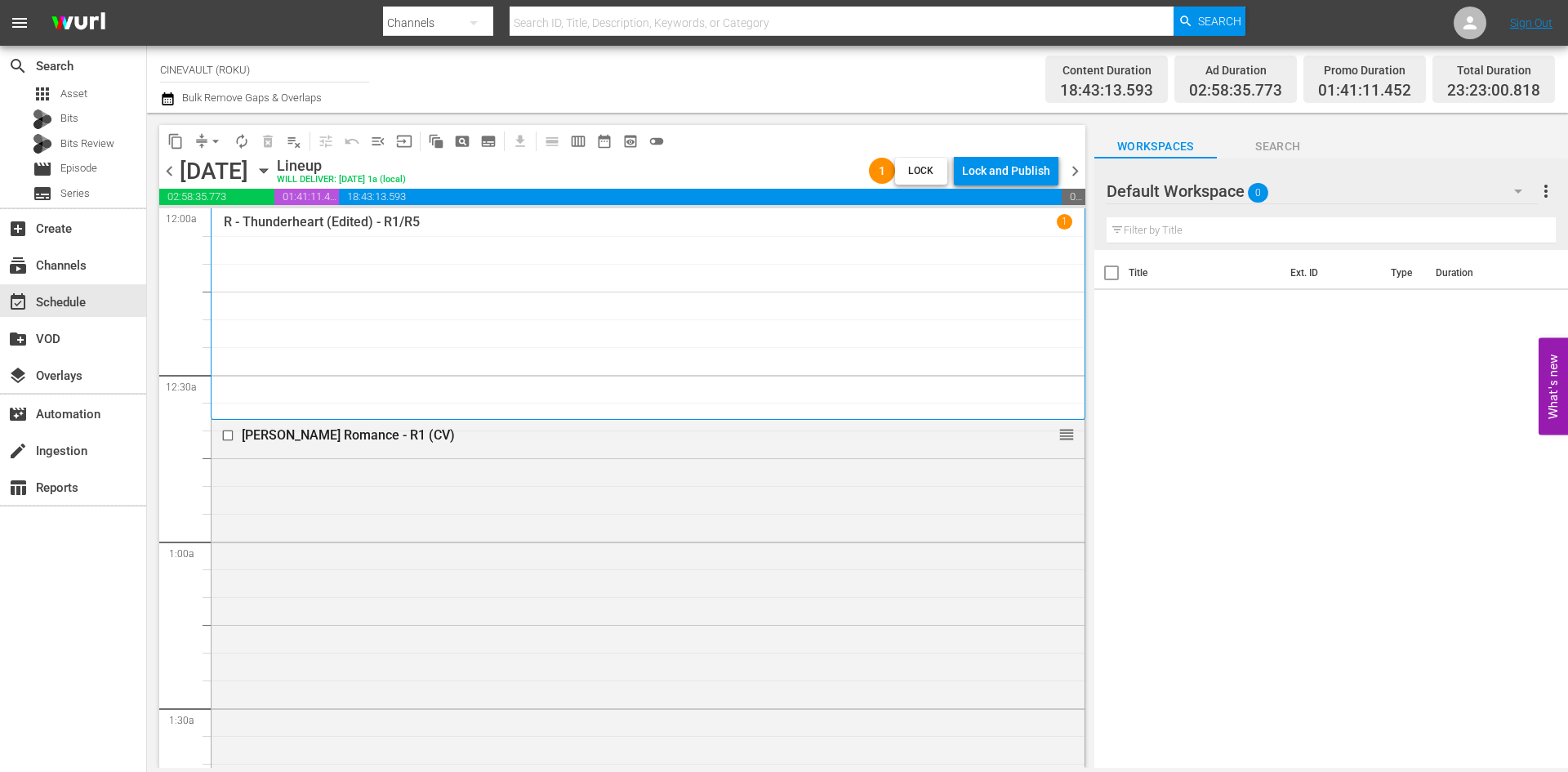
click at [1034, 172] on div "Lock and Publish" at bounding box center [1006, 170] width 88 height 29
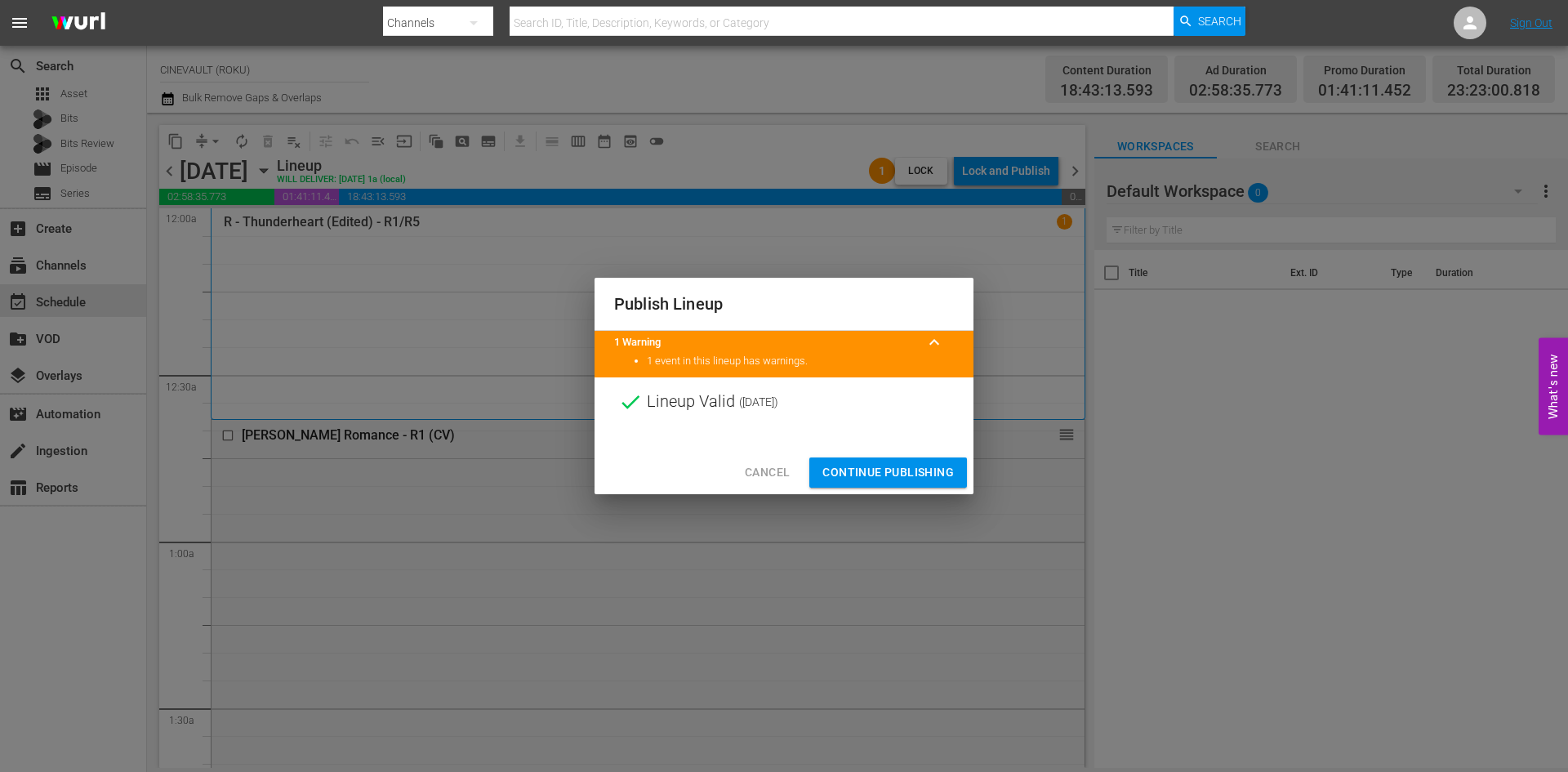
click at [910, 466] on span "Continue Publishing" at bounding box center [889, 472] width 132 height 20
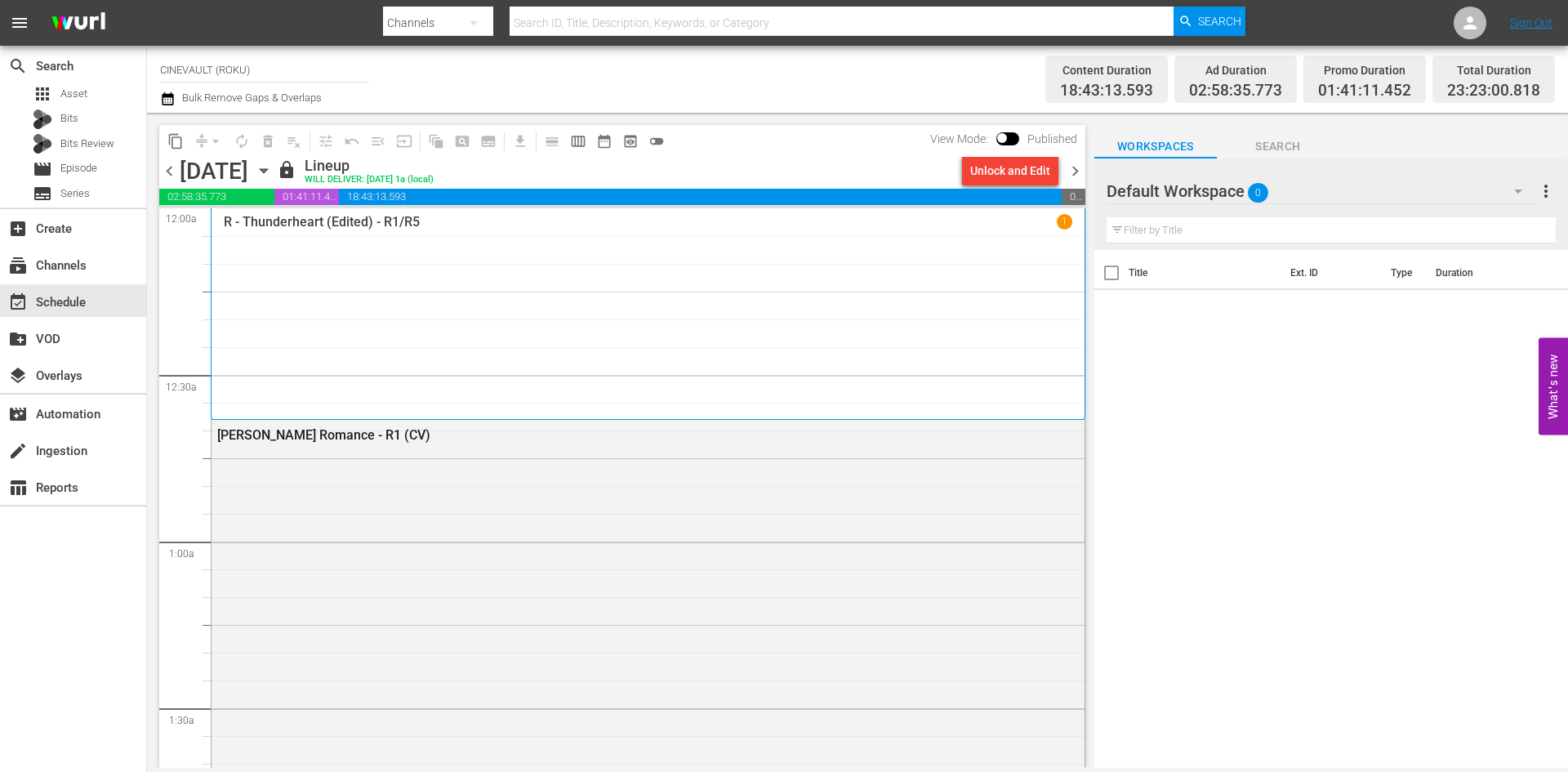
click at [1075, 168] on span "chevron_right" at bounding box center [1075, 171] width 20 height 20
